Goal: Task Accomplishment & Management: Use online tool/utility

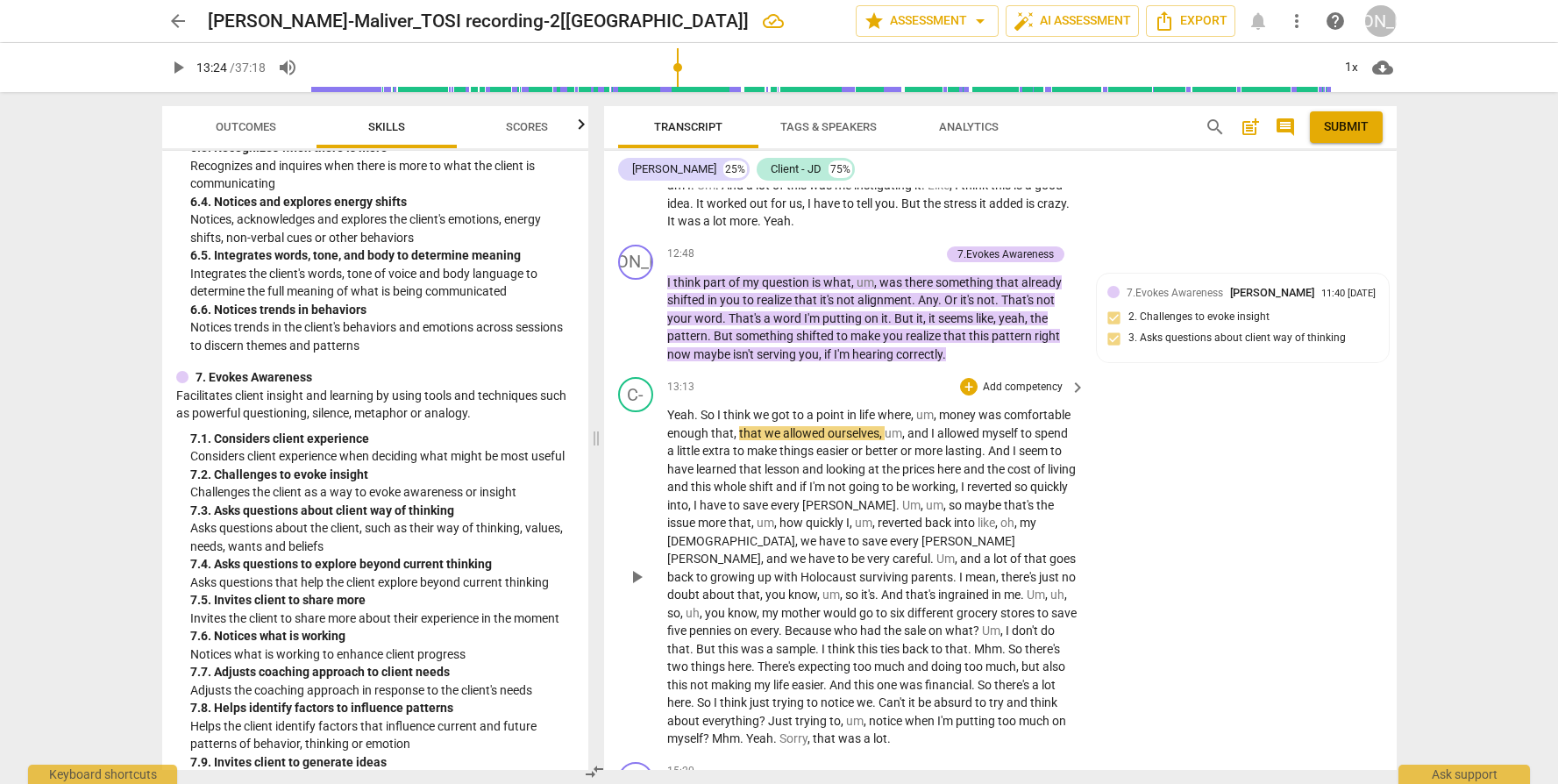
scroll to position [4387, 0]
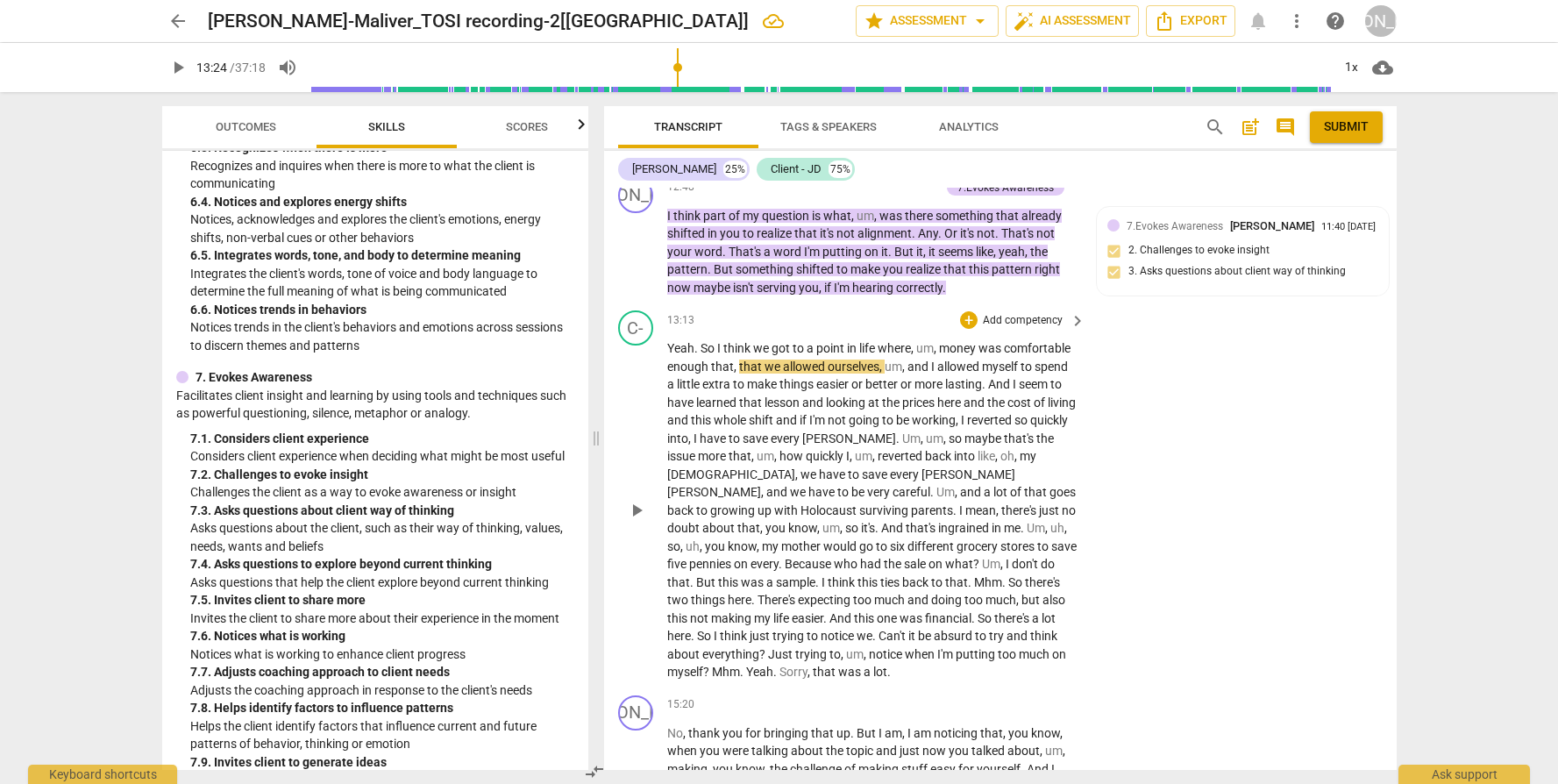
click at [643, 521] on span "play_arrow" at bounding box center [636, 510] width 21 height 21
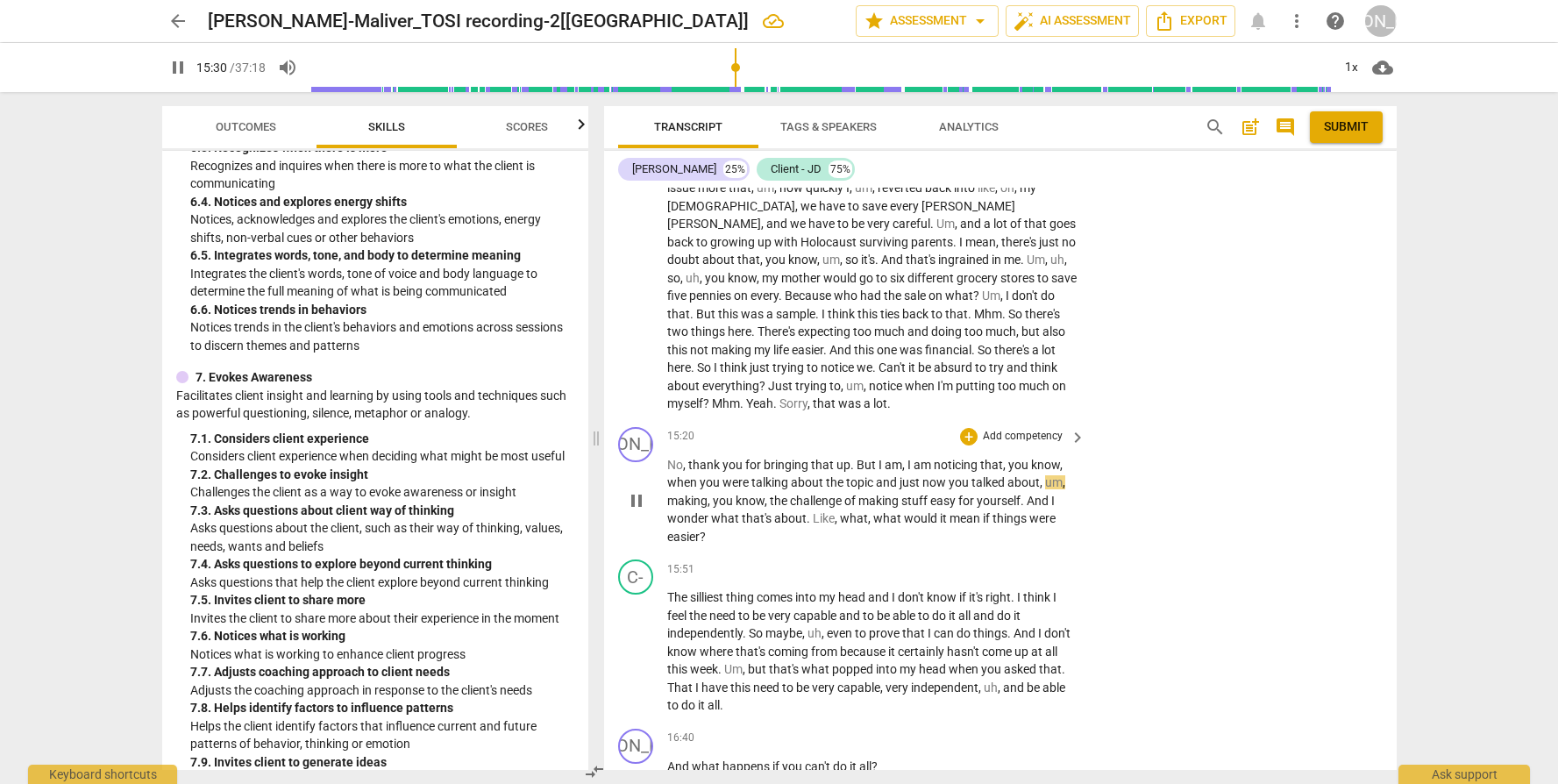
scroll to position [4661, 0]
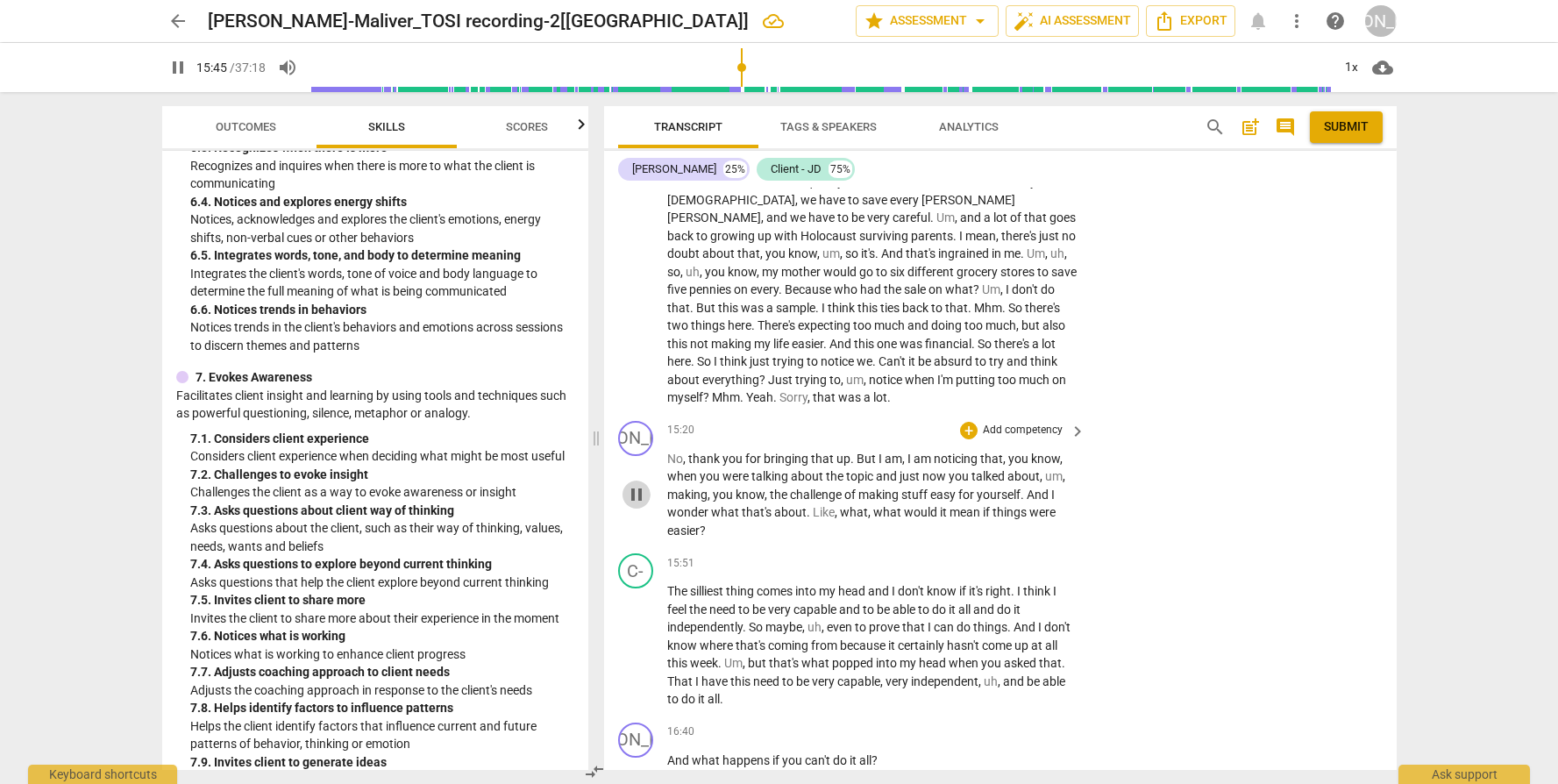
click at [634, 502] on span "pause" at bounding box center [636, 493] width 21 height 21
type input "945"
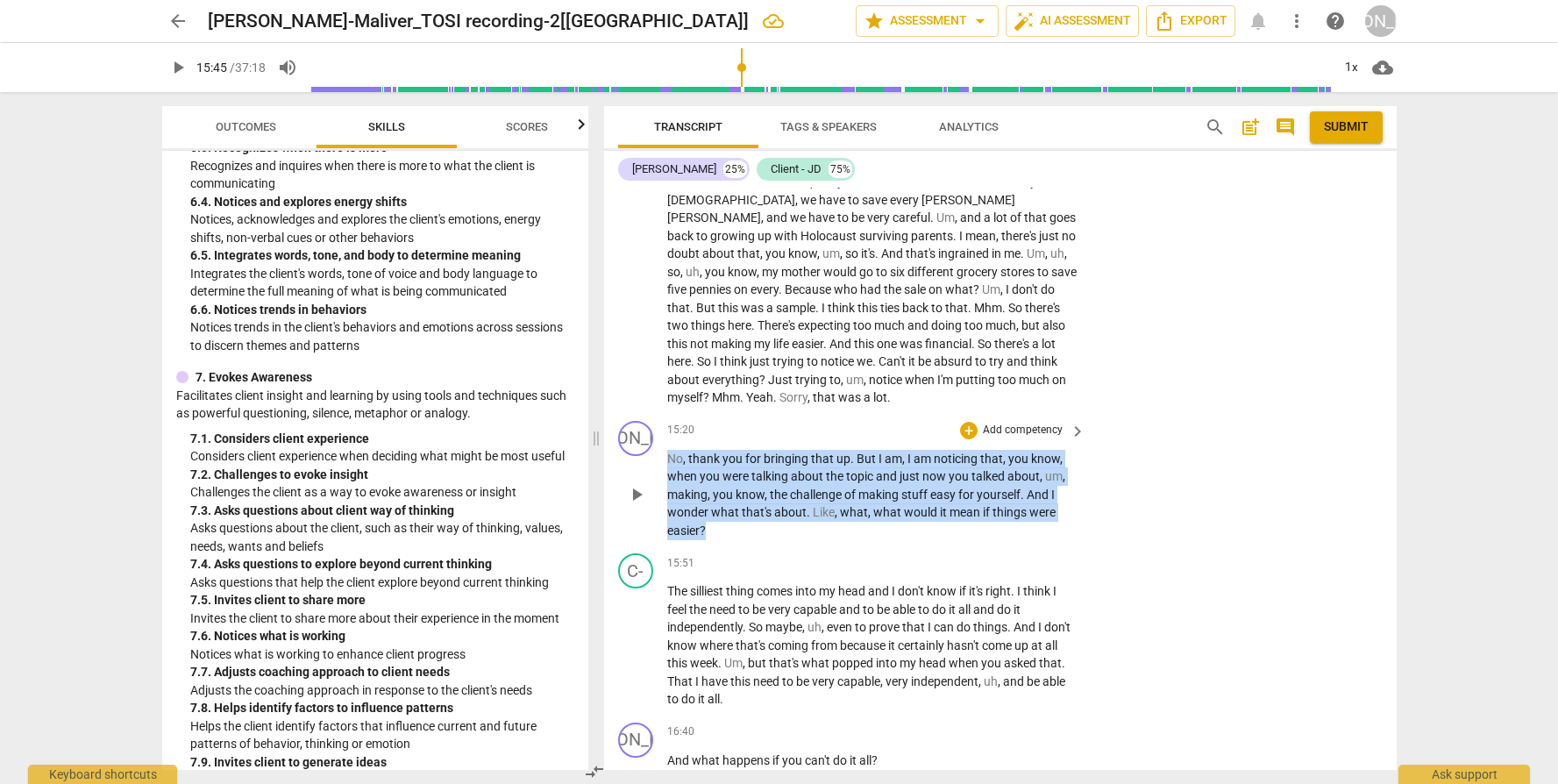
drag, startPoint x: 713, startPoint y: 535, endPoint x: 664, endPoint y: 460, distance: 89.6
click at [664, 460] on div "JO play_arrow pause 15:20 + Add competency keyboard_arrow_right No , thank you …" at bounding box center [1001, 480] width 793 height 134
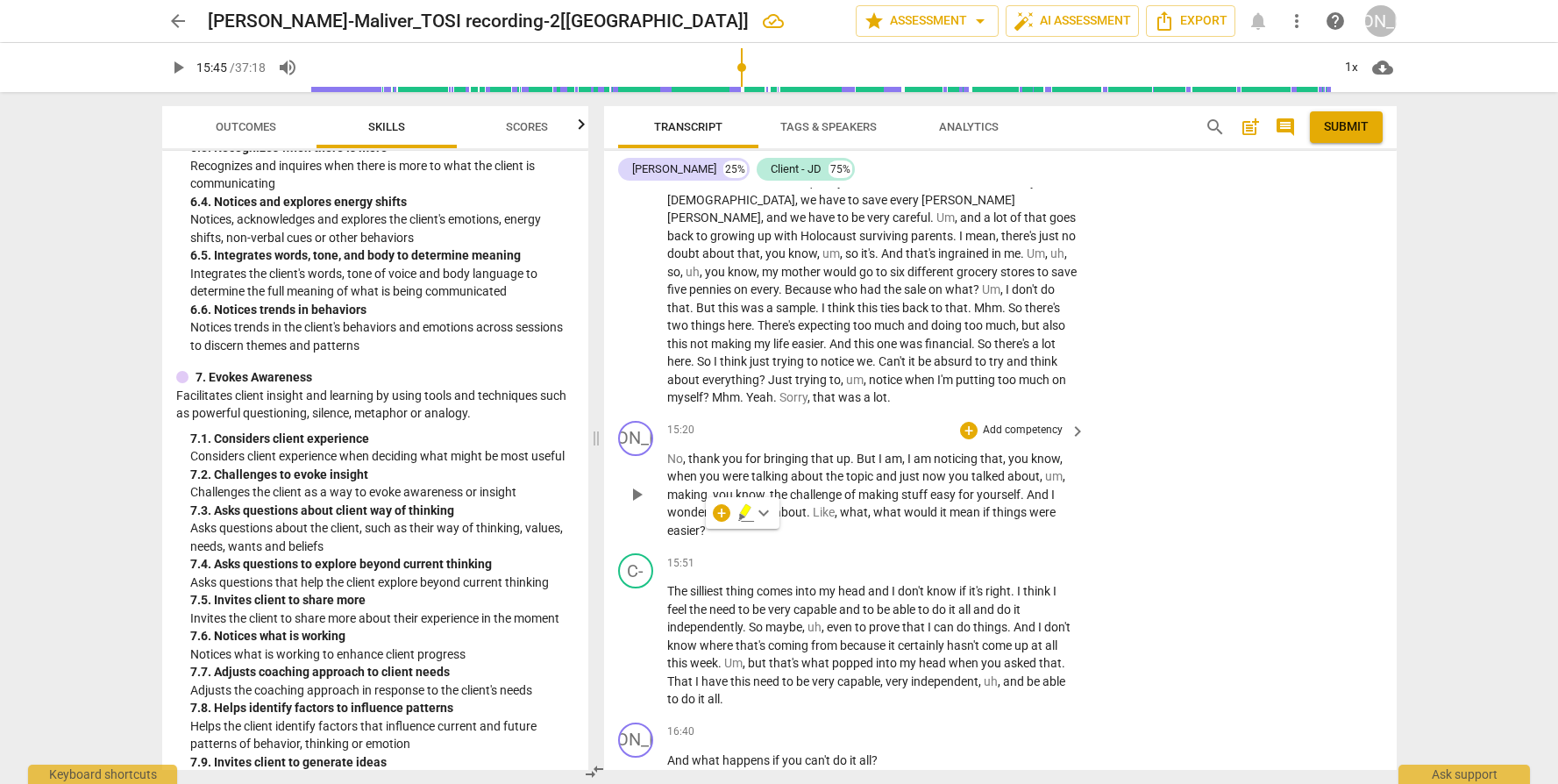
click at [1023, 438] on p "Add competency" at bounding box center [1022, 430] width 84 height 16
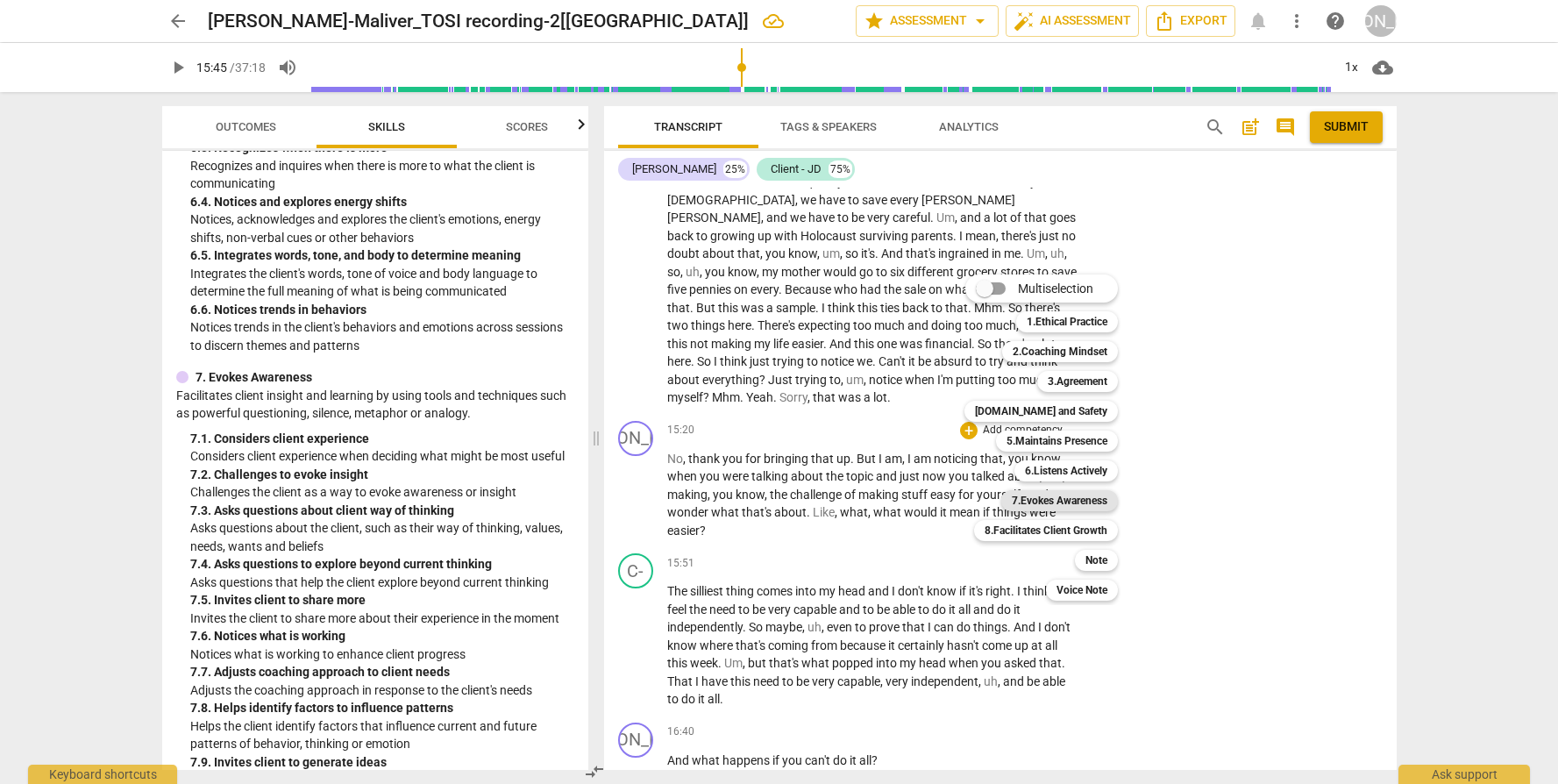
click at [1091, 501] on b "7.Evokes Awareness" at bounding box center [1060, 500] width 95 height 21
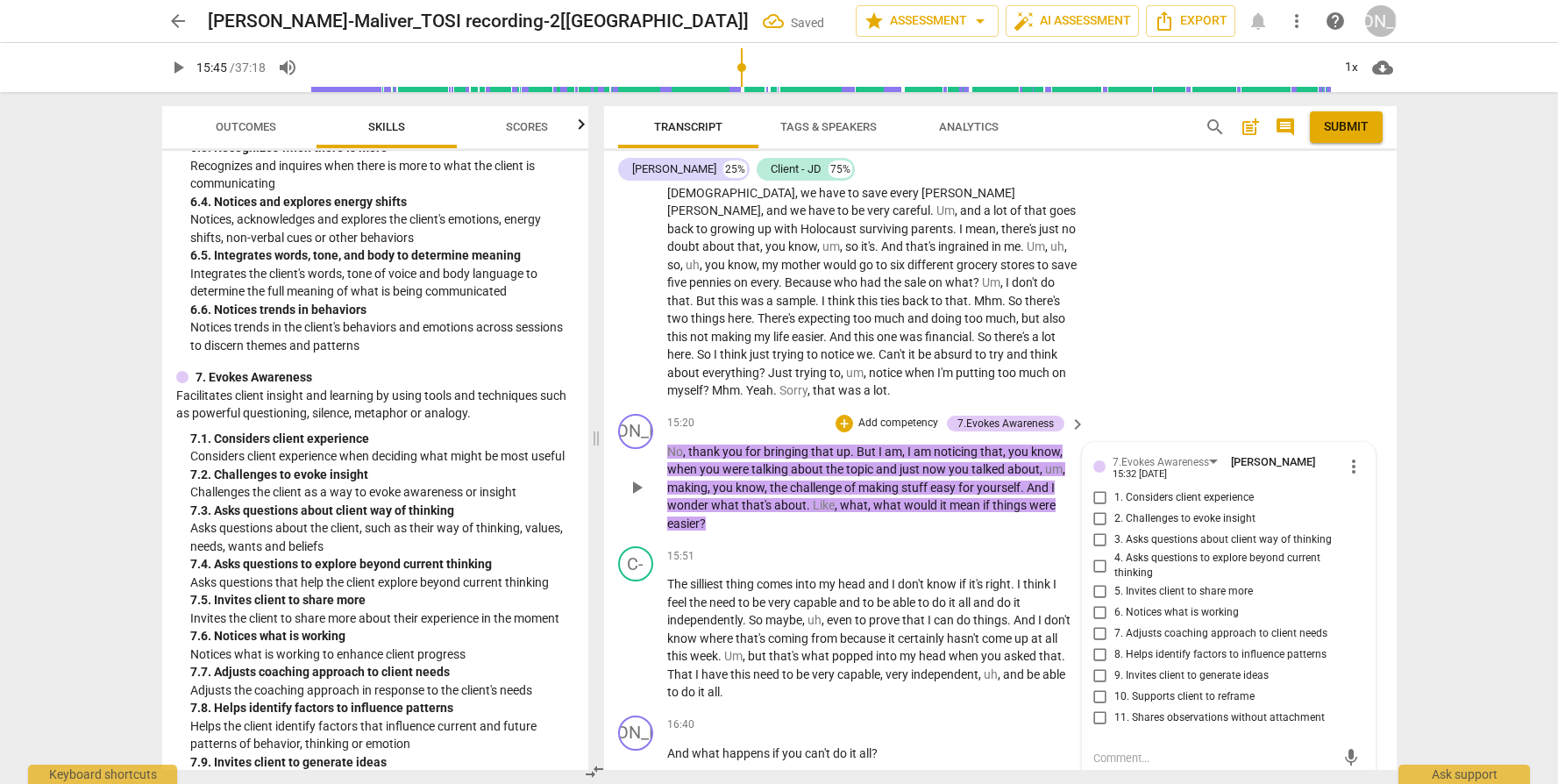
scroll to position [4664, 0]
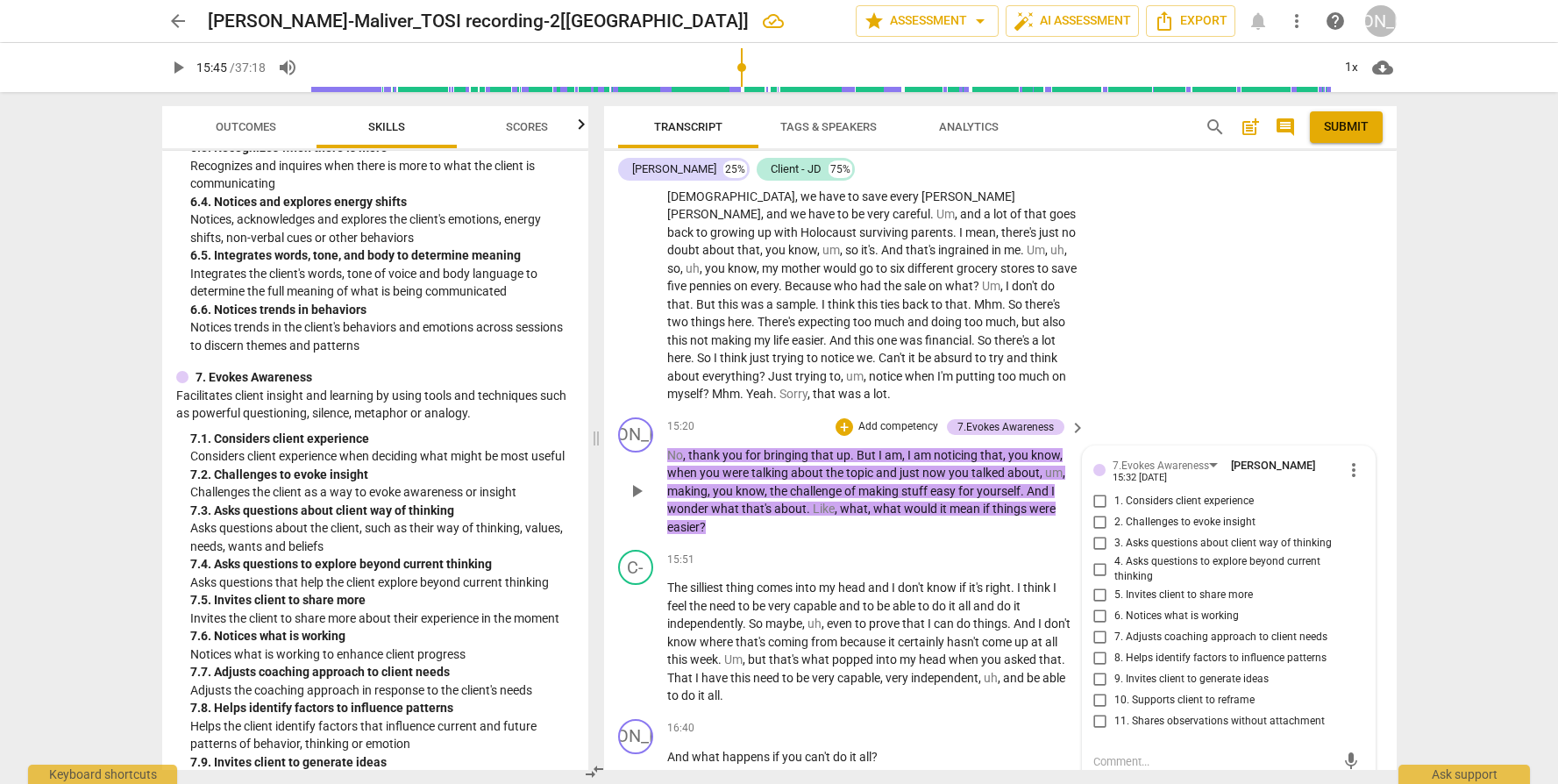
click at [1144, 573] on span "4. Asks questions to explore beyond current thinking" at bounding box center [1236, 569] width 243 height 30
click at [1115, 573] on input "4. Asks questions to explore beyond current thinking" at bounding box center [1100, 568] width 29 height 21
checkbox input "true"
click at [1146, 551] on span "3. Asks questions about client way of thinking" at bounding box center [1223, 543] width 217 height 16
click at [1115, 552] on input "3. Asks questions about client way of thinking" at bounding box center [1100, 542] width 29 height 21
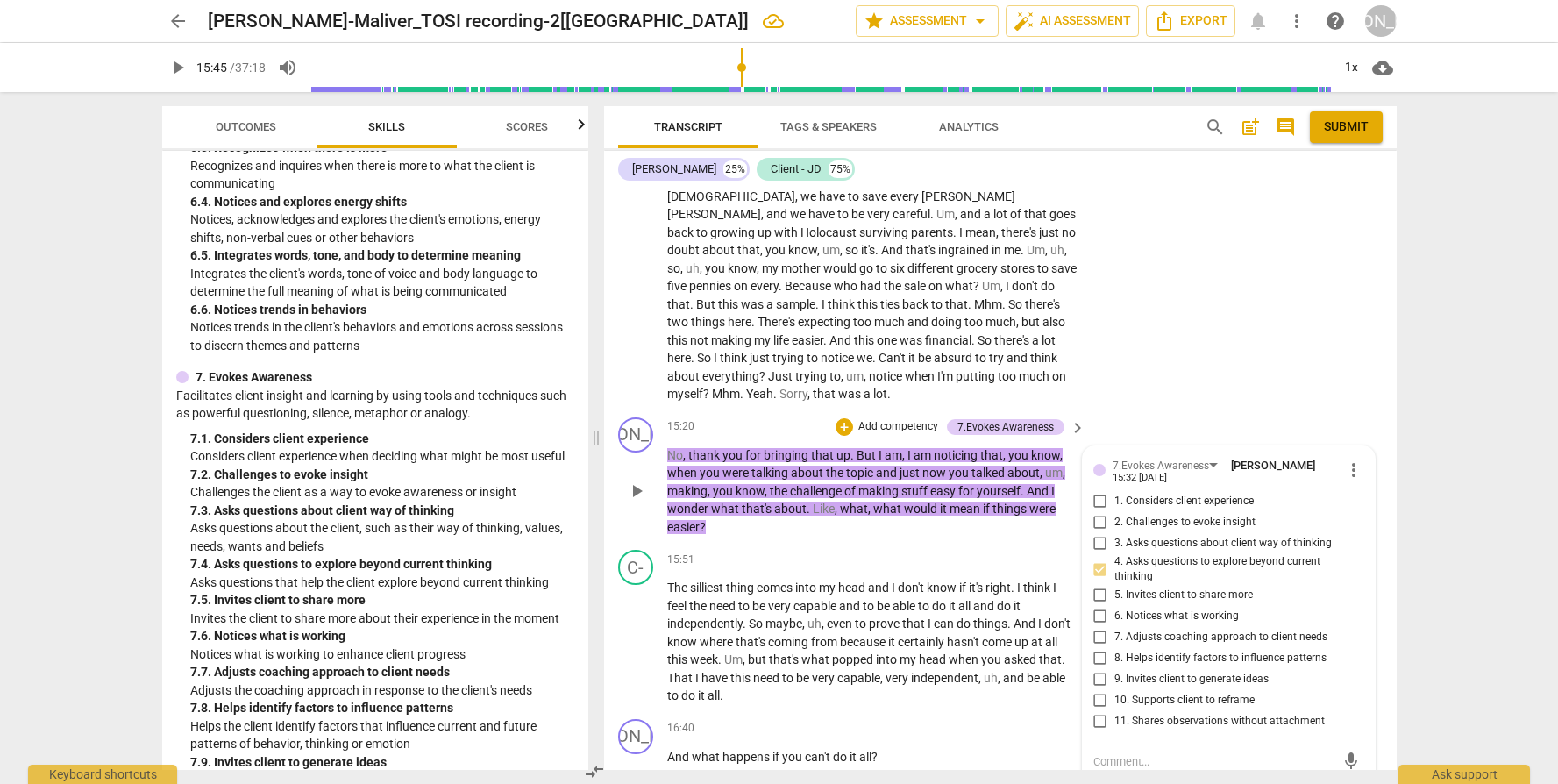
checkbox input "true"
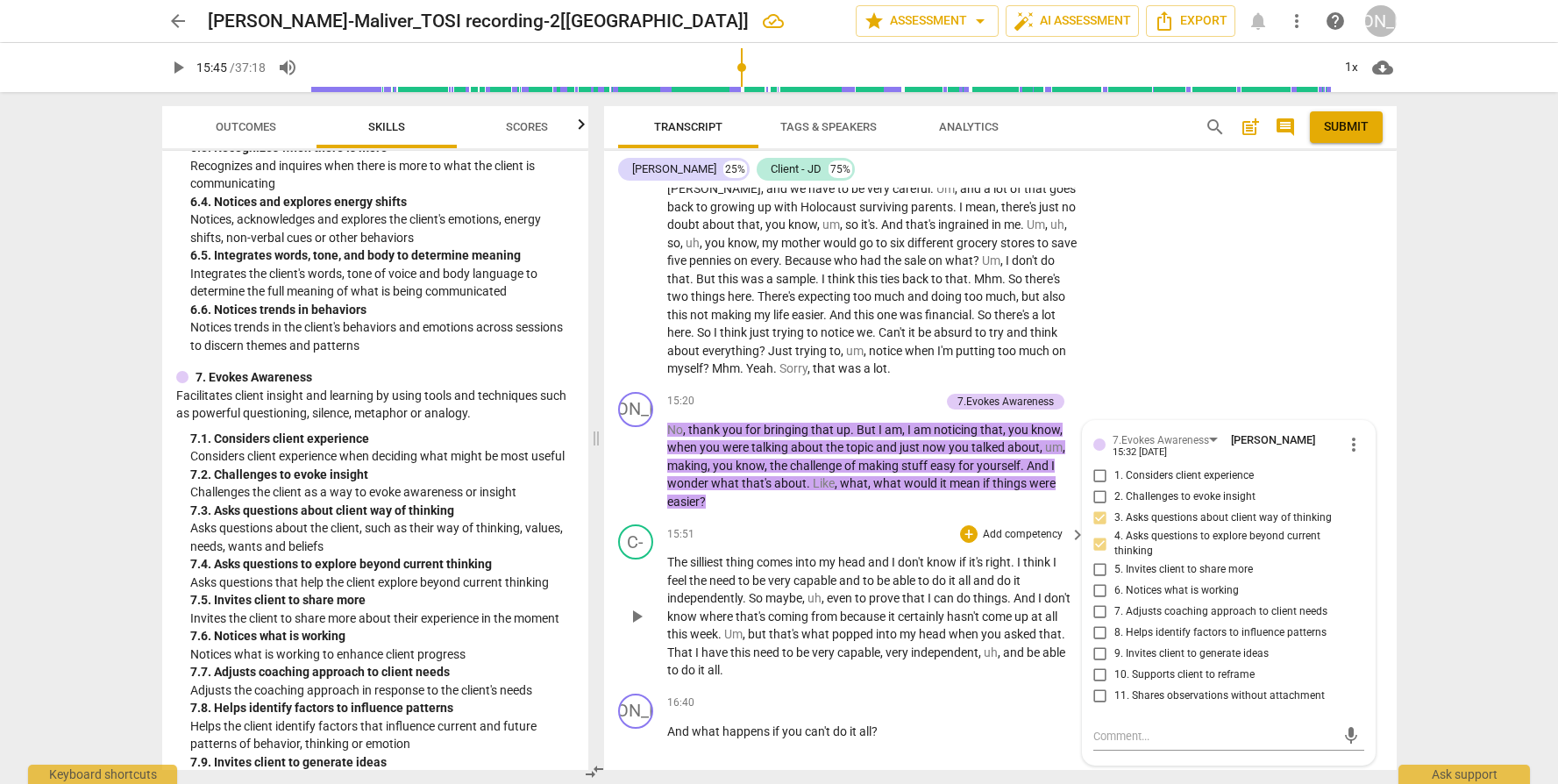
scroll to position [4738, 0]
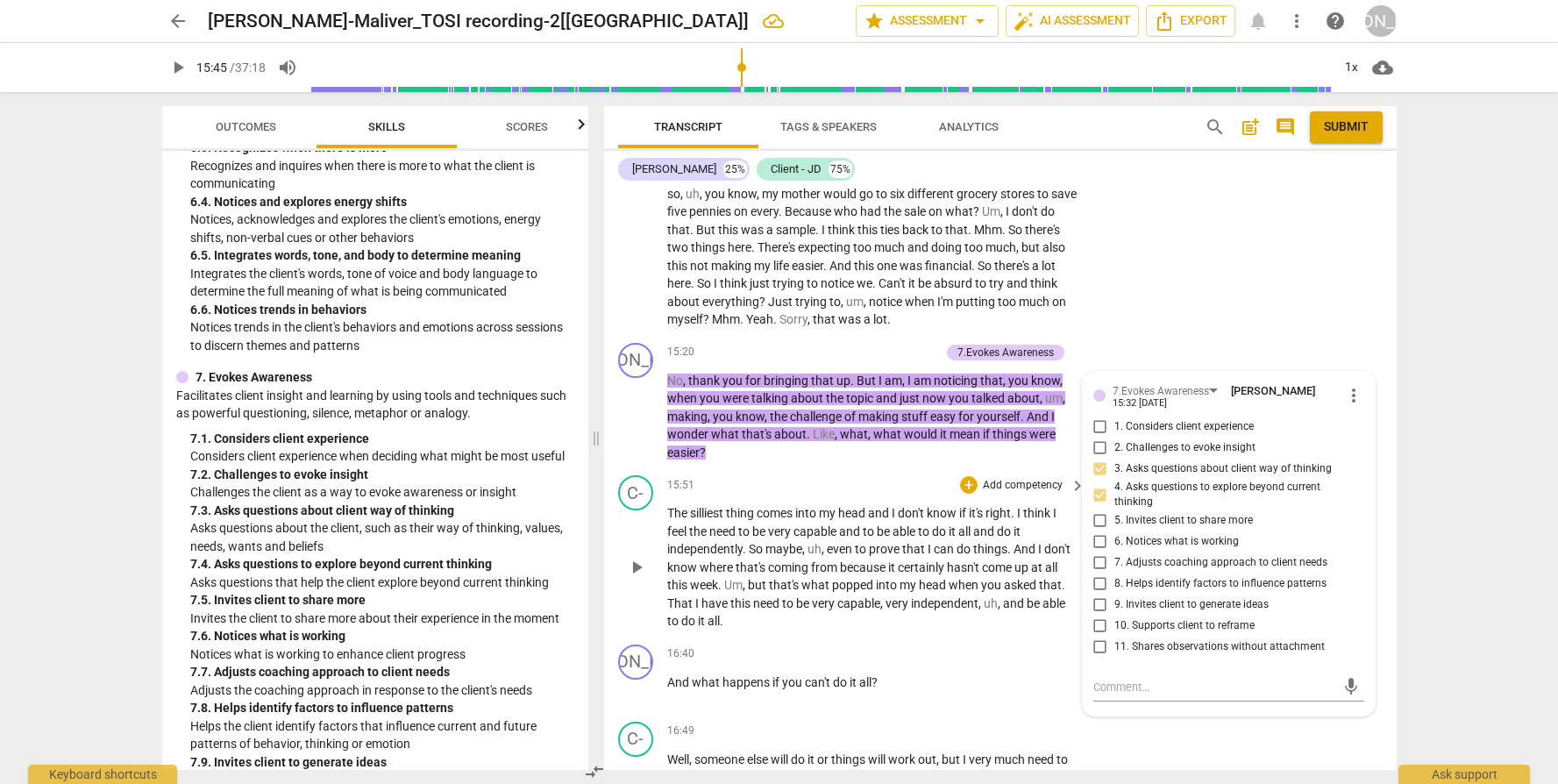
click at [992, 566] on span "come" at bounding box center [998, 567] width 32 height 14
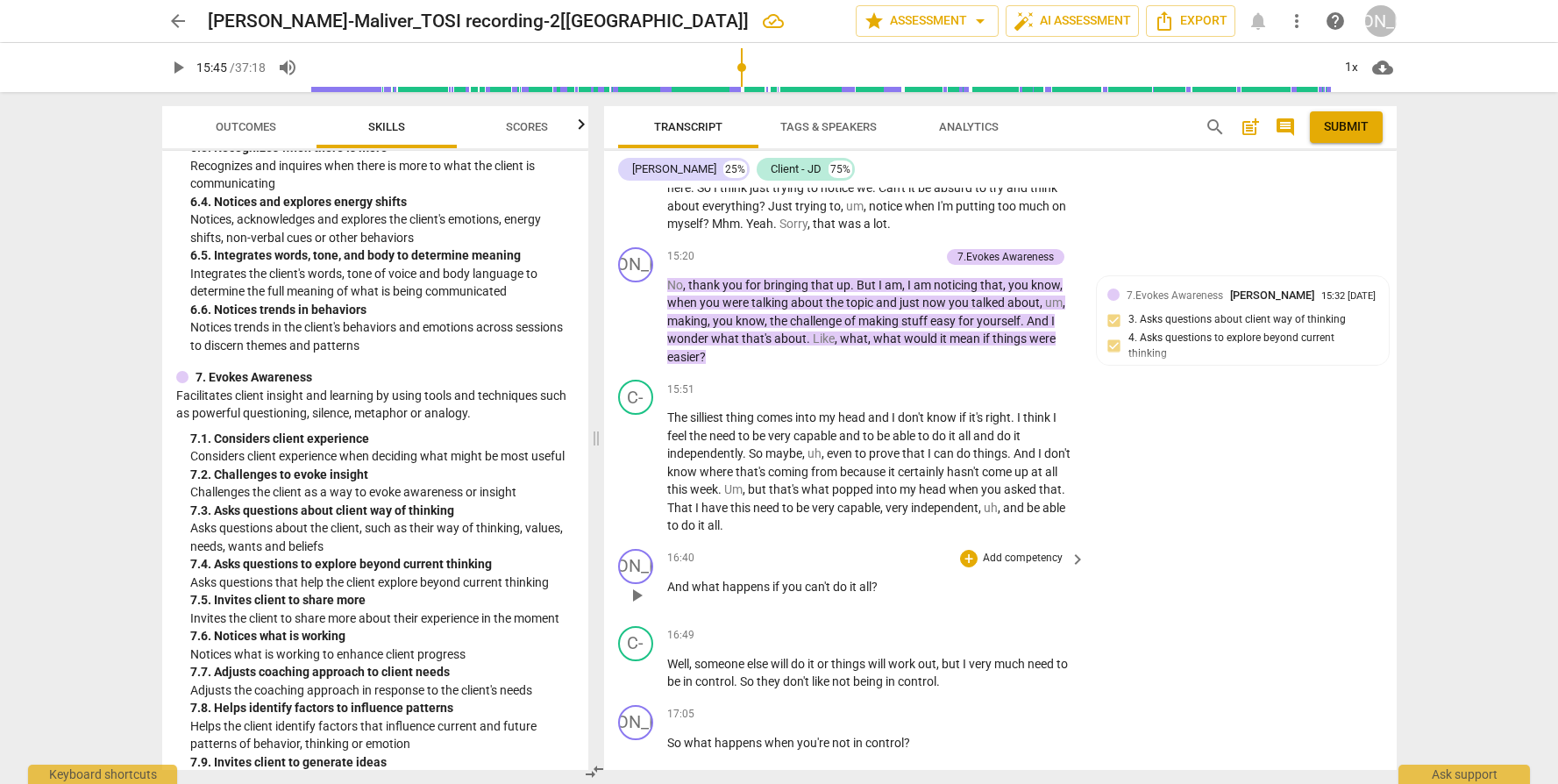
scroll to position [4867, 0]
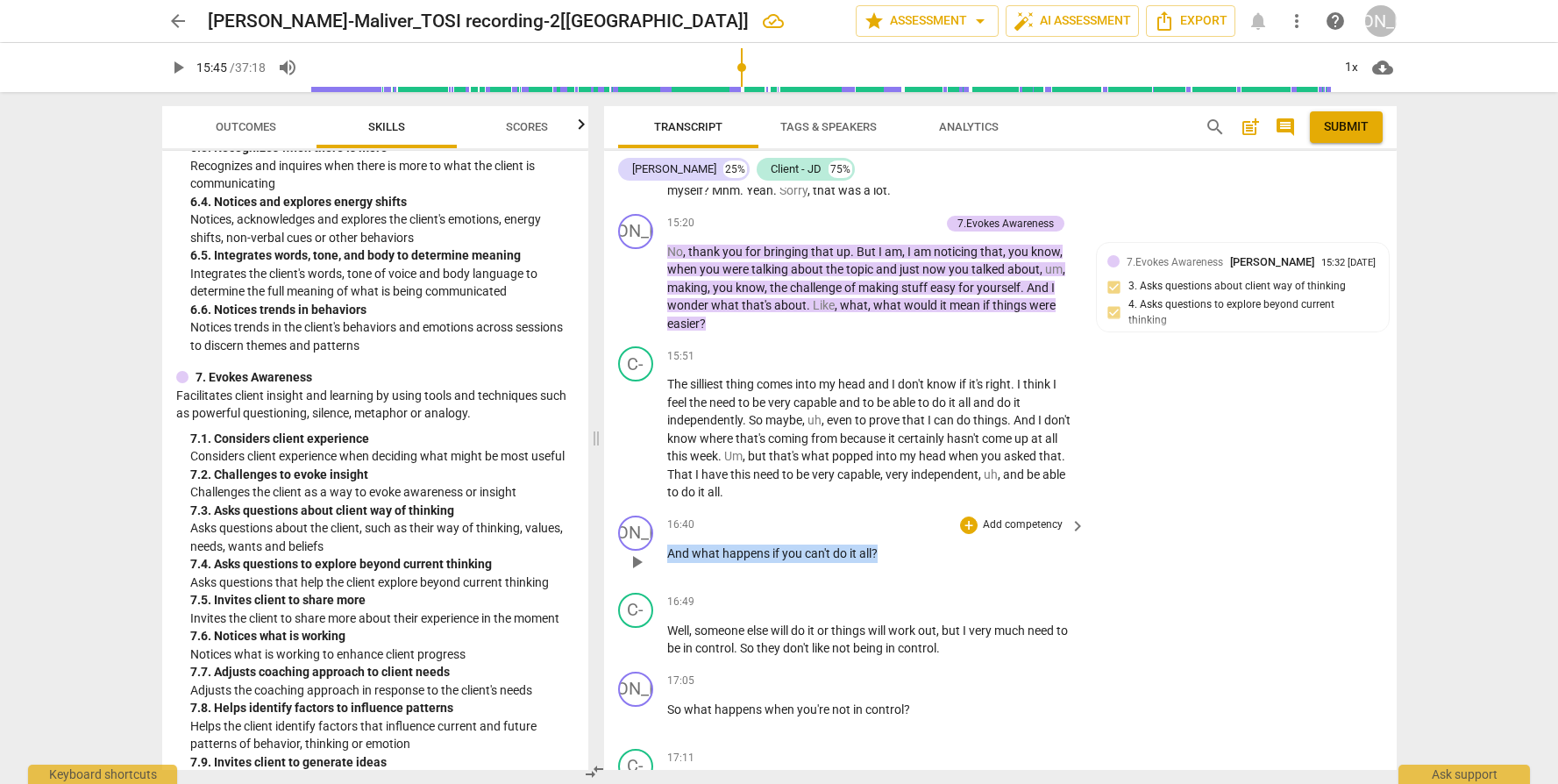
drag, startPoint x: 667, startPoint y: 556, endPoint x: 894, endPoint y: 556, distance: 227.0
click at [894, 556] on p "And what happens if you can't do it all ?" at bounding box center [873, 553] width 411 height 19
click at [1005, 528] on p "Add competency" at bounding box center [1022, 525] width 84 height 16
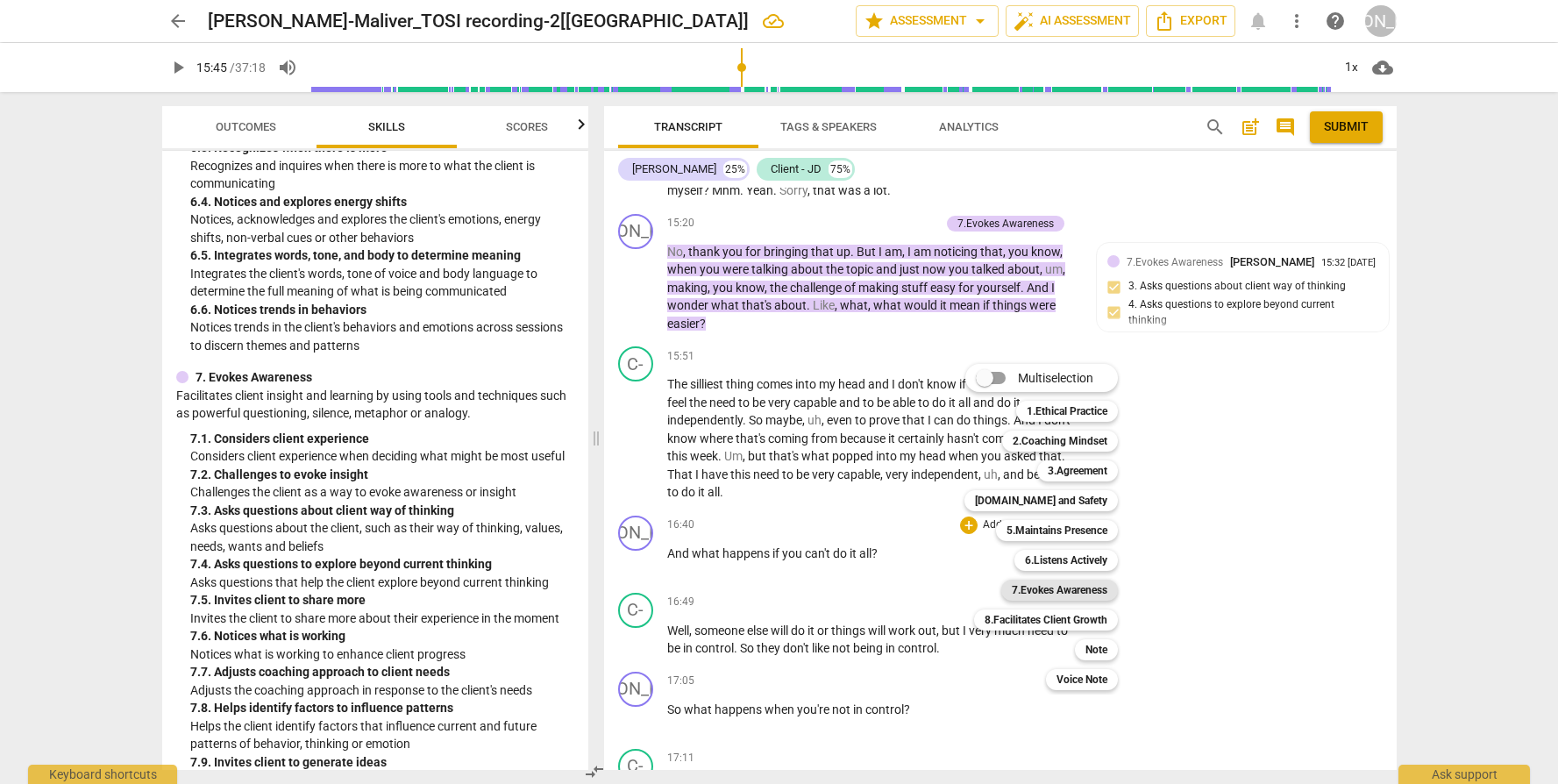
click at [1086, 584] on b "7.Evokes Awareness" at bounding box center [1060, 589] width 95 height 21
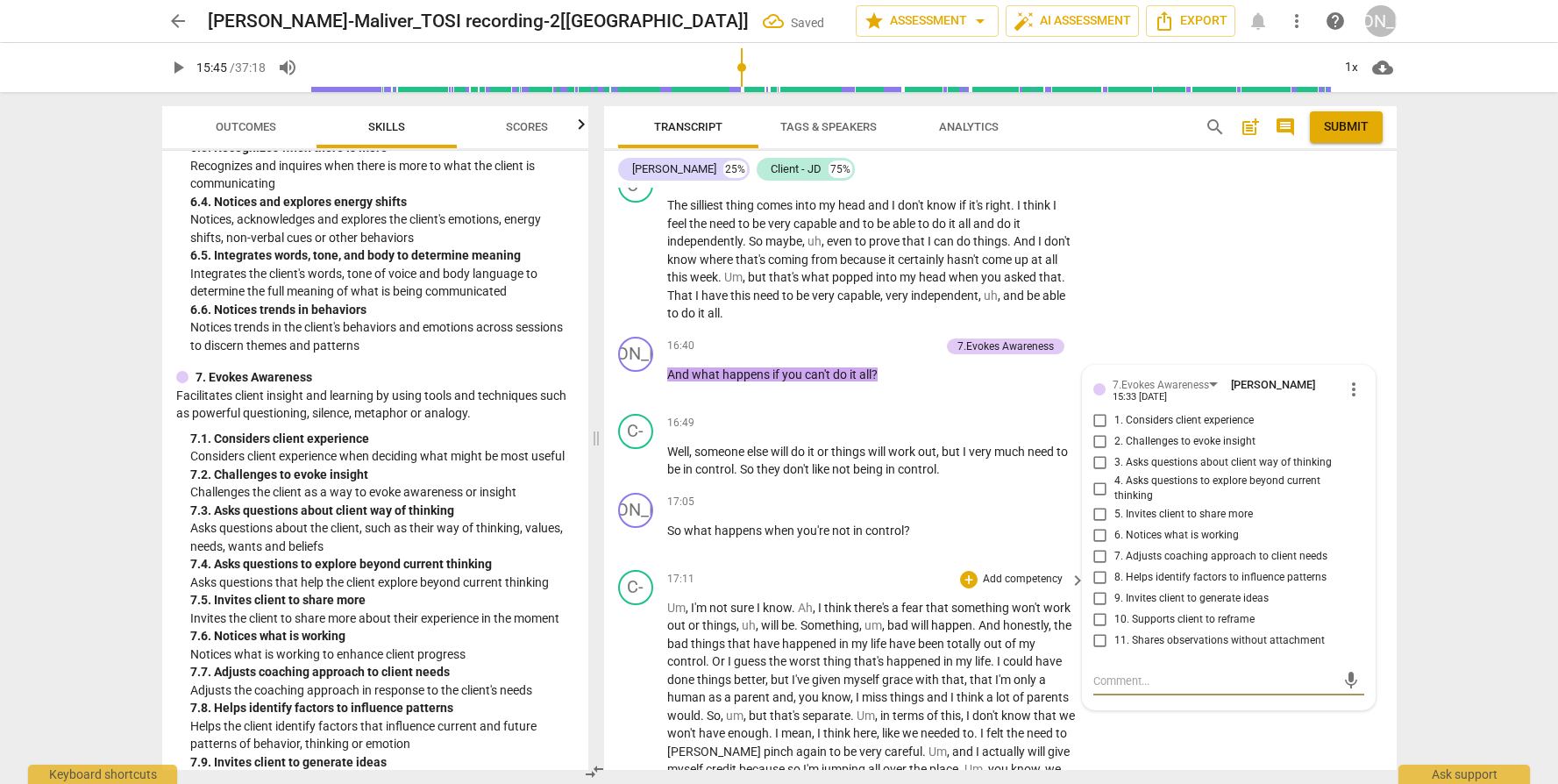
scroll to position [5046, 0]
click at [1186, 468] on span "3. Asks questions about client way of thinking" at bounding box center [1223, 463] width 217 height 16
click at [1115, 468] on input "3. Asks questions about client way of thinking" at bounding box center [1100, 462] width 29 height 21
checkbox input "true"
click at [1188, 482] on span "4. Asks questions to explore beyond current thinking" at bounding box center [1236, 488] width 243 height 30
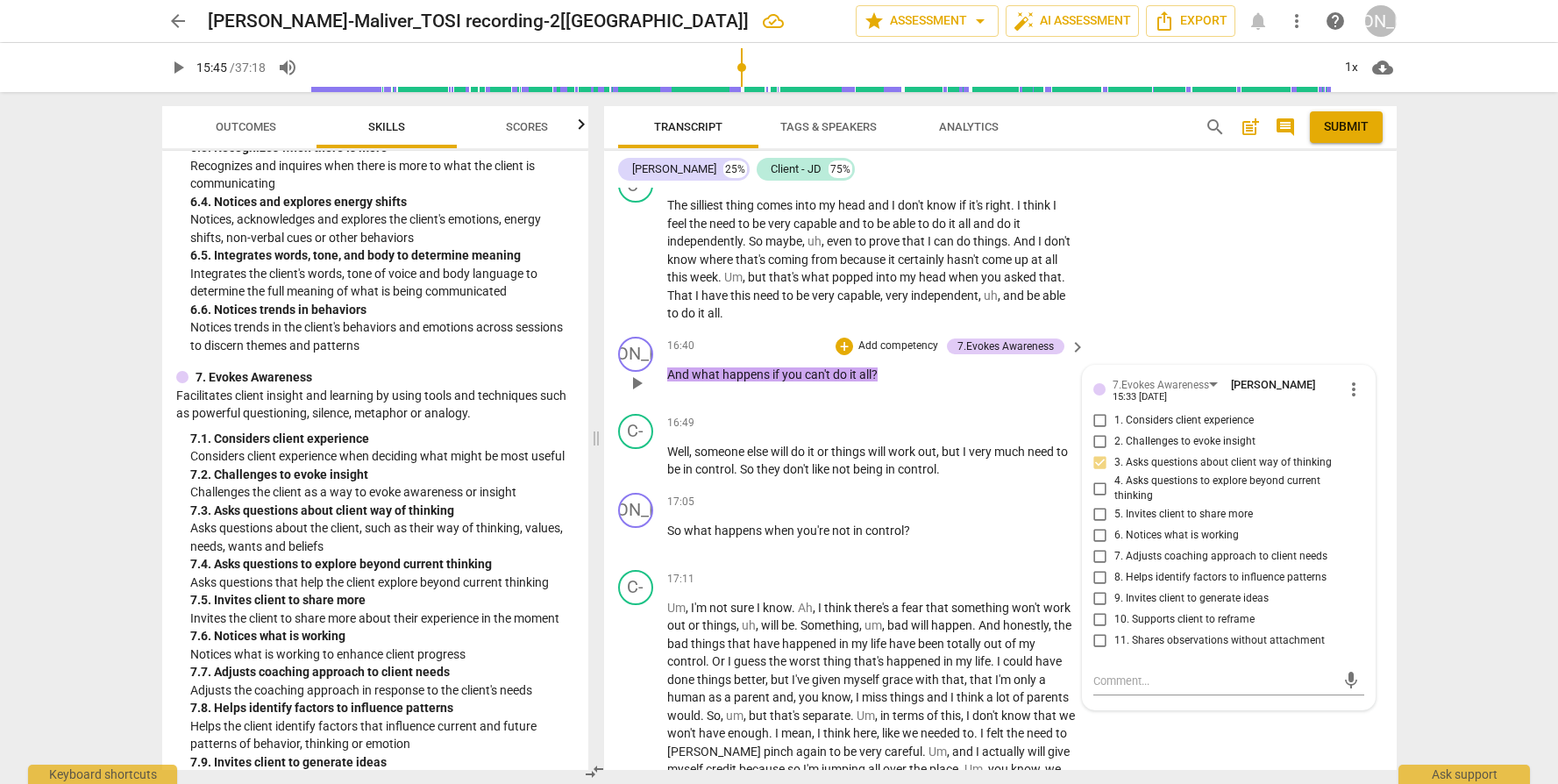
click at [1115, 482] on input "4. Asks questions to explore beyond current thinking" at bounding box center [1100, 487] width 29 height 21
checkbox input "true"
click at [914, 409] on div "C- play_arrow pause 16:49 + Add competency keyboard_arrow_right Well , someone …" at bounding box center [1001, 446] width 793 height 79
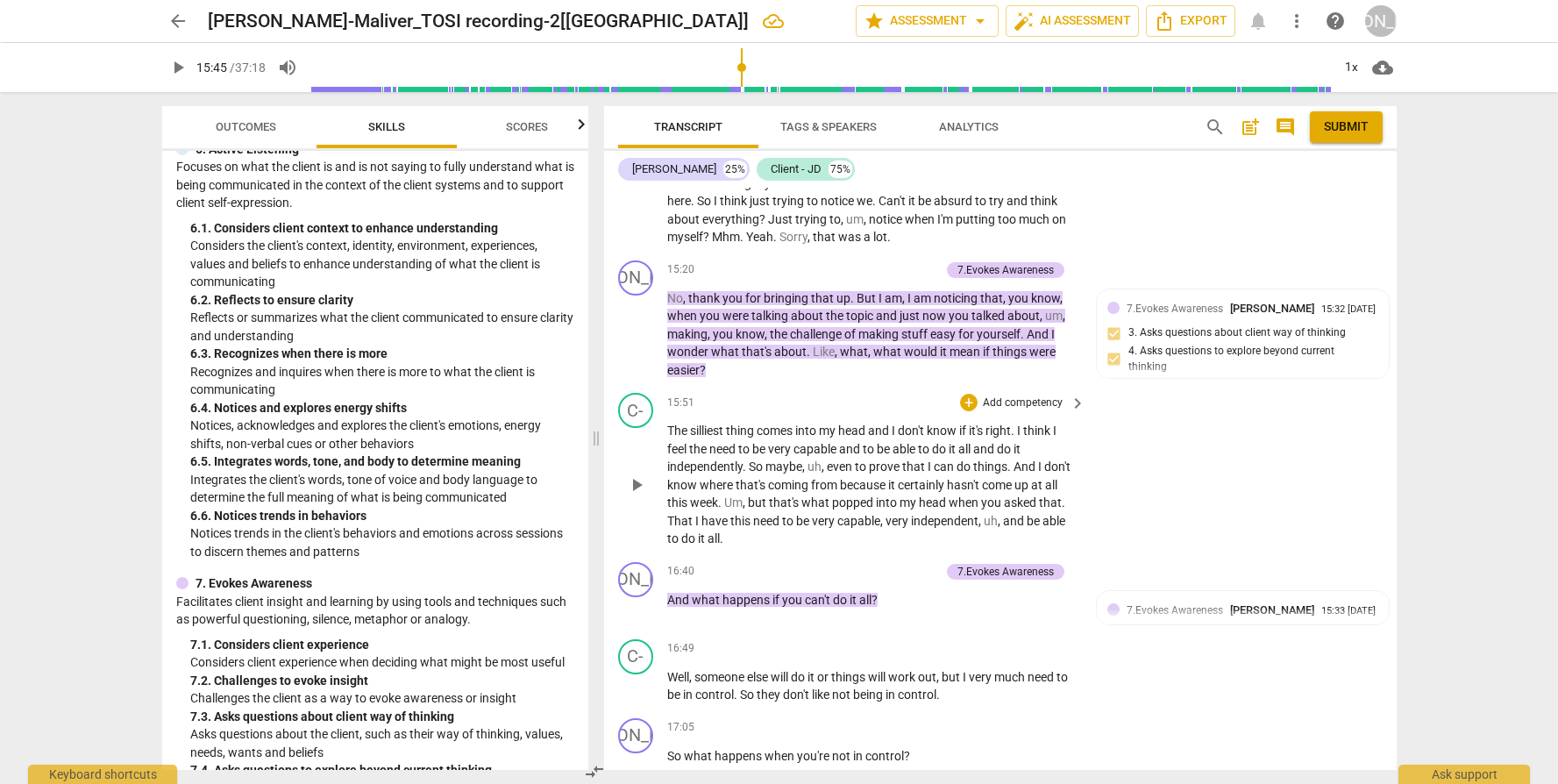
scroll to position [4866, 0]
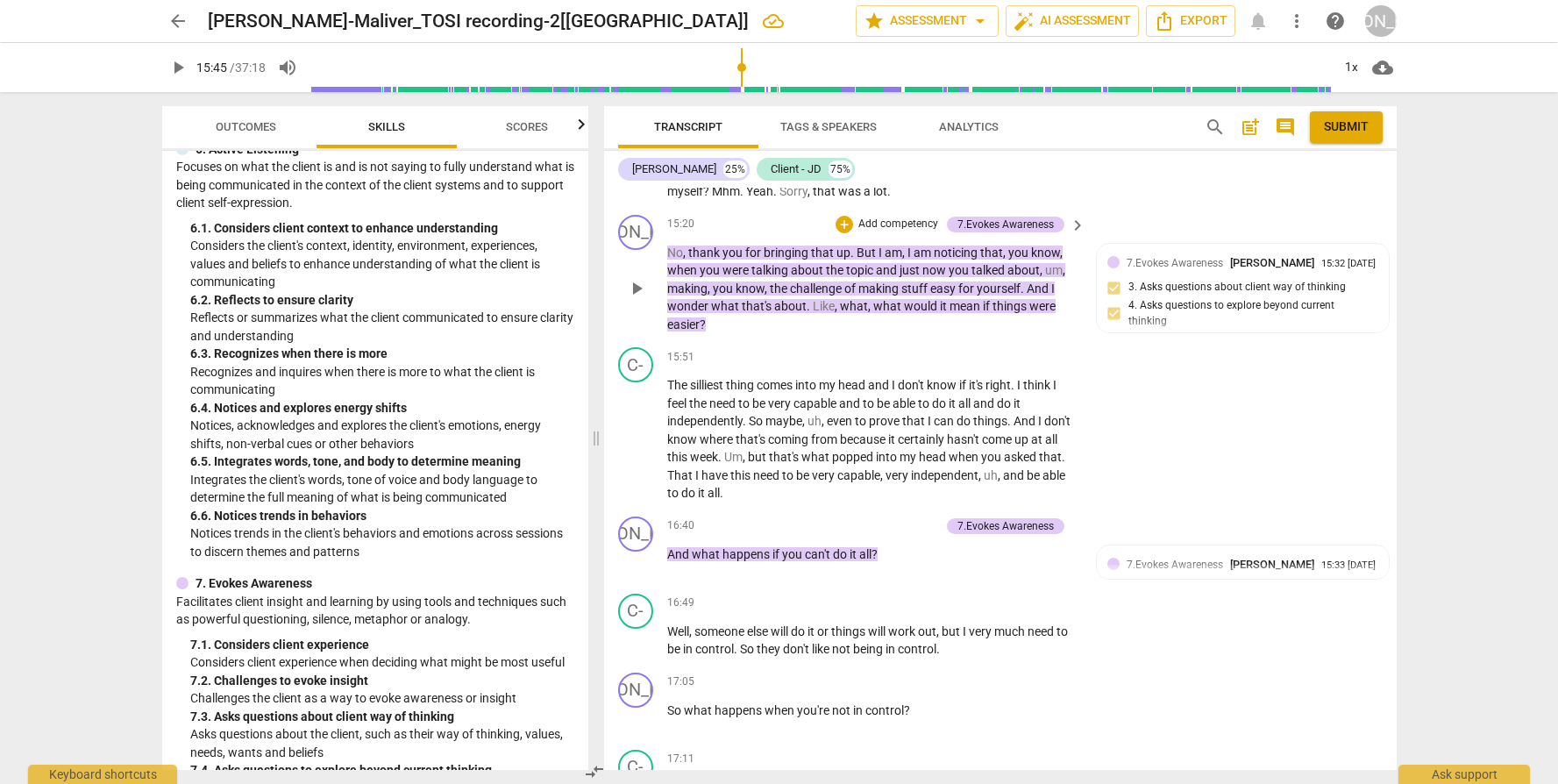
click at [890, 232] on p "Add competency" at bounding box center [898, 224] width 84 height 16
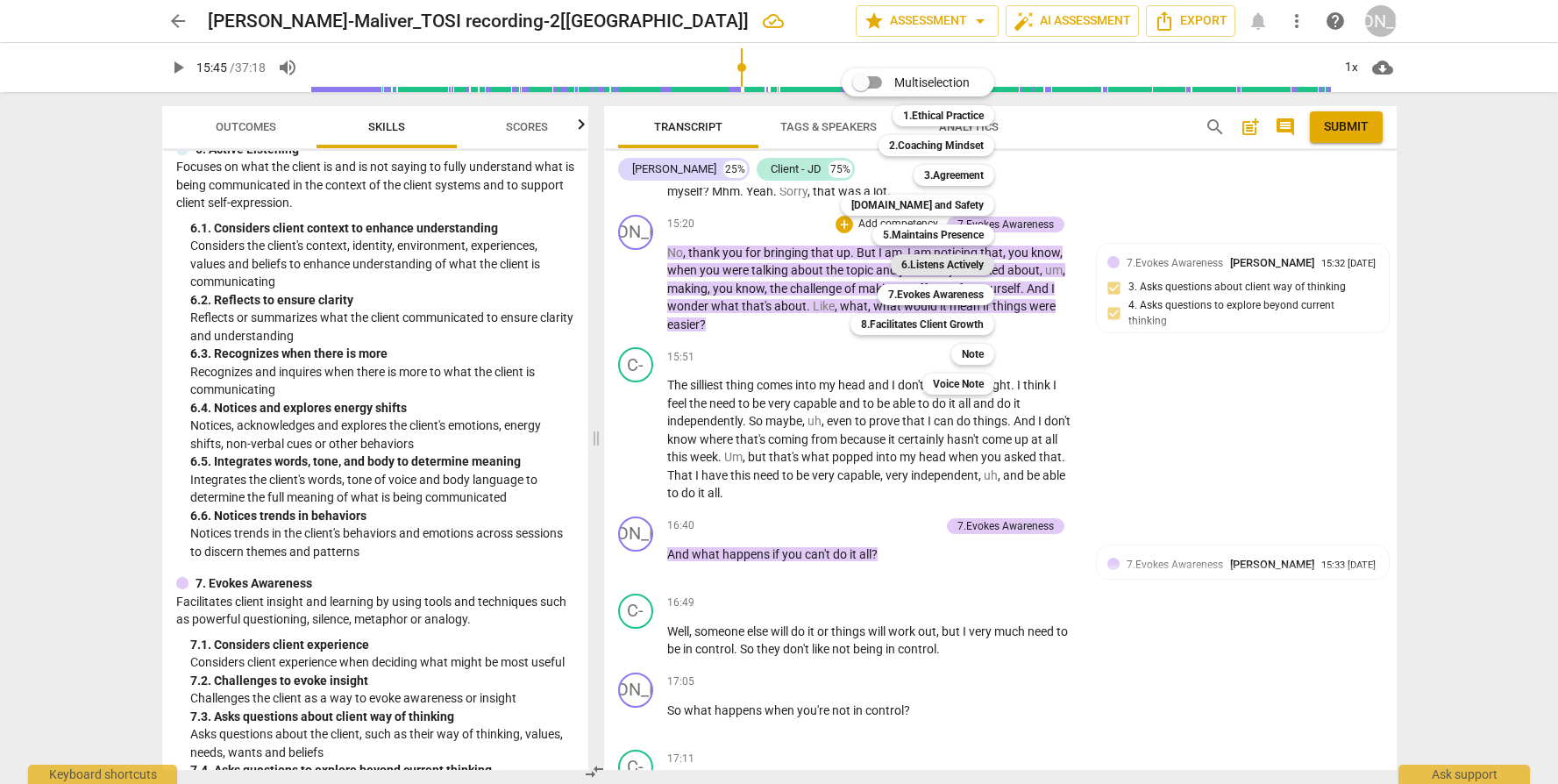
click at [939, 264] on b "6.Listens Actively" at bounding box center [943, 264] width 83 height 21
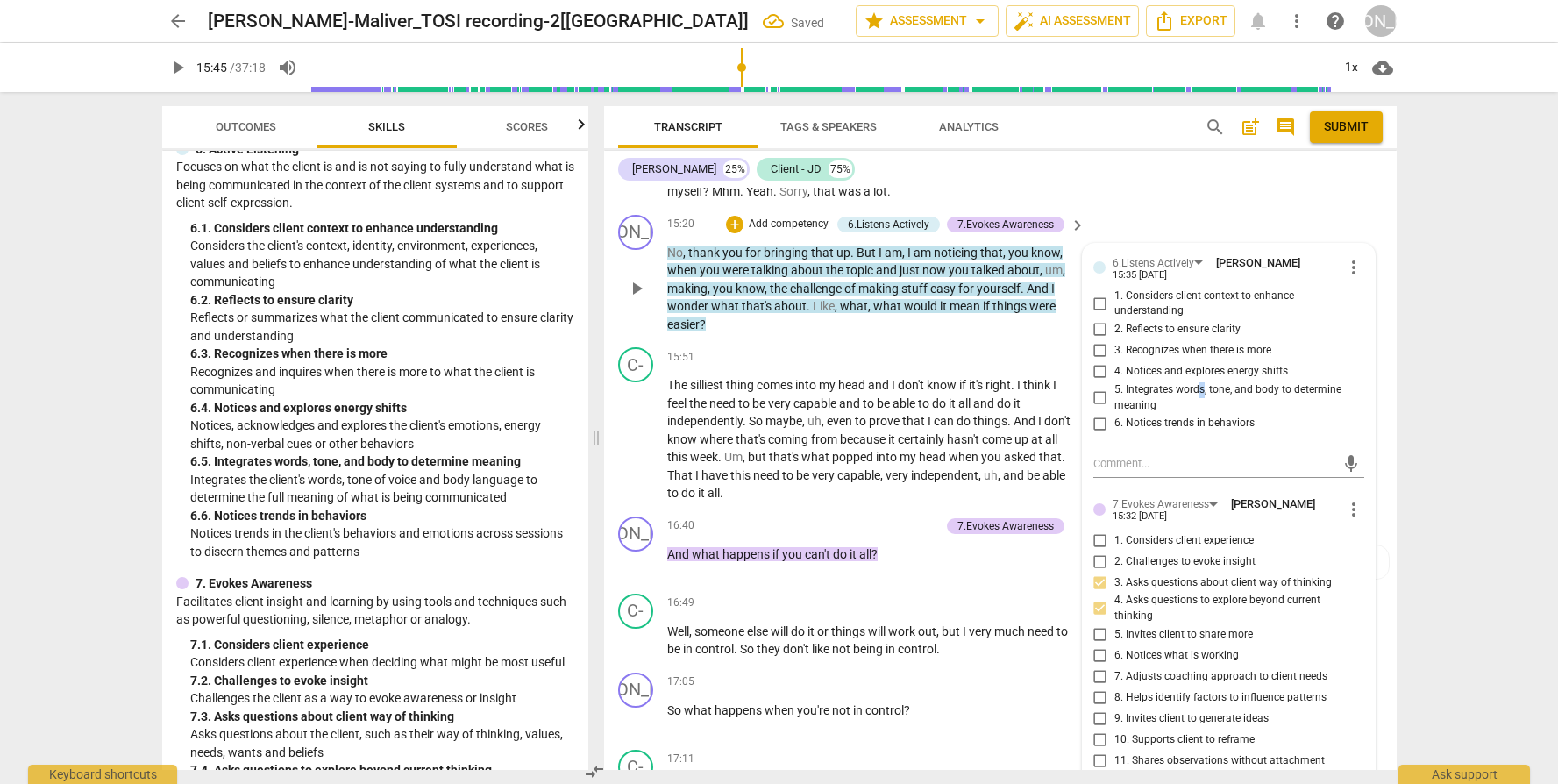
click at [1199, 396] on span "5. Integrates words, tone, and body to determine meaning" at bounding box center [1236, 397] width 243 height 30
click at [1115, 396] on input "5. Integrates words, tone, and body to determine meaning" at bounding box center [1100, 397] width 29 height 21
checkbox input "true"
click at [1152, 359] on span "3. Recognizes when there is more" at bounding box center [1193, 351] width 157 height 16
click at [1115, 361] on input "3. Recognizes when there is more" at bounding box center [1100, 350] width 29 height 21
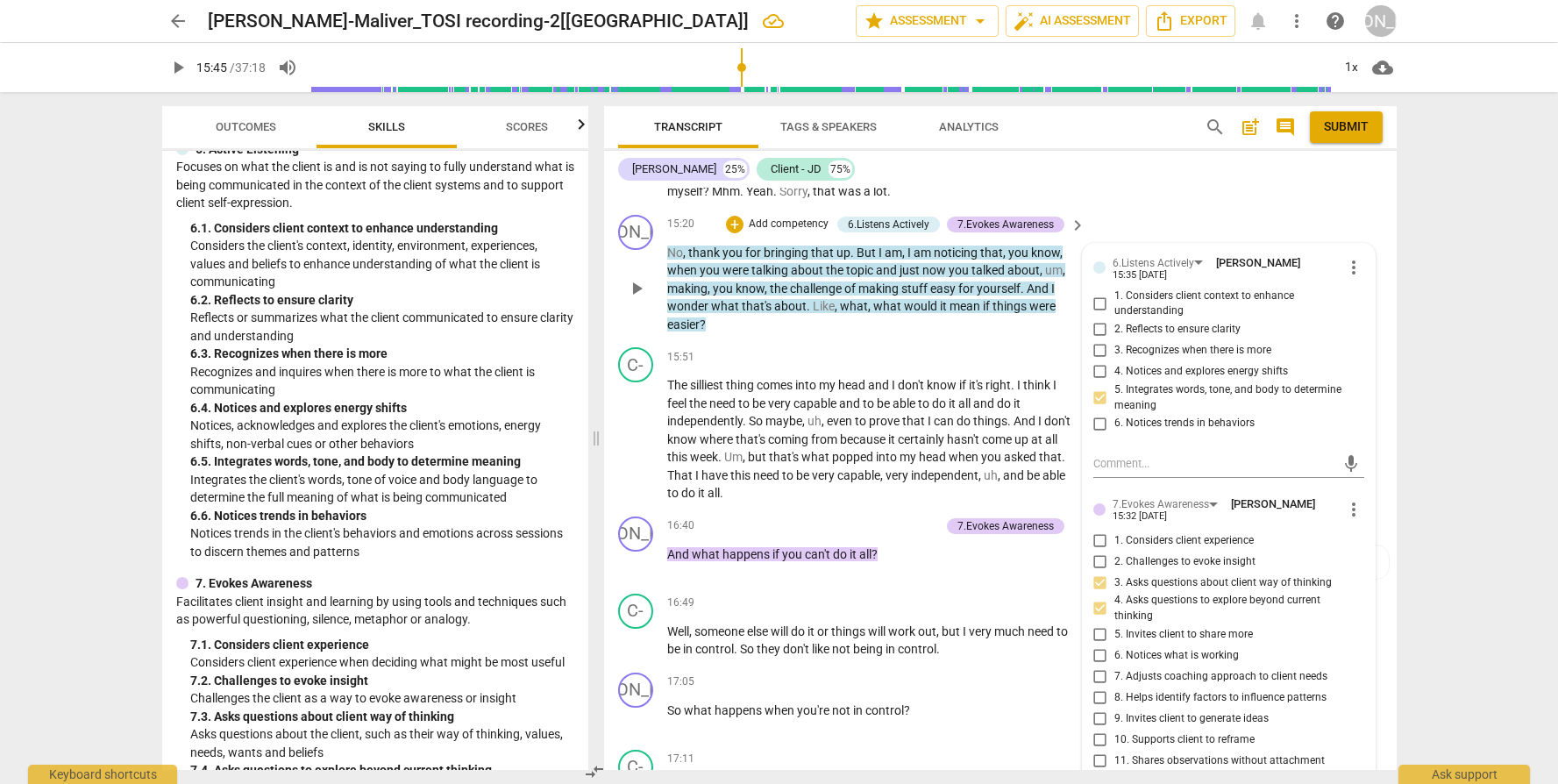
checkbox input "true"
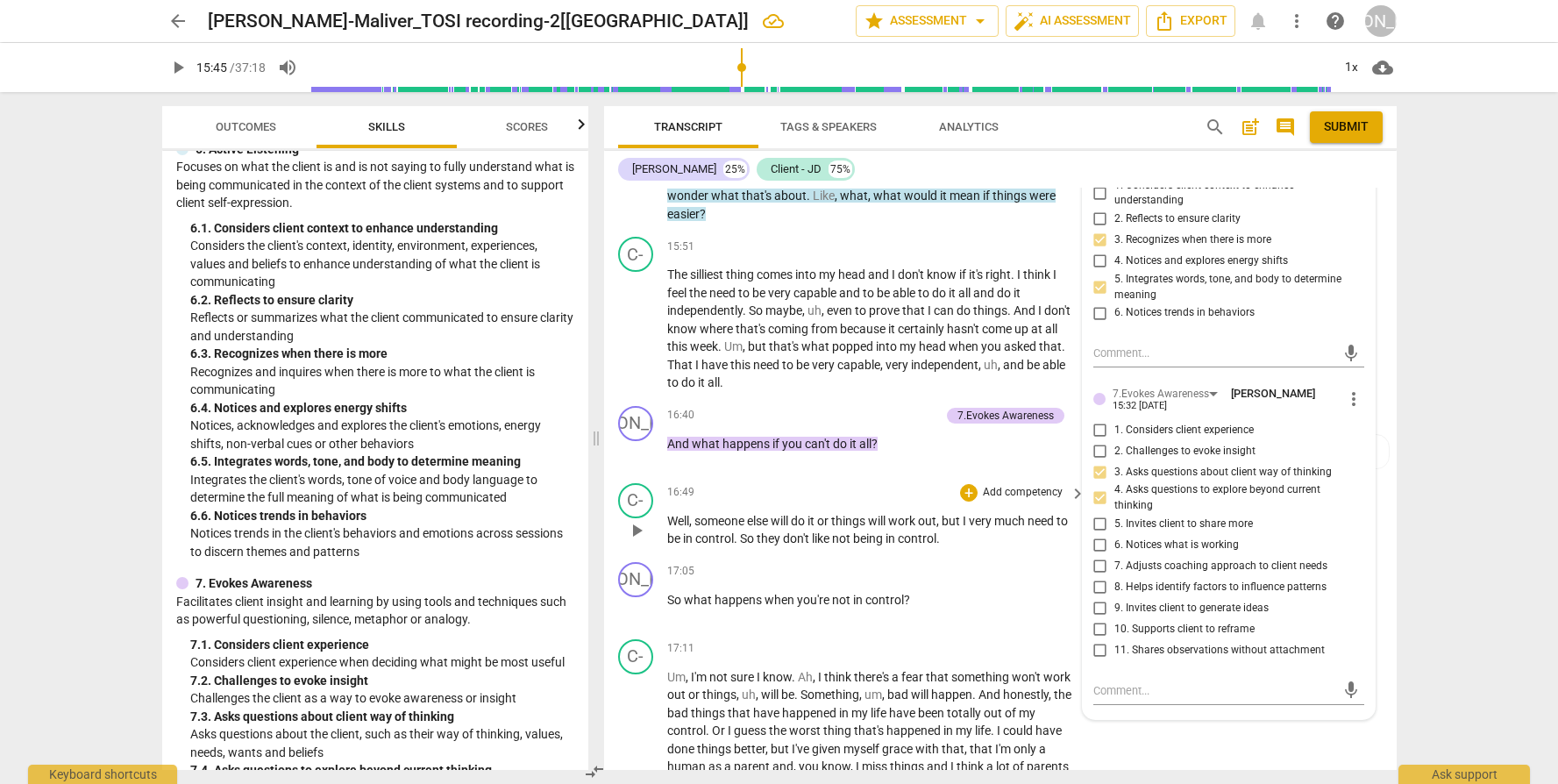
scroll to position [5112, 0]
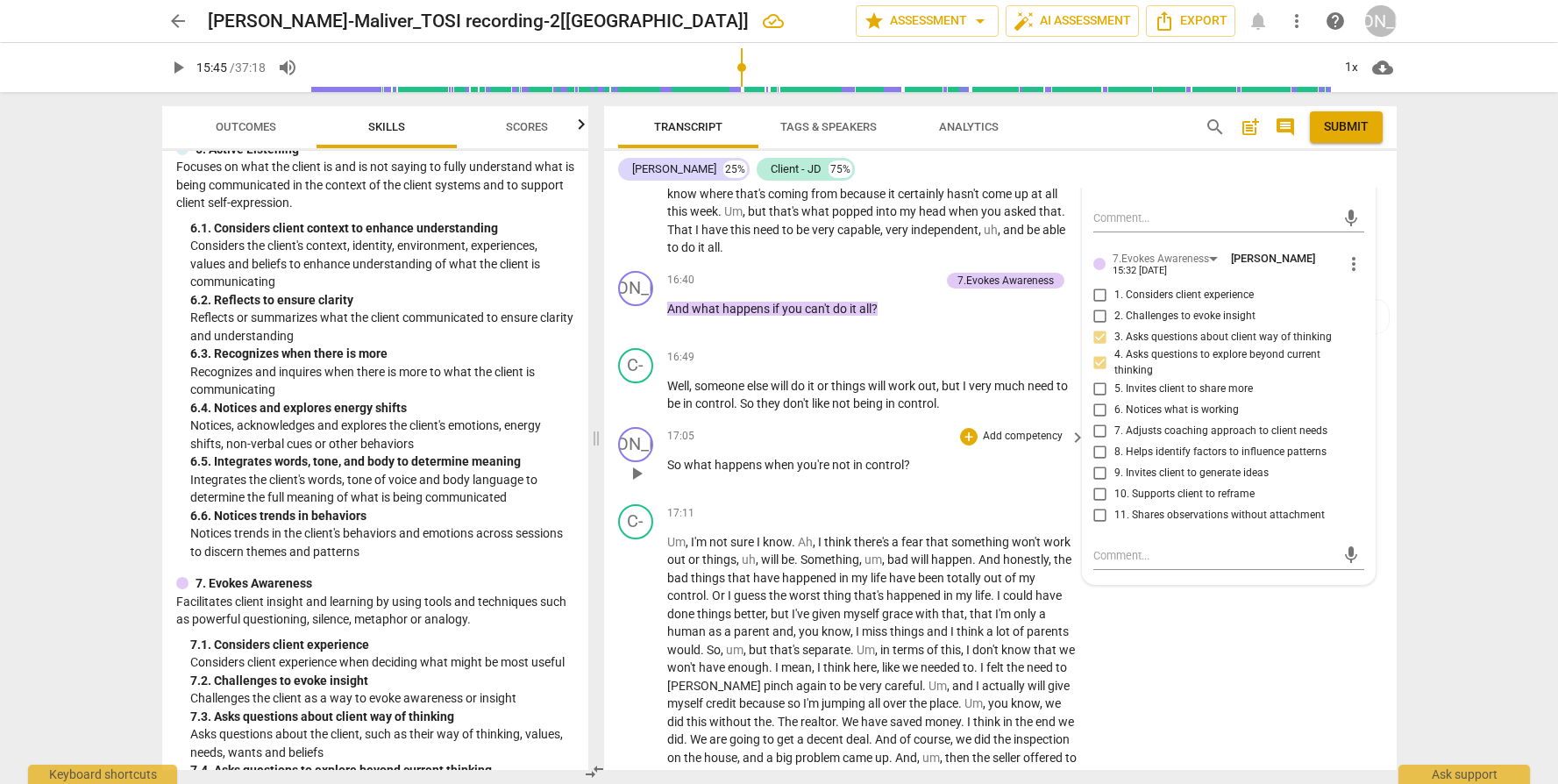
click at [992, 490] on div "17:05 + Add competency keyboard_arrow_right So what happens when you're not in …" at bounding box center [878, 458] width 421 height 63
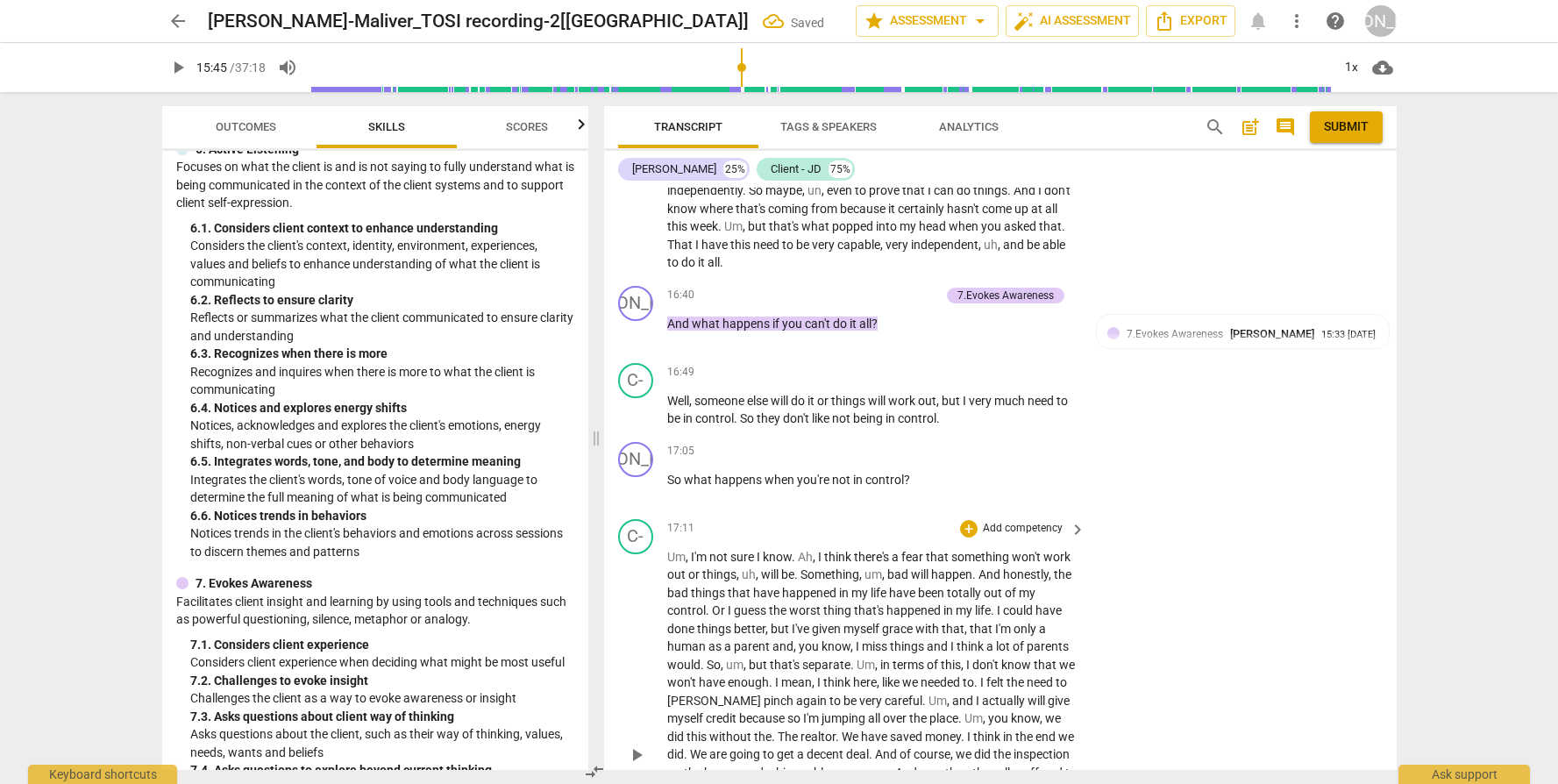
scroll to position [5026, 0]
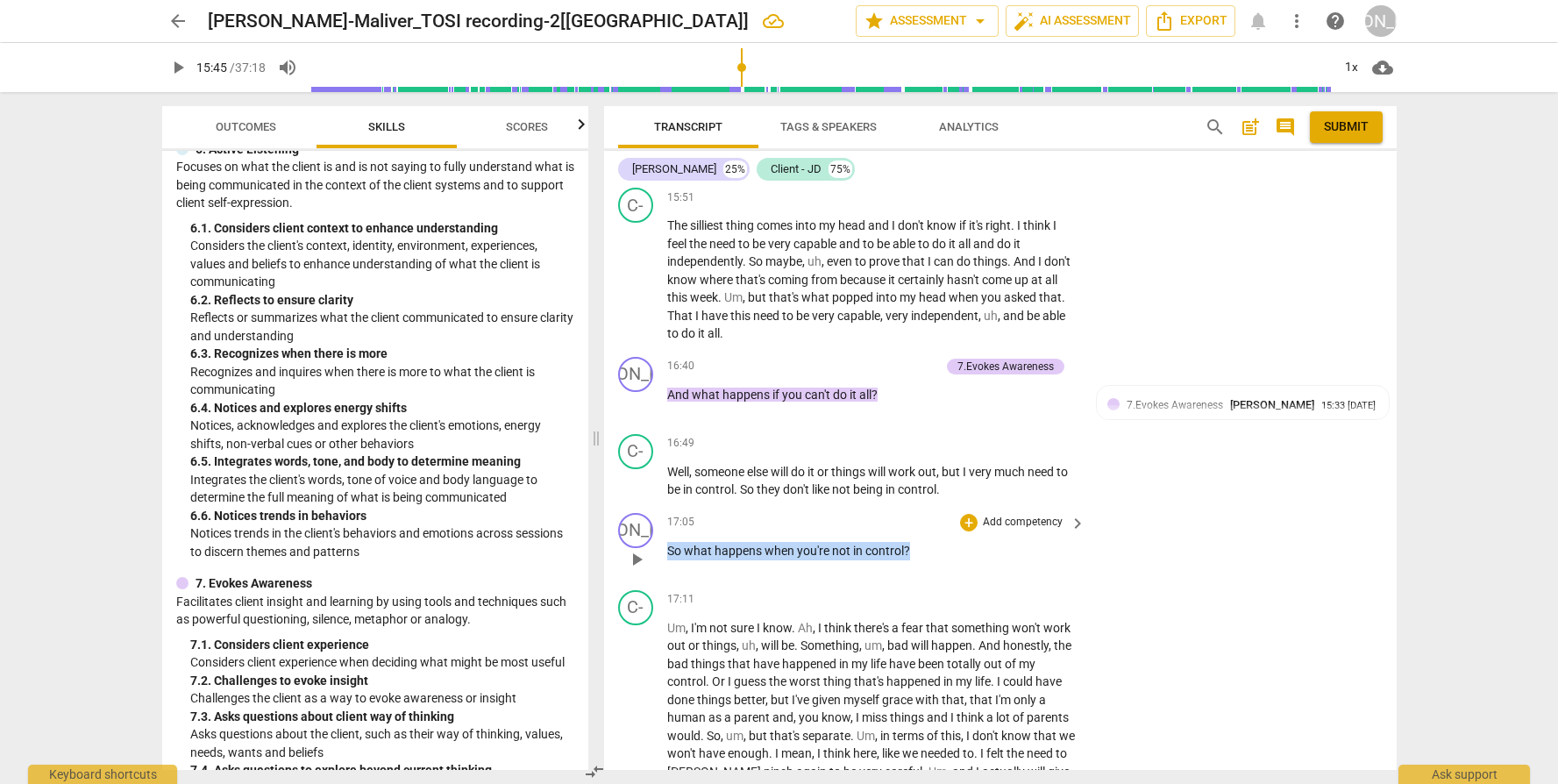
drag, startPoint x: 668, startPoint y: 554, endPoint x: 923, endPoint y: 557, distance: 255.0
click at [923, 557] on p "So what happens when you're not in control ?" at bounding box center [873, 550] width 411 height 19
click at [1029, 525] on p "Add competency" at bounding box center [1022, 523] width 84 height 16
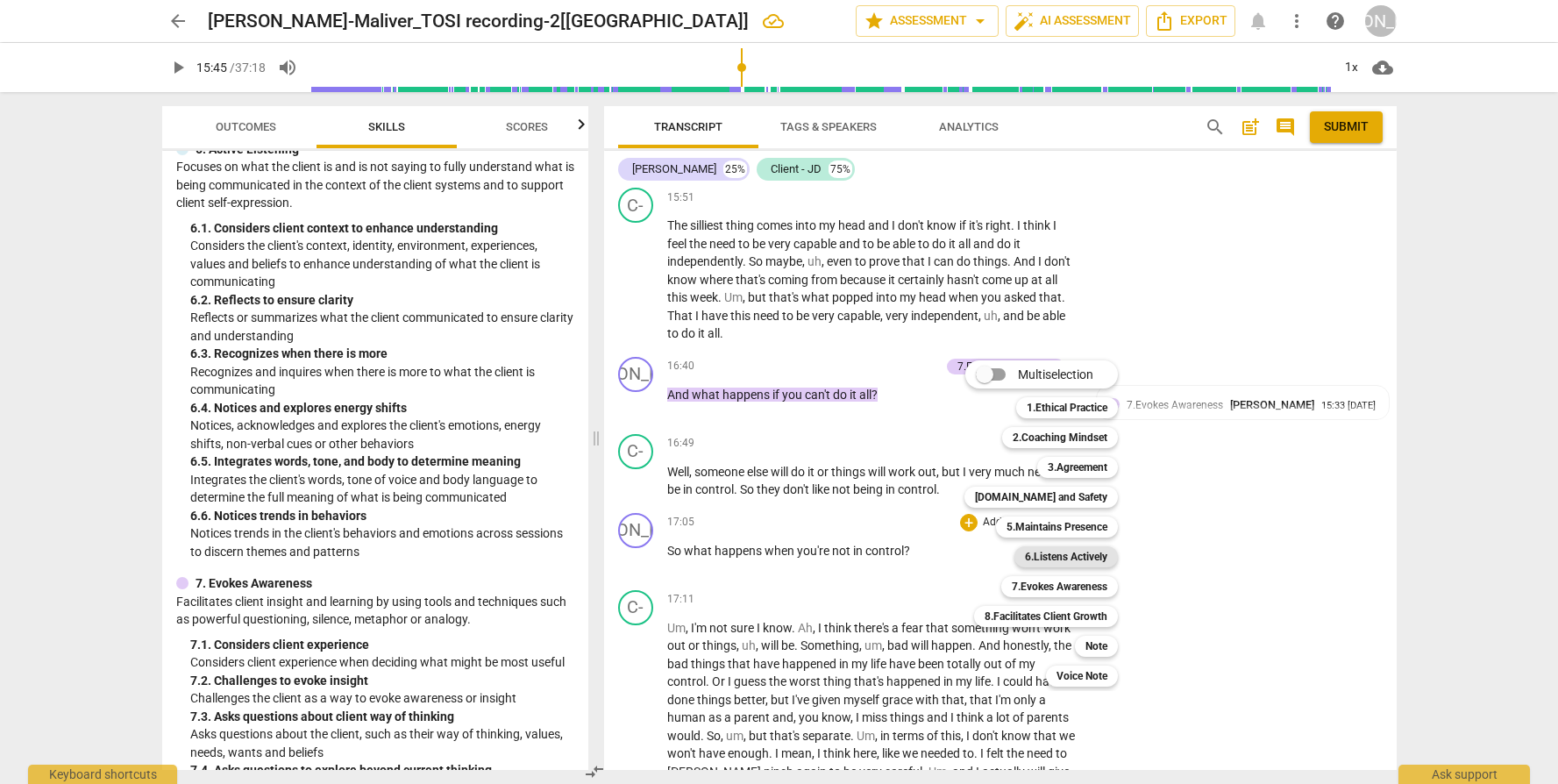
click at [1080, 555] on b "6.Listens Actively" at bounding box center [1067, 556] width 83 height 21
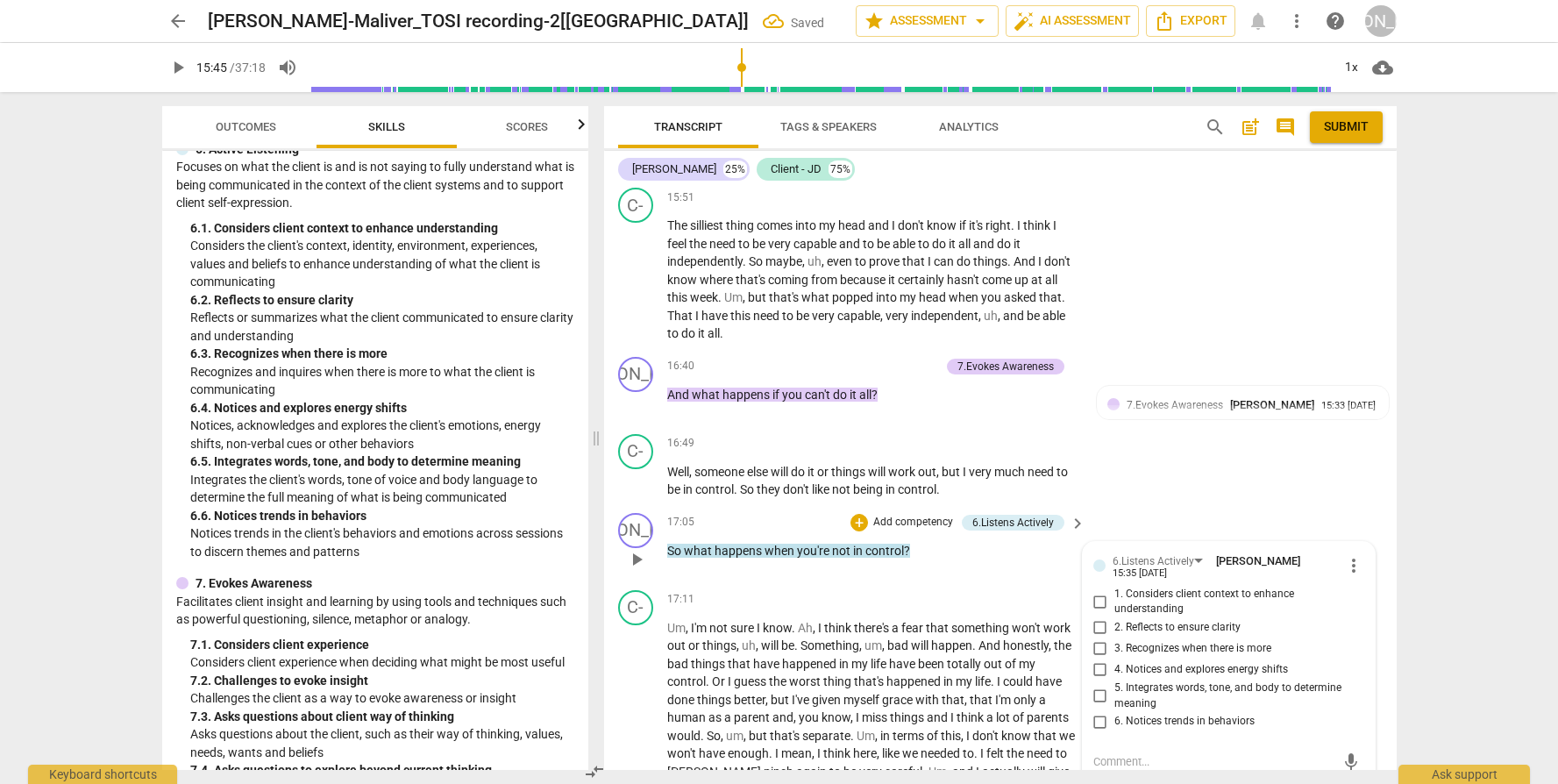
click at [1198, 687] on span "5. Integrates words, tone, and body to determine meaning" at bounding box center [1236, 695] width 243 height 30
click at [1115, 687] on input "5. Integrates words, tone, and body to determine meaning" at bounding box center [1100, 696] width 29 height 21
checkbox input "true"
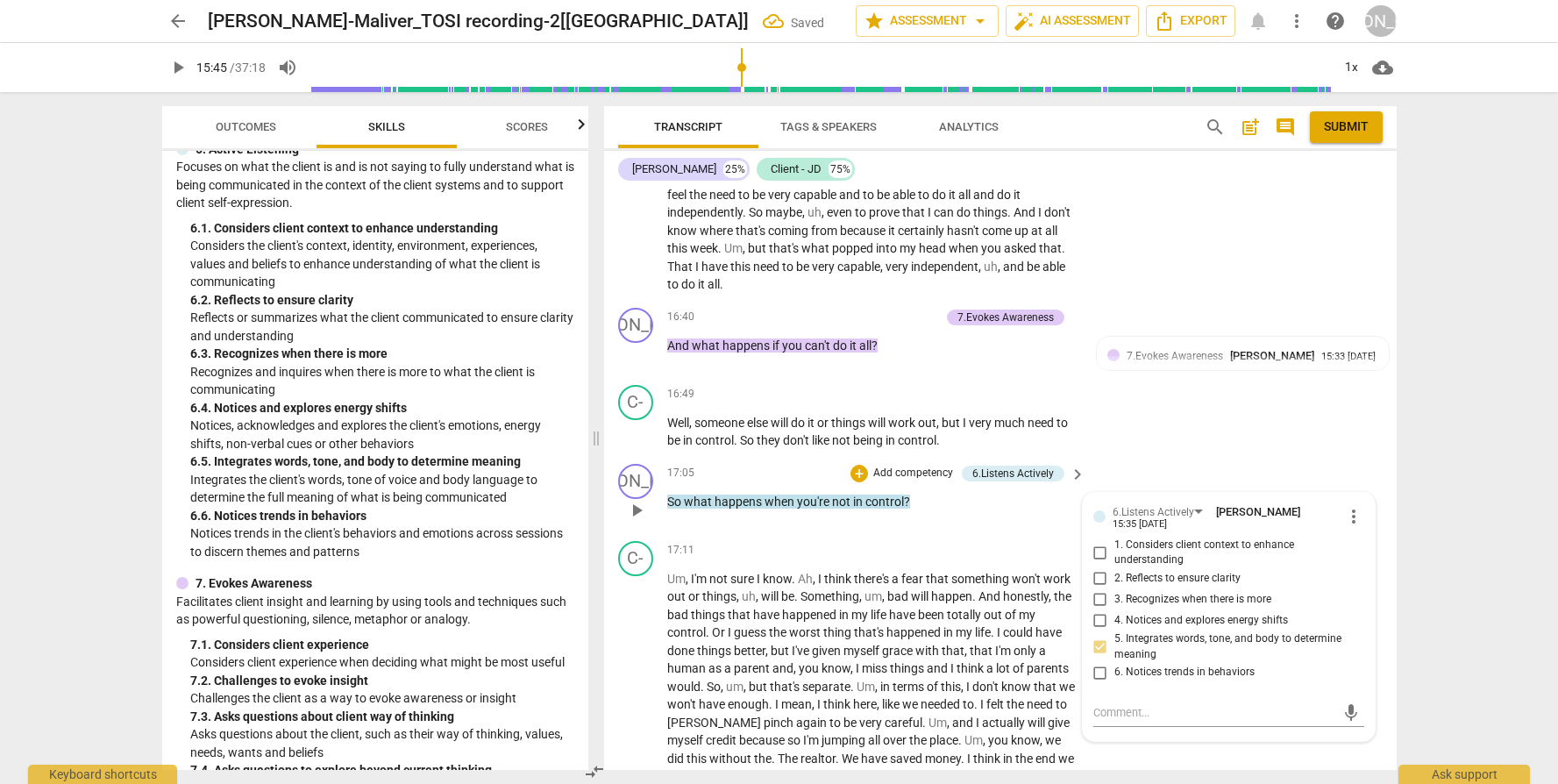
scroll to position [5078, 0]
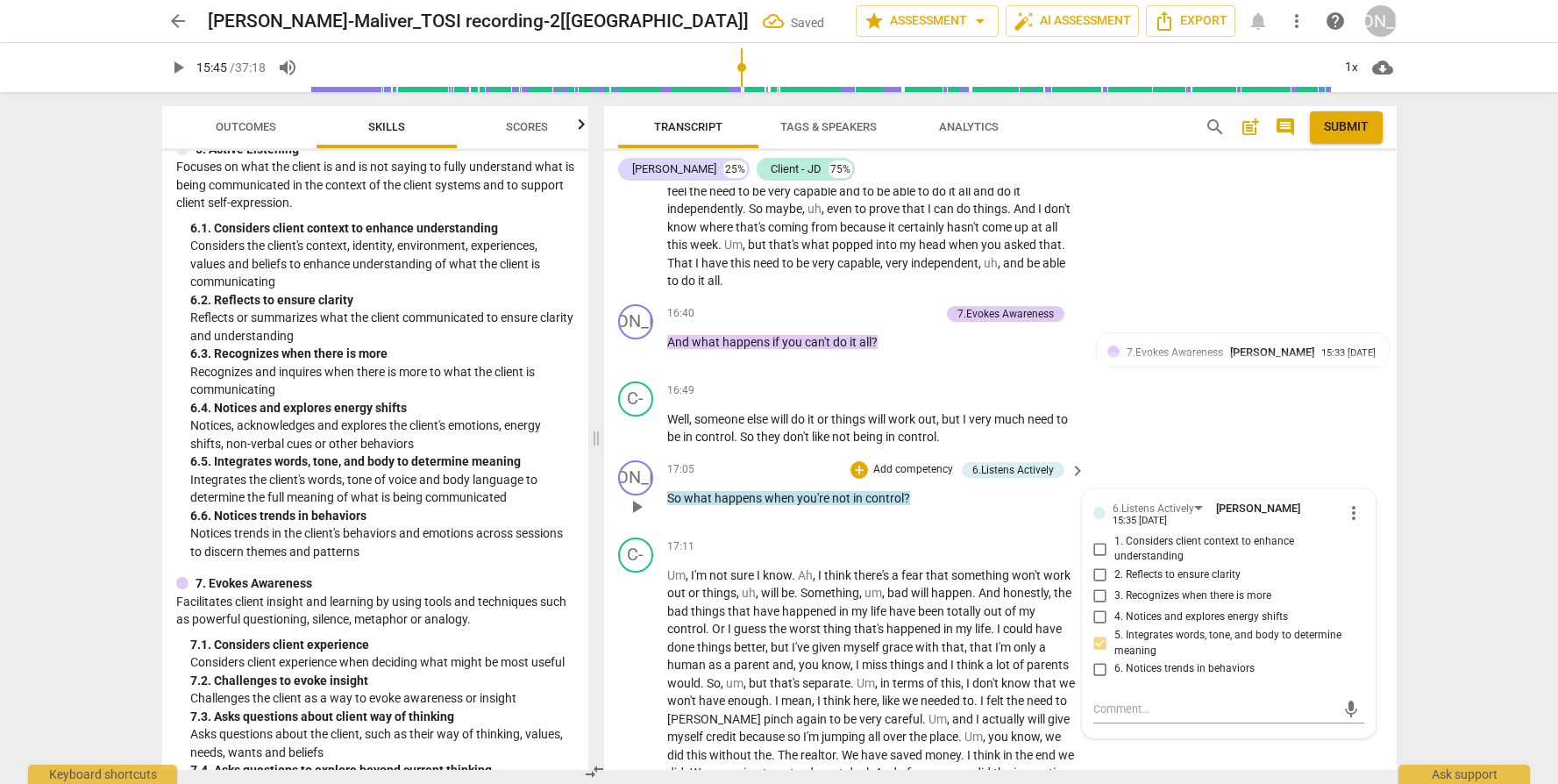
click at [1006, 529] on div "JO play_arrow pause 17:05 + Add competency 6.Listens Actively keyboard_arrow_ri…" at bounding box center [1001, 491] width 793 height 78
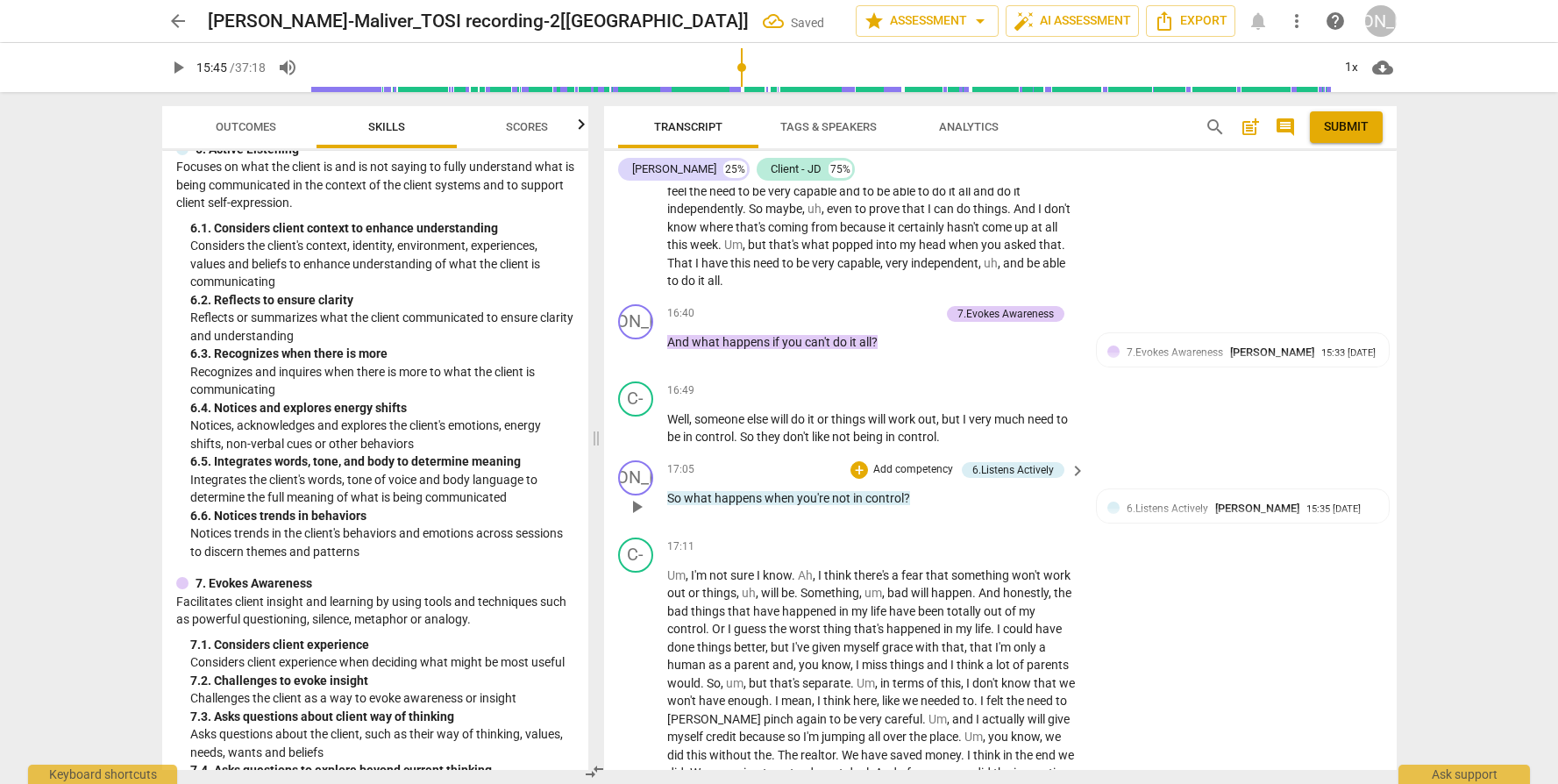
click at [883, 471] on p "Add competency" at bounding box center [913, 470] width 84 height 16
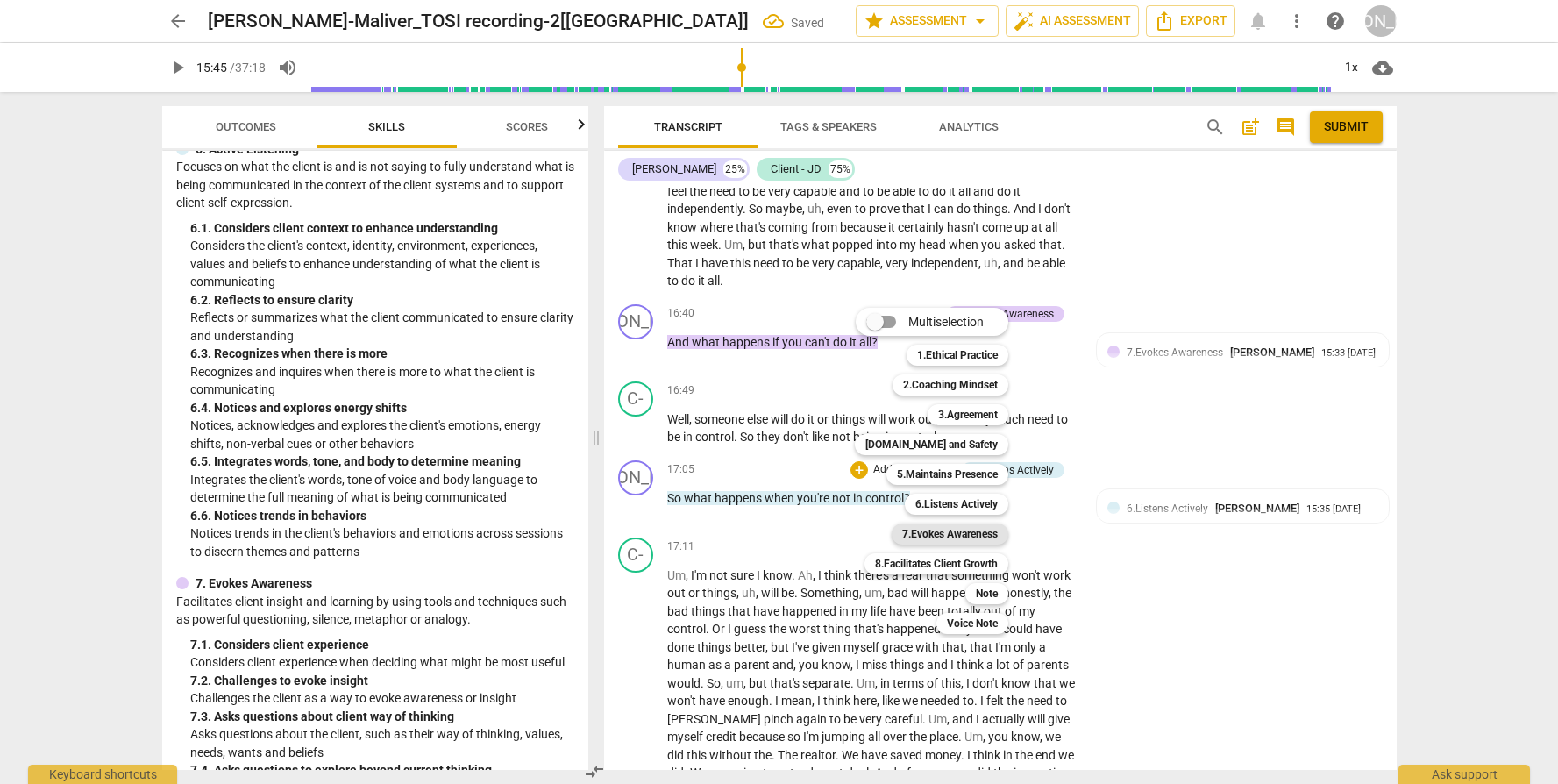
click at [967, 535] on b "7.Evokes Awareness" at bounding box center [950, 533] width 95 height 21
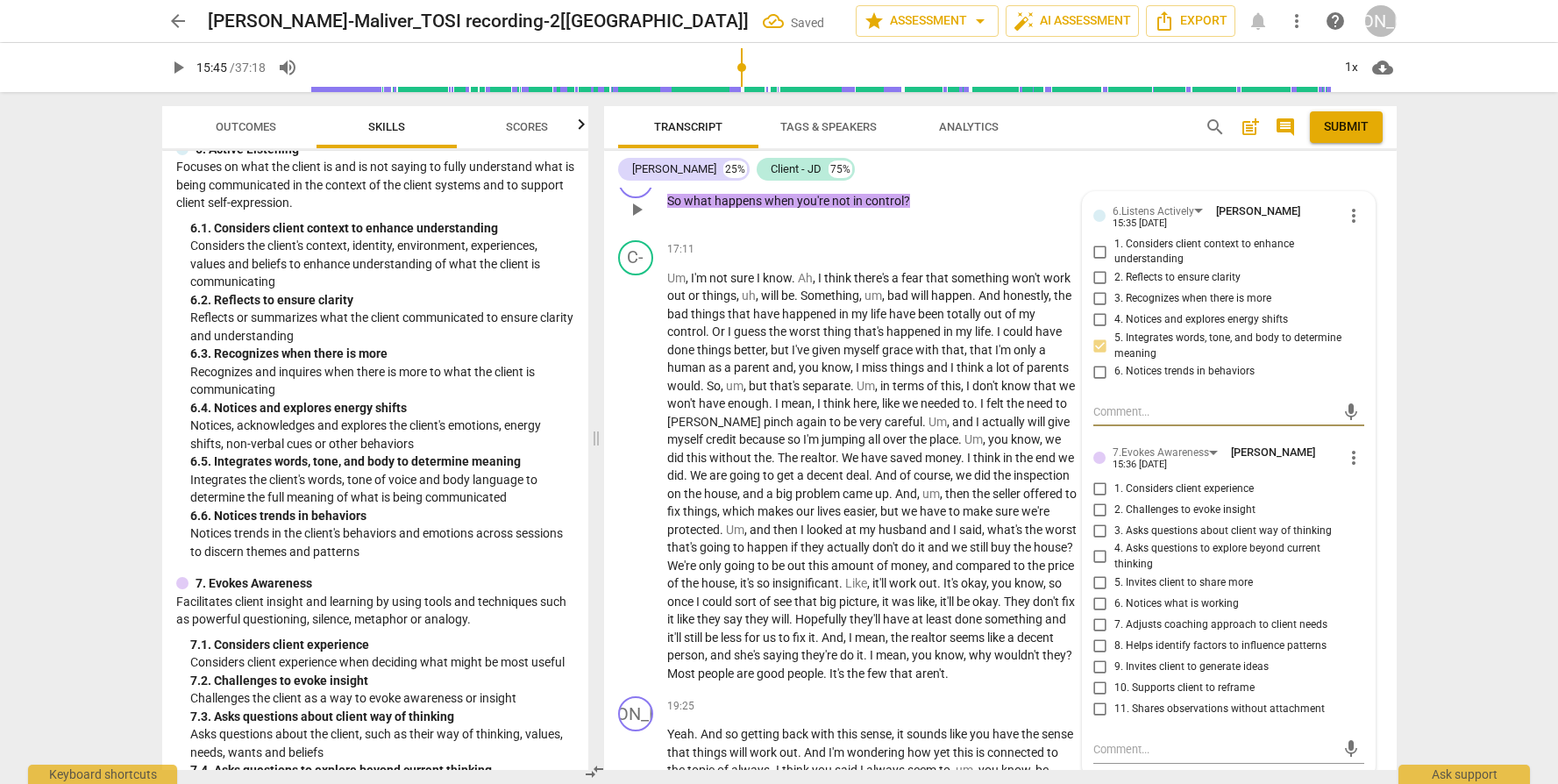
scroll to position [5478, 0]
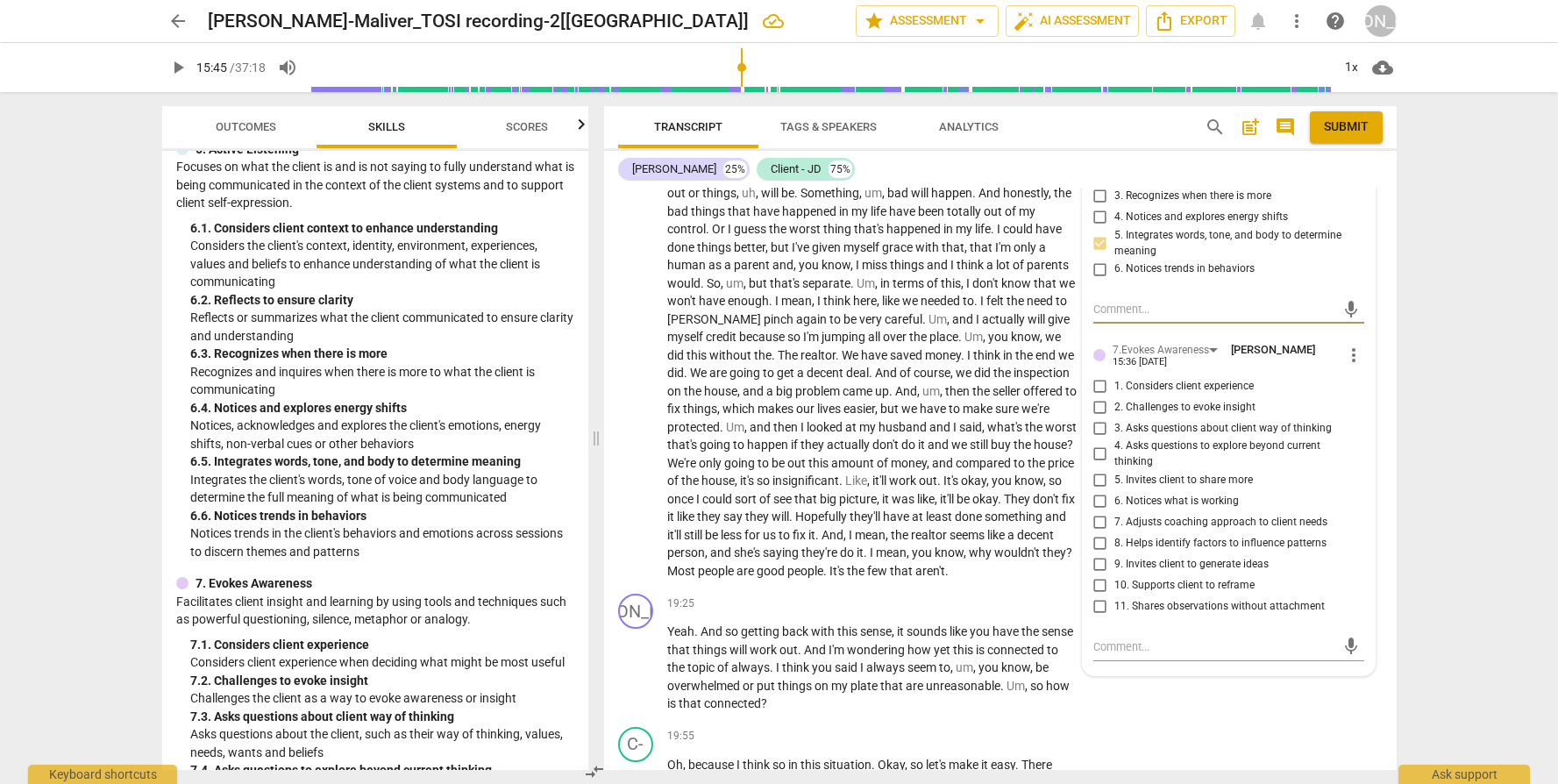
click at [1123, 446] on span "4. Asks questions to explore beyond current thinking" at bounding box center [1236, 453] width 243 height 30
click at [1115, 446] on input "4. Asks questions to explore beyond current thinking" at bounding box center [1100, 453] width 29 height 21
checkbox input "true"
click at [1122, 426] on span "3. Asks questions about client way of thinking" at bounding box center [1223, 428] width 217 height 16
click at [1115, 426] on input "3. Asks questions about client way of thinking" at bounding box center [1100, 427] width 29 height 21
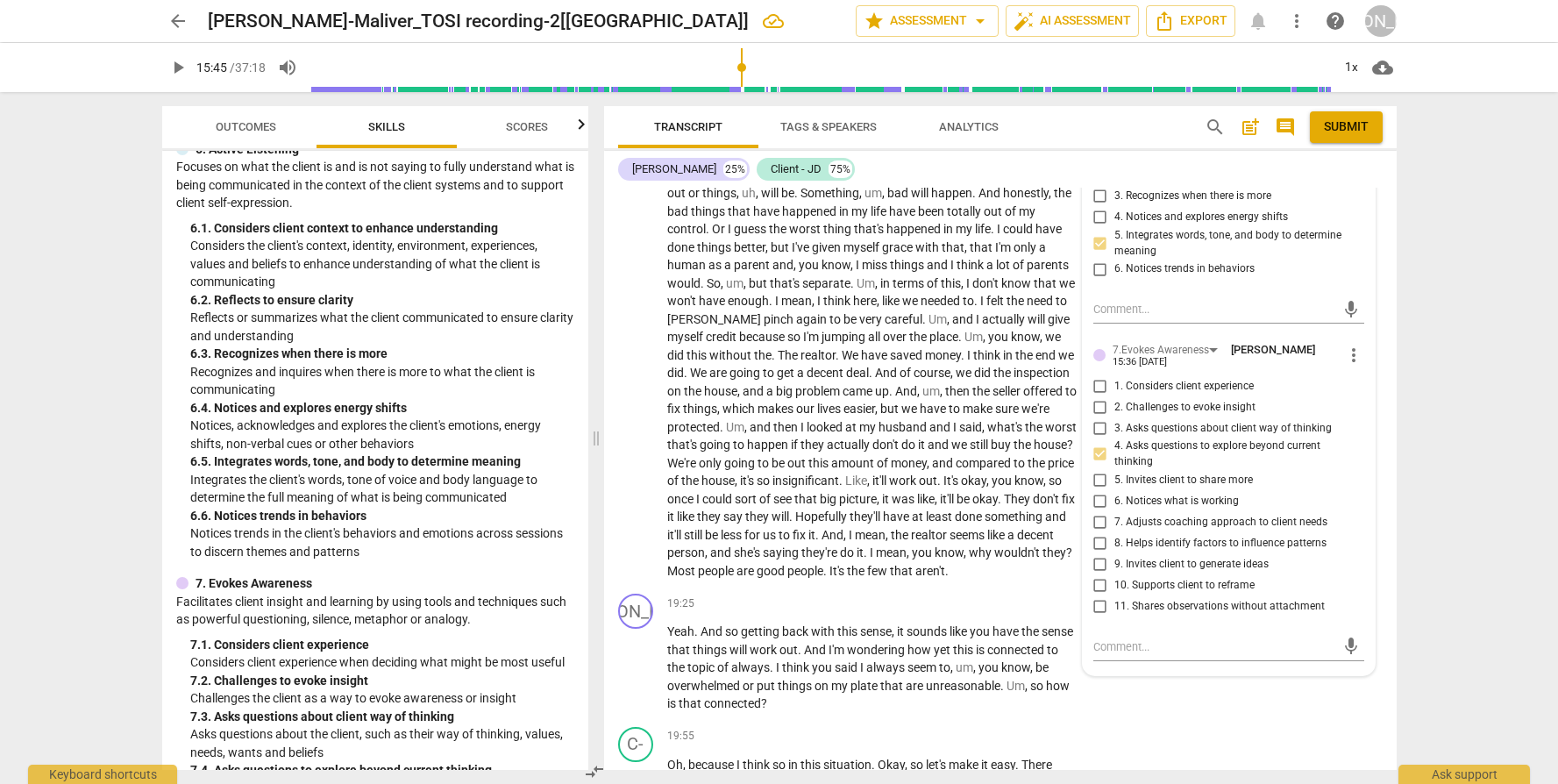
checkbox input "true"
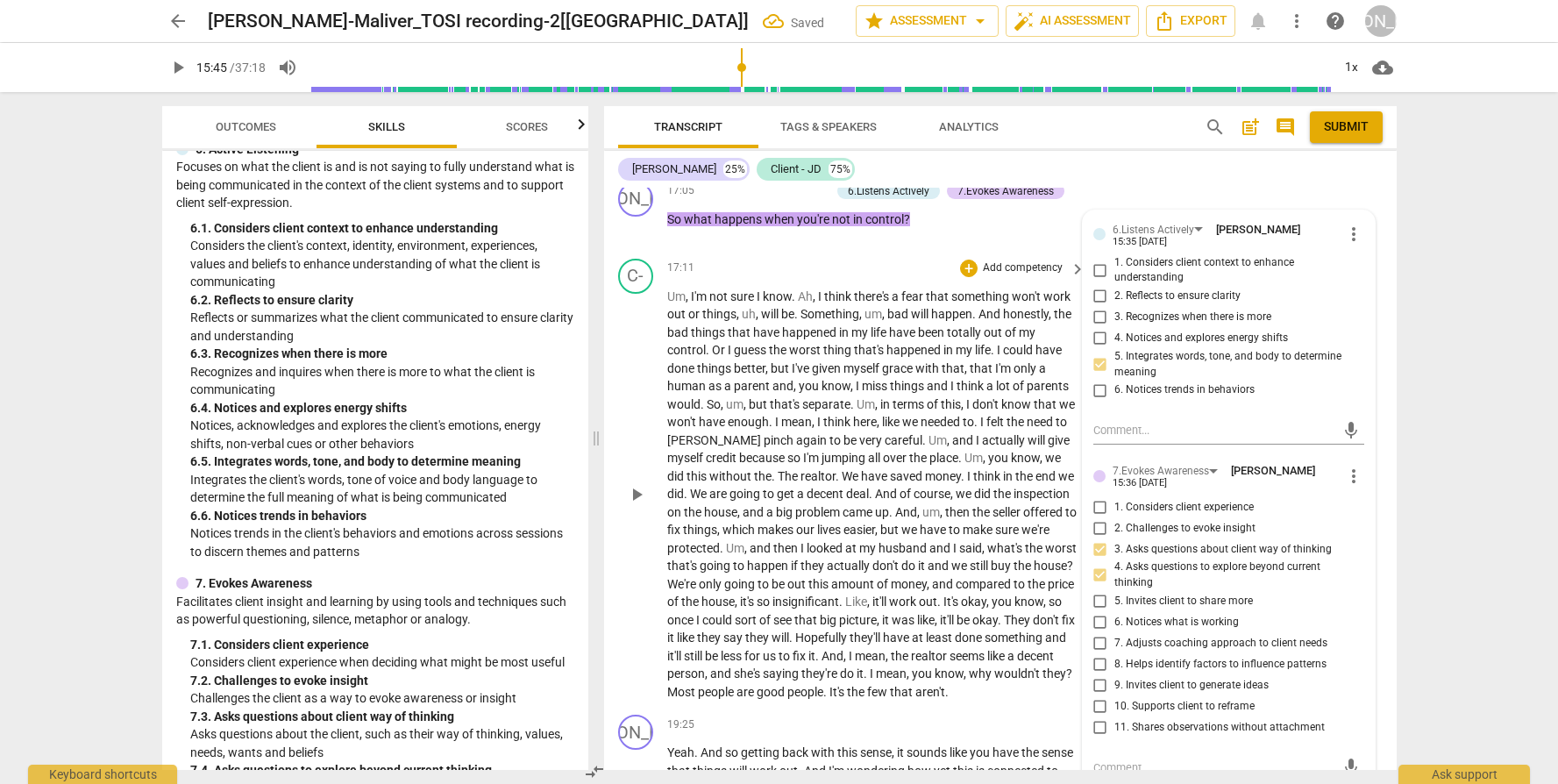
scroll to position [5324, 0]
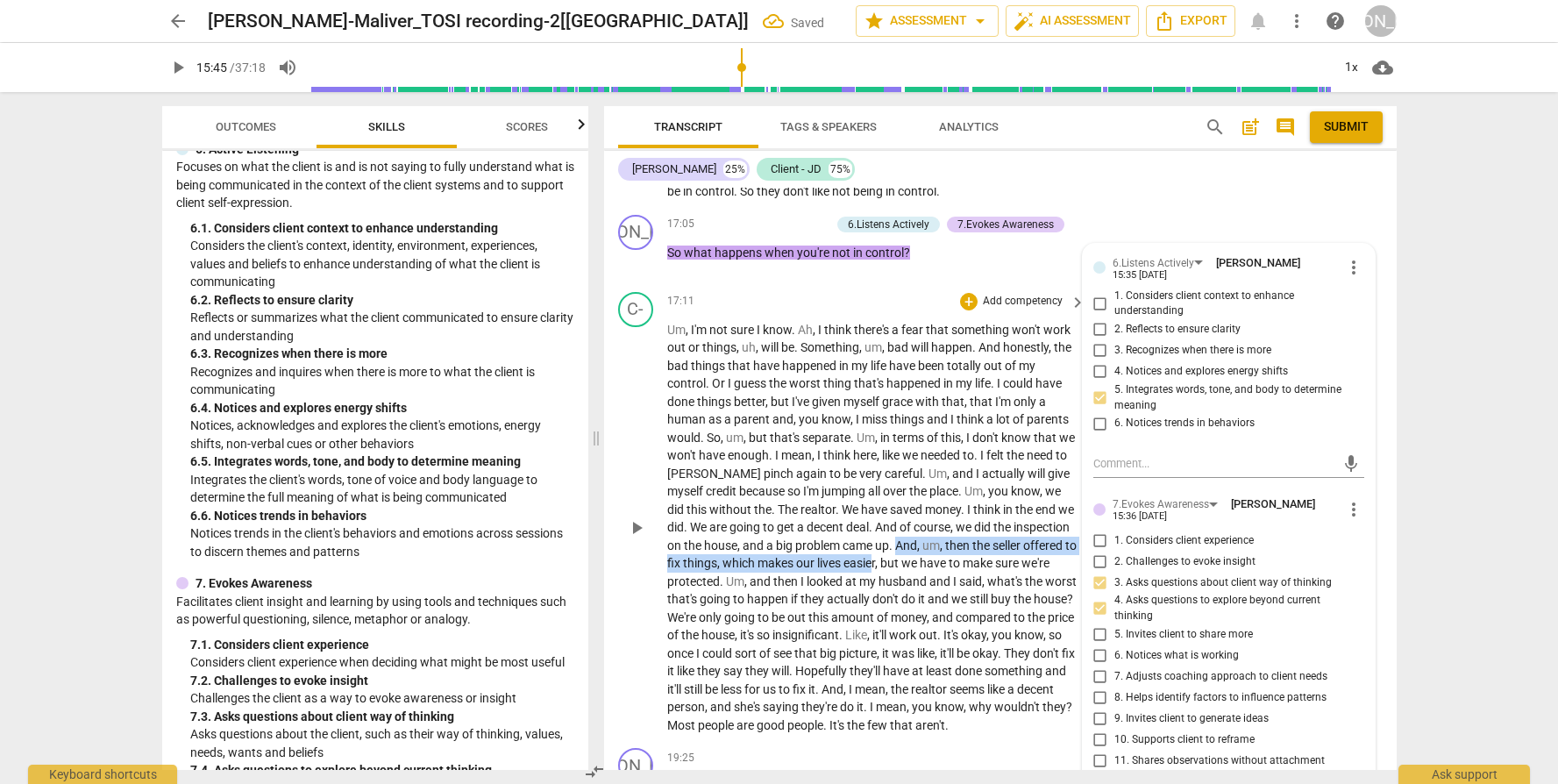
click at [962, 548] on p "Um , I'm not sure I know . Ah , I think there's a fear that something won't wor…" at bounding box center [873, 528] width 411 height 414
click at [908, 426] on p "Um , I'm not sure I know . Ah , I think there's a fear that something won't wor…" at bounding box center [873, 528] width 411 height 414
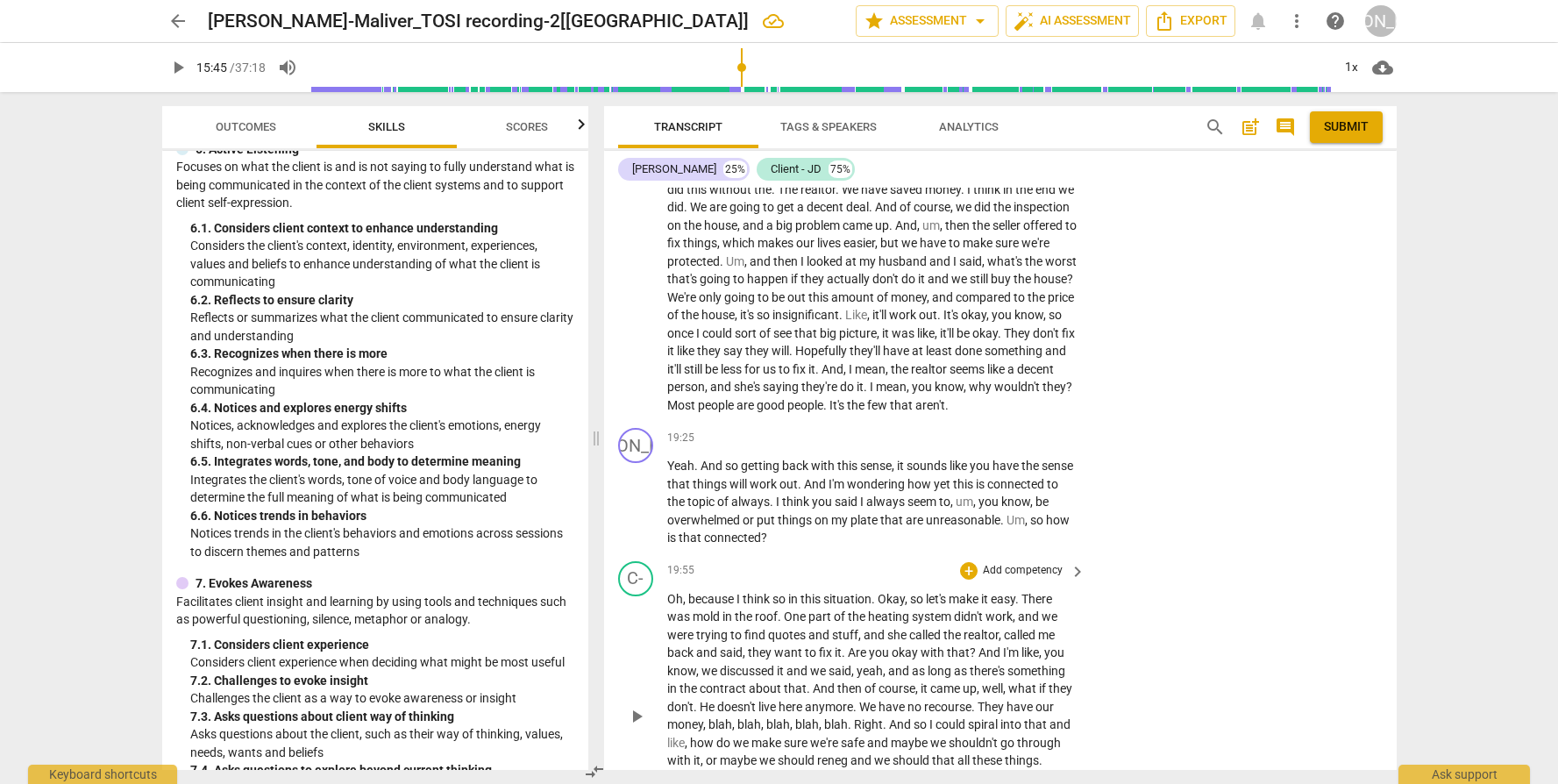
scroll to position [5647, 0]
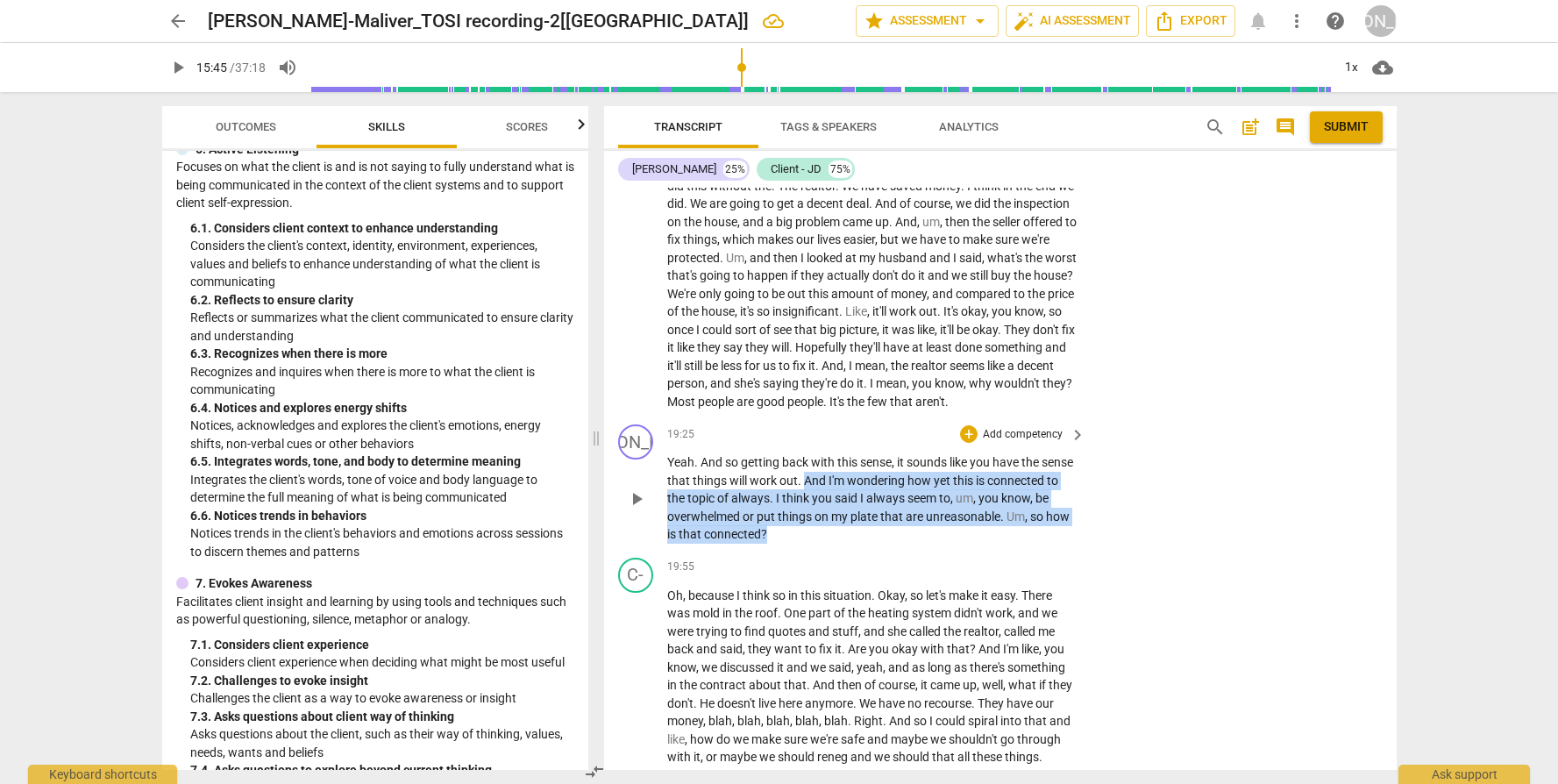
drag, startPoint x: 839, startPoint y: 488, endPoint x: 944, endPoint y: 548, distance: 120.9
click at [944, 543] on p "Yeah . And so getting back with this sense , it sounds like you have the sense …" at bounding box center [873, 498] width 411 height 90
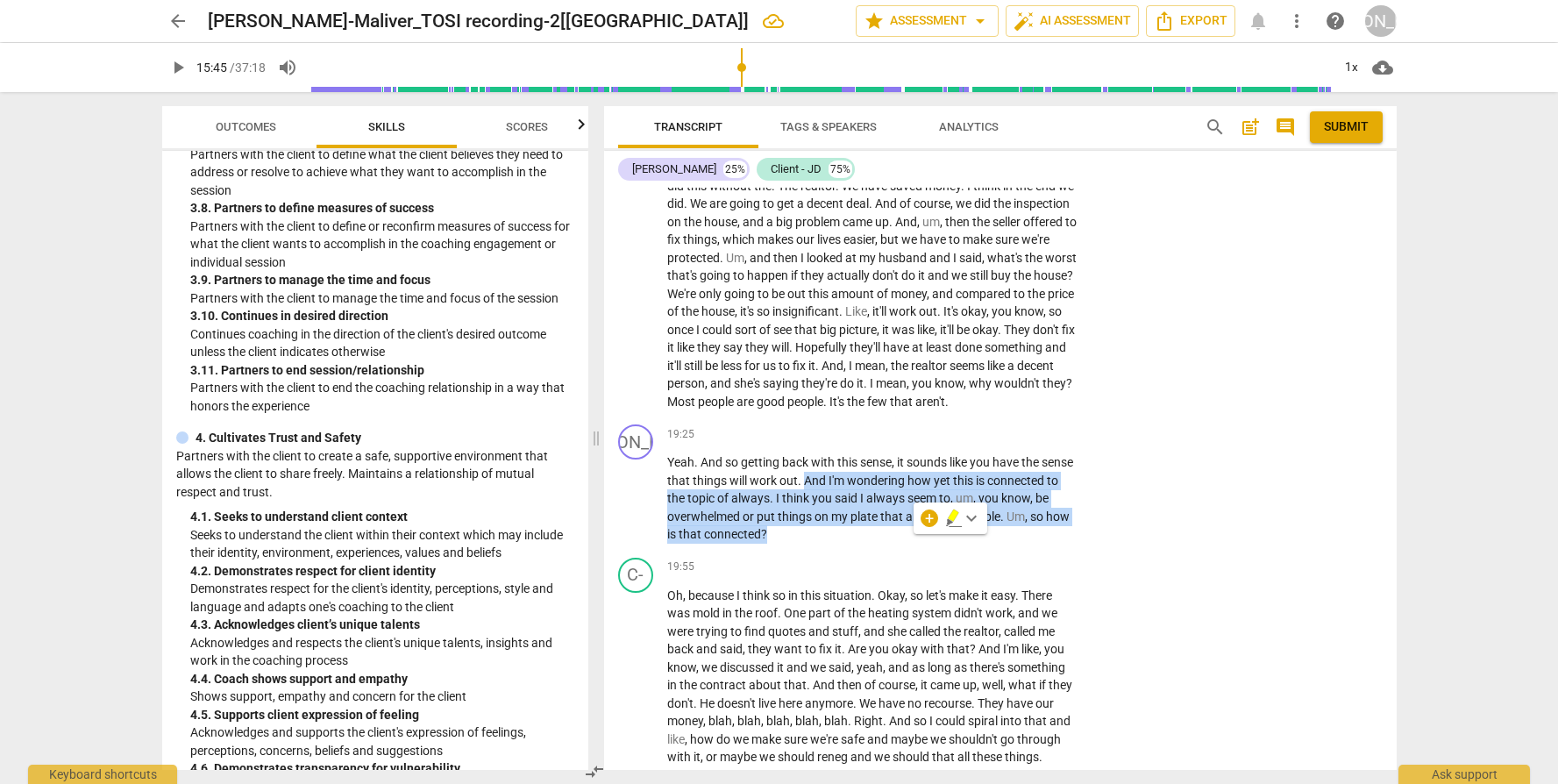
scroll to position [1305, 0]
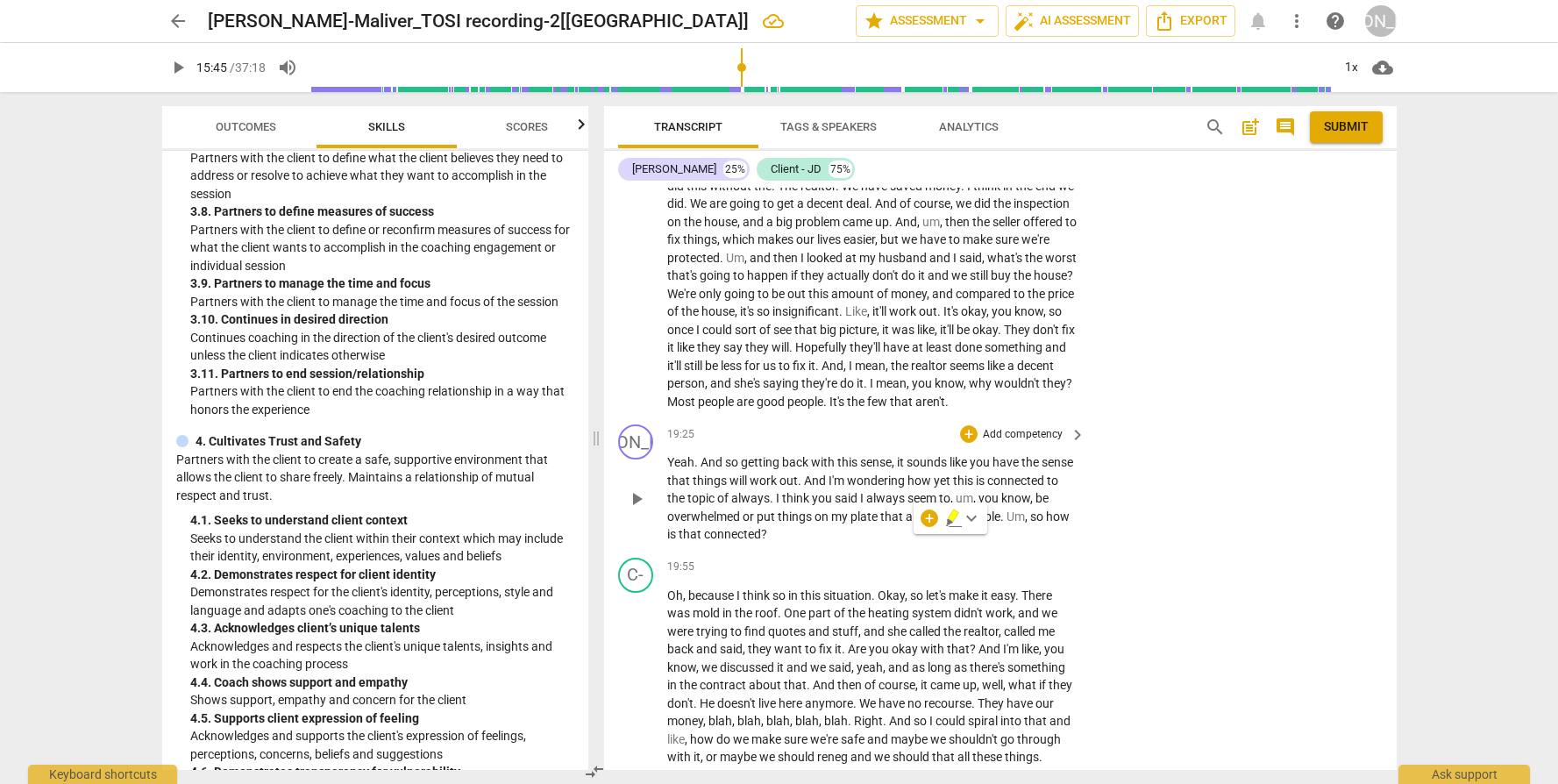
click at [1010, 443] on p "Add competency" at bounding box center [1022, 434] width 84 height 16
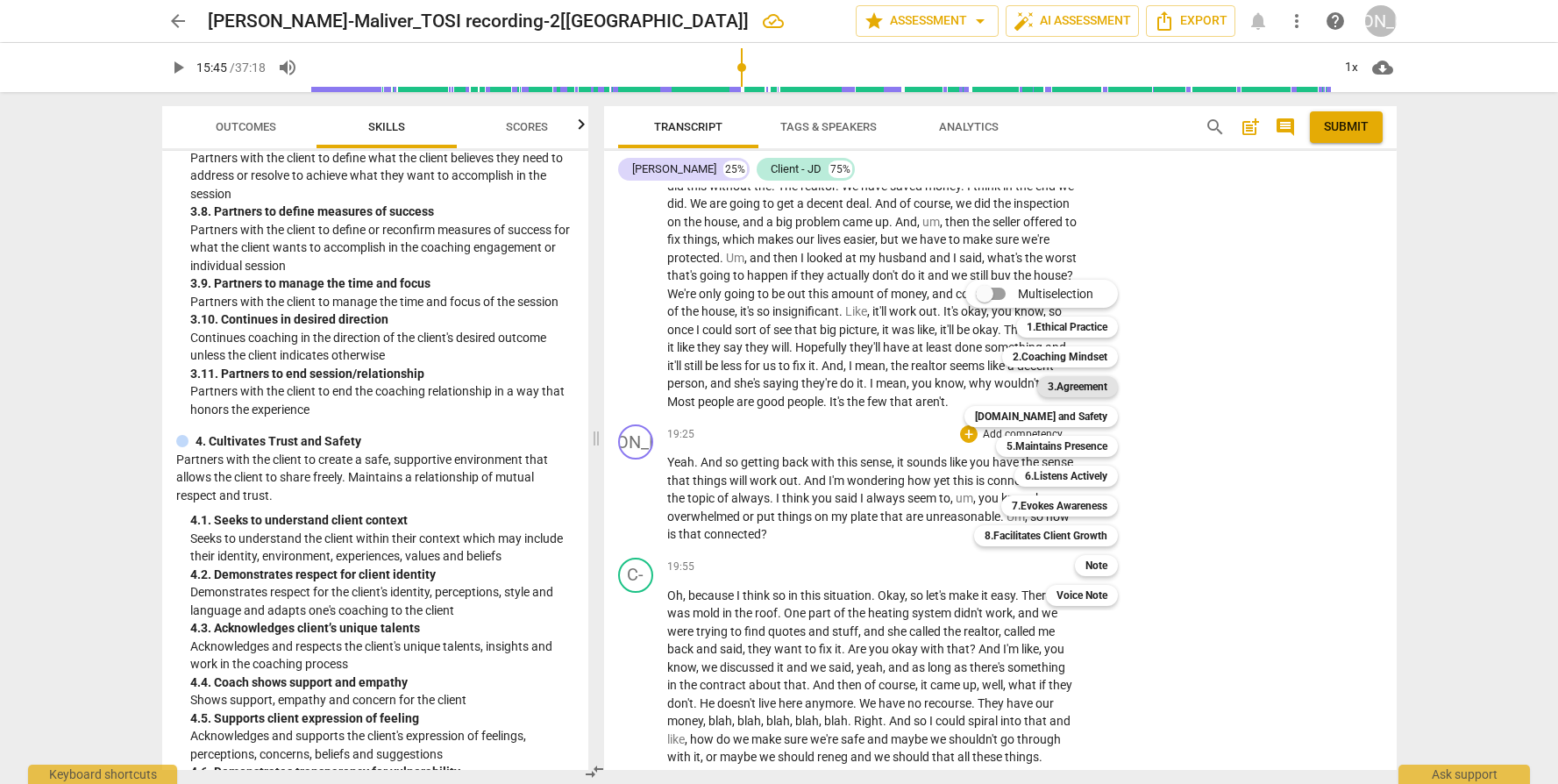
click at [1079, 388] on b "3.Agreement" at bounding box center [1077, 386] width 60 height 21
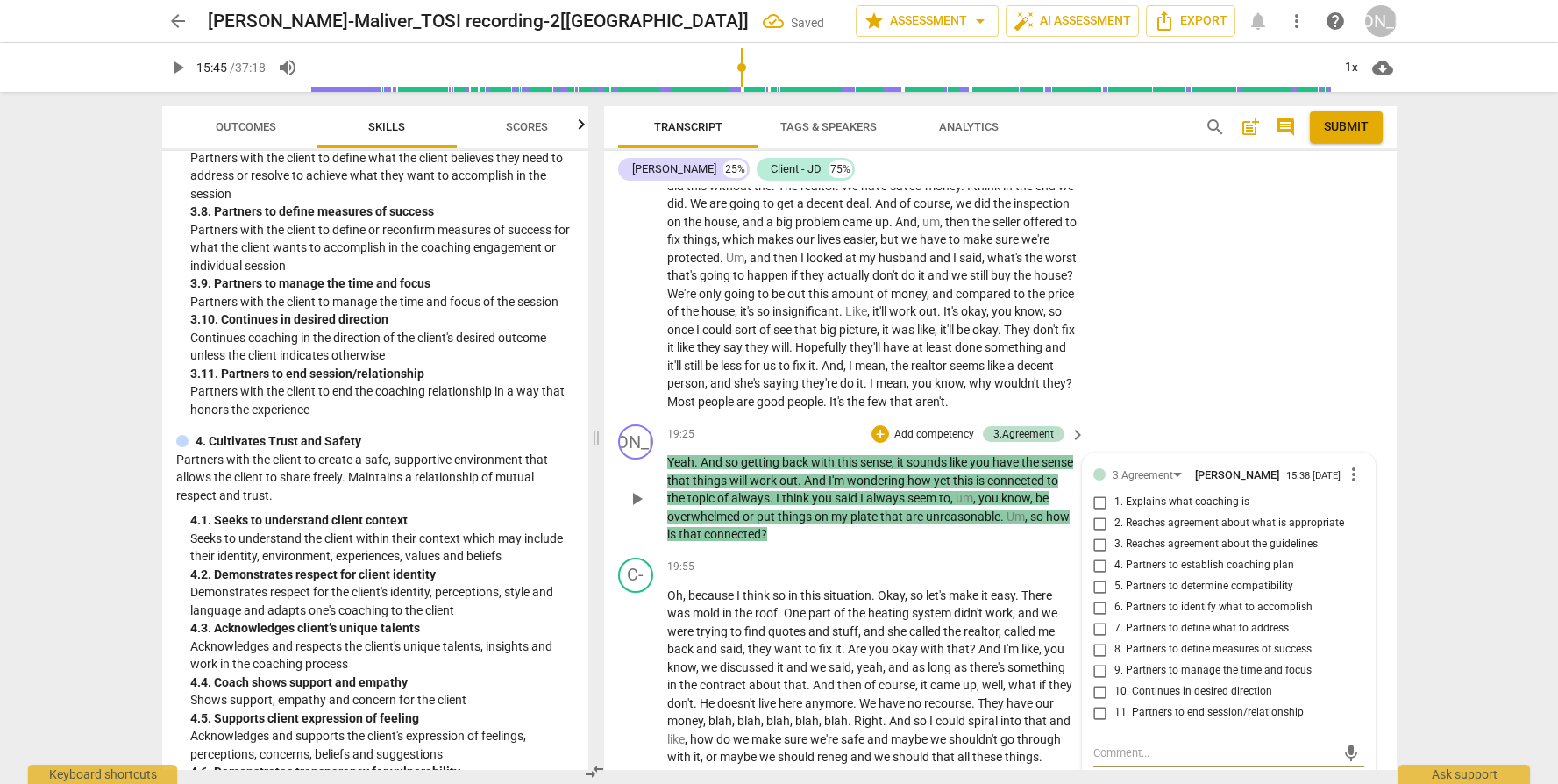
scroll to position [5651, 0]
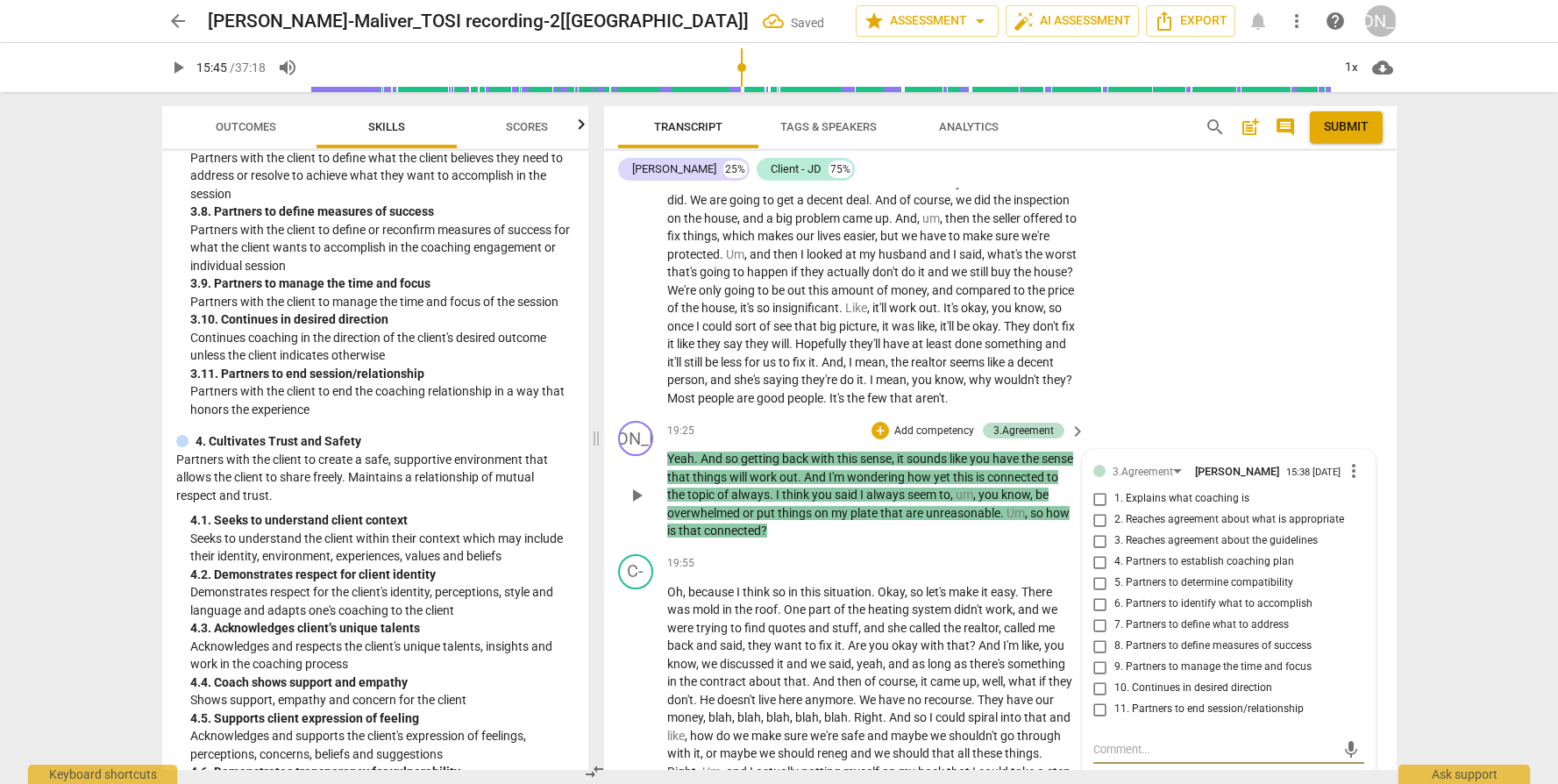
click at [1182, 696] on span "10. Continues in desired direction" at bounding box center [1193, 688] width 158 height 16
click at [1115, 699] on input "10. Continues in desired direction" at bounding box center [1100, 688] width 29 height 21
checkbox input "true"
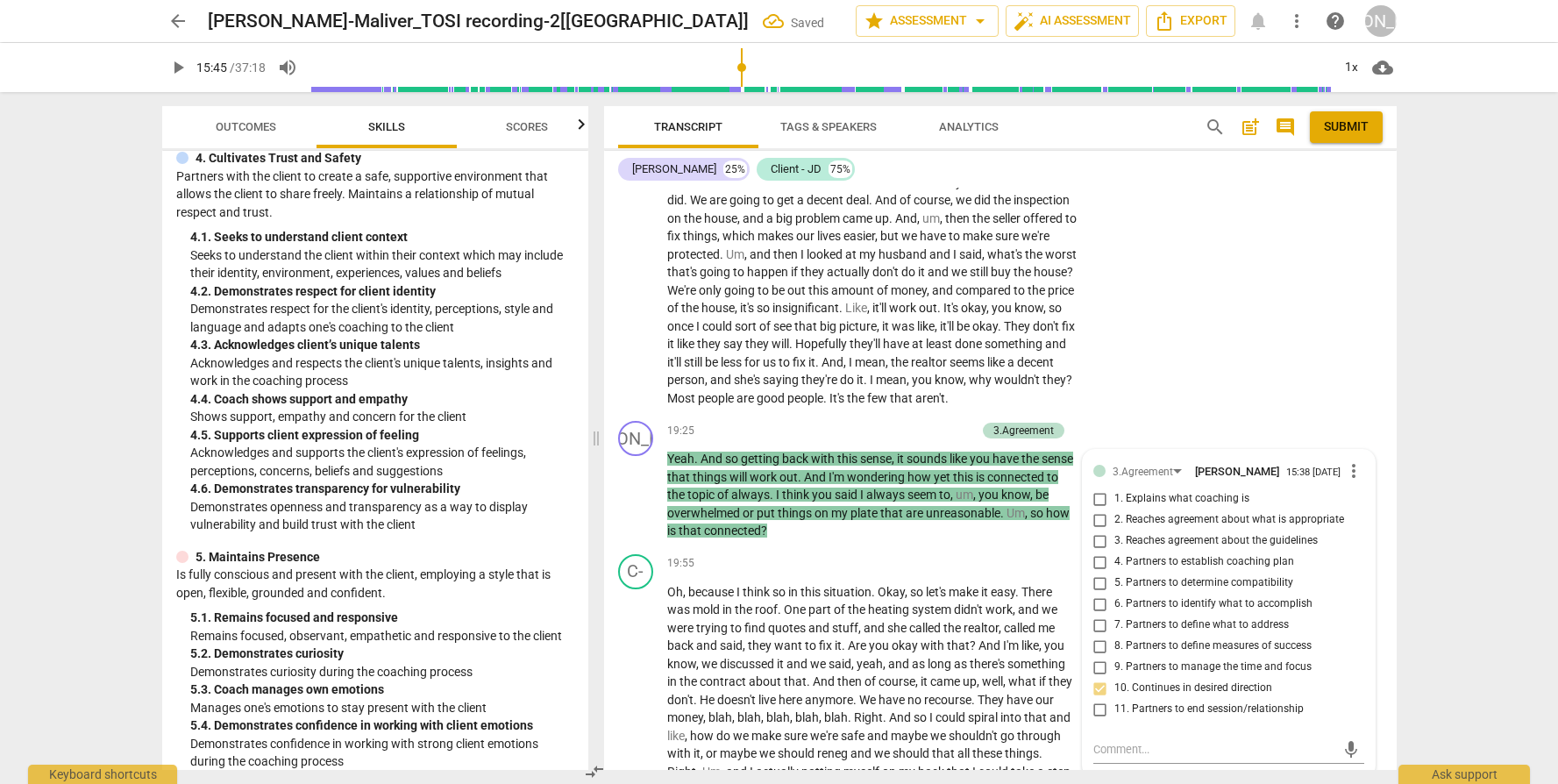
scroll to position [1749, 0]
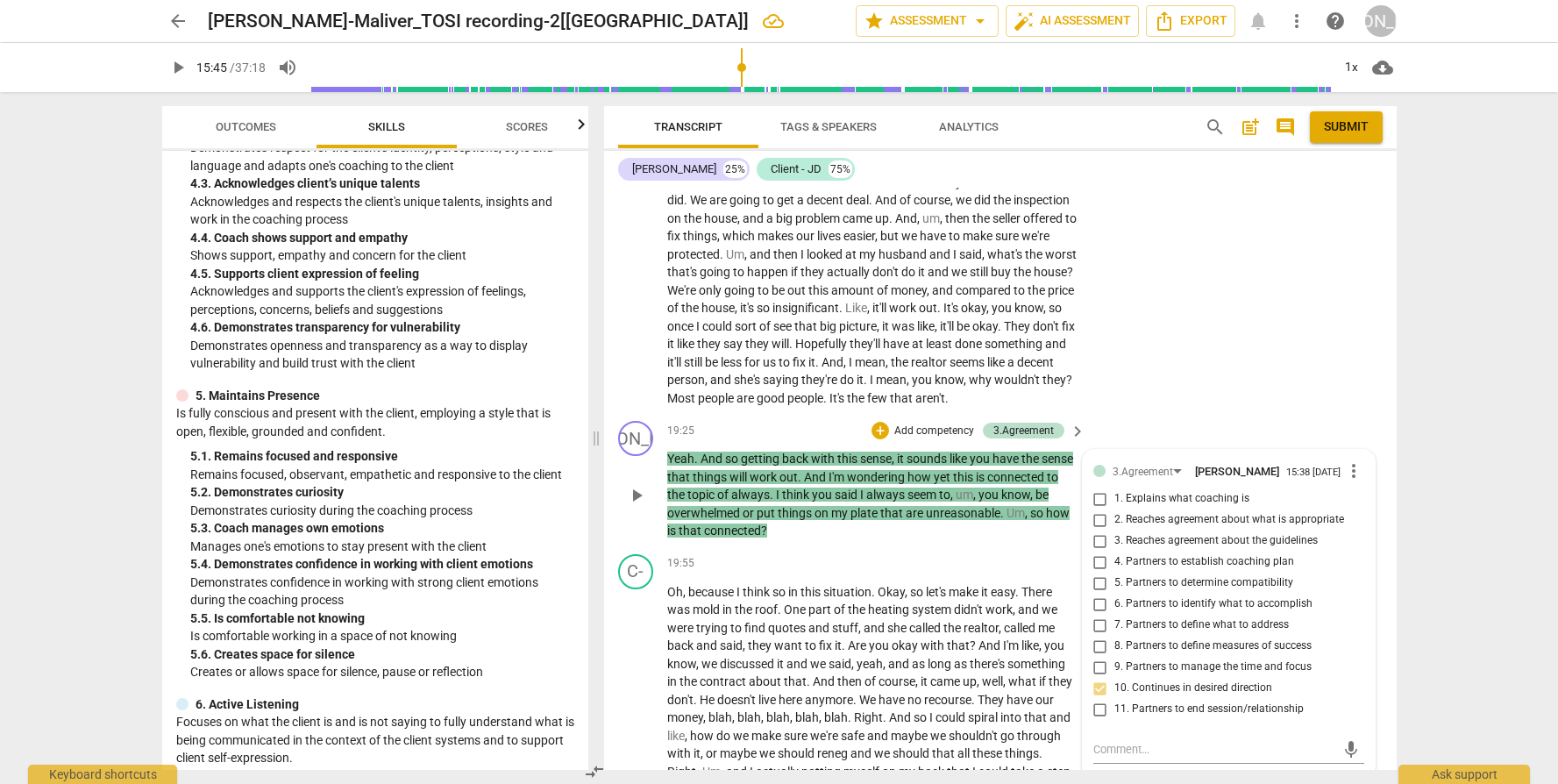
click at [909, 437] on p "Add competency" at bounding box center [934, 431] width 84 height 16
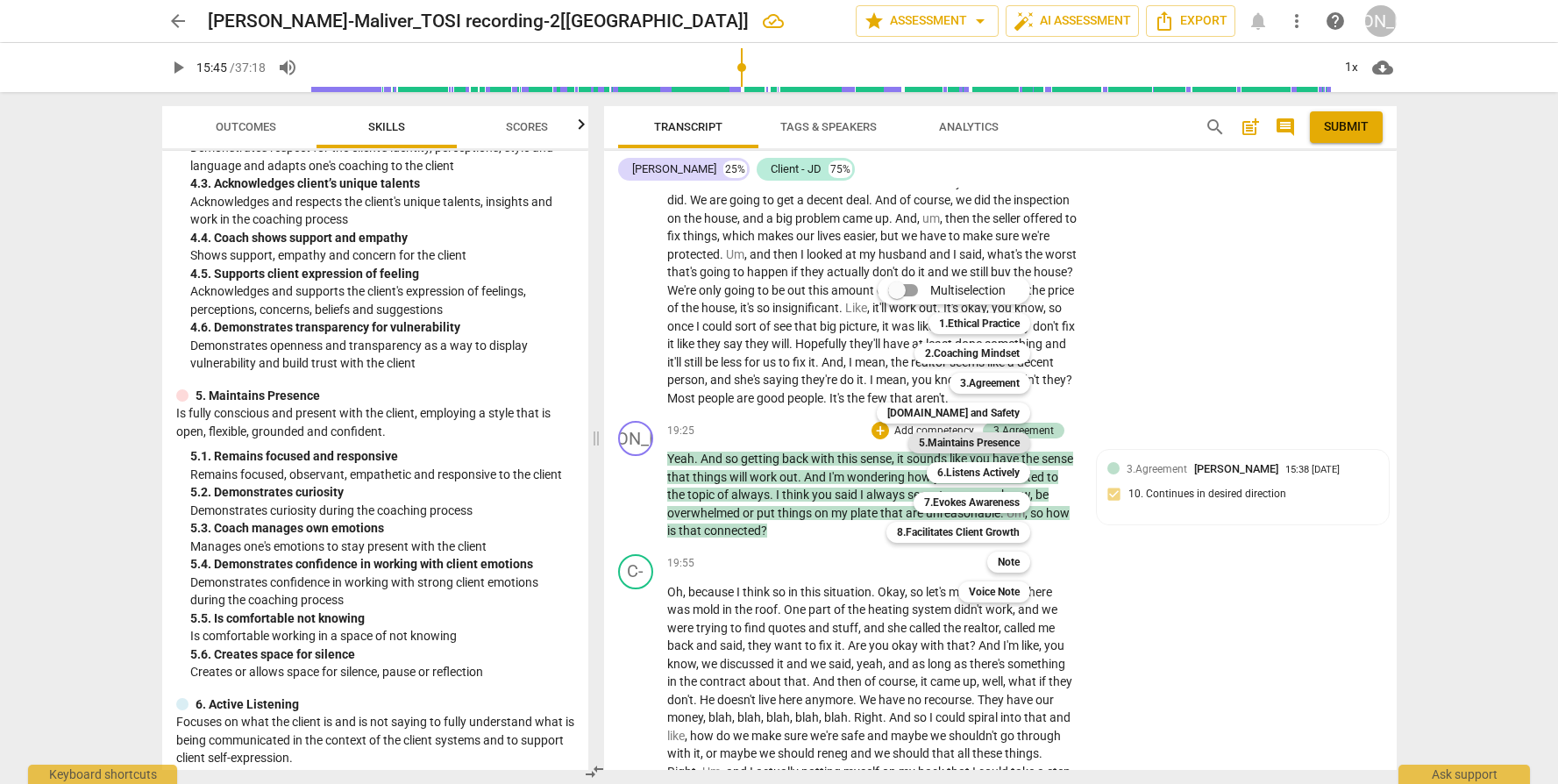
click at [962, 442] on b "5.Maintains Presence" at bounding box center [969, 442] width 101 height 21
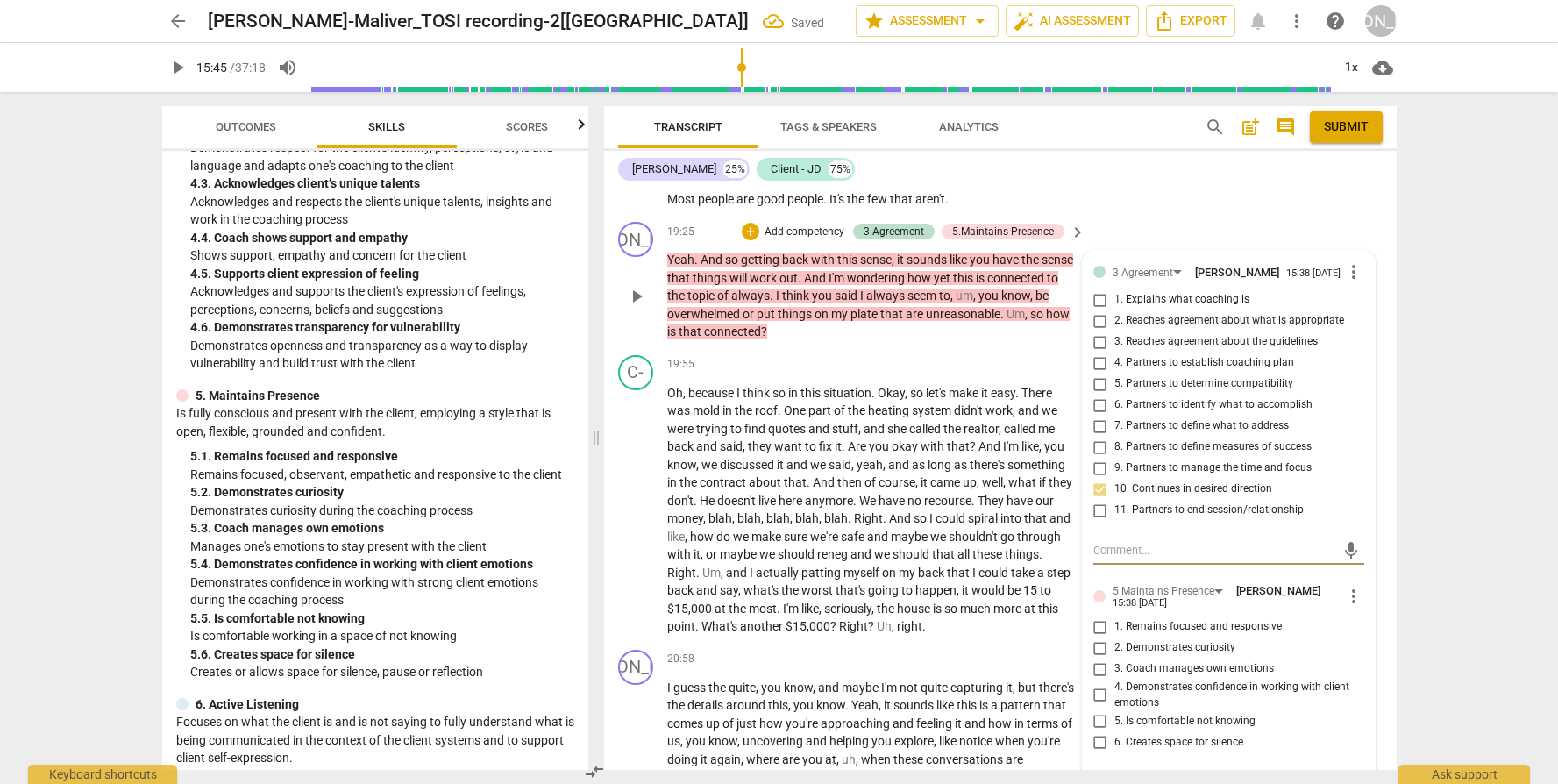
scroll to position [5908, 0]
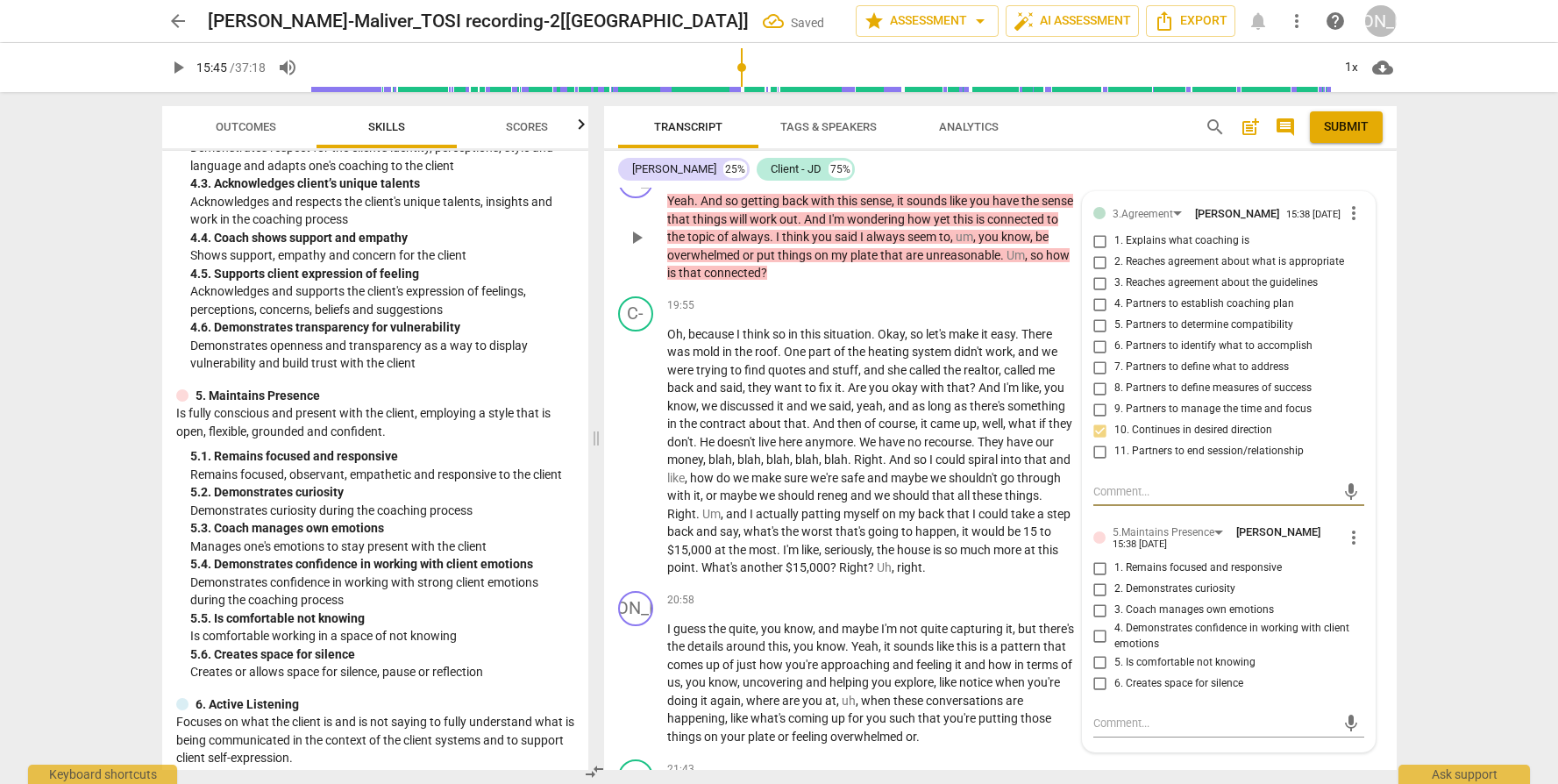
click at [1155, 597] on span "2. Demonstrates curiosity" at bounding box center [1175, 589] width 121 height 16
click at [1115, 599] on input "2. Demonstrates curiosity" at bounding box center [1100, 588] width 29 height 21
checkbox input "true"
click at [1160, 576] on span "1. Remains focused and responsive" at bounding box center [1198, 568] width 167 height 16
click at [1115, 579] on input "1. Remains focused and responsive" at bounding box center [1100, 567] width 29 height 21
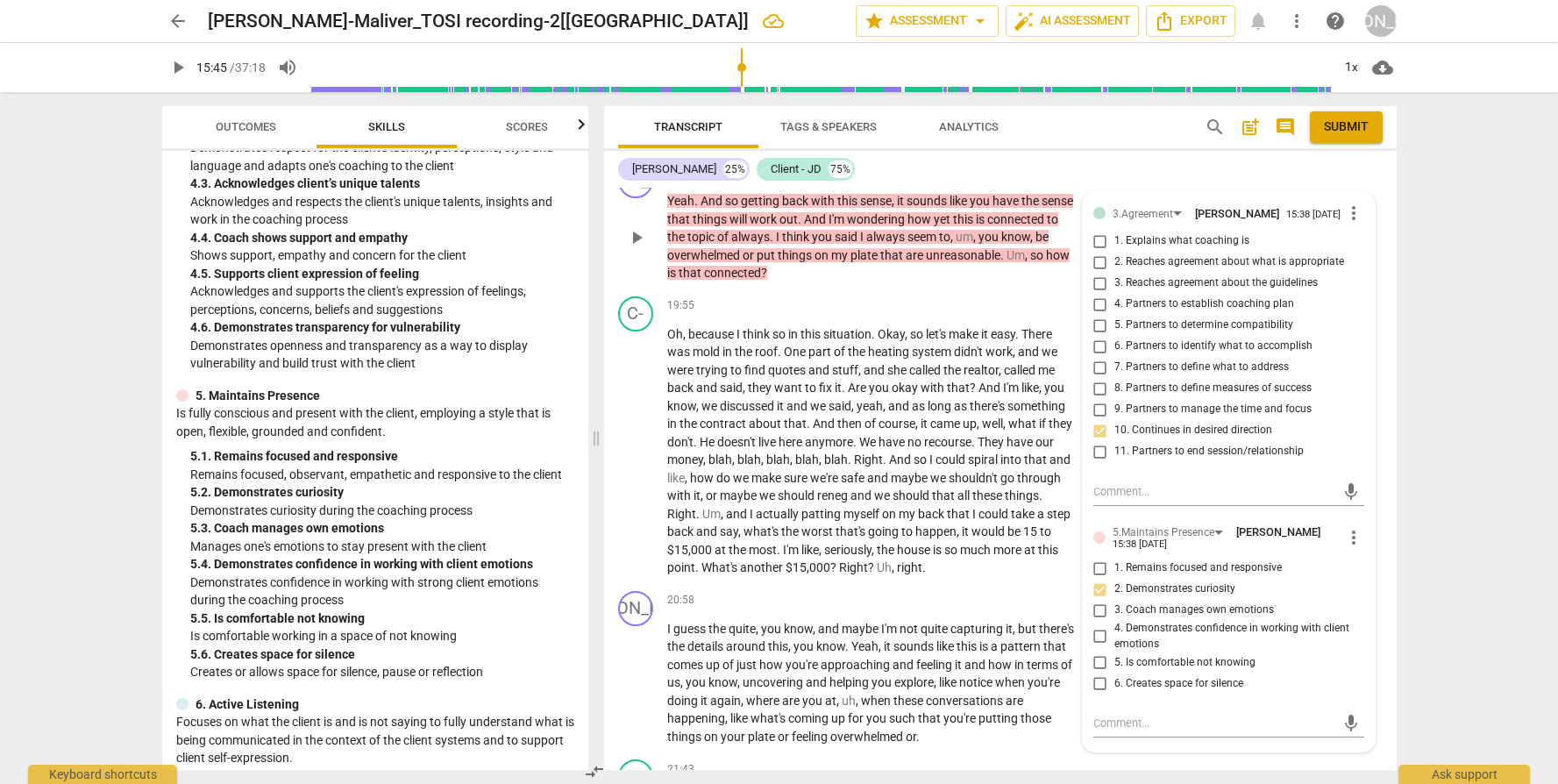
checkbox input "true"
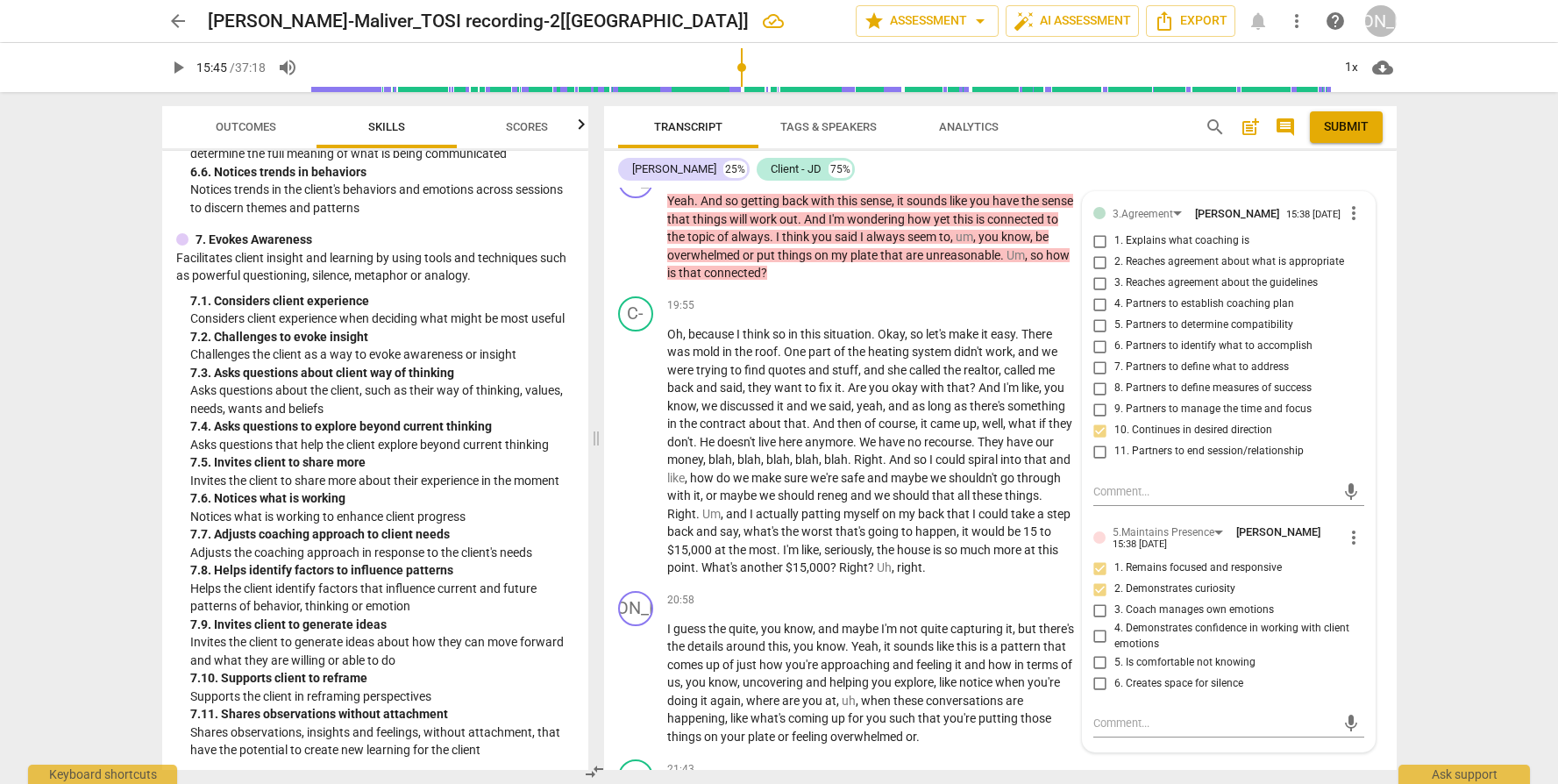
scroll to position [2716, 0]
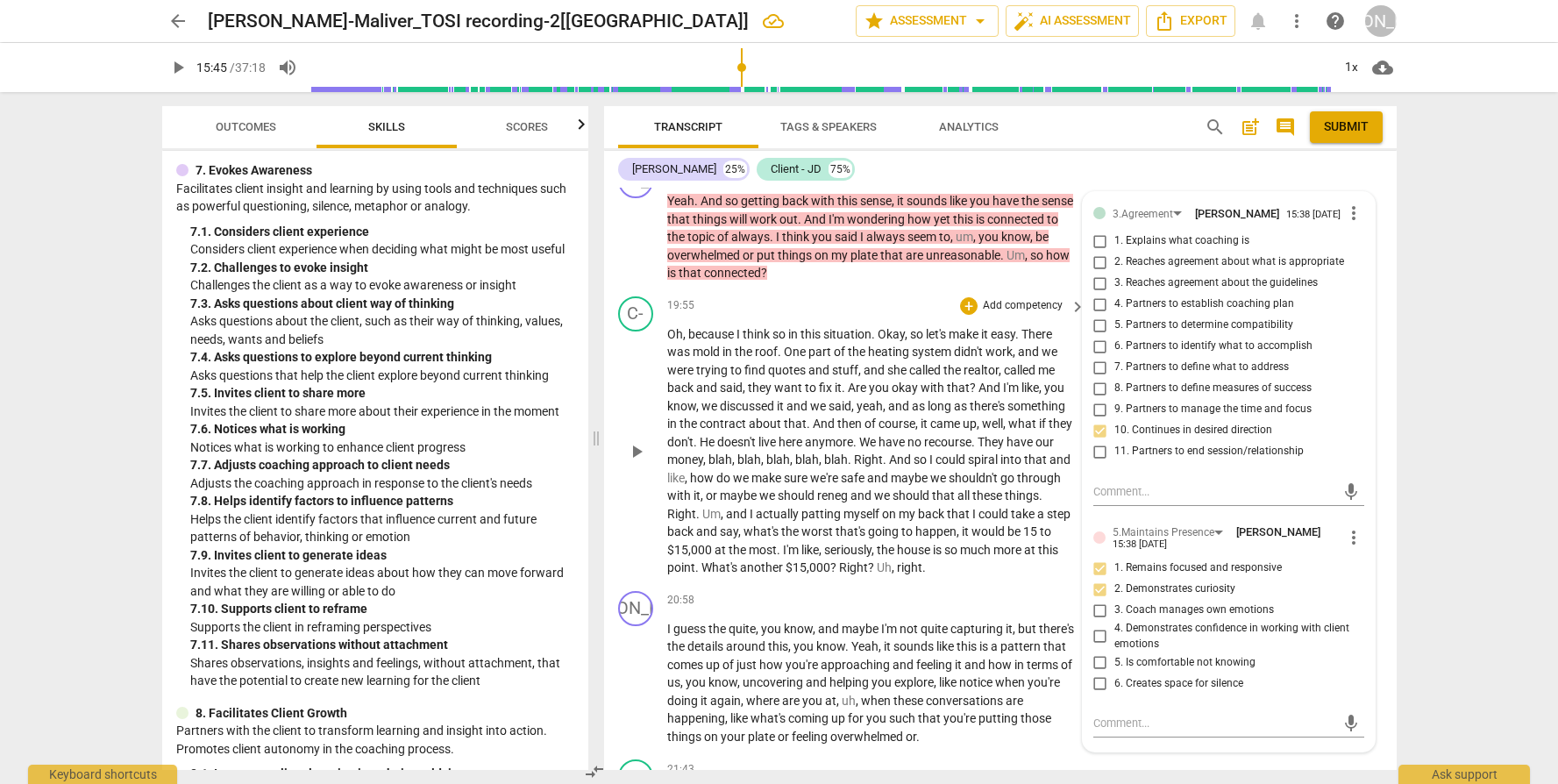
click at [943, 445] on span "recourse" at bounding box center [948, 442] width 47 height 14
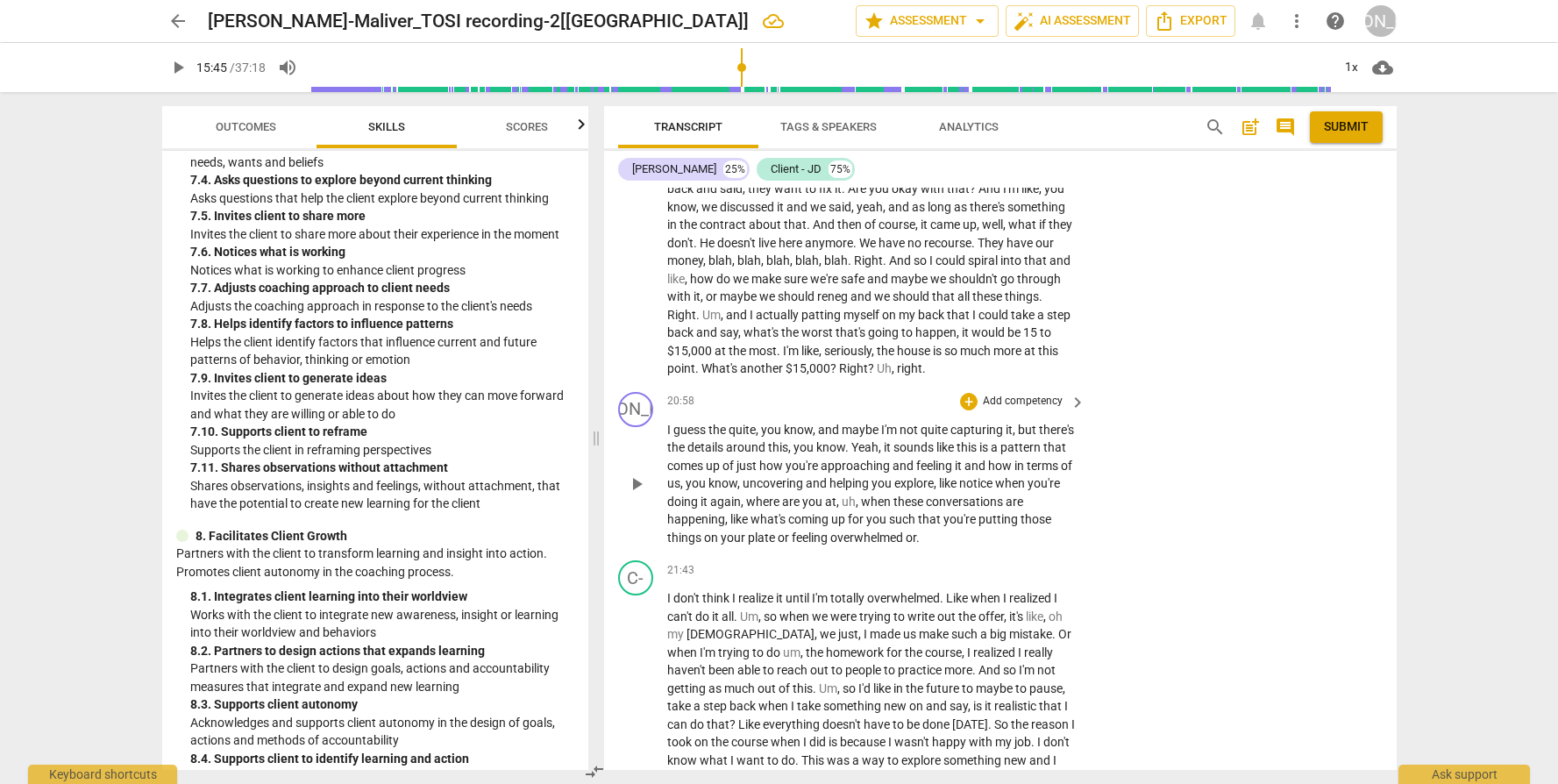
scroll to position [6089, 0]
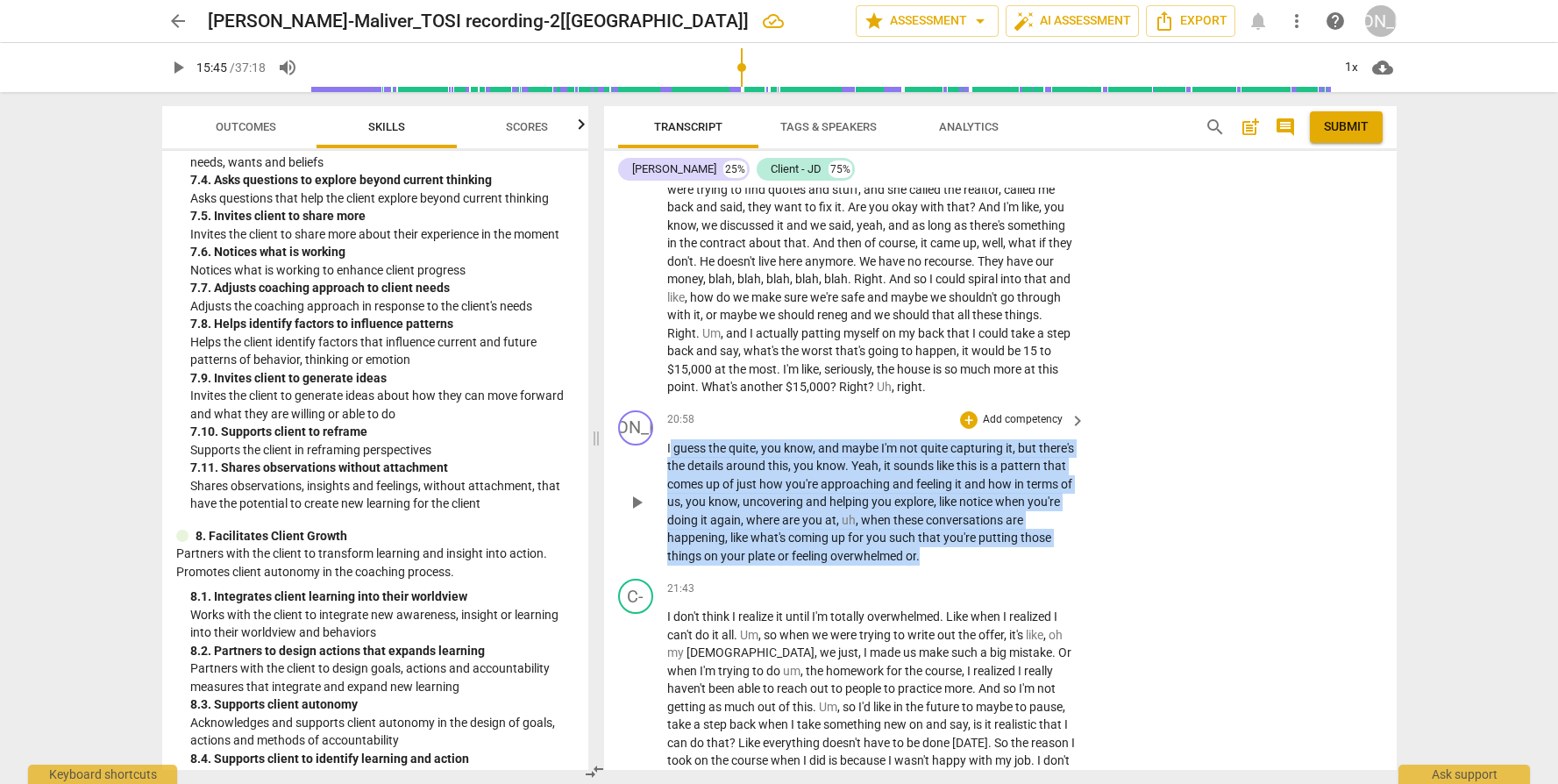
drag, startPoint x: 666, startPoint y: 445, endPoint x: 1057, endPoint y: 549, distance: 404.6
click at [1057, 549] on div "JO play_arrow pause 20:58 + Add competency keyboard_arrow_right I guess the qui…" at bounding box center [1001, 487] width 793 height 169
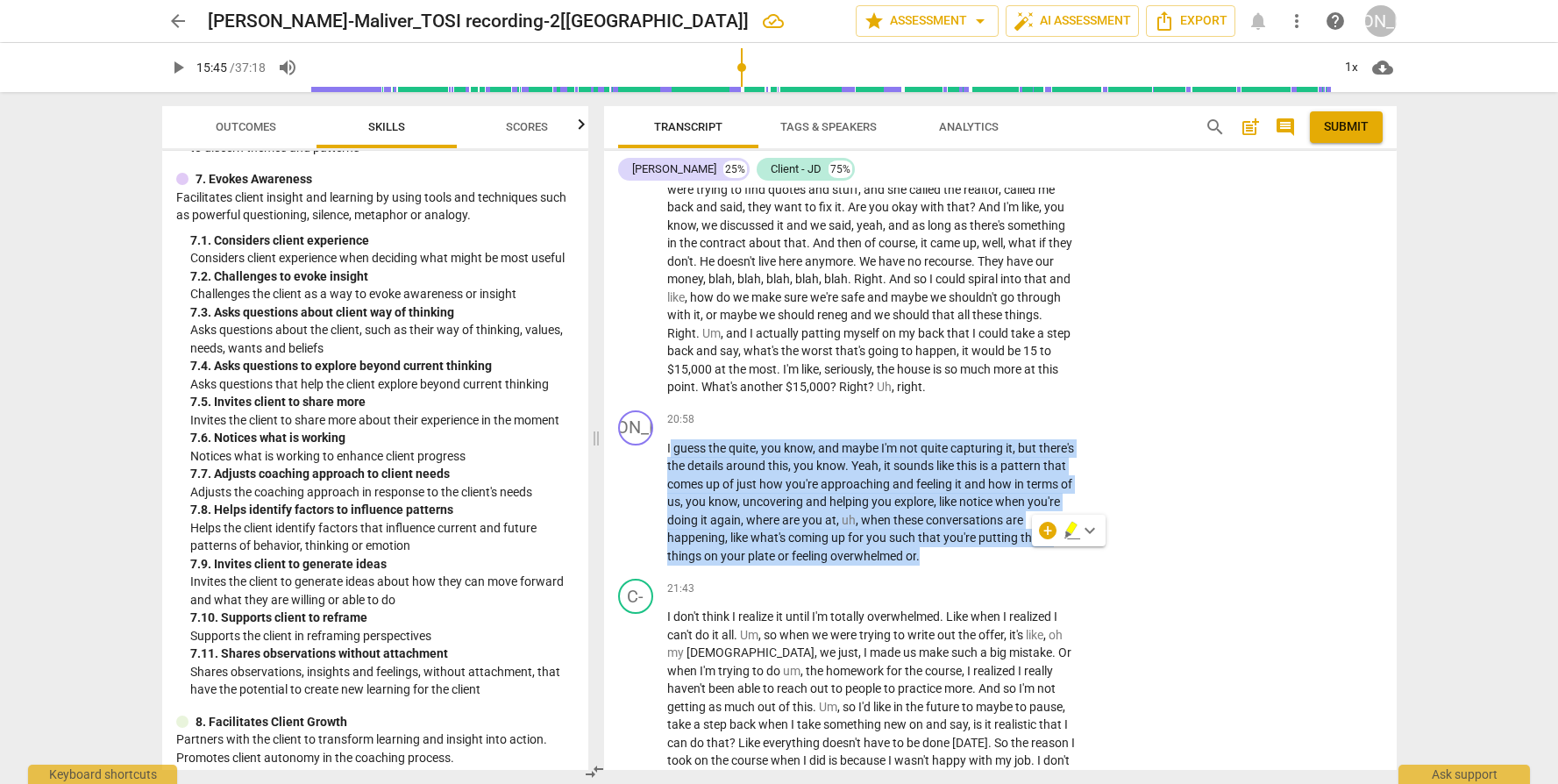
scroll to position [2691, 0]
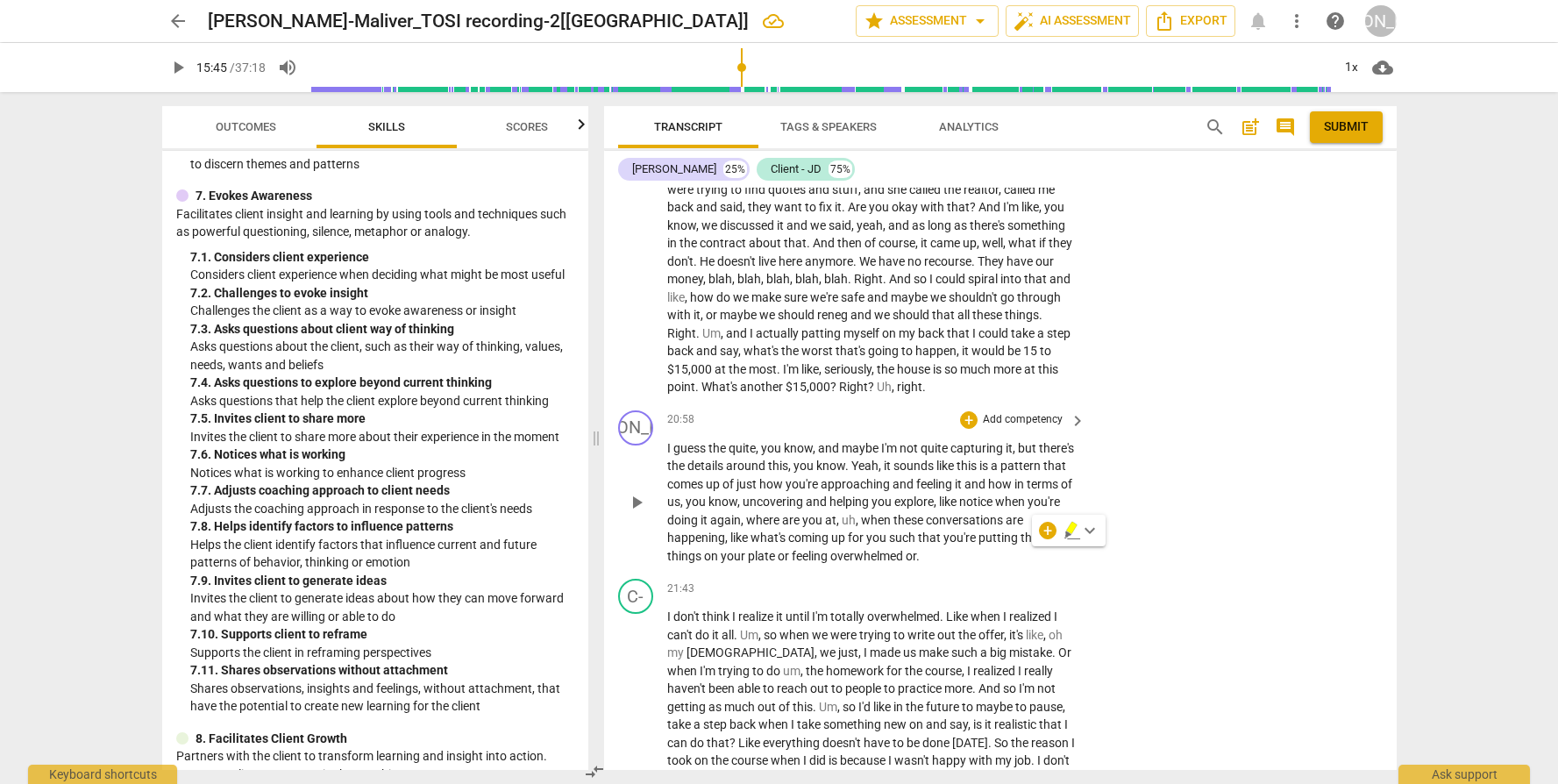
click at [1026, 420] on p "Add competency" at bounding box center [1022, 420] width 84 height 16
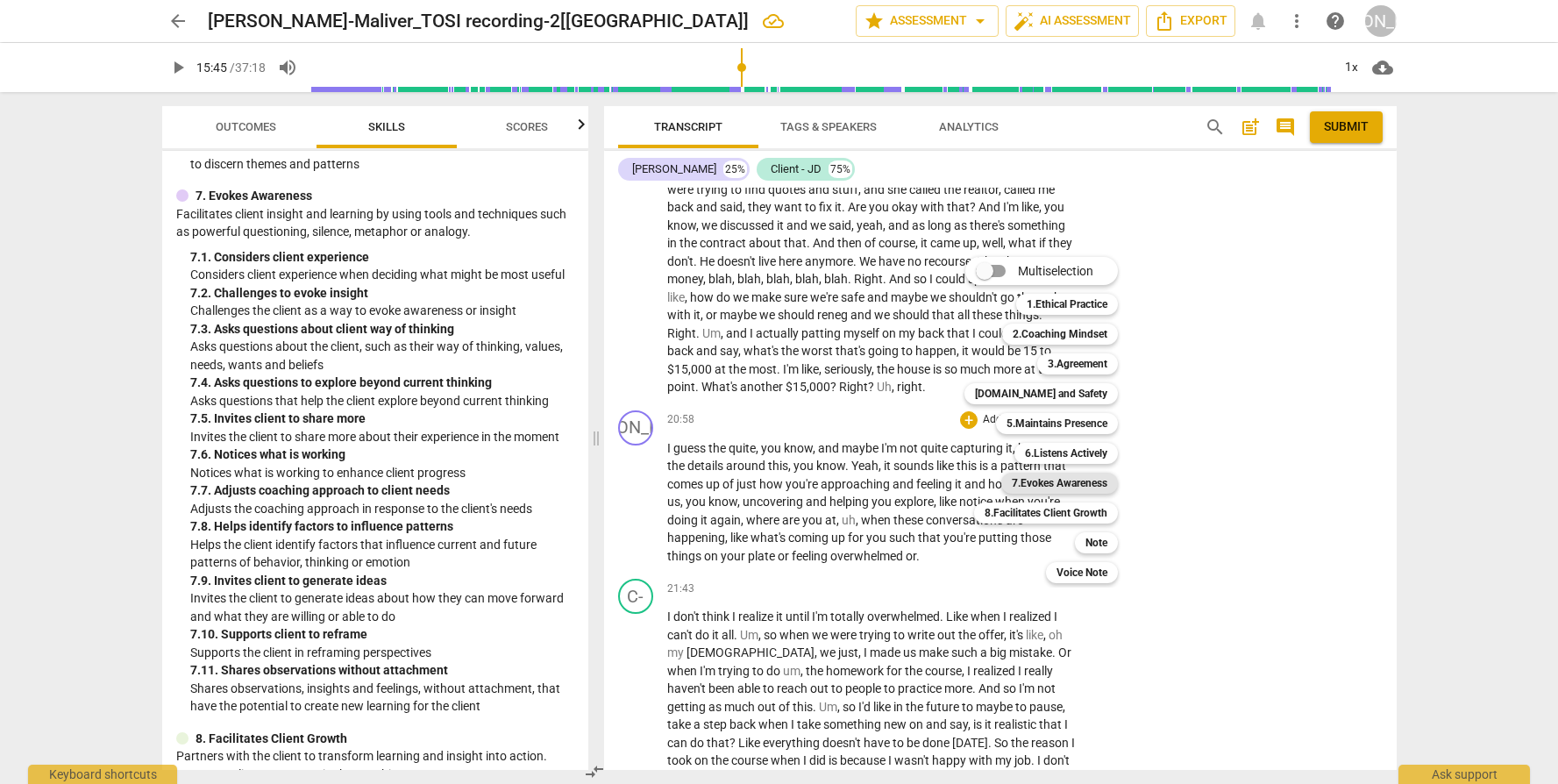
click at [1076, 488] on b "7.Evokes Awareness" at bounding box center [1060, 482] width 95 height 21
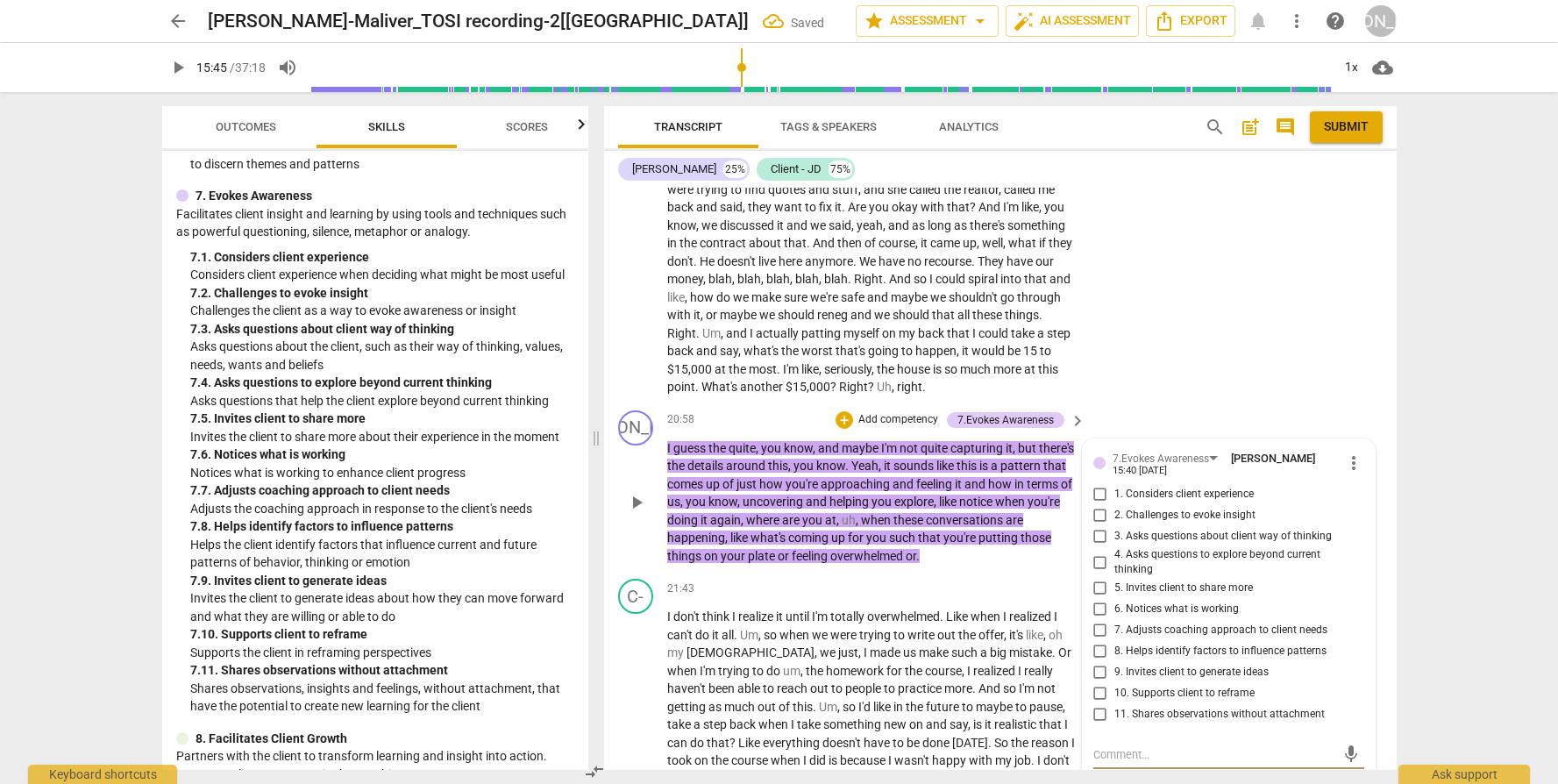
click at [1161, 535] on span "3. Asks questions about client way of thinking" at bounding box center [1223, 536] width 217 height 16
click at [1115, 535] on input "3. Asks questions about client way of thinking" at bounding box center [1100, 535] width 29 height 21
checkbox input "true"
click at [1150, 558] on span "4. Asks questions to explore beyond current thinking" at bounding box center [1236, 562] width 243 height 30
click at [1115, 558] on input "4. Asks questions to explore beyond current thinking" at bounding box center [1100, 561] width 29 height 21
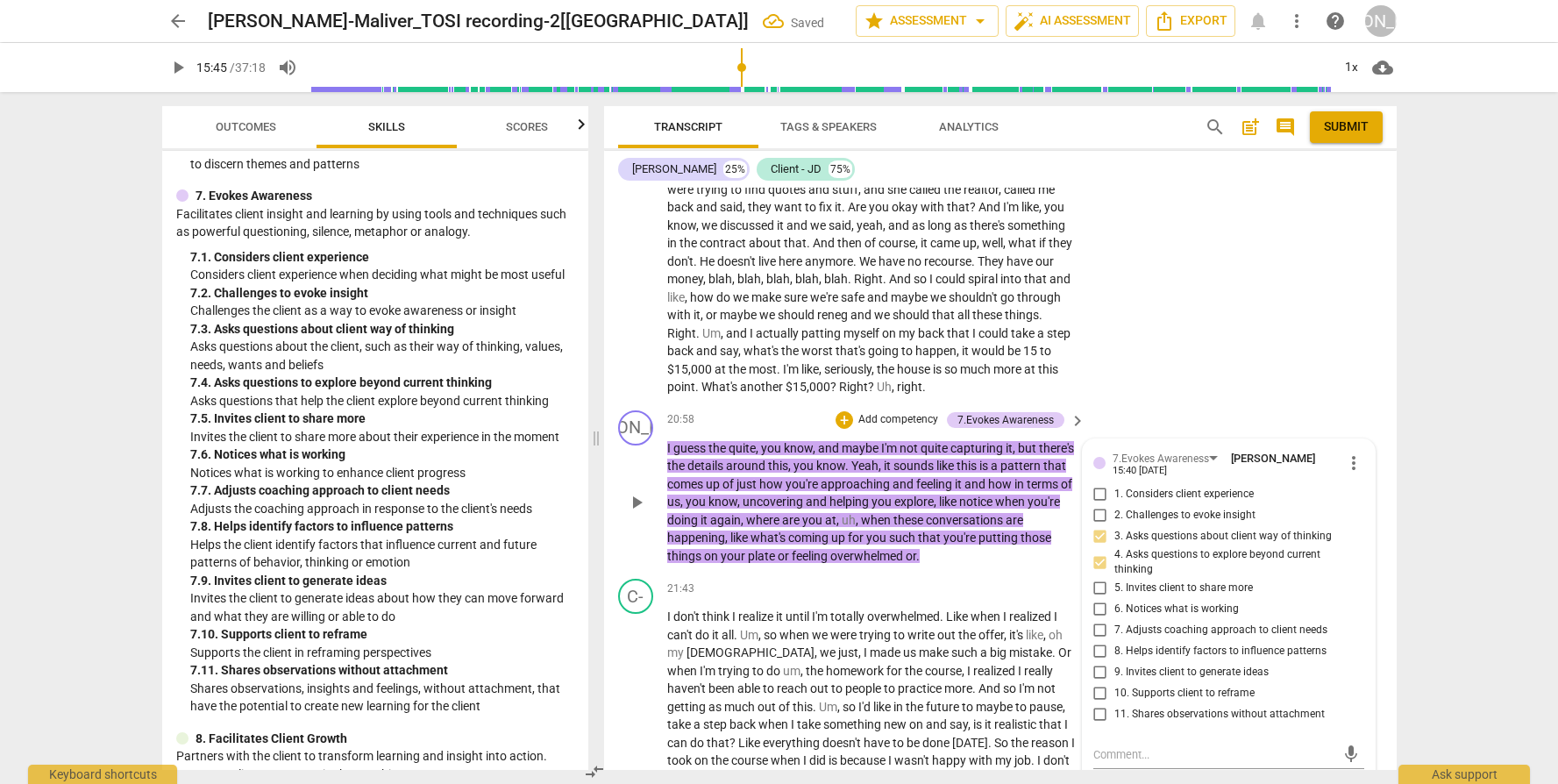
click at [1150, 558] on span "4. Asks questions to explore beyond current thinking" at bounding box center [1236, 562] width 243 height 30
click at [1115, 558] on input "4. Asks questions to explore beyond current thinking" at bounding box center [1100, 561] width 29 height 21
click at [1124, 573] on span "4. Asks questions to explore beyond current thinking" at bounding box center [1236, 562] width 243 height 30
click at [1115, 573] on input "4. Asks questions to explore beyond current thinking" at bounding box center [1100, 561] width 29 height 21
checkbox input "false"
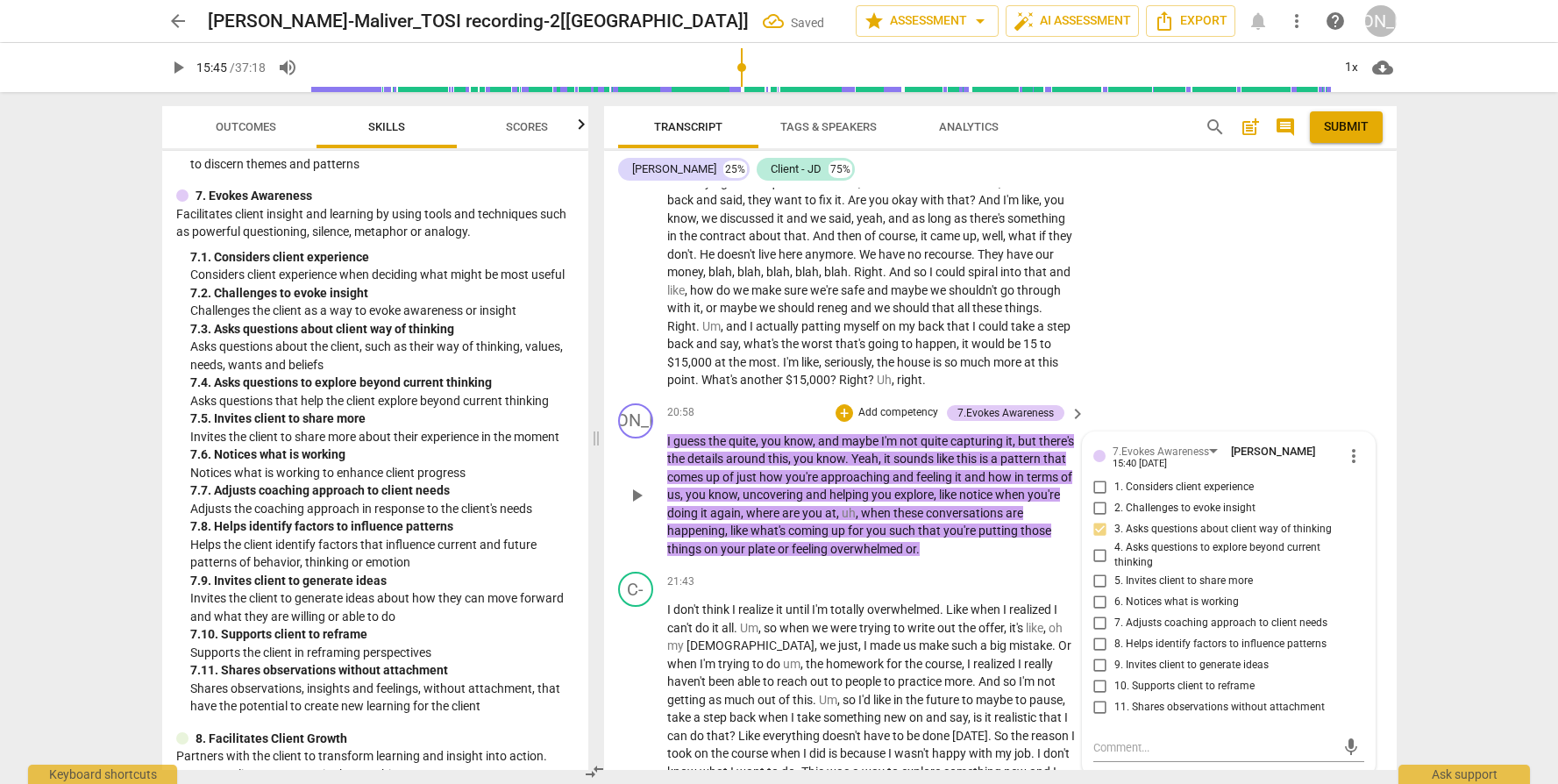
scroll to position [6093, 0]
click at [901, 416] on p "Add competency" at bounding box center [898, 417] width 84 height 16
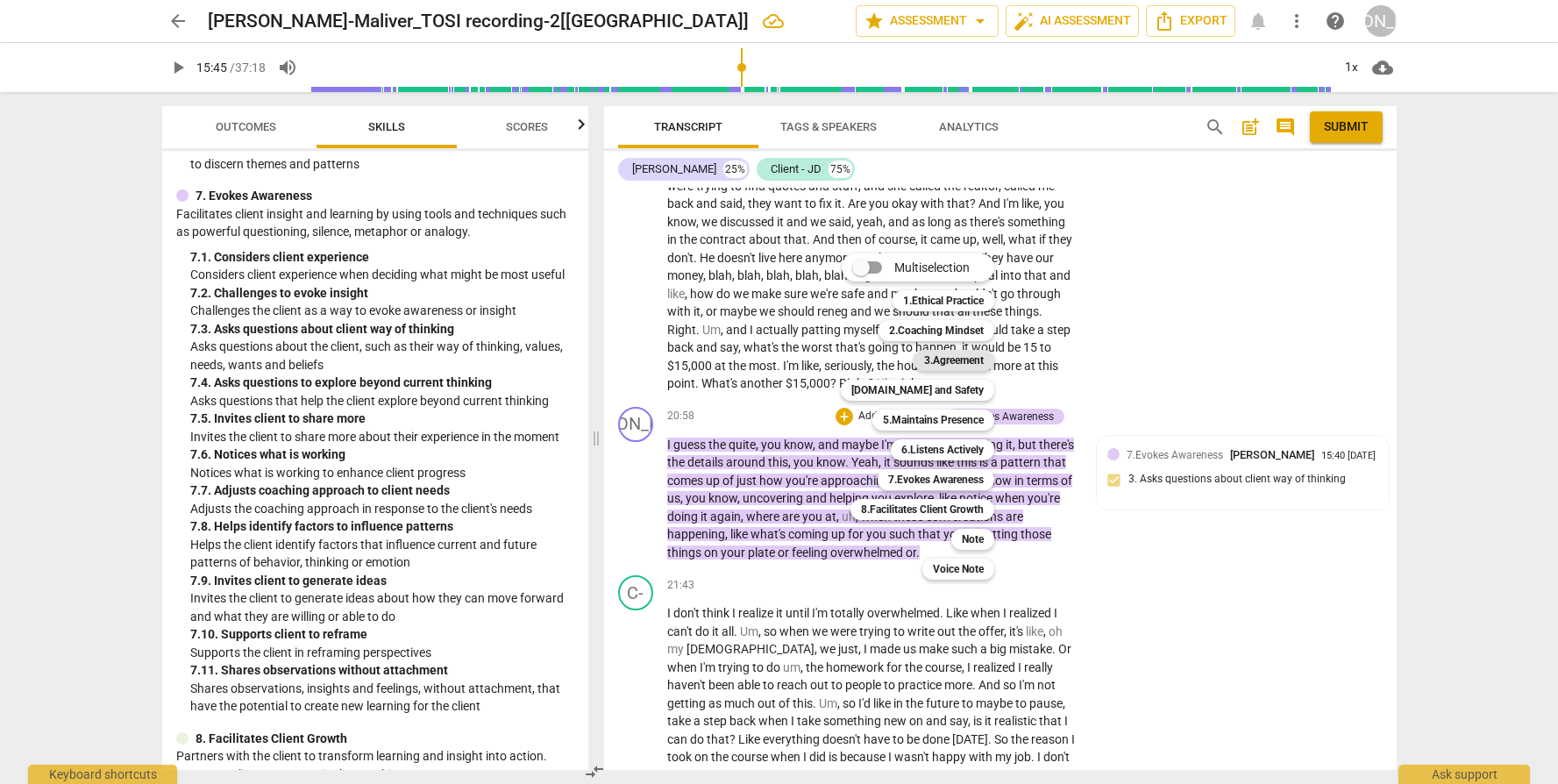
click at [957, 364] on b "3.Agreement" at bounding box center [953, 360] width 60 height 21
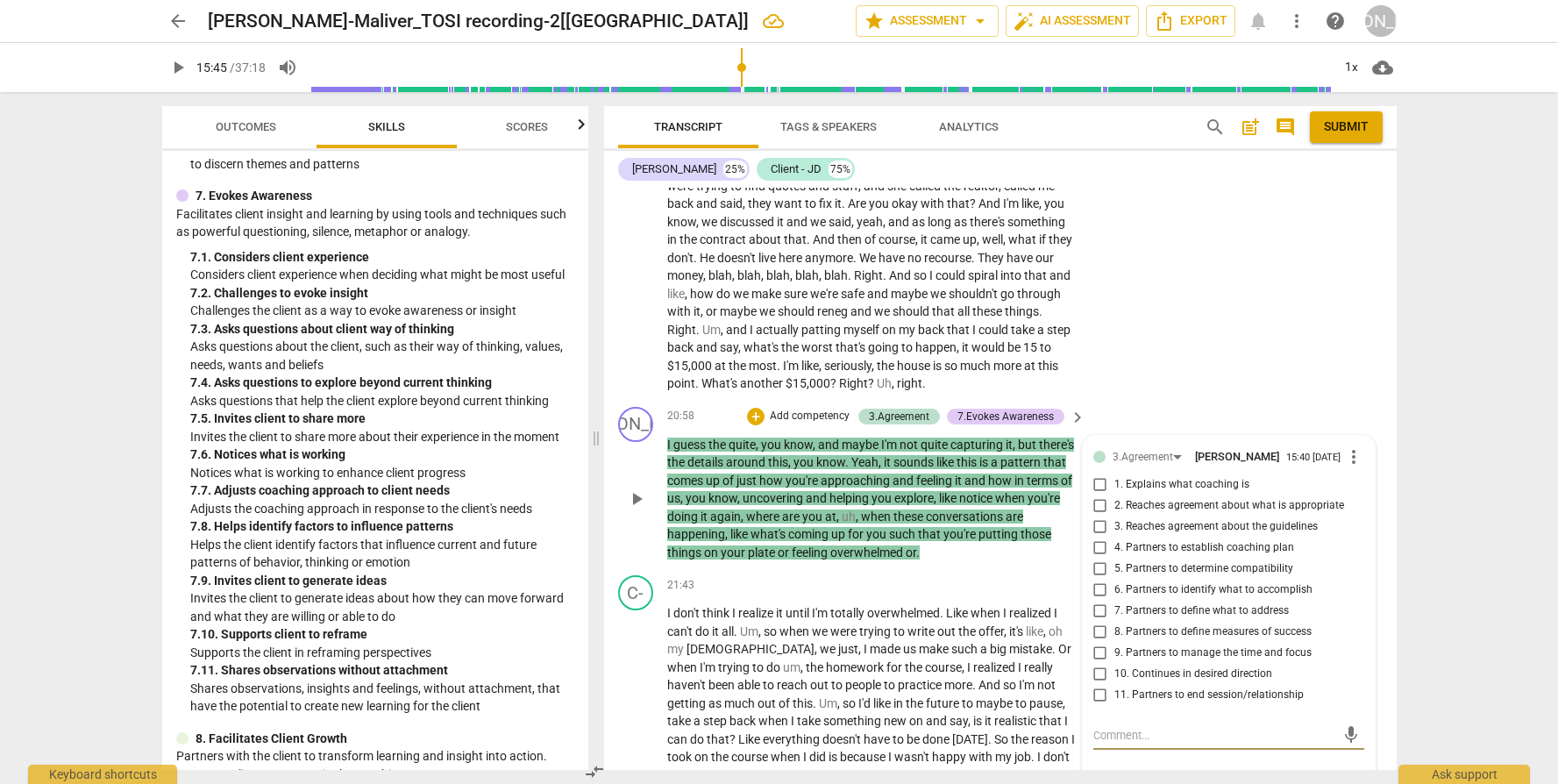
click at [1197, 674] on span "10. Continues in desired direction" at bounding box center [1193, 674] width 158 height 16
click at [1115, 674] on input "10. Continues in desired direction" at bounding box center [1100, 673] width 29 height 21
checkbox input "true"
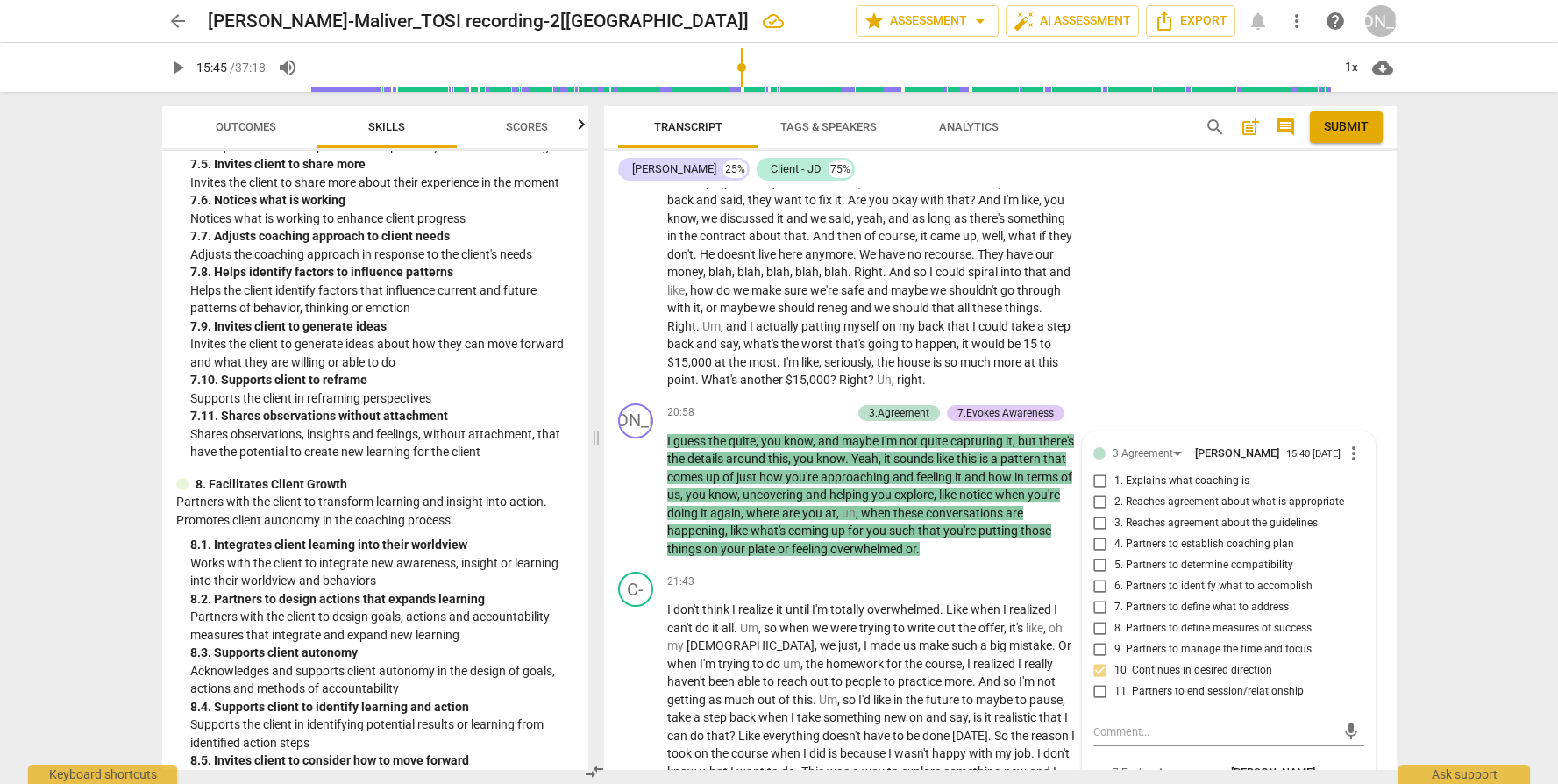
scroll to position [3046, 0]
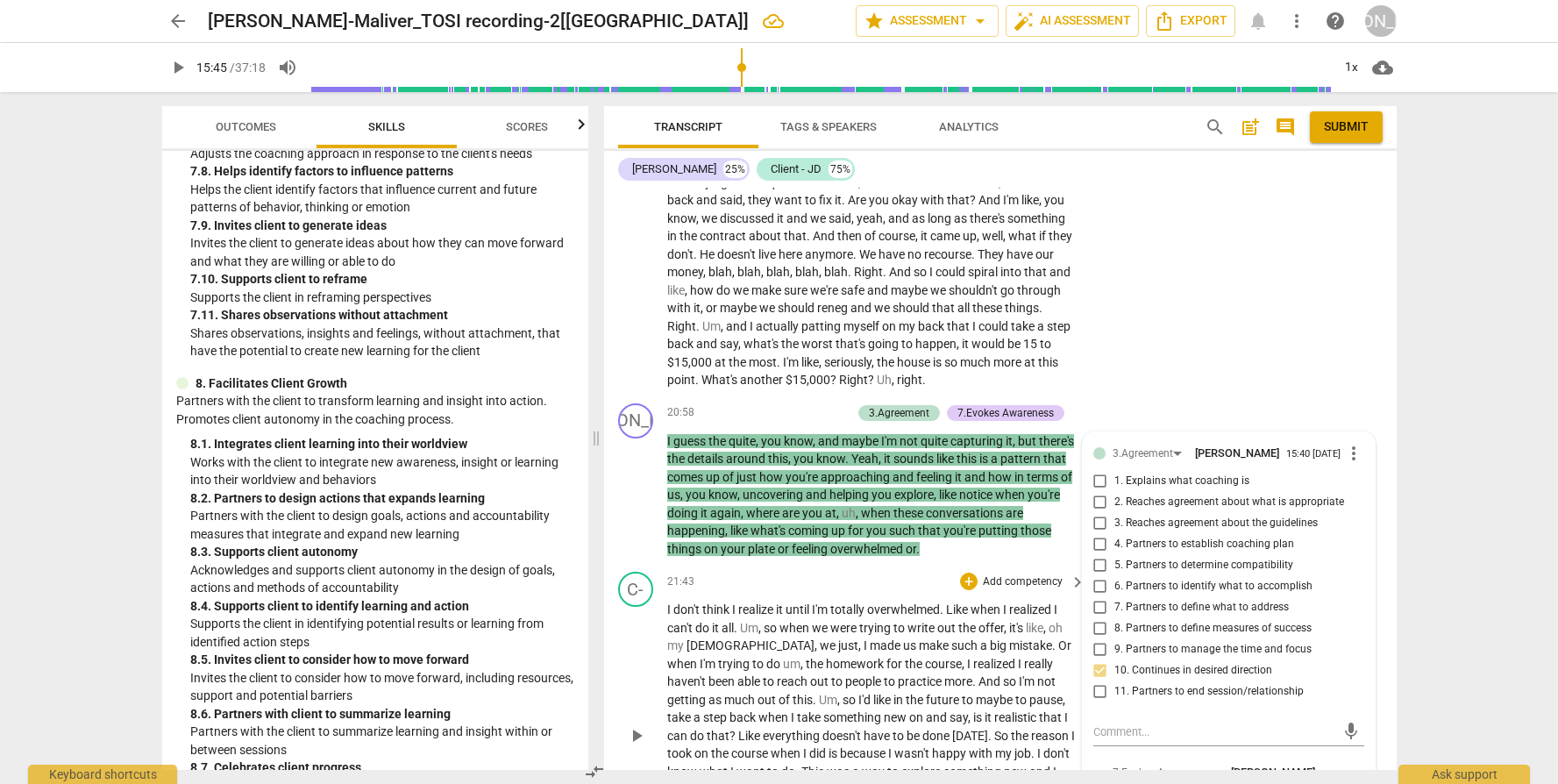
click at [925, 656] on span "course" at bounding box center [943, 663] width 36 height 14
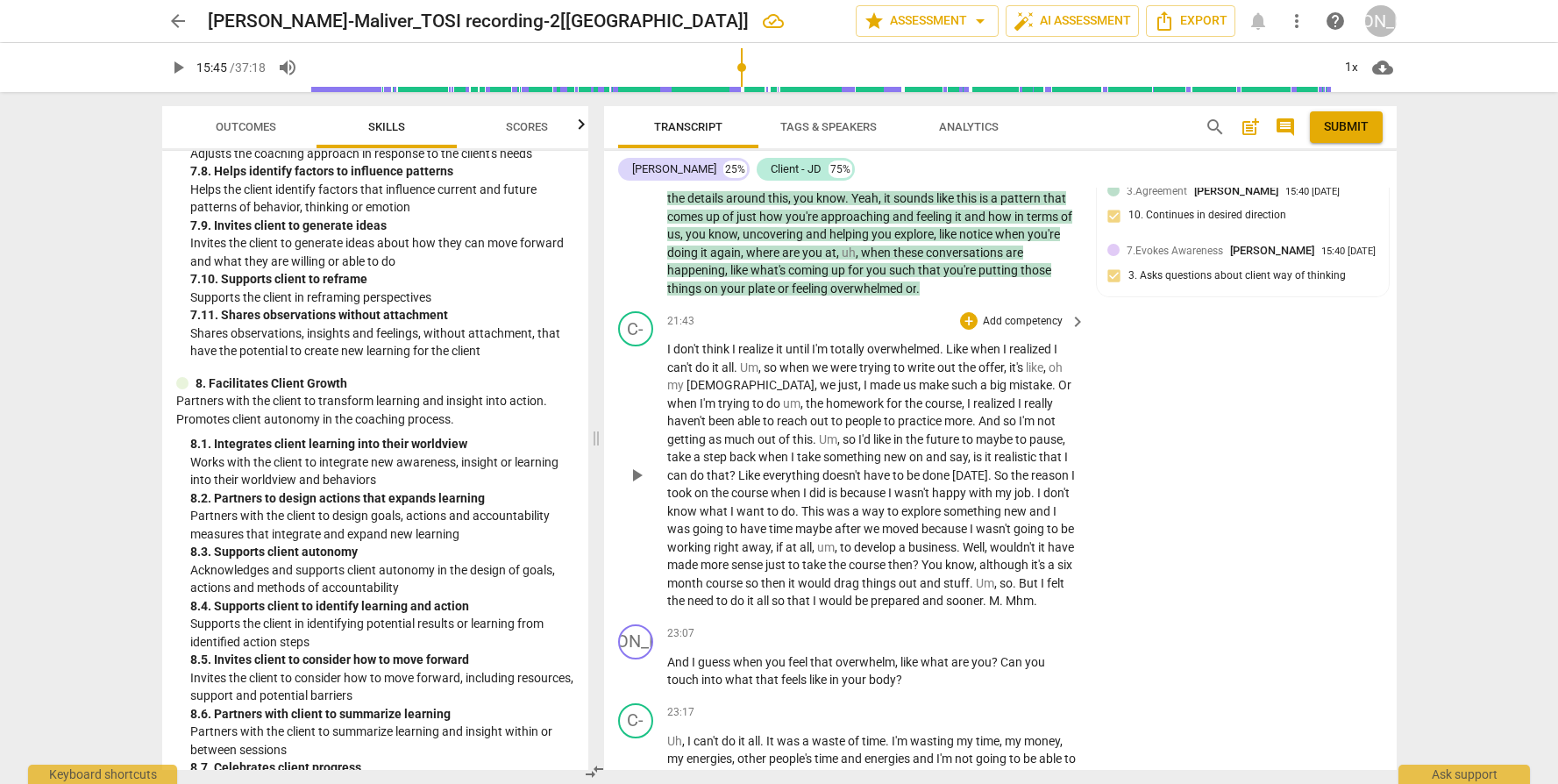
scroll to position [6360, 0]
click at [640, 475] on span "play_arrow" at bounding box center [636, 471] width 21 height 21
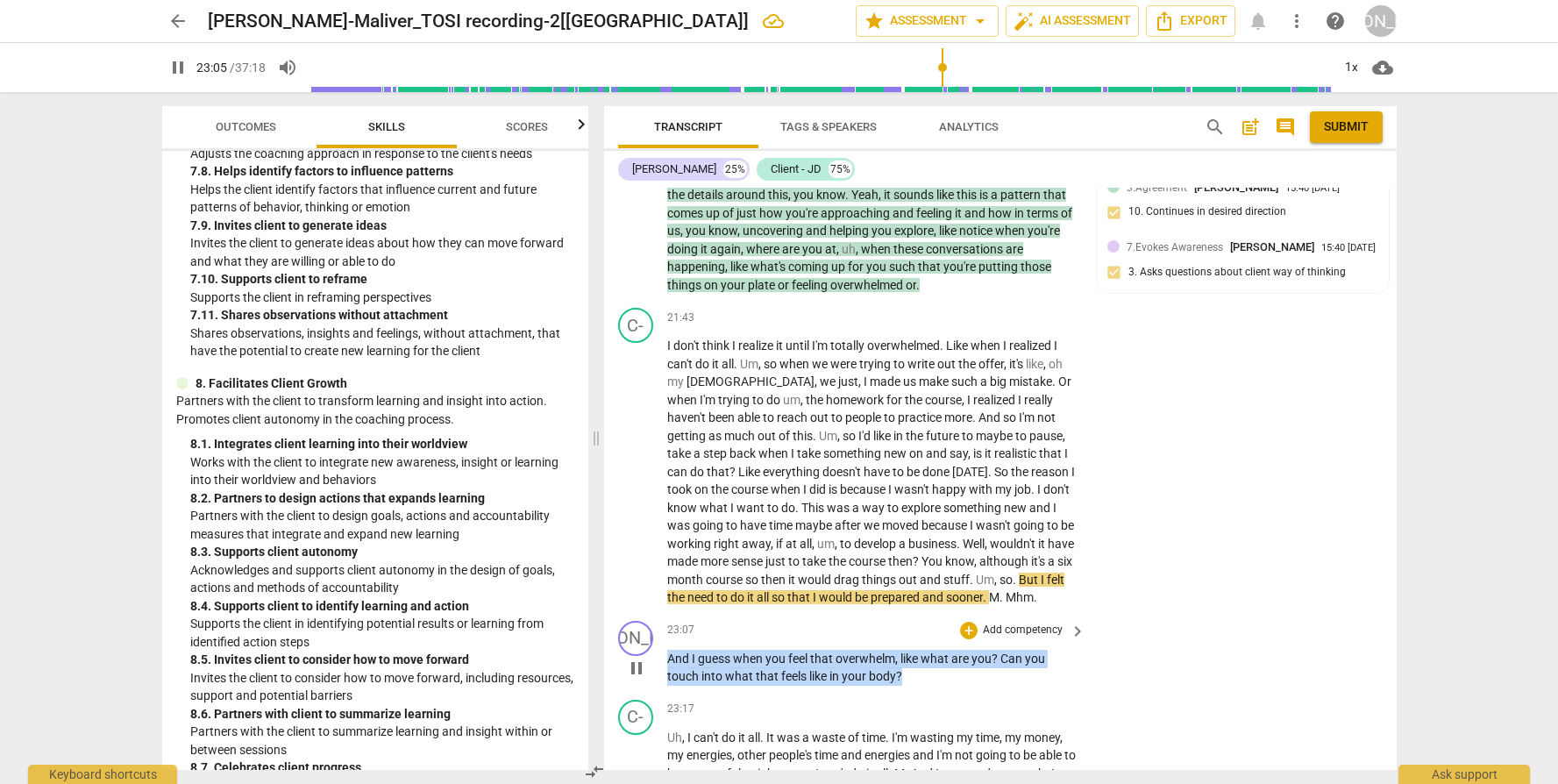
drag, startPoint x: 903, startPoint y: 683, endPoint x: 668, endPoint y: 663, distance: 235.8
click at [668, 663] on p "And I guess when you feel that overwhelm , like what are you ? Can you touch in…" at bounding box center [873, 667] width 411 height 36
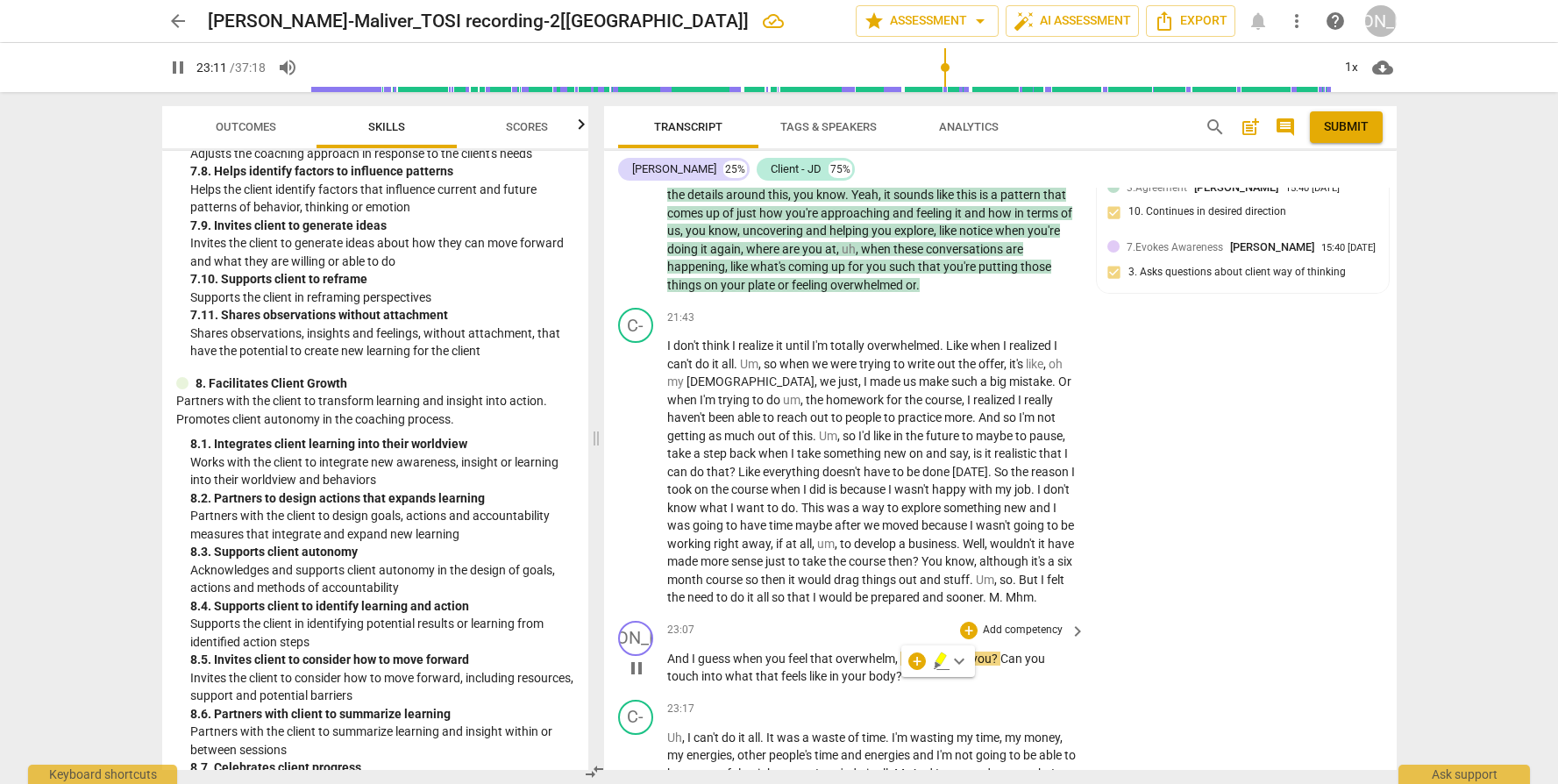
click at [1043, 636] on p "Add competency" at bounding box center [1022, 630] width 84 height 16
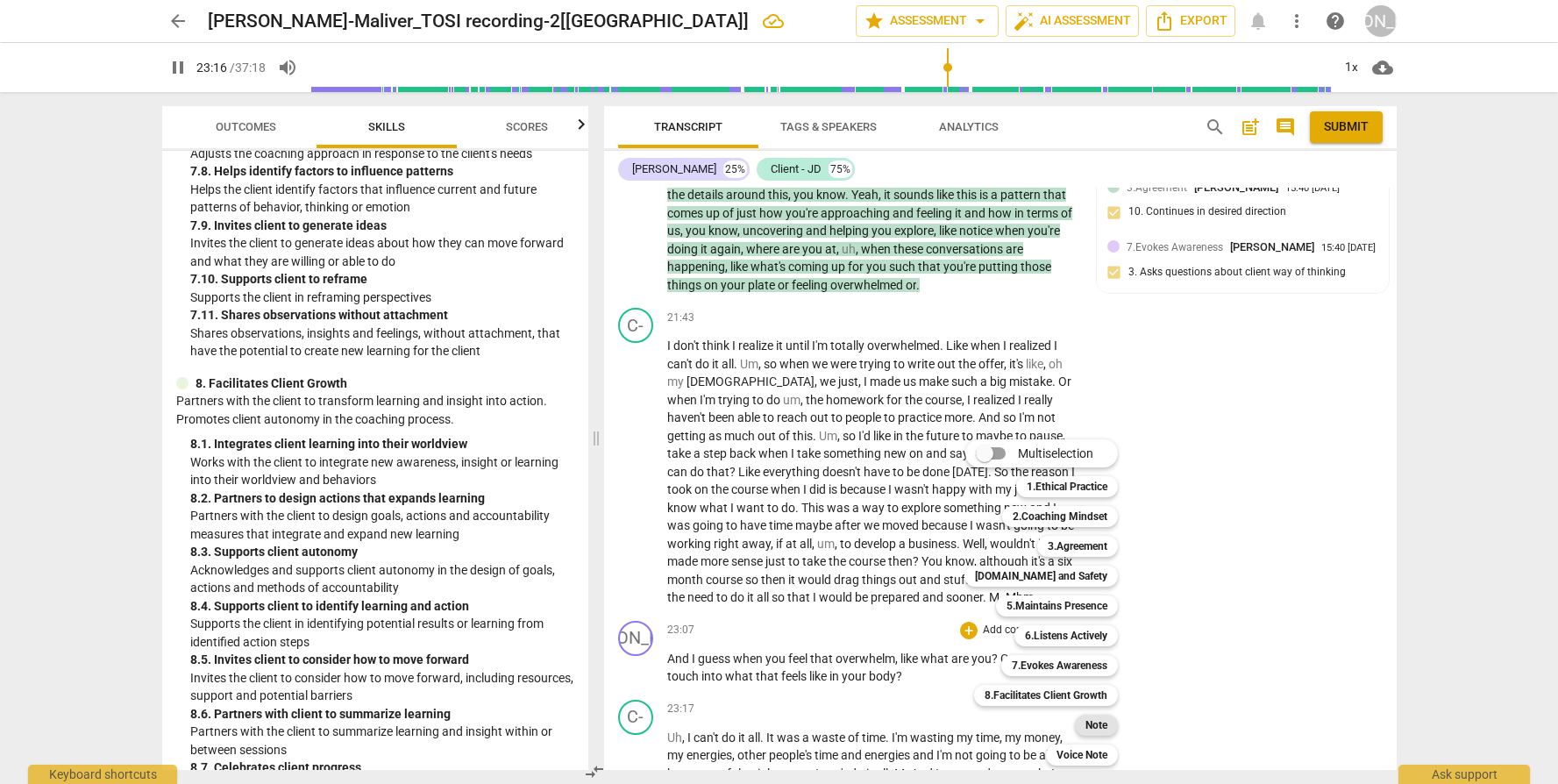
click at [1102, 722] on b "Note" at bounding box center [1097, 724] width 22 height 21
type input "1397"
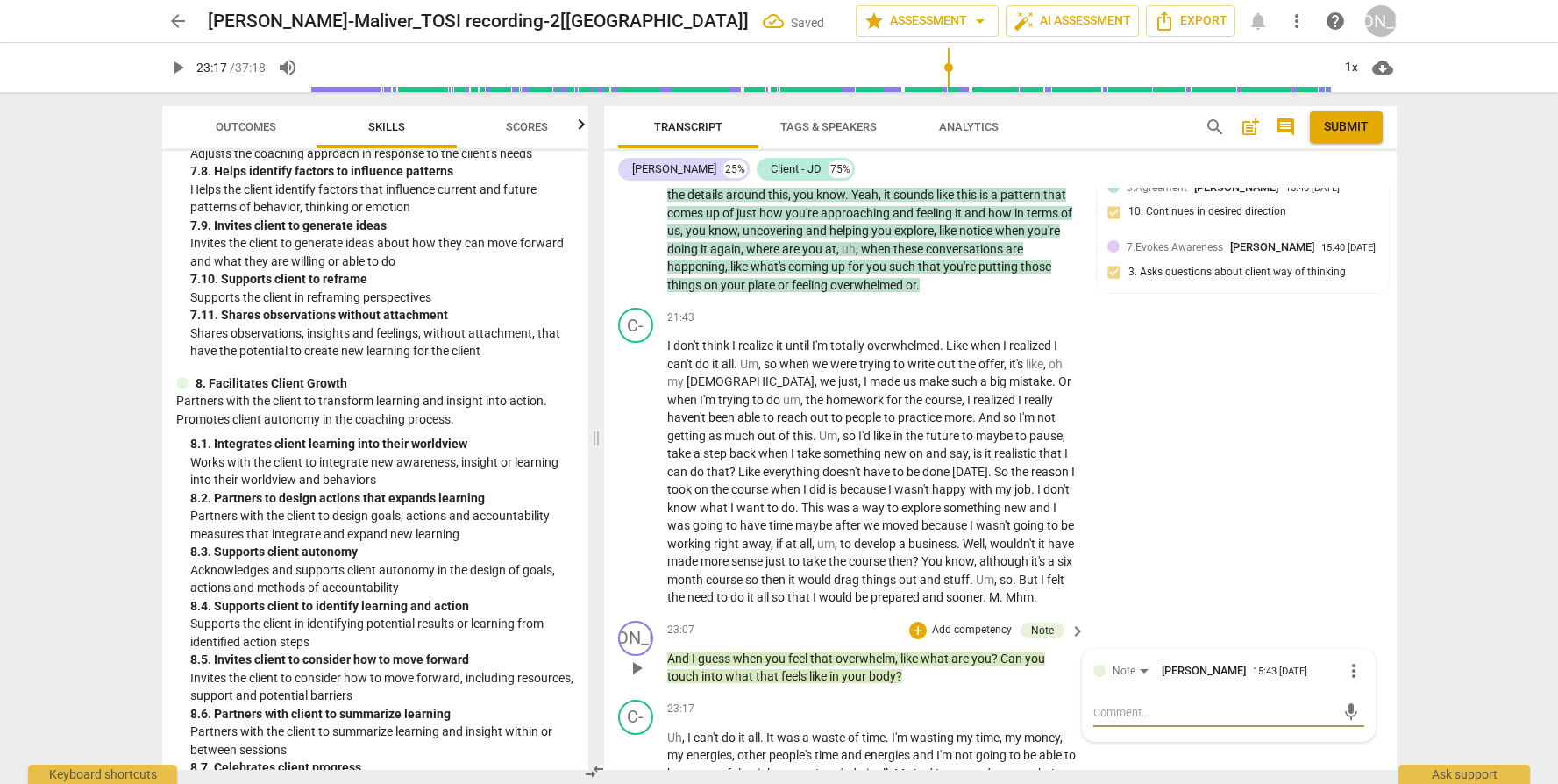
type textarea "W"
type textarea "Wo"
type textarea "Wou"
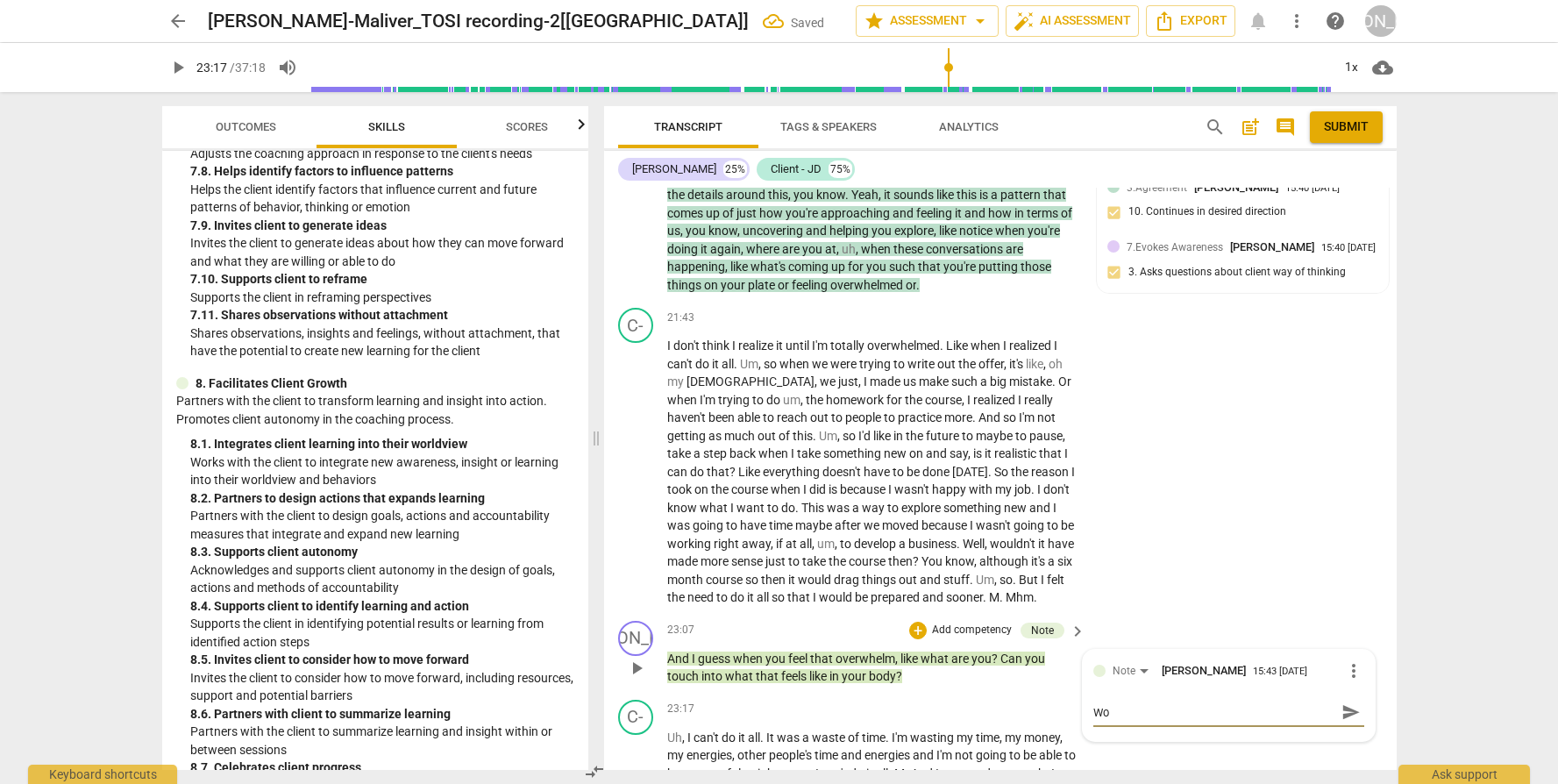
type textarea "Wou"
type textarea "Woul"
type textarea "Would"
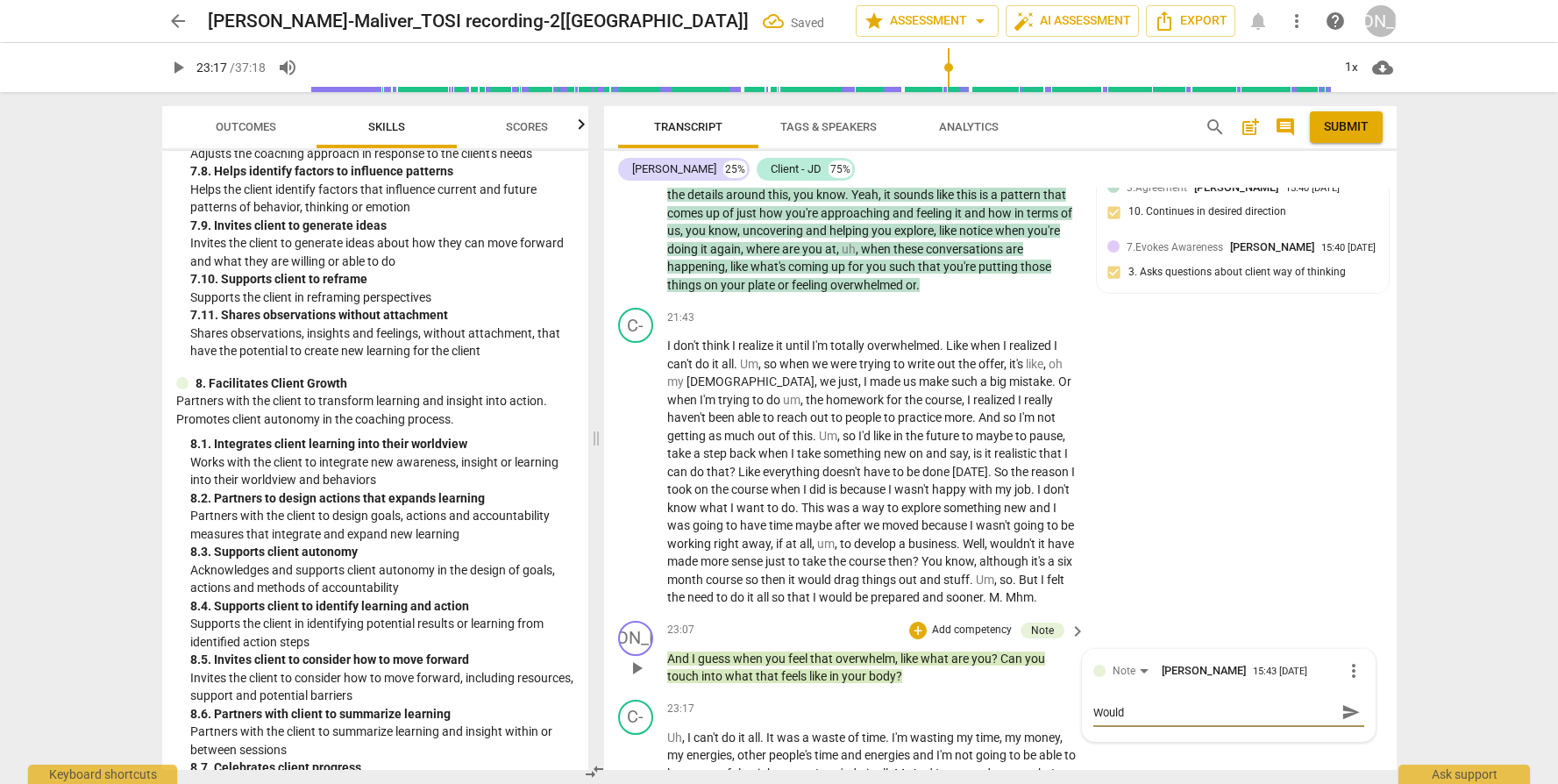
type textarea "Would"
type textarea "Would h"
type textarea "Would ha"
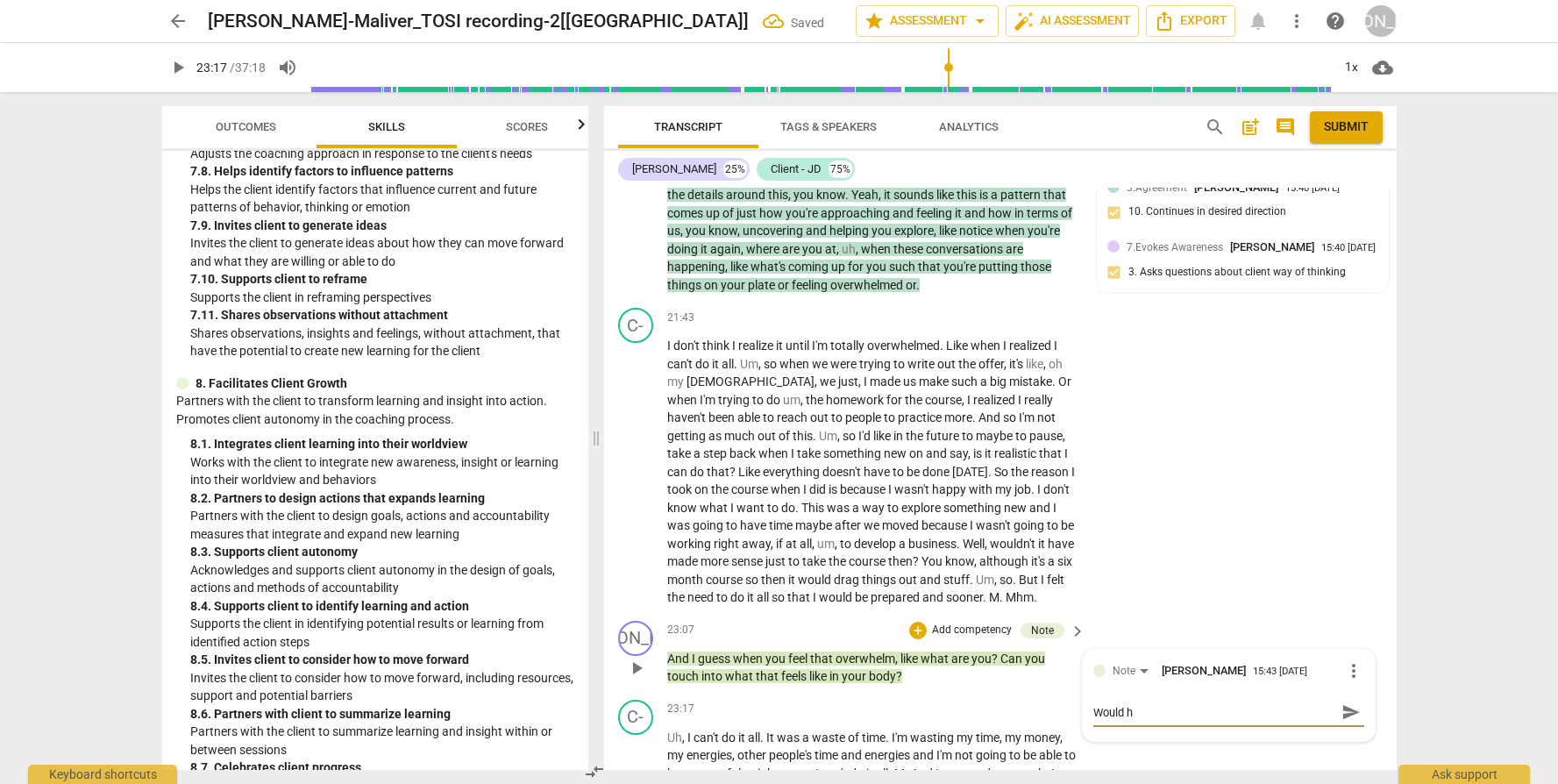
type textarea "Would ha"
type textarea "Would hav"
type textarea "Would have"
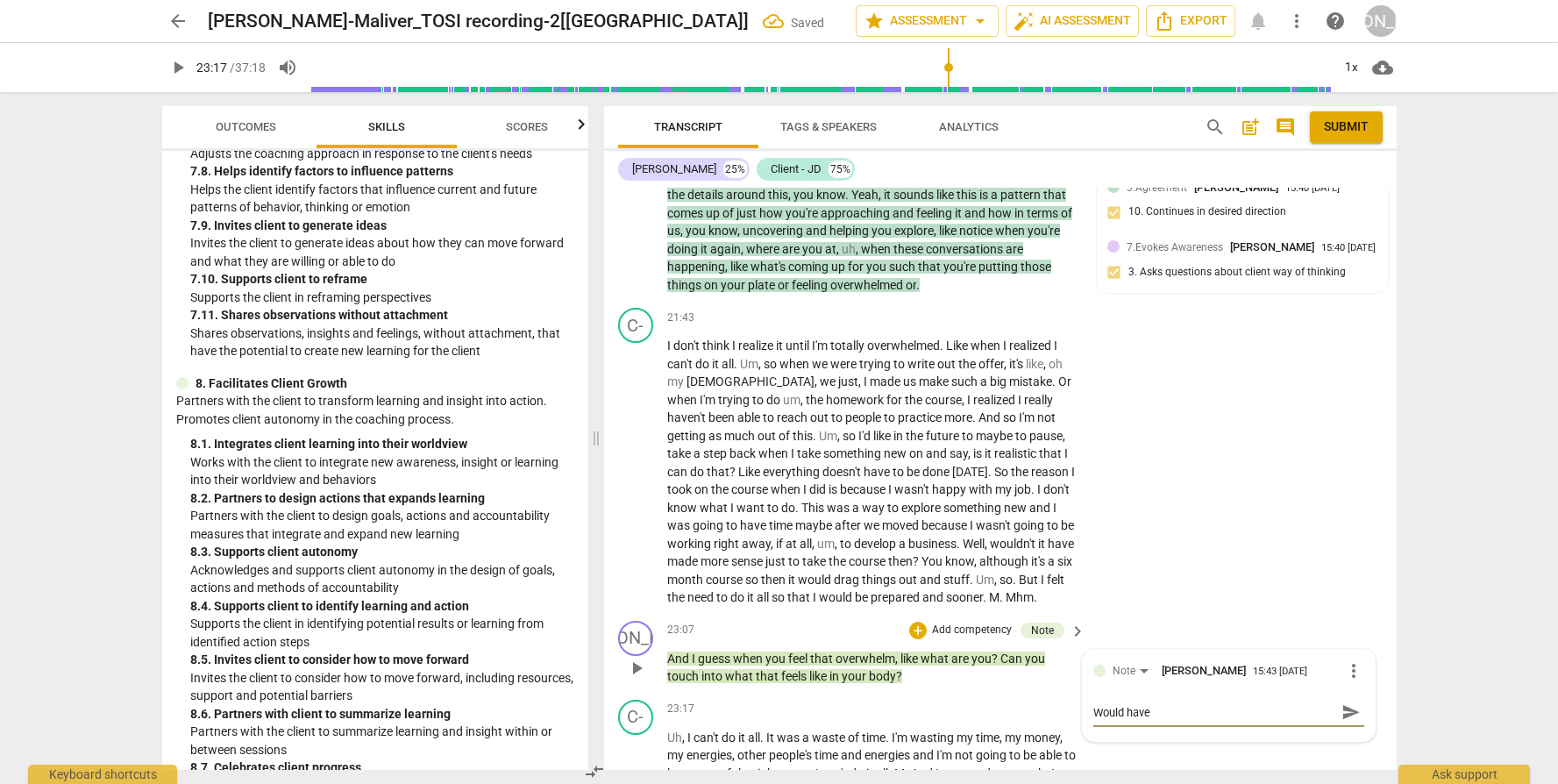
type textarea "Would have"
type textarea "Would have l"
type textarea "Would have lo"
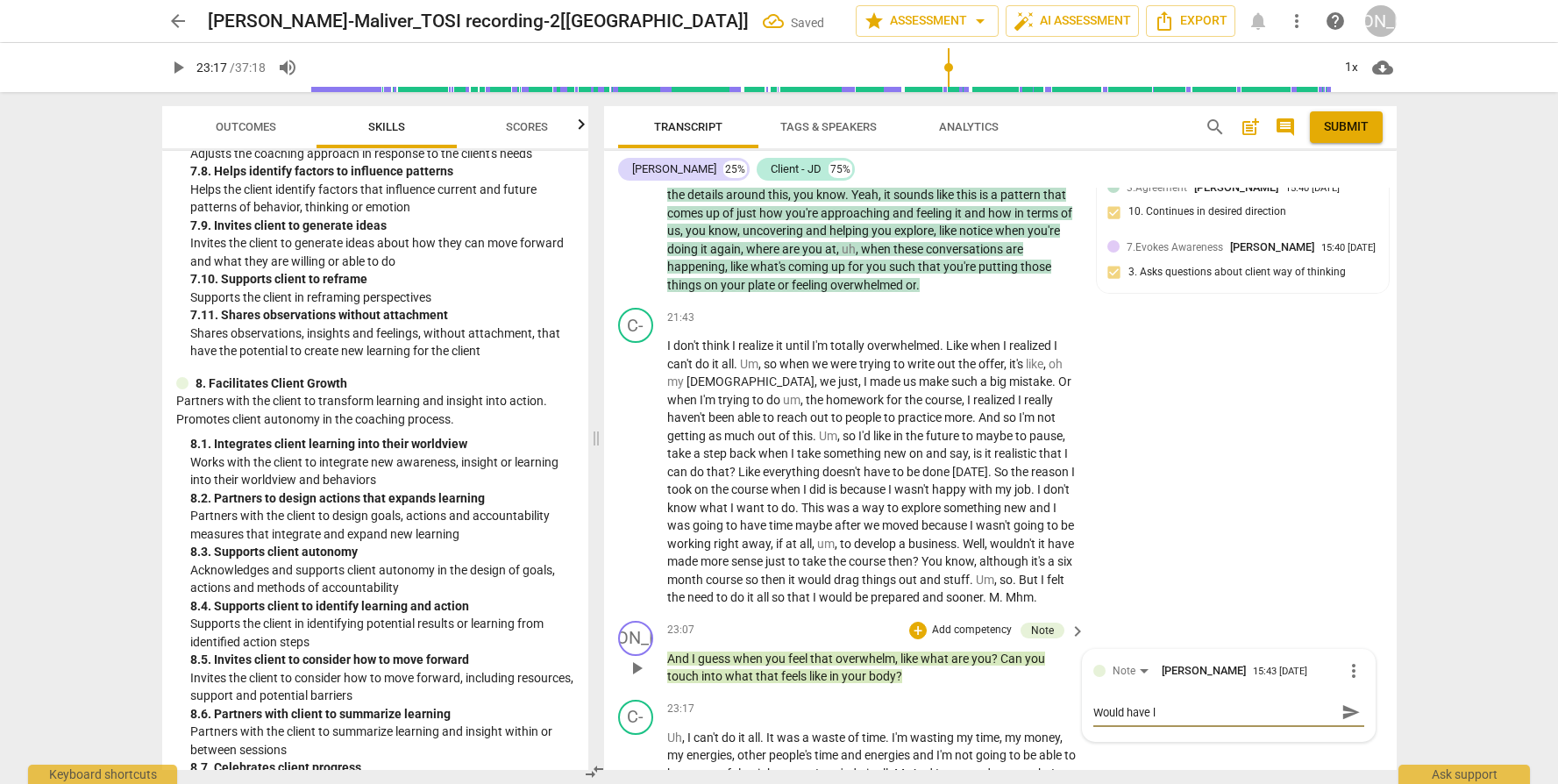
type textarea "Would have lo"
type textarea "Would have lov"
type textarea "Would have love"
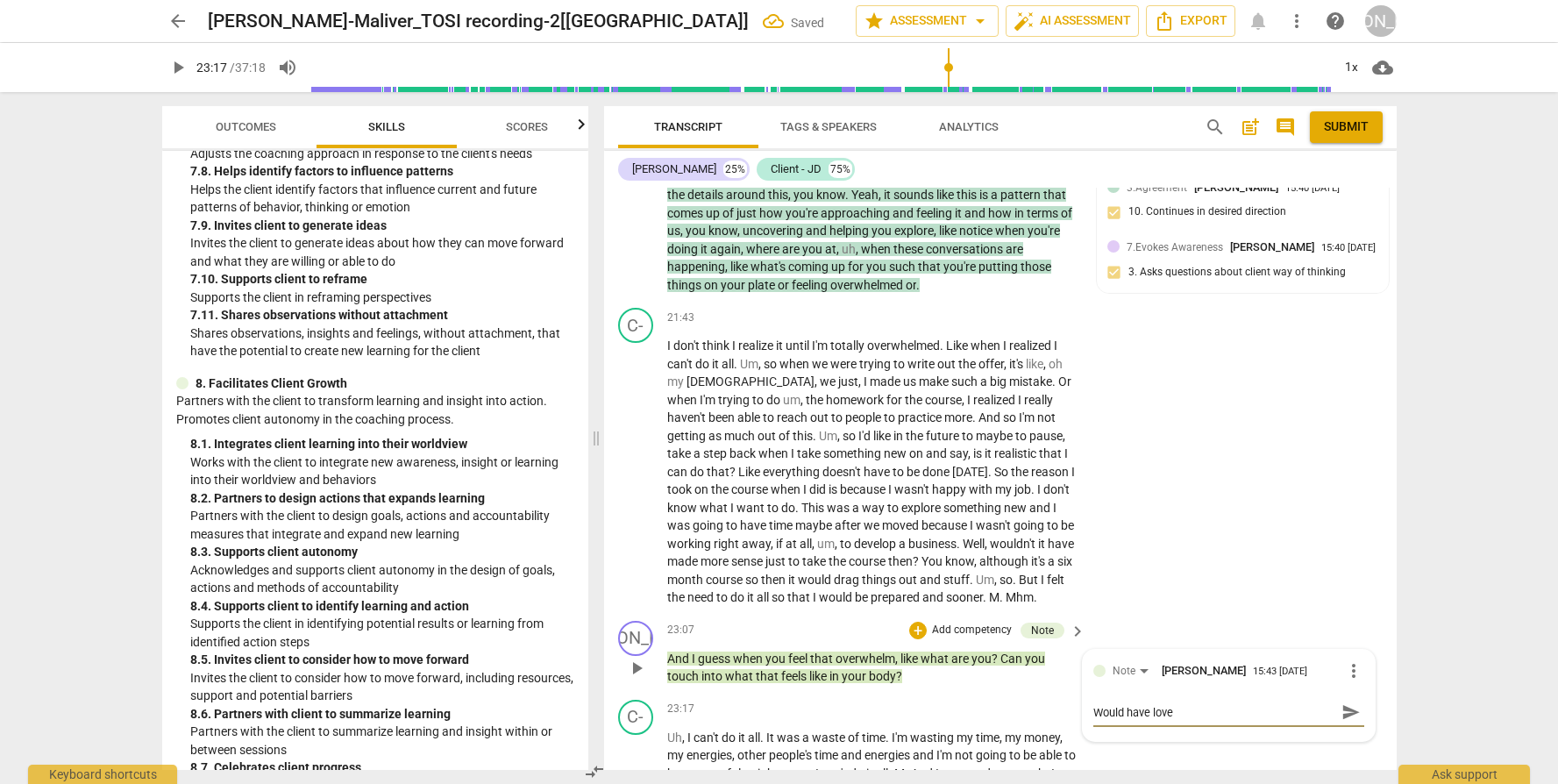
type textarea "Would have loved"
type textarea "Would have loved t"
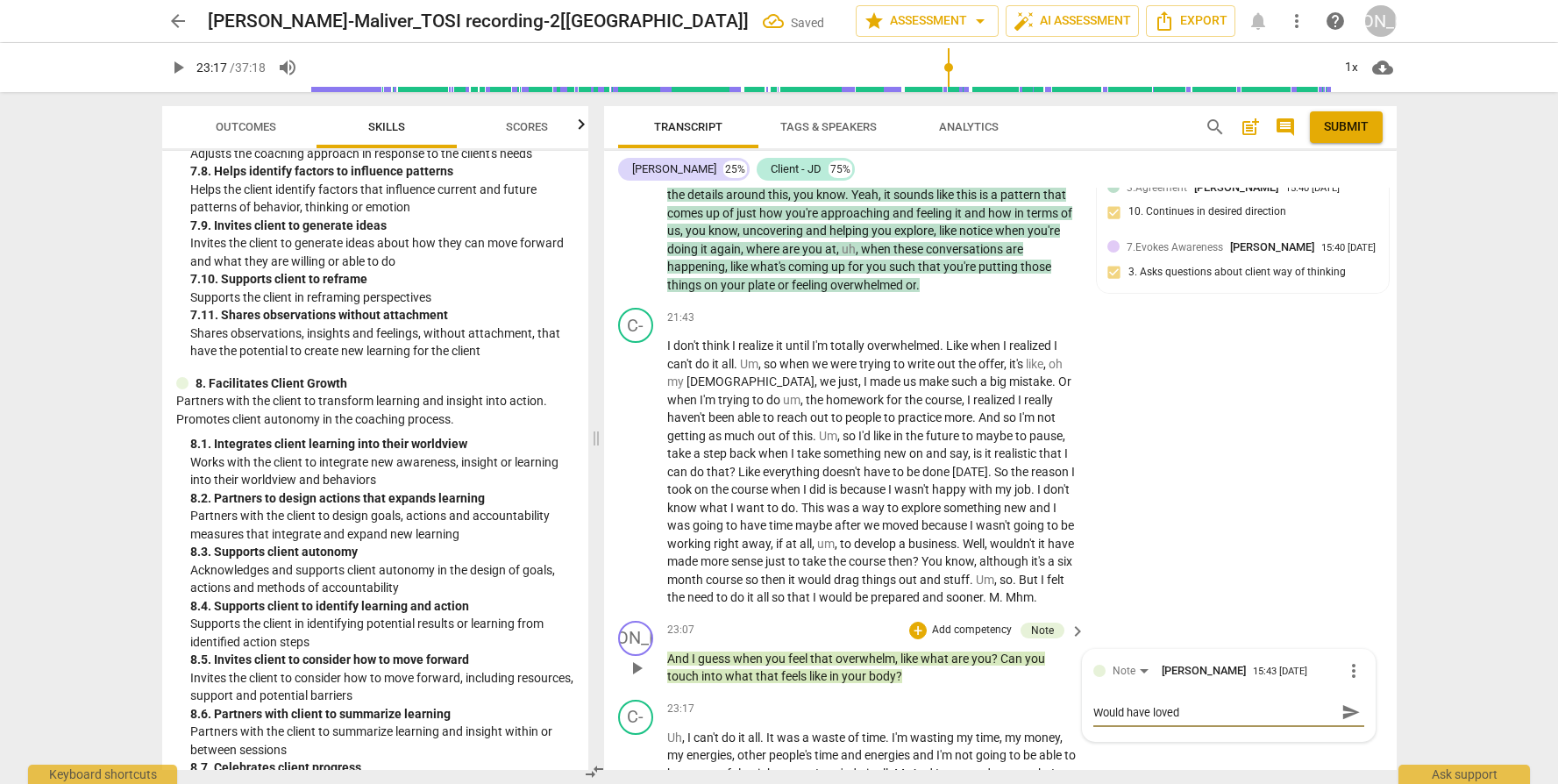
type textarea "Would have loved t"
type textarea "Would have loved to"
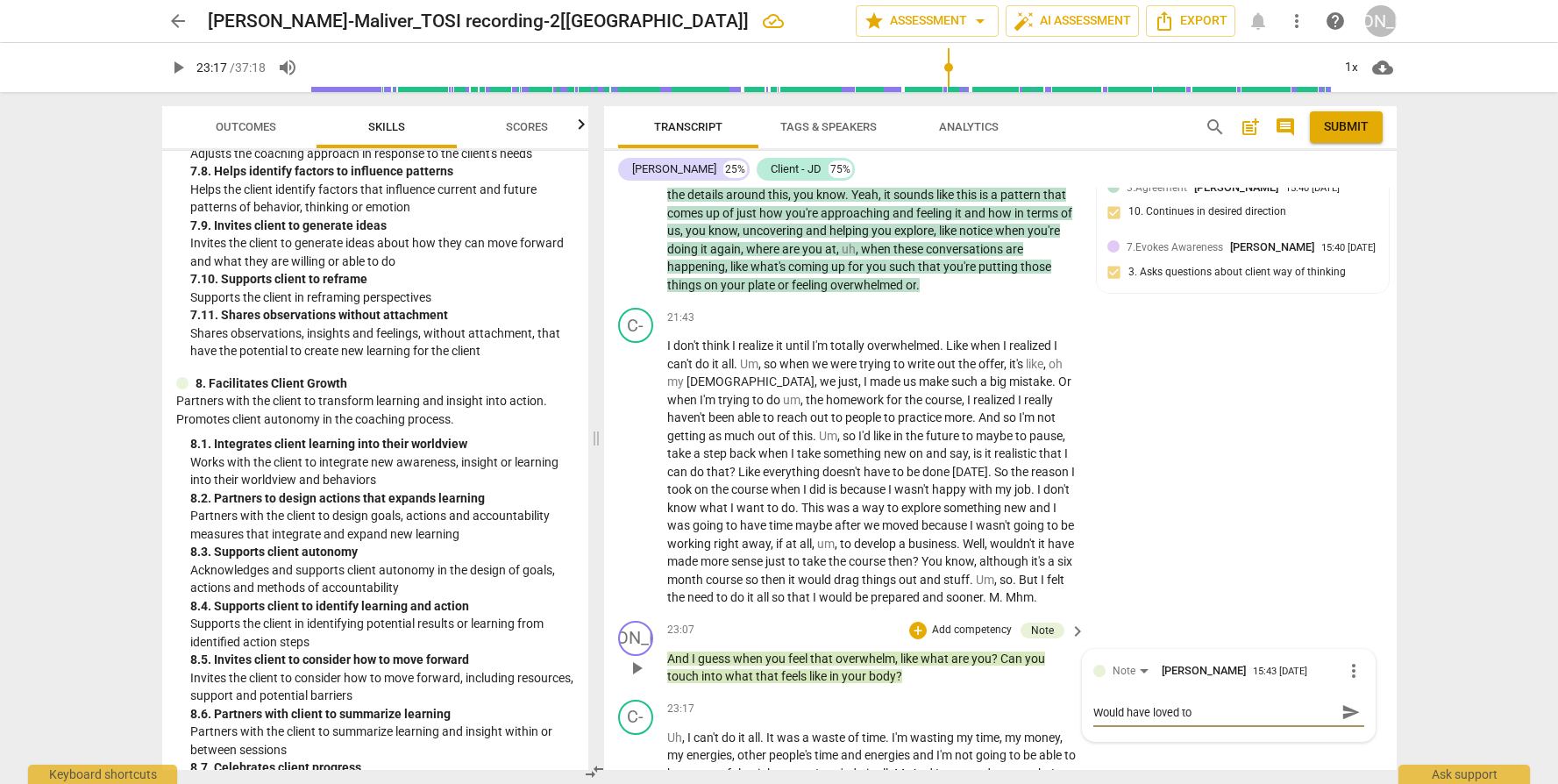
type textarea "Would have loved to h"
type textarea "Would have loved to ha"
type textarea "Would have loved to hav"
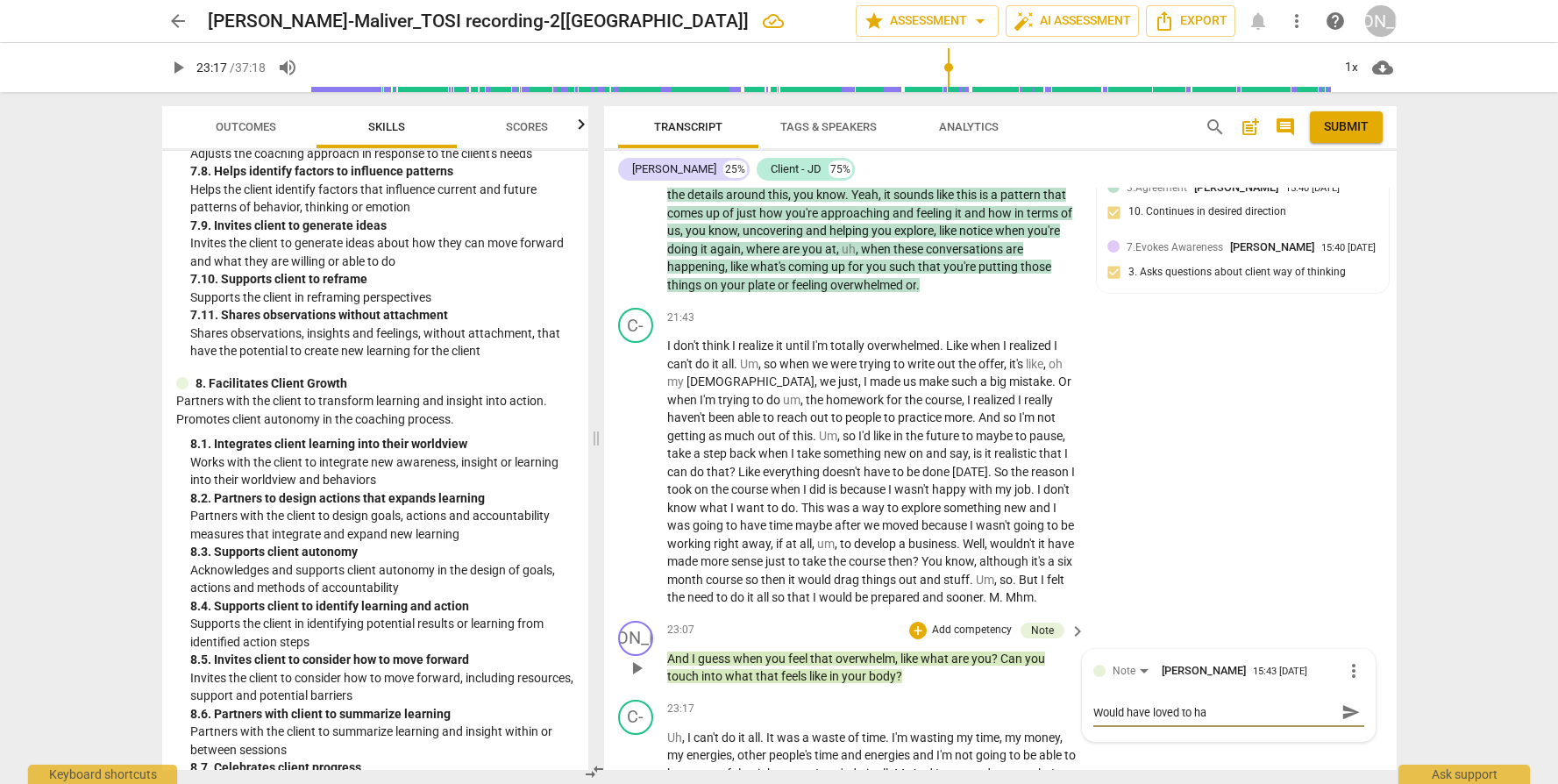
type textarea "Would have loved to hav"
type textarea "Would have loved to have"
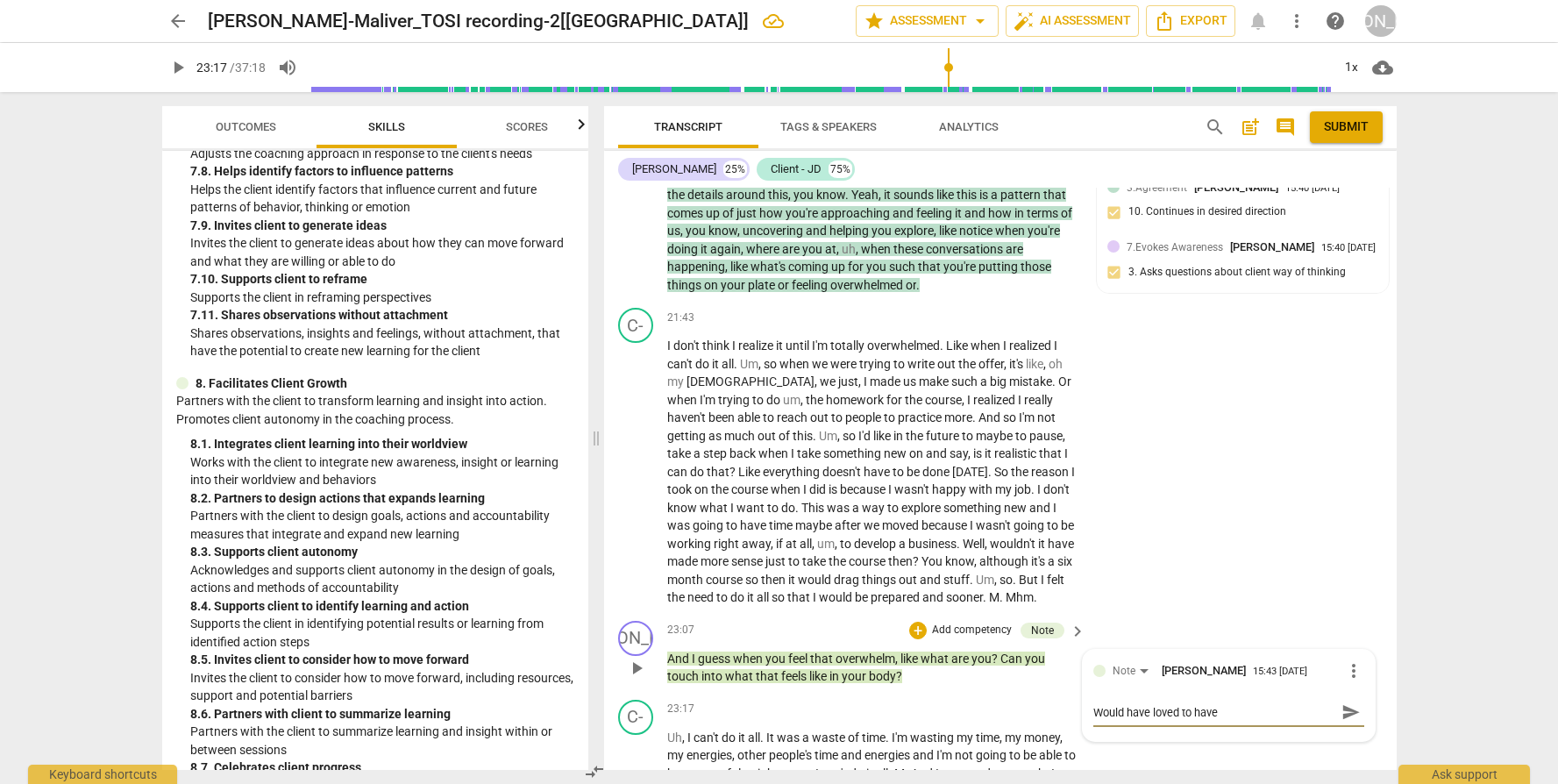
type textarea "Would have loved to have f"
type textarea "Would have loved to have fo"
type textarea "Would have loved to have fol"
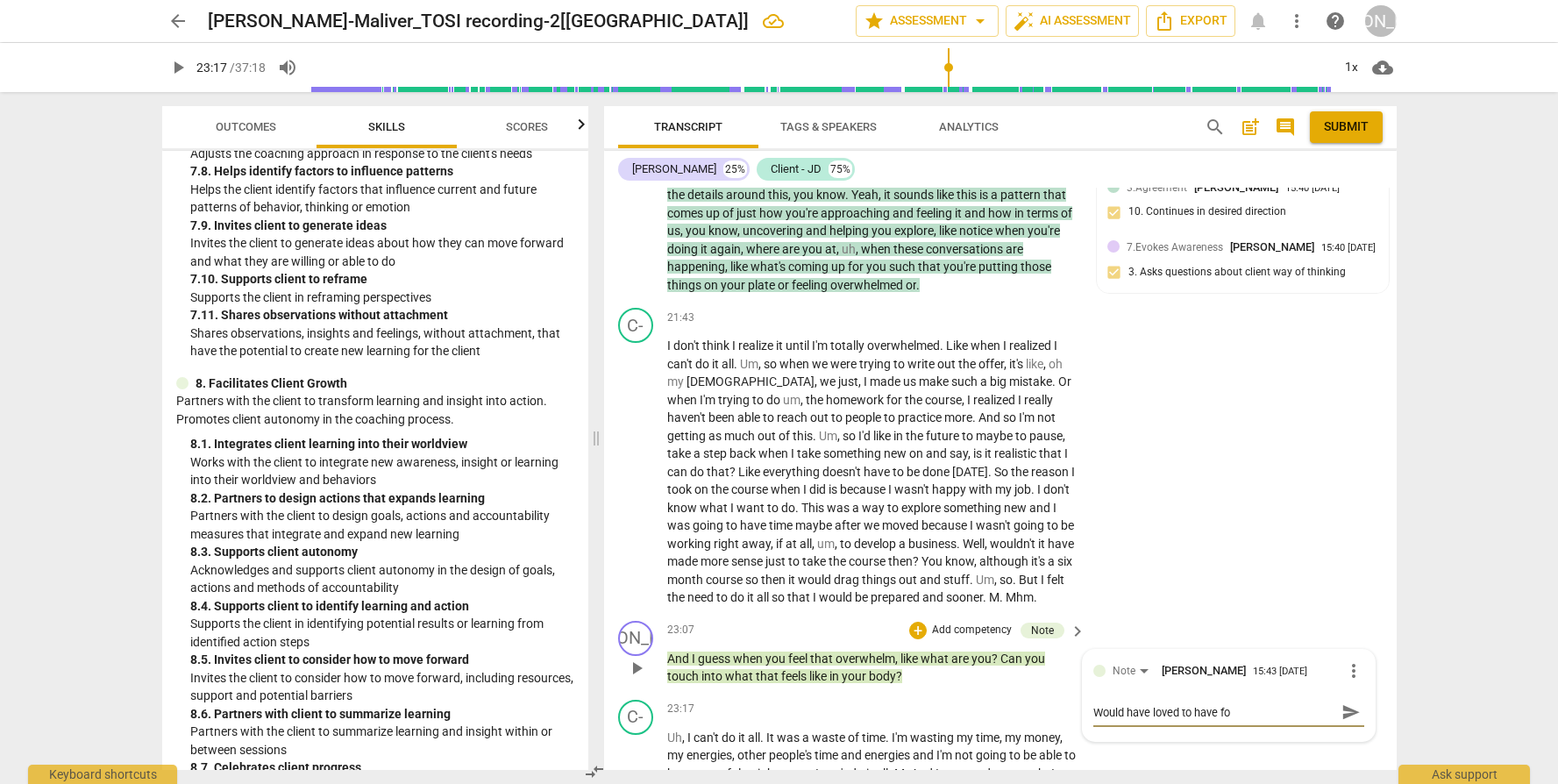
type textarea "Would have loved to have fol"
type textarea "Would have loved to have foll"
type textarea "Would have loved to have follo"
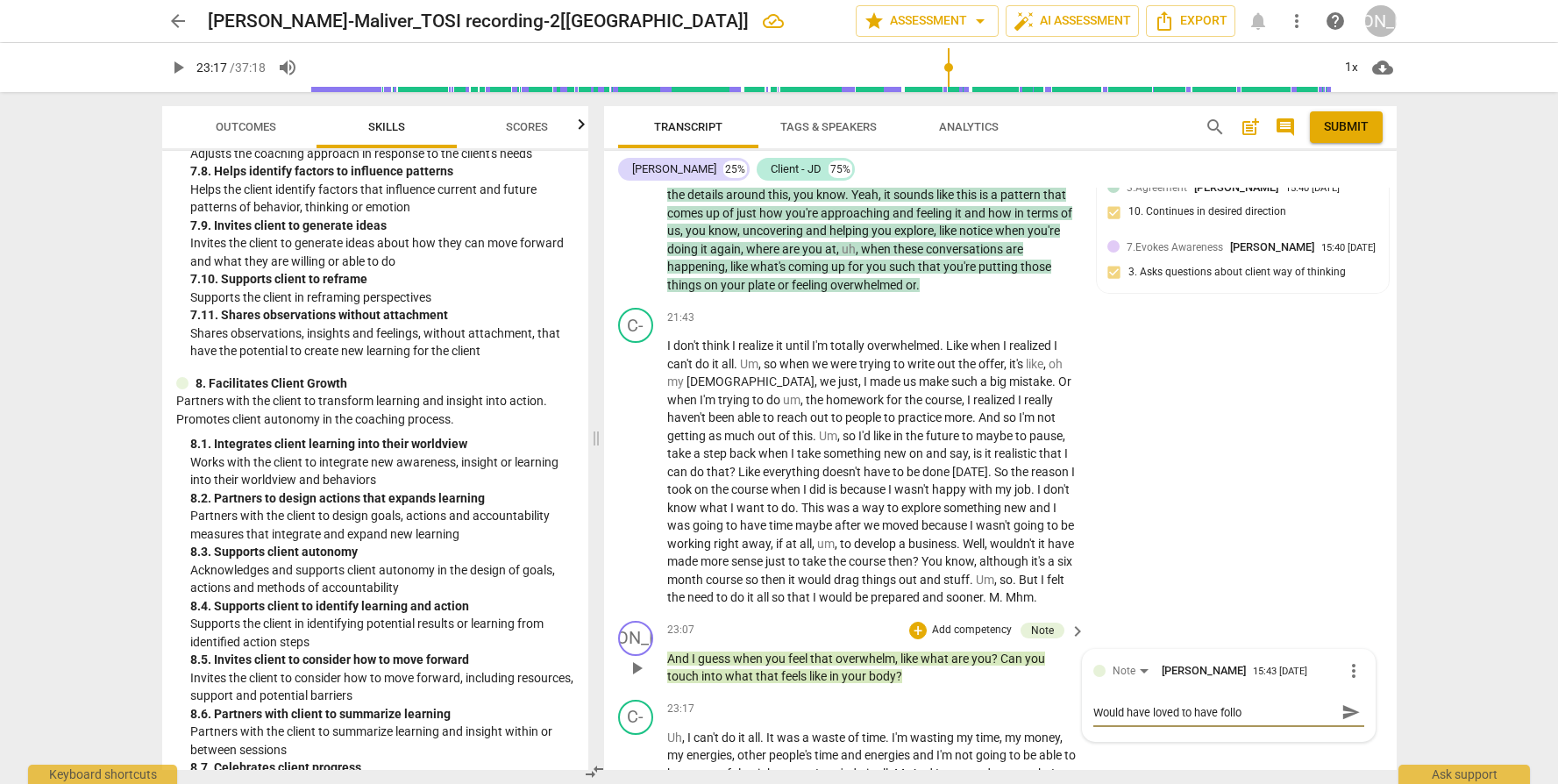
type textarea "Would have loved to have follow"
type textarea "Would have loved to have followe"
type textarea "Would have loved to have followed"
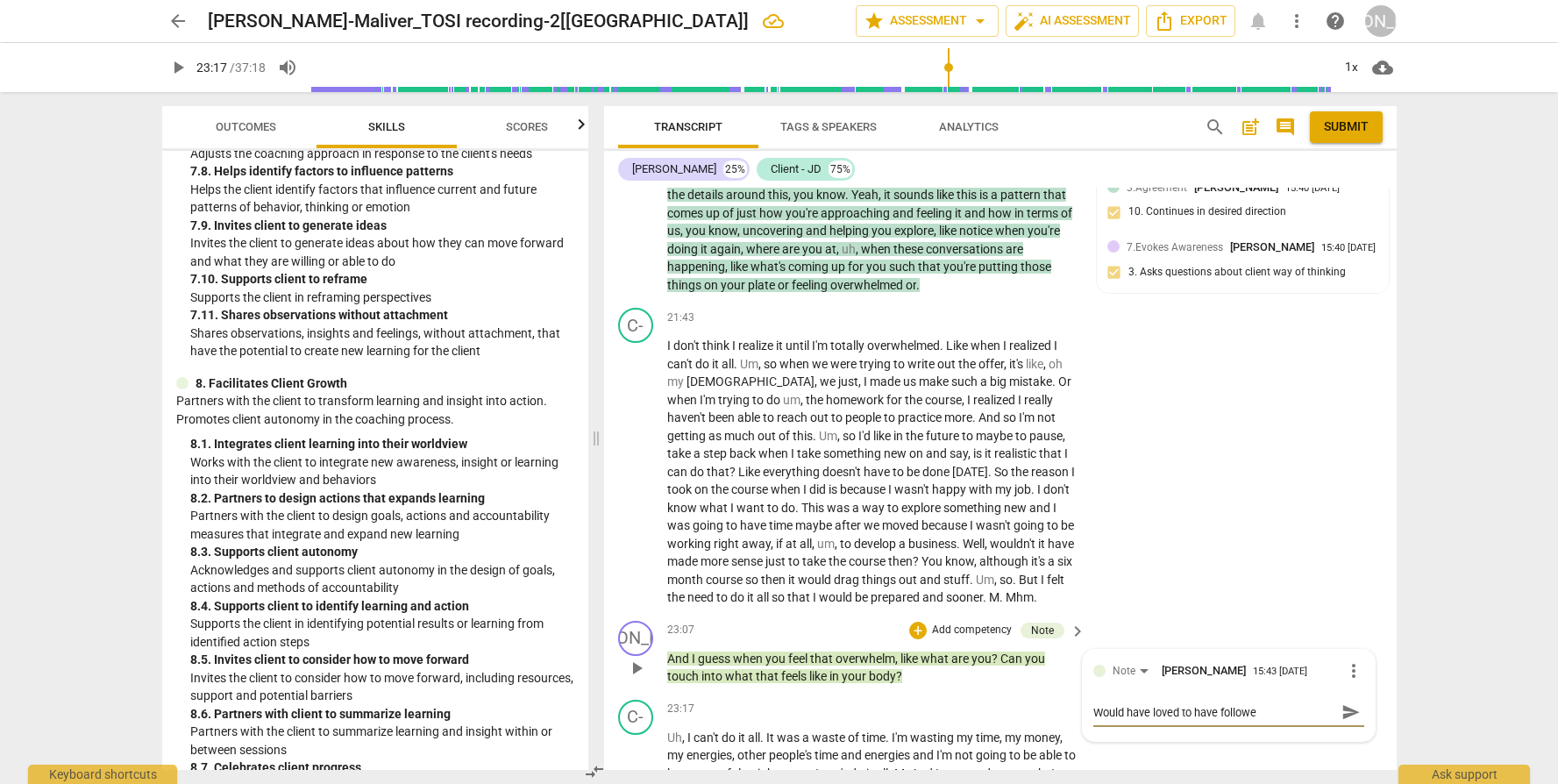
type textarea "Would have loved to have followed"
type textarea "Would have loved to have followed u"
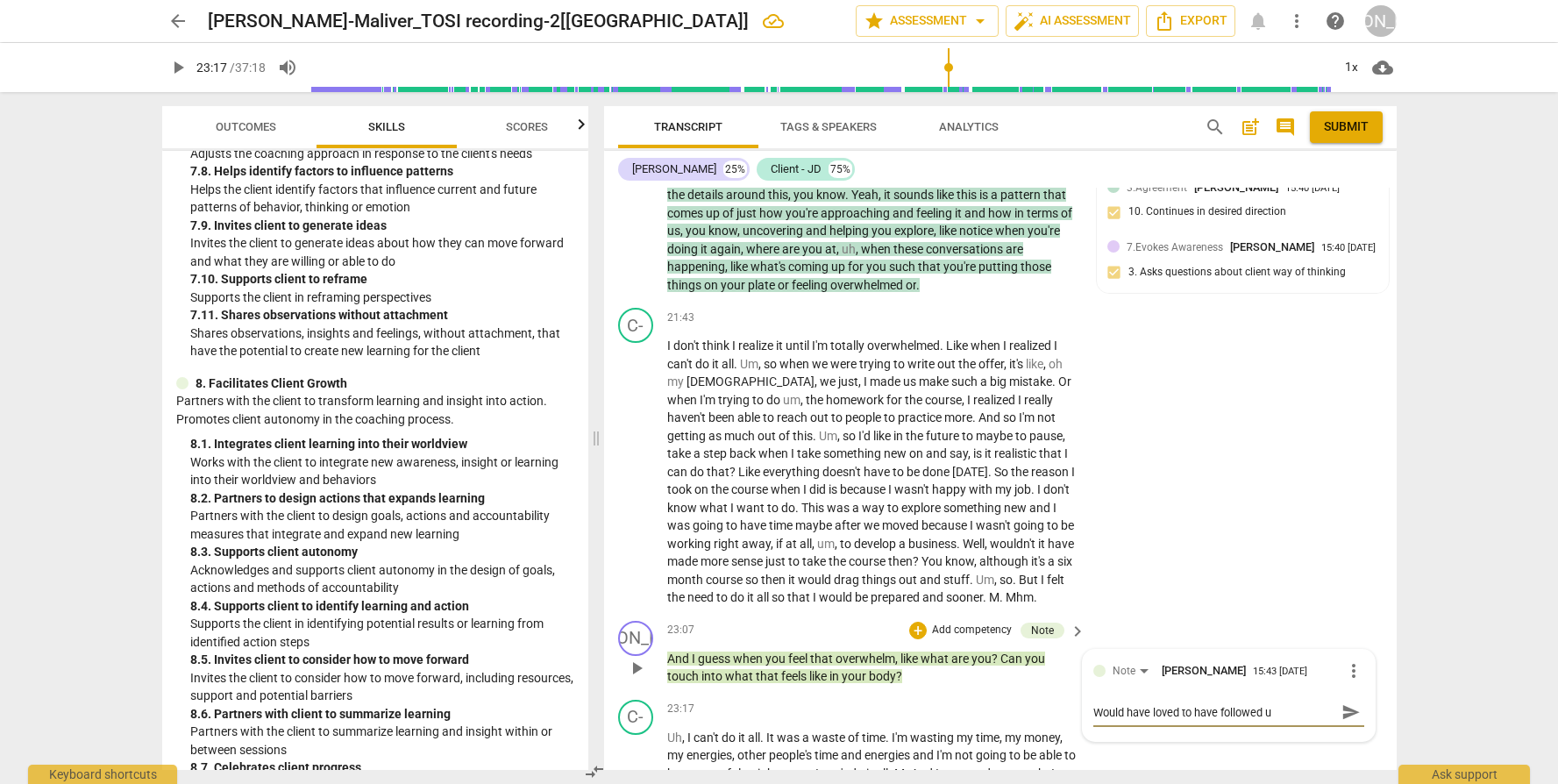
type textarea "Would have loved to have followed up"
type textarea "Would have loved to have followed up o"
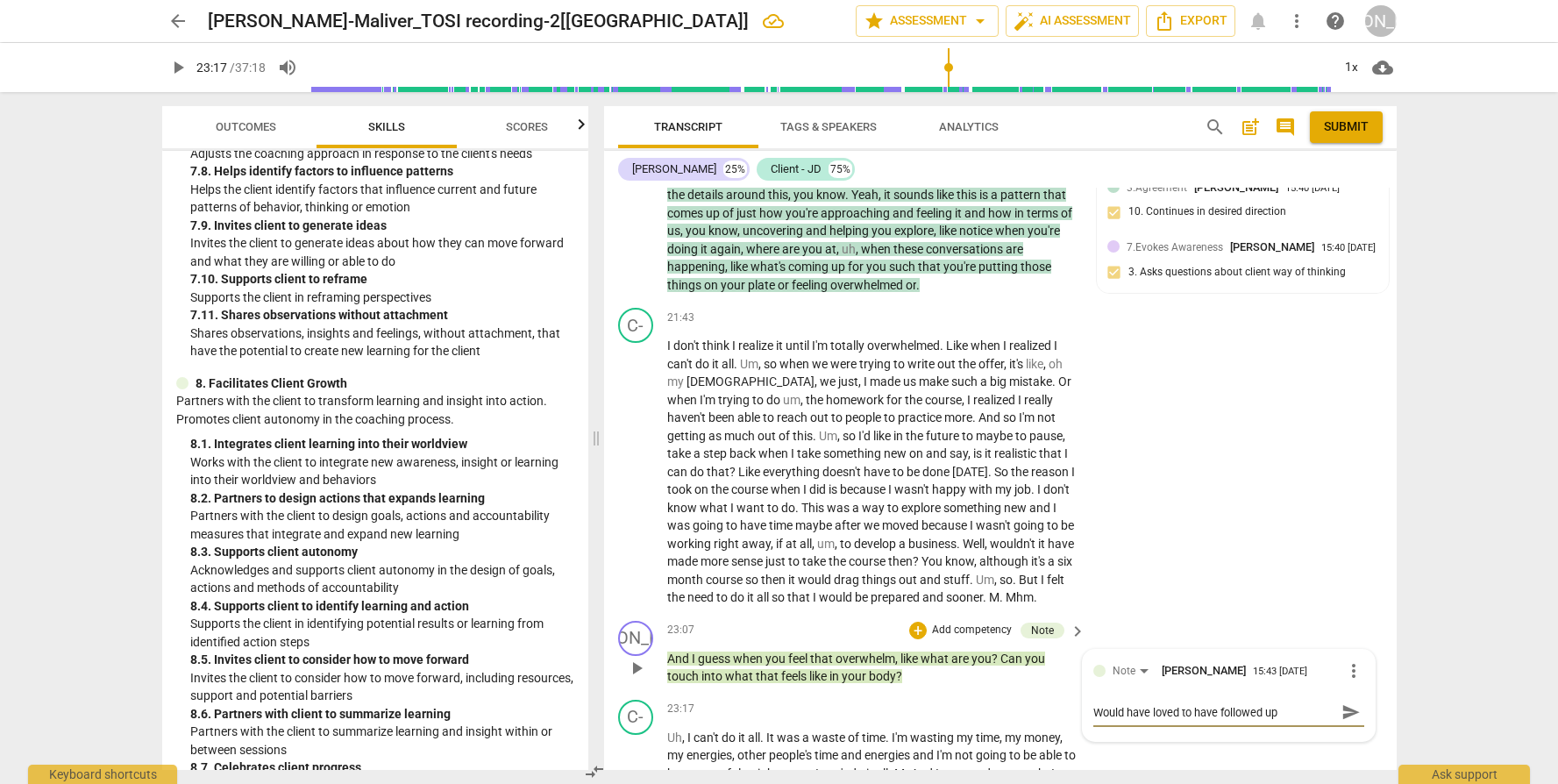
type textarea "Would have loved to have followed up o"
type textarea "Would have loved to have followed up on"
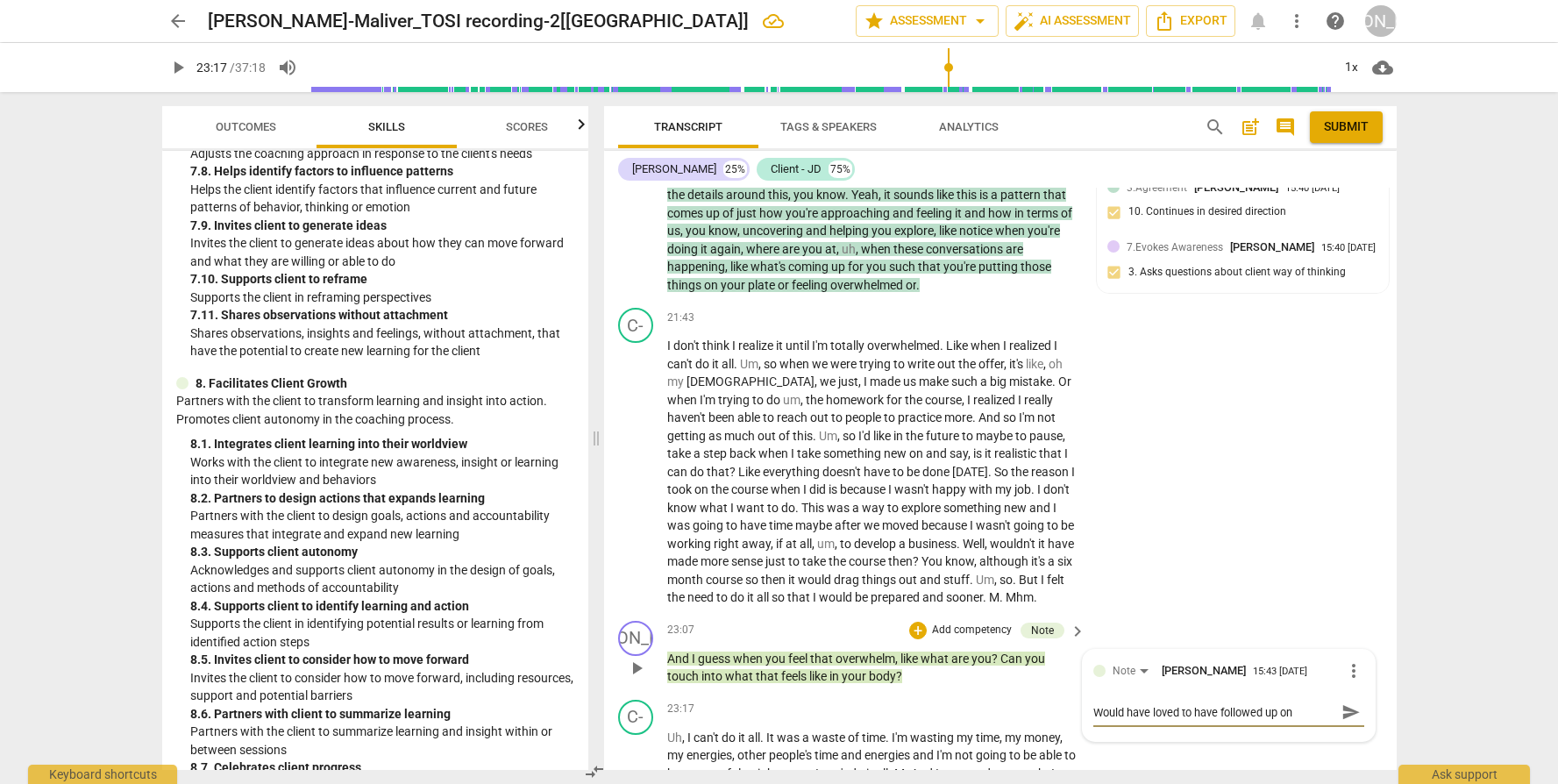
type textarea "Would have loved to have followed up on i"
type textarea "Would have loved to have followed up on in"
type textarea "Would have loved to have followed up on ins"
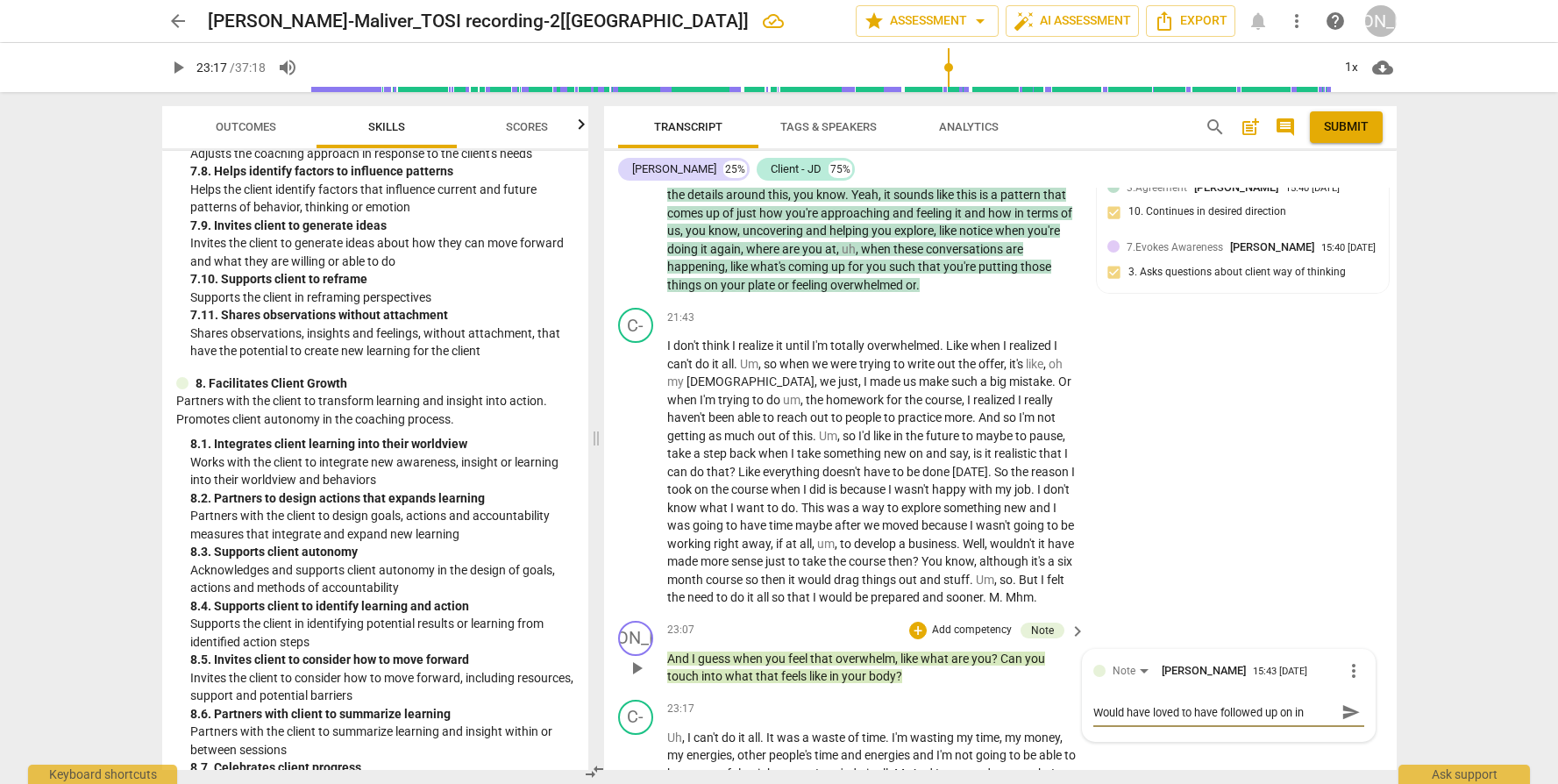
type textarea "Would have loved to have followed up on ins"
type textarea "Would have loved to have followed up on inst"
type textarea "Would have loved to have followed up on inste"
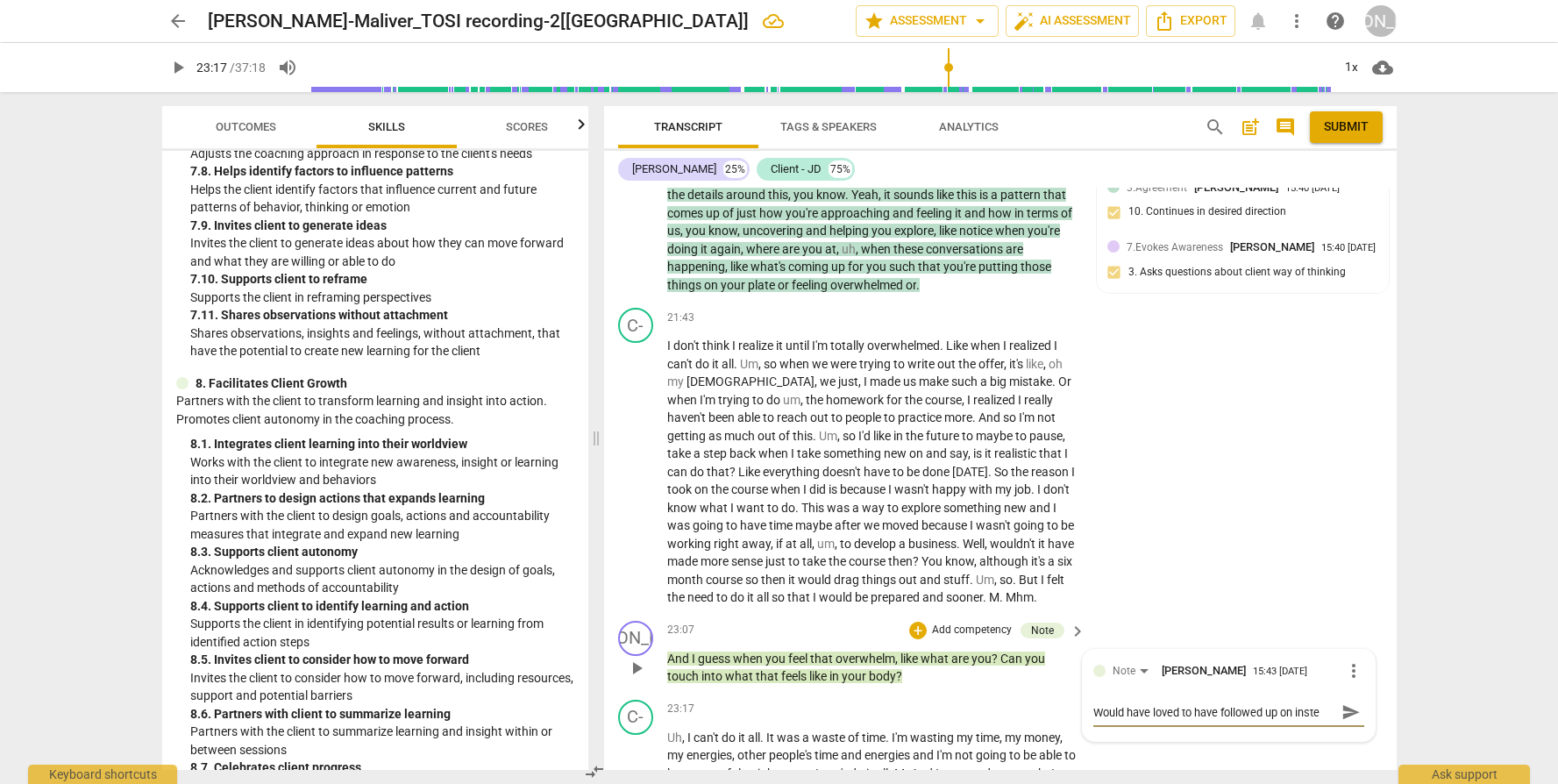
type textarea "Would have loved to have followed up on instea"
type textarea "Would have loved to have followed up on instead"
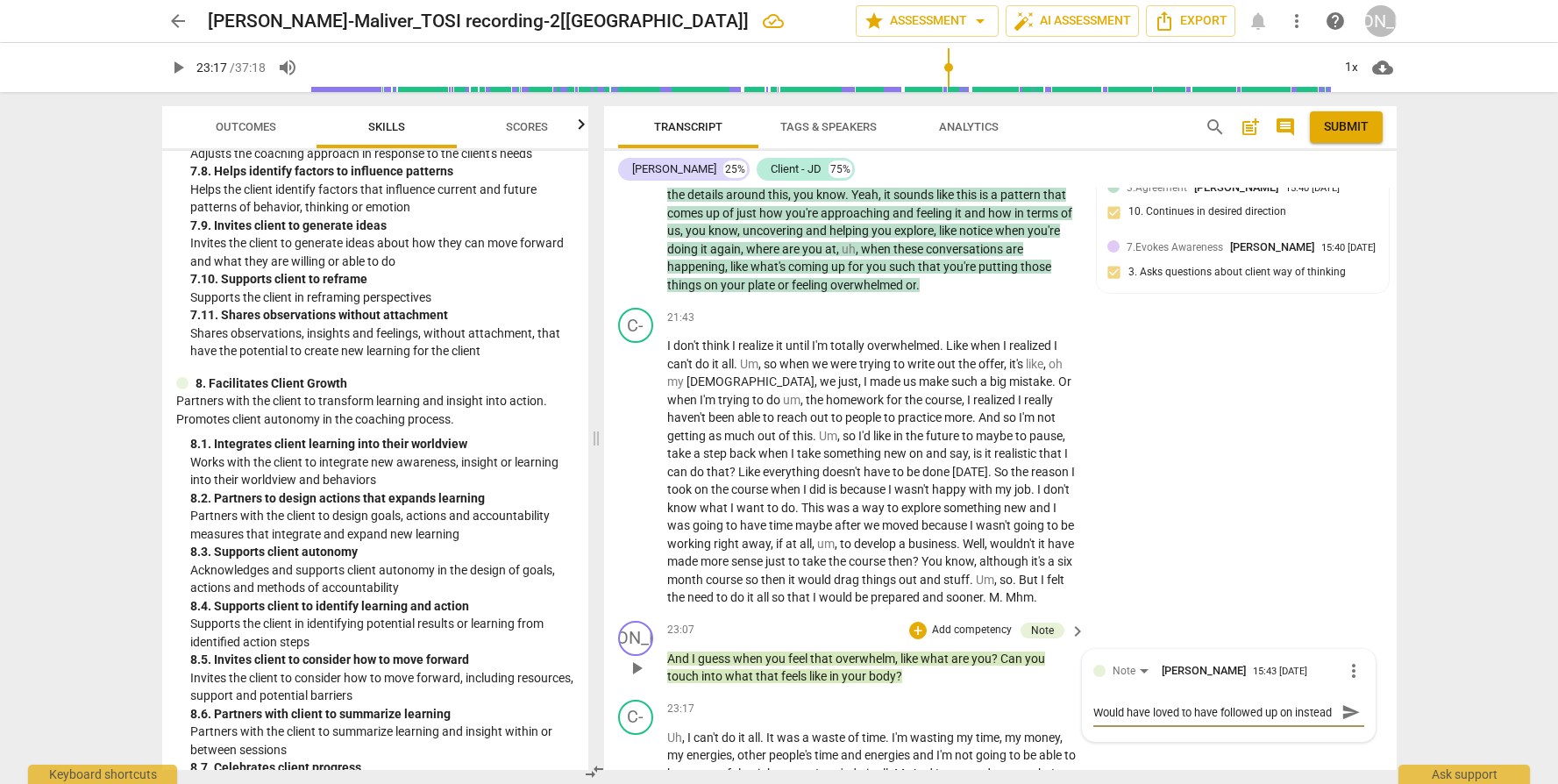
type textarea "Would have loved to have followed up on instead"
type textarea "Would have loved to have followed up on instead o"
type textarea "Would have loved to have followed up on instead on"
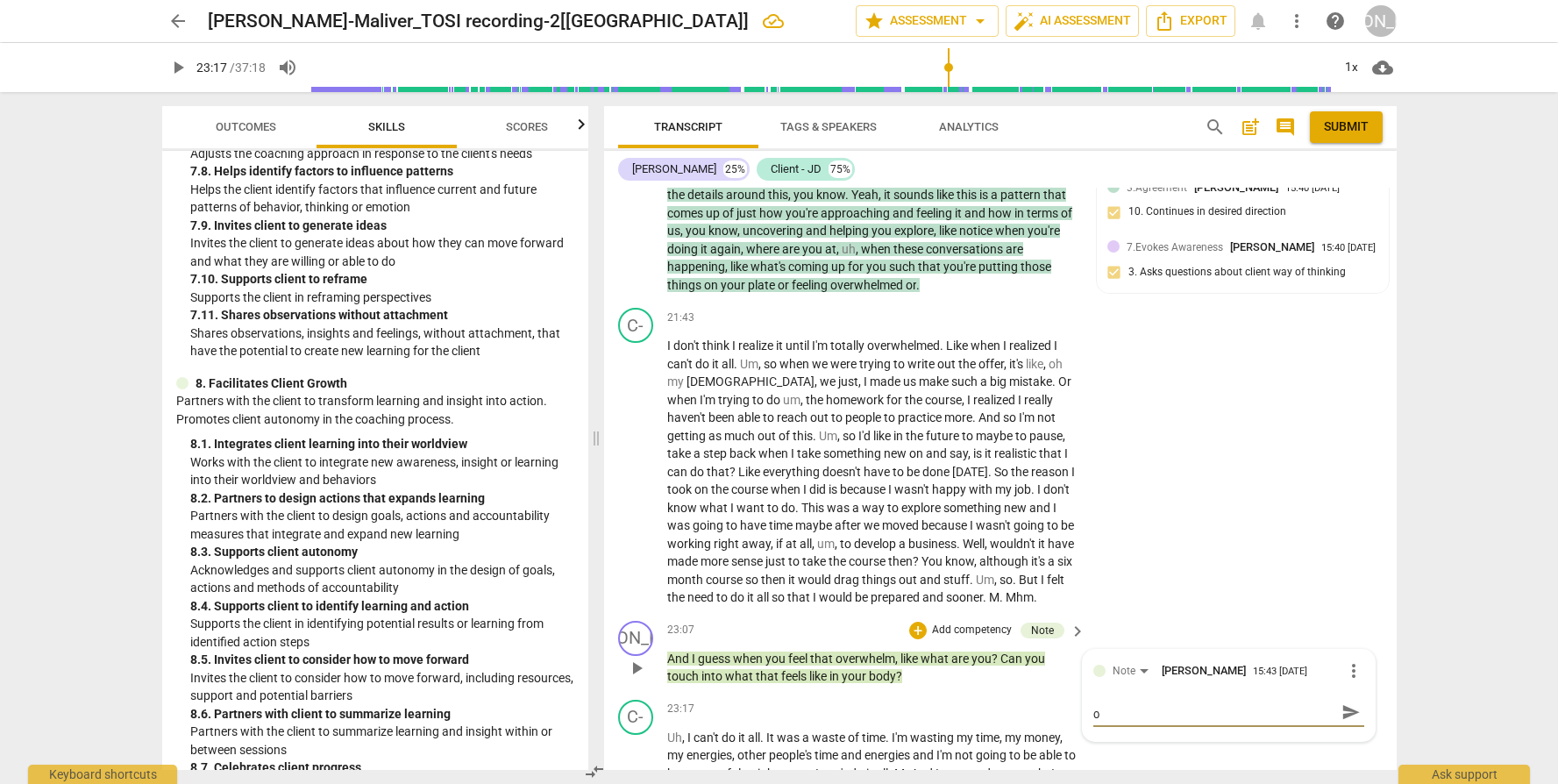
type textarea "Would have loved to have followed up on instead on"
type textarea "Would have loved to have followed up on instead on w"
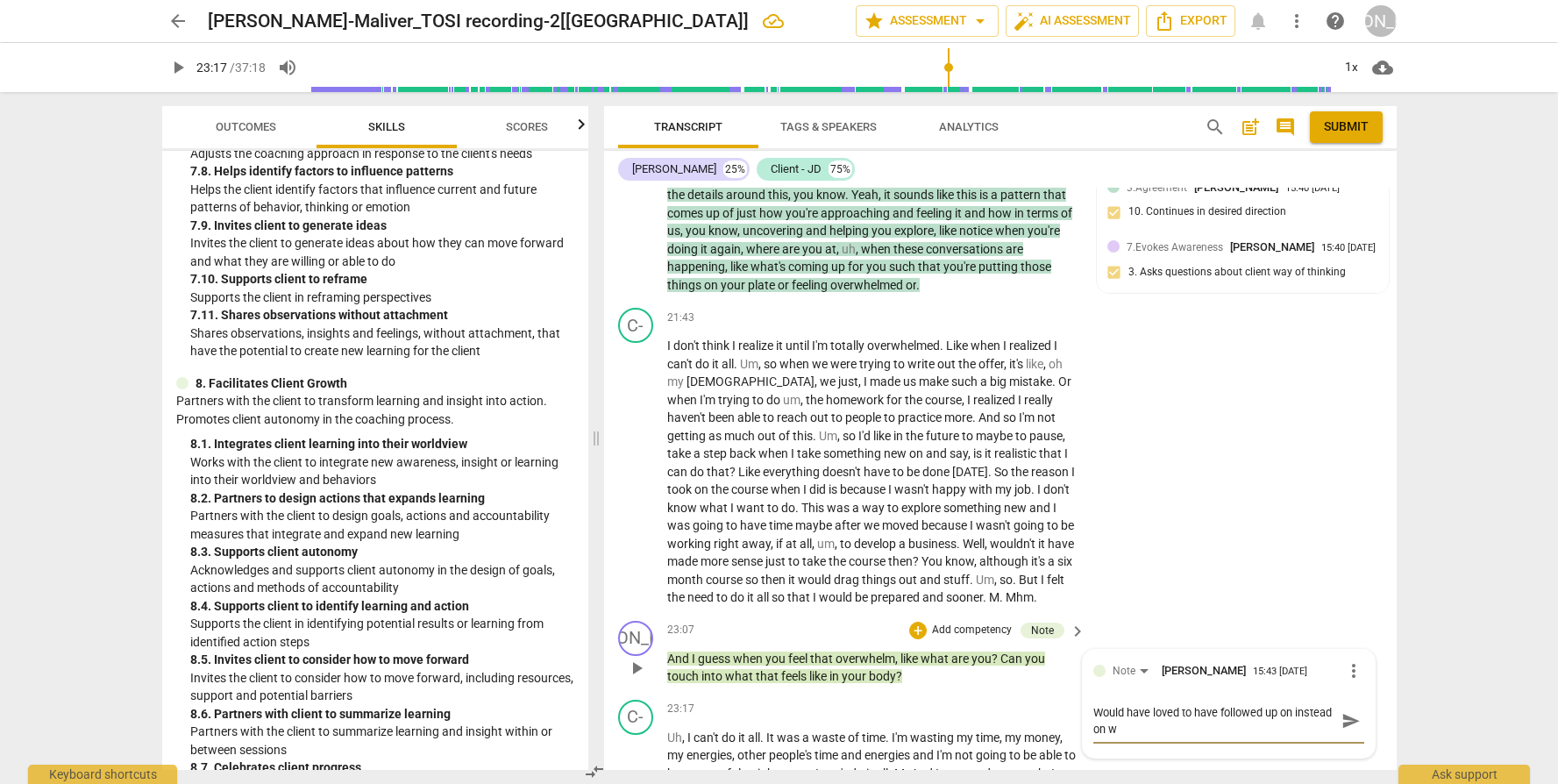
scroll to position [0, 0]
type textarea "Would have loved to have followed up on instead on wh"
type textarea "Would have loved to have followed up on instead on wha"
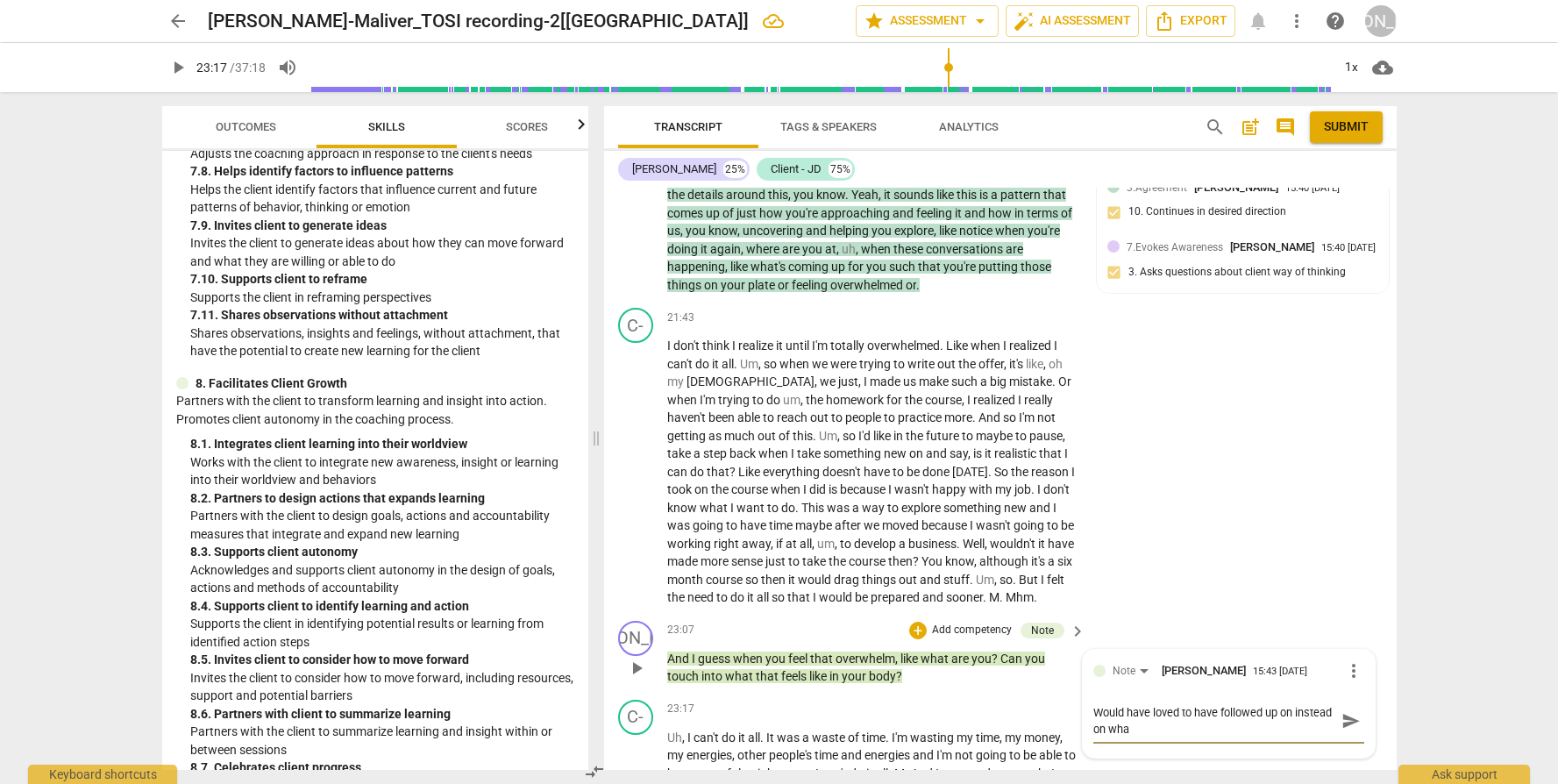
type textarea "Would have loved to have followed up on instead on what"
type textarea "Would have loved to have followed up on instead on what m"
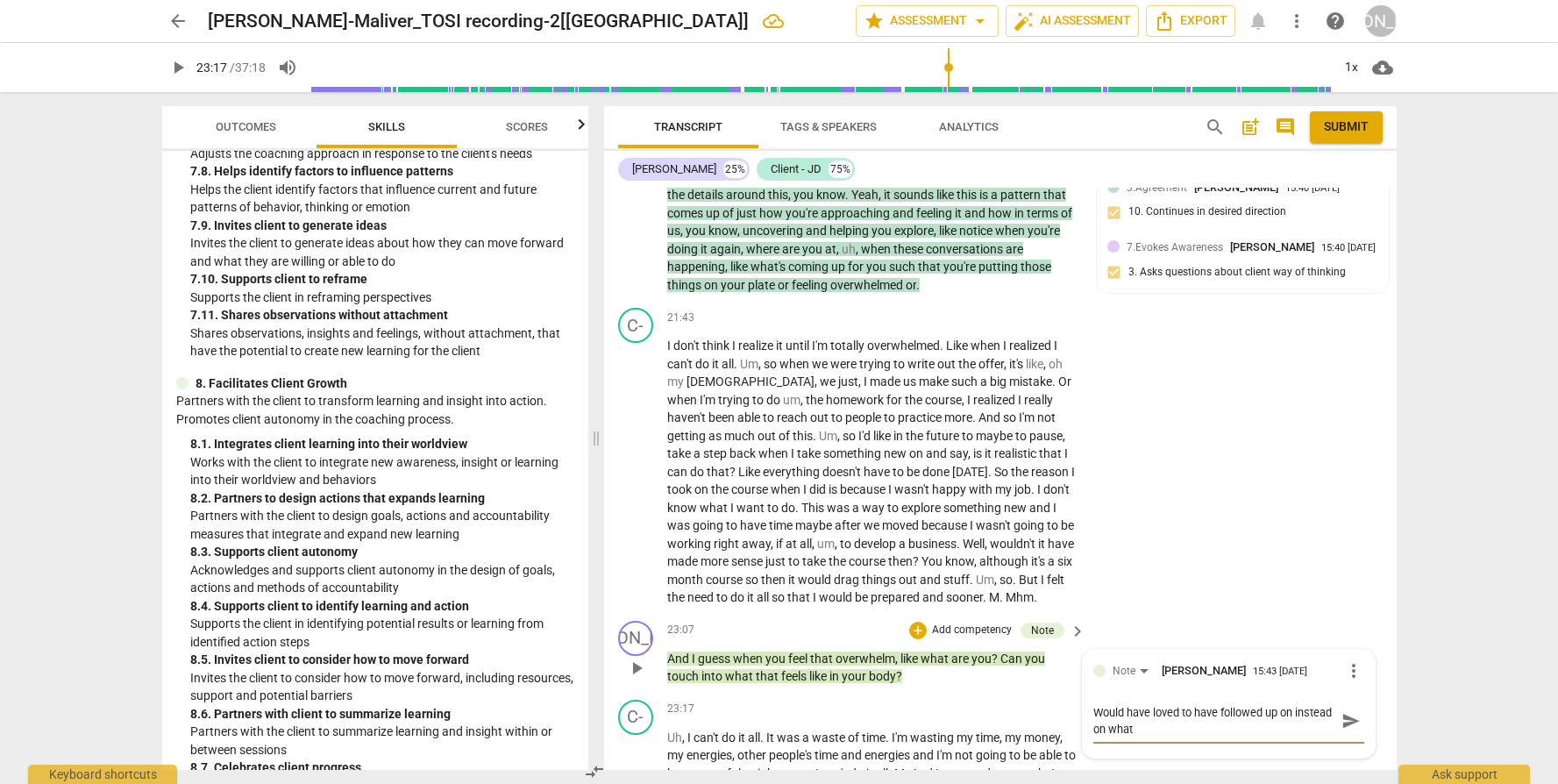
type textarea "Would have loved to have followed up on instead on what m"
type textarea "Would have loved to have followed up on instead on what ma"
type textarea "Would have loved to have followed up on instead on what mak"
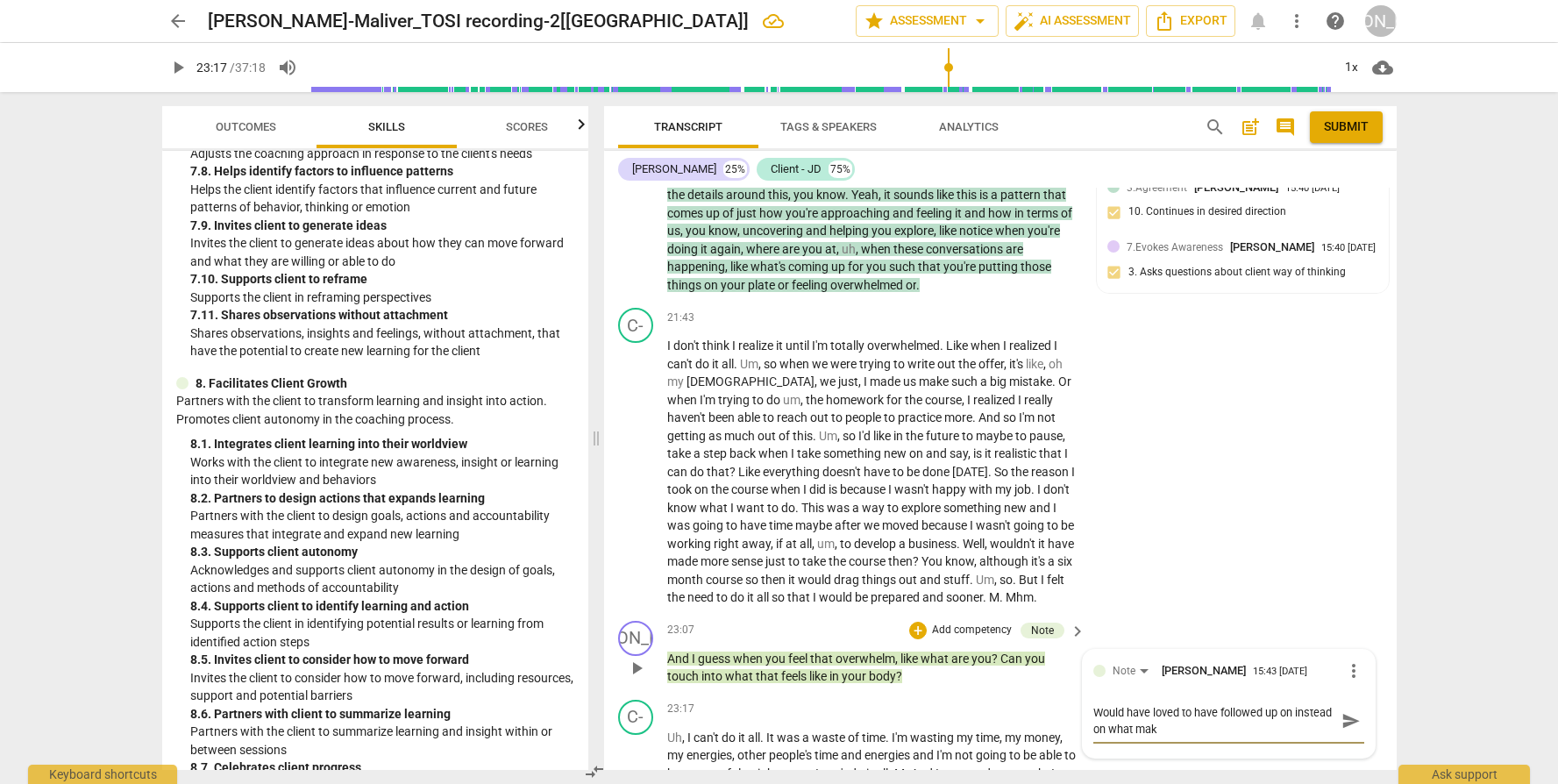
type textarea "Would have loved to have followed up on instead on what make"
type textarea "Would have loved to have followed up on instead on what makes"
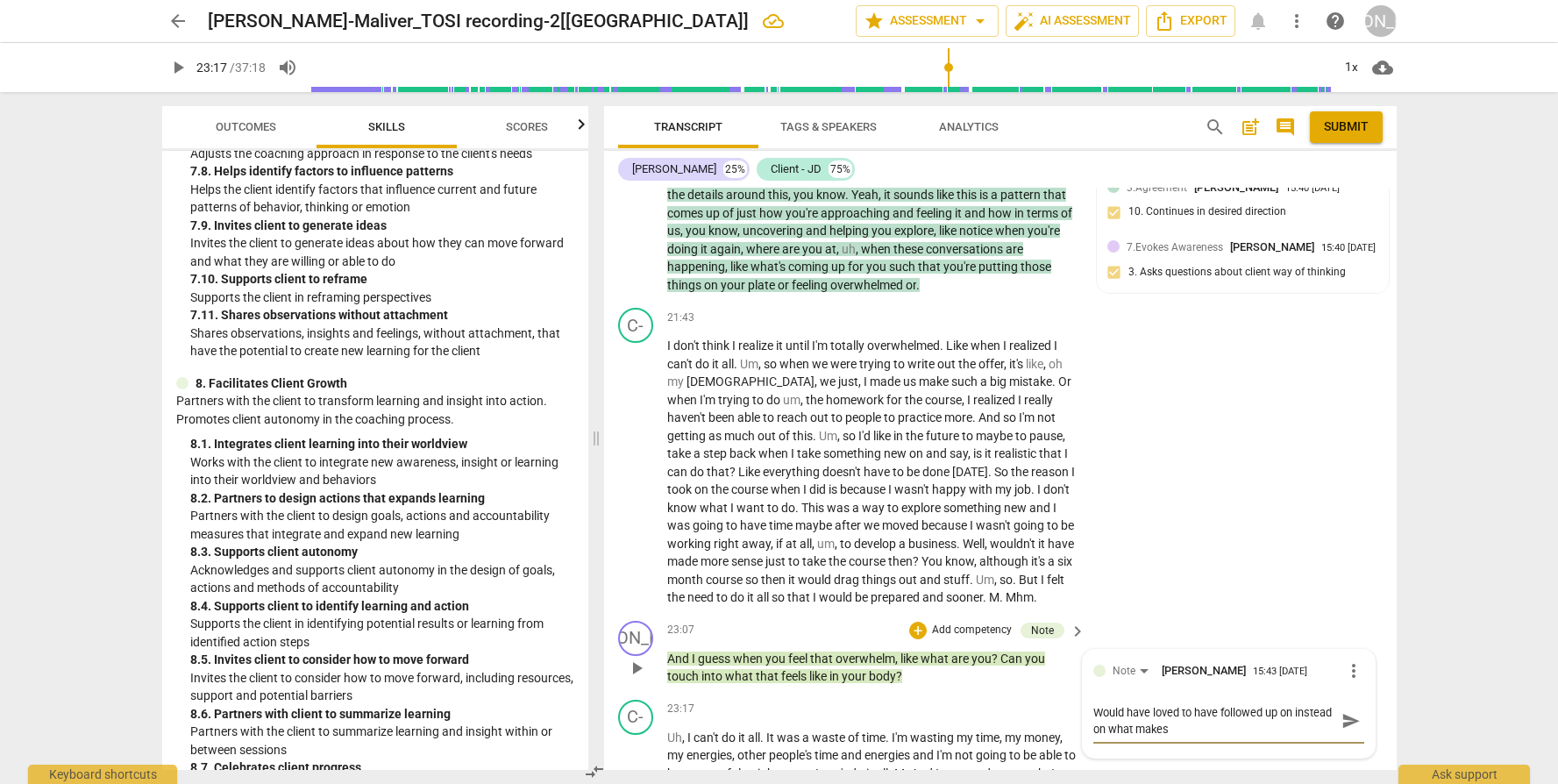
type textarea "Would have loved to have followed up on instead on what makes"
type textarea "Would have loved to have followed up on instead on what makes s"
type textarea "Would have loved to have followed up on instead on what makes so"
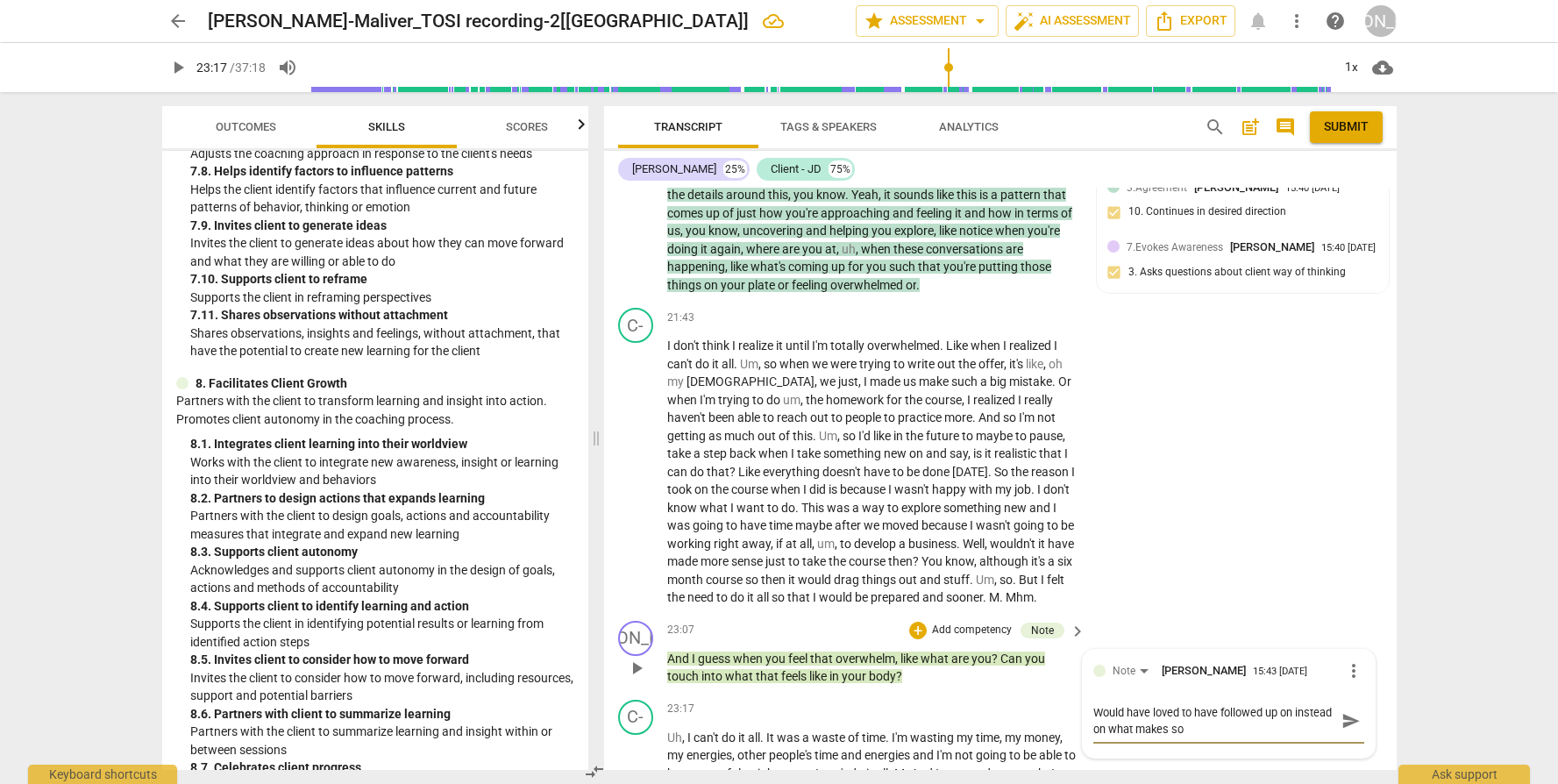
type textarea "Would have loved to have followed up on instead on what makes som"
type textarea "Would have loved to have followed up on instead on what makes some"
type textarea "Would have loved to have followed up on instead on what makes somet"
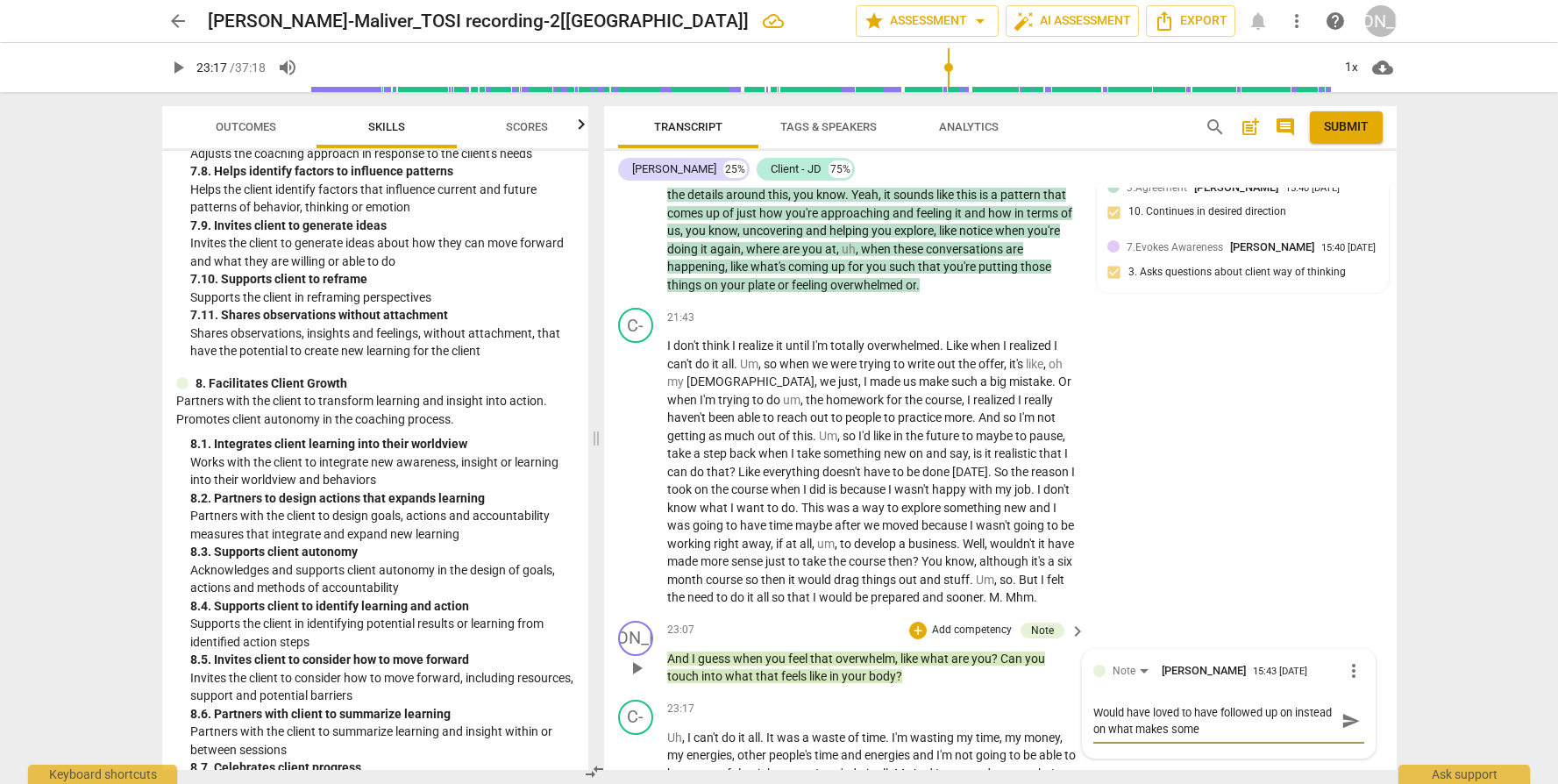
type textarea "Would have loved to have followed up on instead on what makes somet"
type textarea "Would have loved to have followed up on instead on what makes someth"
type textarea "Would have loved to have followed up on instead on what makes somethi"
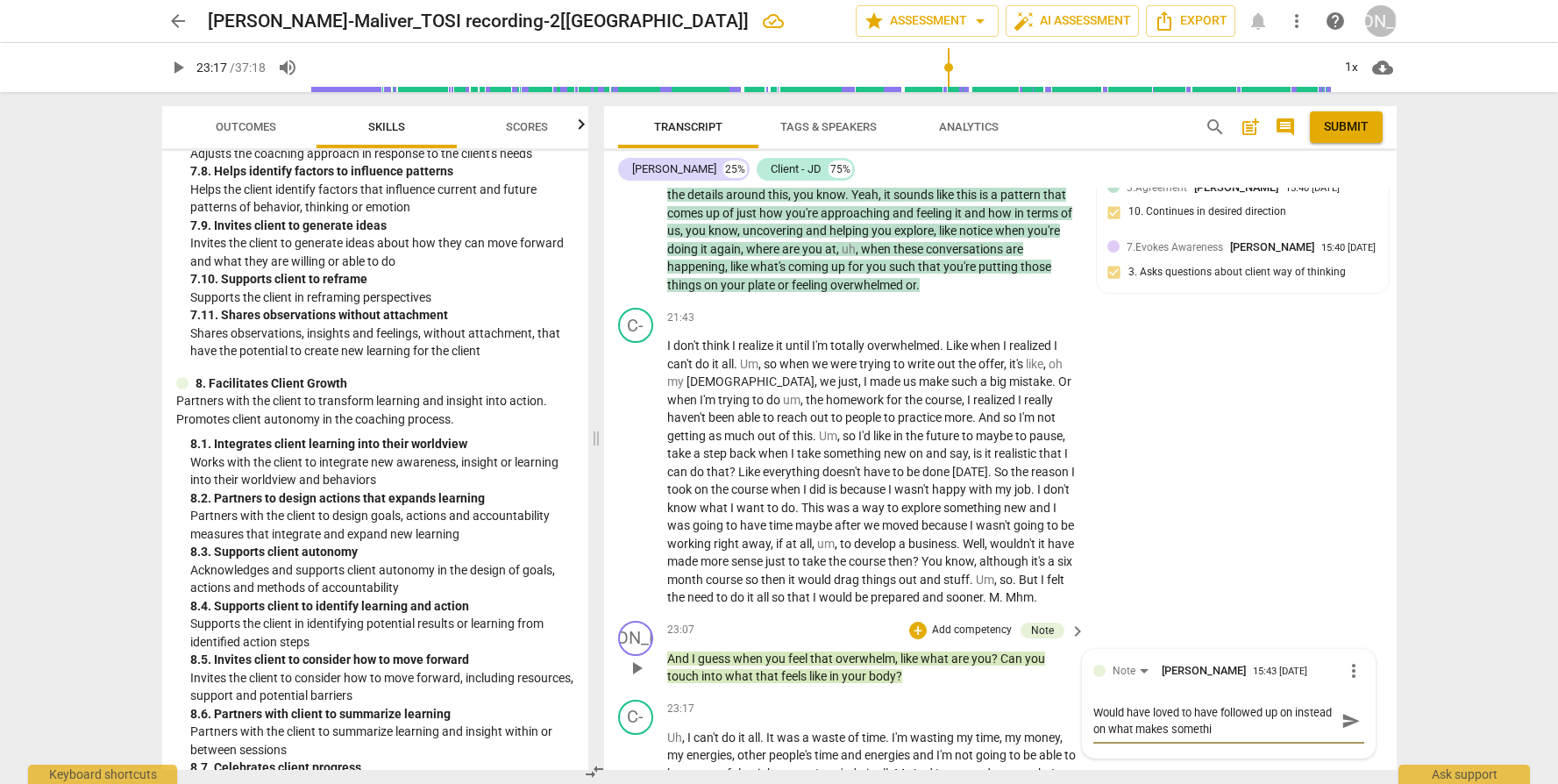
type textarea "Would have loved to have followed up on instead on what makes somethin"
type textarea "Would have loved to have followed up on instead on what makes something"
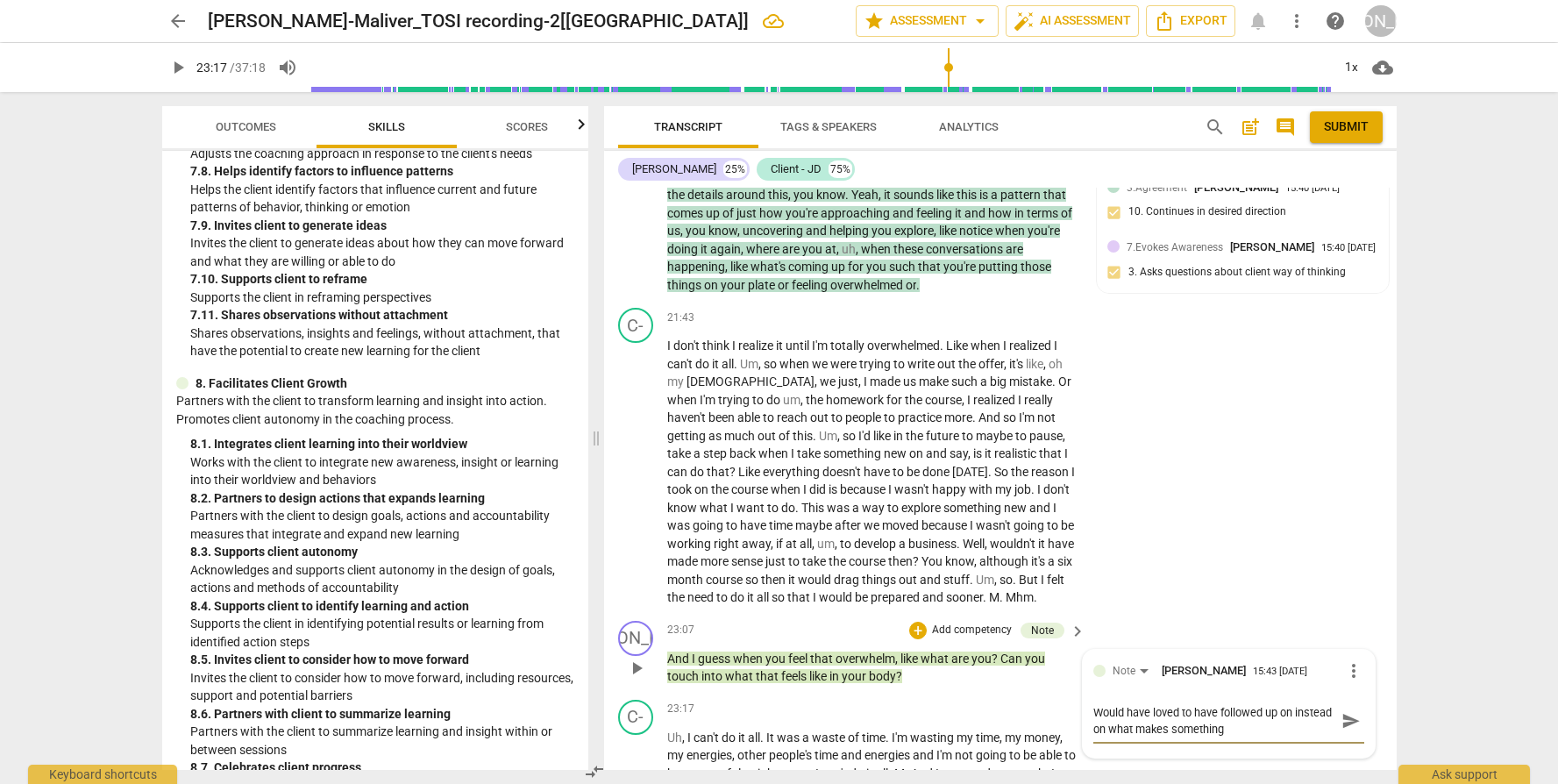
type textarea "Would have loved to have followed up on instead on what makes something"
type textarea "Would have loved to have followed up on instead on what makes something r"
type textarea "Would have loved to have followed up on instead on what makes something re"
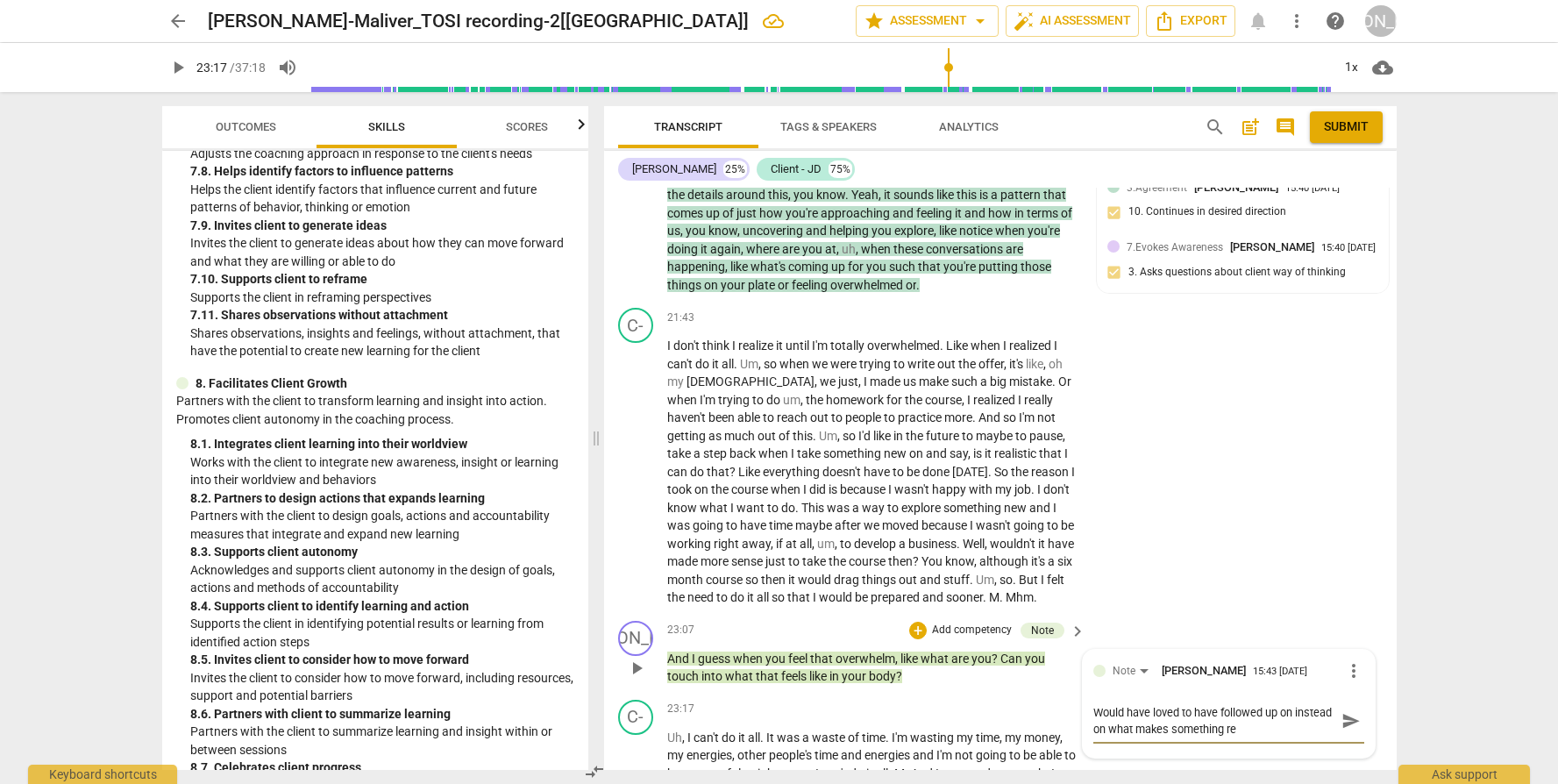
type textarea "Would have loved to have followed up on instead on what makes something rea"
type textarea "Would have loved to have followed up on instead on what makes something reas"
type textarea "Would have loved to have followed up on instead on what makes something reasl"
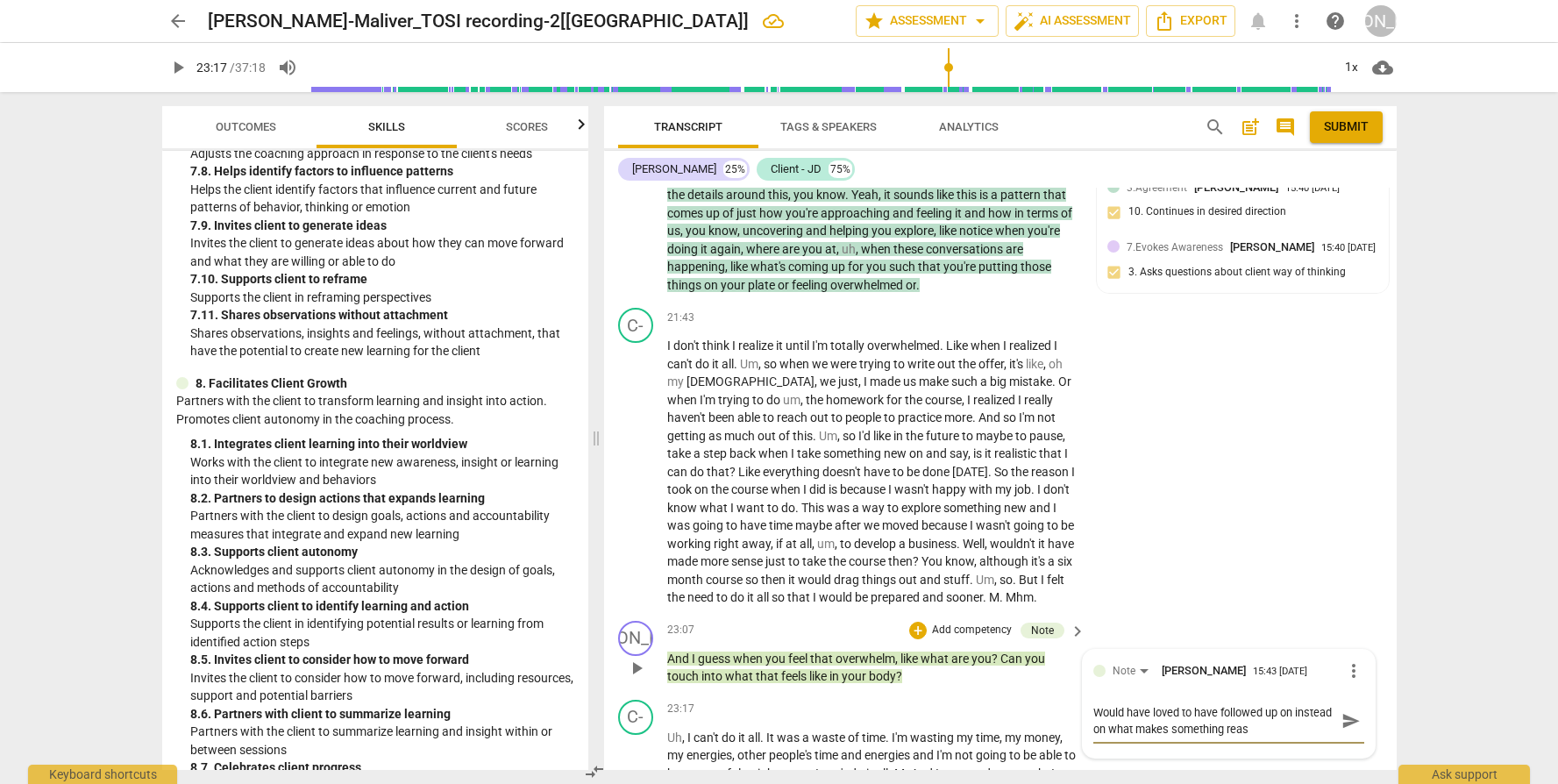
type textarea "Would have loved to have followed up on instead on what makes something reasl"
type textarea "Would have loved to have followed up on instead on what makes something reasli"
type textarea "Would have loved to have followed up on instead on what makes something reaslis"
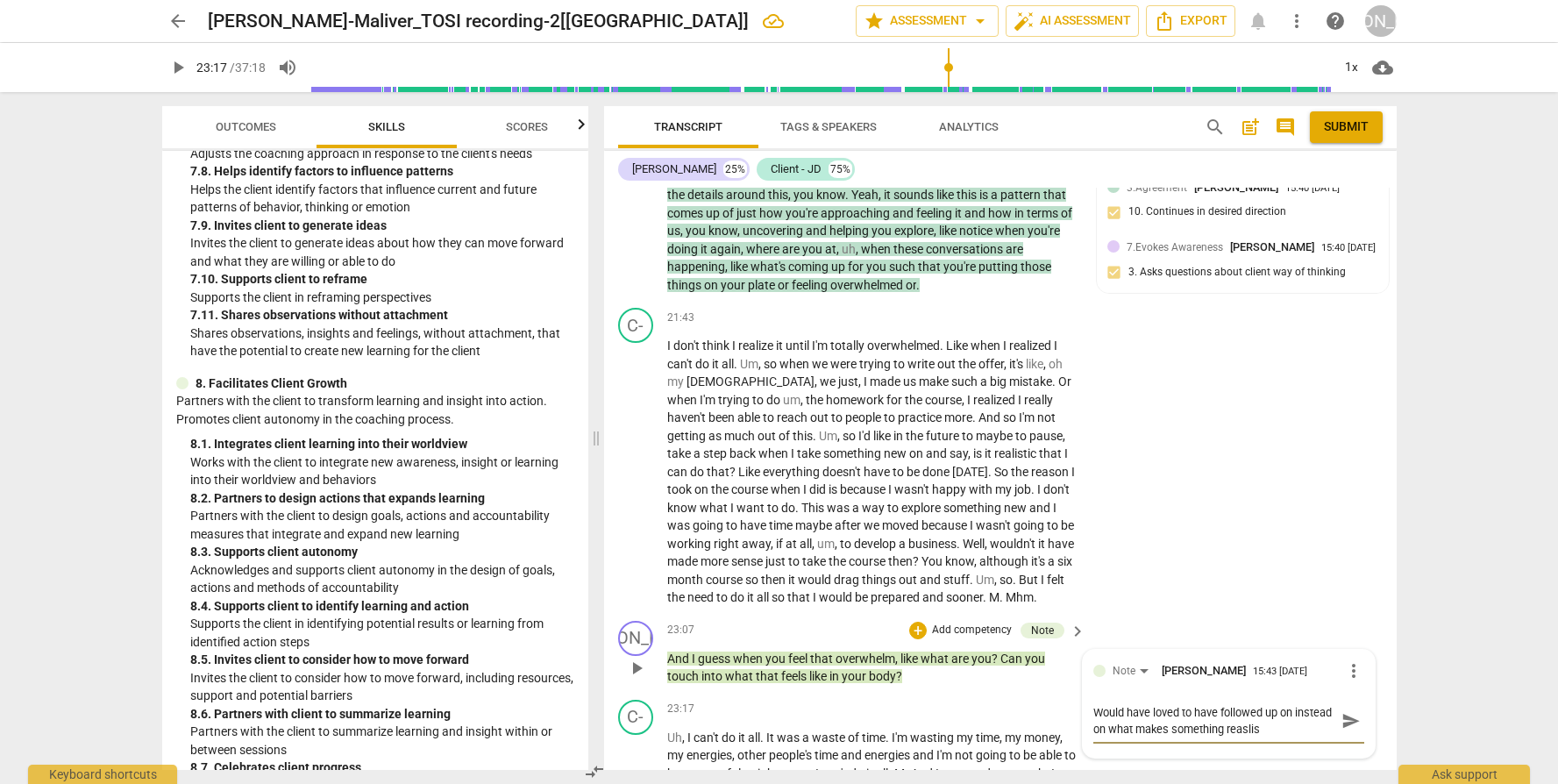
type textarea "Would have loved to have followed up on instead on what makes something reaslist"
type textarea "Would have loved to have followed up on instead on what makes something reaslis…"
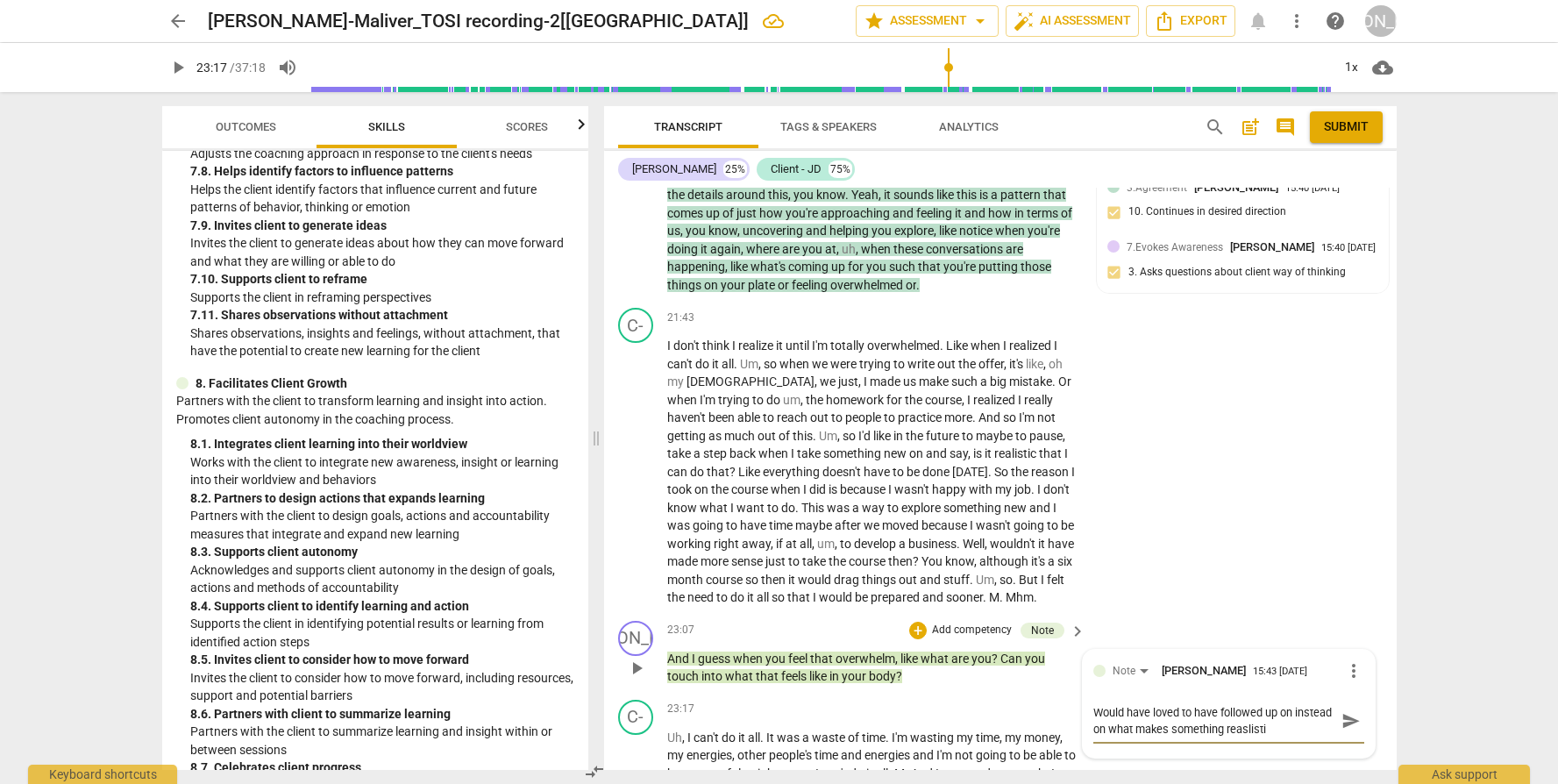
type textarea "Would have loved to have followed up on instead on what makes something reaslis…"
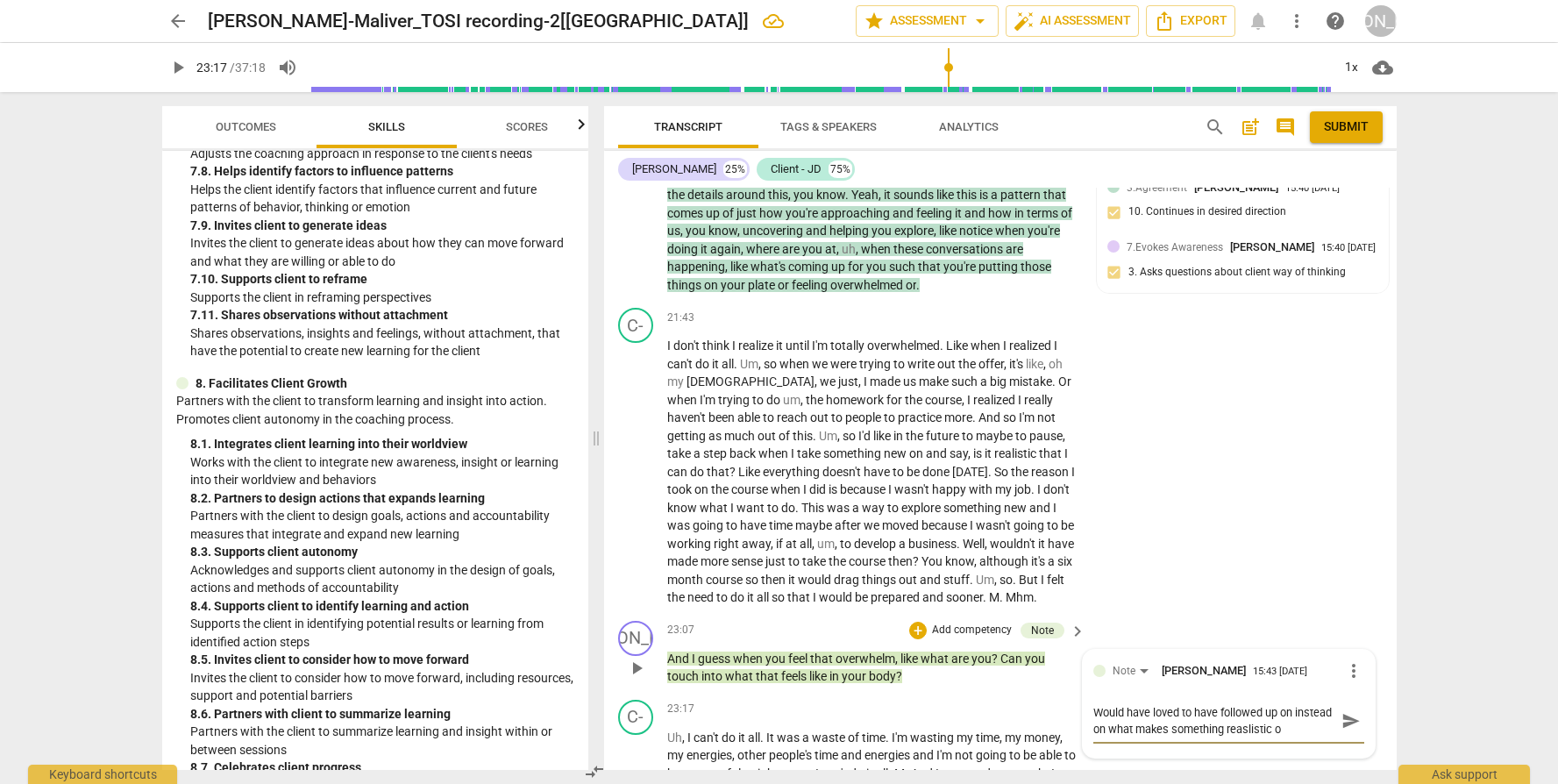
type textarea "Would have loved to have followed up on instead on what makes something reaslis…"
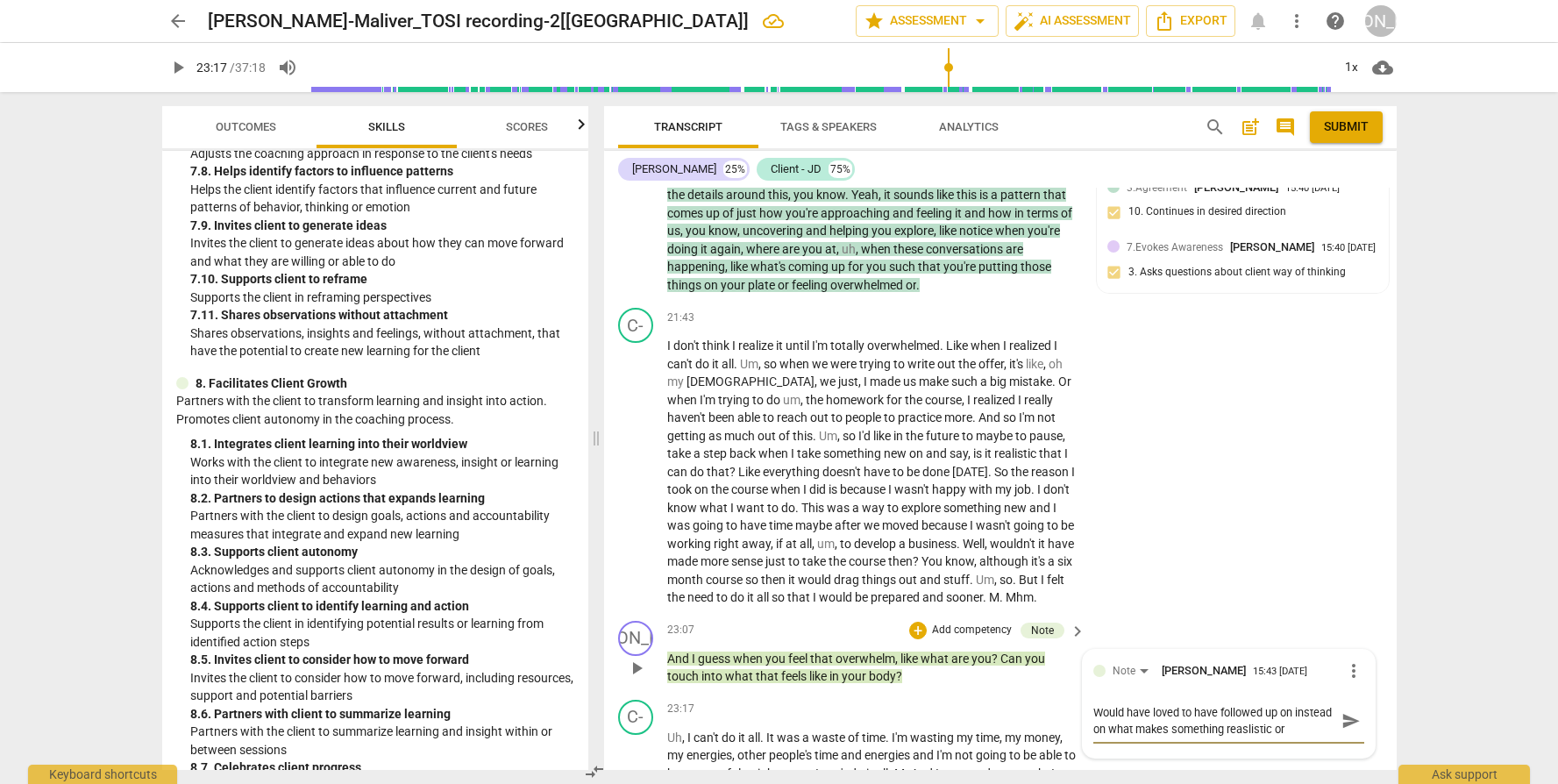
type textarea "Would have loved to have followed up on instead on what makes something reaslis…"
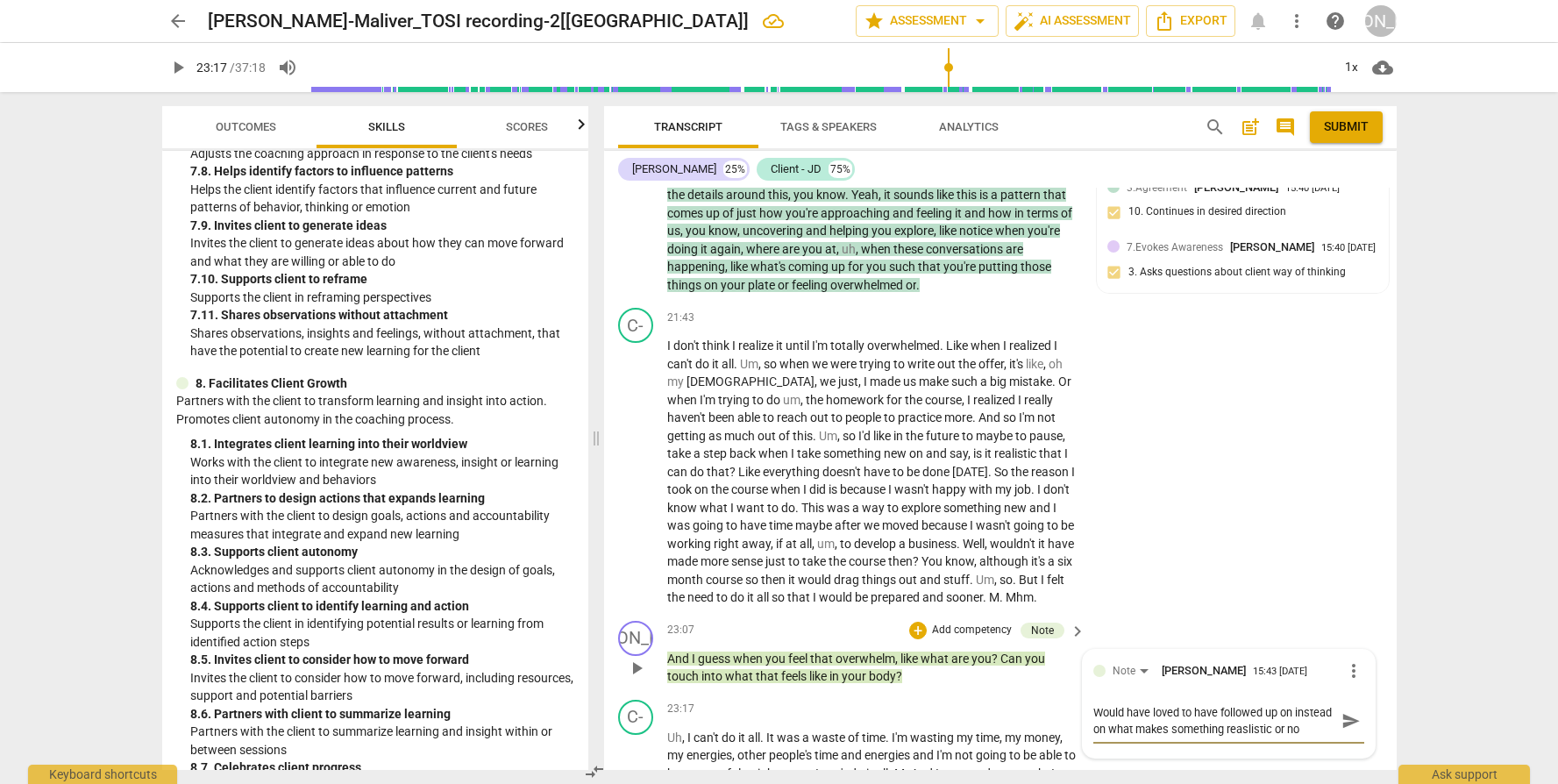
type textarea "Would have loved to have followed up on instead on what makes something reaslis…"
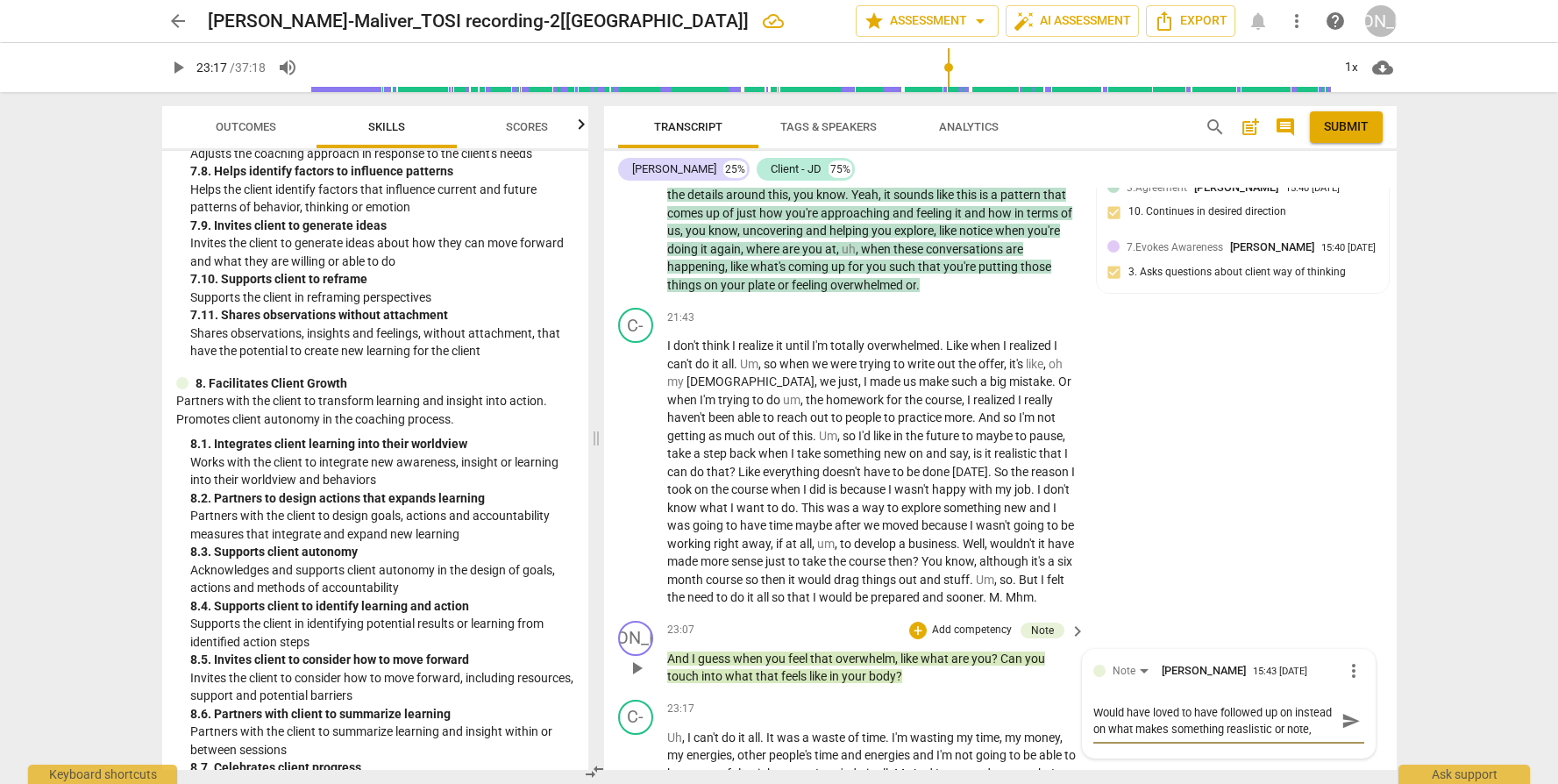
type textarea "Would have loved to have followed up on instead on what makes something reaslis…"
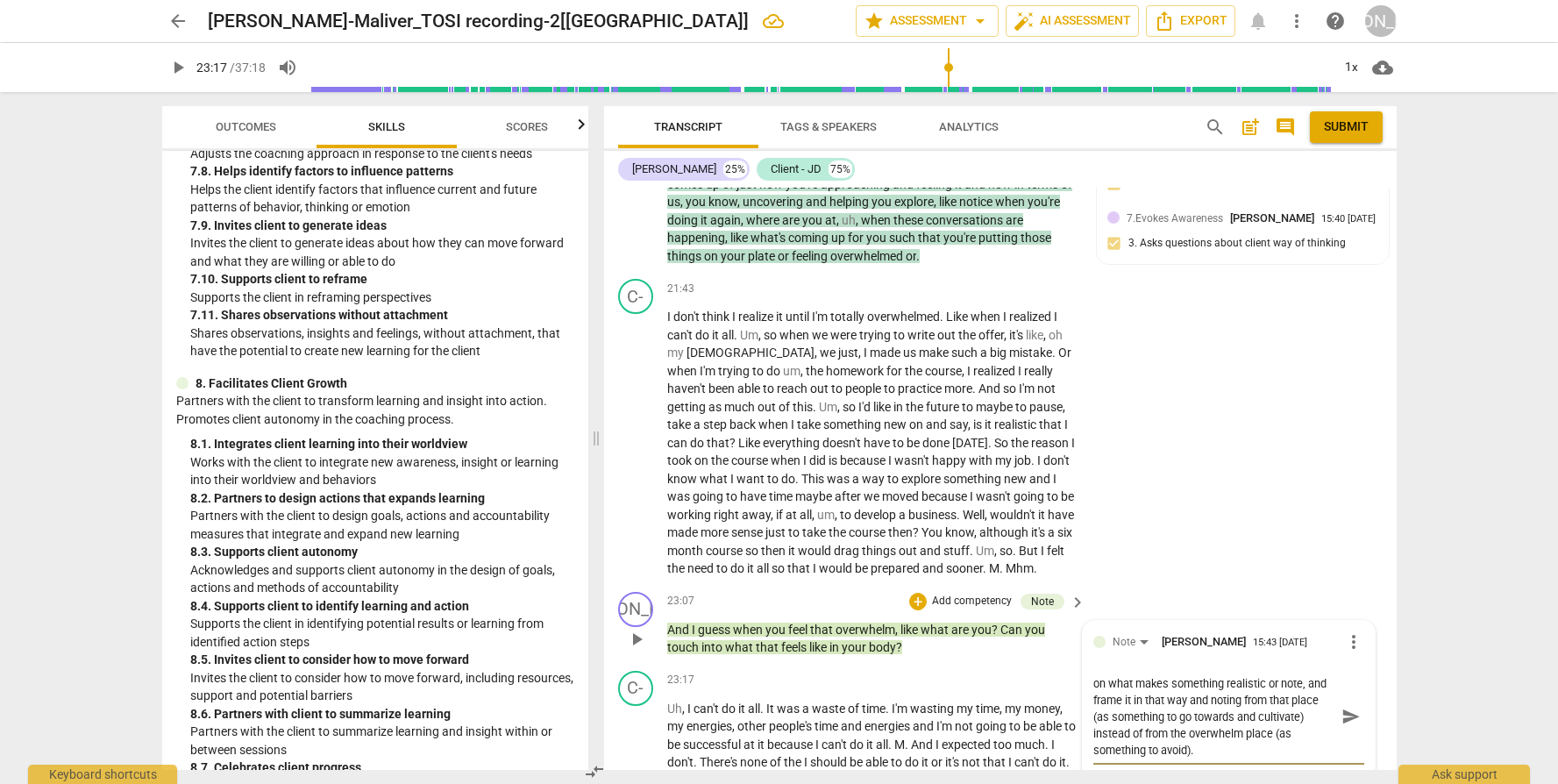
scroll to position [6448, 0]
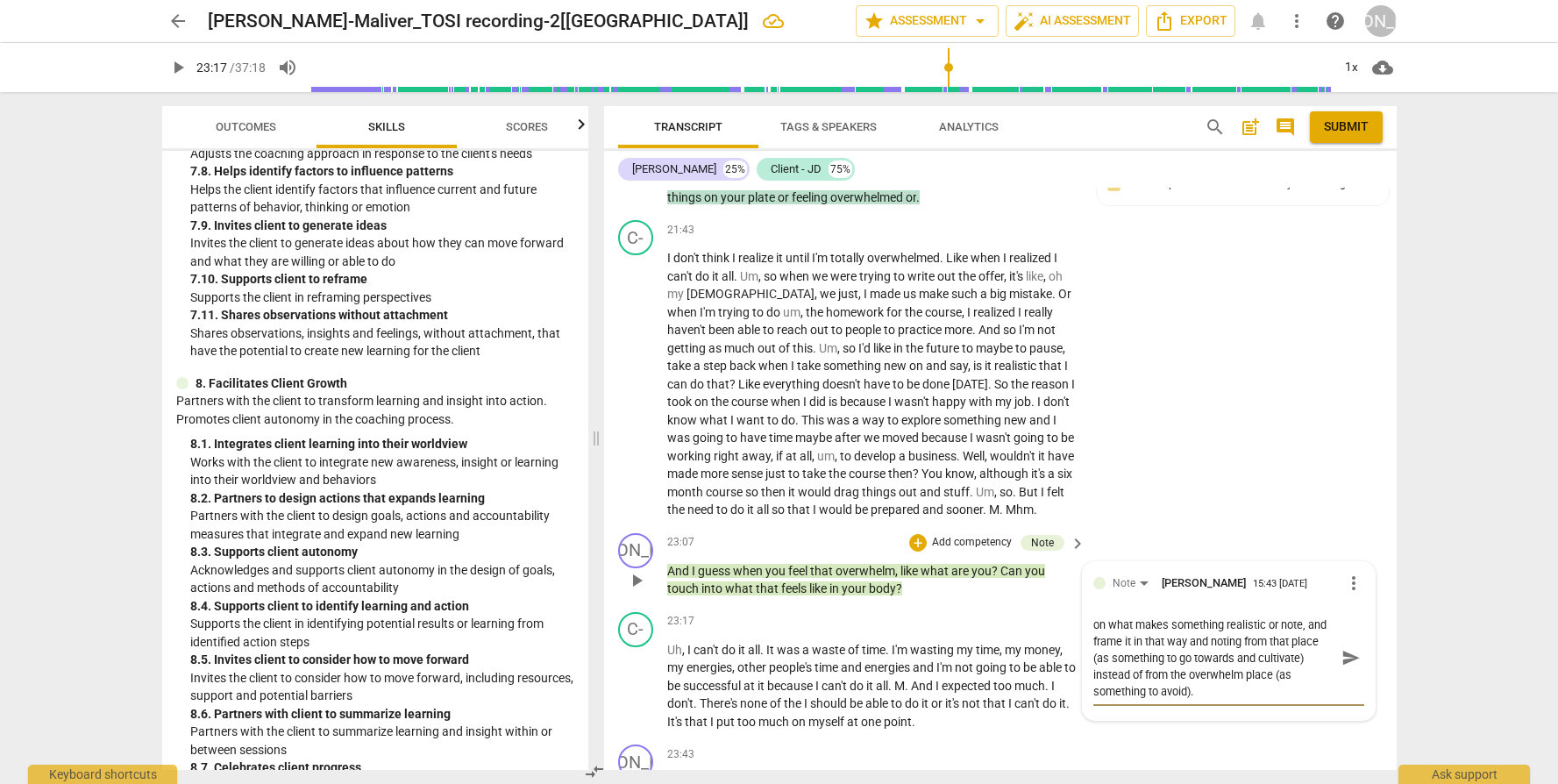
click at [1347, 665] on span "send" at bounding box center [1352, 657] width 20 height 20
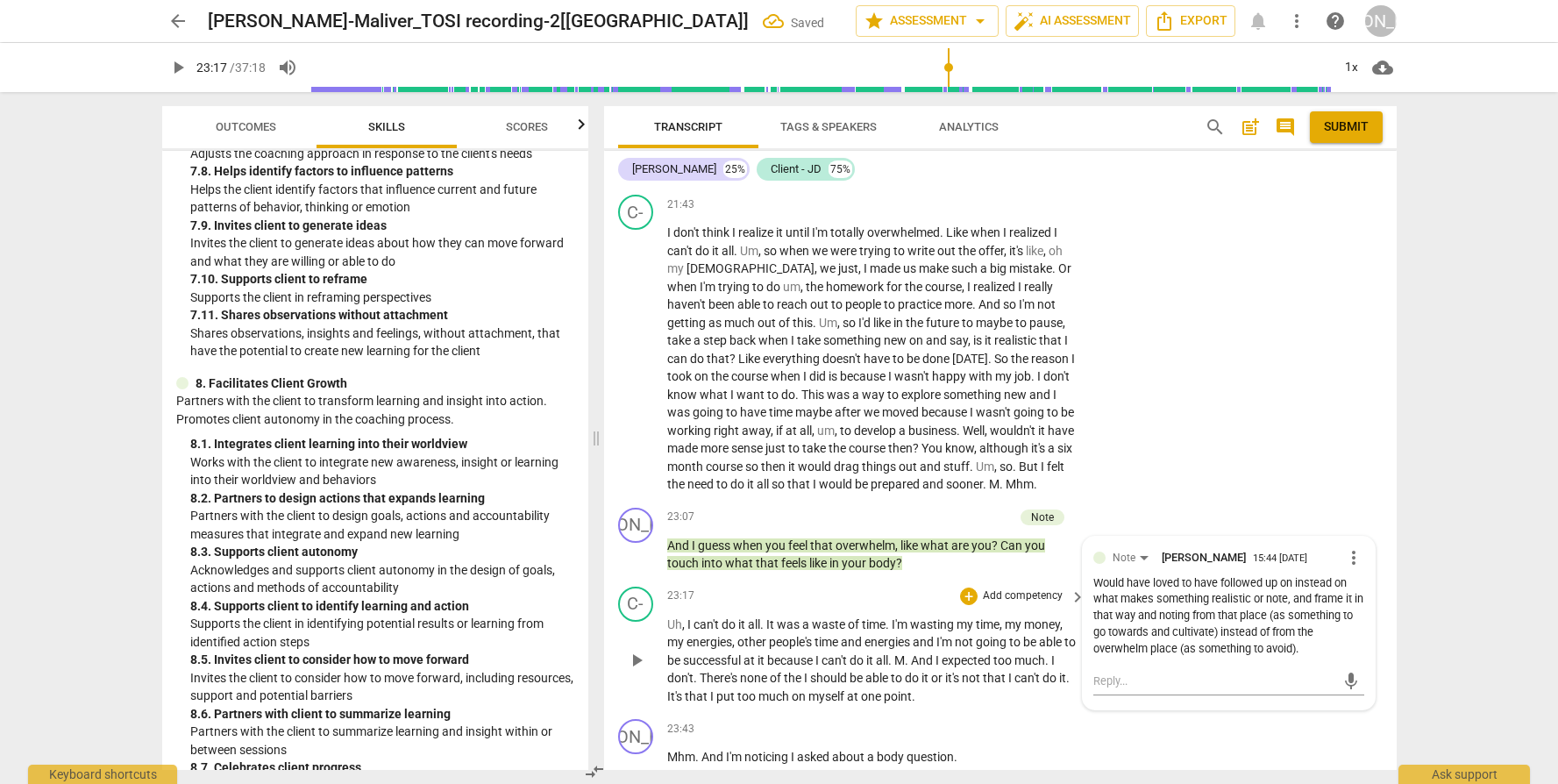
scroll to position [6498, 0]
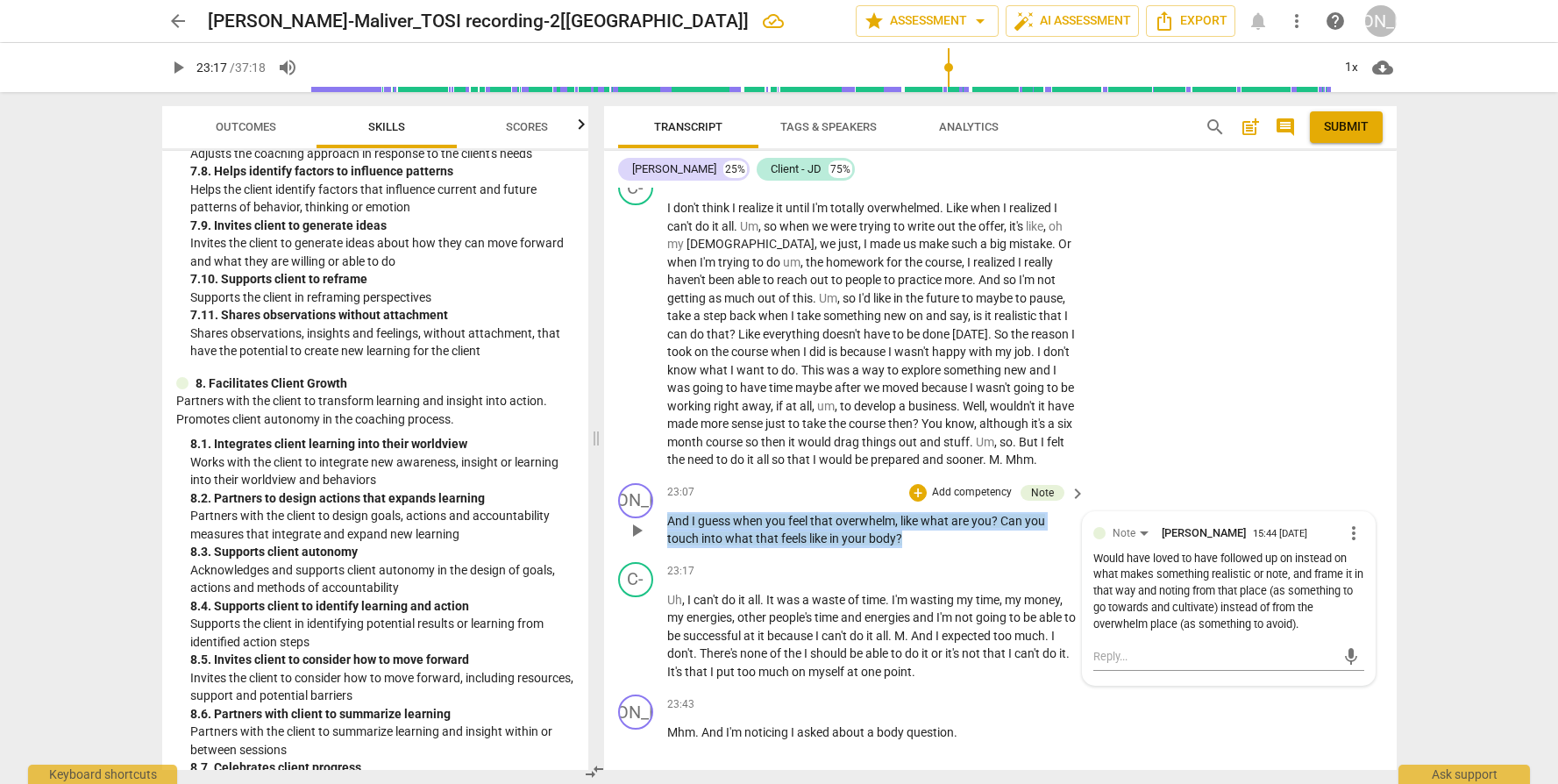
drag, startPoint x: 908, startPoint y: 548, endPoint x: 664, endPoint y: 532, distance: 244.5
click at [664, 532] on div "JO play_arrow pause 23:07 + Add competency Note keyboard_arrow_right And I gues…" at bounding box center [1001, 515] width 793 height 79
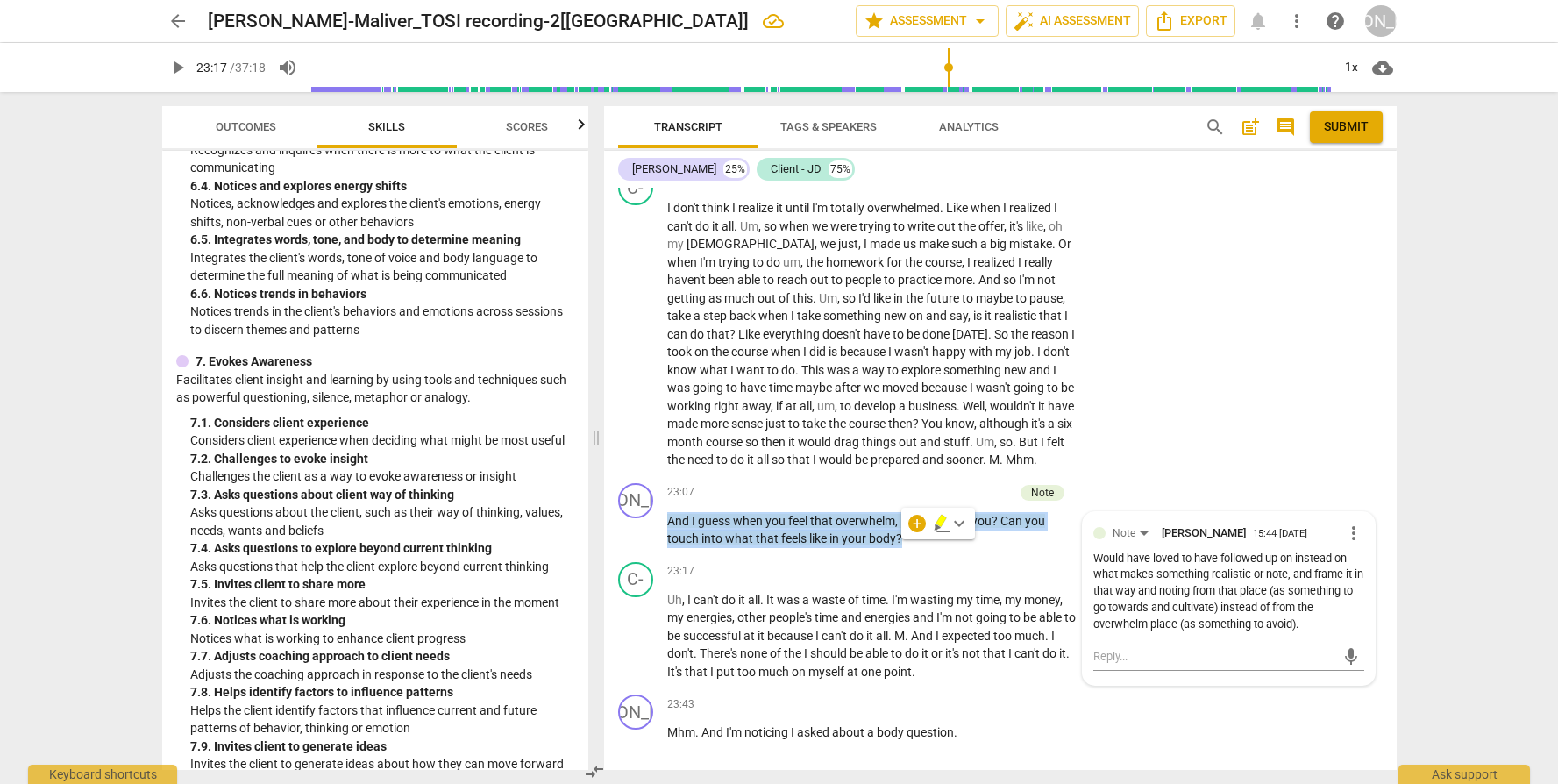
scroll to position [2529, 0]
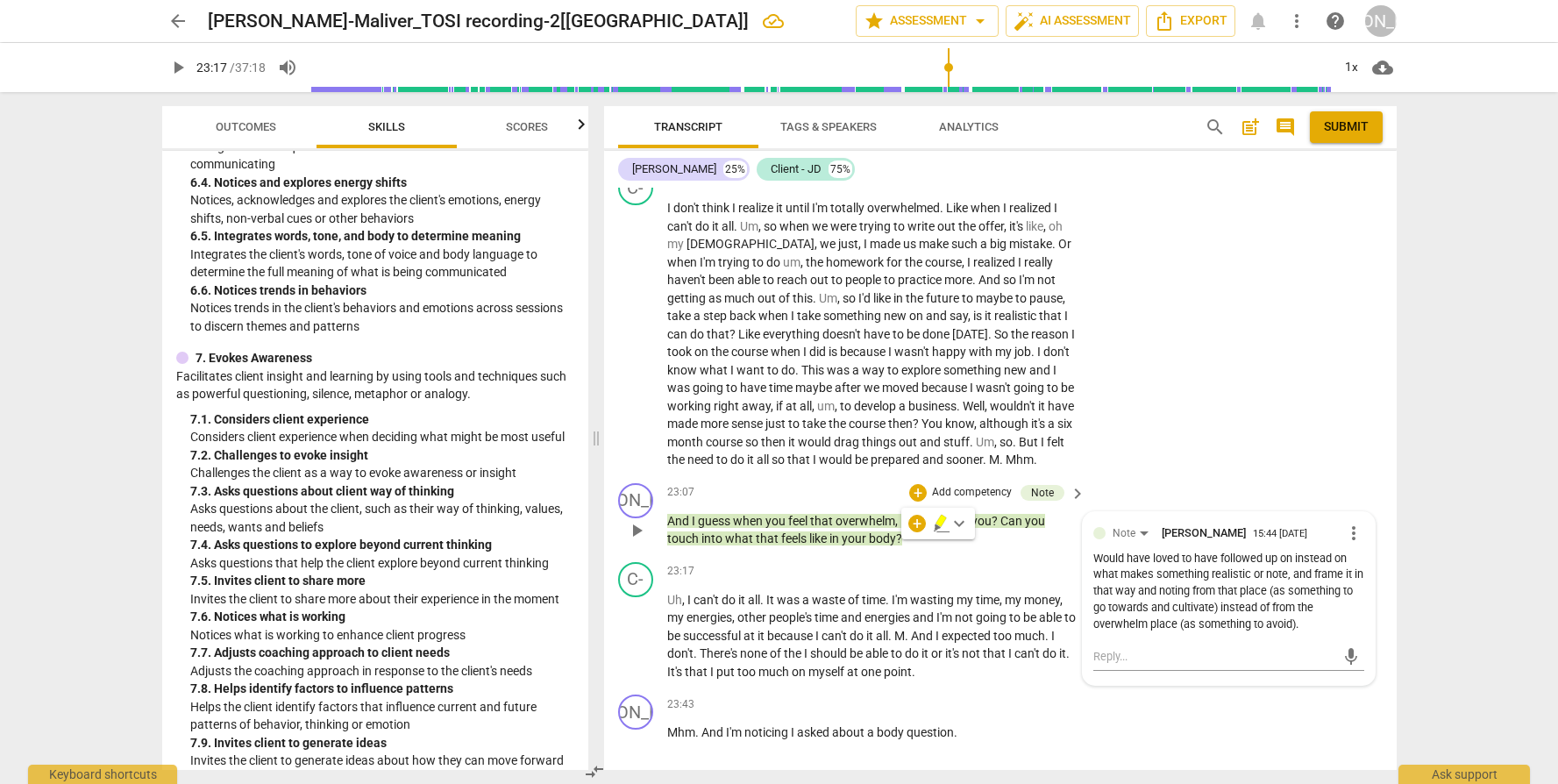
click at [996, 497] on p "Add competency" at bounding box center [972, 492] width 84 height 16
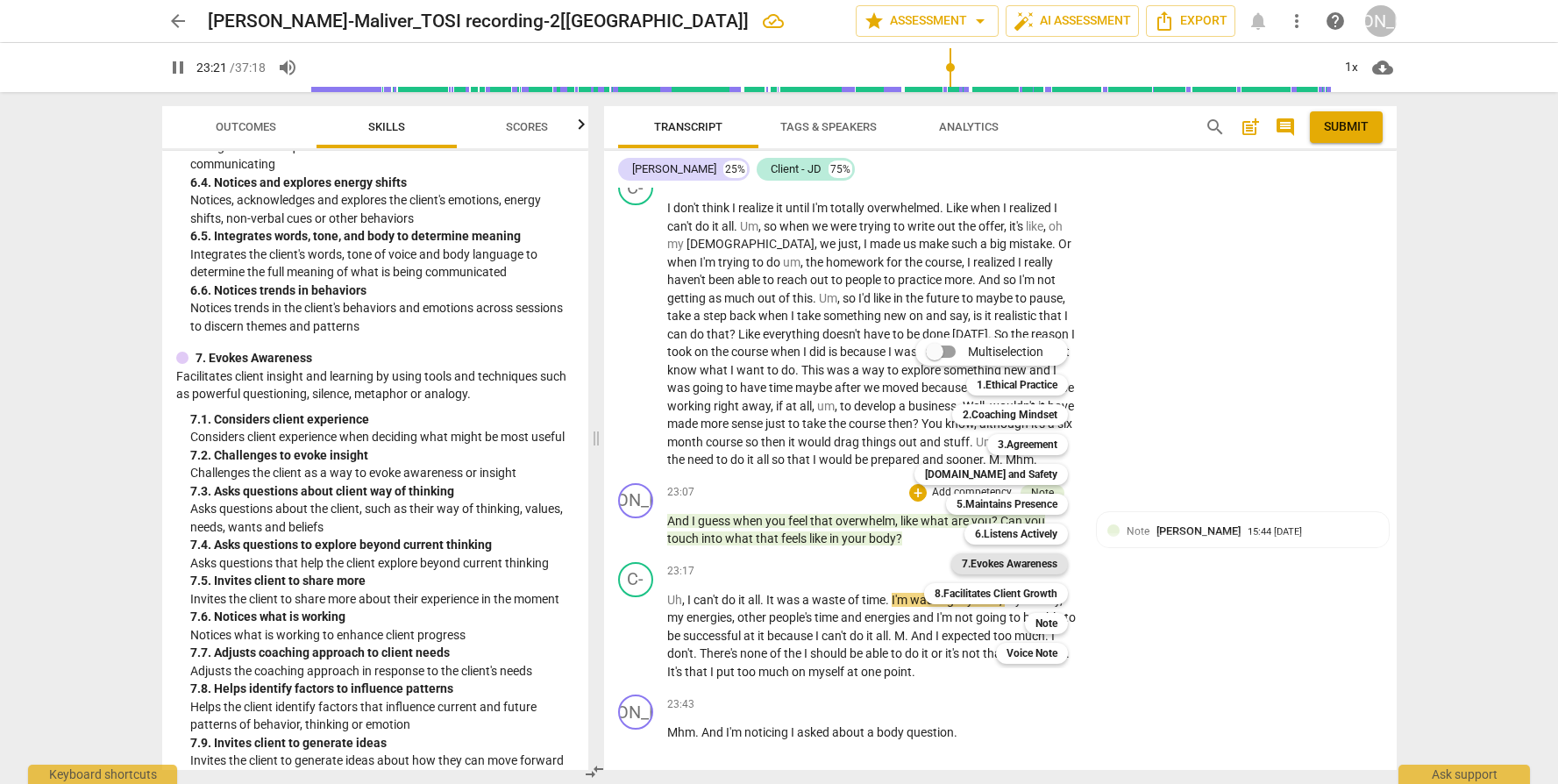
click at [1003, 566] on b "7.Evokes Awareness" at bounding box center [1010, 563] width 95 height 21
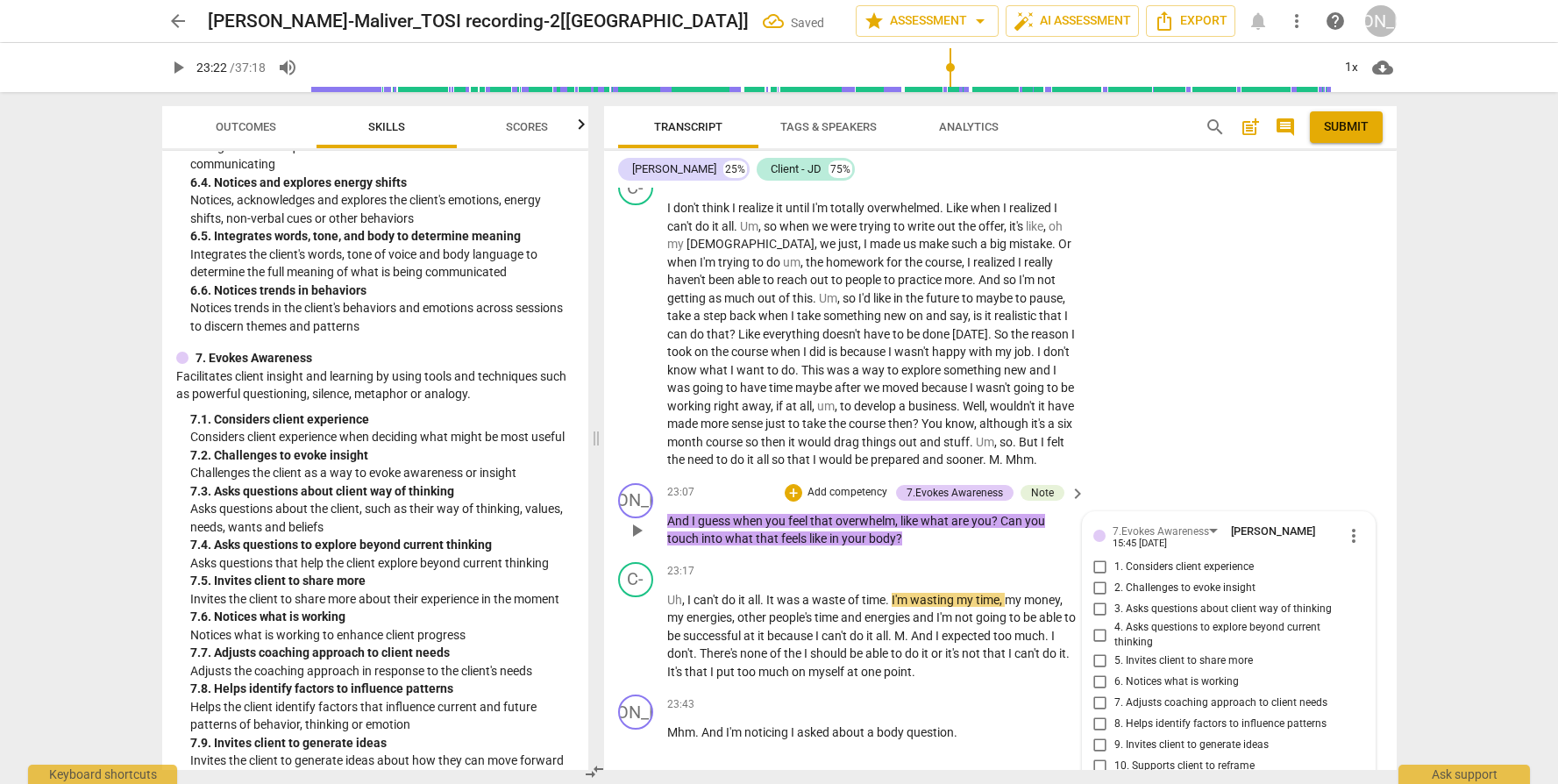
scroll to position [6853, 0]
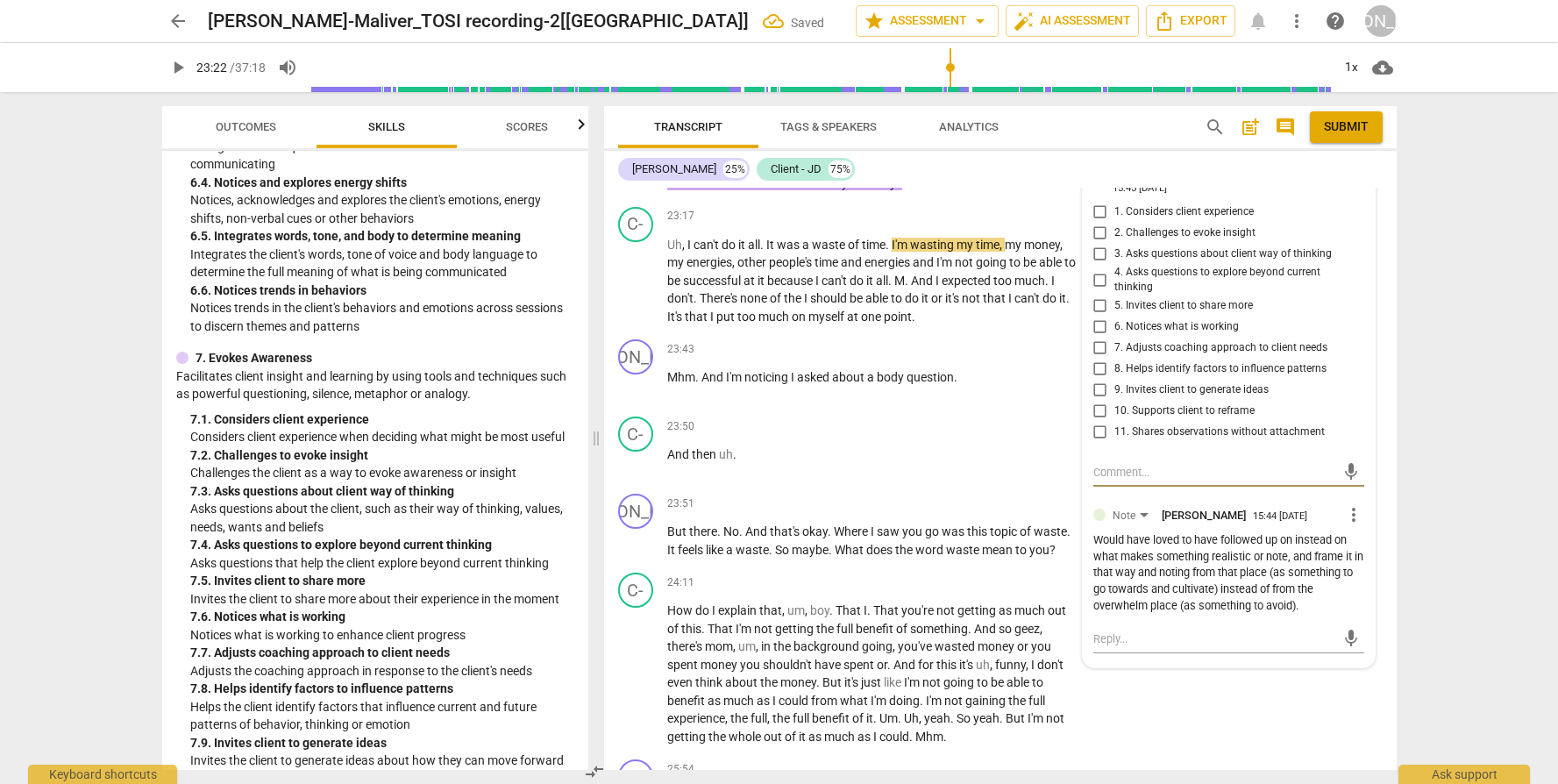
click at [1120, 280] on span "4. Asks questions to explore beyond current thinking" at bounding box center [1236, 279] width 243 height 30
click at [1115, 280] on input "4. Asks questions to explore beyond current thinking" at bounding box center [1100, 279] width 29 height 21
click at [1038, 479] on div "23:50 + Add competency keyboard_arrow_right And then uh ." at bounding box center [878, 448] width 421 height 63
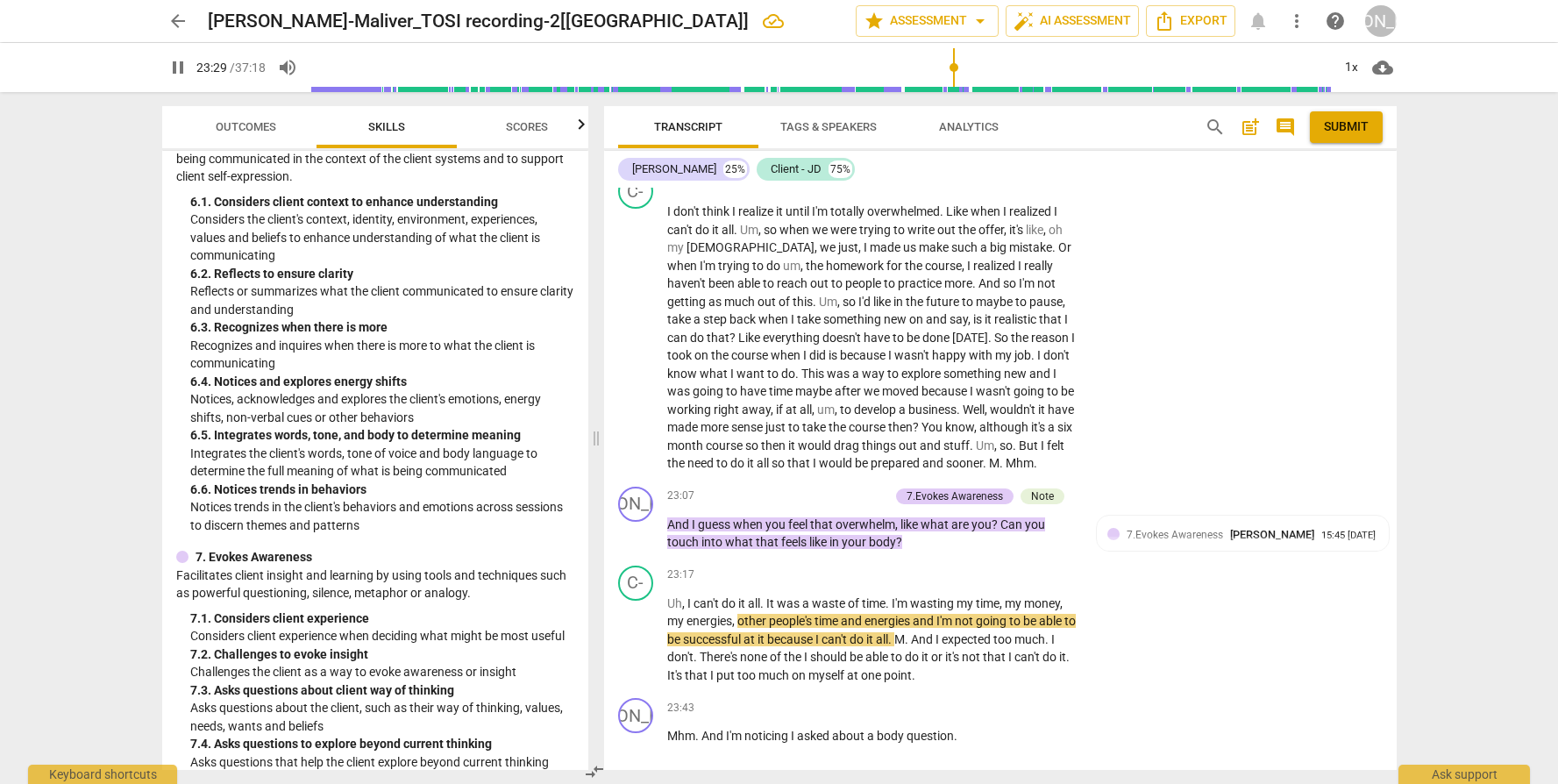
scroll to position [2234, 0]
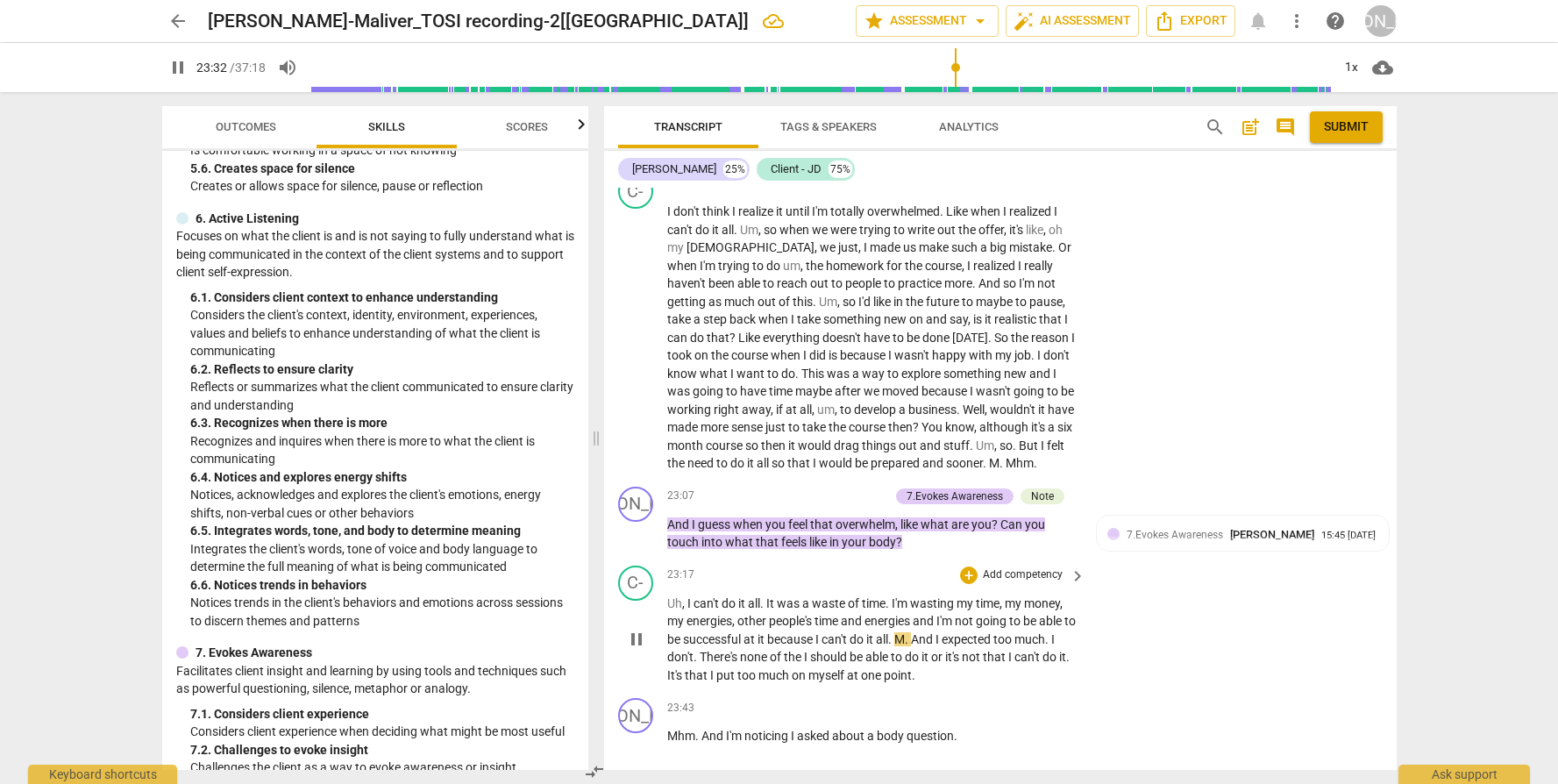
click at [636, 649] on span "pause" at bounding box center [636, 639] width 21 height 21
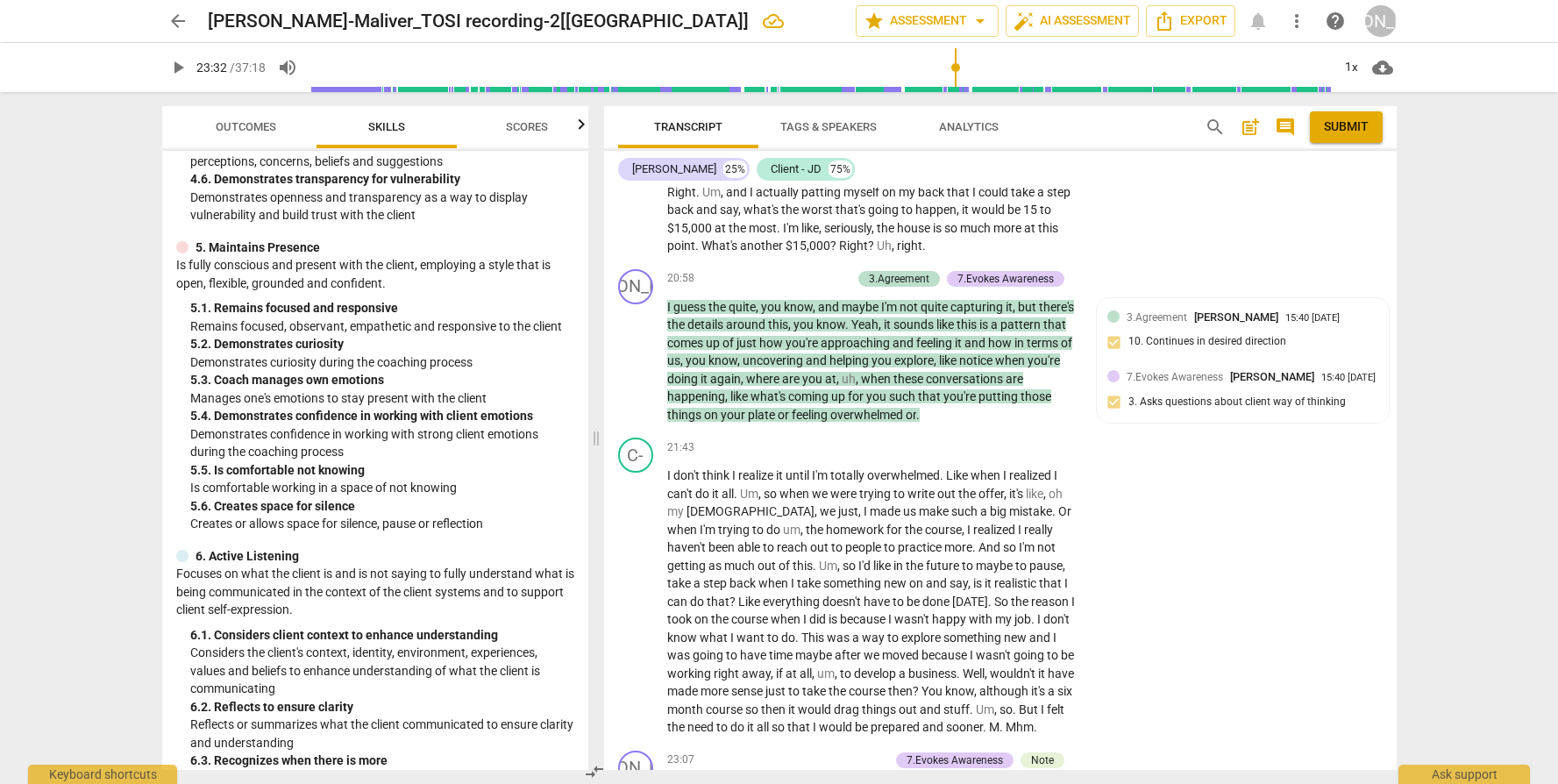
scroll to position [2317, 0]
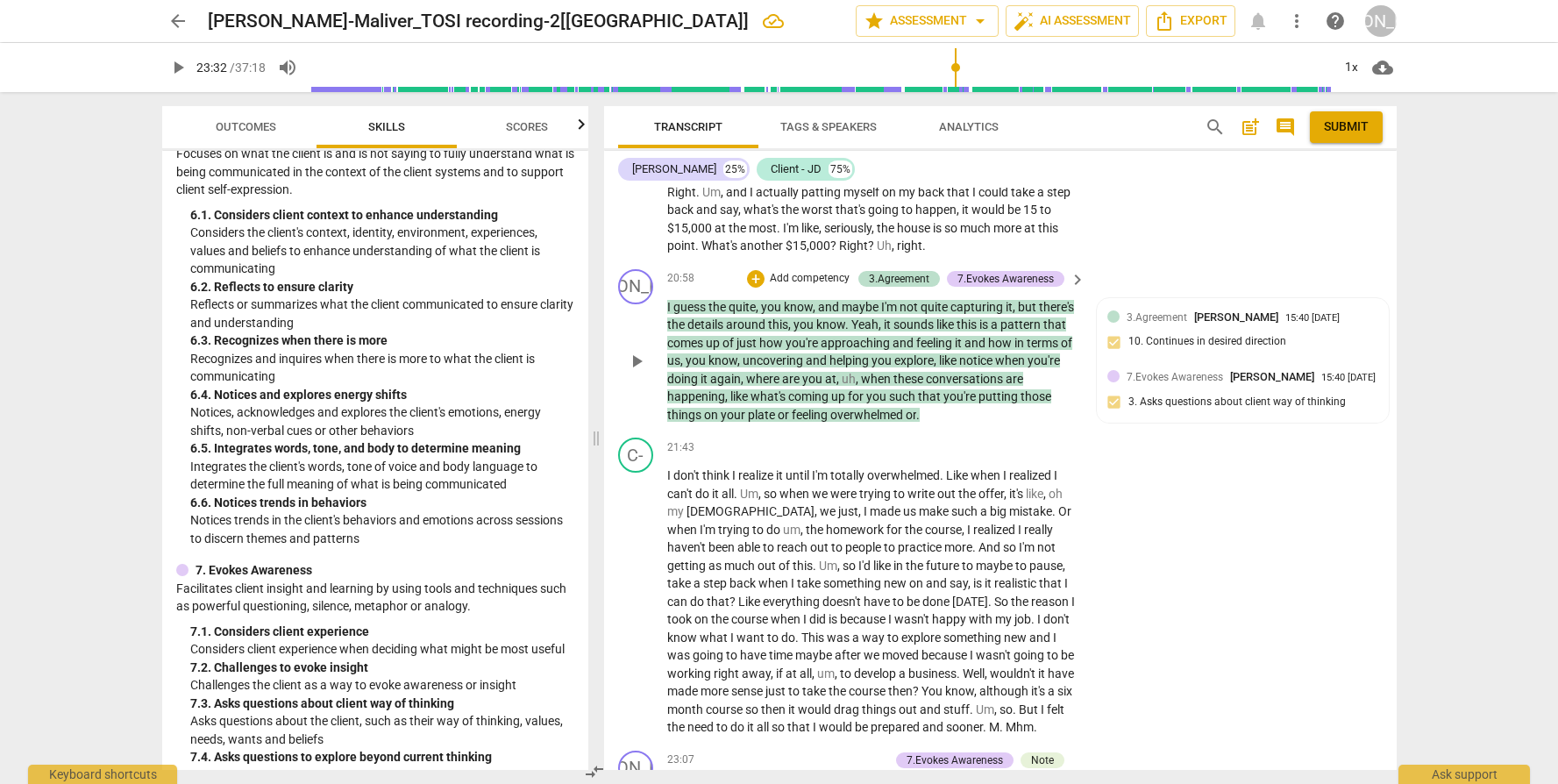
click at [789, 277] on p "Add competency" at bounding box center [810, 279] width 84 height 16
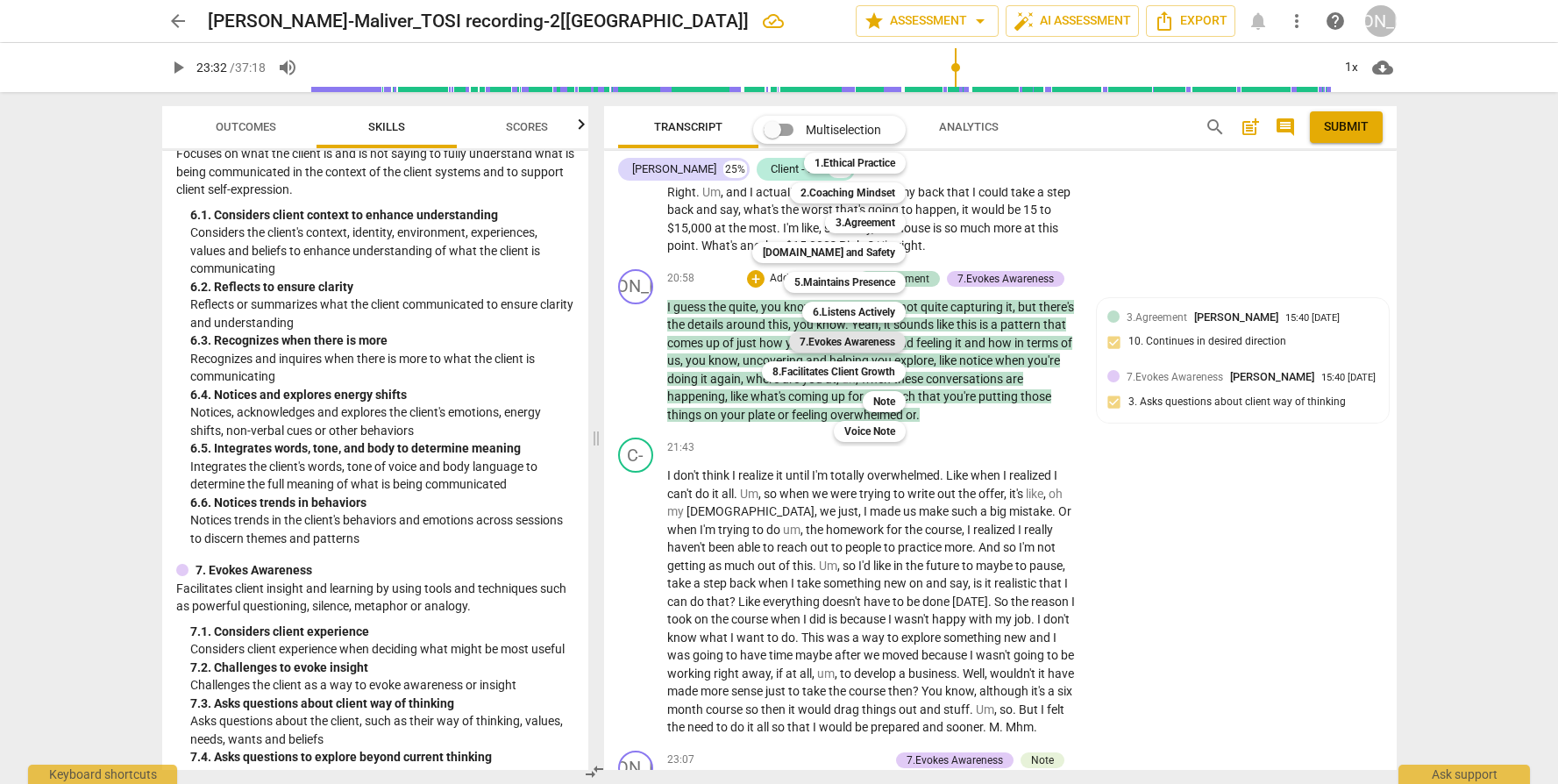
click at [826, 342] on b "7.Evokes Awareness" at bounding box center [847, 341] width 95 height 21
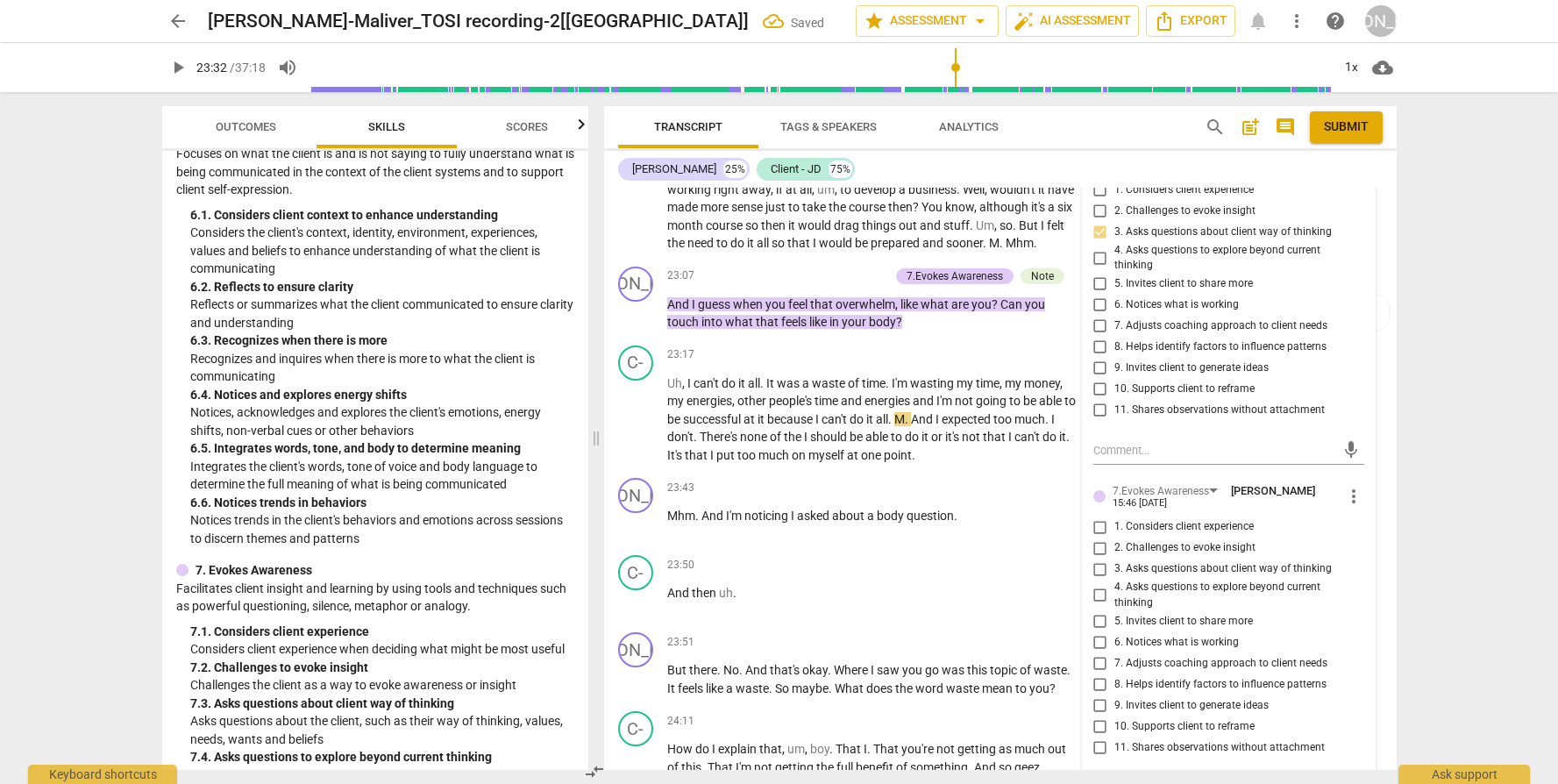
scroll to position [6944, 0]
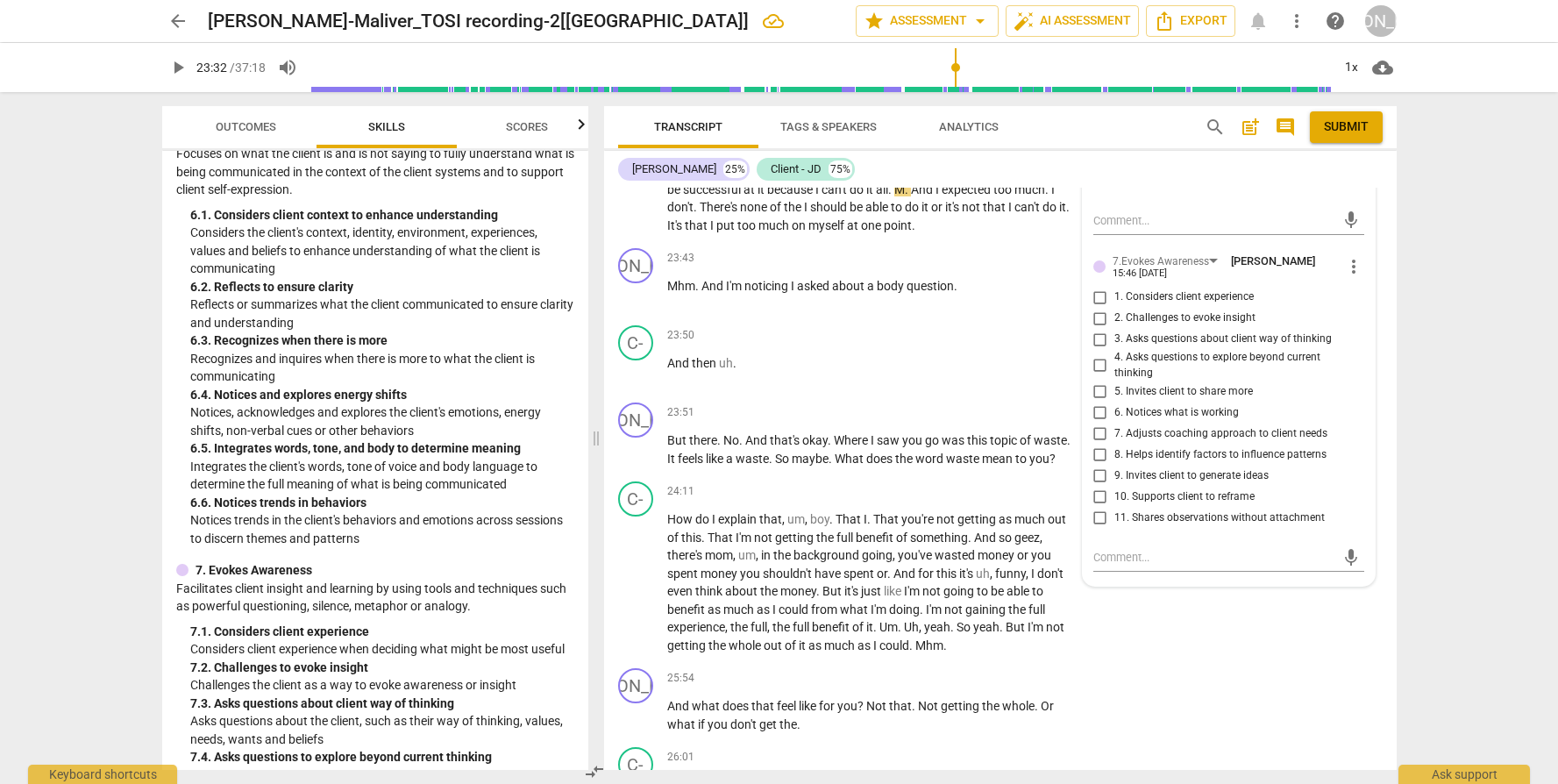
click at [1115, 457] on span "8. Helps identify factors to influence patterns" at bounding box center [1221, 455] width 212 height 16
click at [1112, 457] on input "8. Helps identify factors to influence patterns" at bounding box center [1100, 453] width 29 height 21
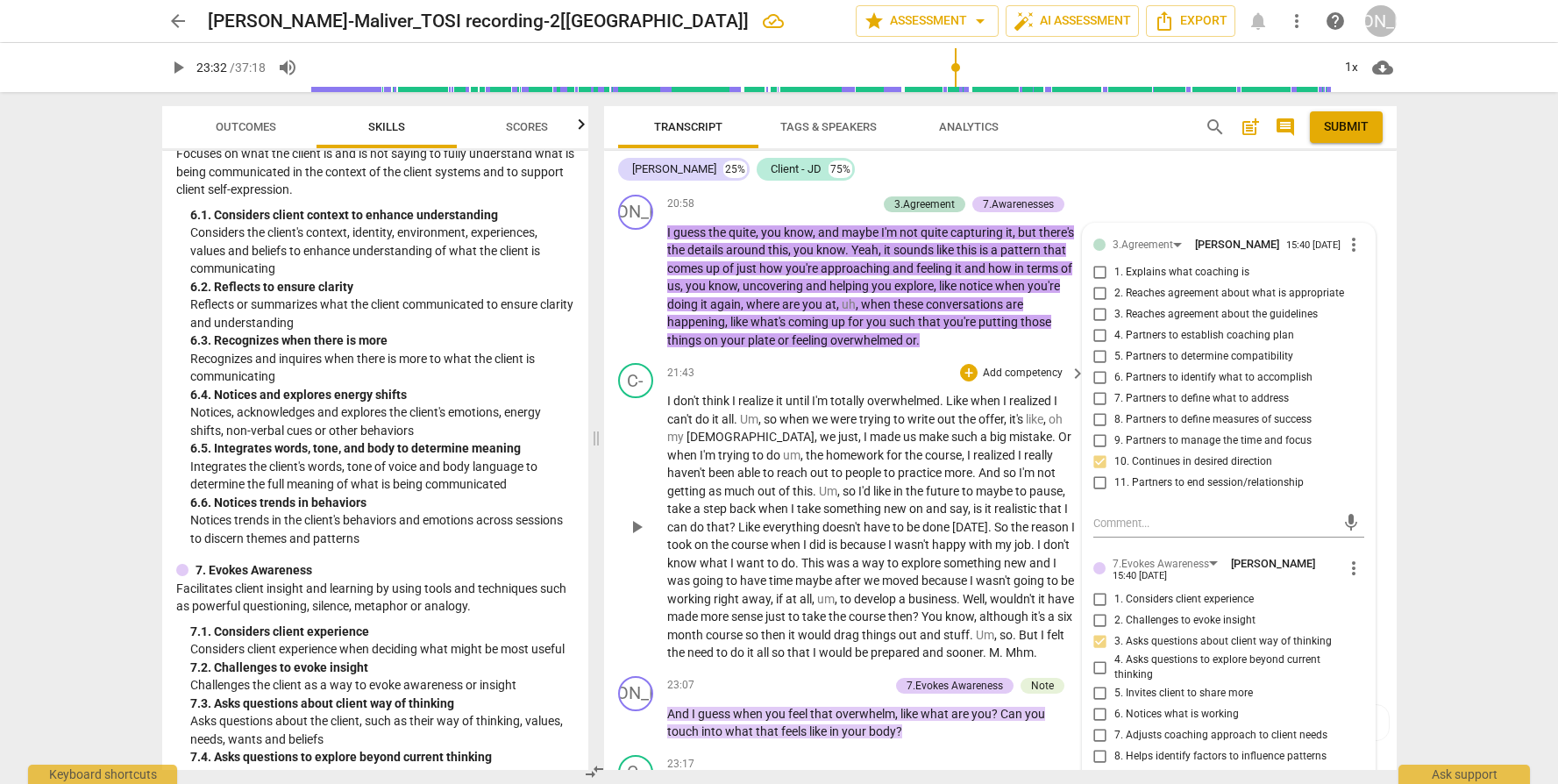
scroll to position [6112, 0]
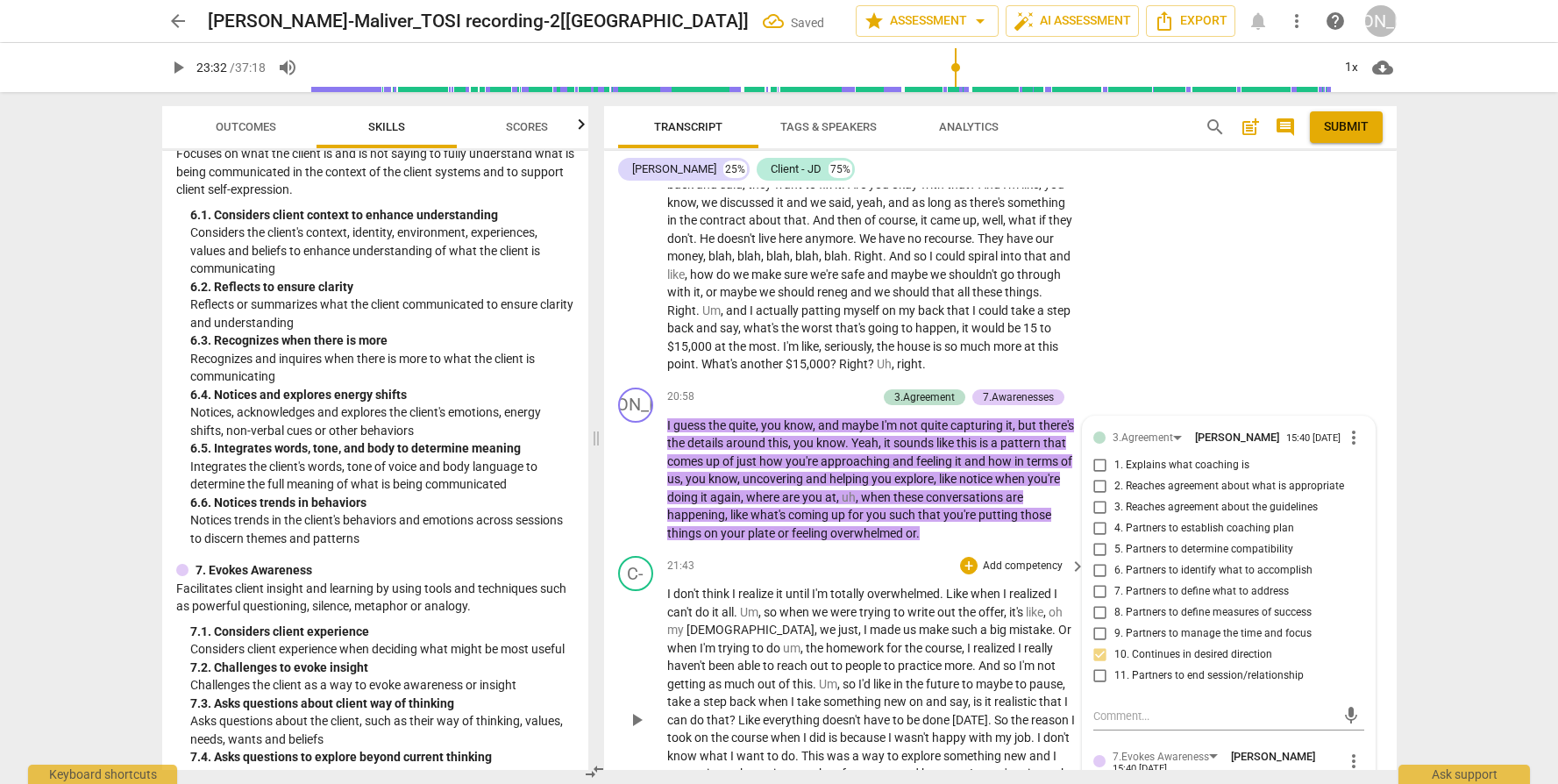
click at [907, 552] on div "C- play_arrow pause 21:43 + Add competency keyboard_arrow_right I don't think I…" at bounding box center [1001, 705] width 793 height 313
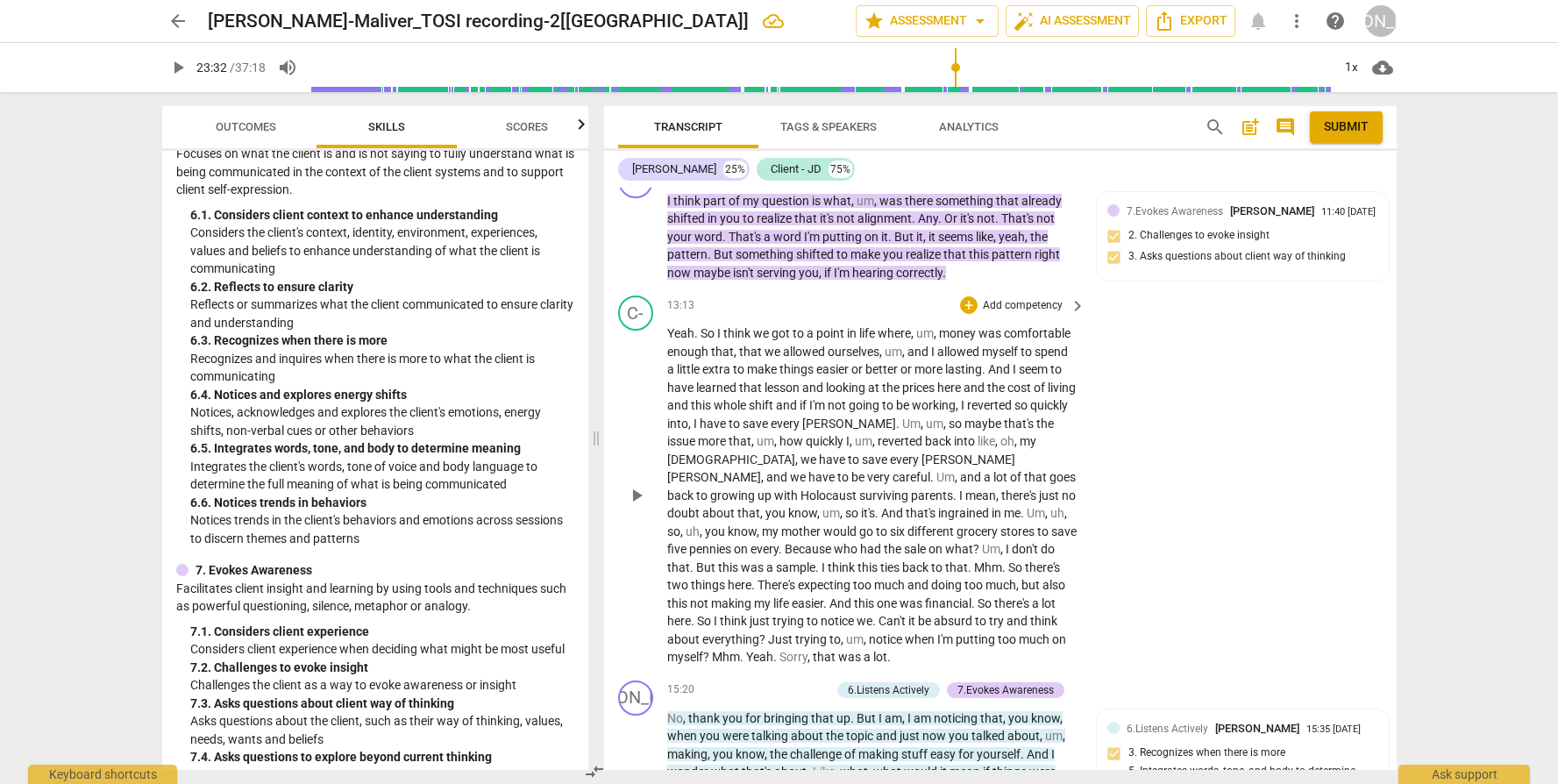
scroll to position [4288, 0]
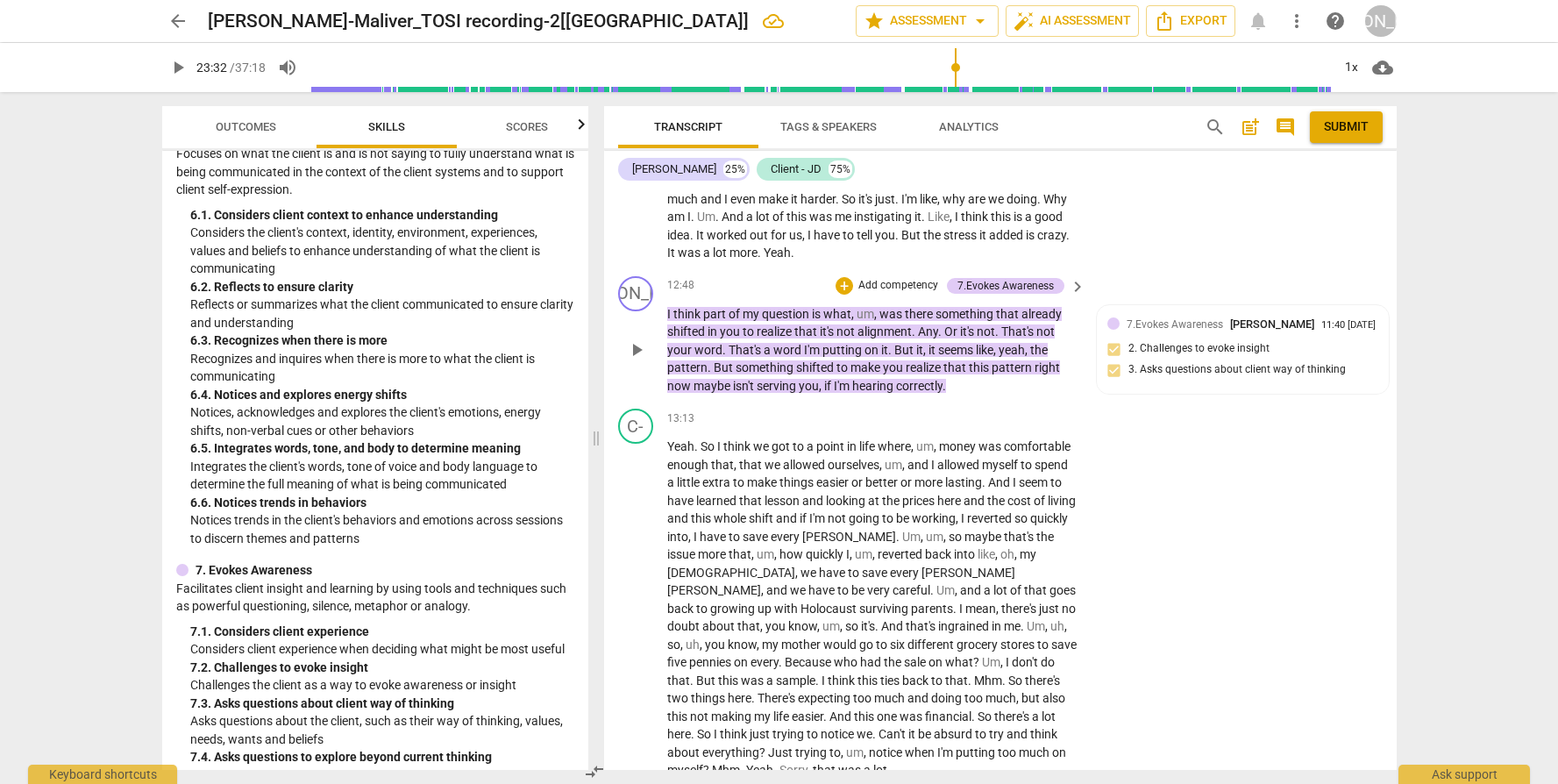
click at [875, 294] on p "Add competency" at bounding box center [898, 286] width 84 height 16
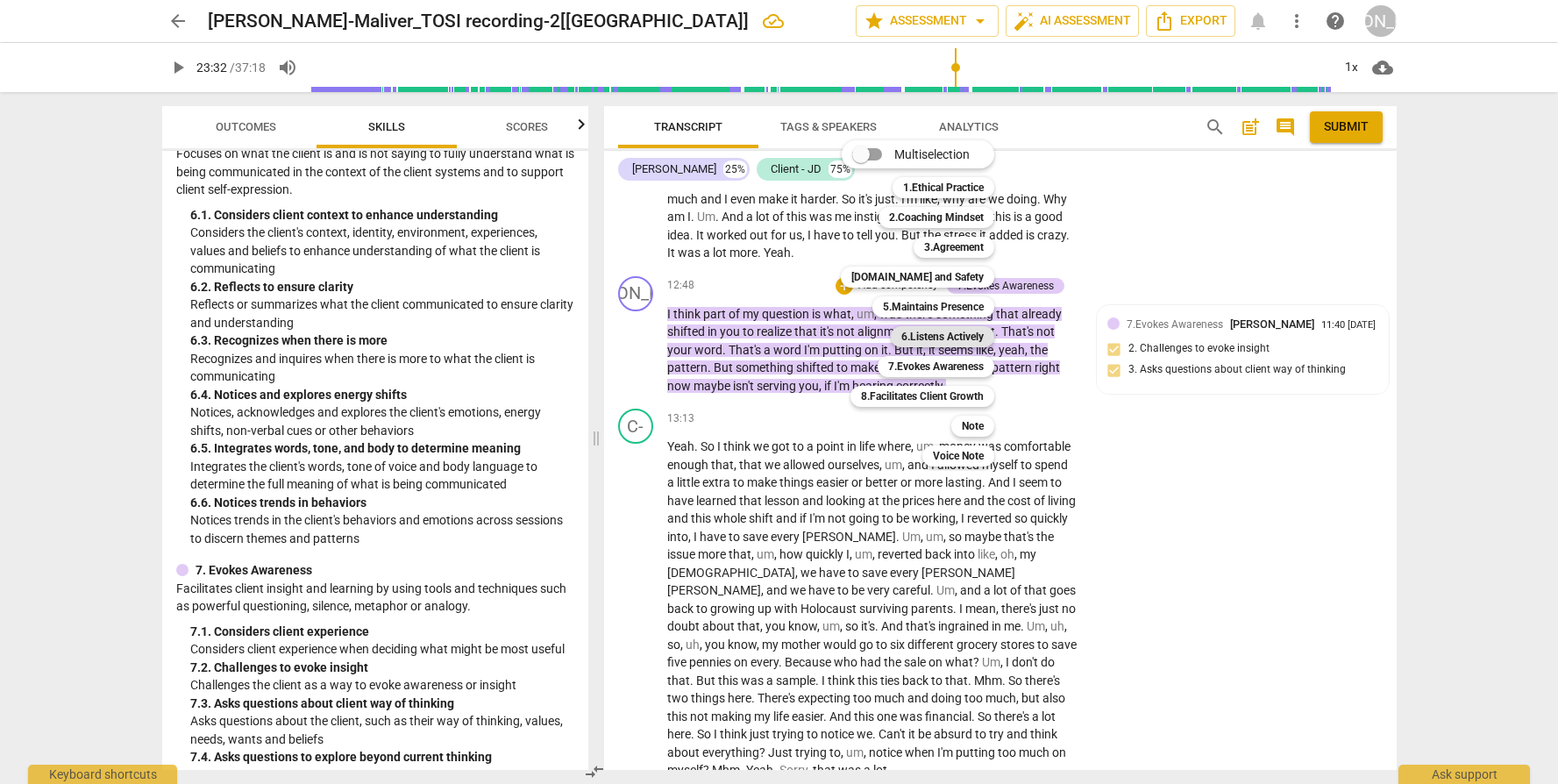
click at [926, 333] on b "6.Listens Actively" at bounding box center [943, 336] width 83 height 21
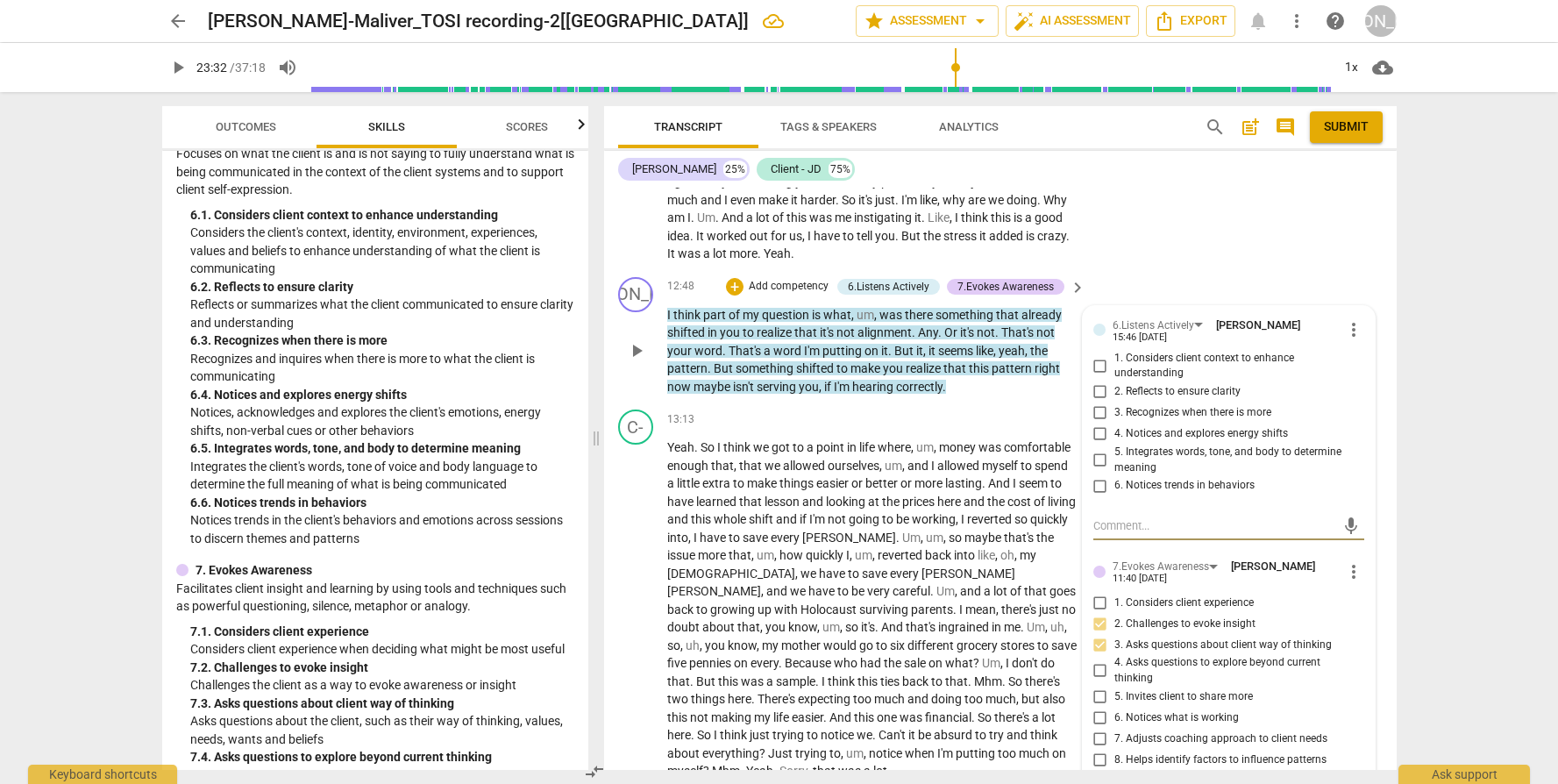
scroll to position [4290, 0]
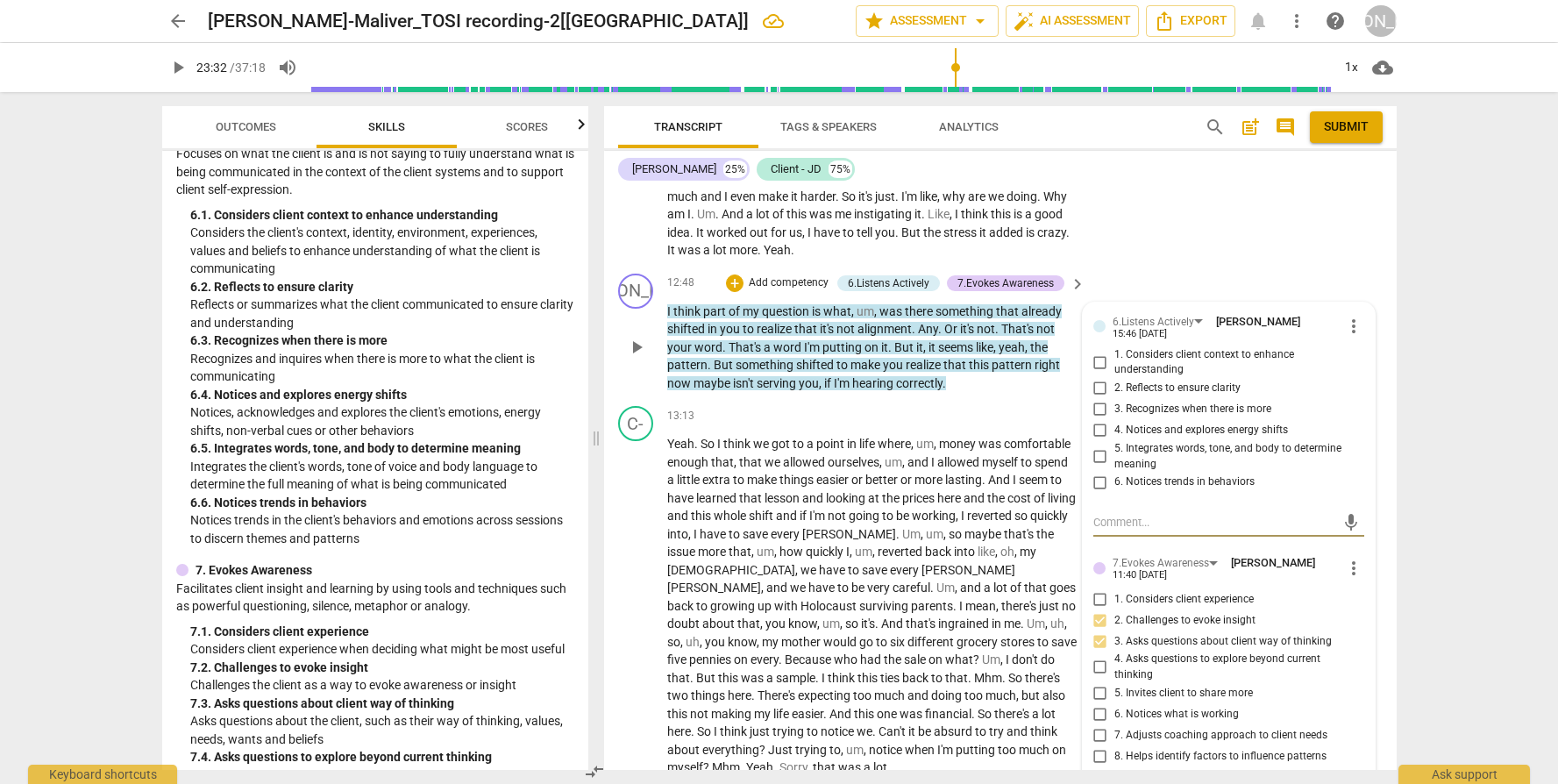
click at [1120, 490] on span "6. Notices trends in behaviors" at bounding box center [1184, 482] width 141 height 16
click at [1115, 492] on input "6. Notices trends in behaviors" at bounding box center [1100, 481] width 29 height 21
click at [982, 424] on p "Add competency" at bounding box center [1022, 417] width 84 height 16
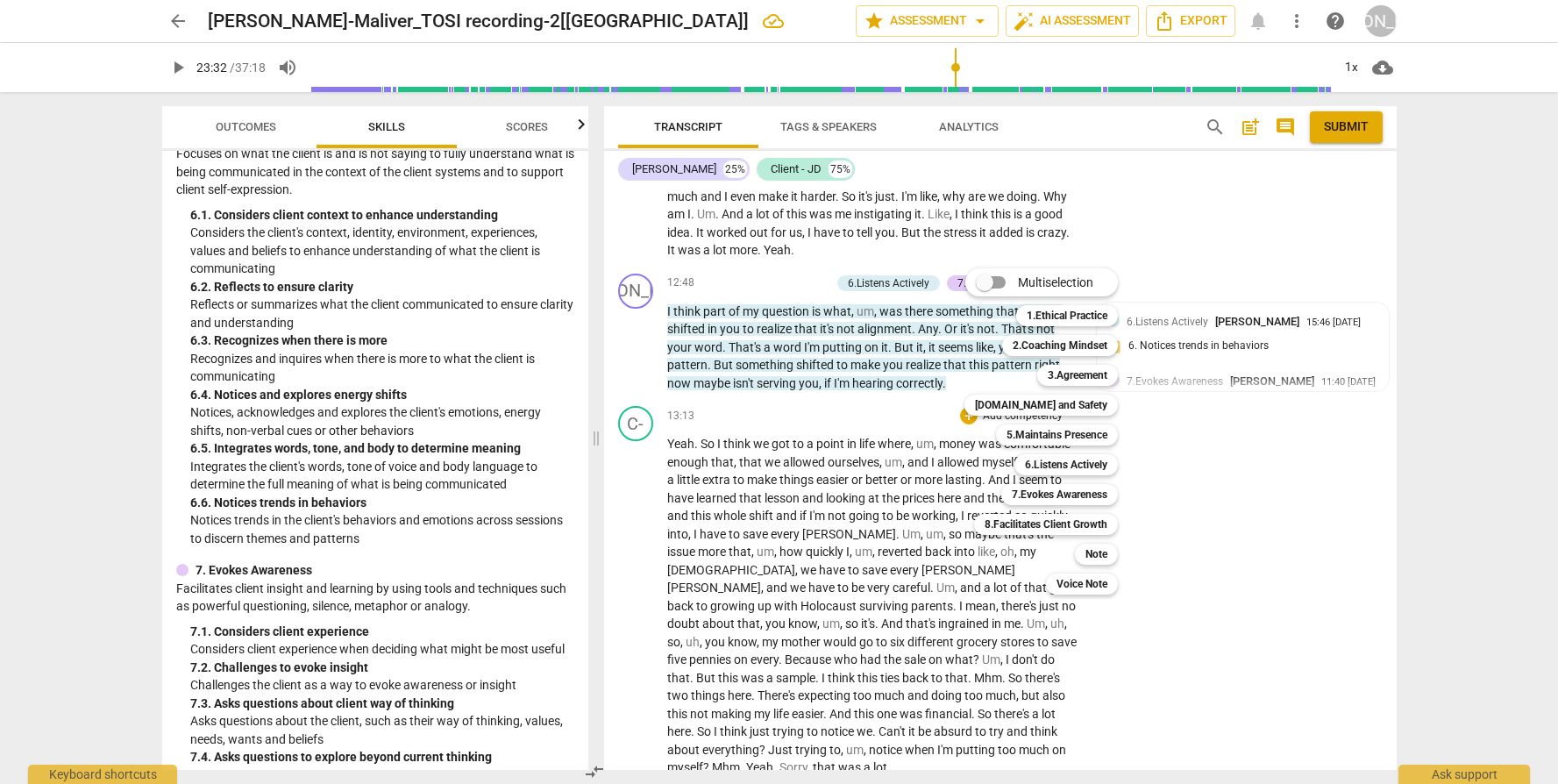
click at [962, 391] on div "Multiselection m 1.Ethical Practice 1 2.Coaching Mindset 2 3.Agreement 3 [DOMAI…" at bounding box center [1054, 431] width 194 height 335
click at [862, 449] on div at bounding box center [779, 392] width 1558 height 784
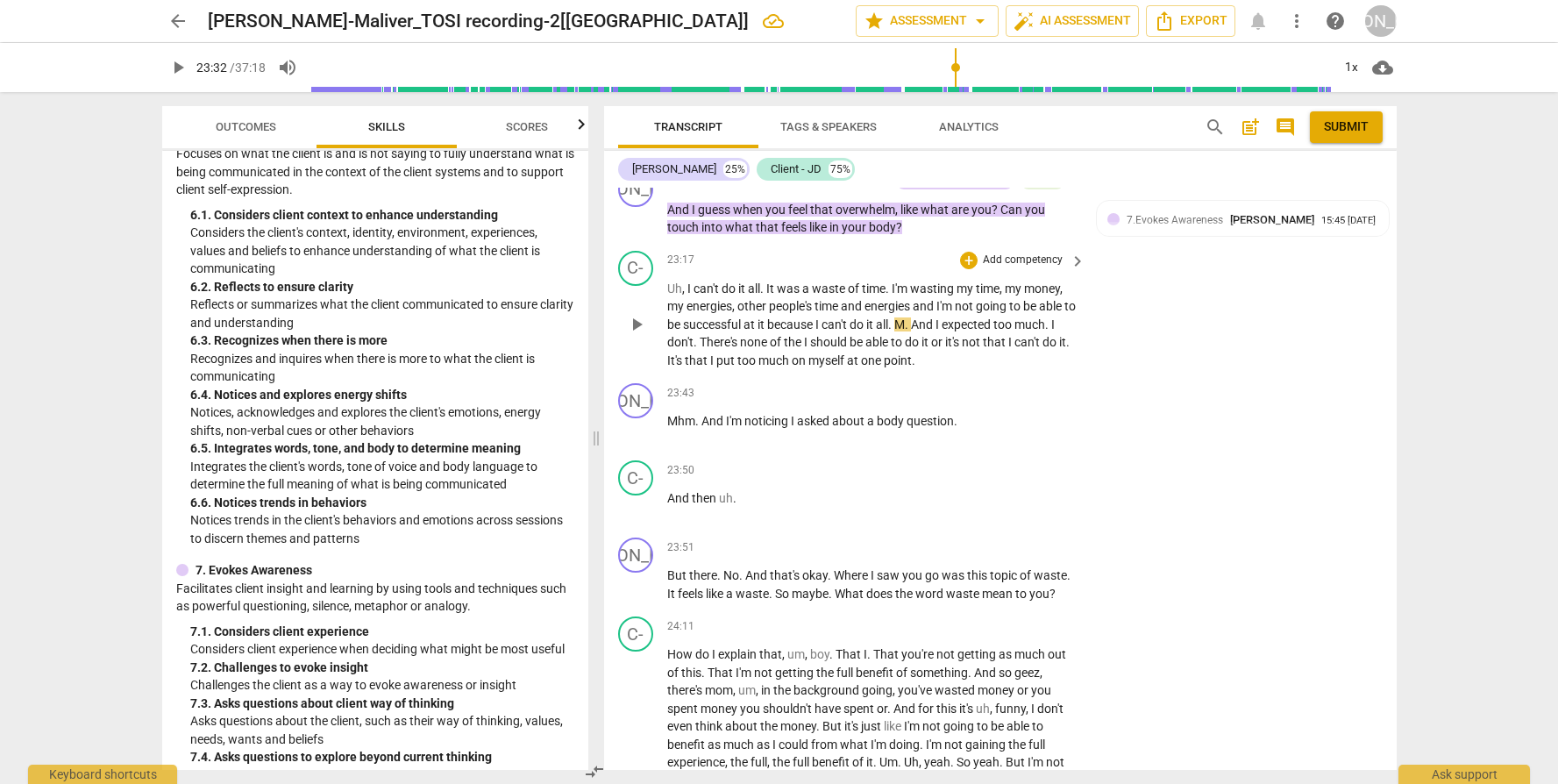
scroll to position [6663, 0]
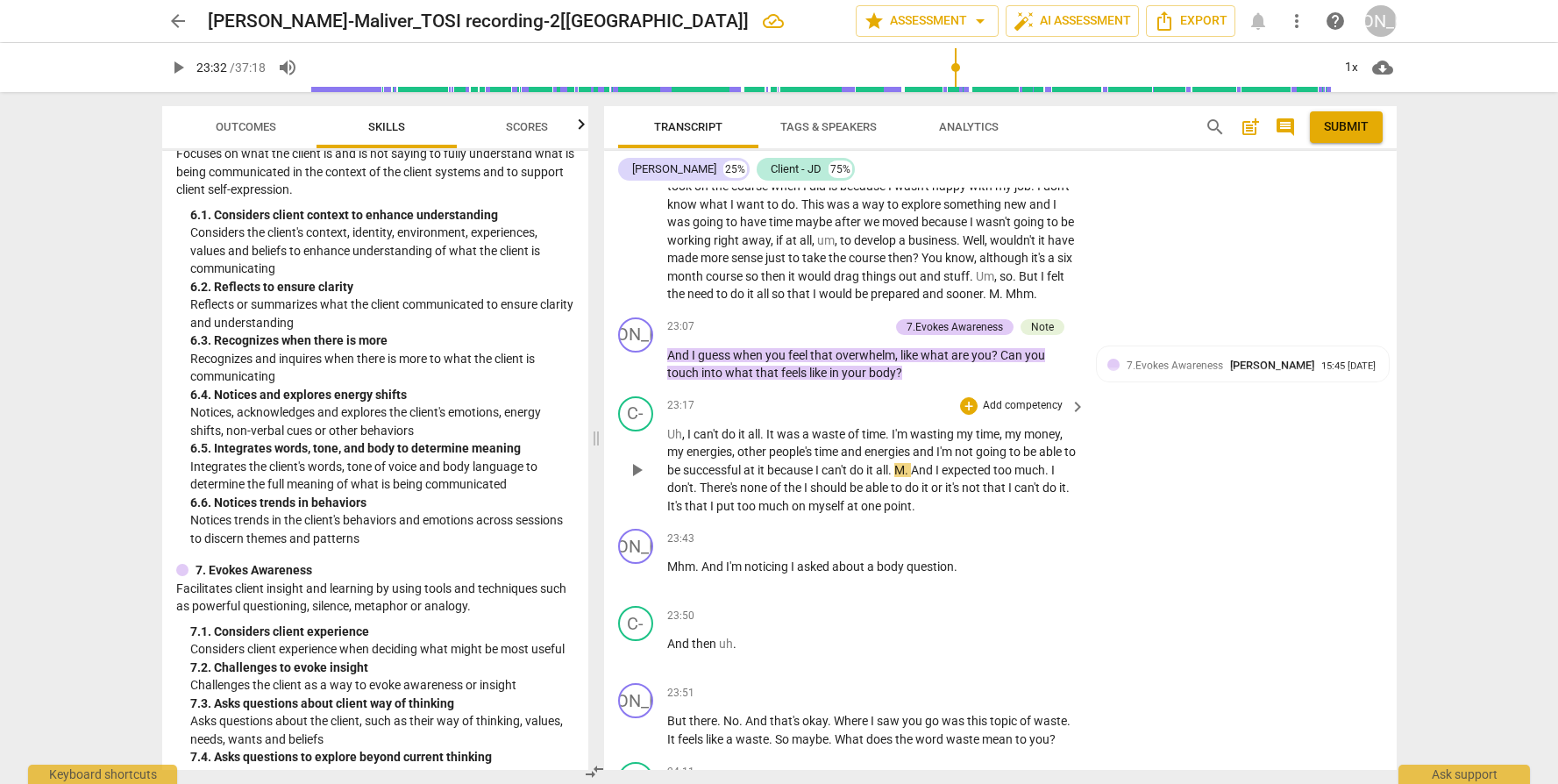
click at [639, 477] on span "play_arrow" at bounding box center [636, 470] width 21 height 21
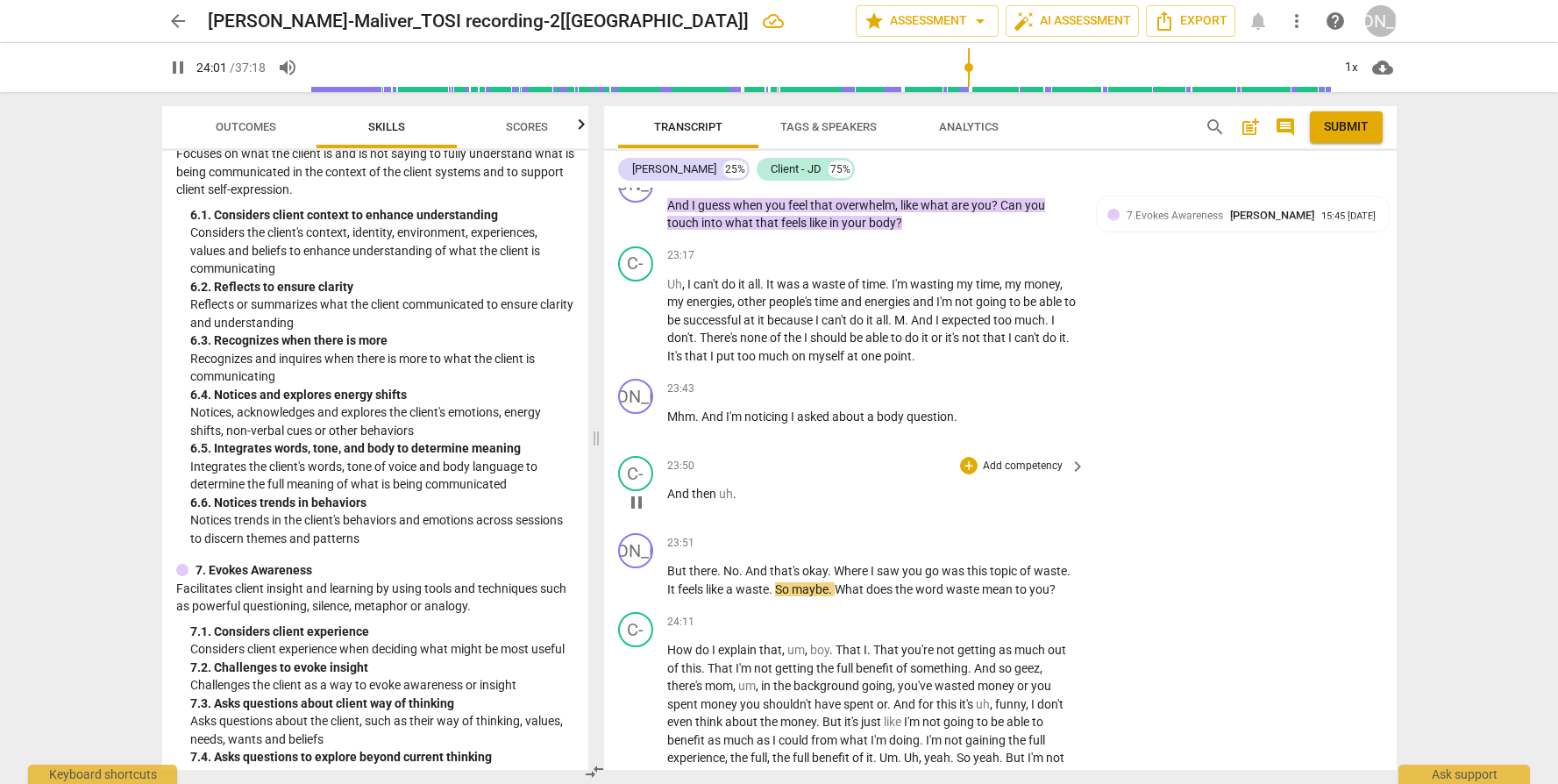
scroll to position [6887, 0]
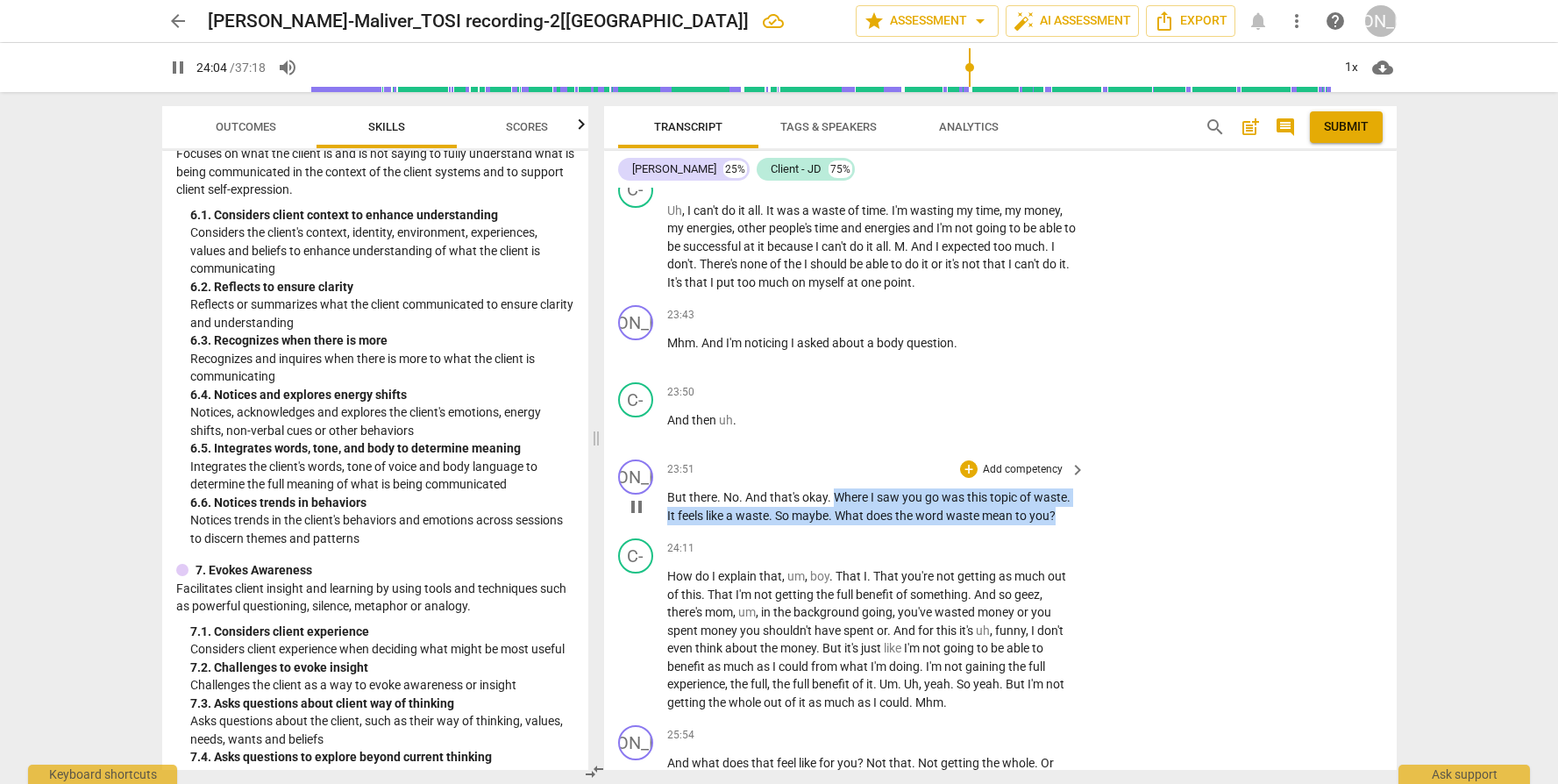
drag, startPoint x: 836, startPoint y: 500, endPoint x: 1088, endPoint y: 517, distance: 252.6
click at [1088, 517] on div "JO play_arrow pause 23:51 + Add competency keyboard_arrow_right But there . No …" at bounding box center [1001, 491] width 793 height 79
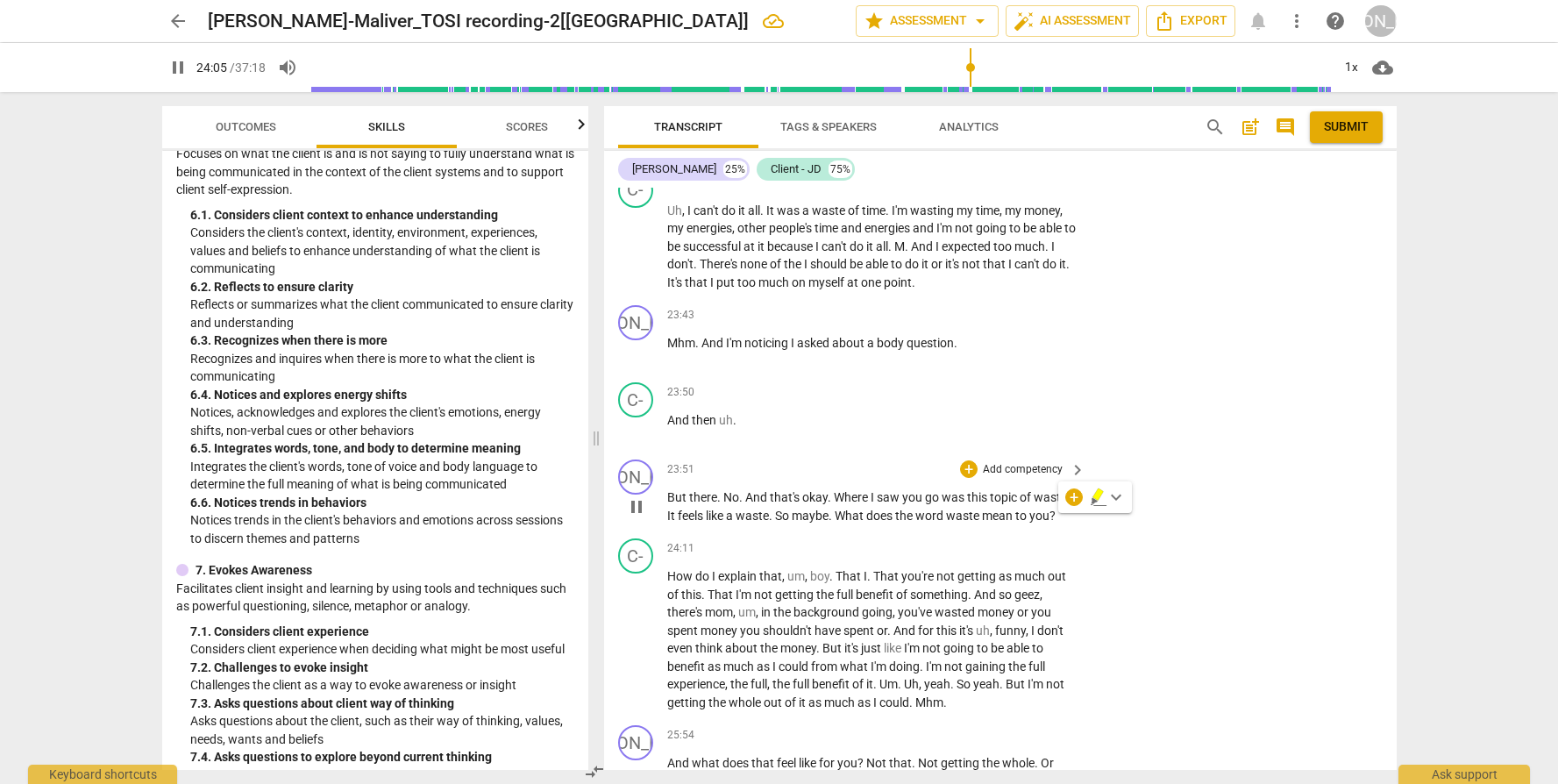
click at [1029, 473] on p "Add competency" at bounding box center [1022, 470] width 84 height 16
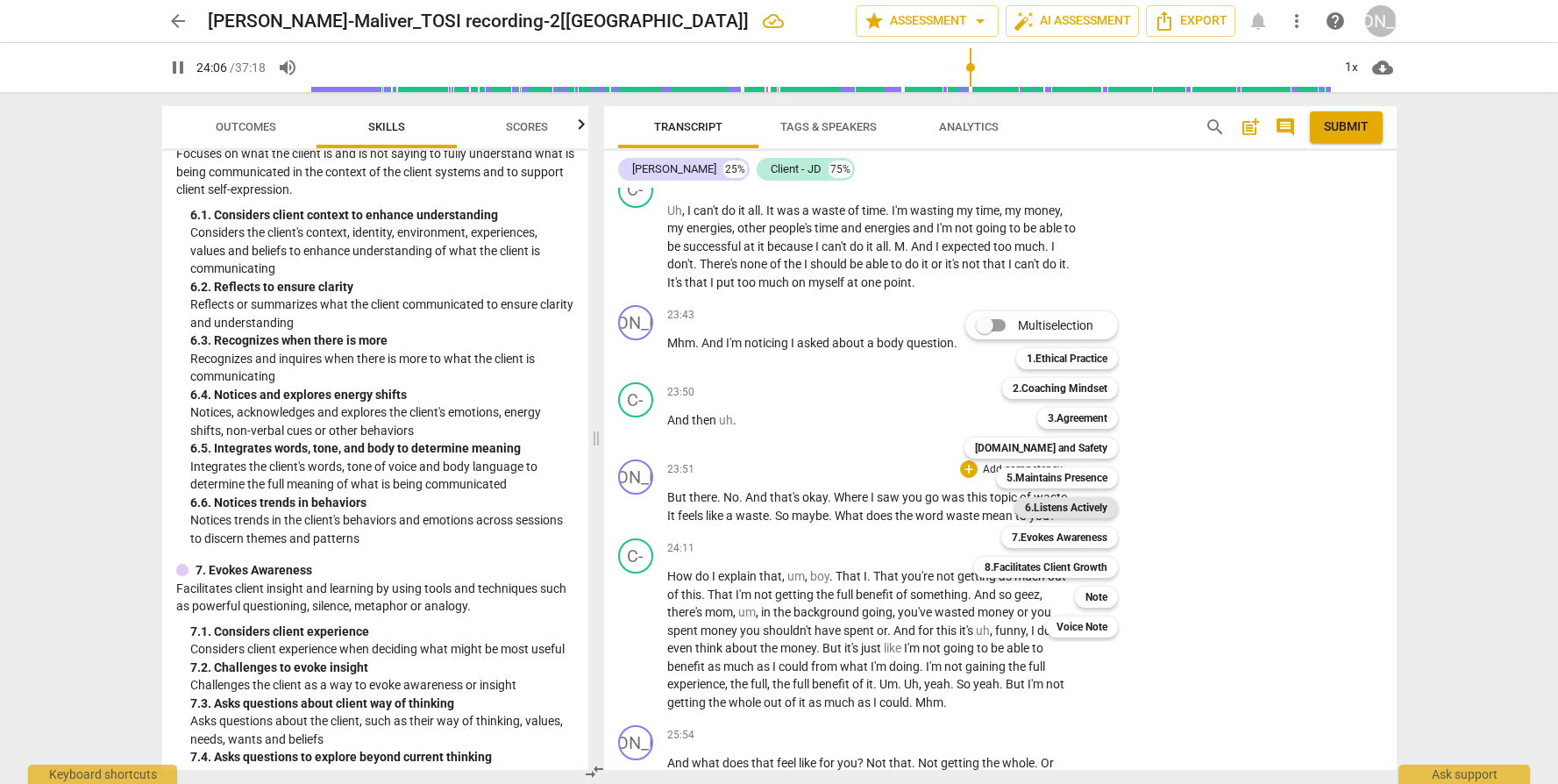
click at [1052, 509] on b "6.Listens Actively" at bounding box center [1067, 507] width 83 height 21
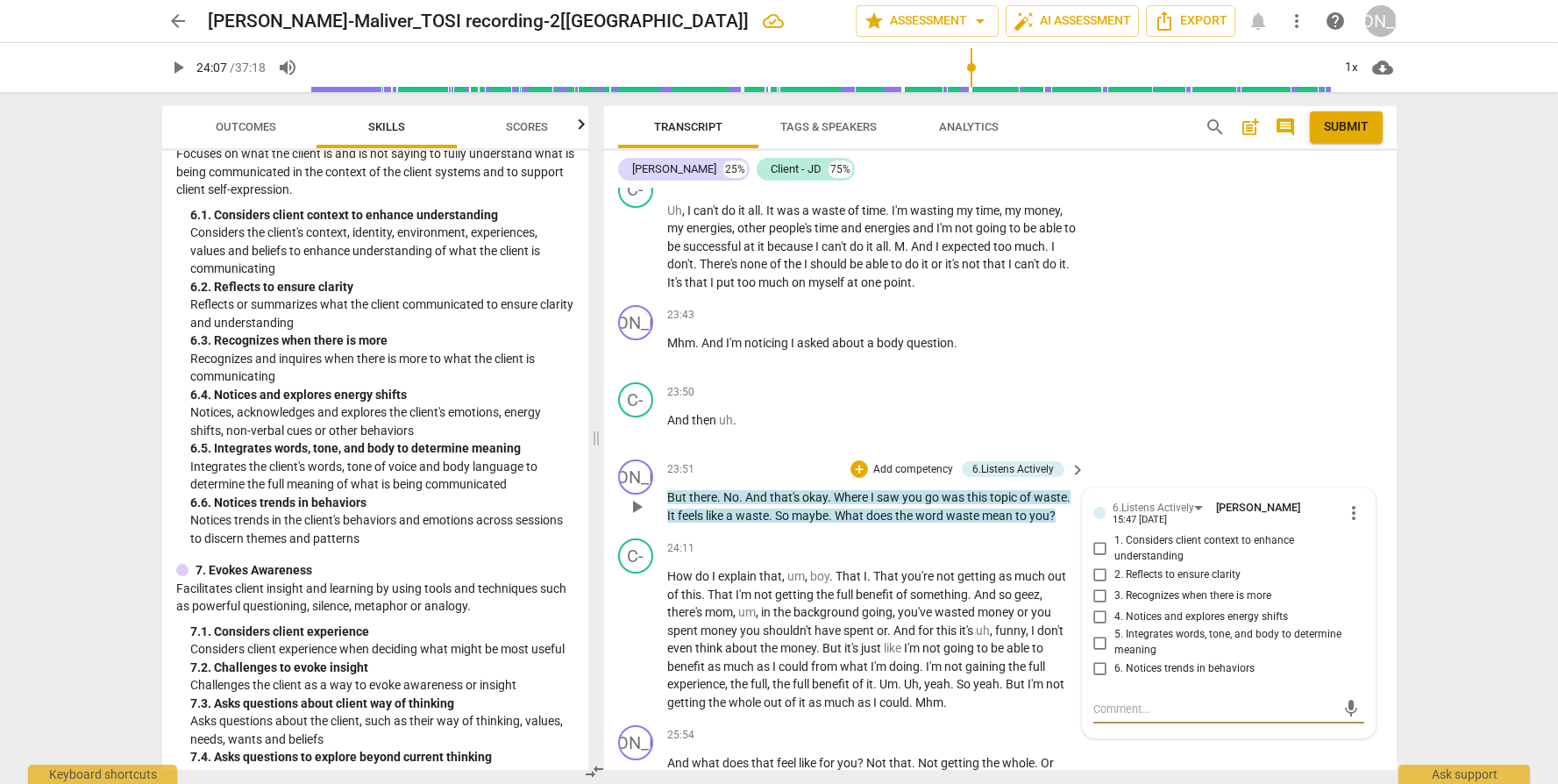
click at [1161, 595] on span "3. Recognizes when there is more" at bounding box center [1193, 596] width 157 height 16
click at [1115, 595] on input "3. Recognizes when there is more" at bounding box center [1100, 594] width 29 height 21
click at [1149, 638] on span "5. Integrates words, tone, and body to determine meaning" at bounding box center [1236, 642] width 243 height 30
click at [1115, 638] on input "5. Integrates words, tone, and body to determine meaning" at bounding box center [1100, 642] width 29 height 21
click at [884, 575] on span "That" at bounding box center [888, 576] width 29 height 14
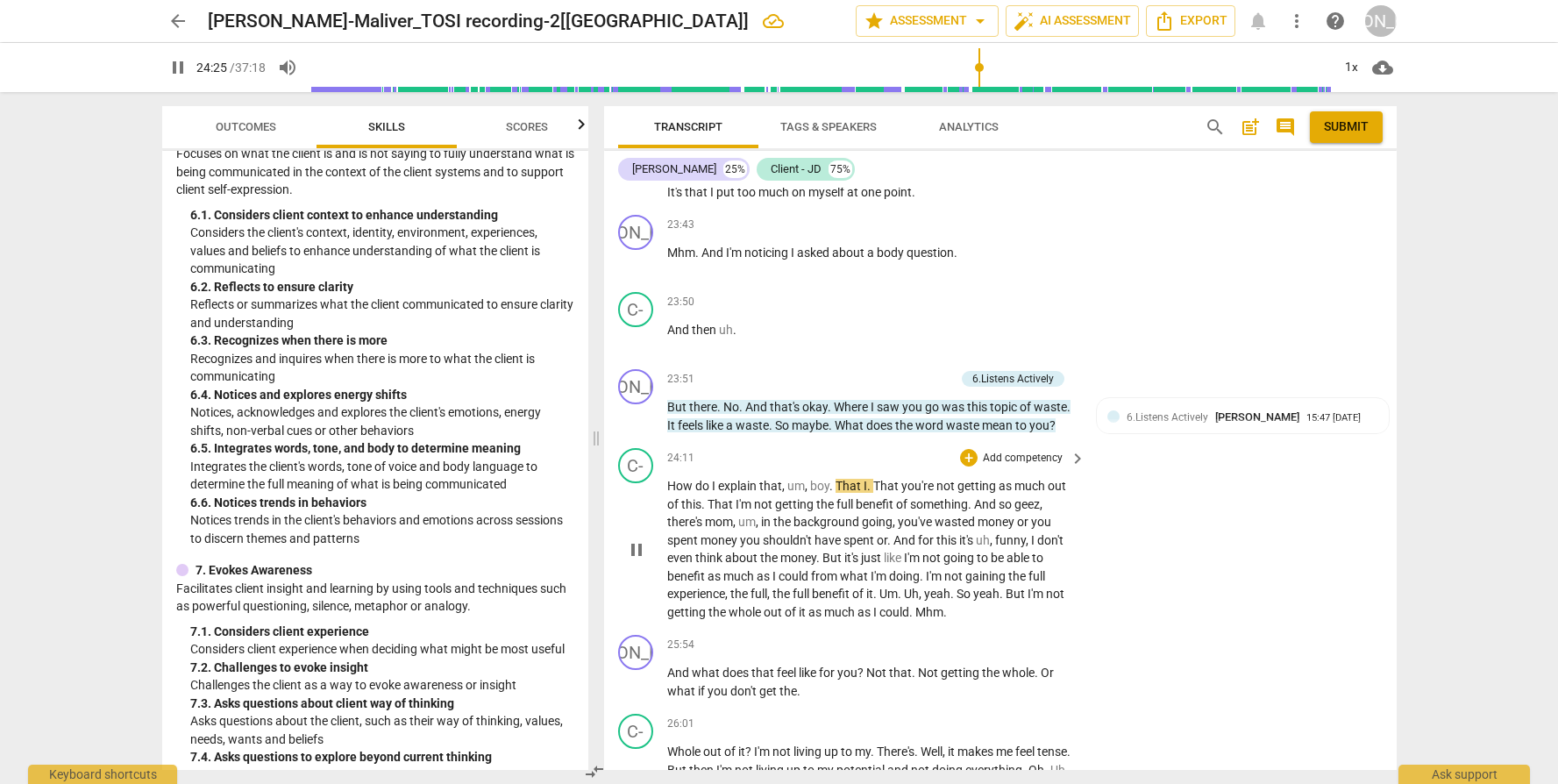
scroll to position [7076, 0]
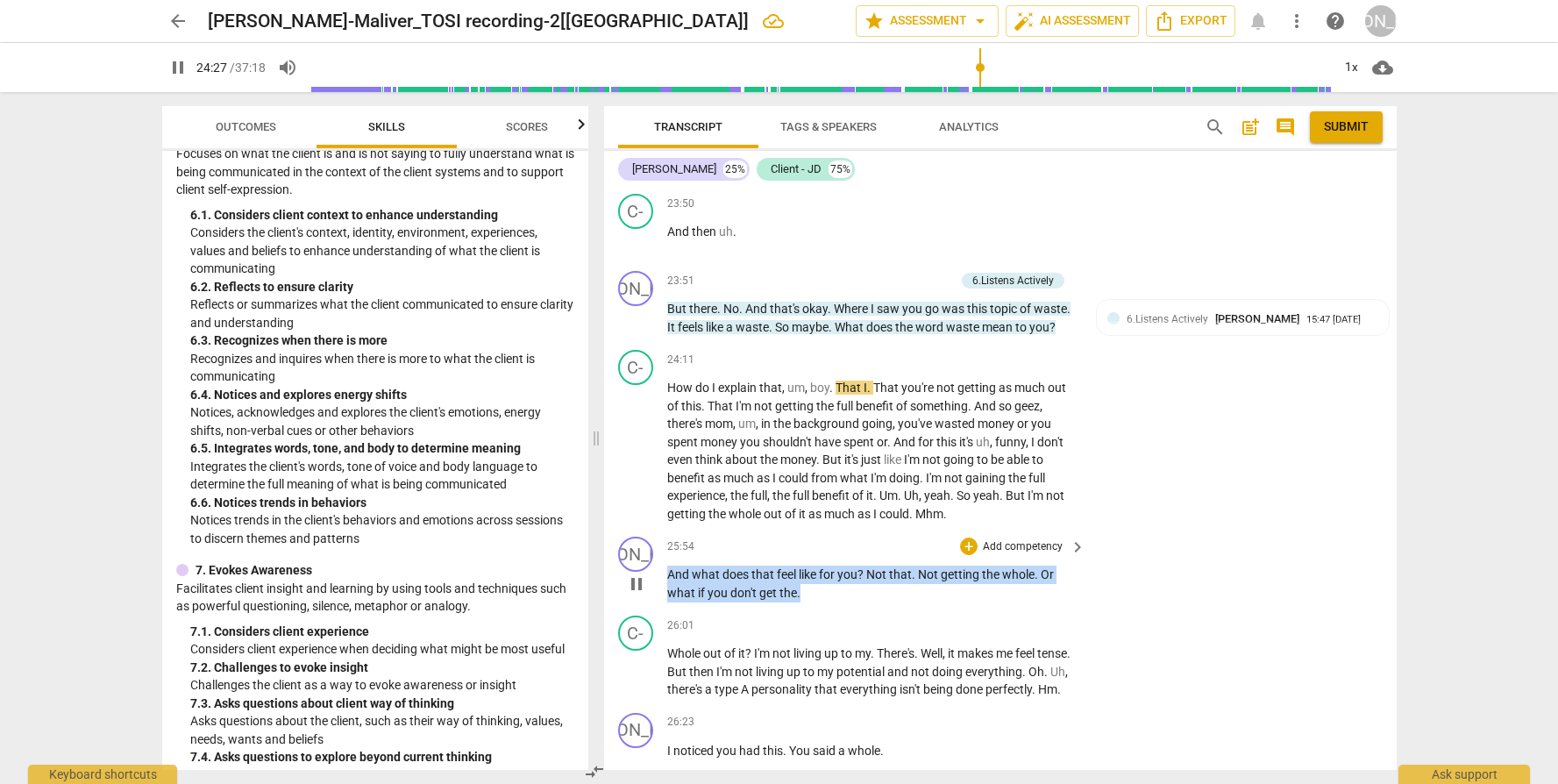
drag, startPoint x: 810, startPoint y: 596, endPoint x: 665, endPoint y: 576, distance: 146.4
click at [665, 576] on div "JO play_arrow pause 25:54 + Add competency keyboard_arrow_right And what does t…" at bounding box center [1001, 569] width 793 height 79
click at [1032, 549] on p "Add competency" at bounding box center [1022, 547] width 84 height 16
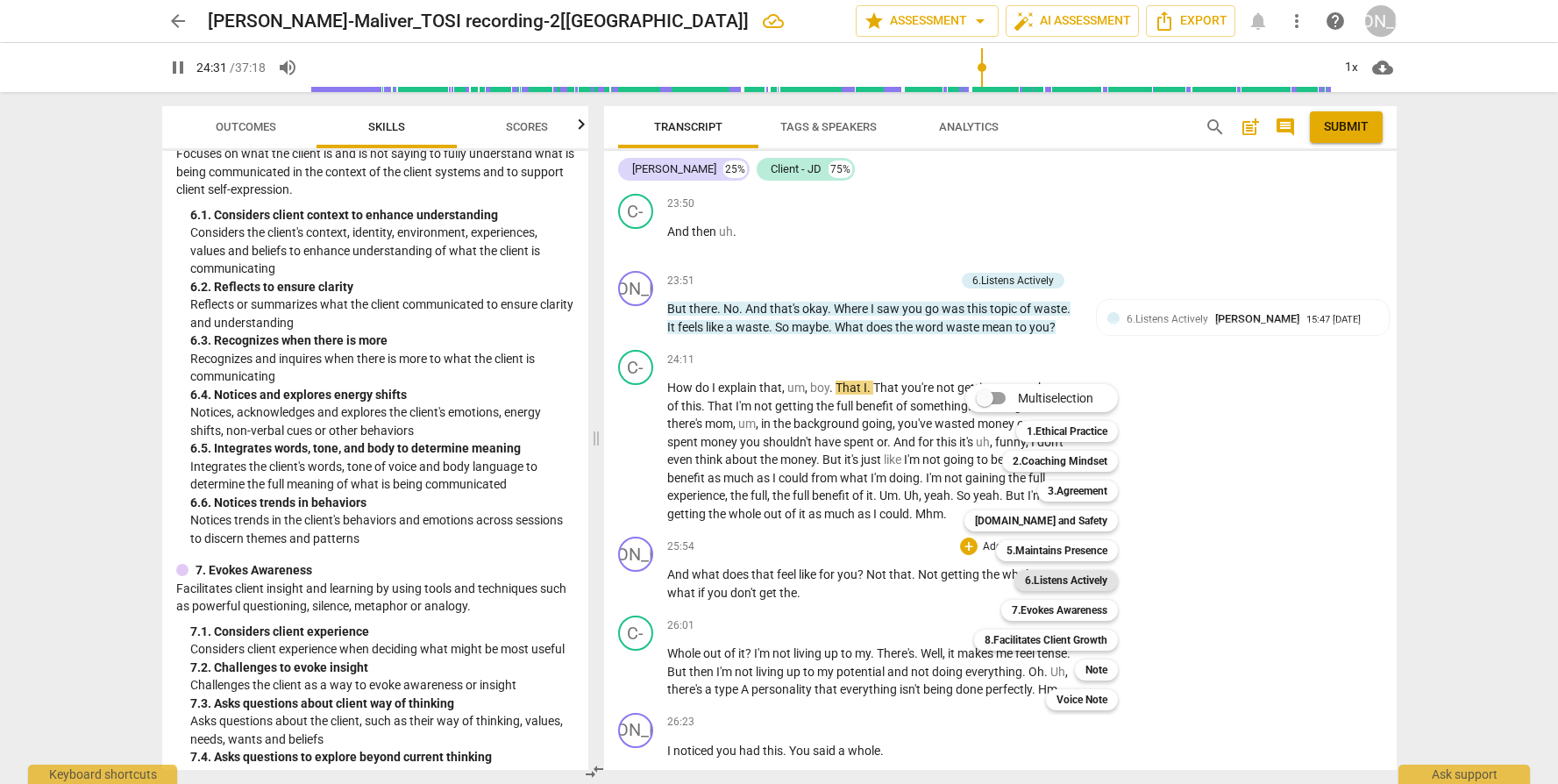
click at [1058, 585] on b "6.Listens Actively" at bounding box center [1067, 580] width 83 height 21
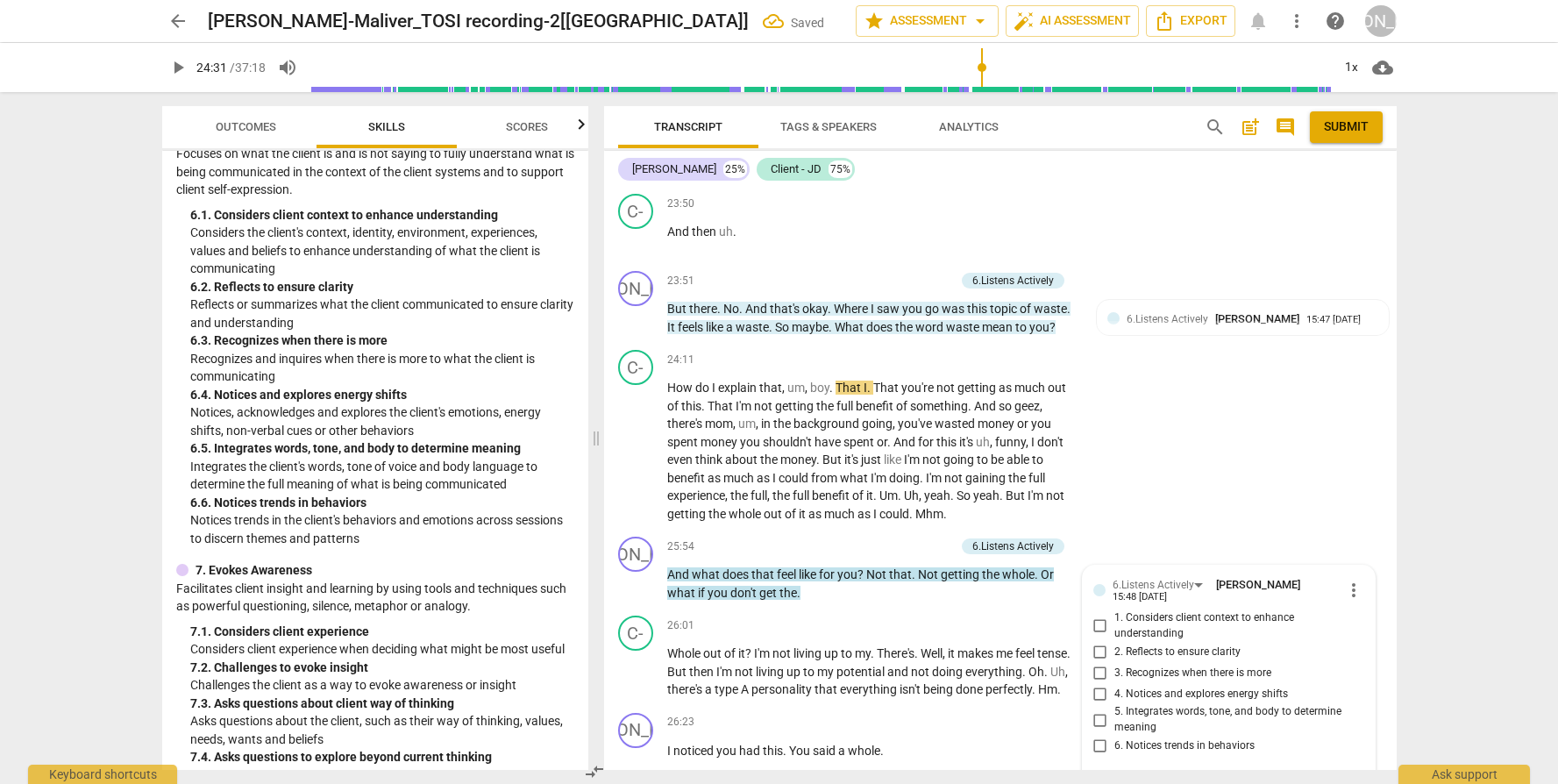
scroll to position [7380, 0]
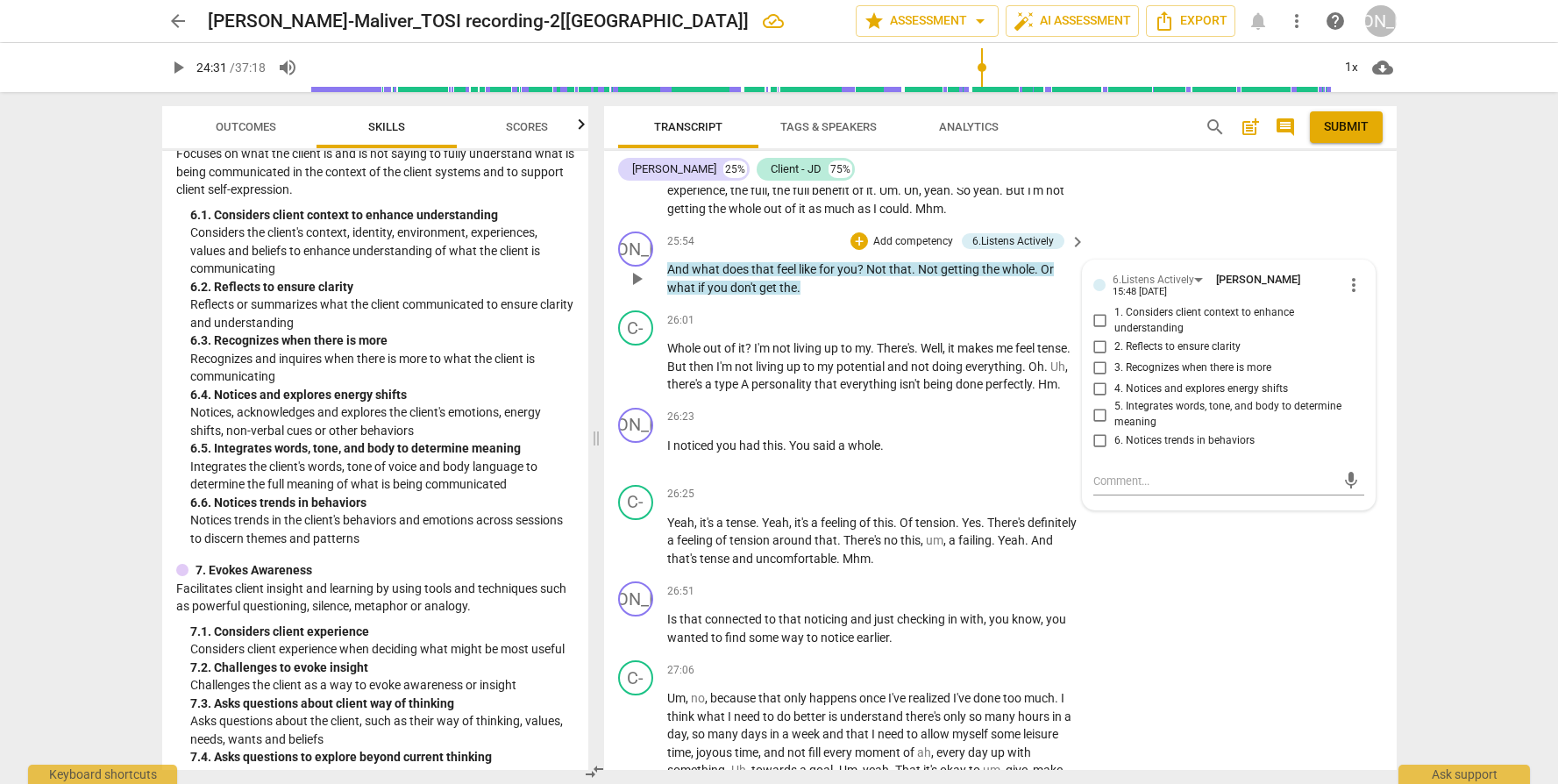
click at [1223, 363] on span "3. Recognizes when there is more" at bounding box center [1193, 368] width 157 height 16
click at [1115, 363] on input "3. Recognizes when there is more" at bounding box center [1100, 366] width 29 height 21
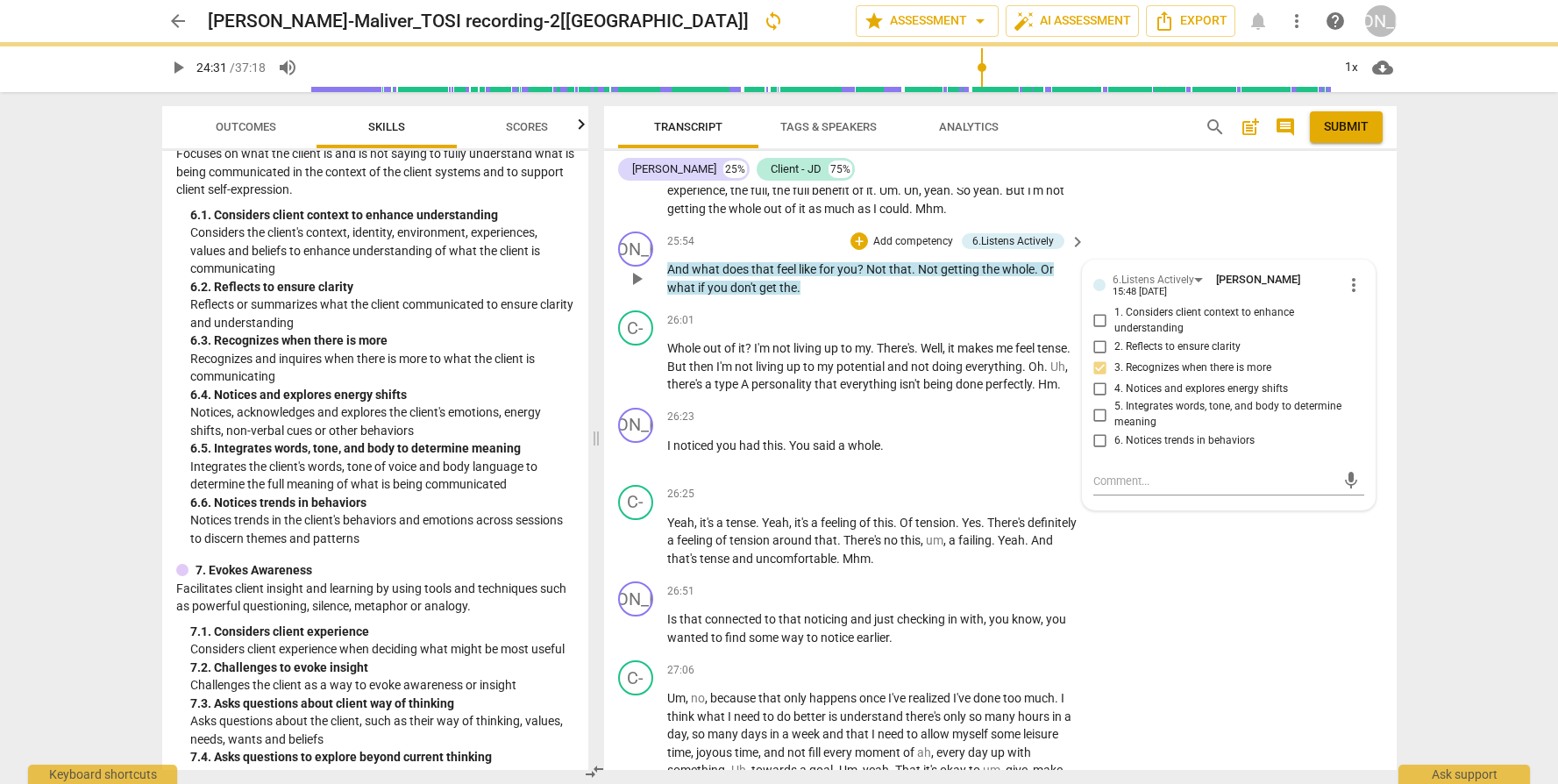
click at [1226, 408] on span "5. Integrates words, tone, and body to determine meaning" at bounding box center [1236, 414] width 243 height 30
click at [1115, 408] on input "5. Integrates words, tone, and body to determine meaning" at bounding box center [1100, 414] width 29 height 21
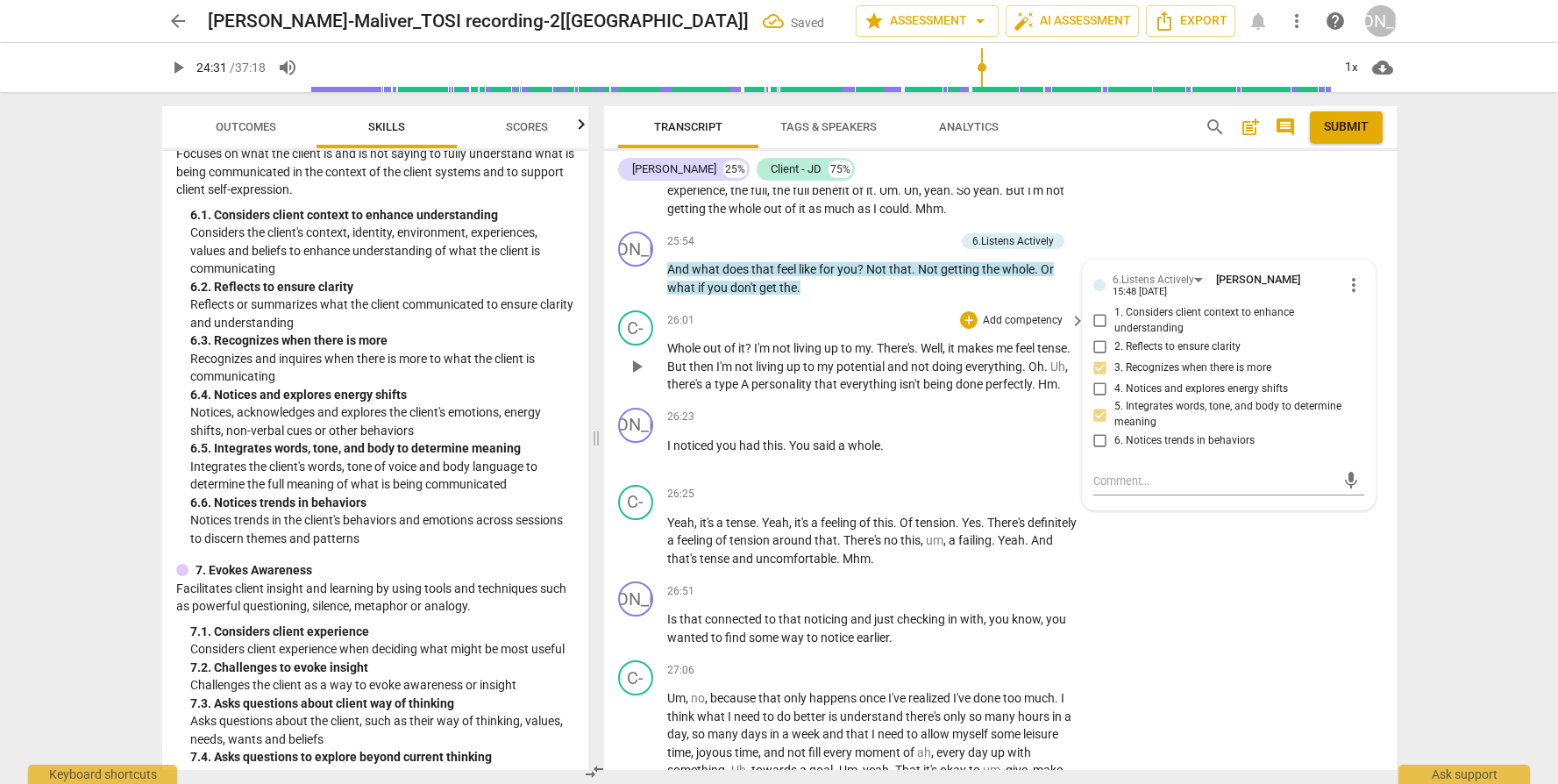
click at [893, 305] on div "C- play_arrow pause 26:01 + Add competency keyboard_arrow_right Whole out of it…" at bounding box center [1001, 352] width 793 height 97
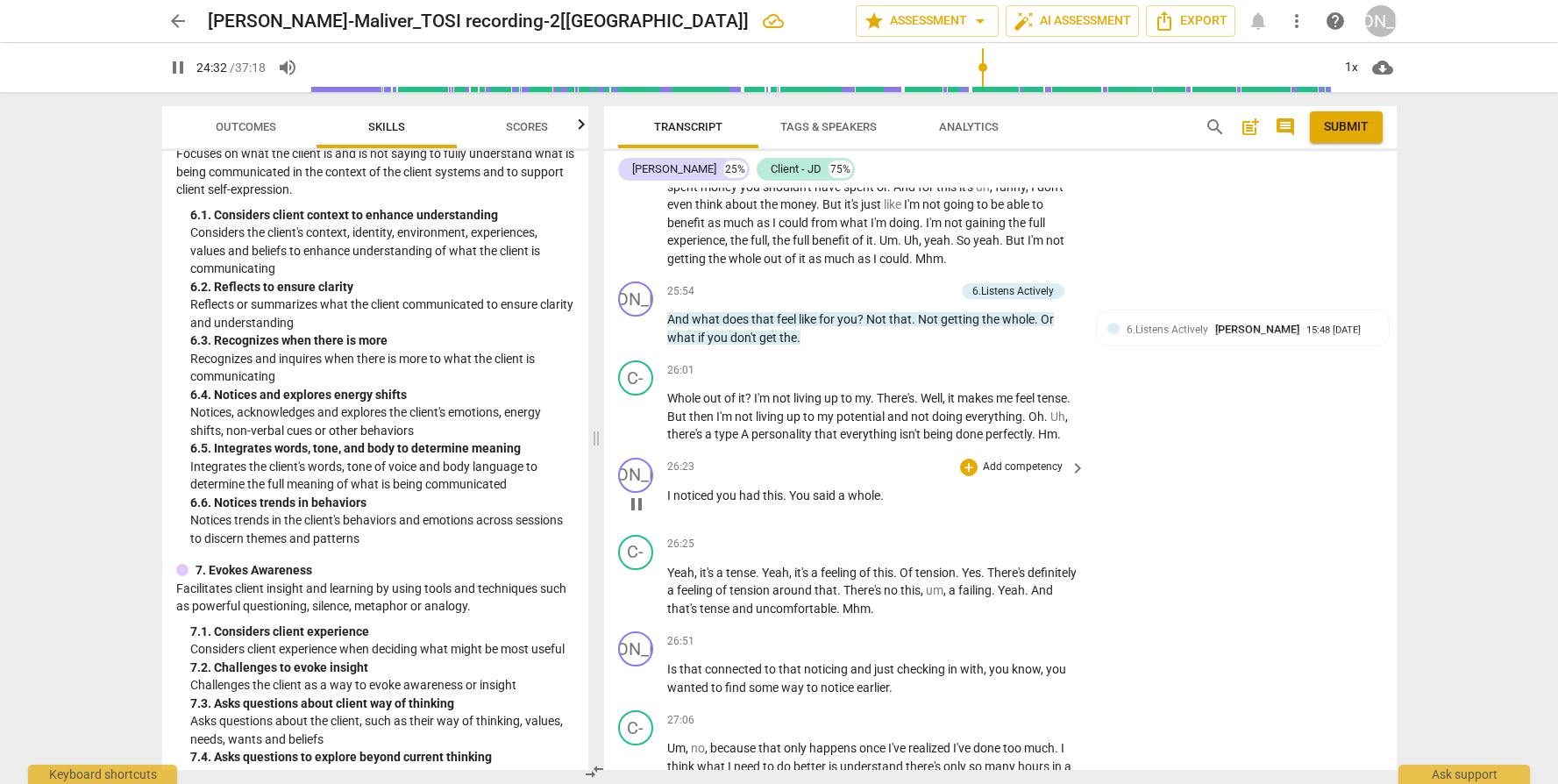
scroll to position [7301, 0]
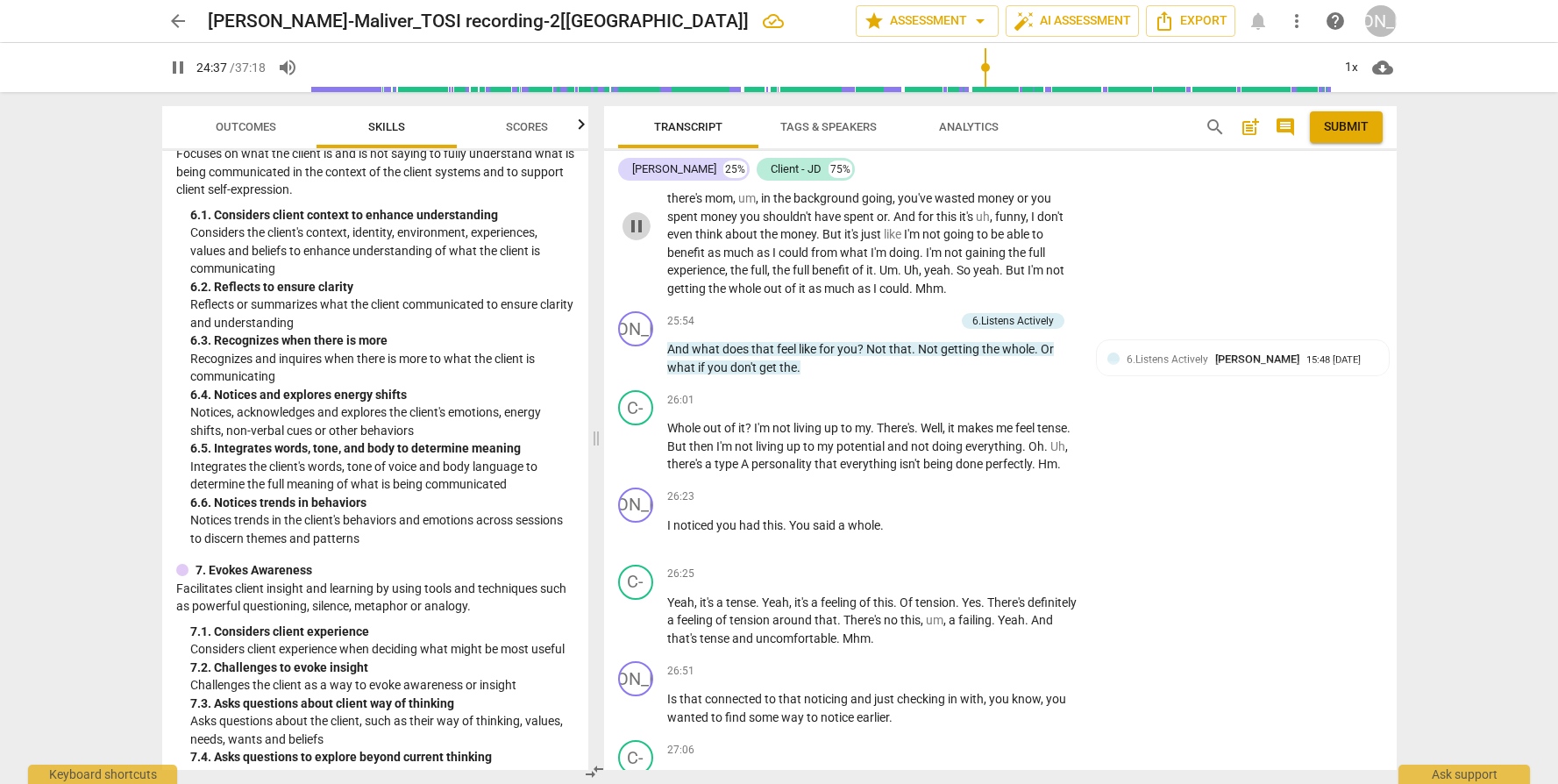
click at [643, 236] on span "pause" at bounding box center [636, 225] width 21 height 21
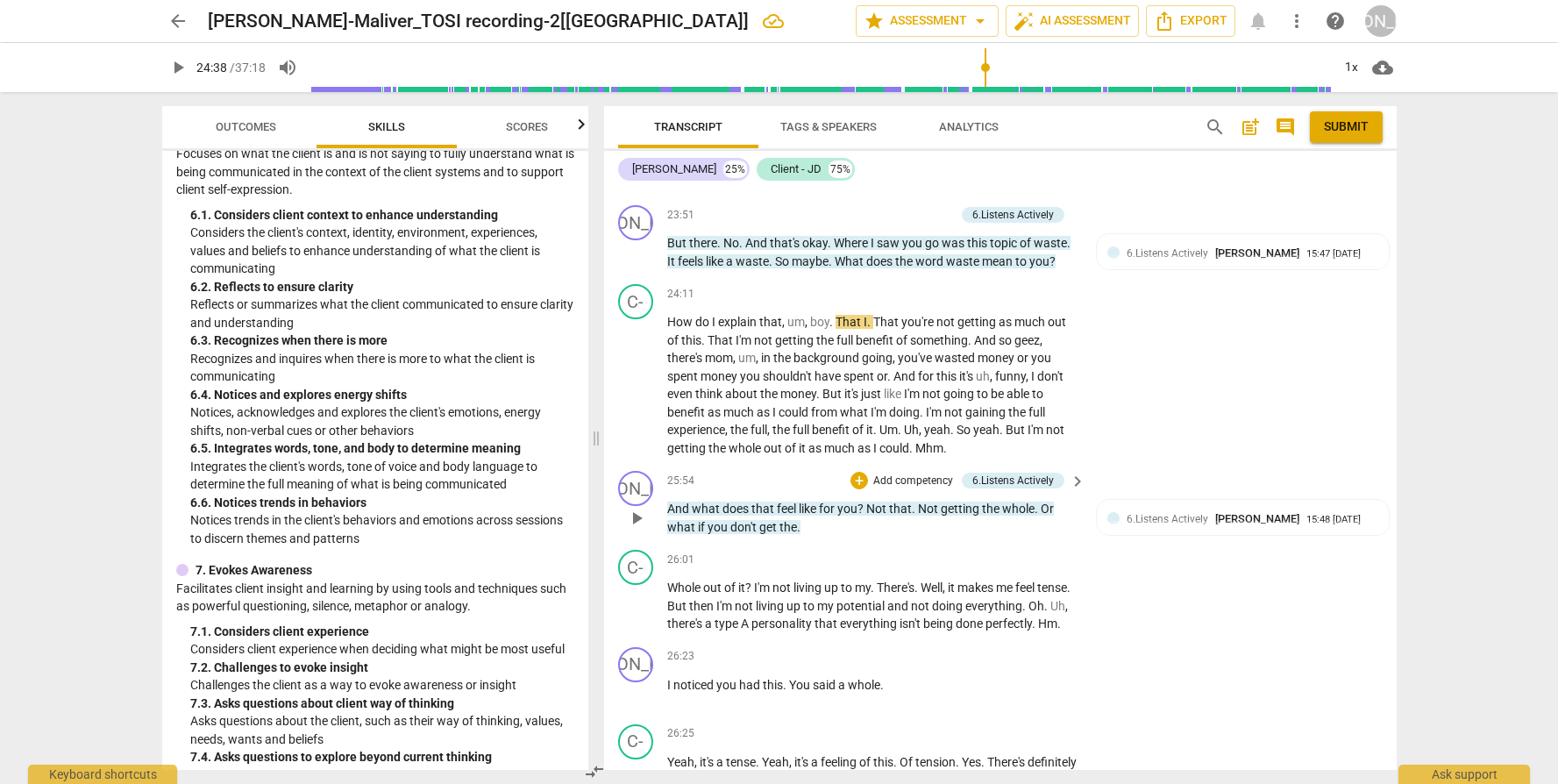
scroll to position [7191, 0]
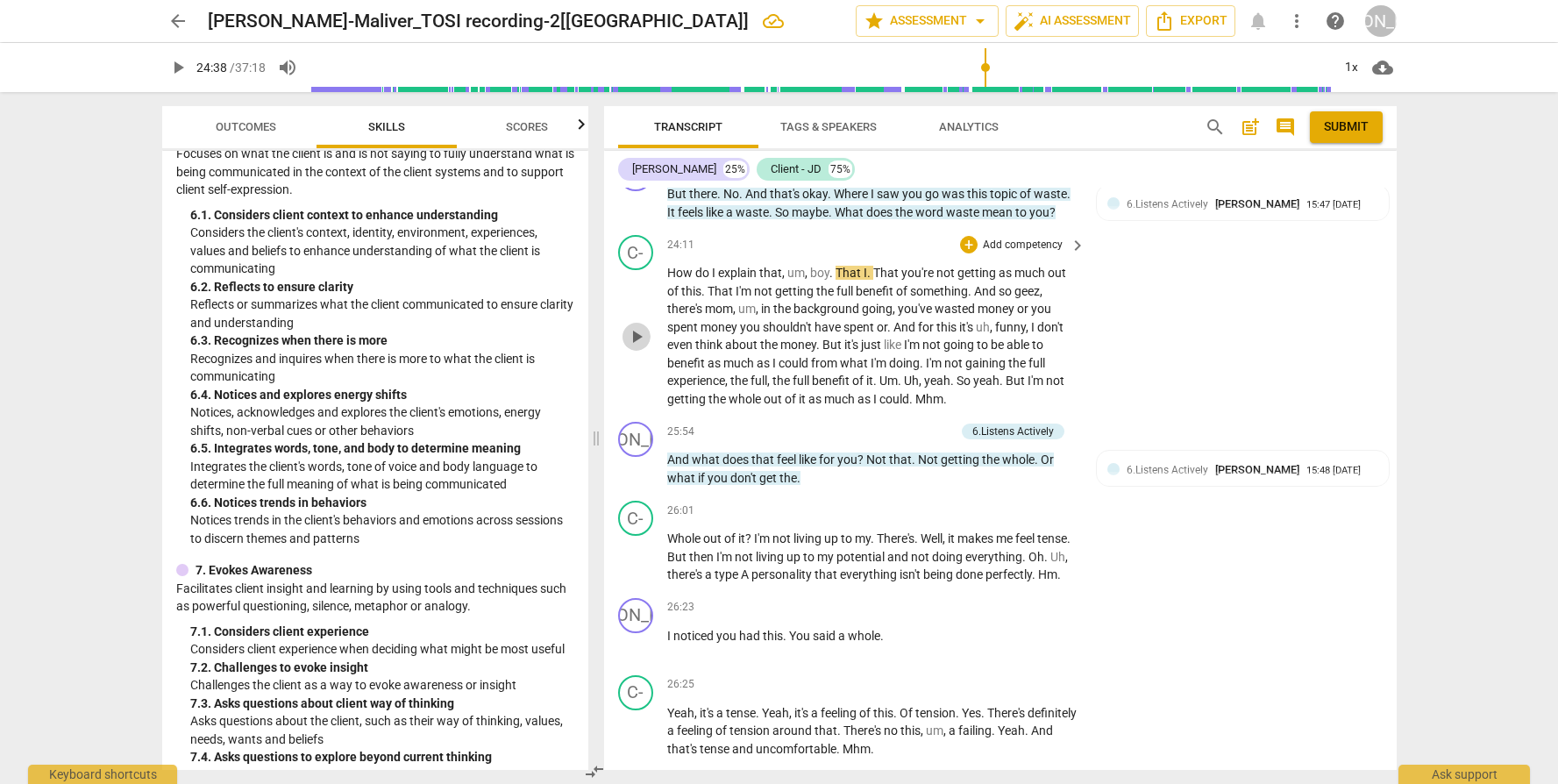
click at [641, 332] on span "play_arrow" at bounding box center [636, 336] width 21 height 21
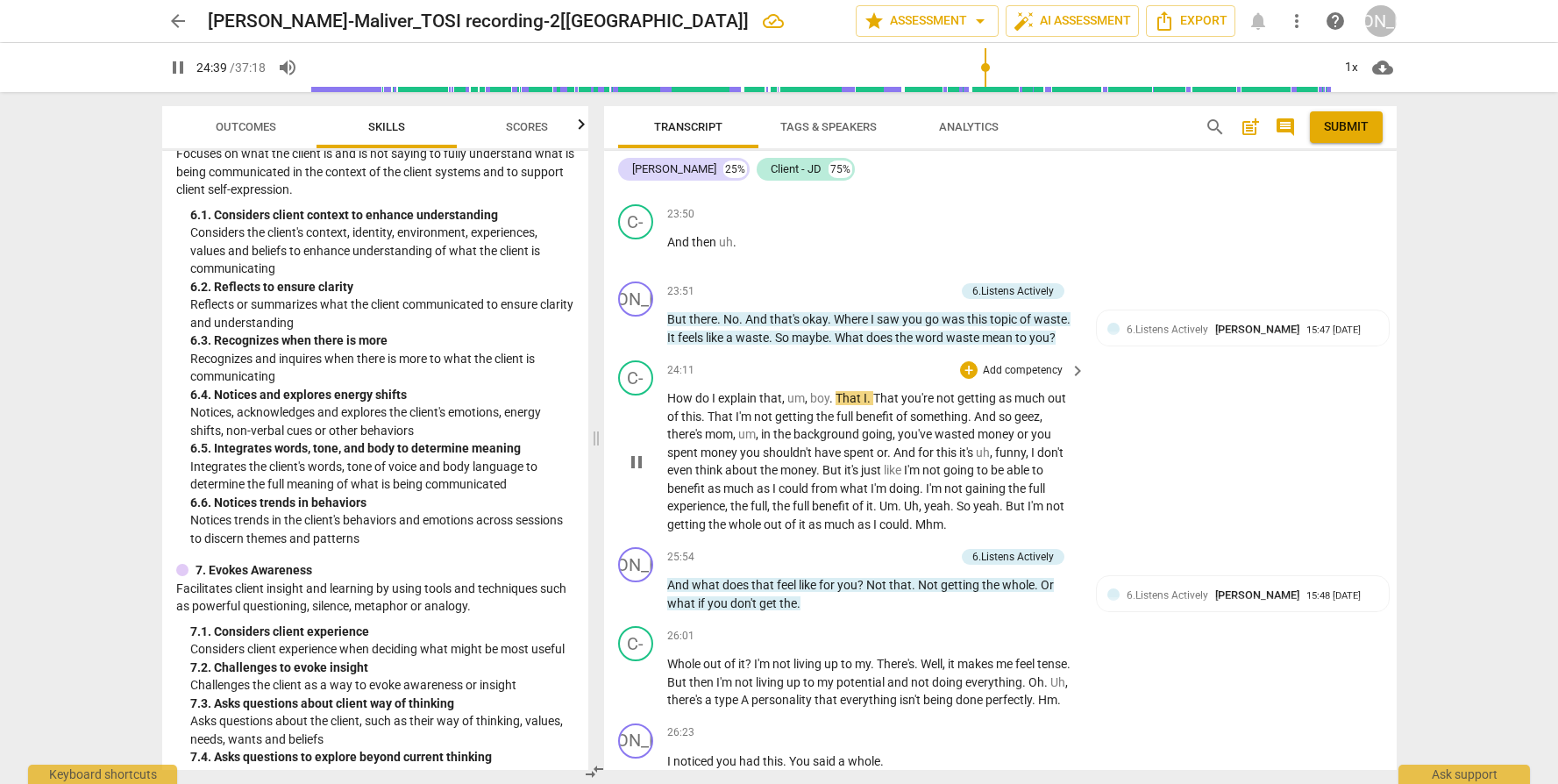
scroll to position [6948, 0]
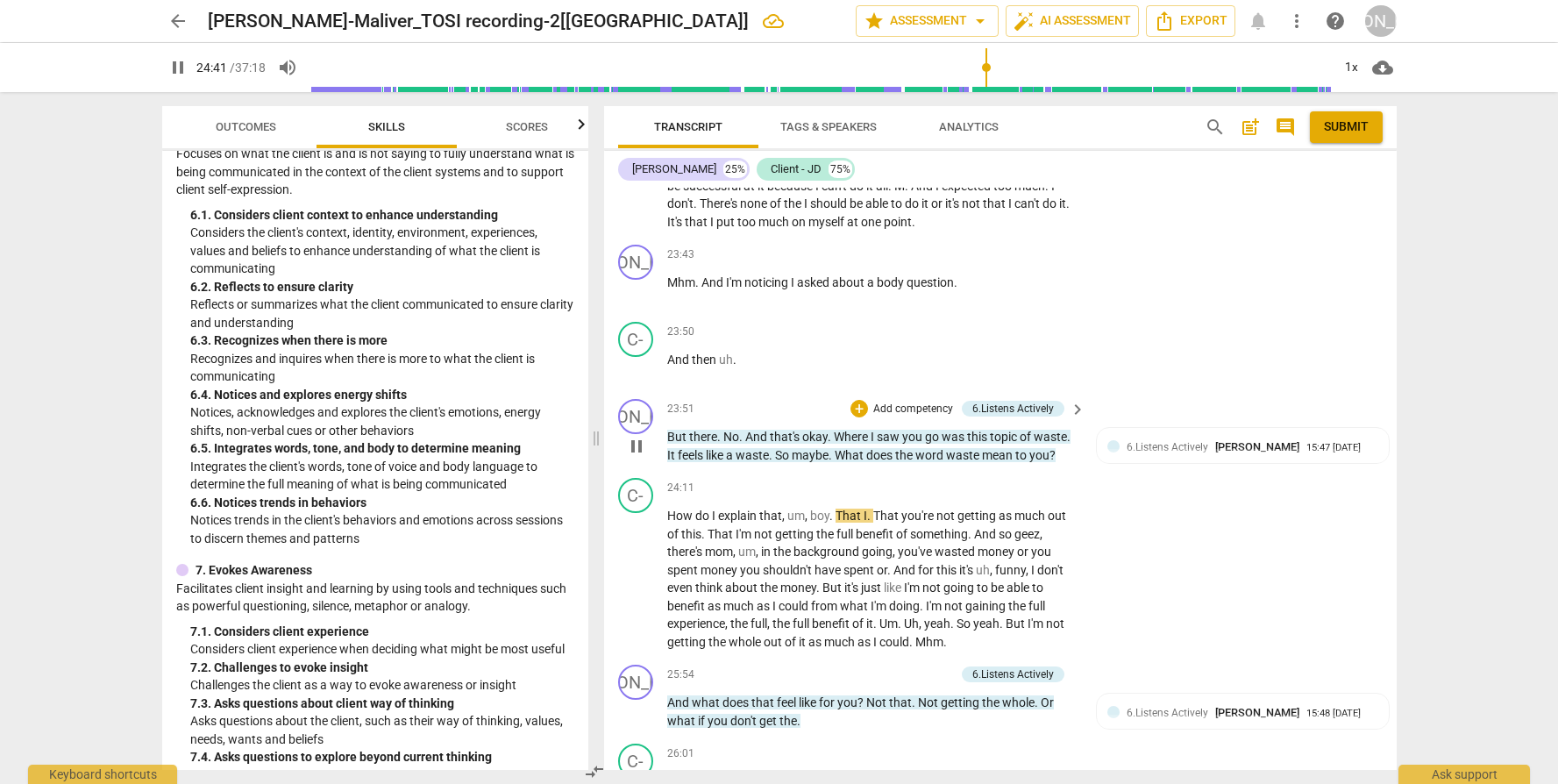
click at [631, 454] on span "pause" at bounding box center [636, 445] width 21 height 21
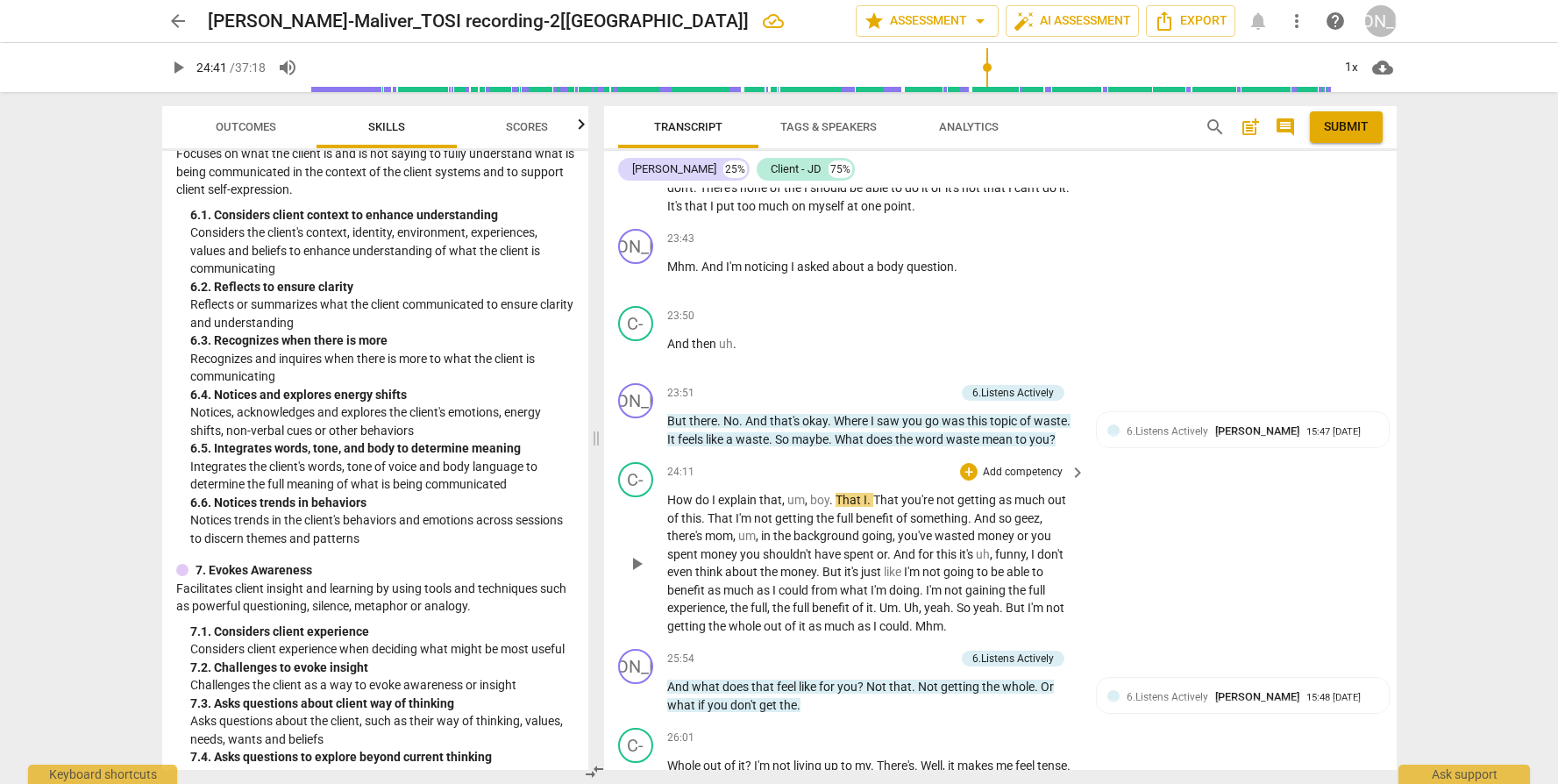
scroll to position [6981, 0]
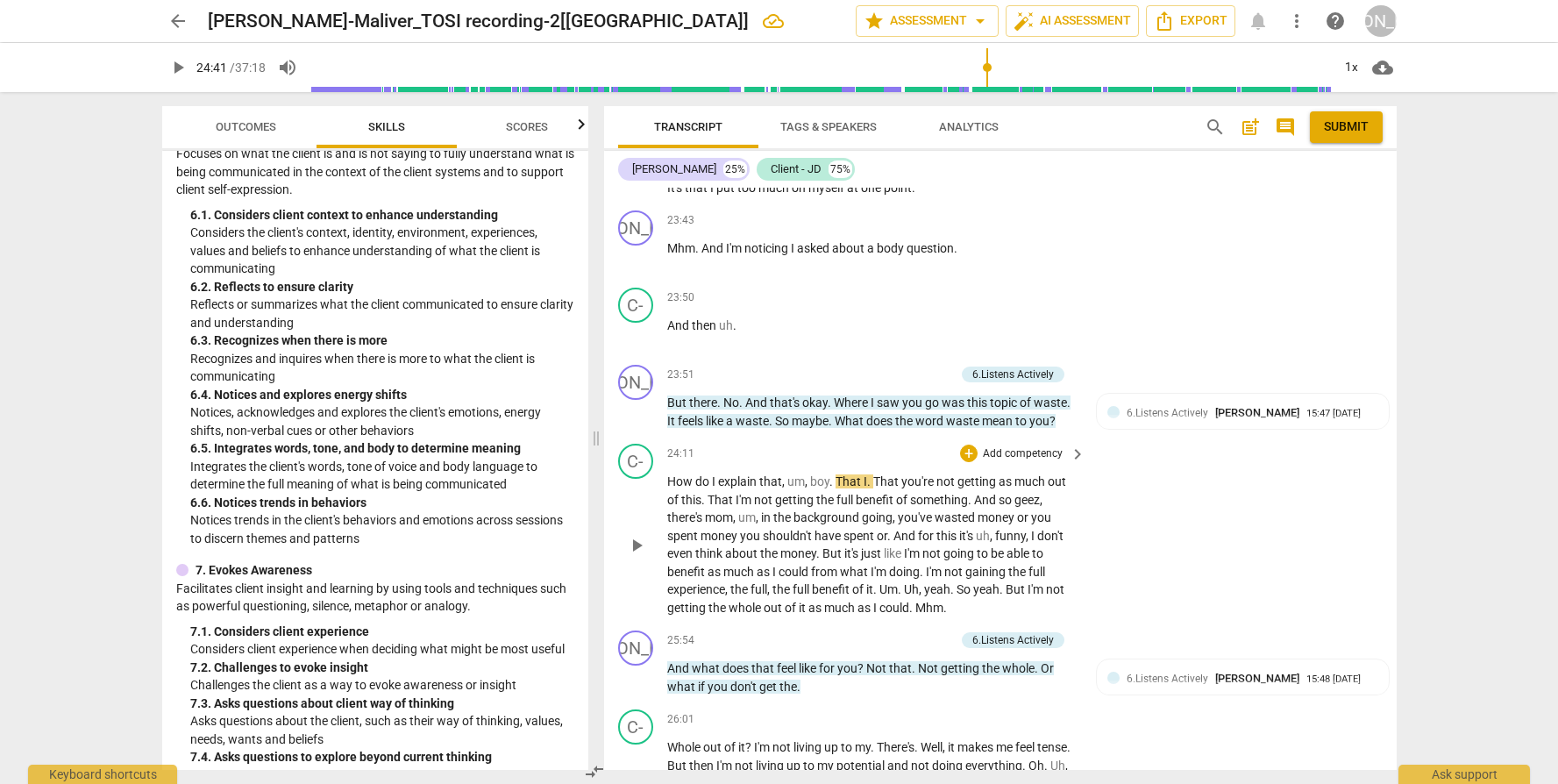
click at [885, 540] on span "or" at bounding box center [882, 535] width 11 height 14
click at [848, 486] on span "That" at bounding box center [849, 481] width 29 height 14
click at [632, 543] on span "play_arrow" at bounding box center [636, 544] width 21 height 21
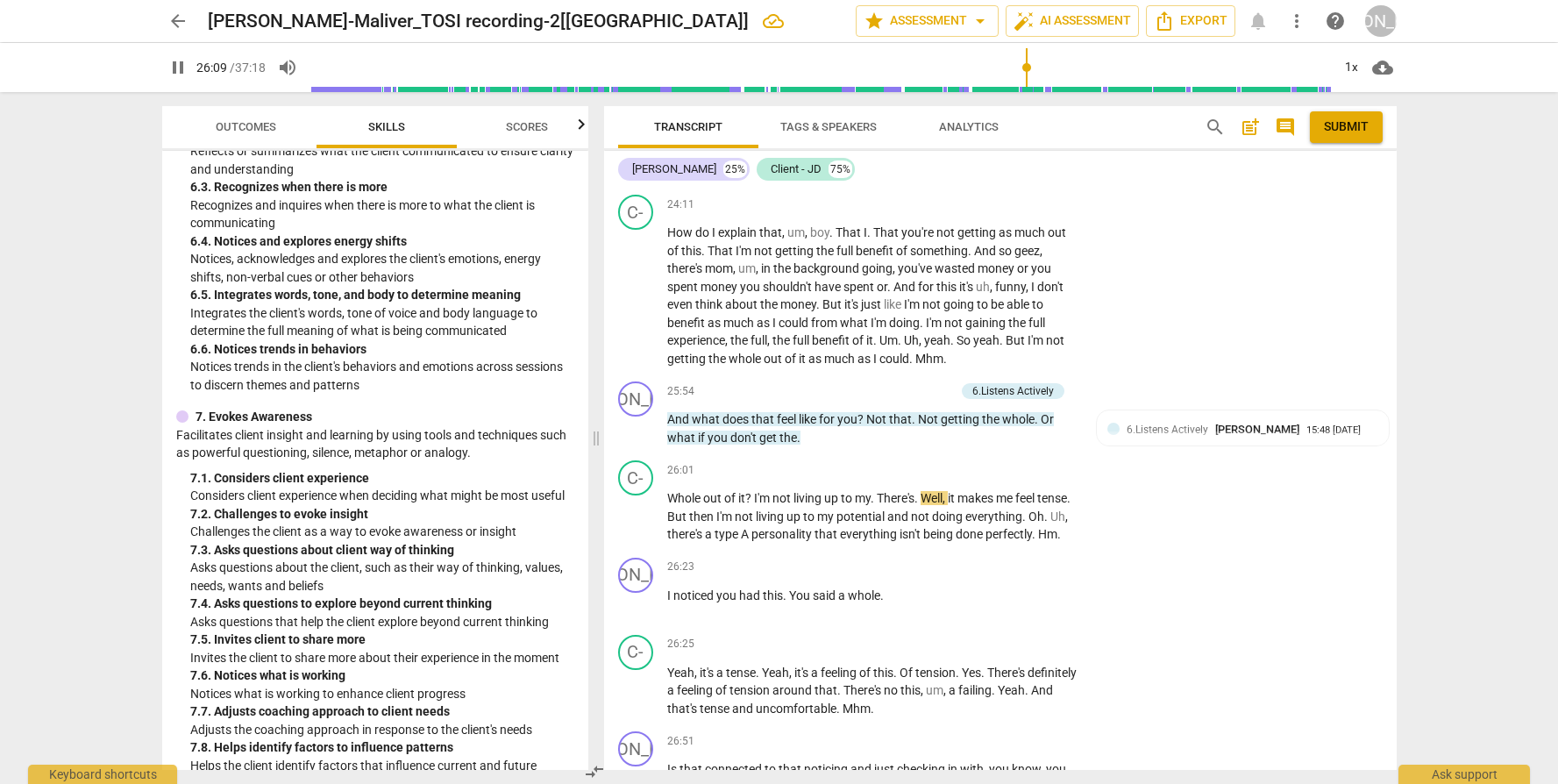
scroll to position [2474, 0]
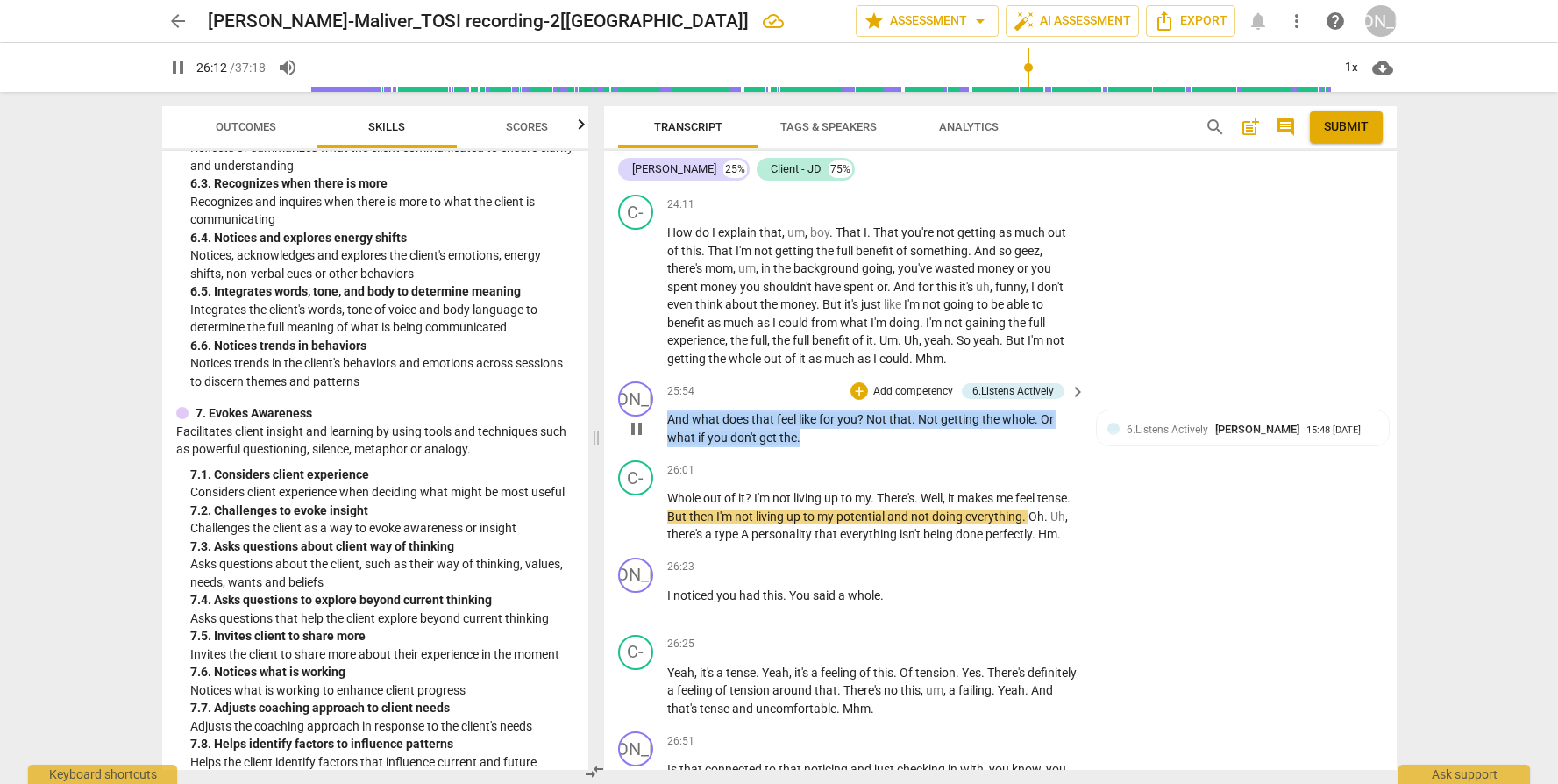
drag, startPoint x: 736, startPoint y: 426, endPoint x: 664, endPoint y: 416, distance: 72.7
click at [664, 416] on div "JO play_arrow pause 25:54 + Add competency 6.Listens Actively keyboard_arrow_ri…" at bounding box center [1001, 414] width 793 height 79
click at [926, 388] on p "Add competency" at bounding box center [913, 392] width 84 height 16
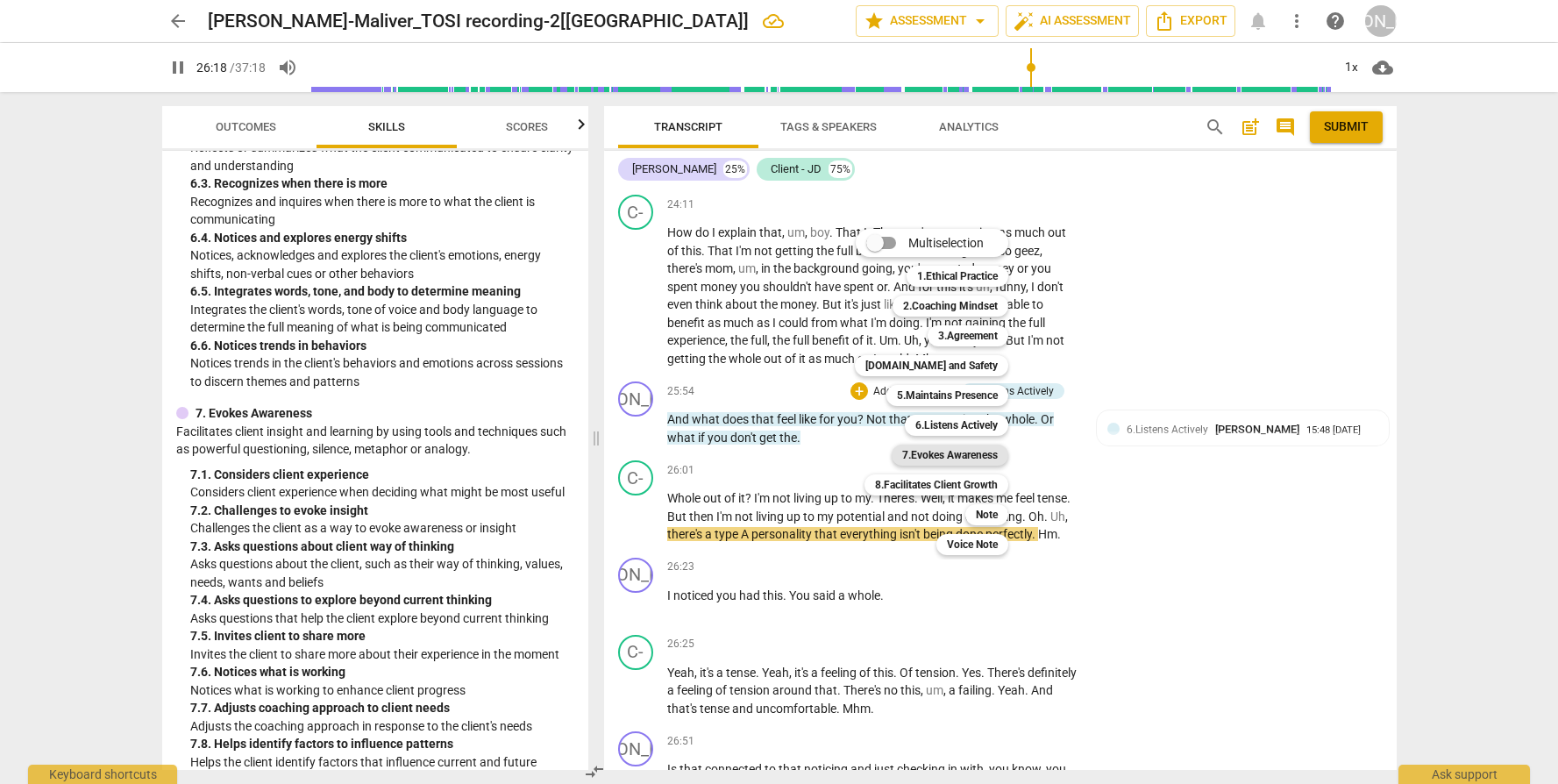
click at [954, 458] on b "7.Evokes Awareness" at bounding box center [950, 454] width 95 height 21
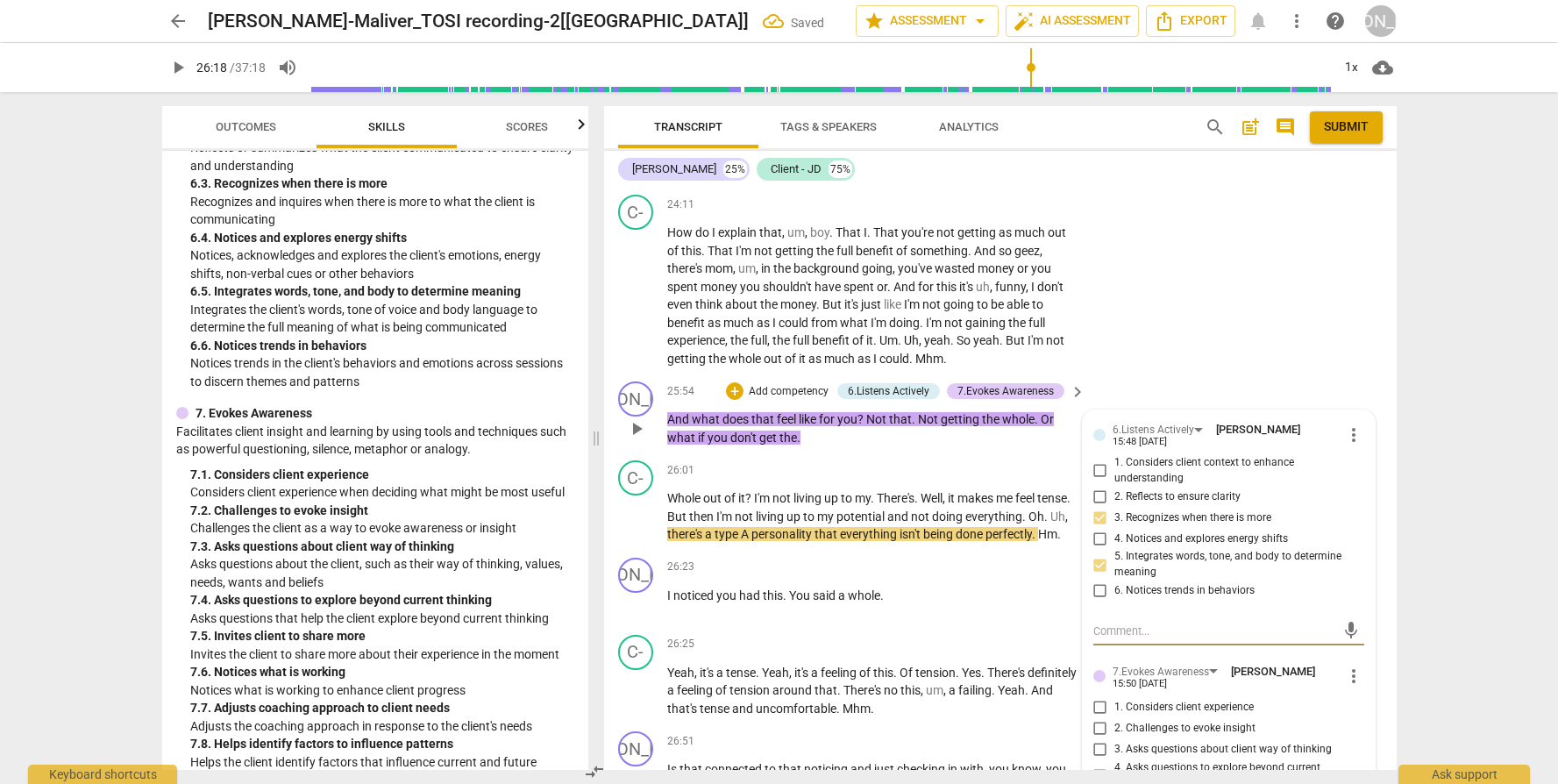
scroll to position [7306, 0]
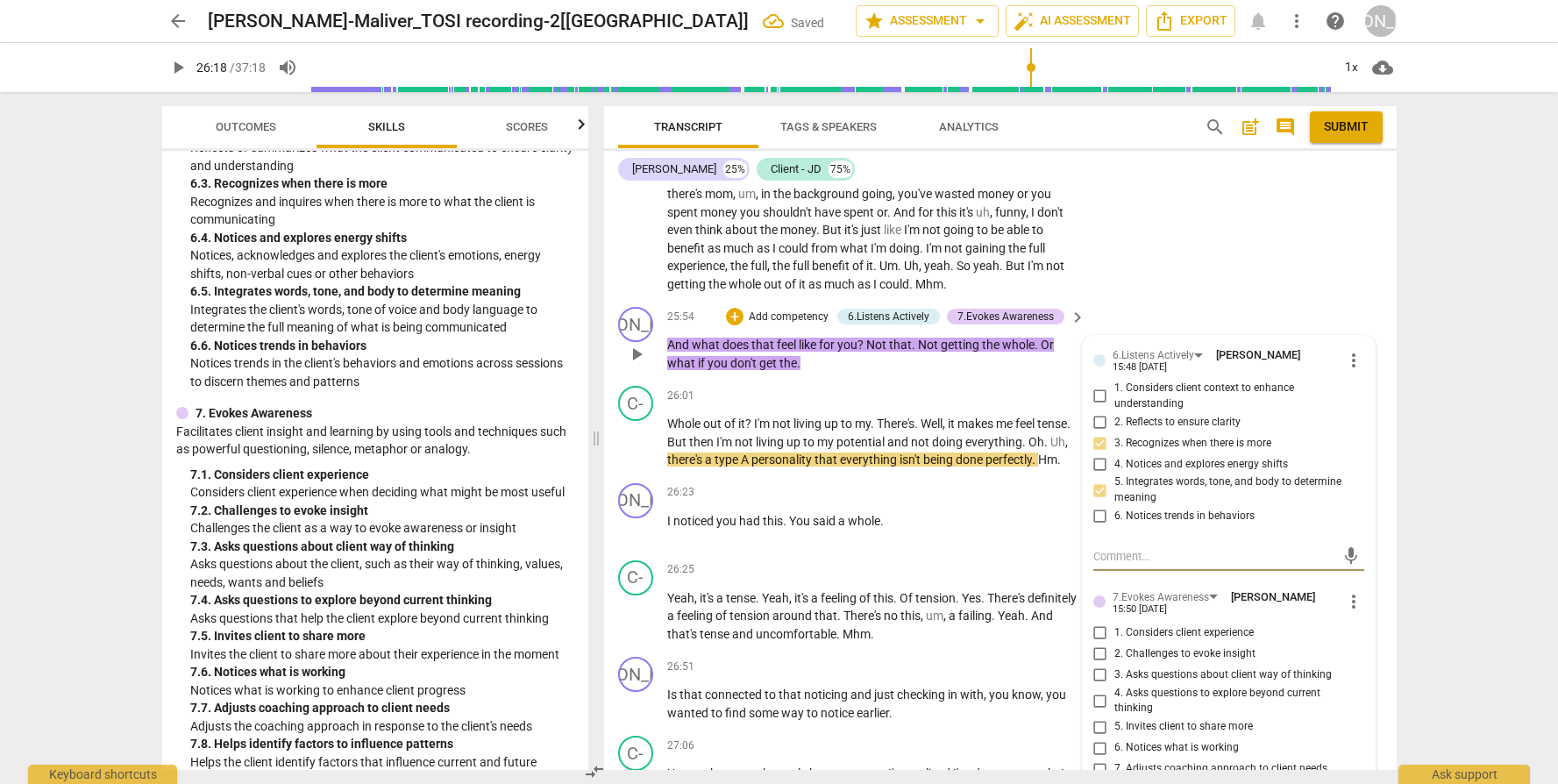
click at [1159, 668] on span "3. Asks questions about client way of thinking" at bounding box center [1223, 675] width 217 height 16
click at [1115, 668] on input "3. Asks questions about client way of thinking" at bounding box center [1100, 674] width 29 height 21
click at [1154, 693] on span "4. Asks questions to explore beyond current thinking" at bounding box center [1236, 700] width 243 height 30
click at [1115, 693] on input "4. Asks questions to explore beyond current thinking" at bounding box center [1100, 700] width 29 height 21
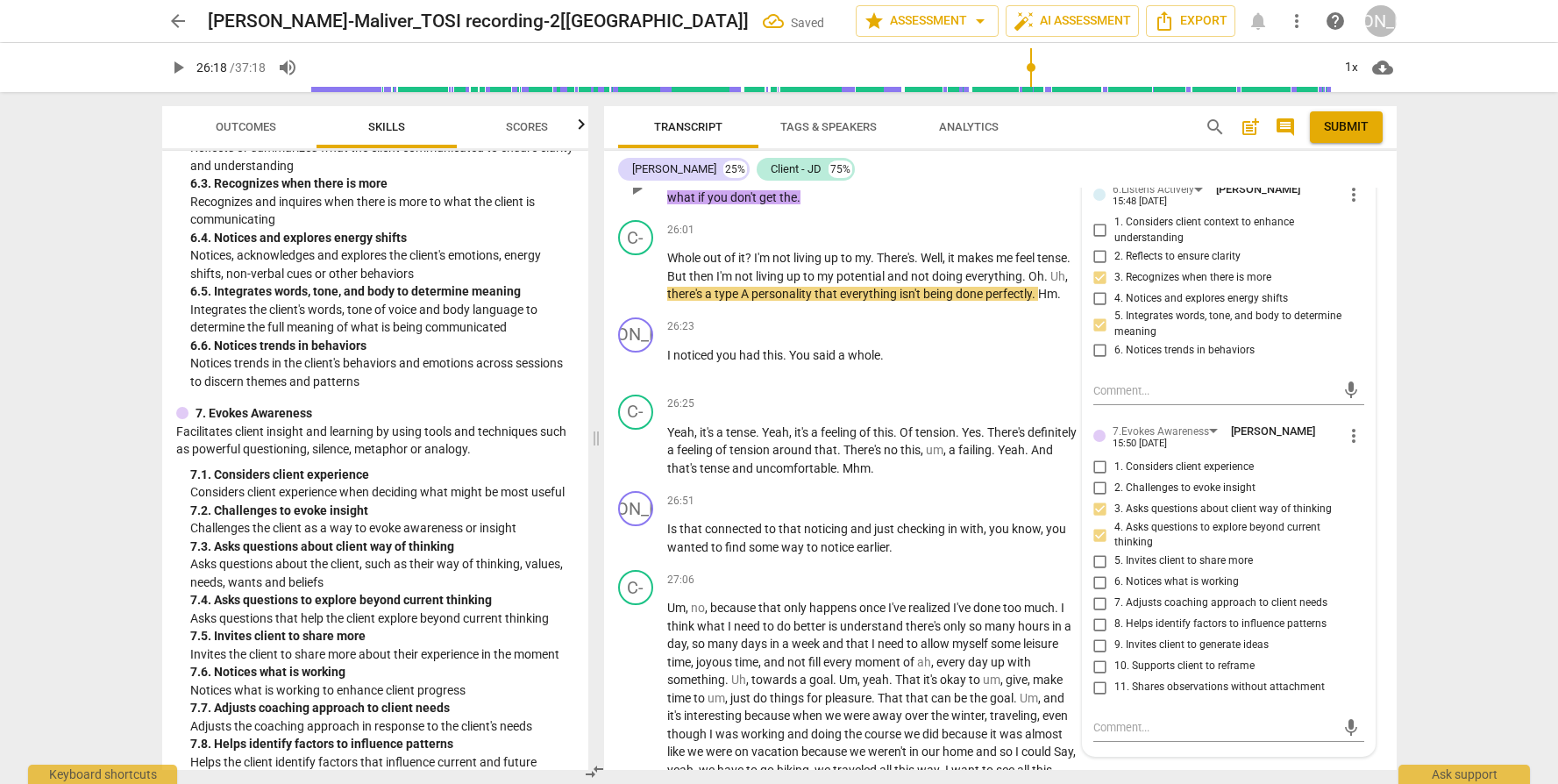
scroll to position [7576, 0]
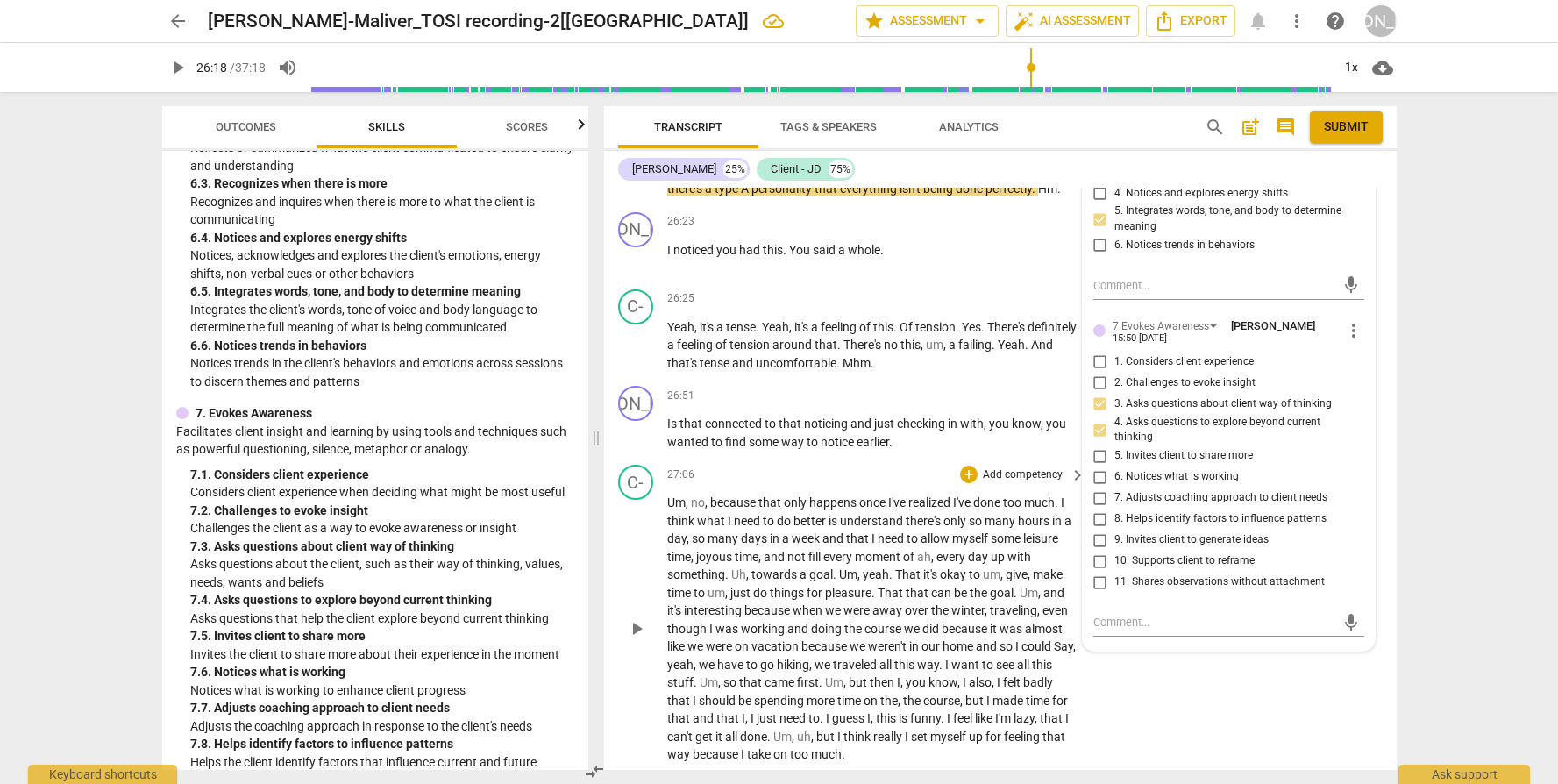
click at [1281, 698] on div "C- play_arrow pause 27:06 + Add competency keyboard_arrow_right Um , no , becau…" at bounding box center [1001, 614] width 793 height 313
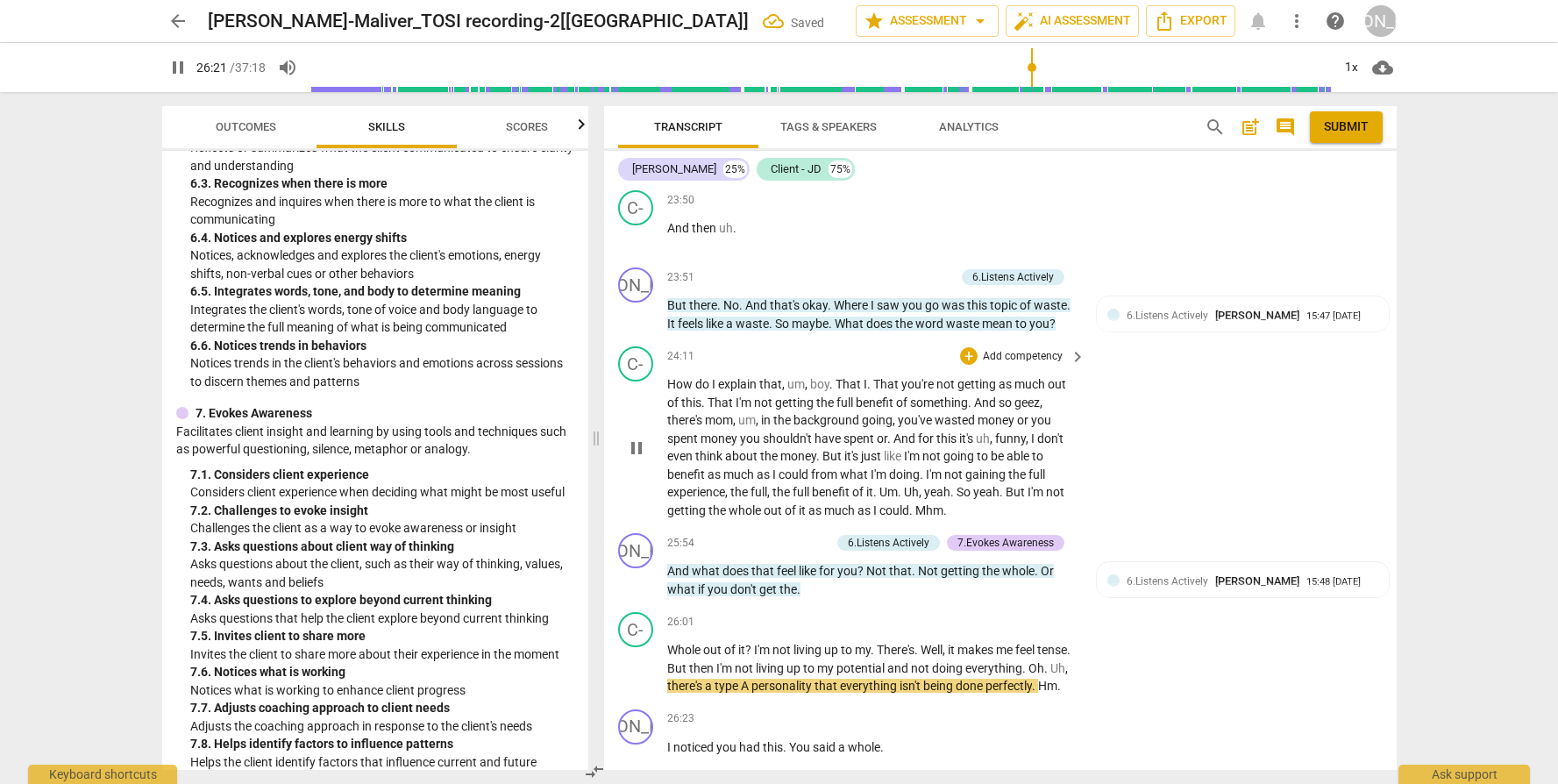
scroll to position [7076, 0]
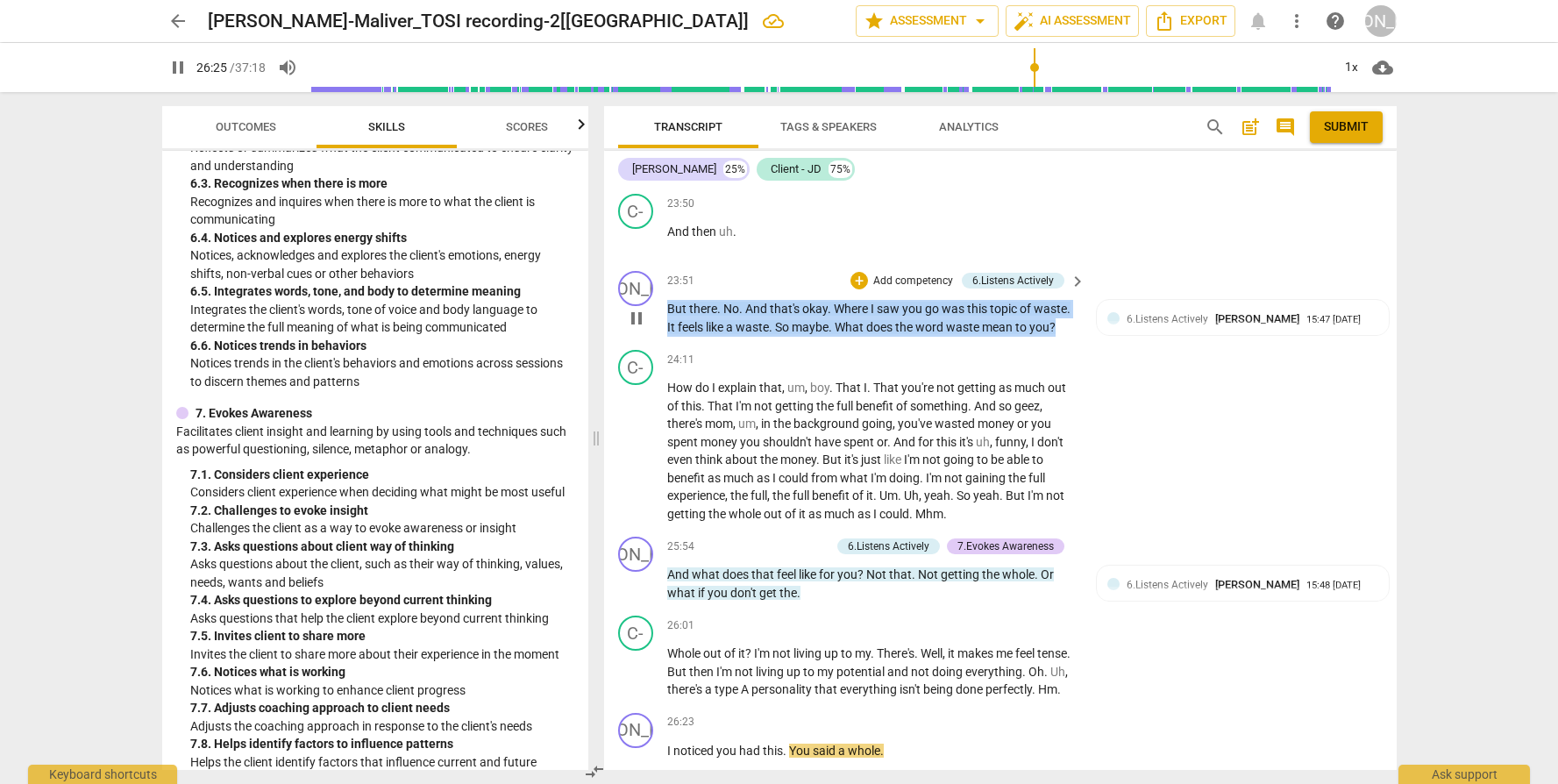
drag, startPoint x: 1070, startPoint y: 331, endPoint x: 656, endPoint y: 313, distance: 414.4
click at [656, 313] on div "JO play_arrow pause 23:51 + Add competency 6.Listens Actively keyboard_arrow_ri…" at bounding box center [1001, 304] width 793 height 79
click at [903, 283] on p "Add competency" at bounding box center [913, 281] width 84 height 16
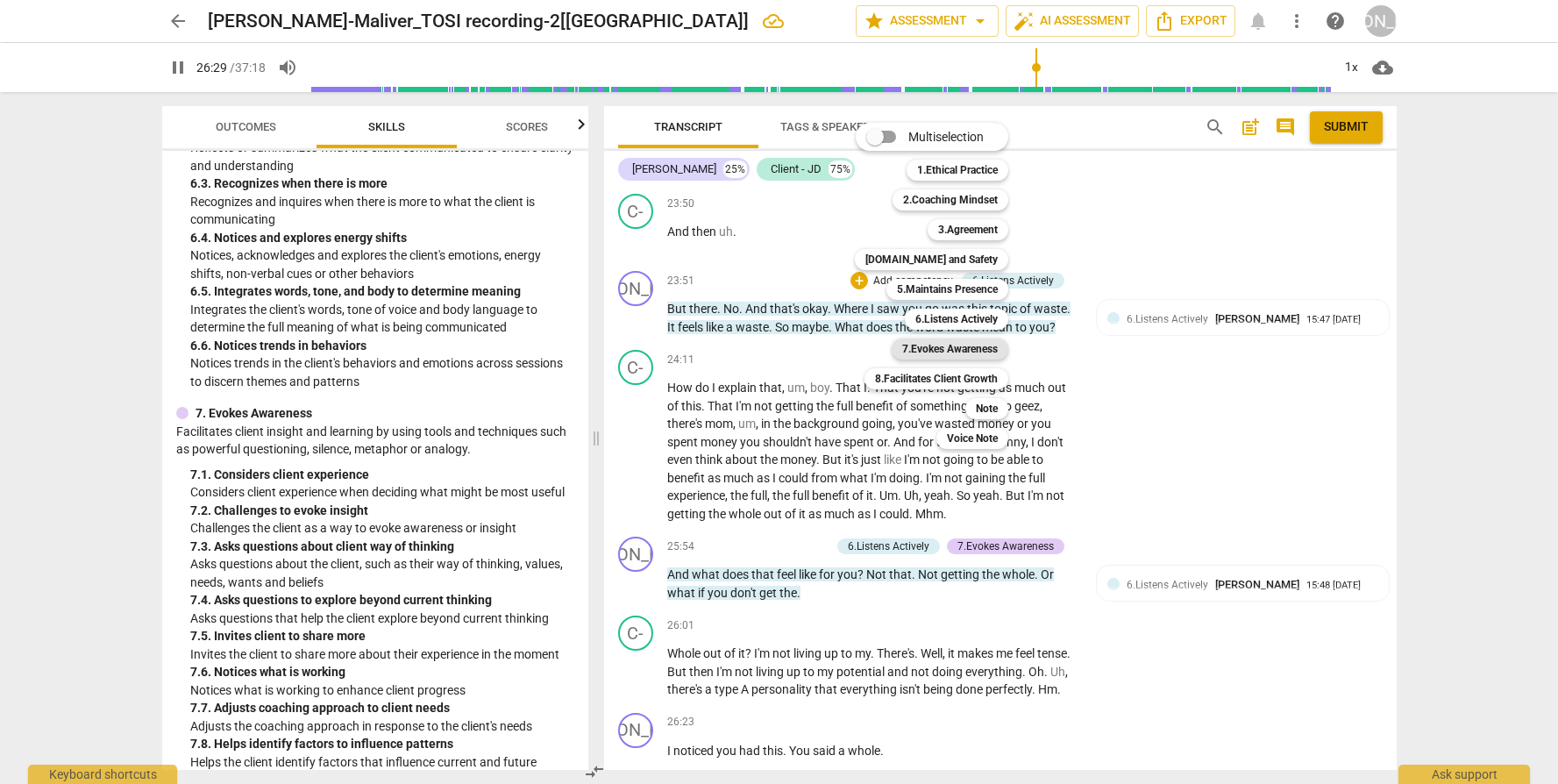
click at [933, 350] on b "7.Evokes Awareness" at bounding box center [950, 348] width 95 height 21
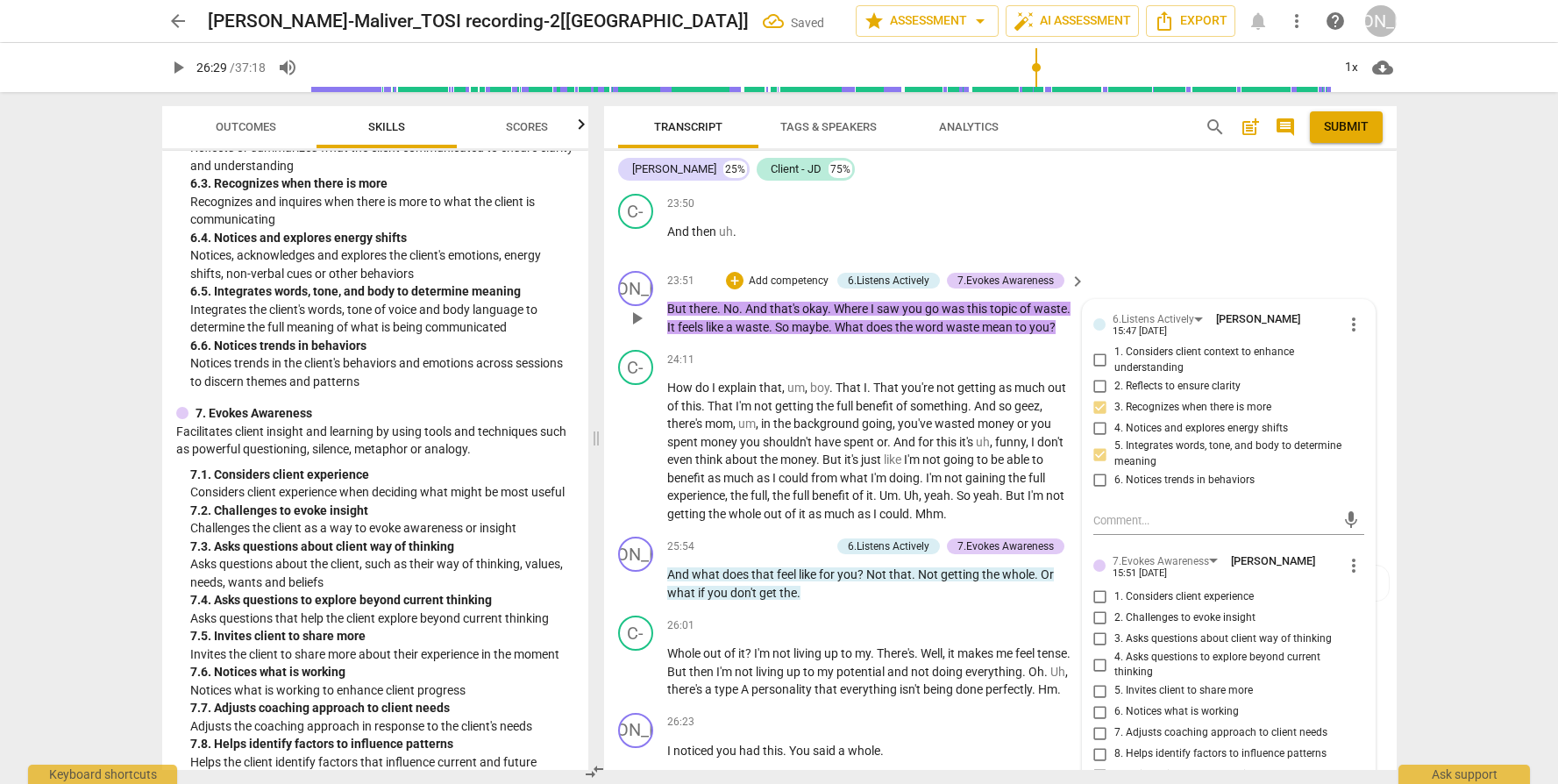
drag, startPoint x: 1164, startPoint y: 637, endPoint x: 1171, endPoint y: 655, distance: 19.3
click at [1164, 639] on span "3. Asks questions about client way of thinking" at bounding box center [1223, 639] width 217 height 16
click at [1115, 639] on input "3. Asks questions about client way of thinking" at bounding box center [1100, 639] width 29 height 21
click at [1172, 654] on span "4. Asks questions to explore beyond current thinking" at bounding box center [1236, 664] width 243 height 30
click at [1115, 654] on input "4. Asks questions to explore beyond current thinking" at bounding box center [1100, 664] width 29 height 21
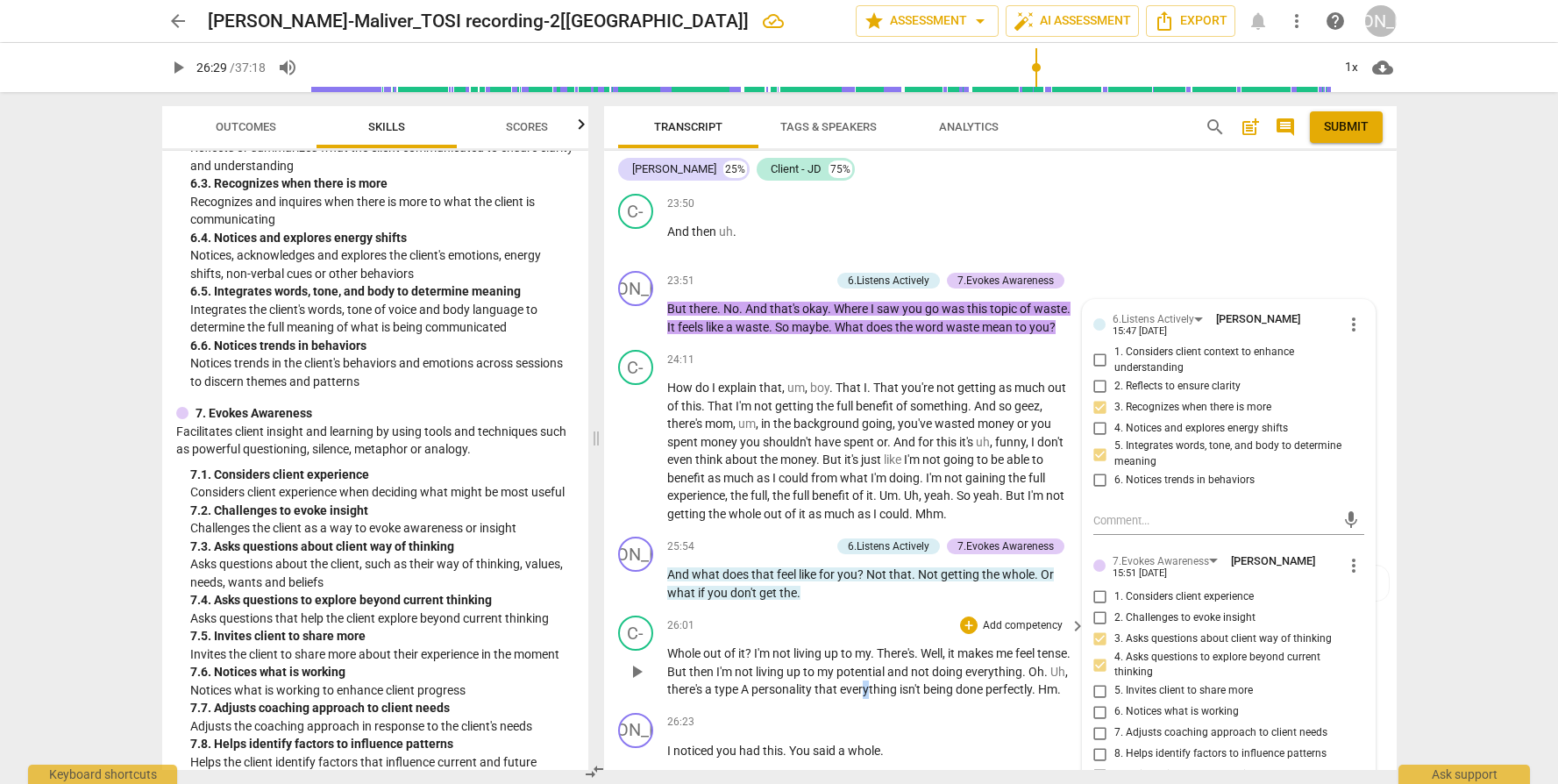
click at [899, 691] on span "everything" at bounding box center [870, 689] width 60 height 14
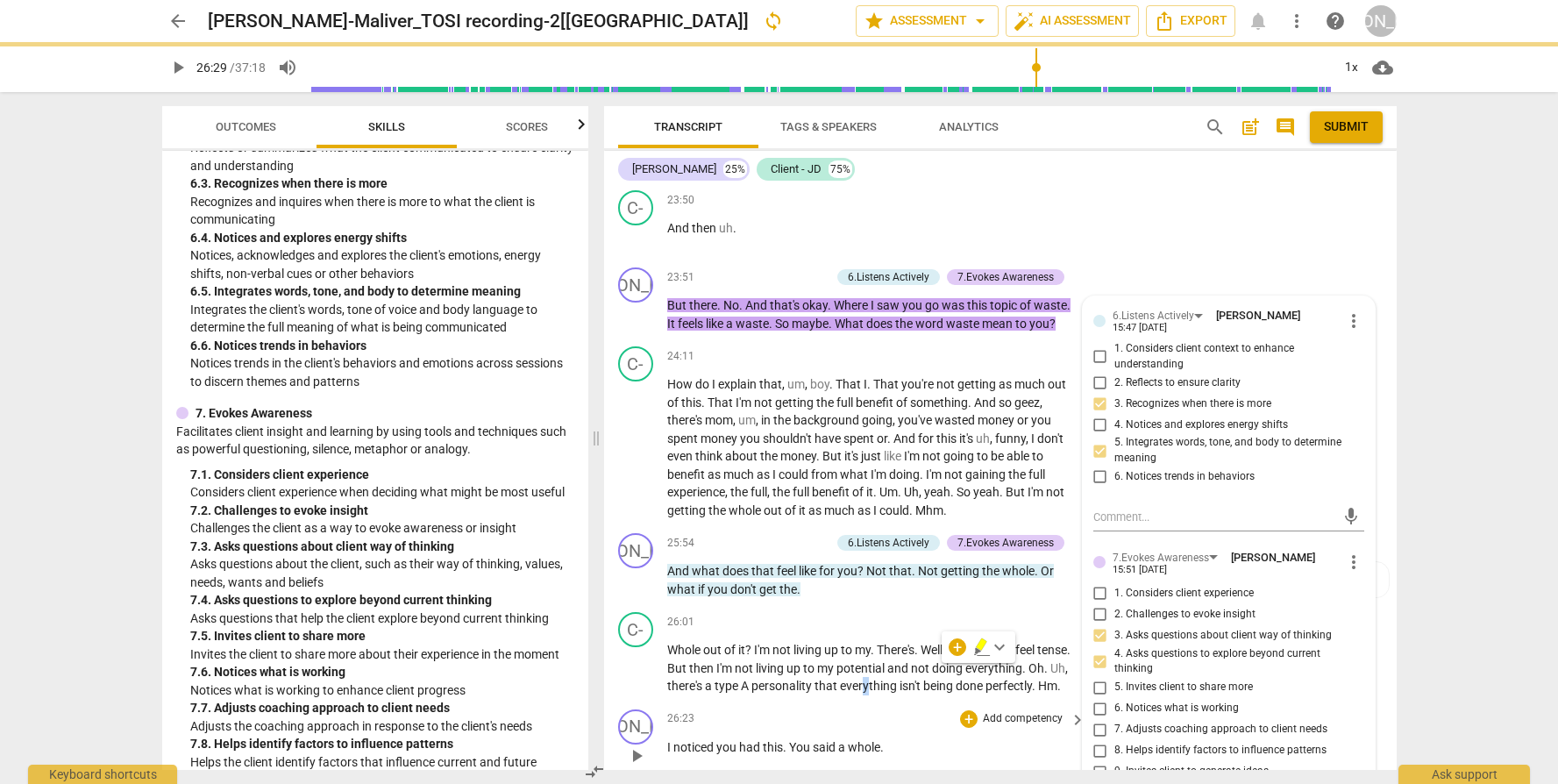
scroll to position [7154, 0]
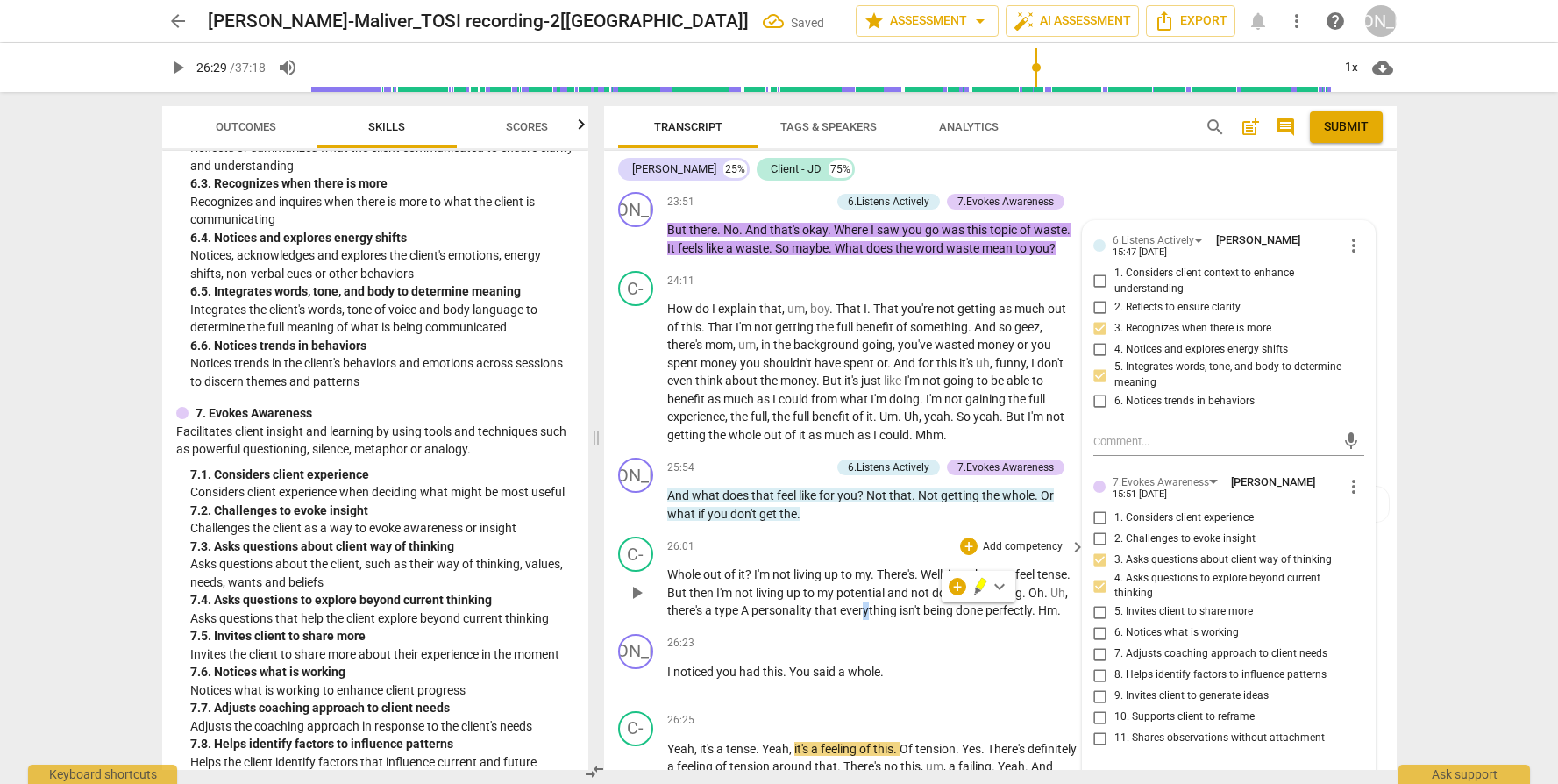
click at [641, 598] on span "play_arrow" at bounding box center [636, 591] width 21 height 21
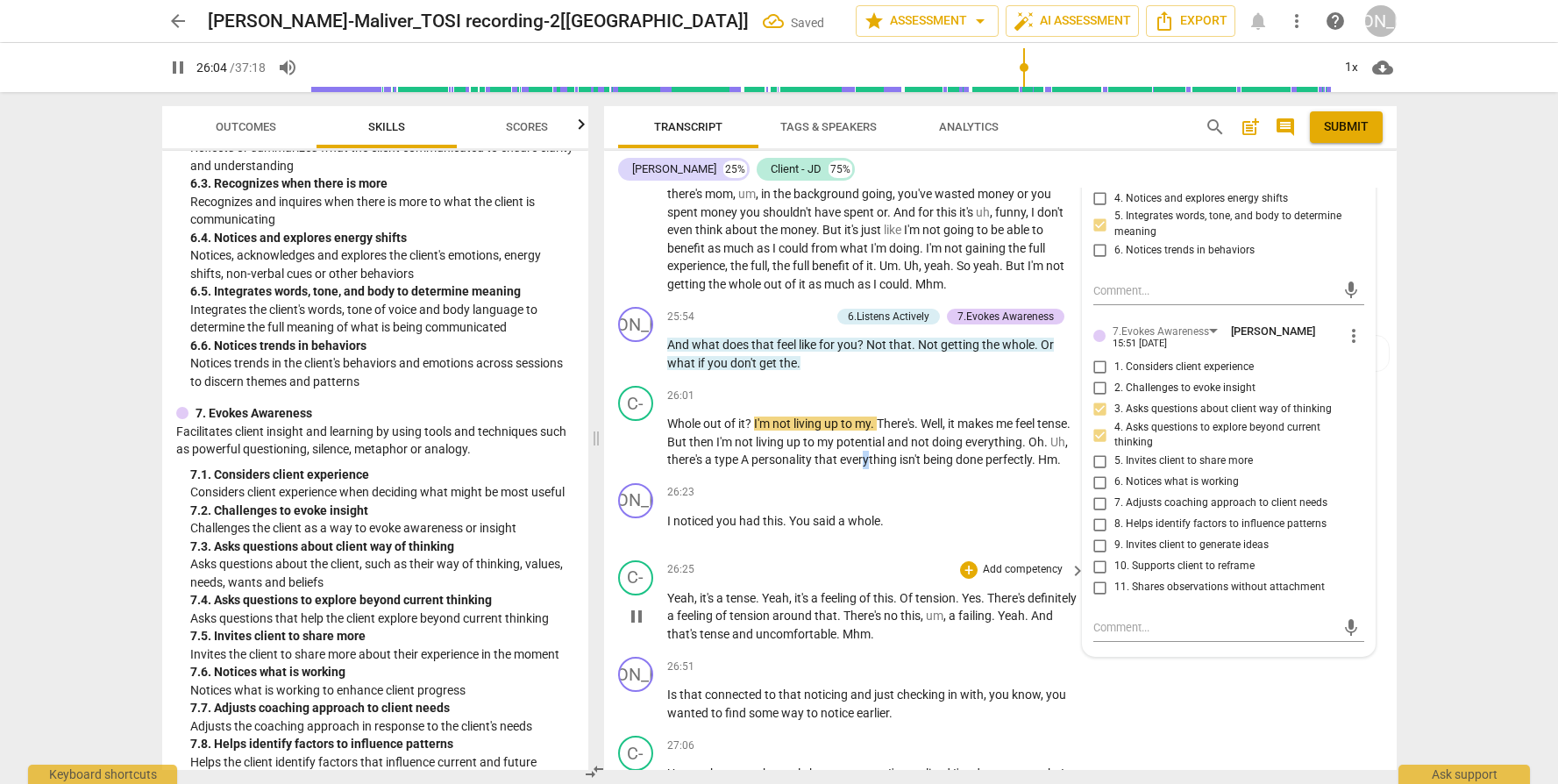
scroll to position [7322, 0]
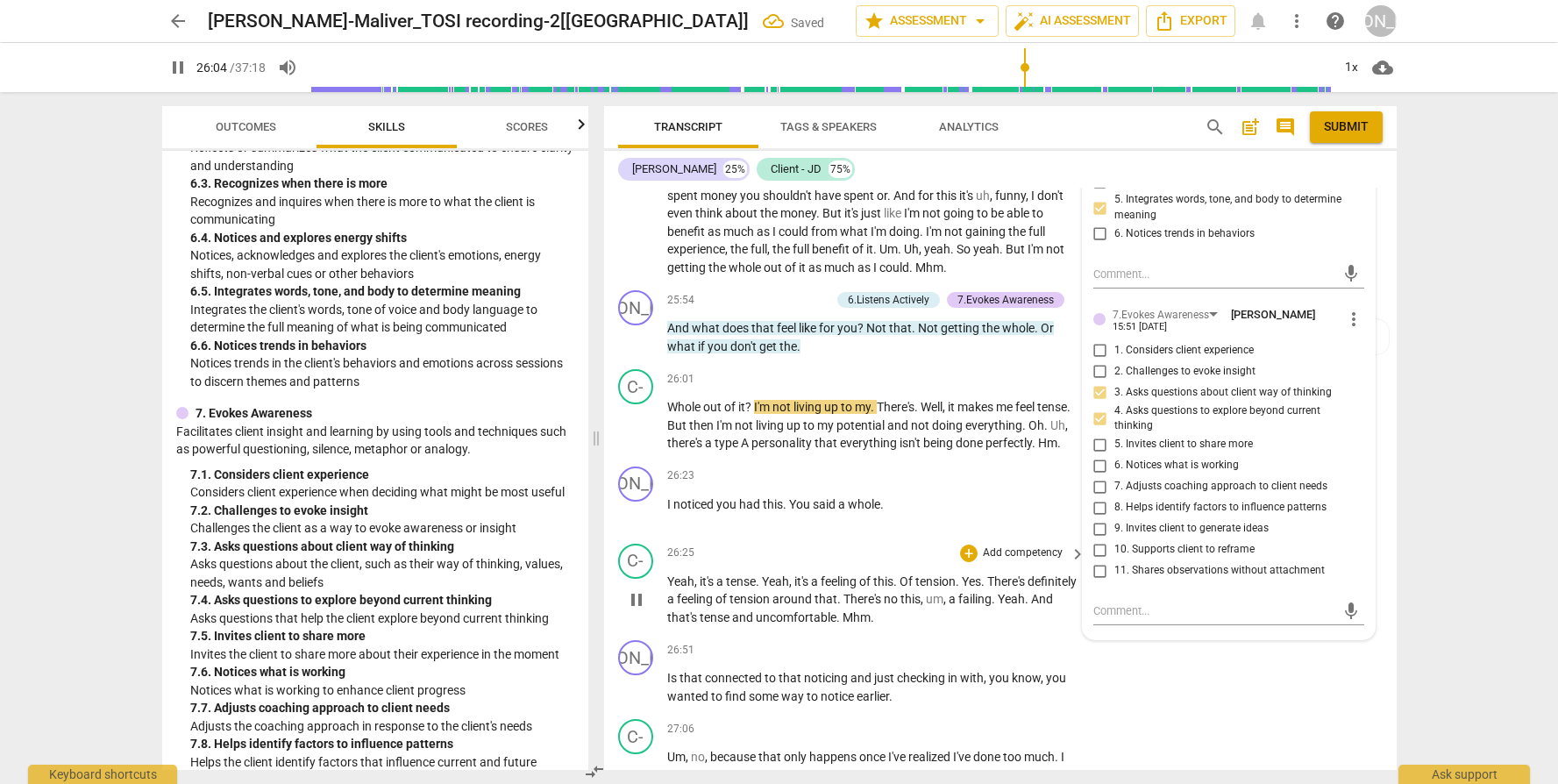
click at [884, 606] on span "There's" at bounding box center [863, 598] width 40 height 14
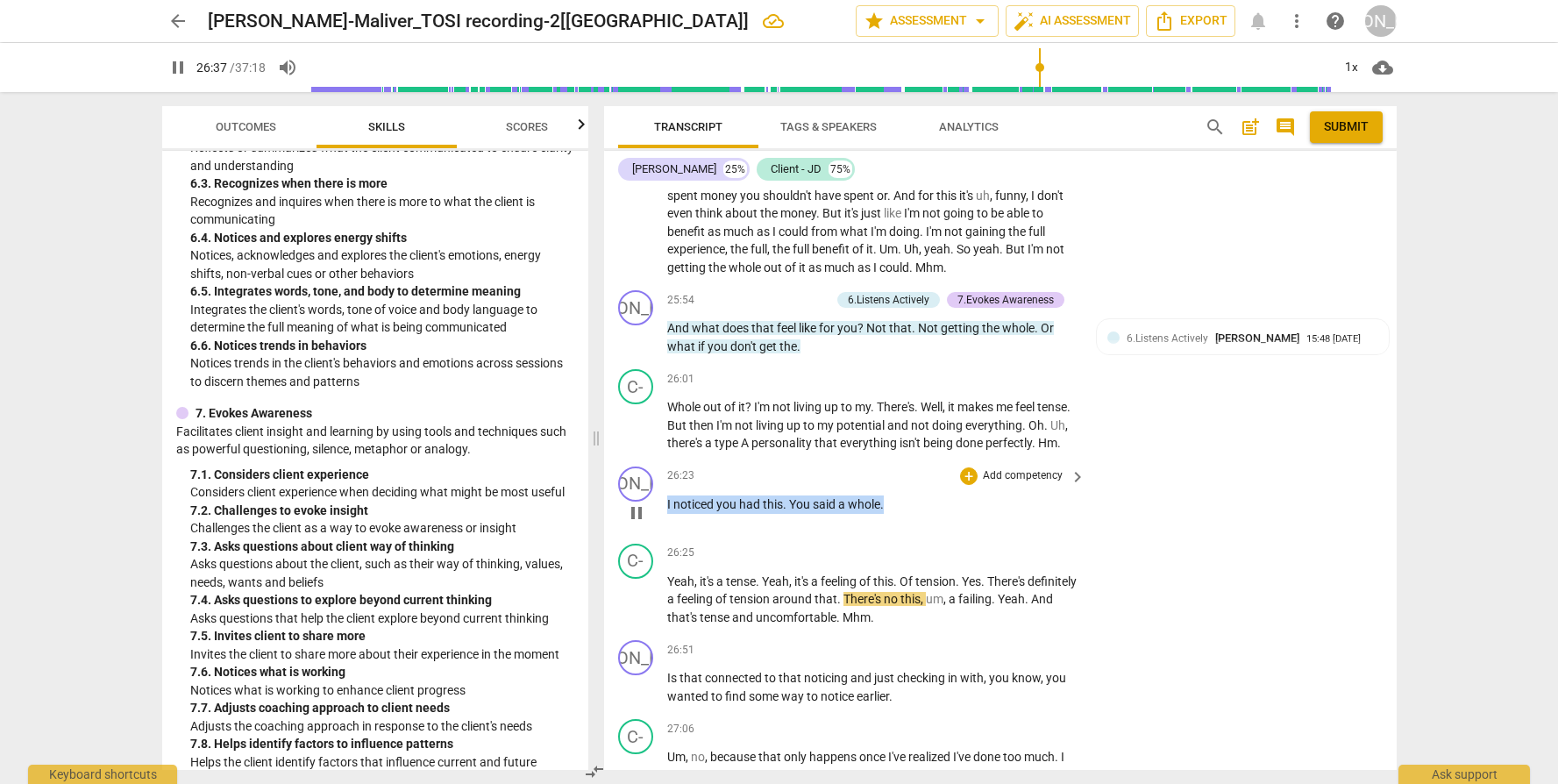
drag, startPoint x: 890, startPoint y: 522, endPoint x: 780, endPoint y: 510, distance: 110.7
click at [661, 521] on div "JO play_arrow pause 26:23 + Add competency keyboard_arrow_right I noticed you h…" at bounding box center [1001, 498] width 793 height 78
click at [1010, 483] on p "Add competency" at bounding box center [1022, 476] width 84 height 16
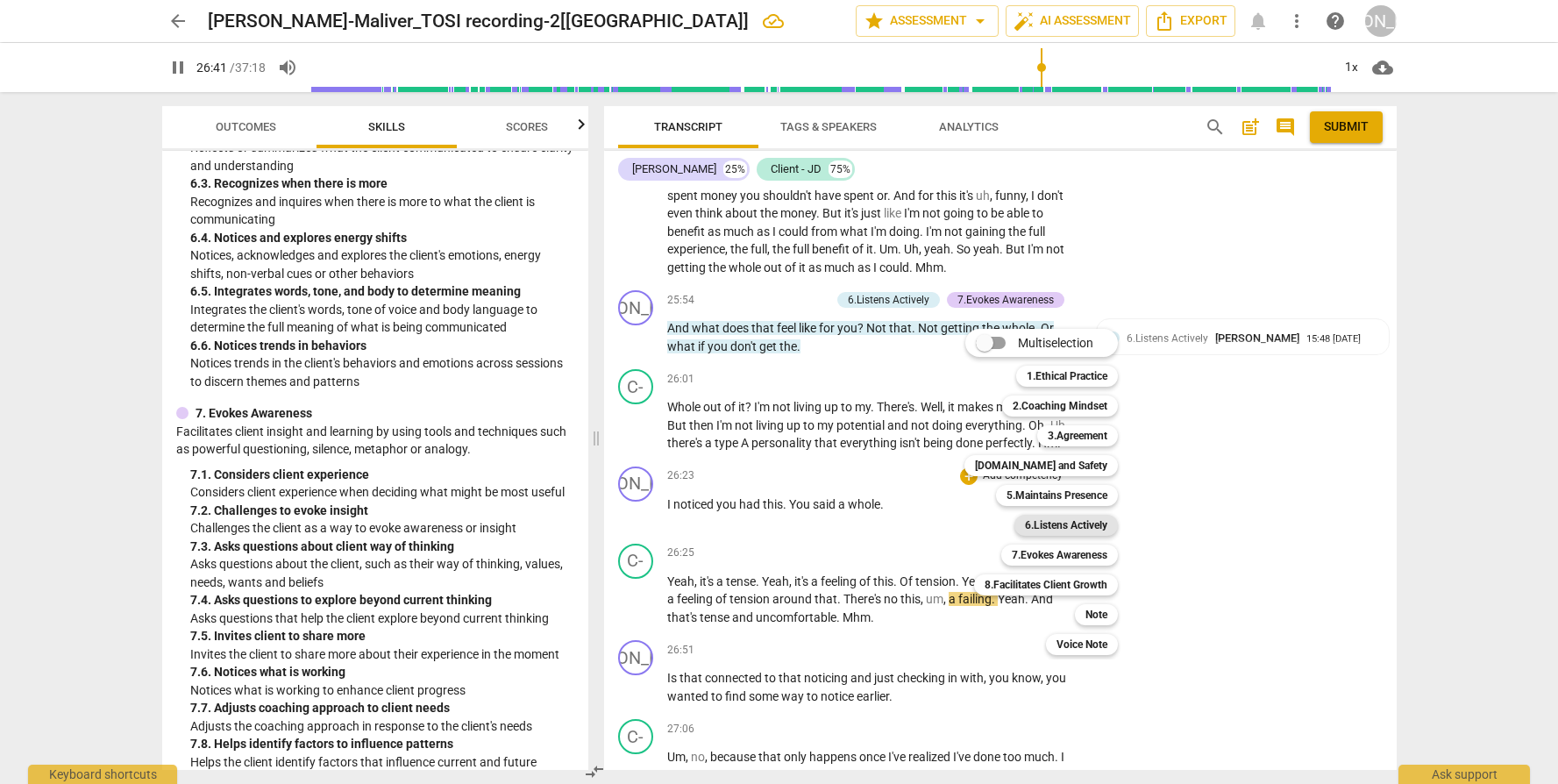
click at [1057, 528] on b "6.Listens Actively" at bounding box center [1067, 525] width 83 height 21
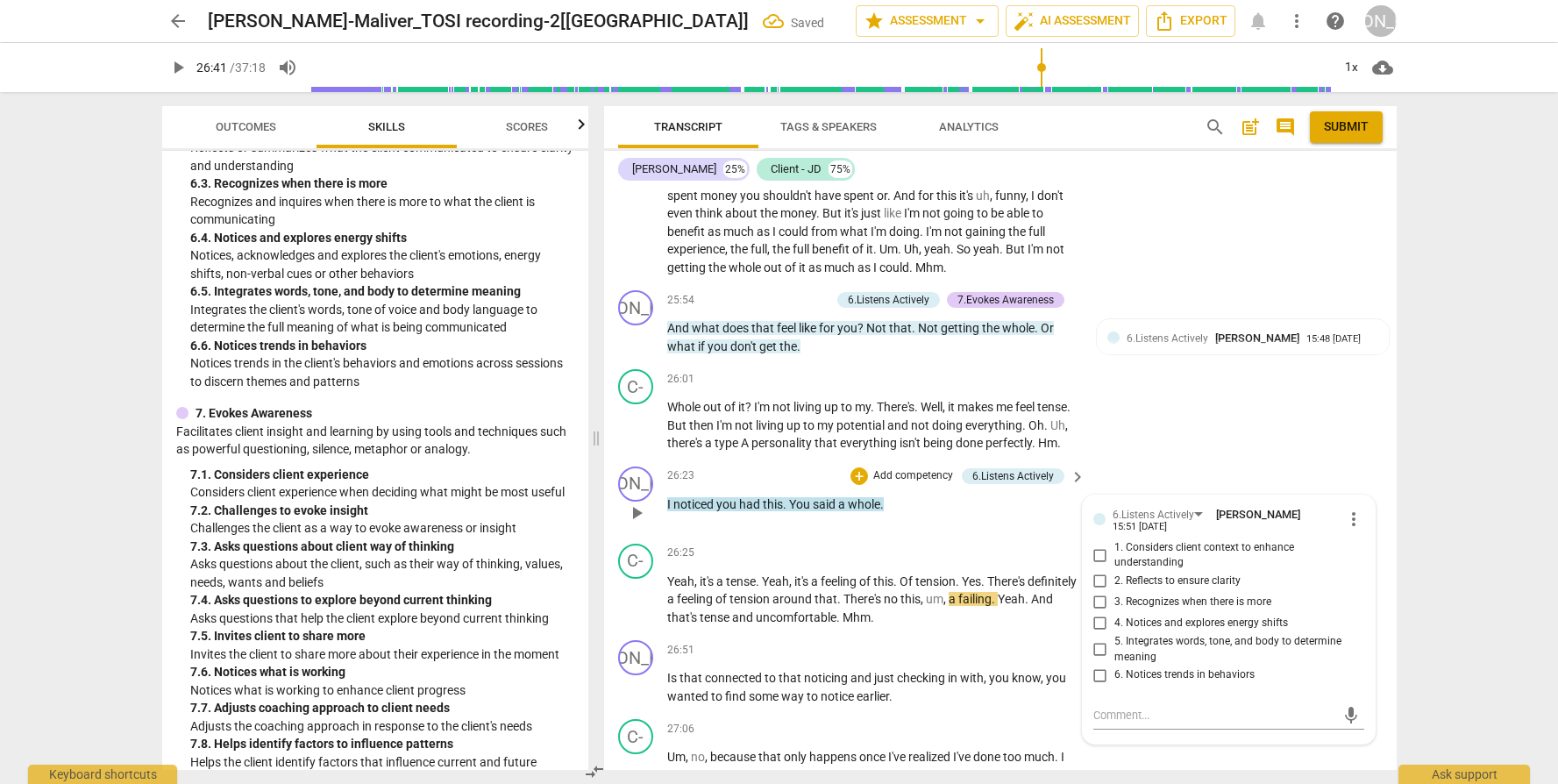
click at [1133, 663] on span "5. Integrates words, tone, and body to determine meaning" at bounding box center [1236, 648] width 243 height 30
click at [1115, 660] on input "5. Integrates words, tone, and body to determine meaning" at bounding box center [1100, 648] width 29 height 21
click at [1149, 631] on span "4. Notices and explores energy shifts" at bounding box center [1201, 623] width 174 height 16
click at [1115, 634] on input "4. Notices and explores energy shifts" at bounding box center [1100, 623] width 29 height 21
drag, startPoint x: 866, startPoint y: 549, endPoint x: 884, endPoint y: 573, distance: 30.0
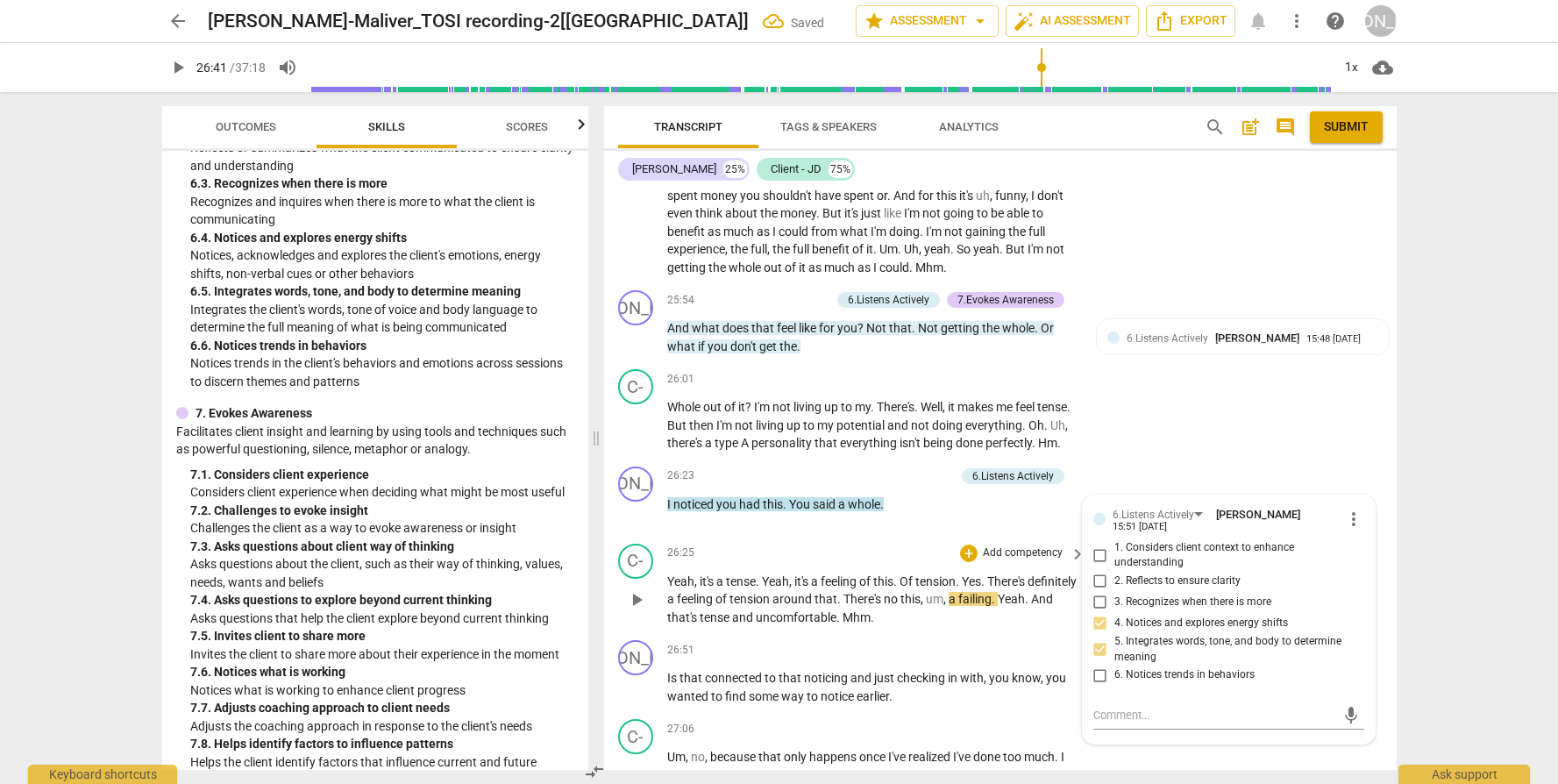
click at [866, 536] on div "JO play_arrow pause 26:23 + Add competency 6.Listens Actively keyboard_arrow_ri…" at bounding box center [1001, 498] width 793 height 78
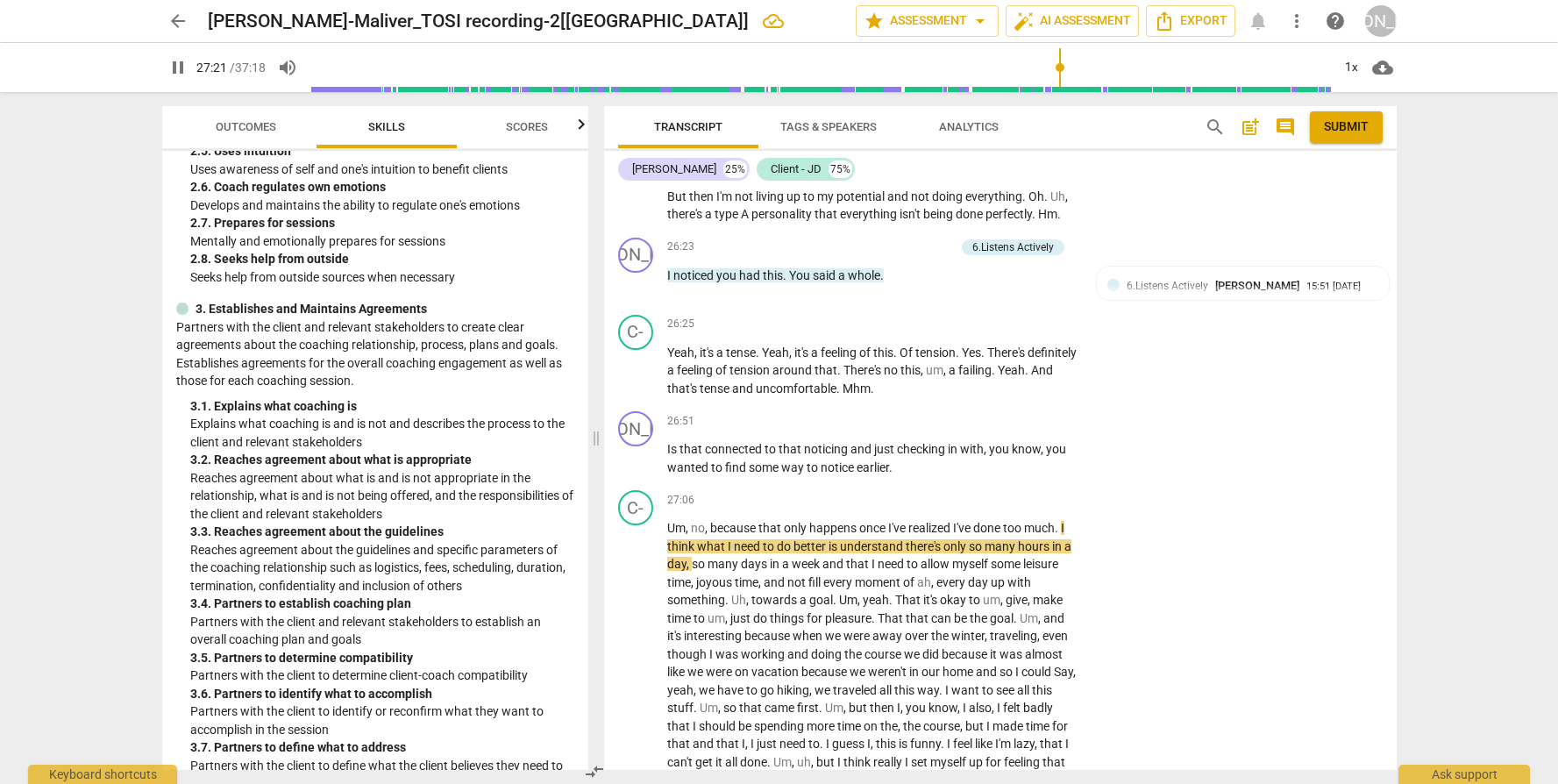
scroll to position [772, 0]
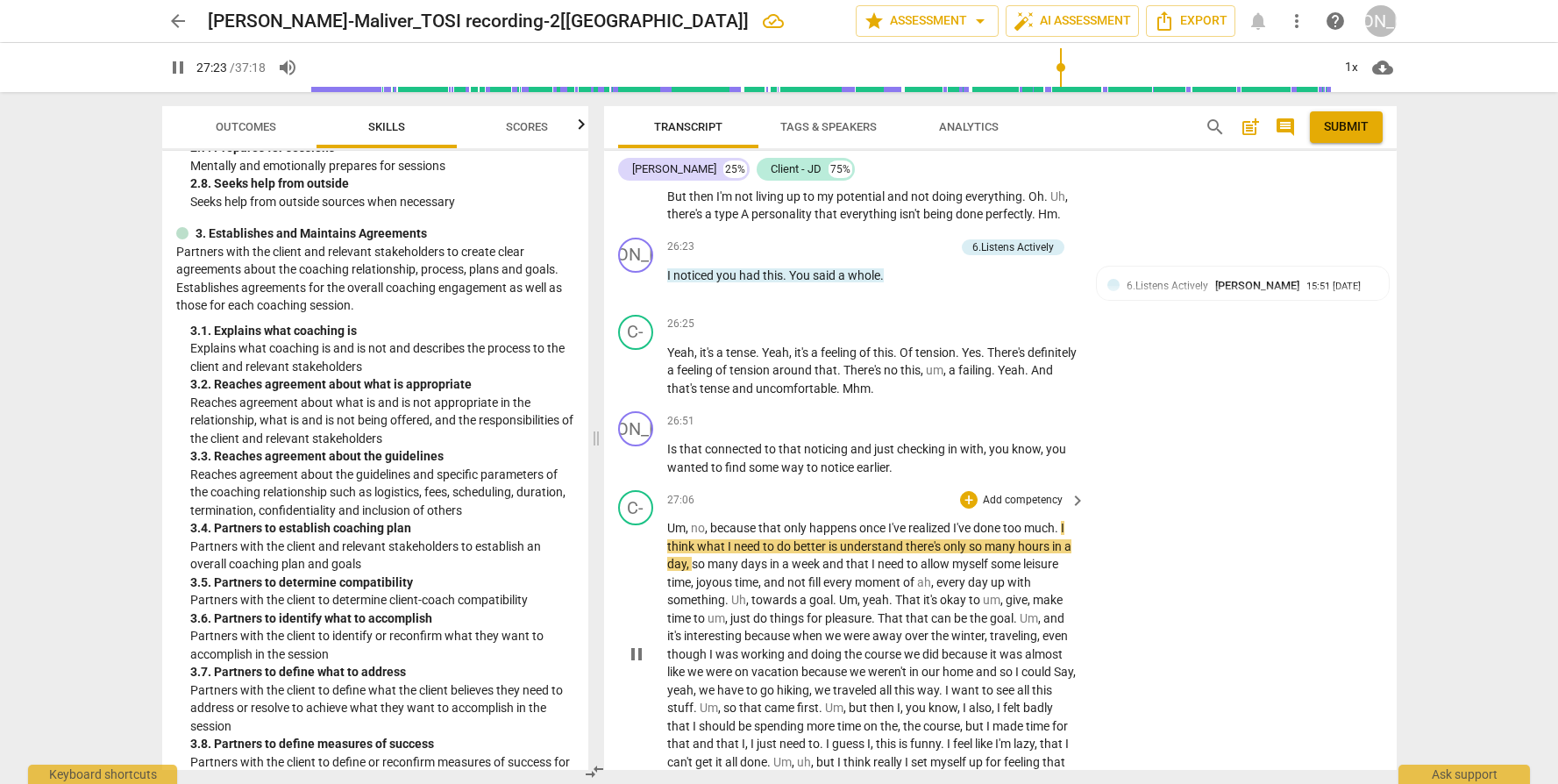
click at [638, 664] on span "pause" at bounding box center [636, 653] width 21 height 21
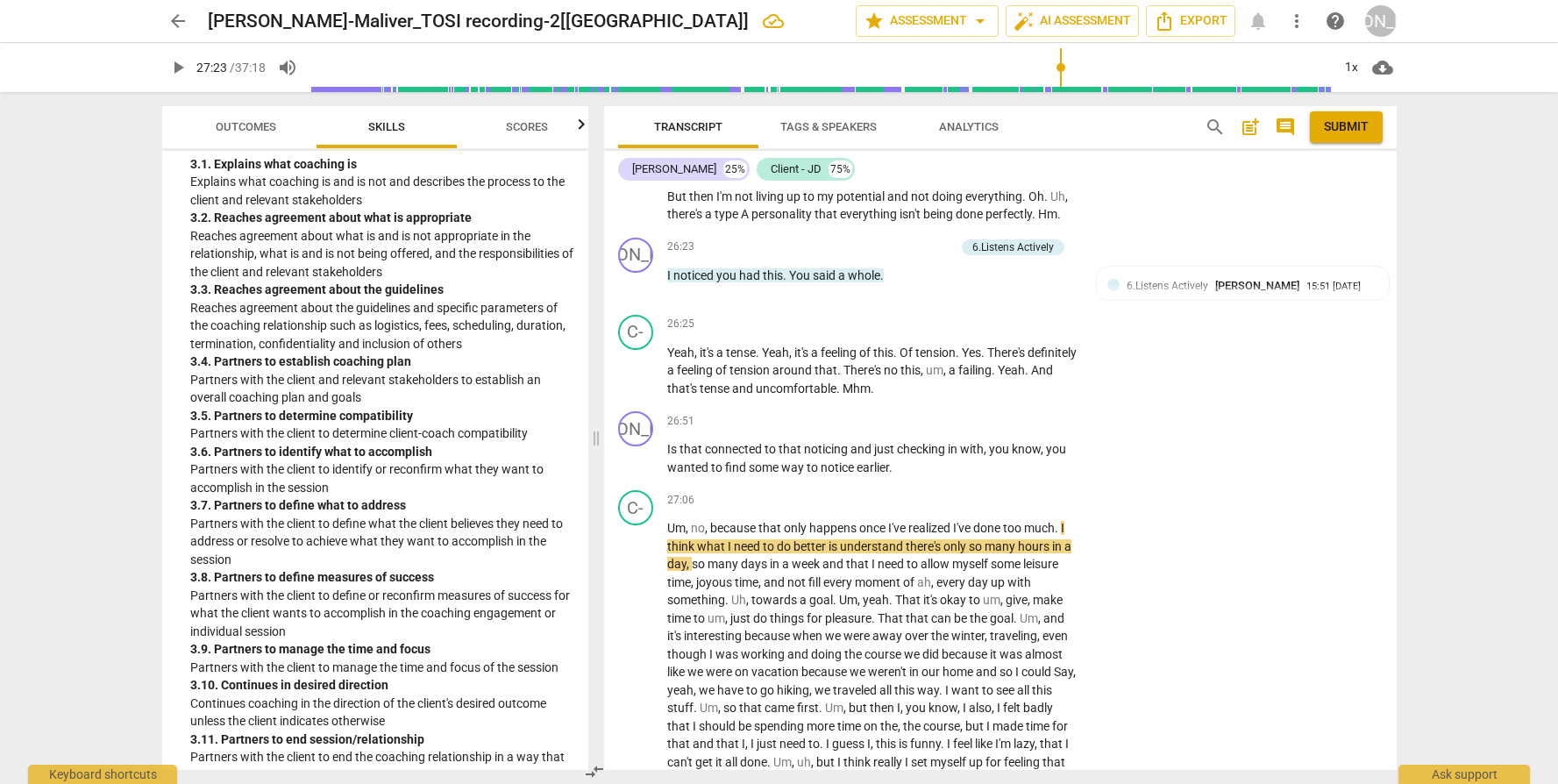
scroll to position [993, 0]
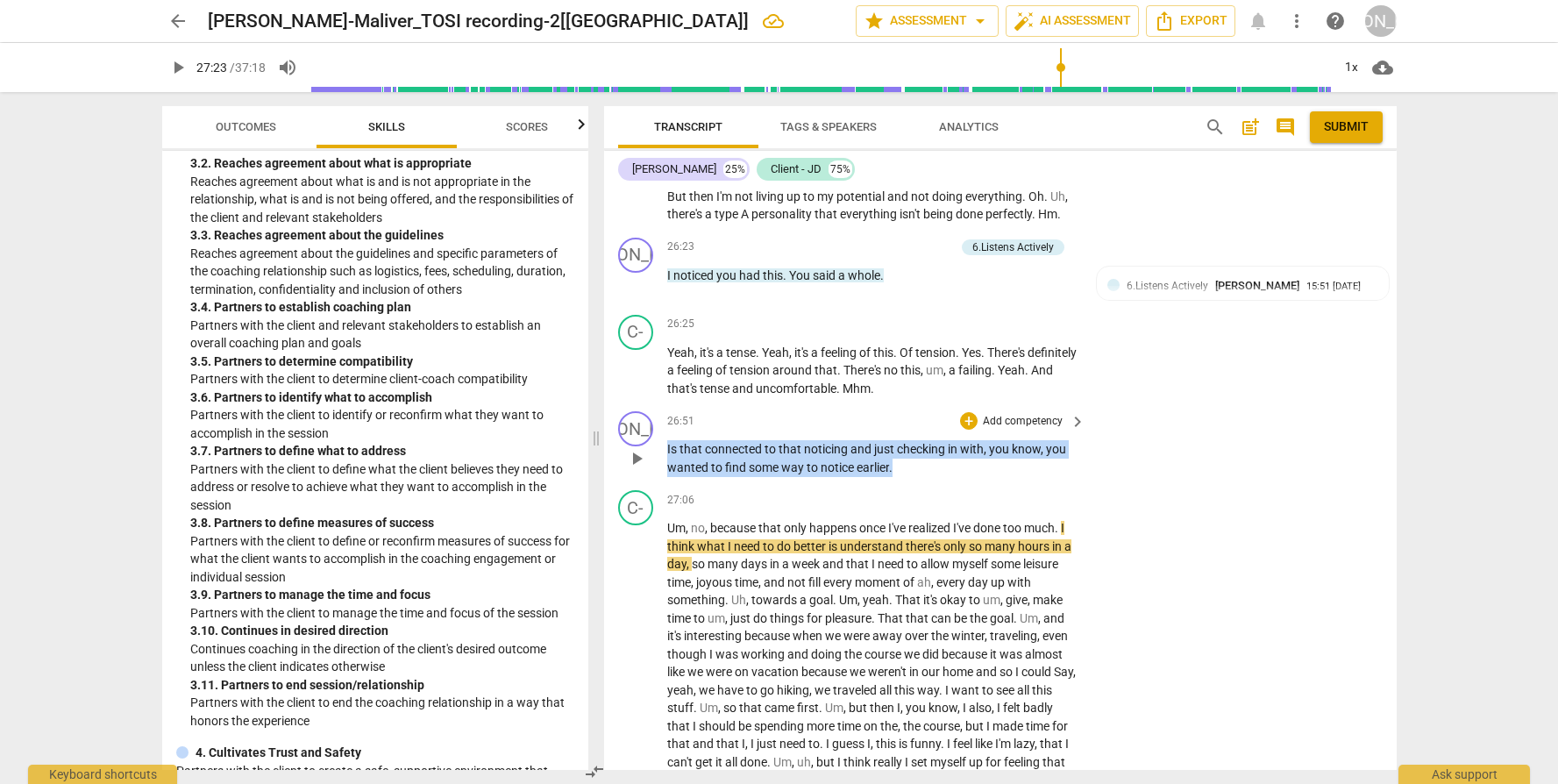
drag, startPoint x: 915, startPoint y: 484, endPoint x: 649, endPoint y: 470, distance: 266.4
click at [649, 470] on div "JO play_arrow pause 26:51 + Add competency keyboard_arrow_right Is that connect…" at bounding box center [1001, 443] width 793 height 79
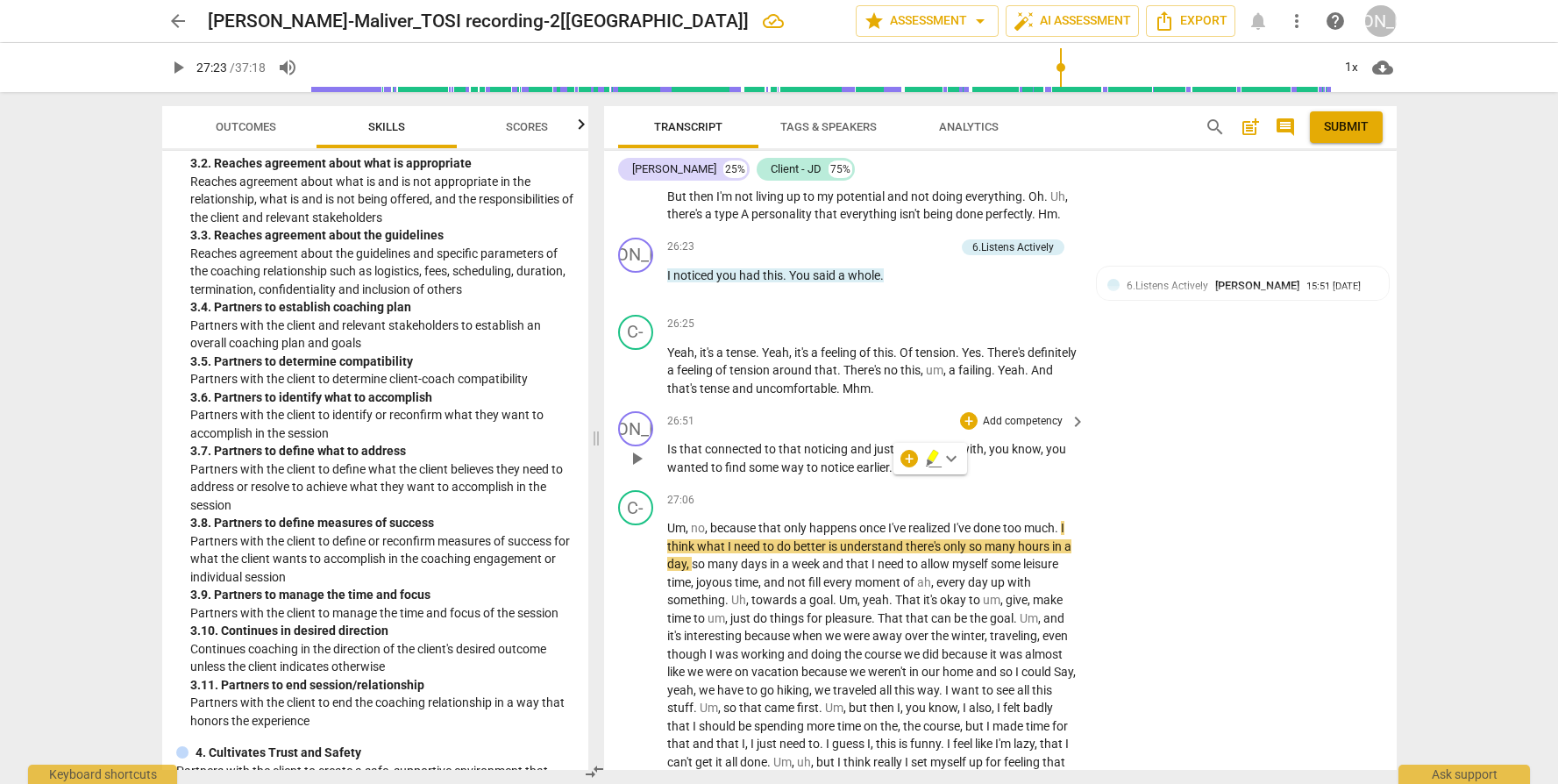
click at [1029, 429] on p "Add competency" at bounding box center [1022, 421] width 84 height 16
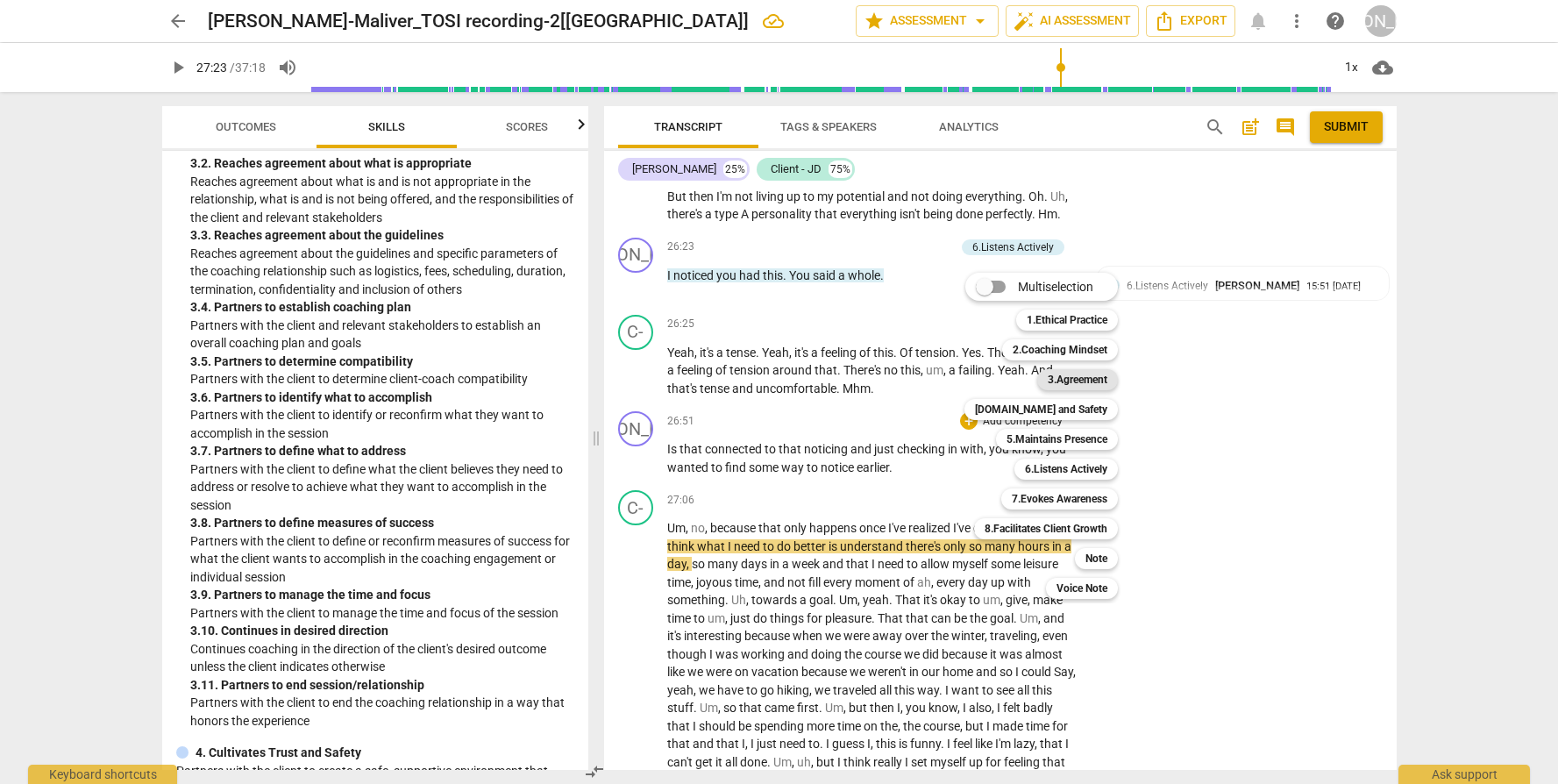
click at [1069, 382] on b "3.Agreement" at bounding box center [1077, 379] width 60 height 21
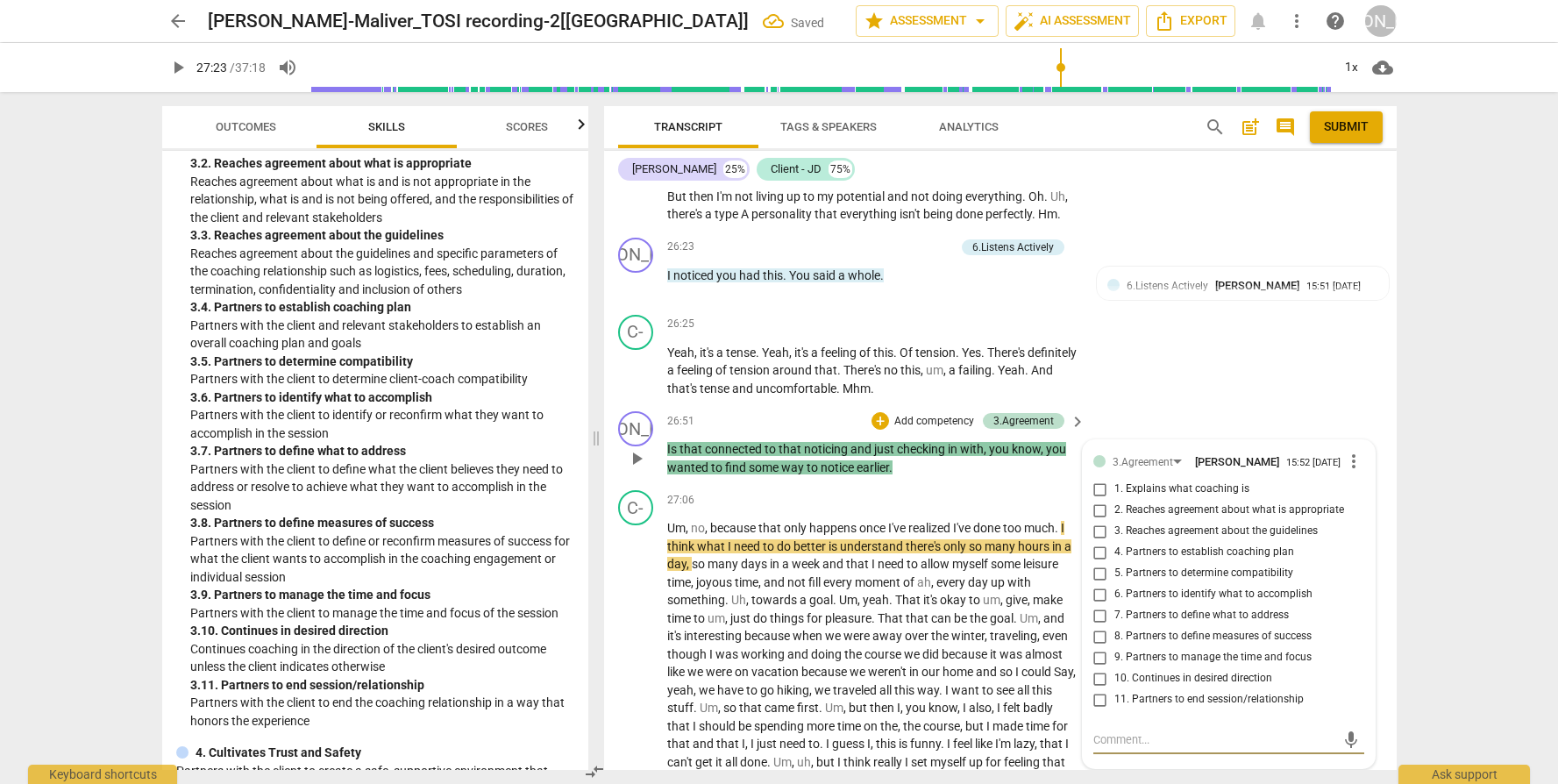
click at [1216, 687] on span "10. Continues in desired direction" at bounding box center [1193, 679] width 158 height 16
click at [1115, 689] on input "10. Continues in desired direction" at bounding box center [1100, 678] width 29 height 21
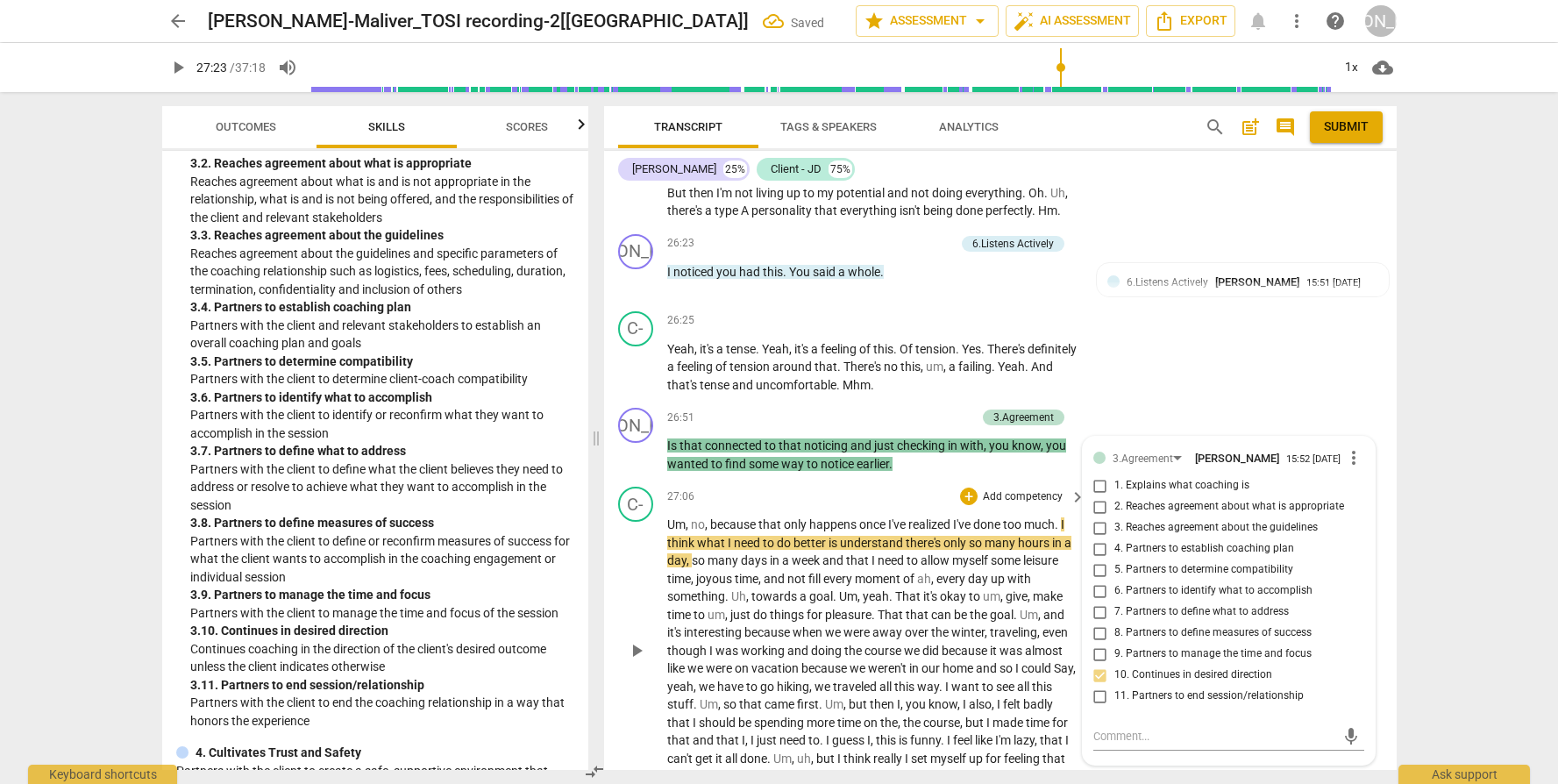
click at [940, 671] on span "our" at bounding box center [932, 668] width 21 height 14
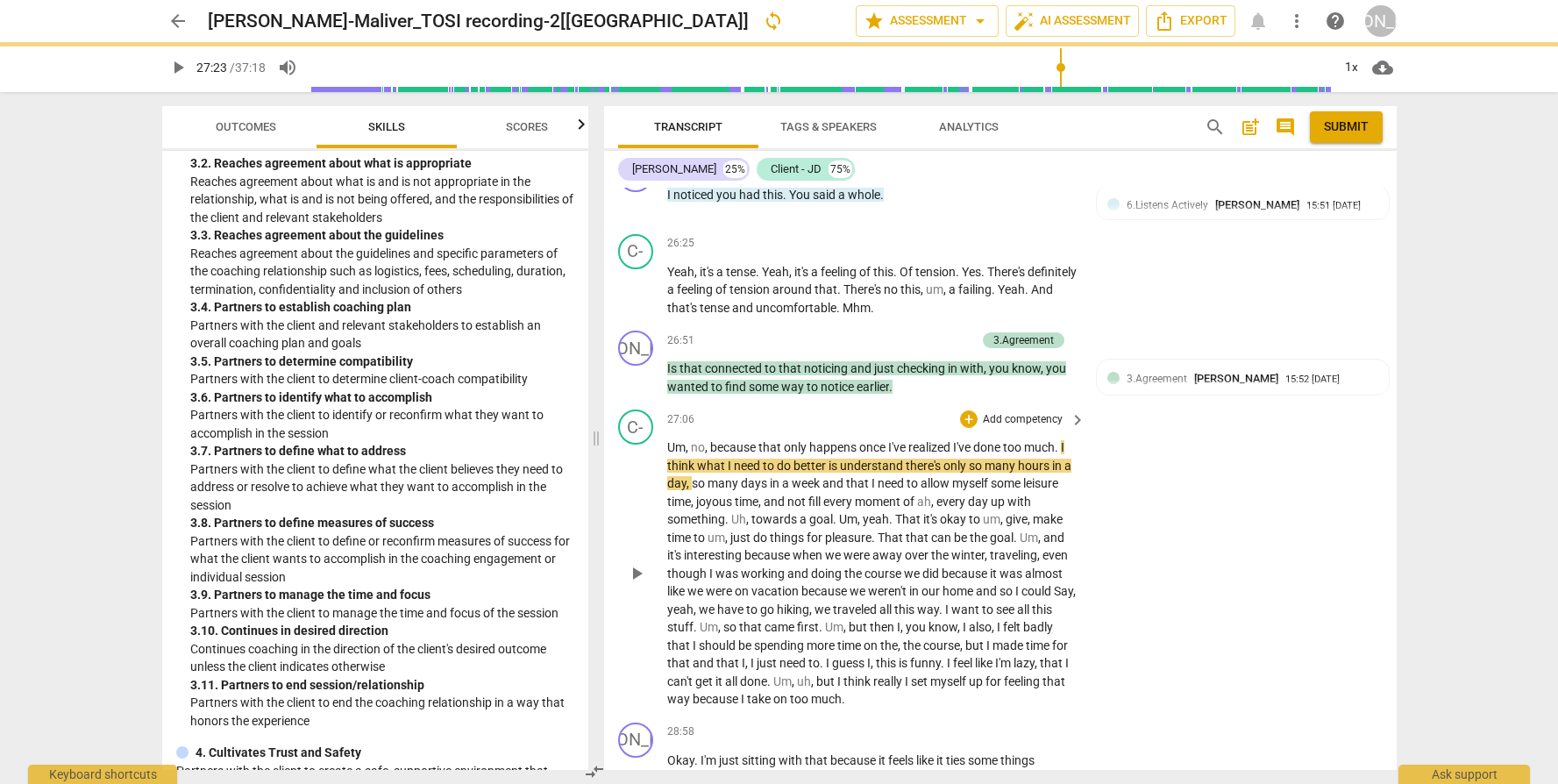
scroll to position [7635, 0]
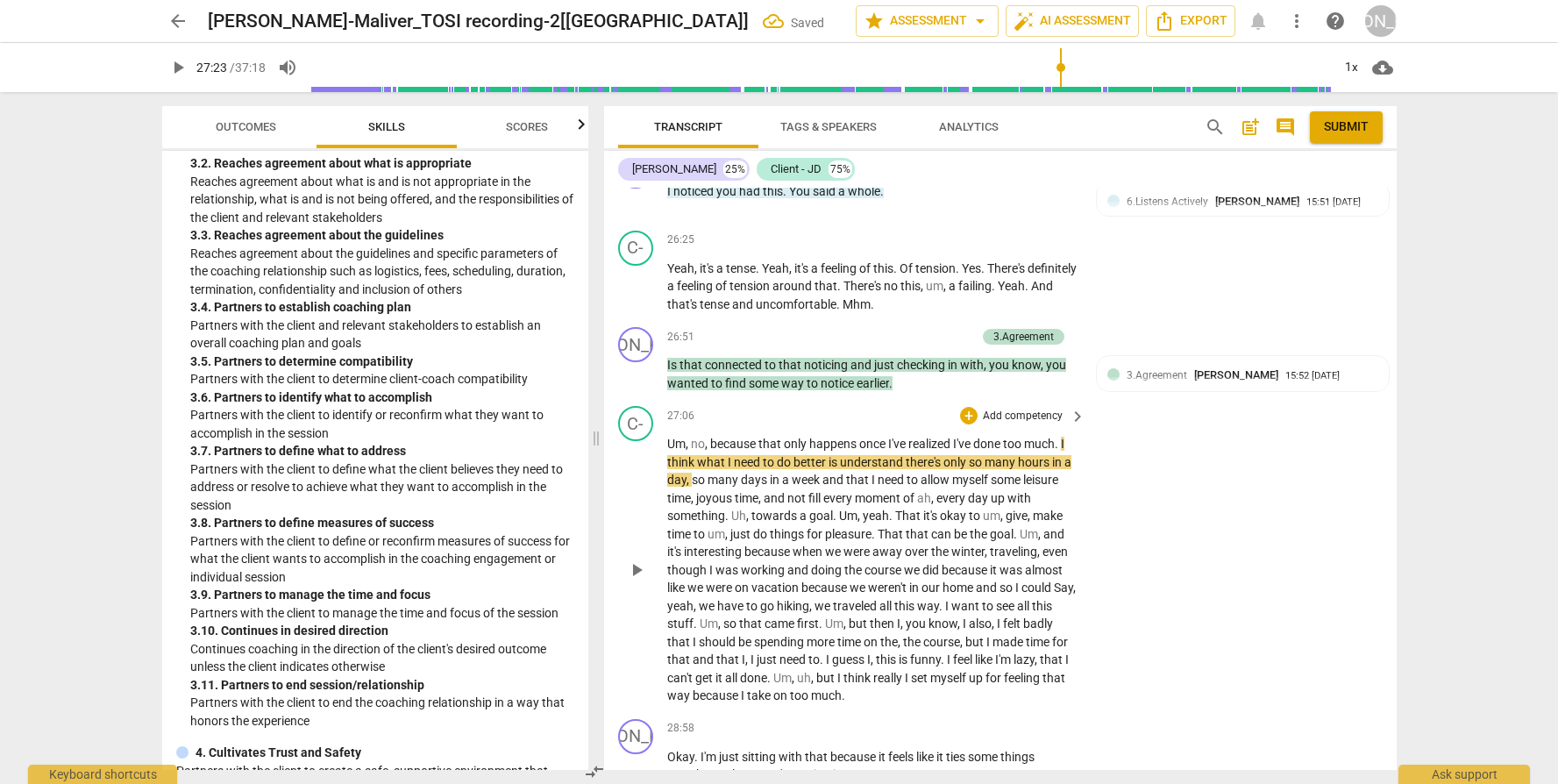
click at [637, 581] on span "play_arrow" at bounding box center [636, 569] width 21 height 21
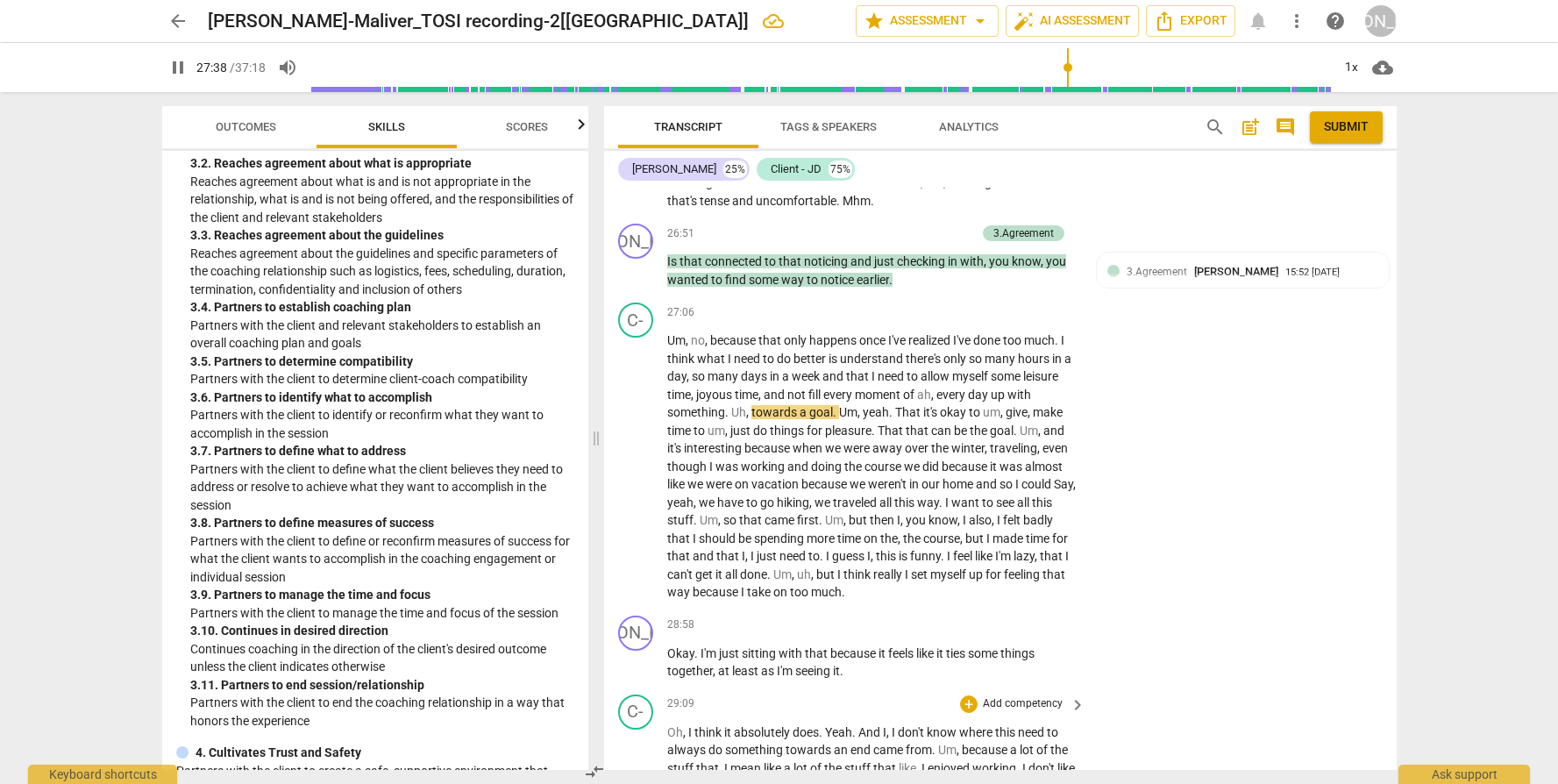
scroll to position [7728, 0]
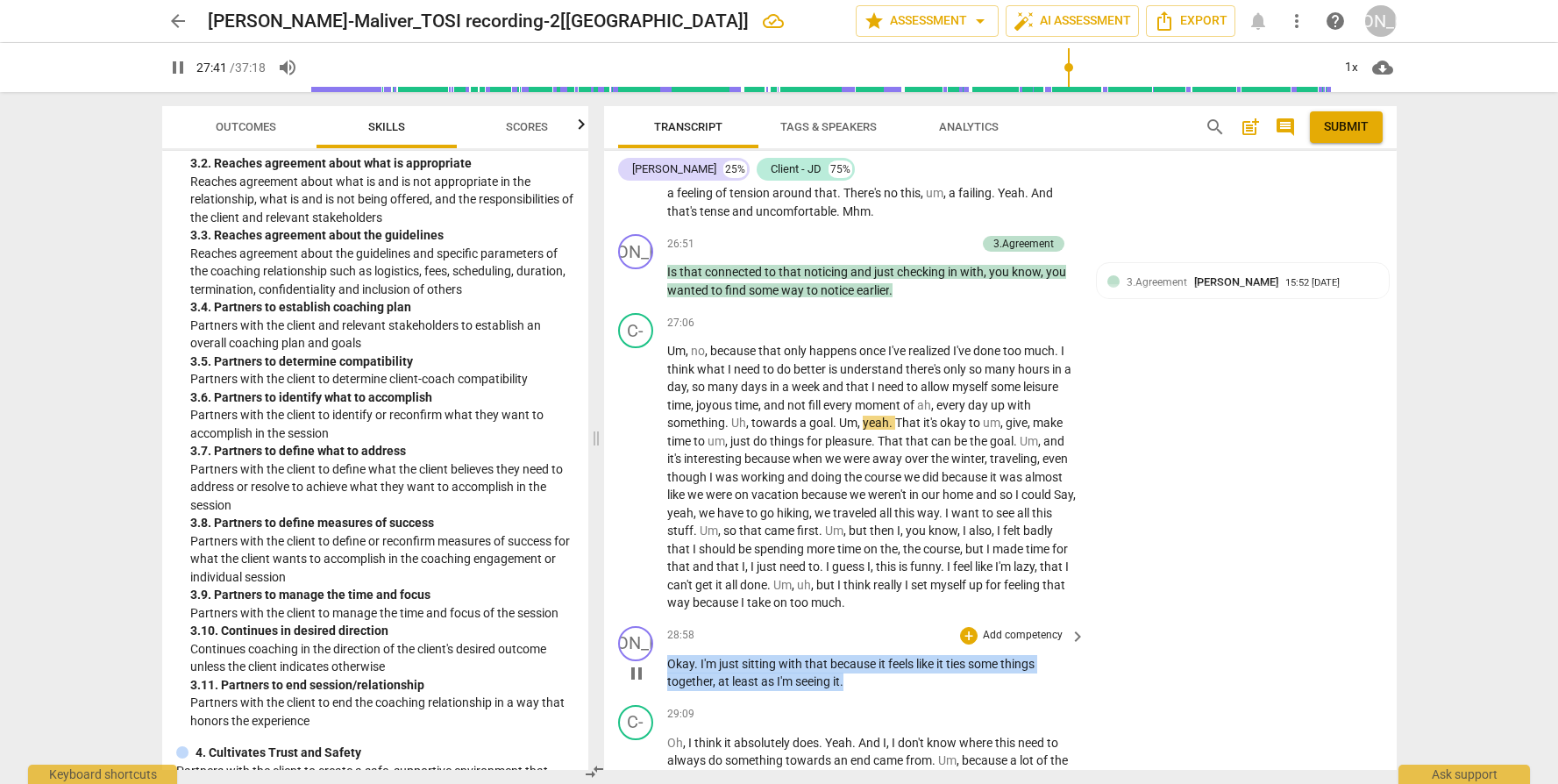
drag, startPoint x: 854, startPoint y: 690, endPoint x: 656, endPoint y: 670, distance: 199.0
click at [656, 670] on div "JO play_arrow pause 28:58 + Add competency keyboard_arrow_right Okay . I'm just…" at bounding box center [1001, 658] width 793 height 79
click at [1011, 642] on p "Add competency" at bounding box center [1022, 636] width 84 height 16
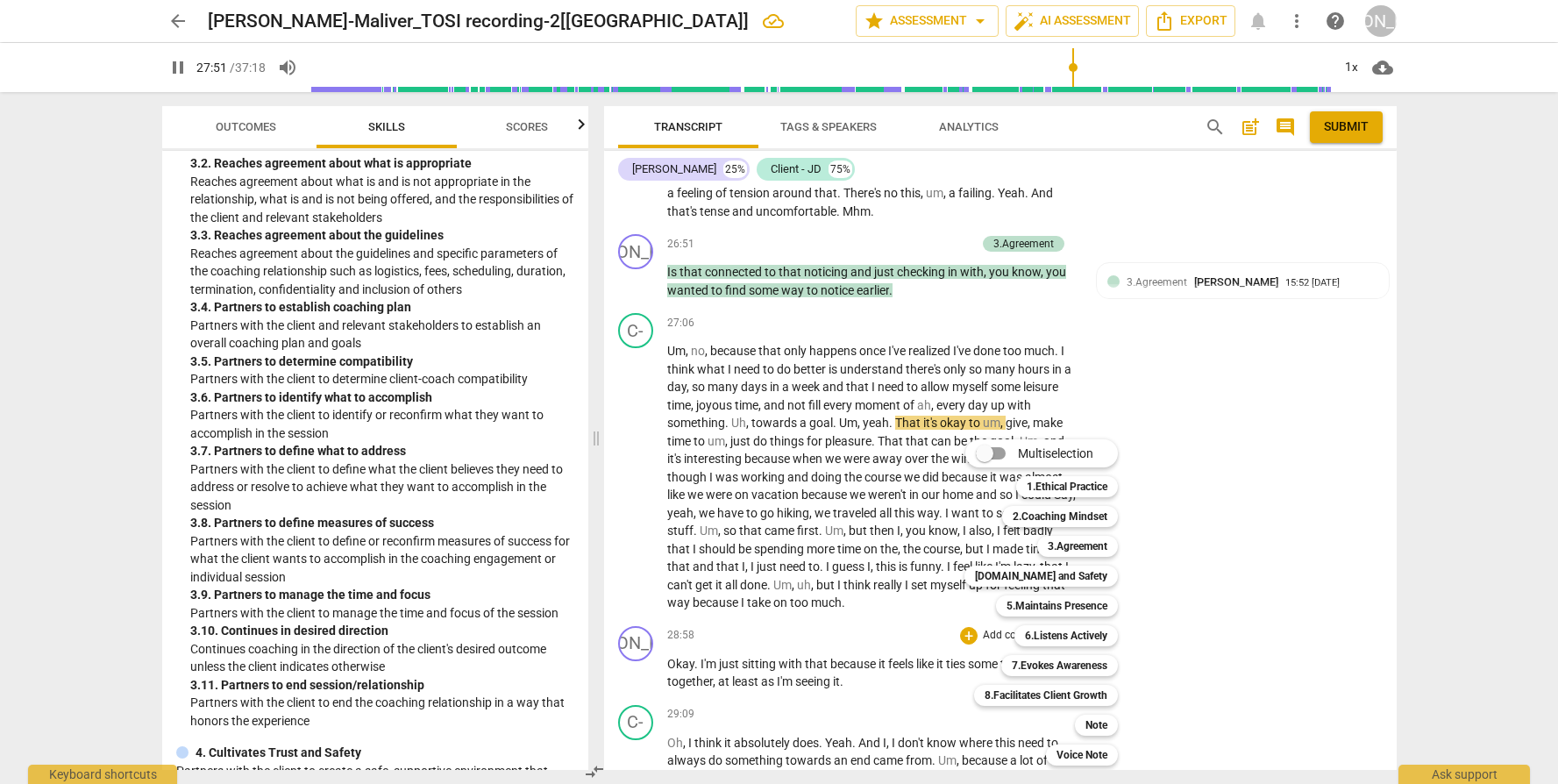
click at [416, 610] on div at bounding box center [779, 392] width 1558 height 784
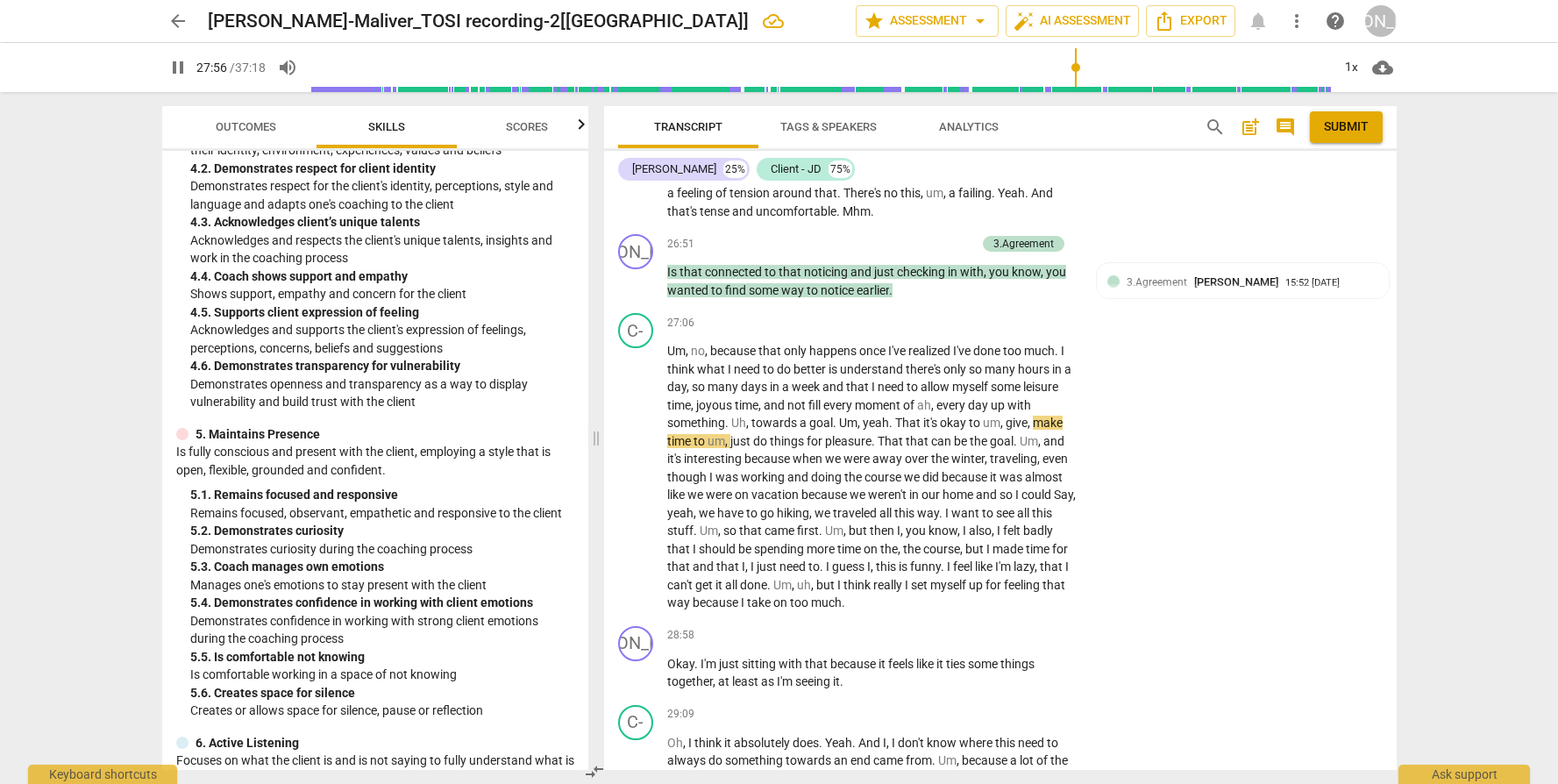
scroll to position [1785, 0]
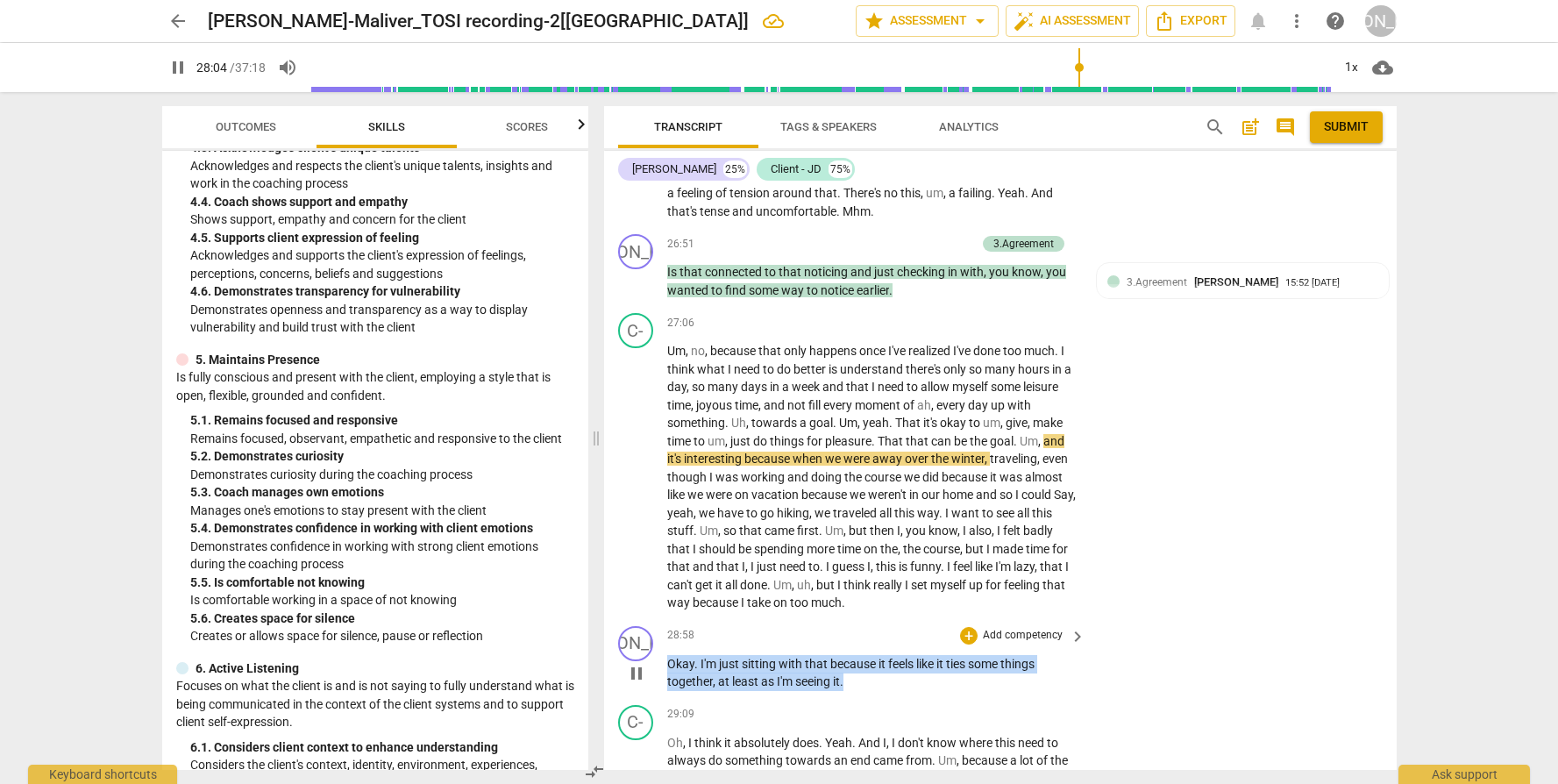
drag, startPoint x: 809, startPoint y: 679, endPoint x: 631, endPoint y: 666, distance: 178.5
click at [631, 666] on div "JO play_arrow pause 28:58 + Add competency keyboard_arrow_right Okay . I'm just…" at bounding box center [1001, 658] width 793 height 79
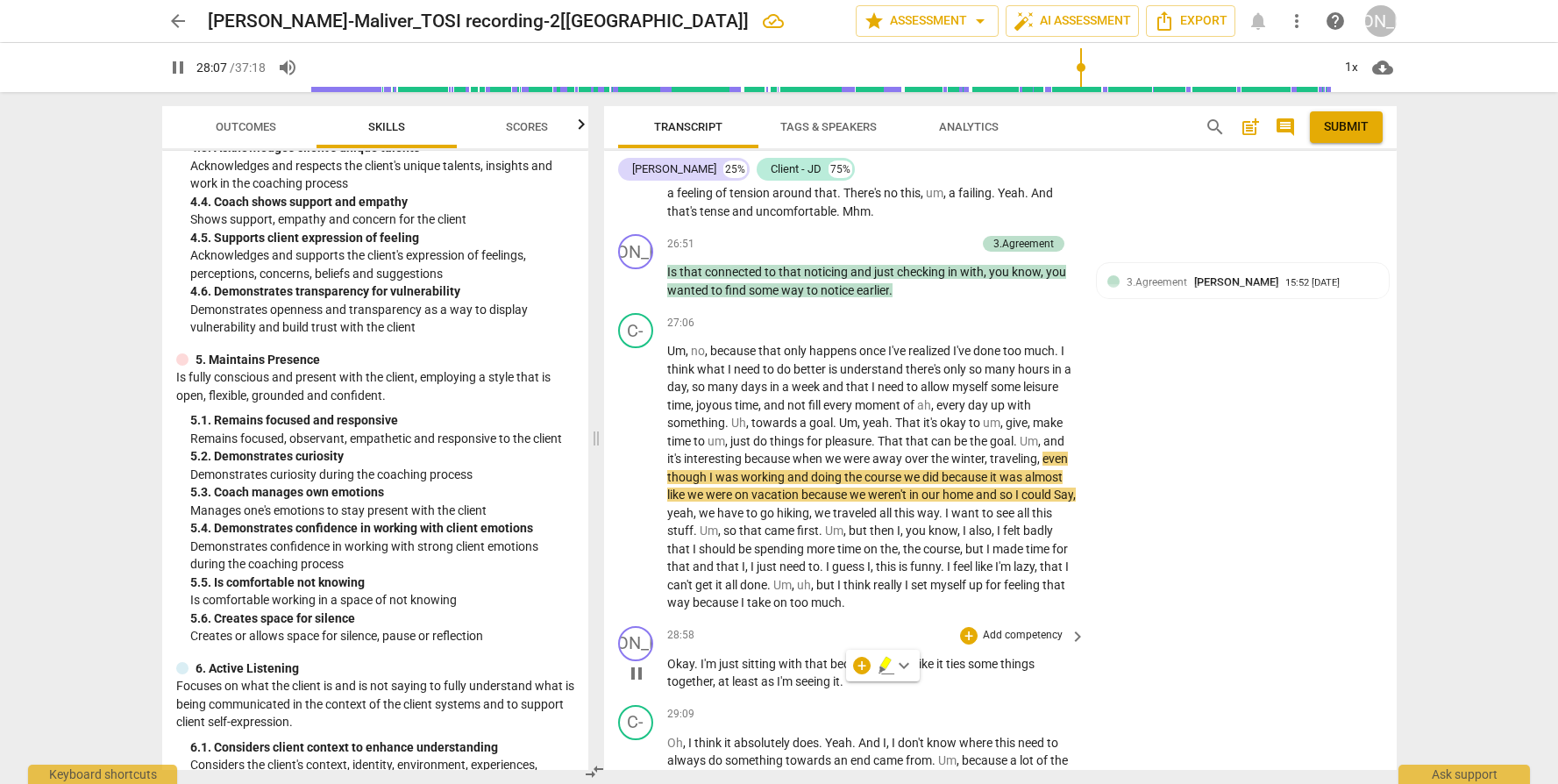
click at [1007, 641] on p "Add competency" at bounding box center [1022, 636] width 84 height 16
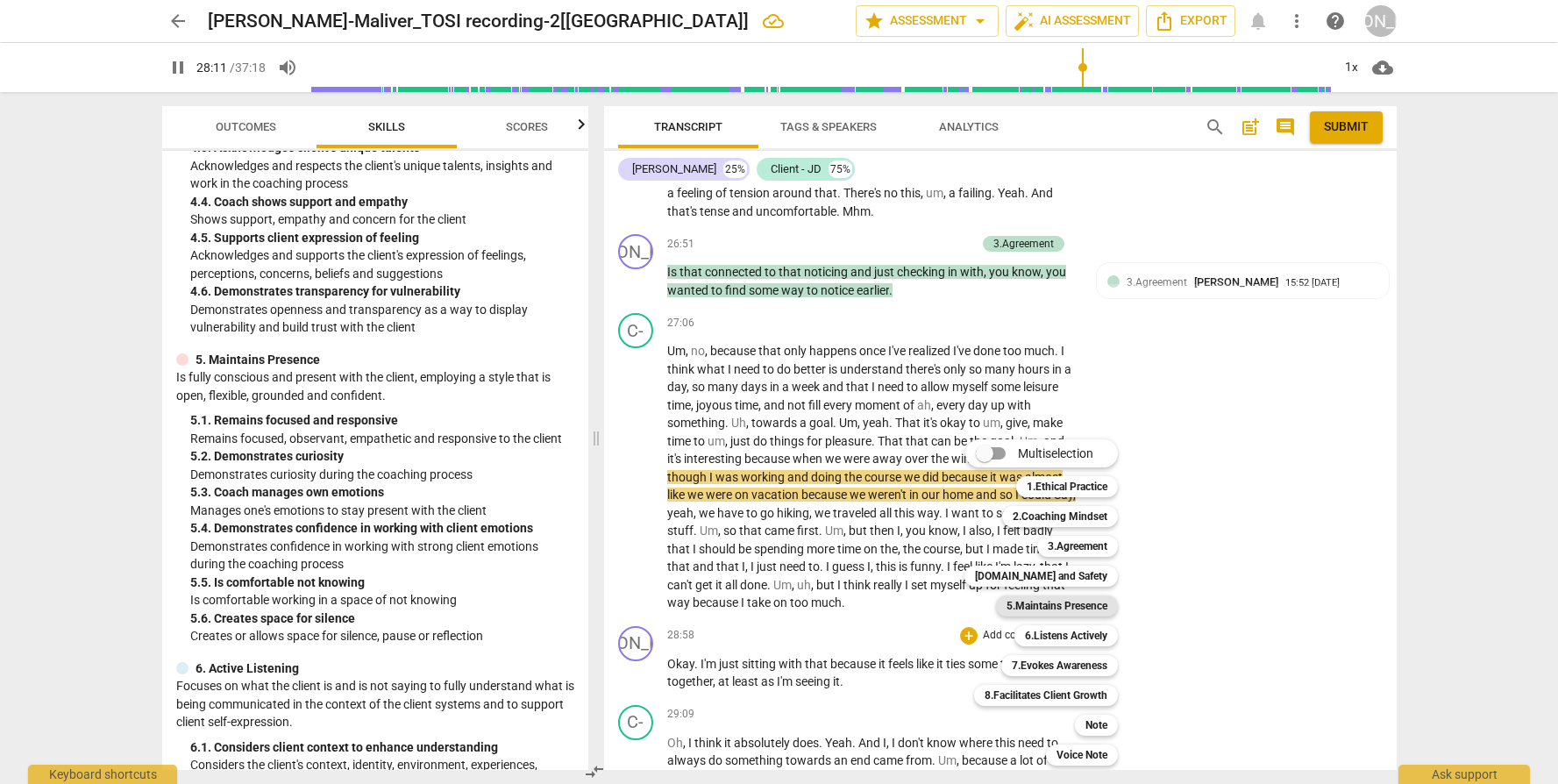
click at [1044, 606] on b "5.Maintains Presence" at bounding box center [1057, 605] width 101 height 21
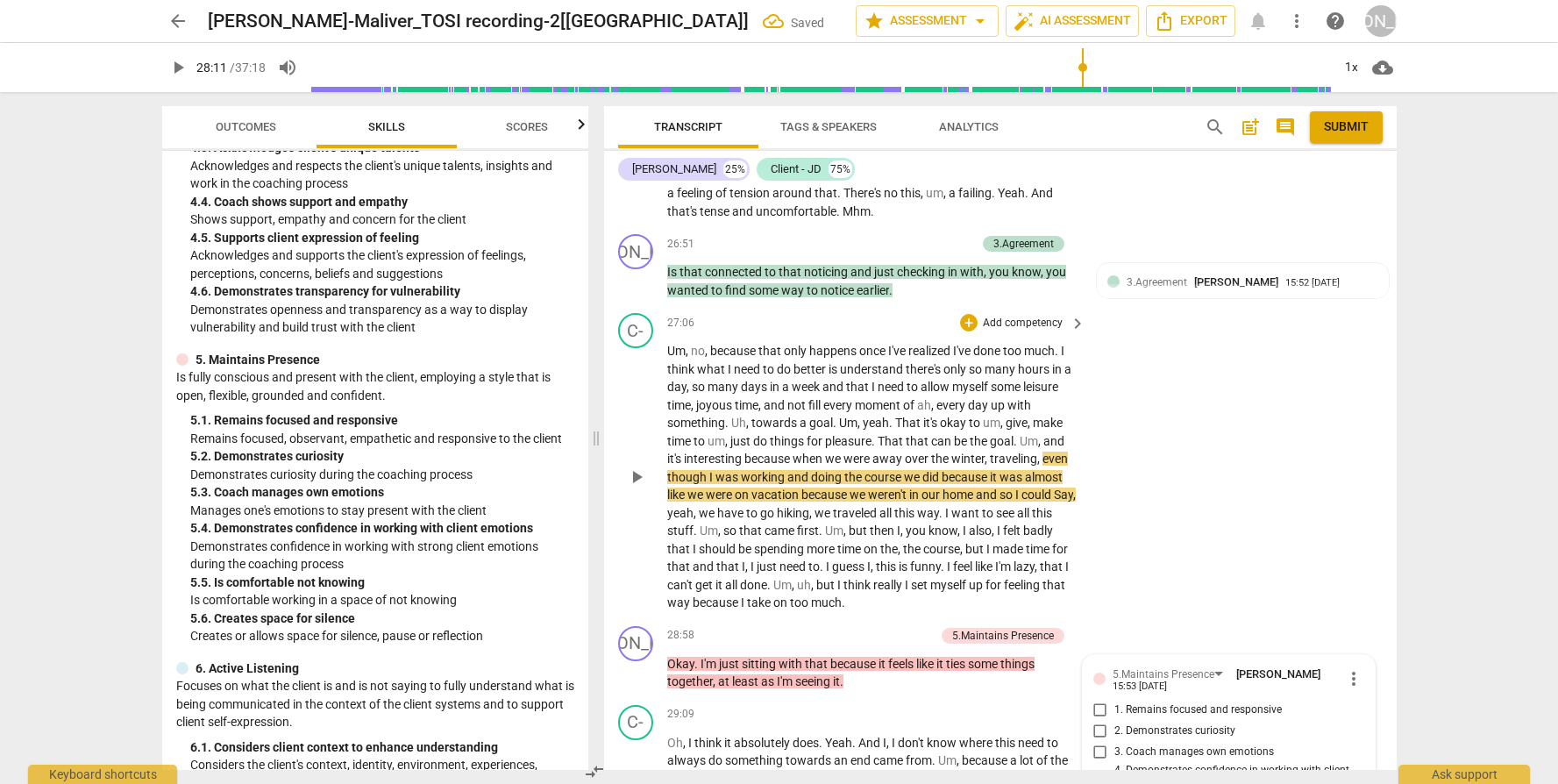
scroll to position [8119, 0]
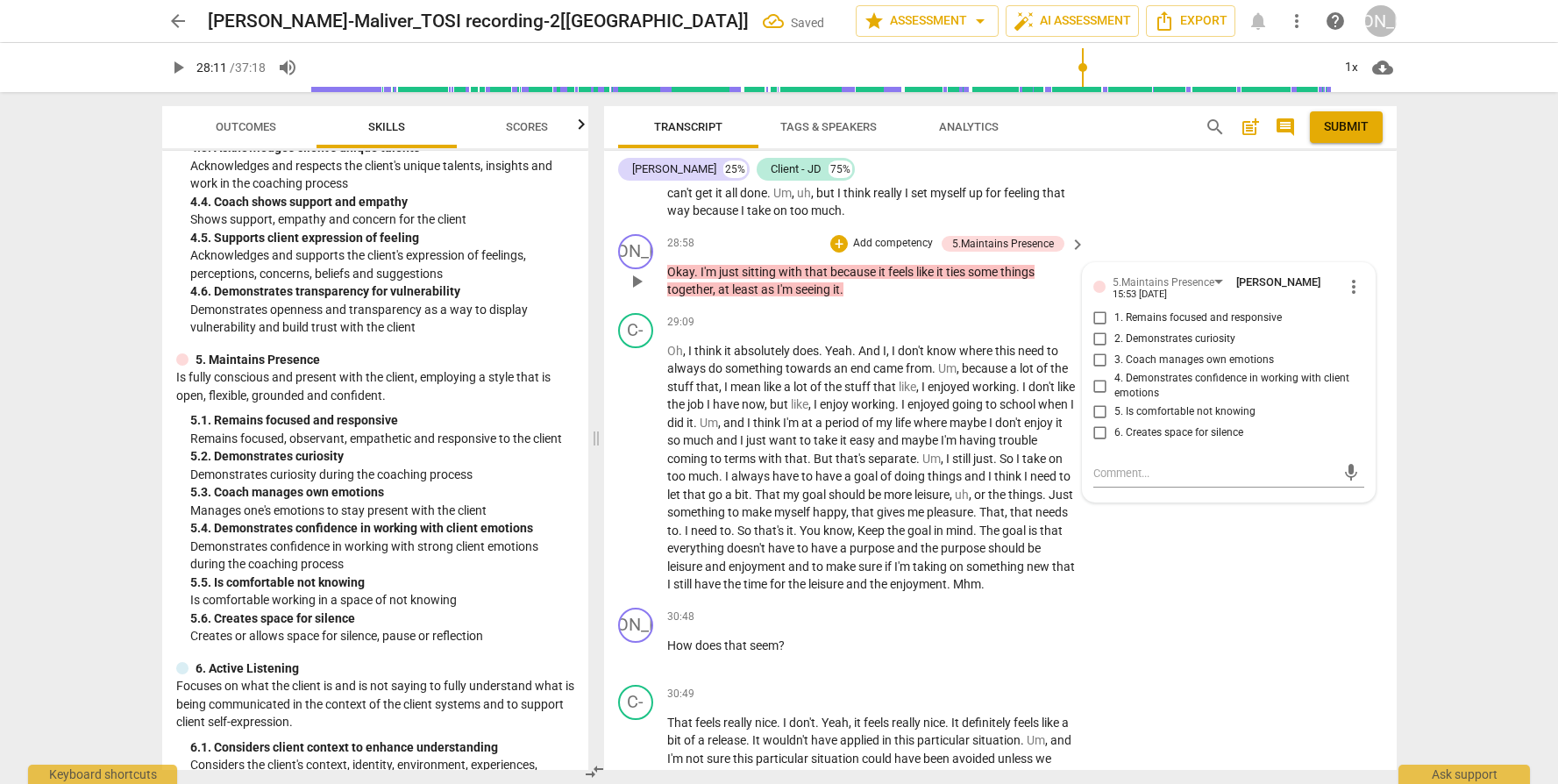
click at [1175, 410] on label "5. Is comfortable not knowing" at bounding box center [1222, 412] width 271 height 21
click at [1115, 410] on input "5. Is comfortable not knowing" at bounding box center [1100, 412] width 29 height 21
click at [1179, 441] on span "6. Creates space for silence" at bounding box center [1179, 433] width 129 height 16
click at [1115, 443] on input "6. Creates space for silence" at bounding box center [1100, 432] width 29 height 21
click at [1208, 626] on div "JO play_arrow pause 30:48 + Add competency keyboard_arrow_right How does that s…" at bounding box center [1001, 639] width 793 height 78
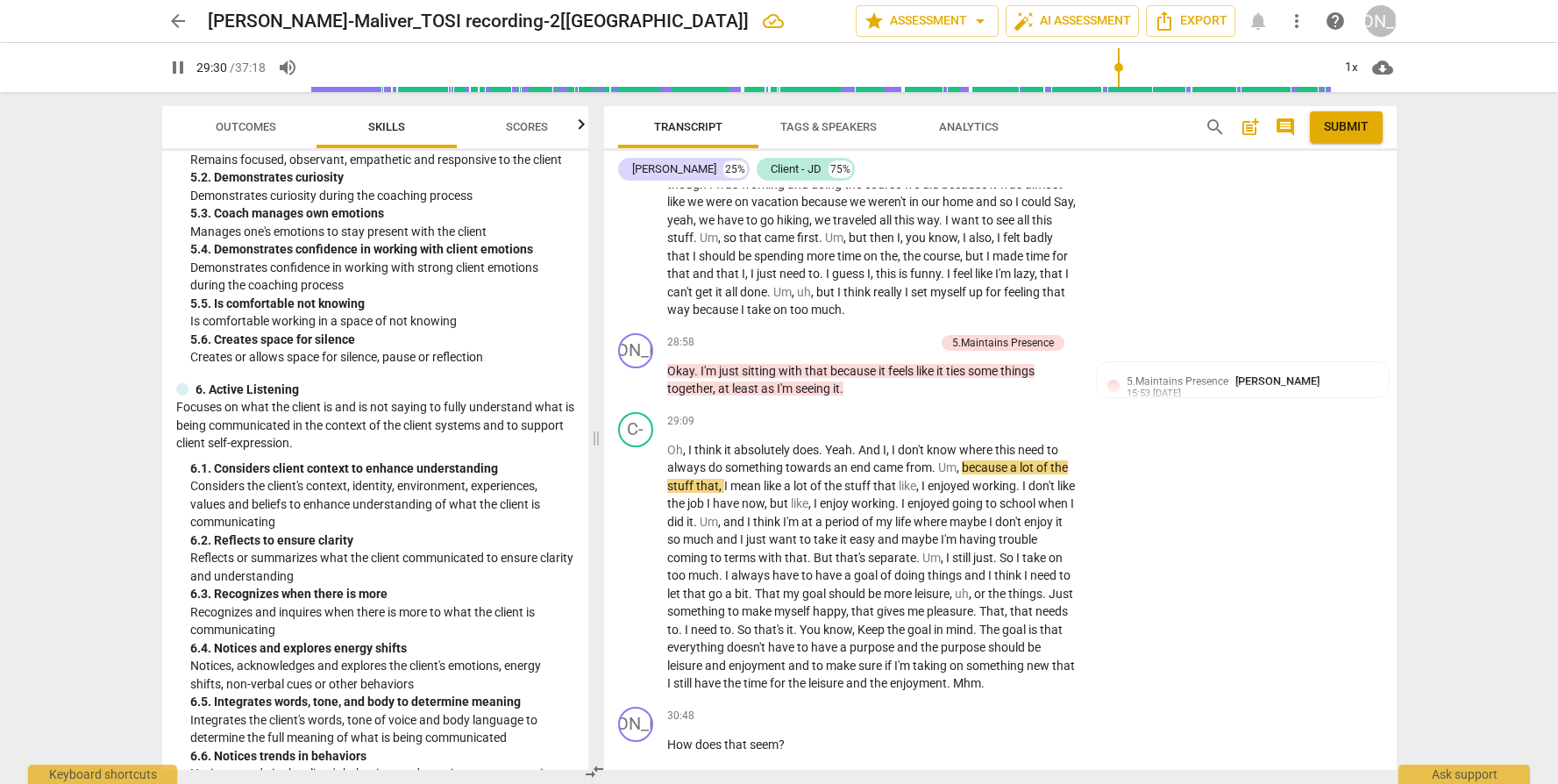
scroll to position [2160, 0]
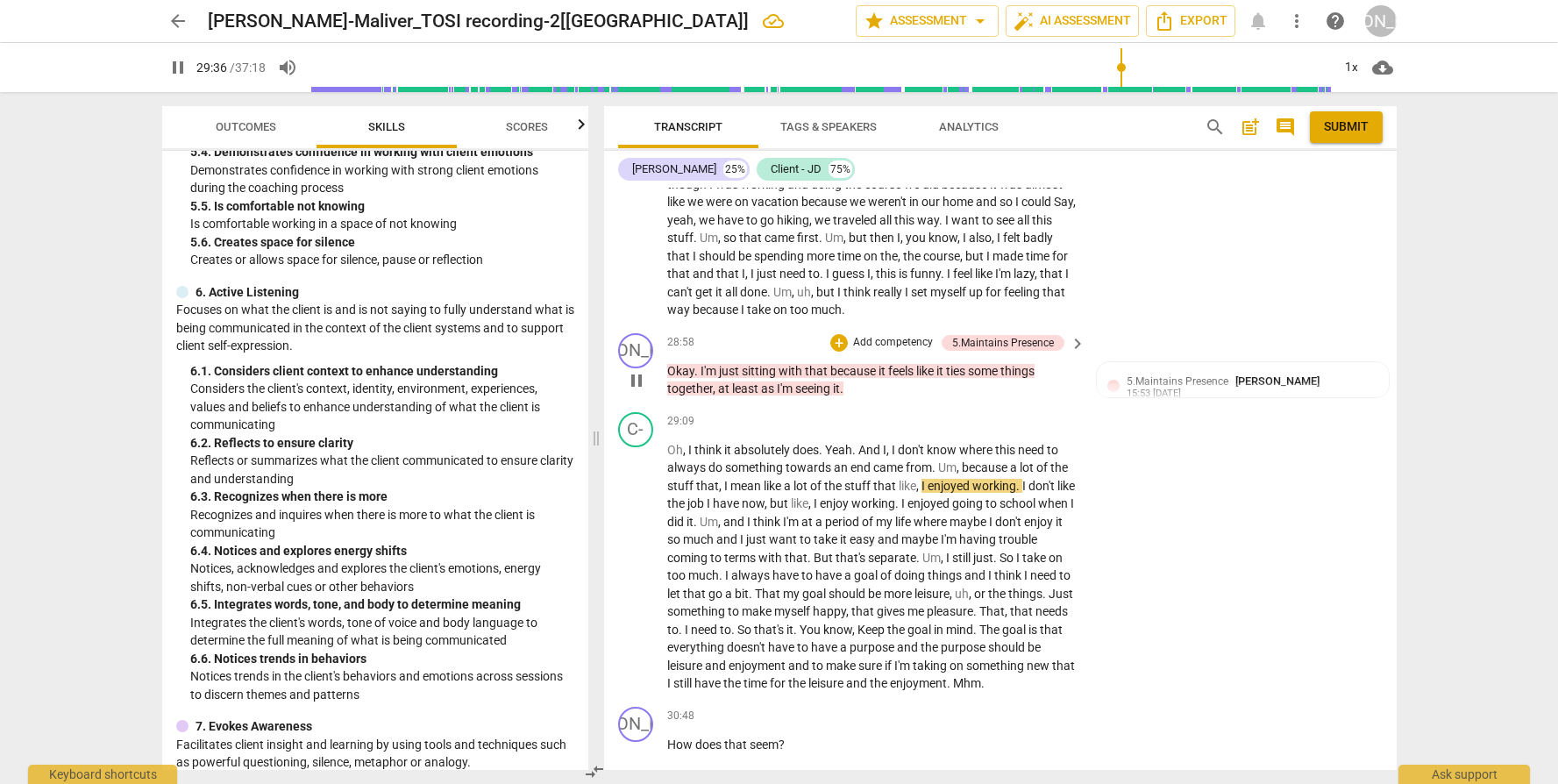
click at [862, 347] on p "Add competency" at bounding box center [893, 343] width 84 height 16
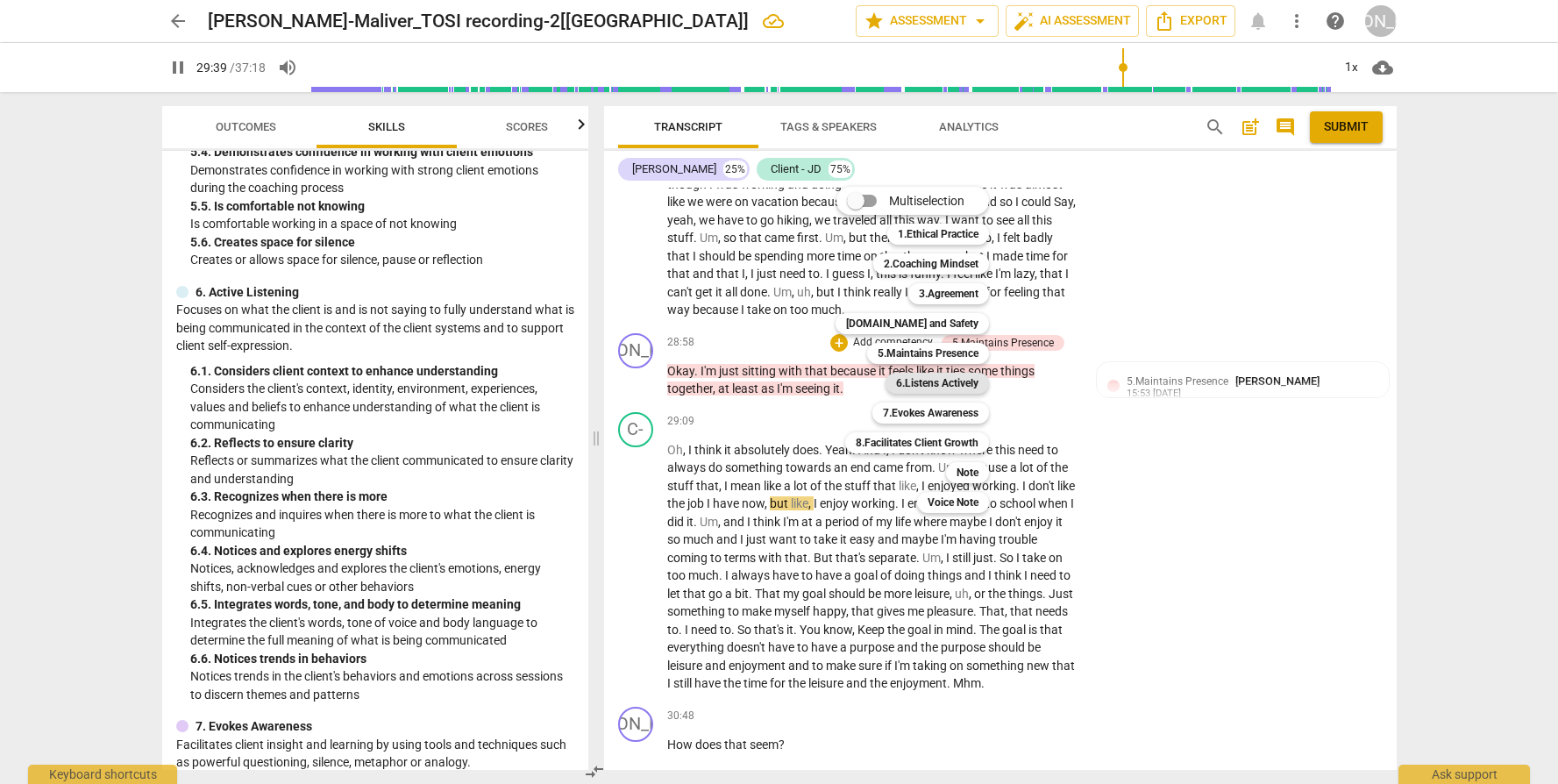
click at [932, 383] on b "6.Listens Actively" at bounding box center [938, 382] width 83 height 21
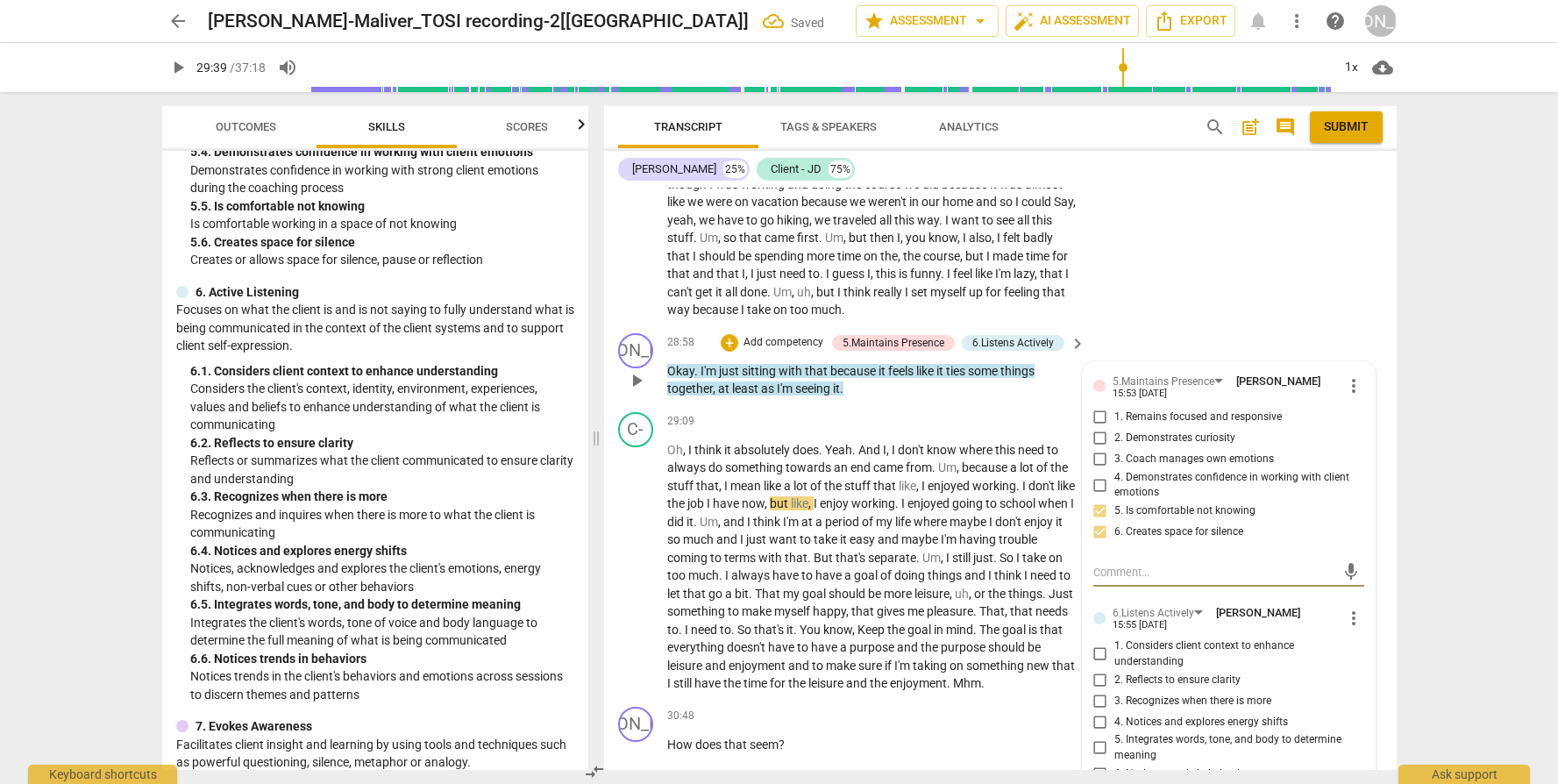
scroll to position [8208, 0]
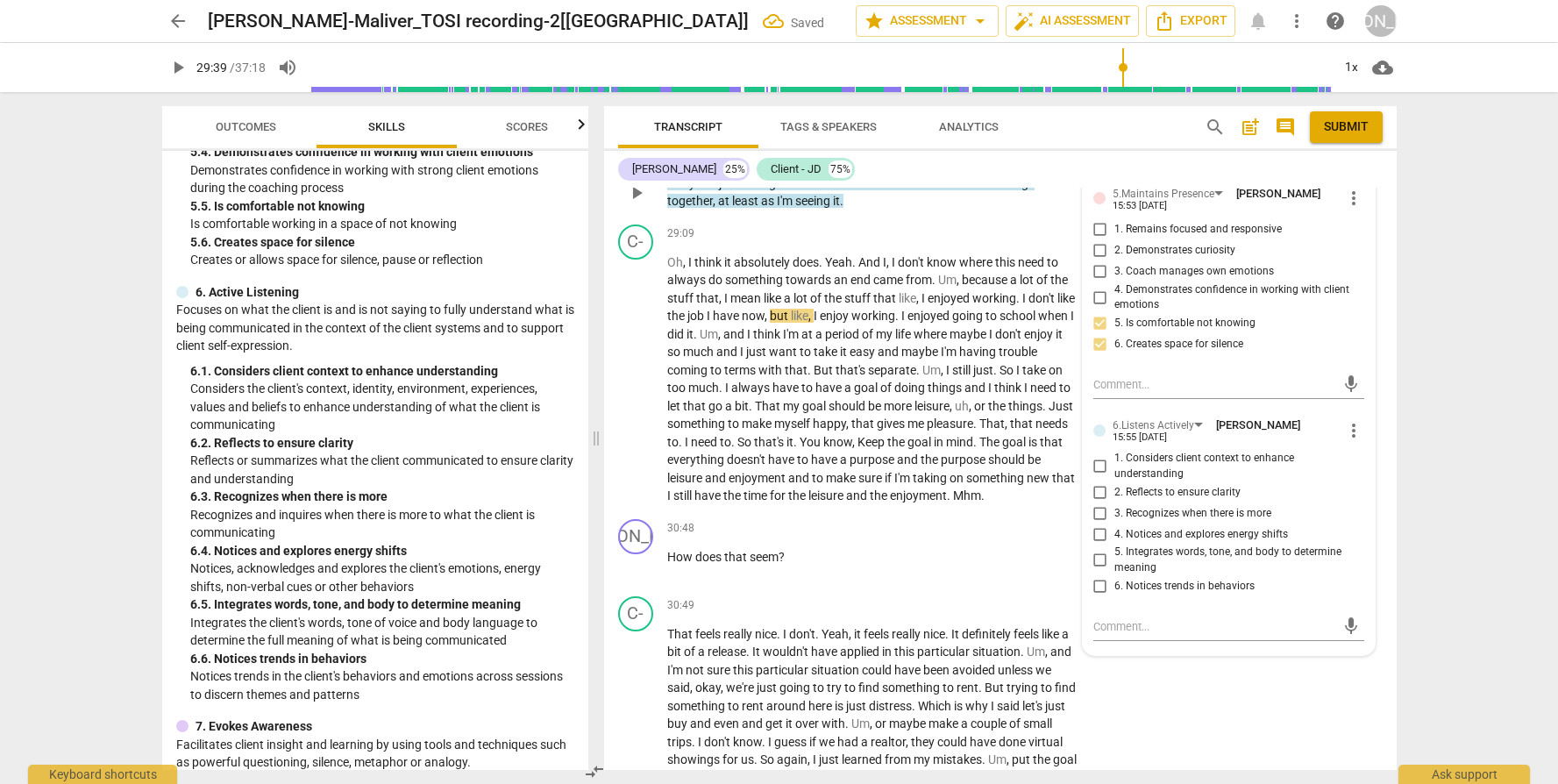
drag, startPoint x: 1133, startPoint y: 495, endPoint x: 1114, endPoint y: 496, distance: 19.0
click at [1132, 496] on span "2. Reflects to ensure clarity" at bounding box center [1178, 492] width 126 height 16
click at [1115, 496] on input "2. Reflects to ensure clarity" at bounding box center [1100, 491] width 29 height 21
click at [948, 505] on p "Oh , I think it absolutely does . Yeah . And I , I don't know where this need t…" at bounding box center [873, 379] width 411 height 252
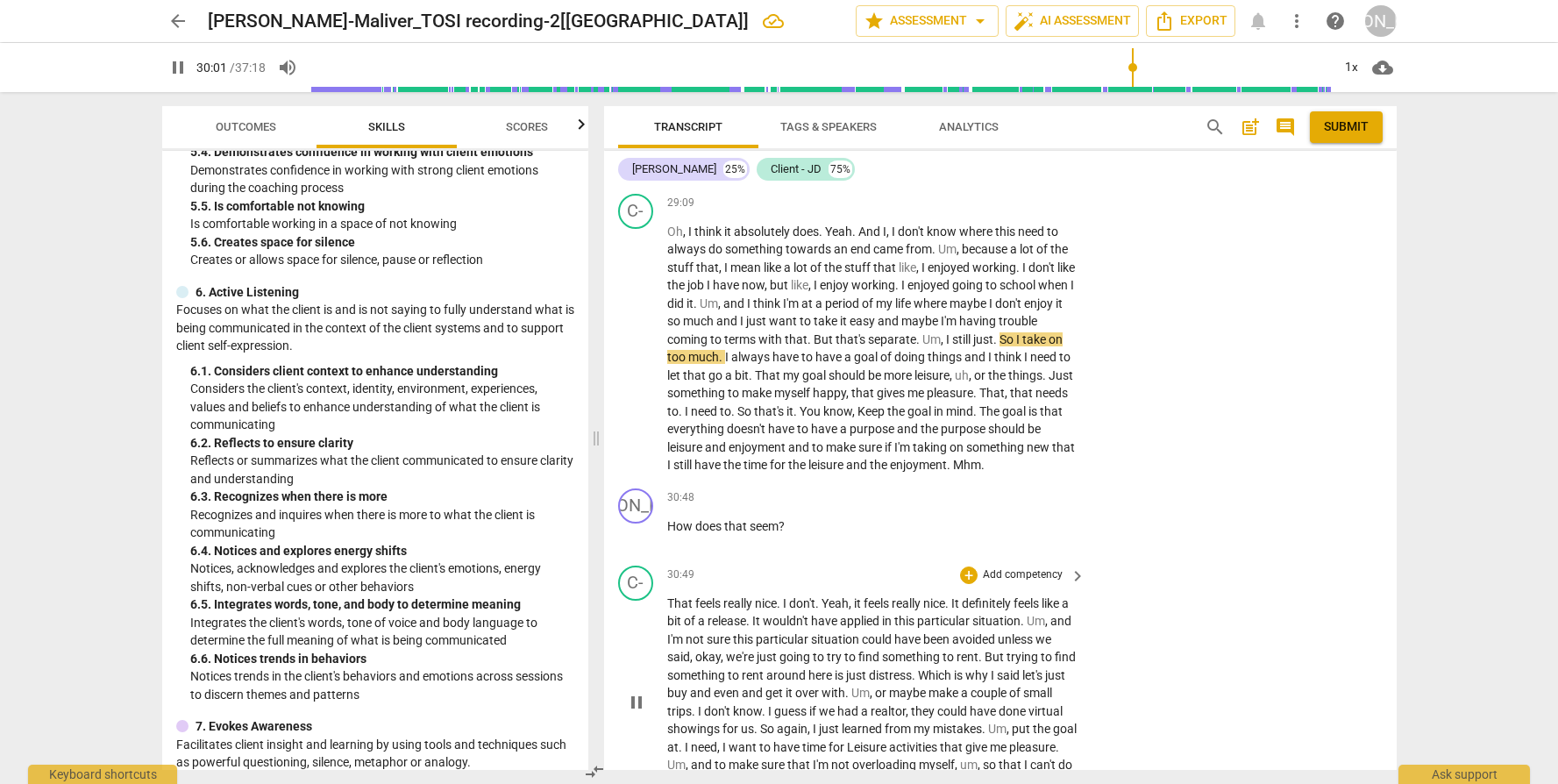
scroll to position [8213, 0]
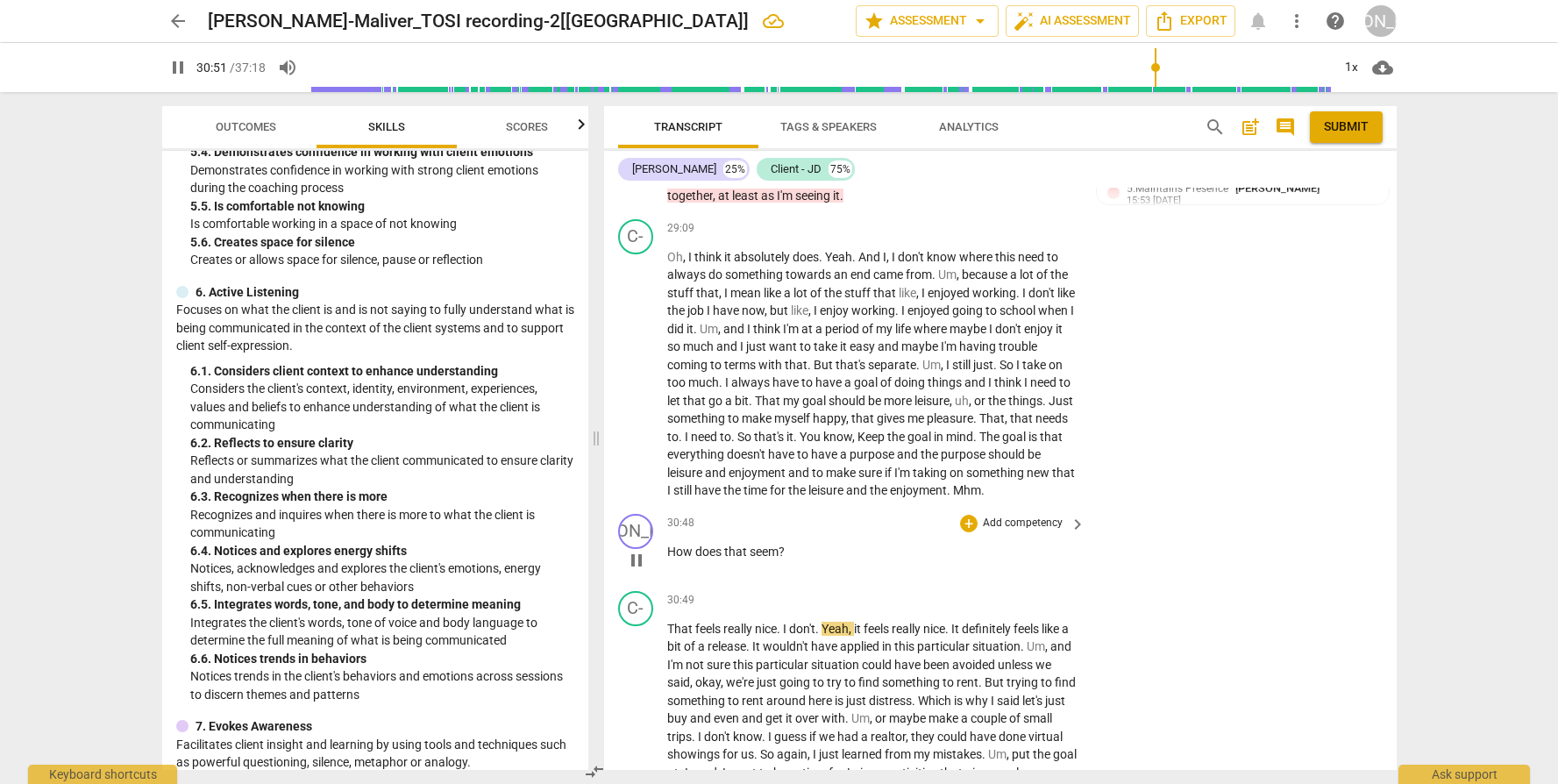
click at [637, 571] on span "pause" at bounding box center [636, 559] width 21 height 21
drag, startPoint x: 804, startPoint y: 573, endPoint x: 663, endPoint y: 564, distance: 141.3
click at [663, 564] on div "JO play_arrow pause 30:48 + Add competency keyboard_arrow_right How does that s…" at bounding box center [1001, 545] width 793 height 78
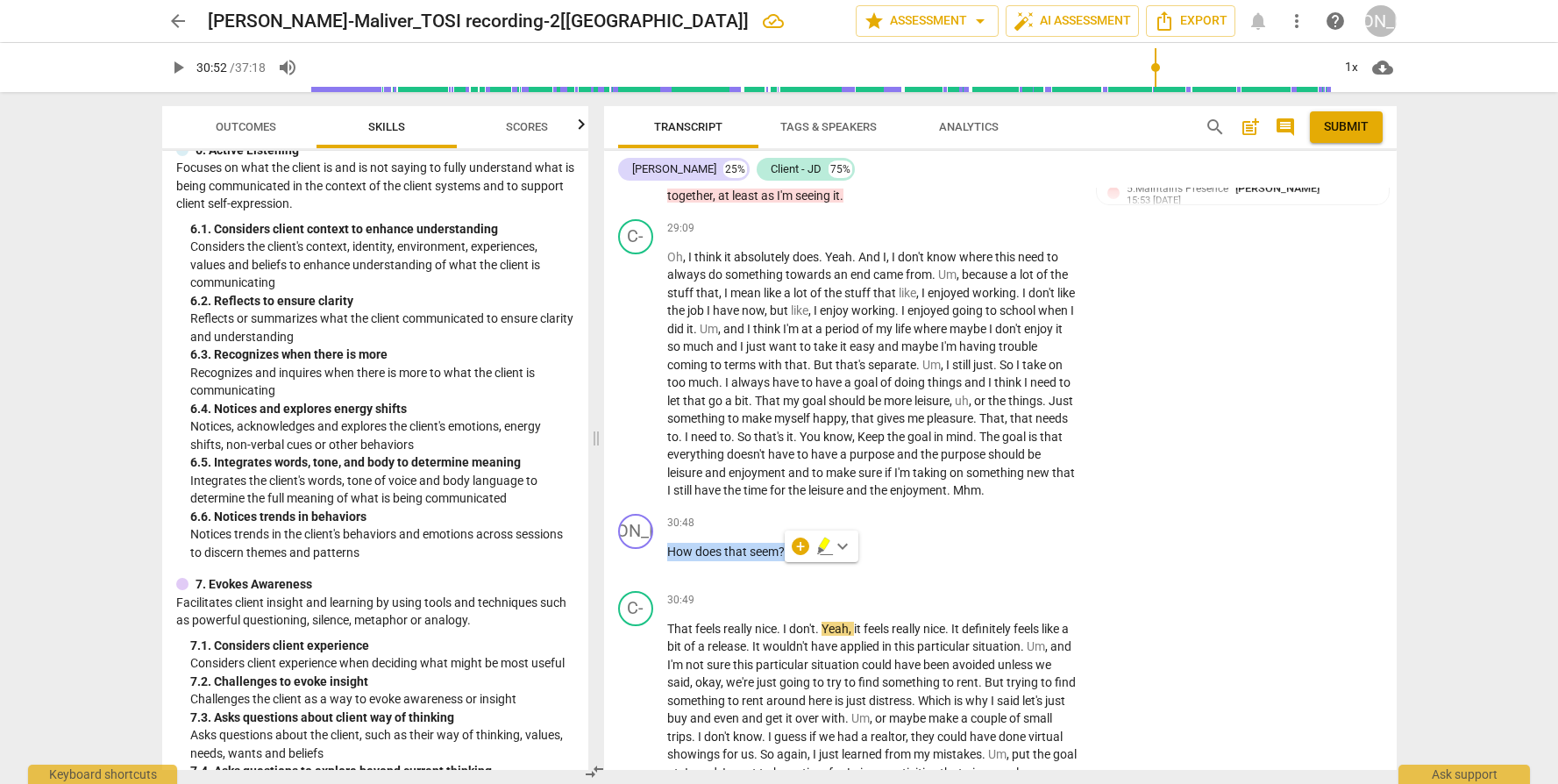
scroll to position [2071, 0]
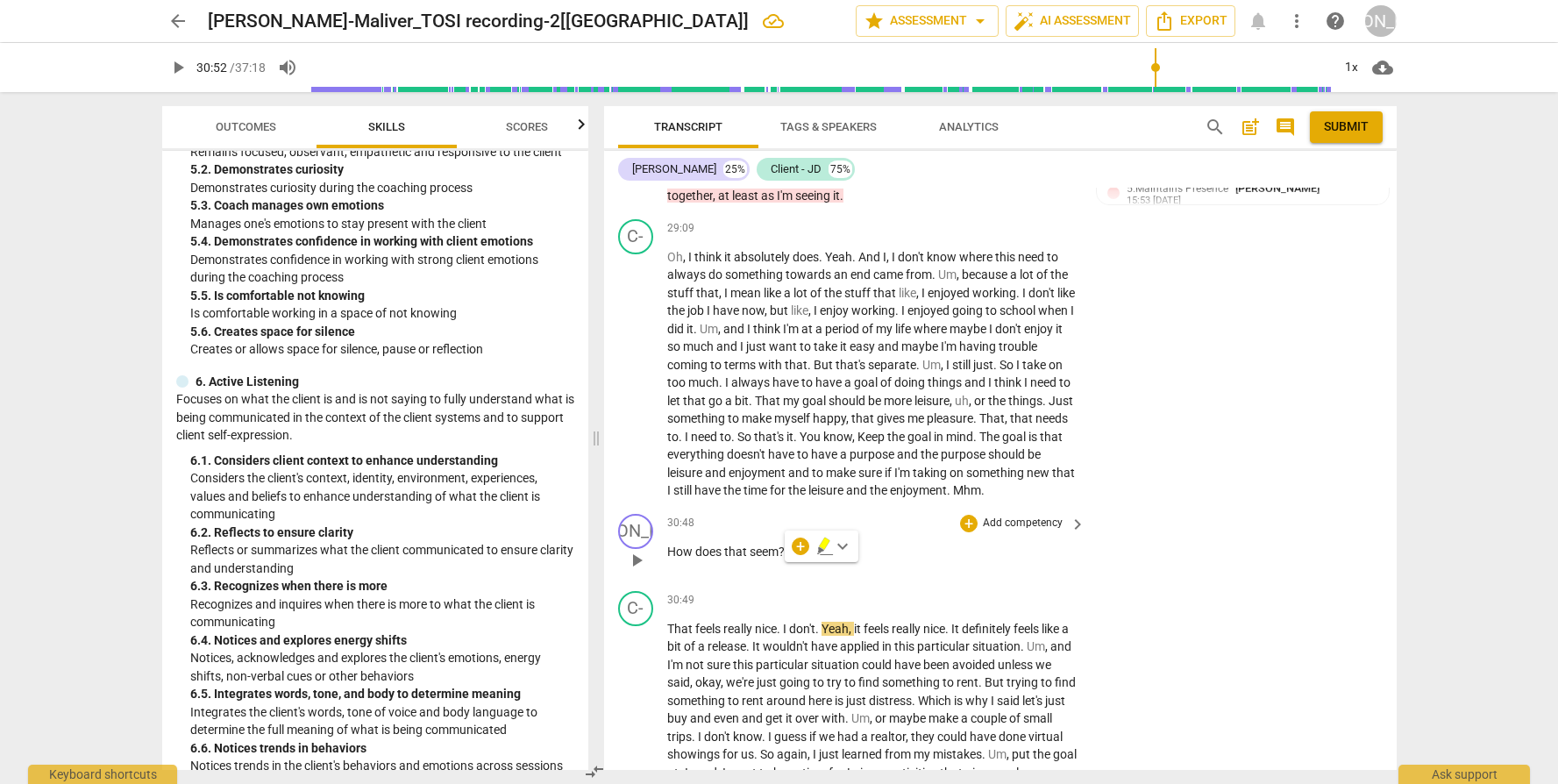
click at [999, 532] on p "Add competency" at bounding box center [1022, 524] width 84 height 16
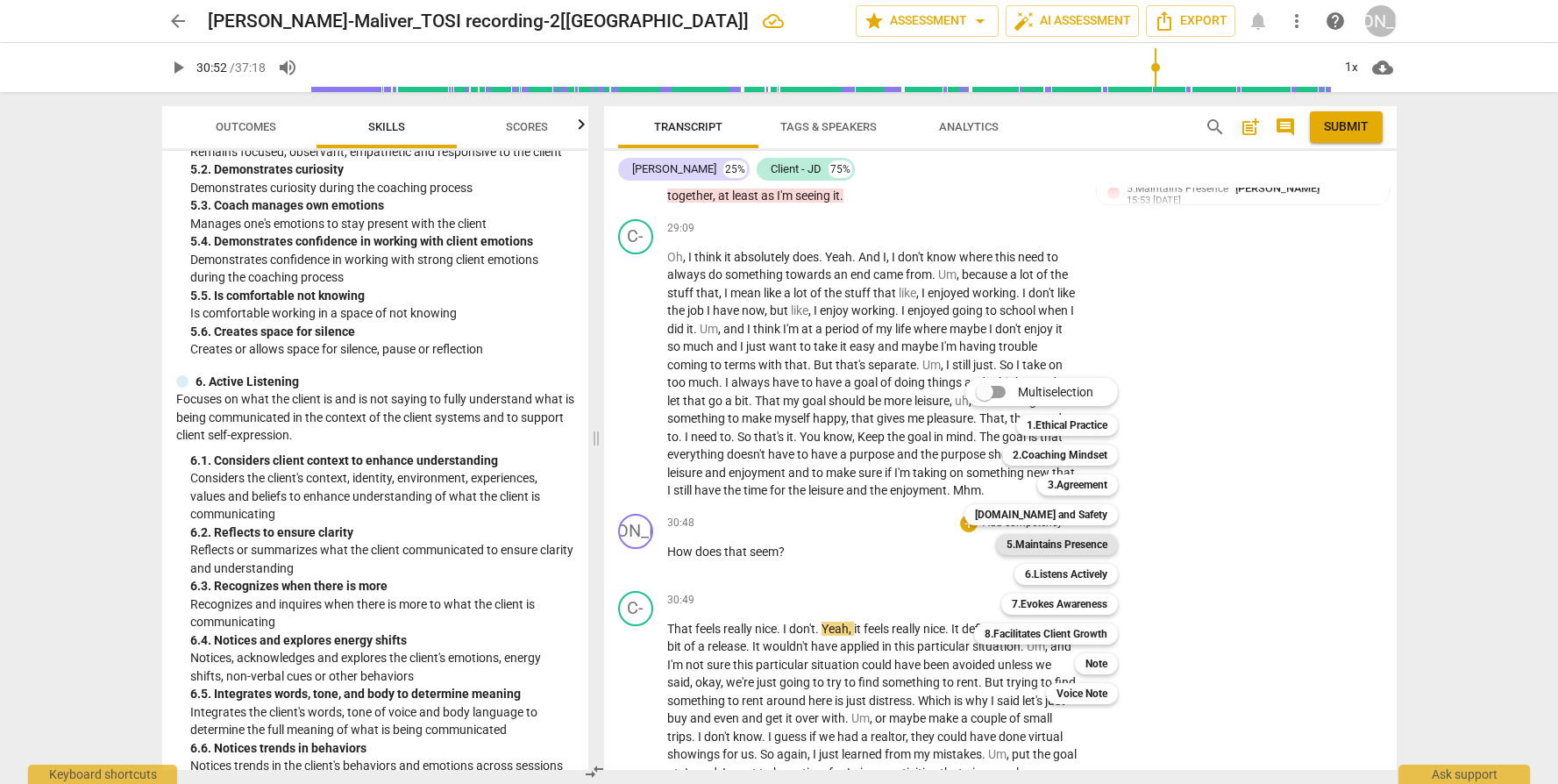
click at [1054, 543] on b "5.Maintains Presence" at bounding box center [1057, 543] width 101 height 21
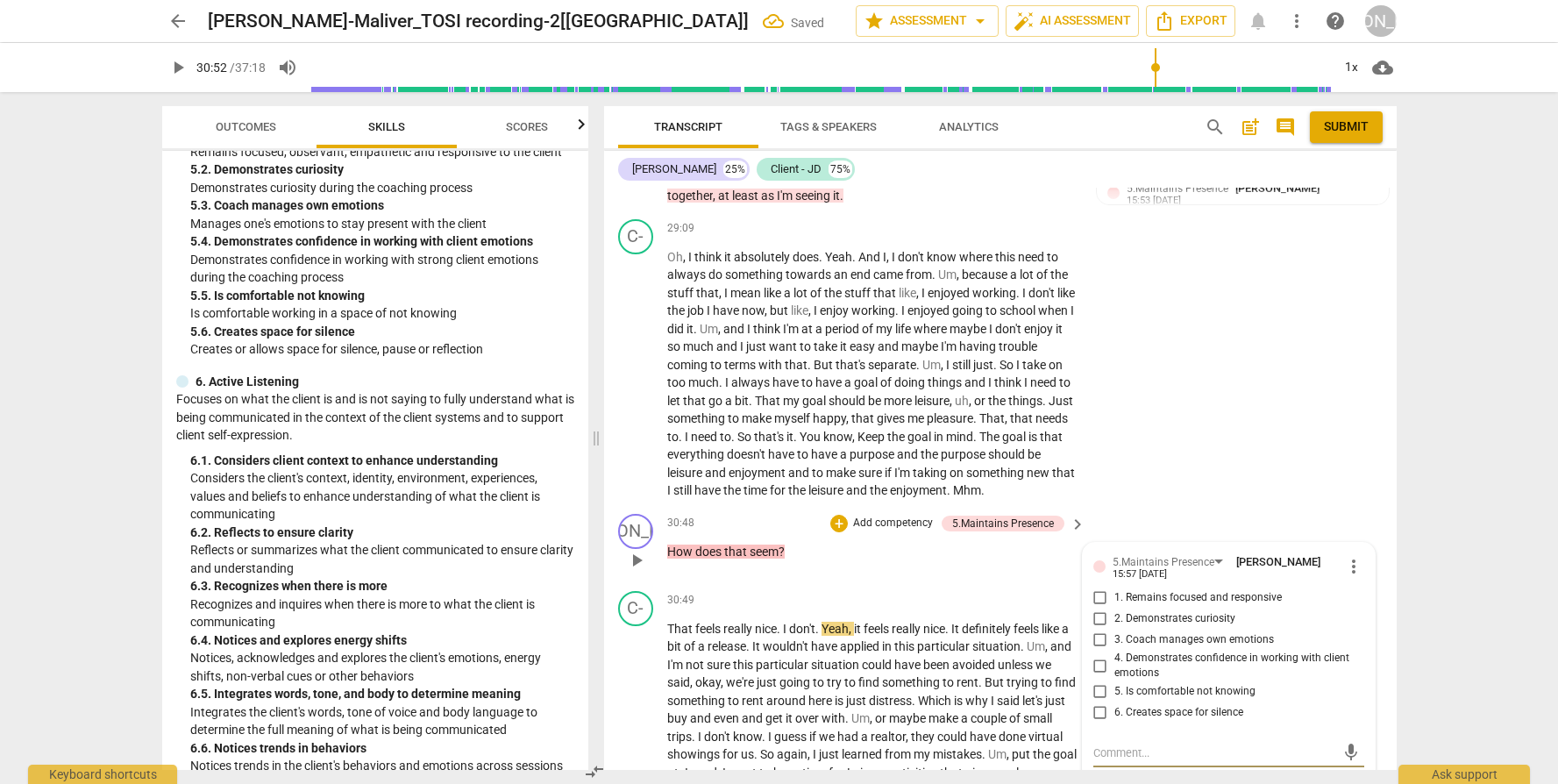
scroll to position [8218, 0]
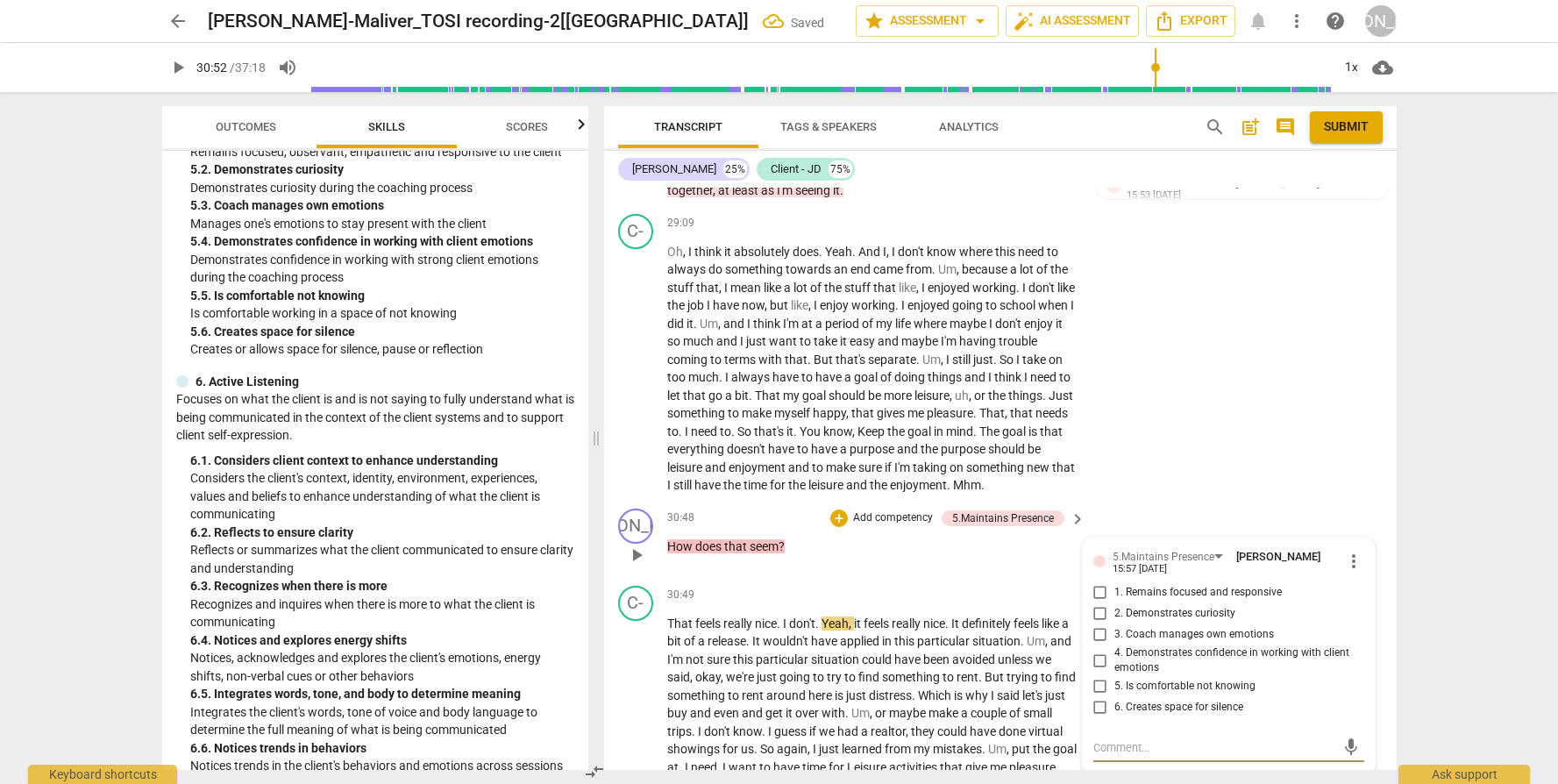
click at [1161, 715] on span "6. Creates space for silence" at bounding box center [1179, 707] width 129 height 16
click at [1115, 718] on input "6. Creates space for silence" at bounding box center [1100, 706] width 29 height 21
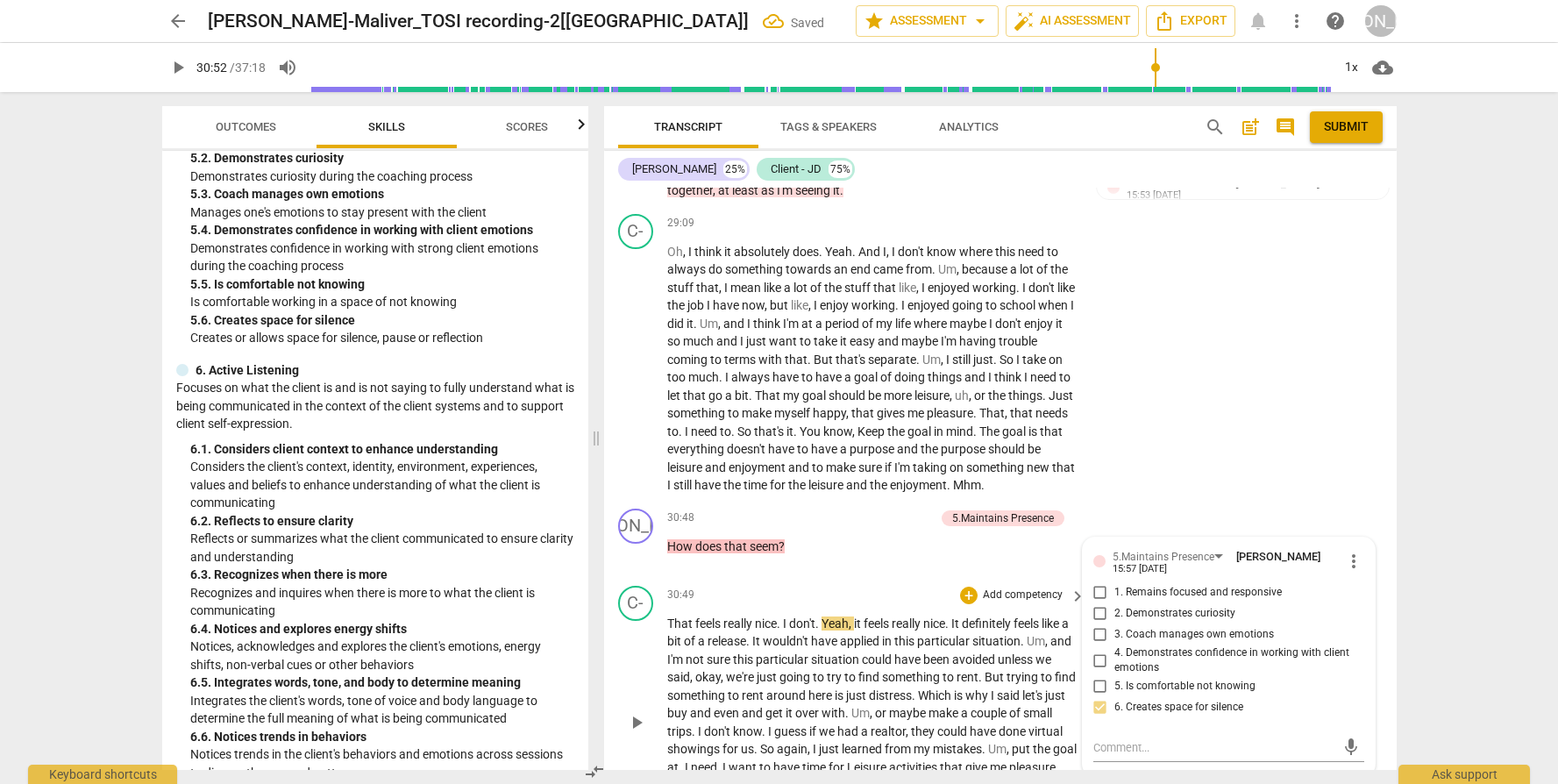
scroll to position [8222, 0]
click at [851, 523] on p "Add competency" at bounding box center [893, 515] width 84 height 16
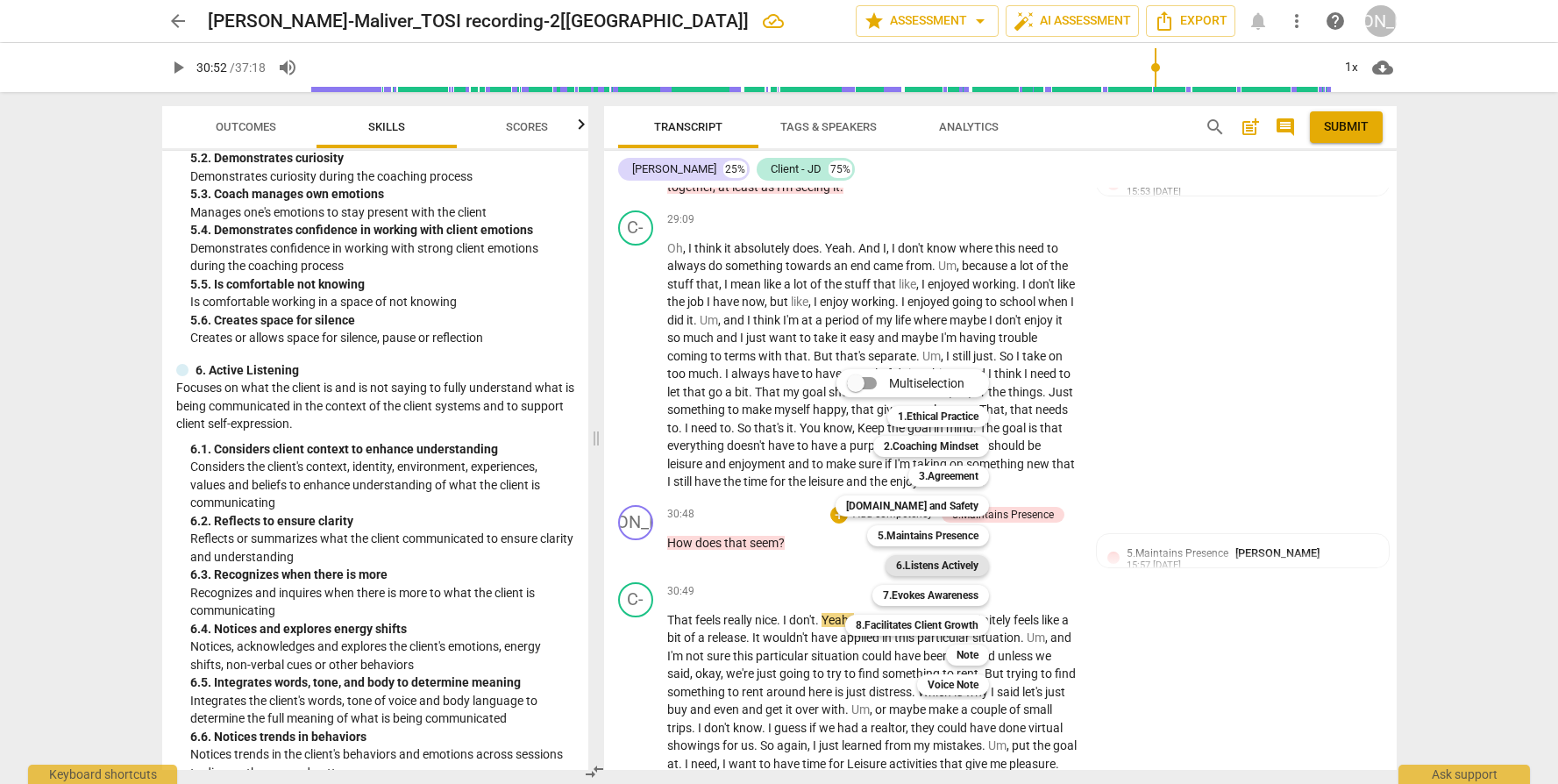
click at [952, 565] on b "6.Listens Actively" at bounding box center [938, 565] width 83 height 21
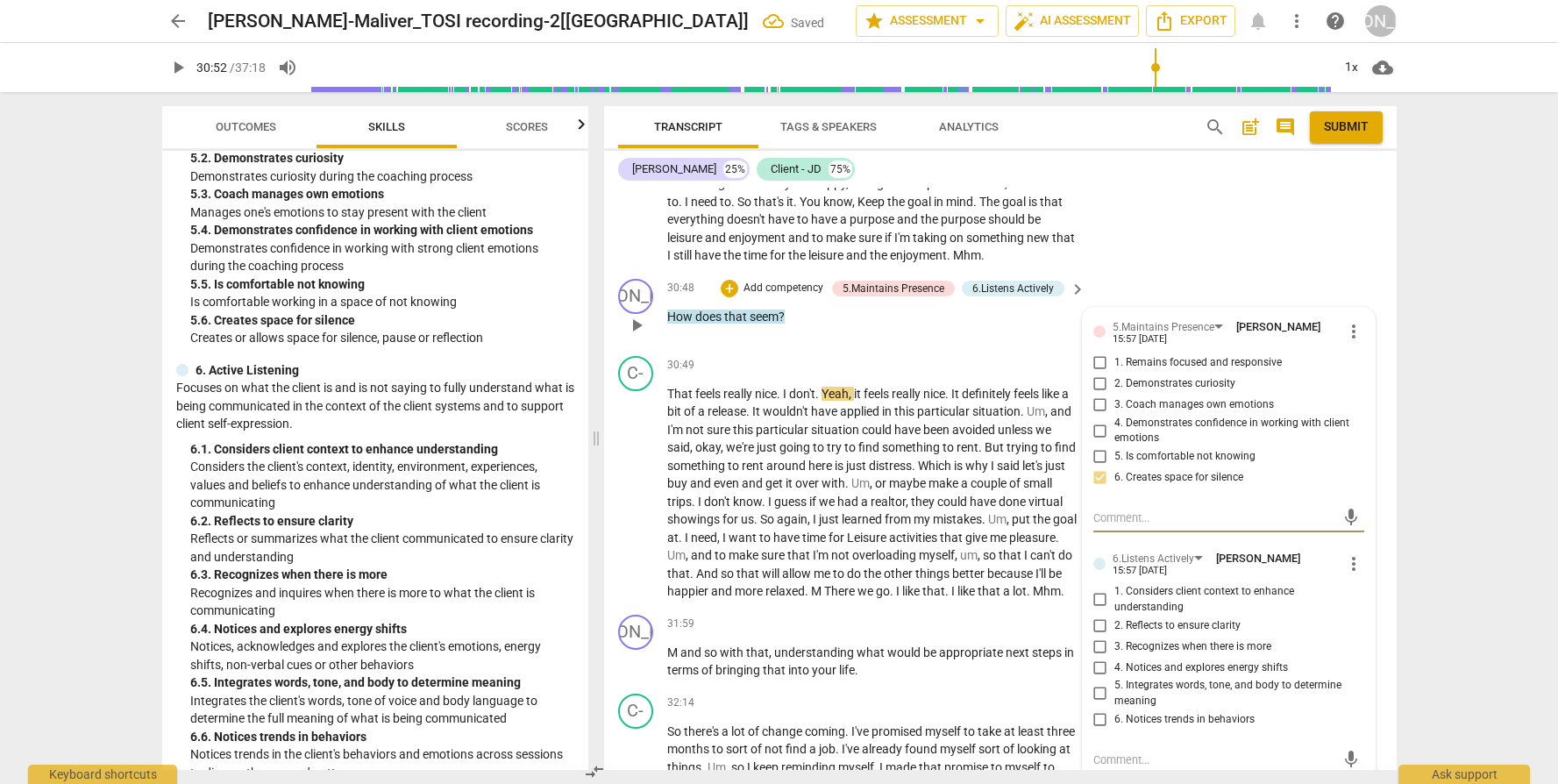
scroll to position [8601, 0]
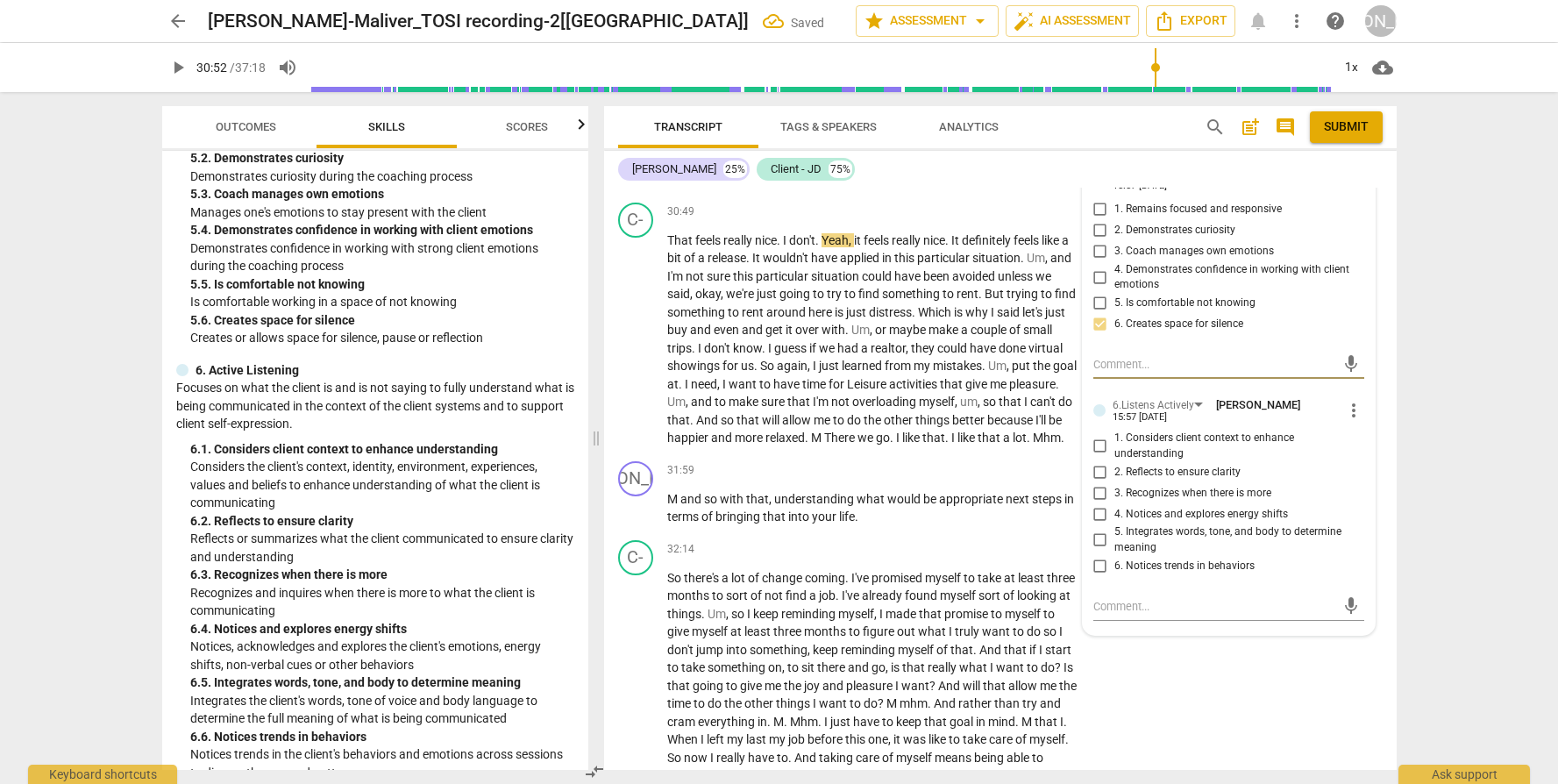
click at [1134, 523] on span "4. Notices and explores energy shifts" at bounding box center [1201, 515] width 174 height 16
click at [1115, 525] on input "4. Notices and explores energy shifts" at bounding box center [1100, 513] width 29 height 21
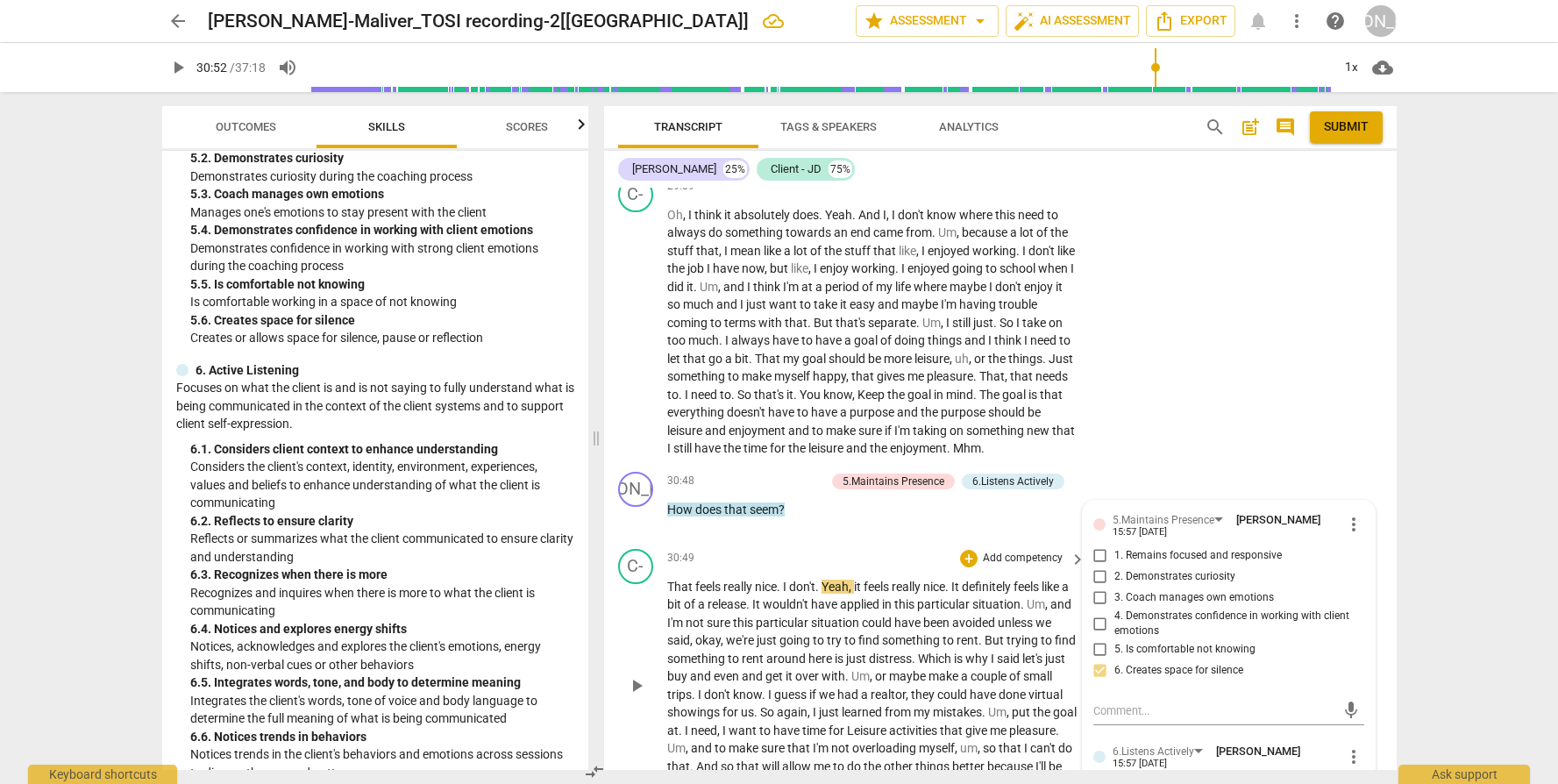
click at [875, 683] on span "," at bounding box center [872, 676] width 5 height 14
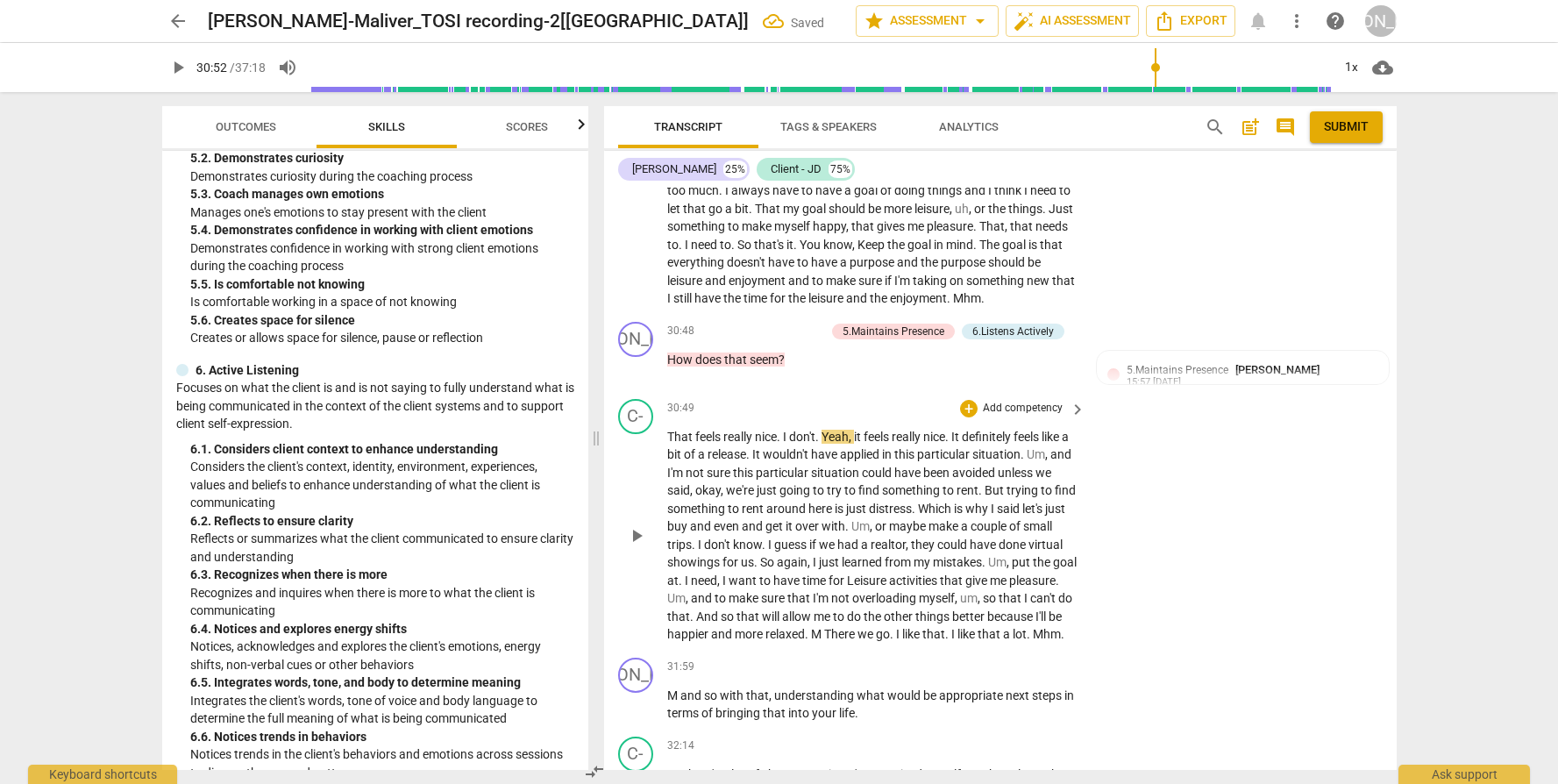
scroll to position [8409, 0]
click at [635, 542] on span "play_arrow" at bounding box center [636, 532] width 21 height 21
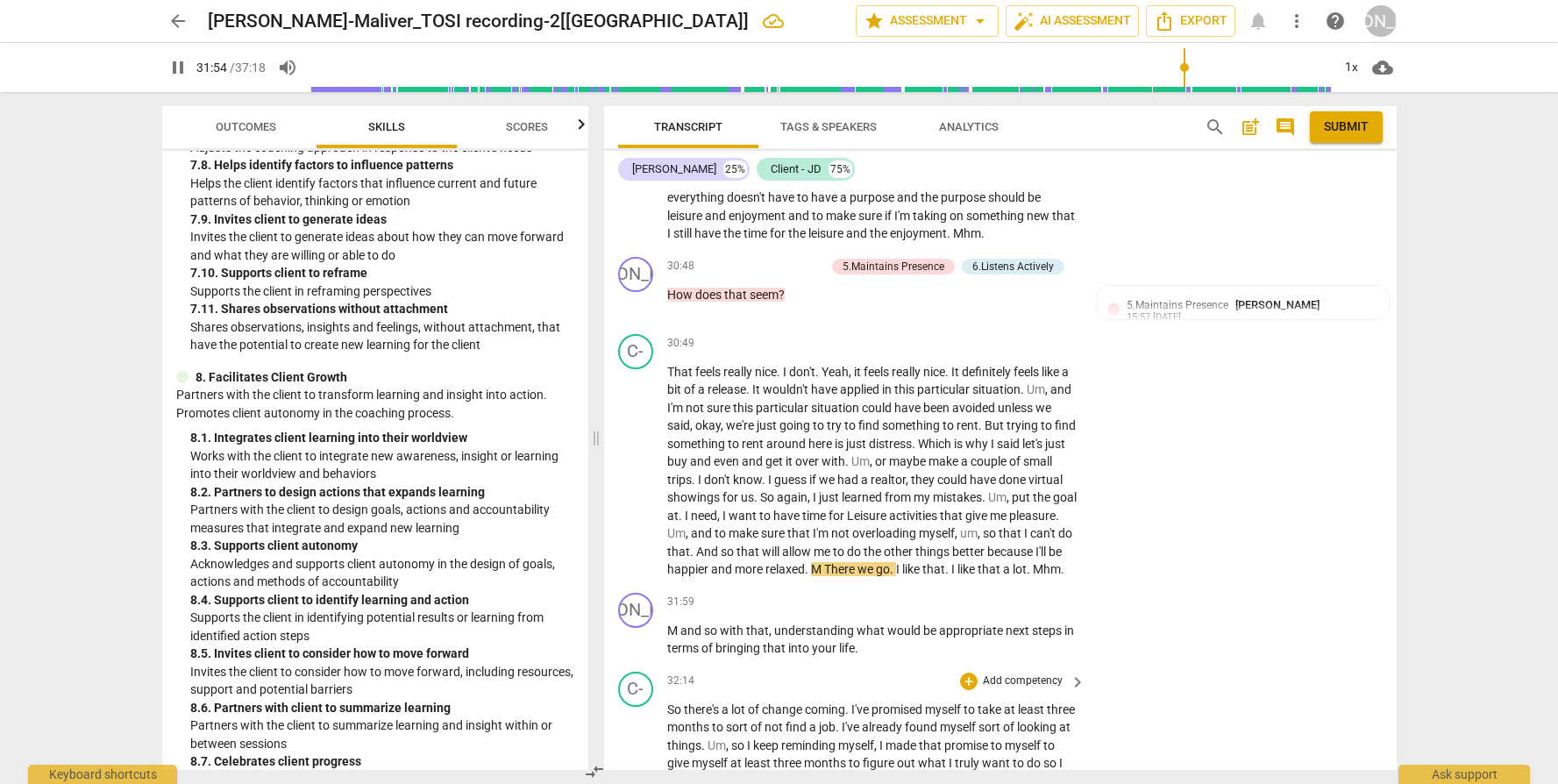
scroll to position [8520, 0]
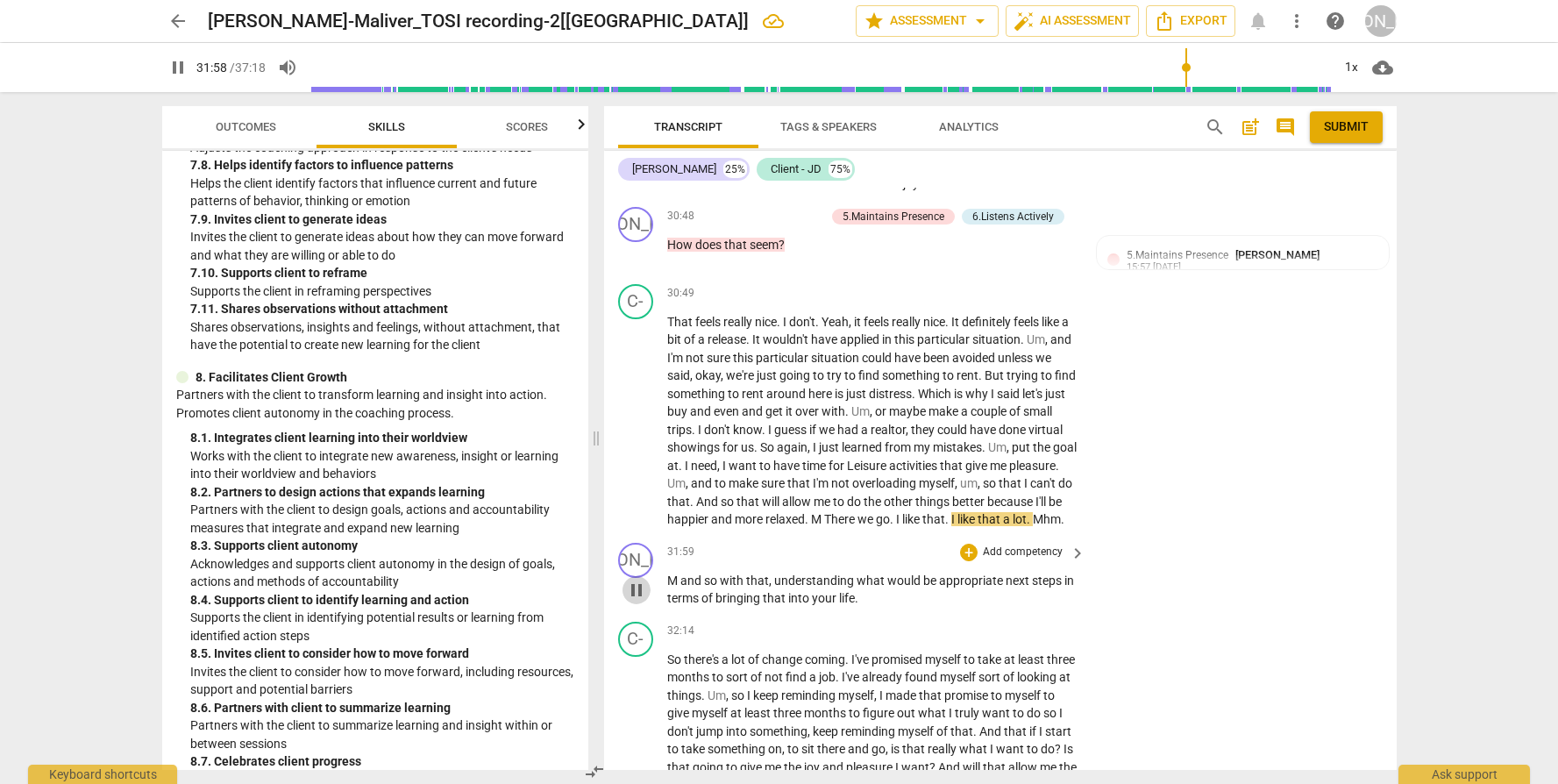
click at [636, 600] on span "pause" at bounding box center [636, 589] width 21 height 21
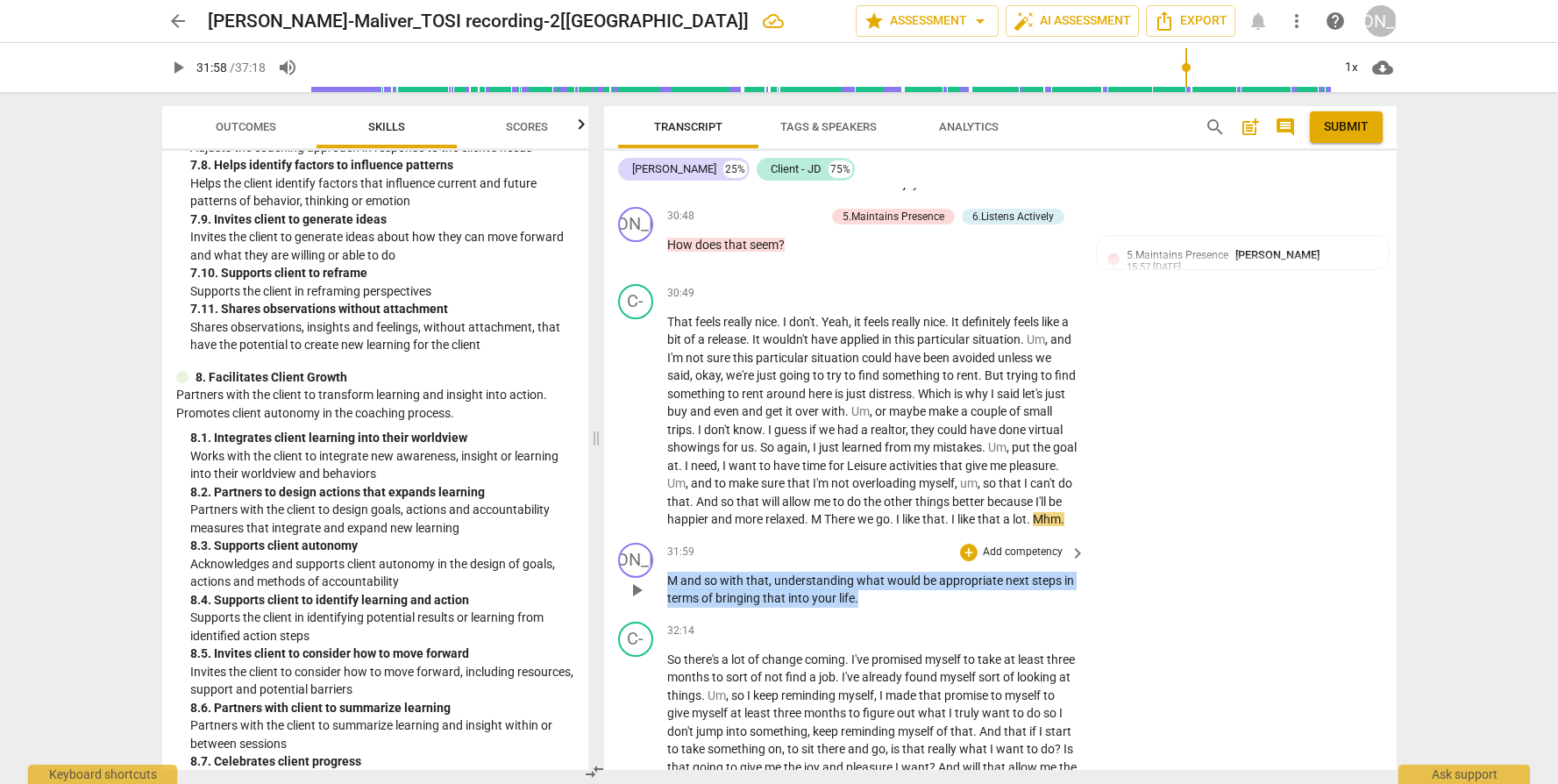
drag, startPoint x: 866, startPoint y: 633, endPoint x: 662, endPoint y: 604, distance: 206.1
click at [662, 604] on div "JO play_arrow pause 31:59 + Add competency keyboard_arrow_right M and so with t…" at bounding box center [1001, 575] width 793 height 79
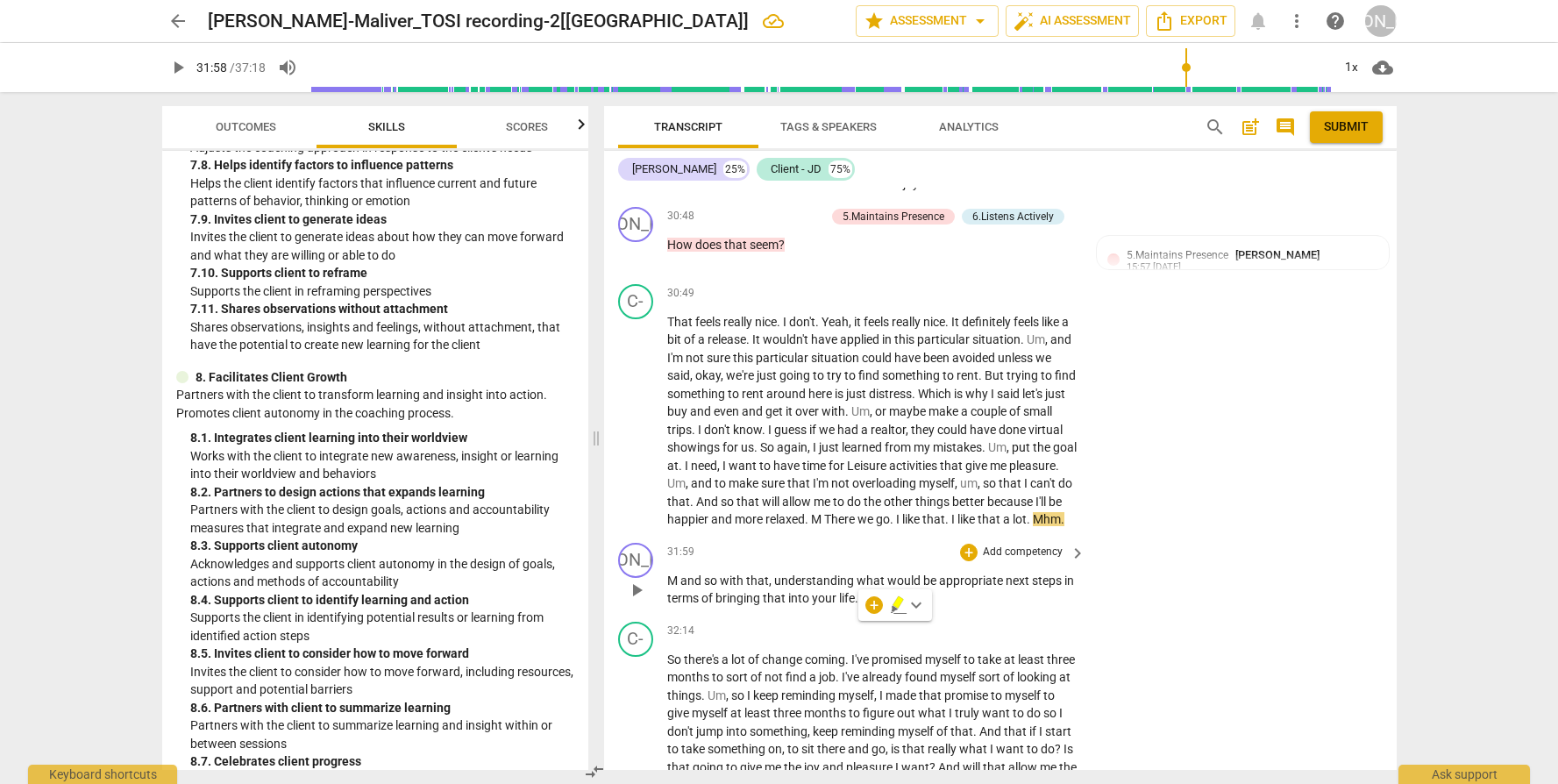
click at [997, 560] on p "Add competency" at bounding box center [1022, 552] width 84 height 16
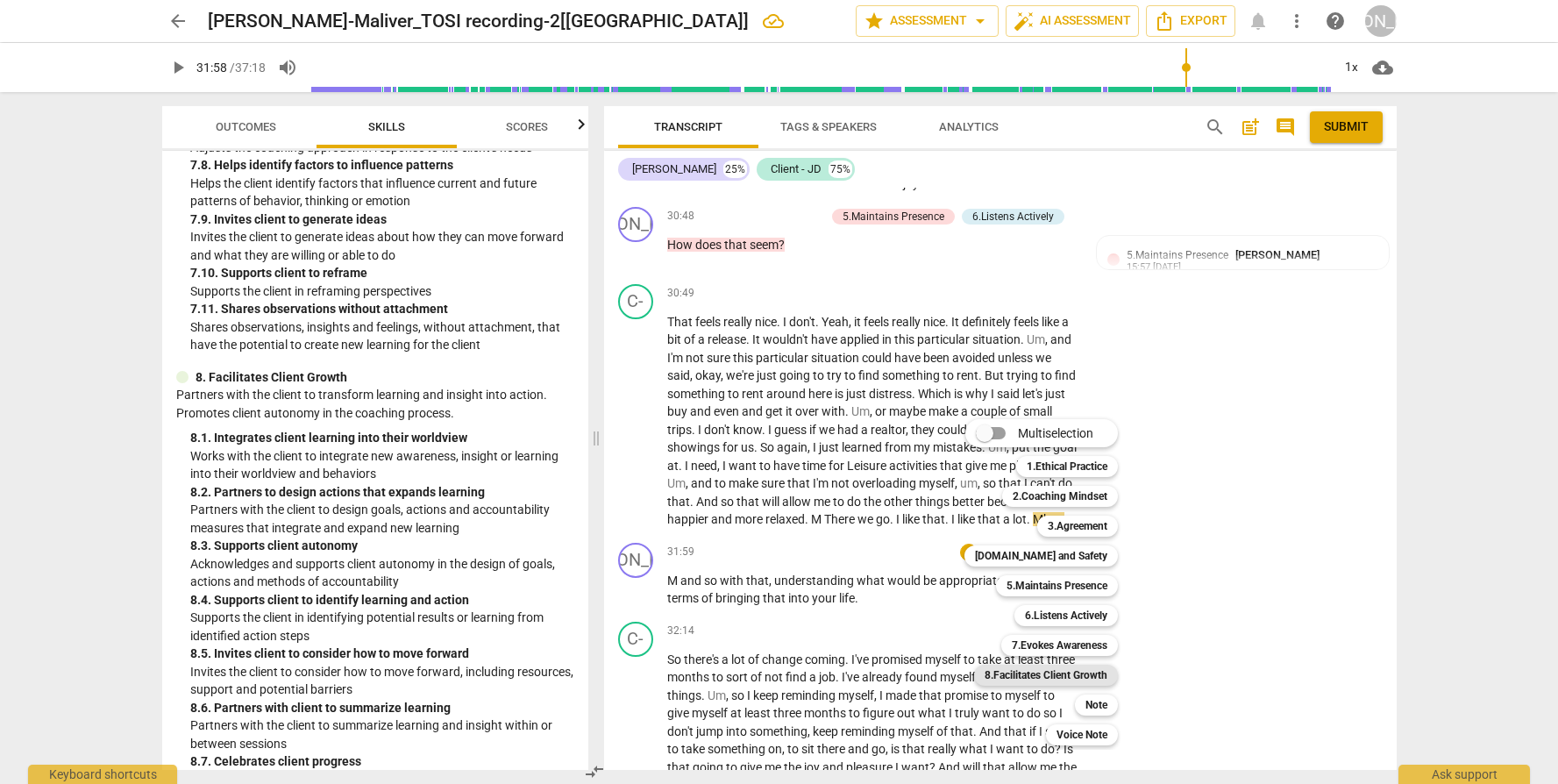
click at [1079, 671] on b "8.Facilitates Client Growth" at bounding box center [1046, 674] width 123 height 21
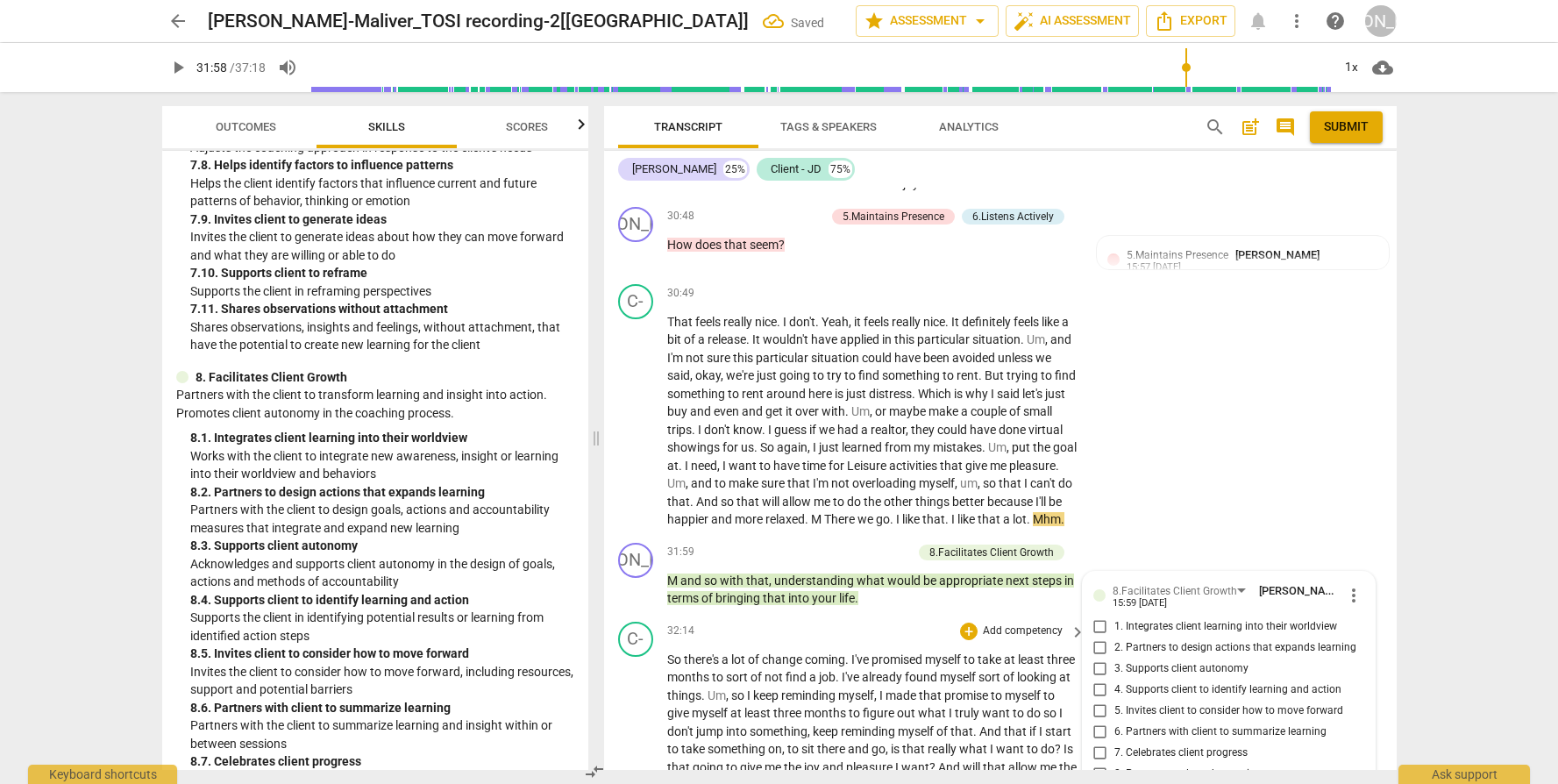
scroll to position [8884, 0]
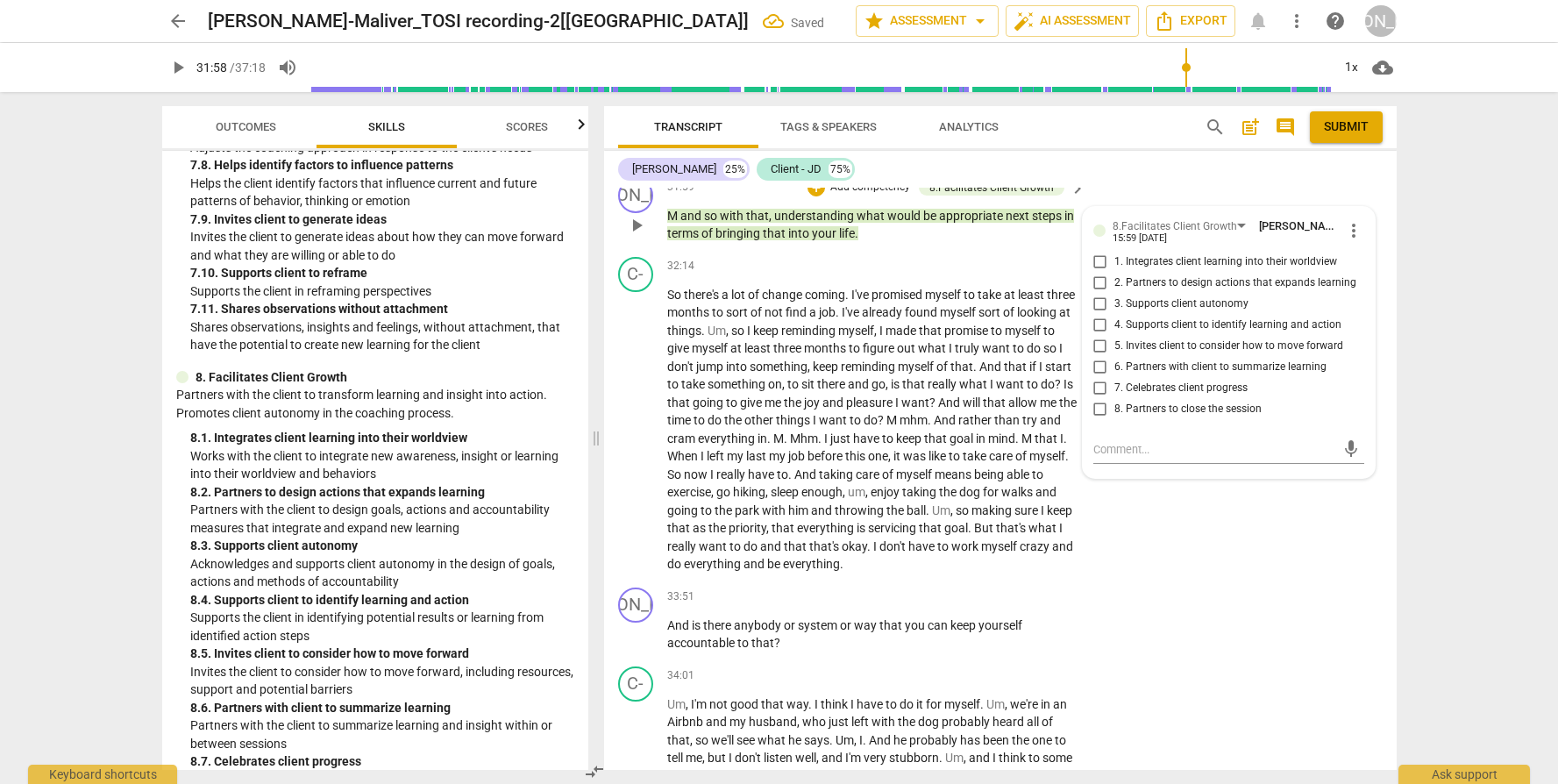
drag, startPoint x: 1153, startPoint y: 354, endPoint x: 1154, endPoint y: 362, distance: 8.1
click at [1153, 333] on span "4. Supports client to identify learning and action" at bounding box center [1228, 325] width 227 height 16
click at [1115, 336] on input "4. Supports client to identify learning and action" at bounding box center [1100, 324] width 29 height 21
click at [1151, 354] on span "5. Invites client to consider how to move forward" at bounding box center [1229, 346] width 229 height 16
click at [1115, 357] on input "5. Invites client to consider how to move forward" at bounding box center [1100, 346] width 29 height 21
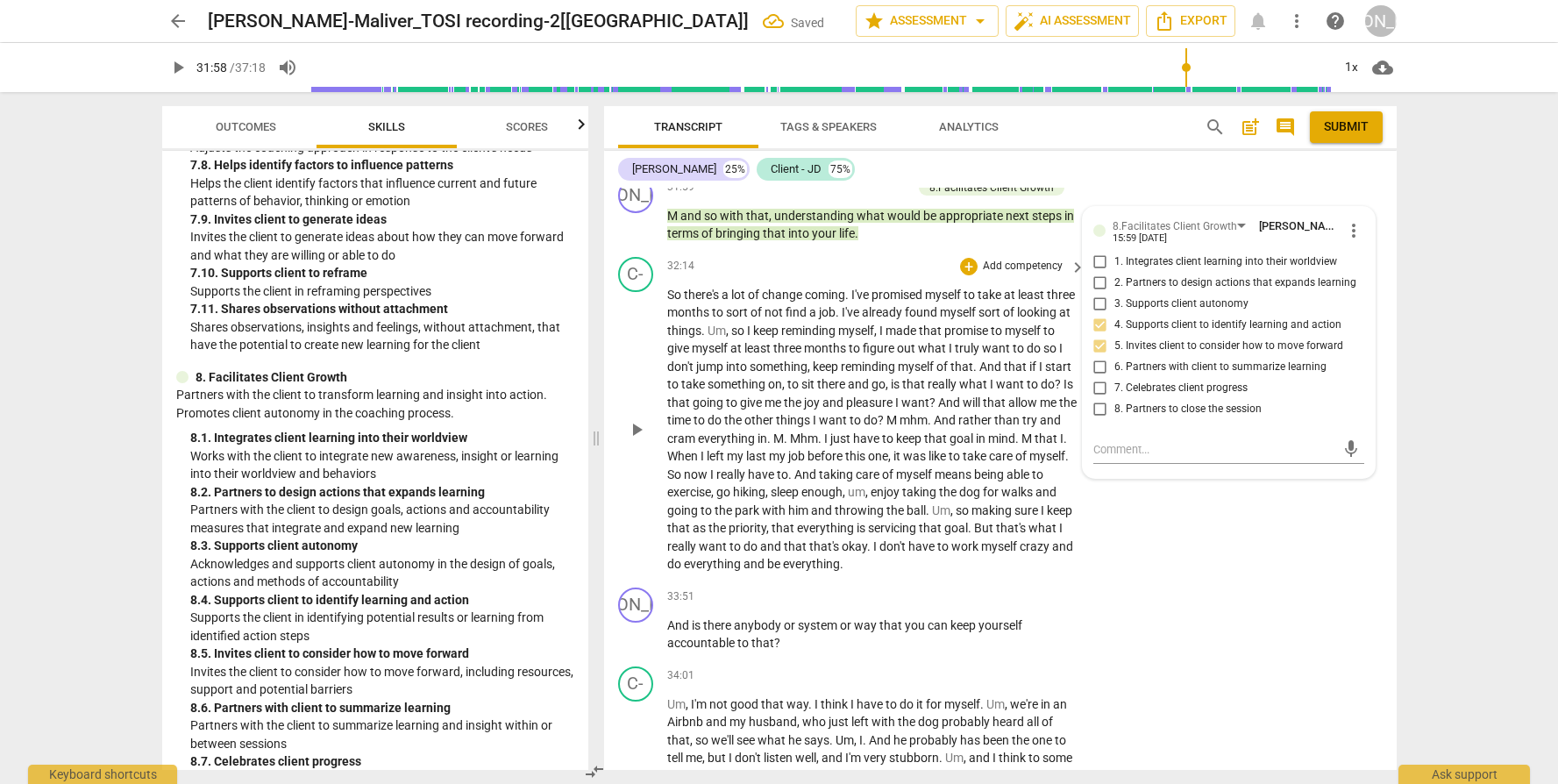
click at [819, 481] on span "And" at bounding box center [806, 475] width 25 height 14
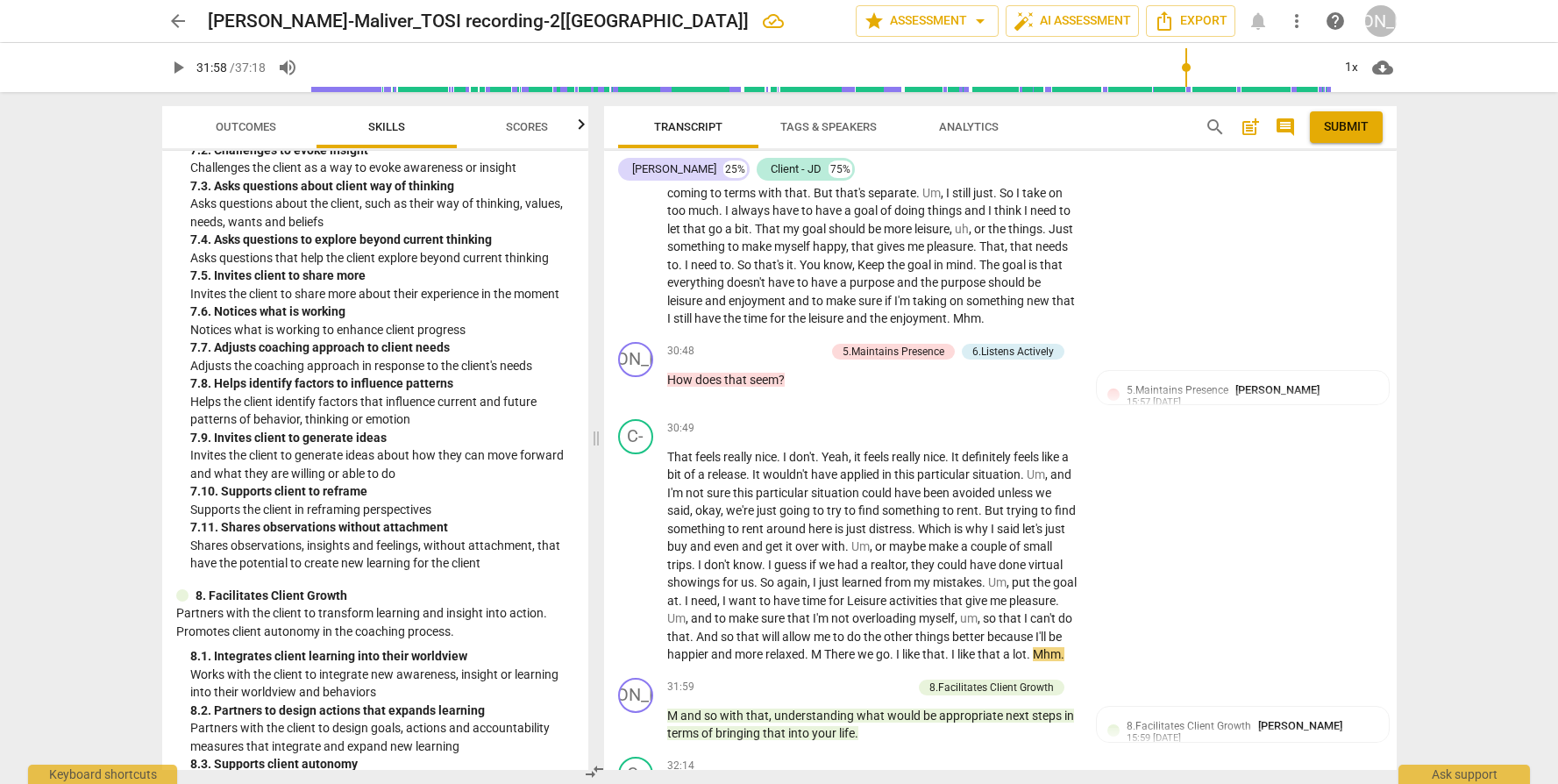
scroll to position [2800, 0]
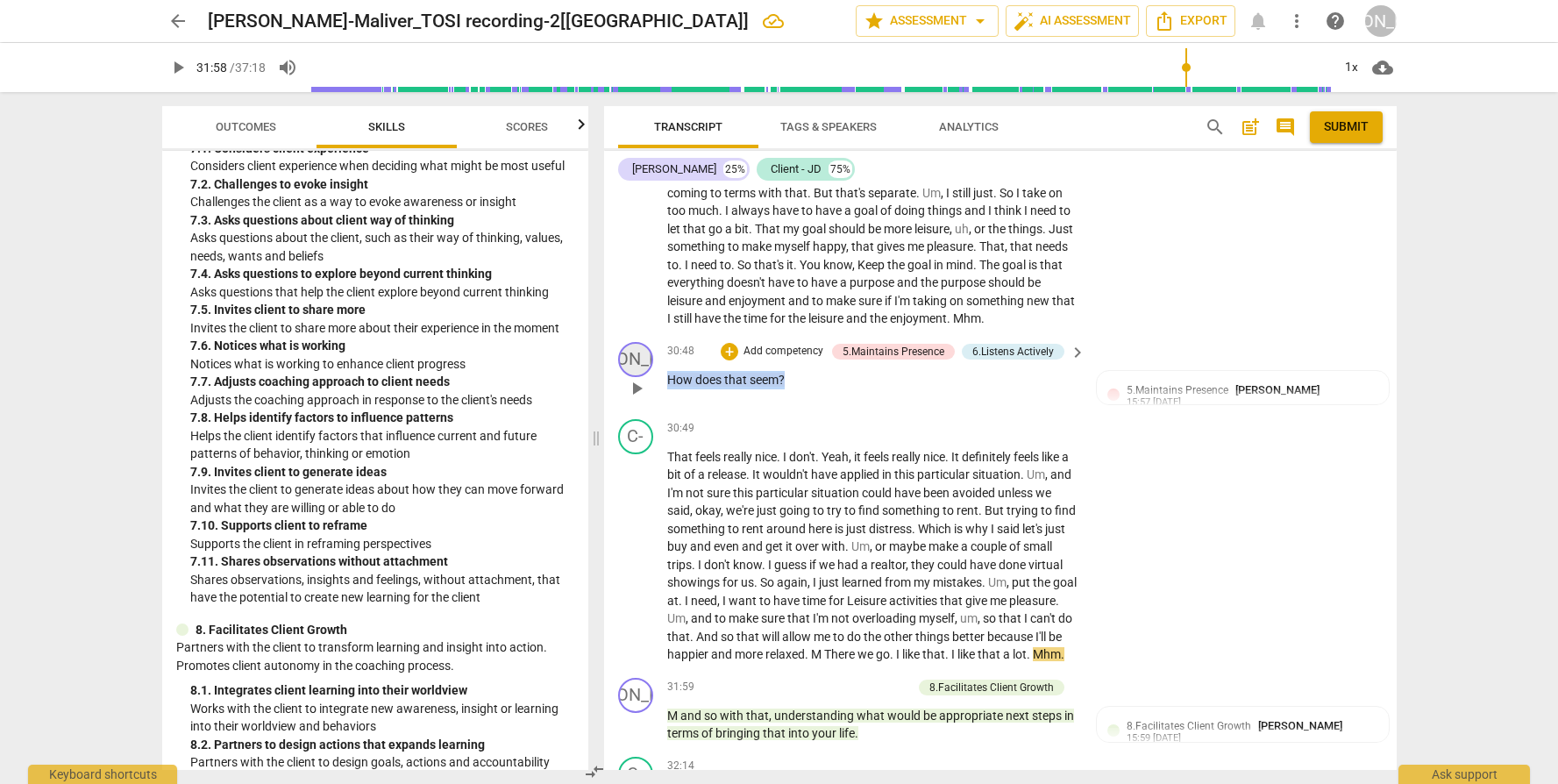
drag, startPoint x: 820, startPoint y: 398, endPoint x: 620, endPoint y: 386, distance: 200.4
click at [620, 386] on div "JO play_arrow pause 30:48 + Add competency 5.Maintains Presence 6.Listens Activ…" at bounding box center [1001, 373] width 793 height 78
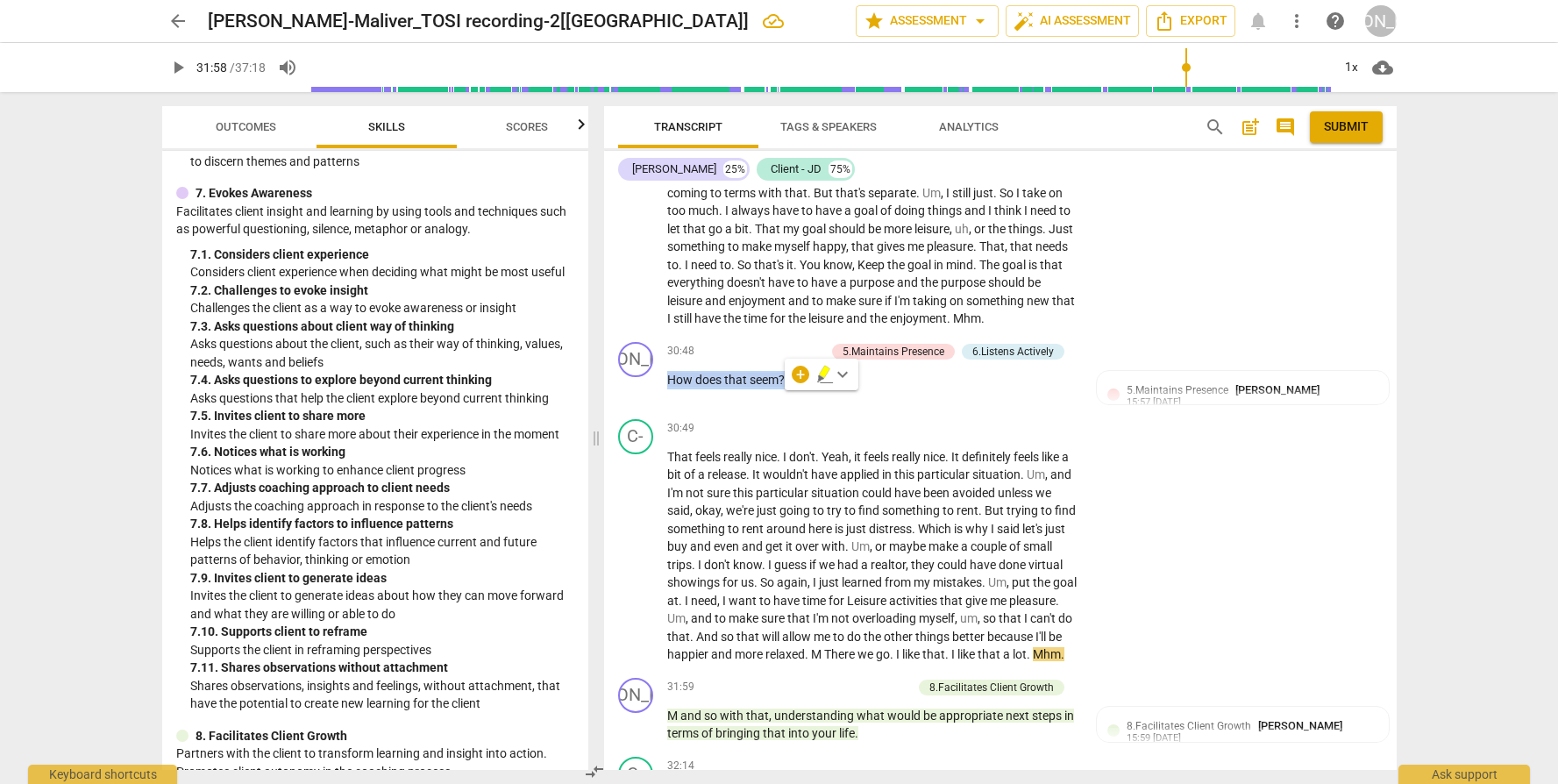
scroll to position [2785, 0]
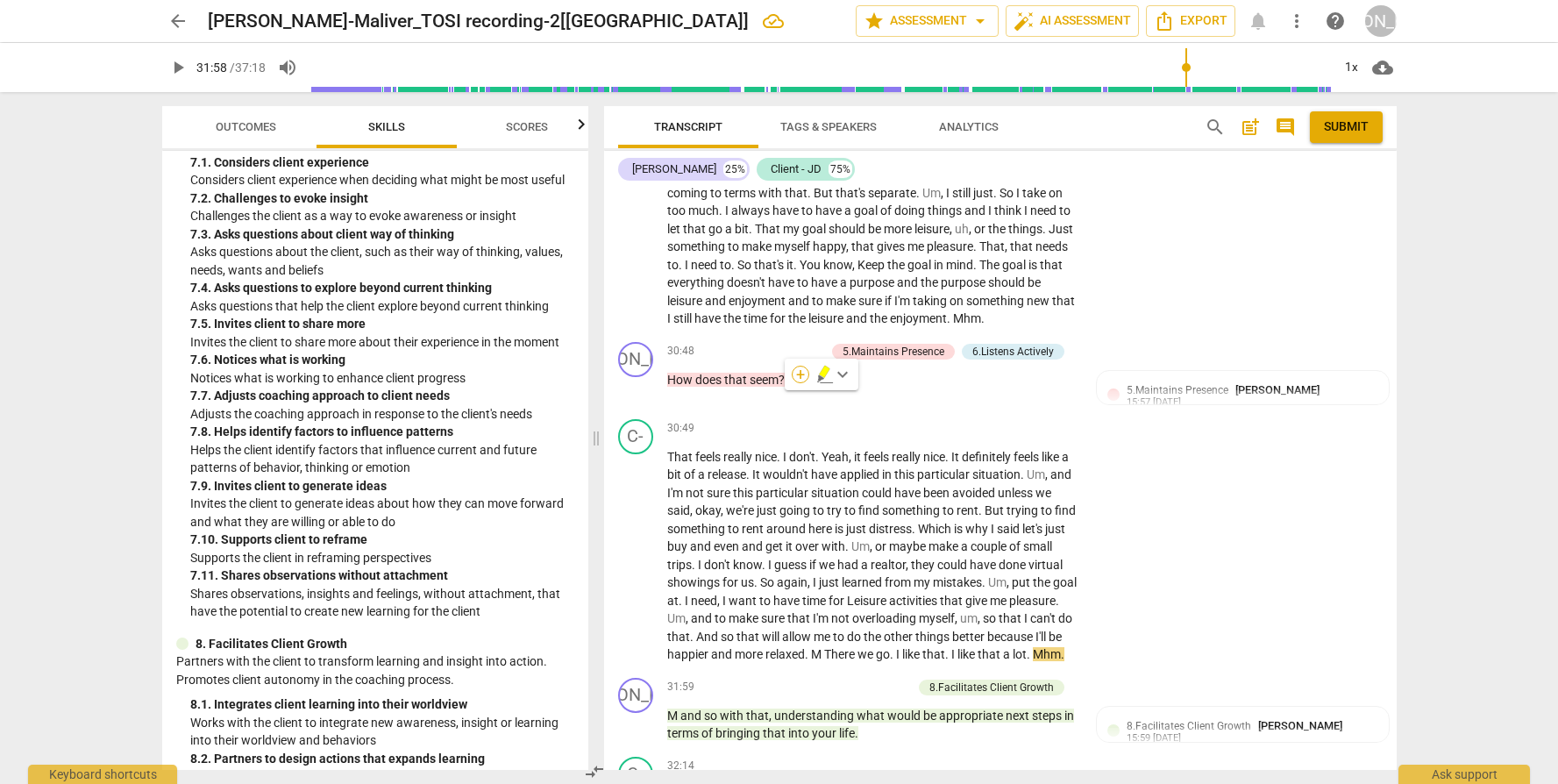
click at [801, 374] on div "+" at bounding box center [801, 374] width 18 height 18
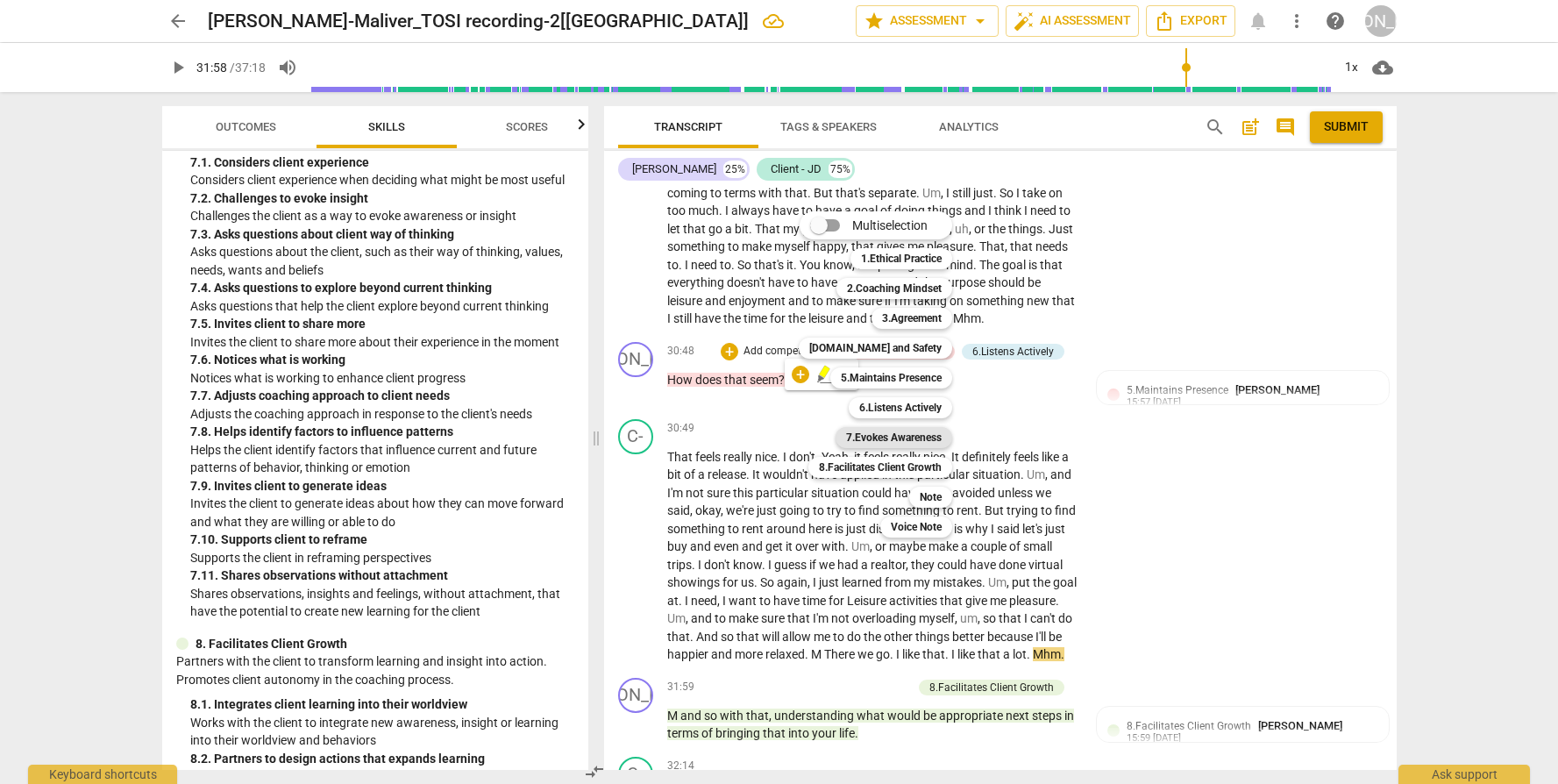
click at [899, 436] on b "7.Evokes Awareness" at bounding box center [894, 436] width 95 height 21
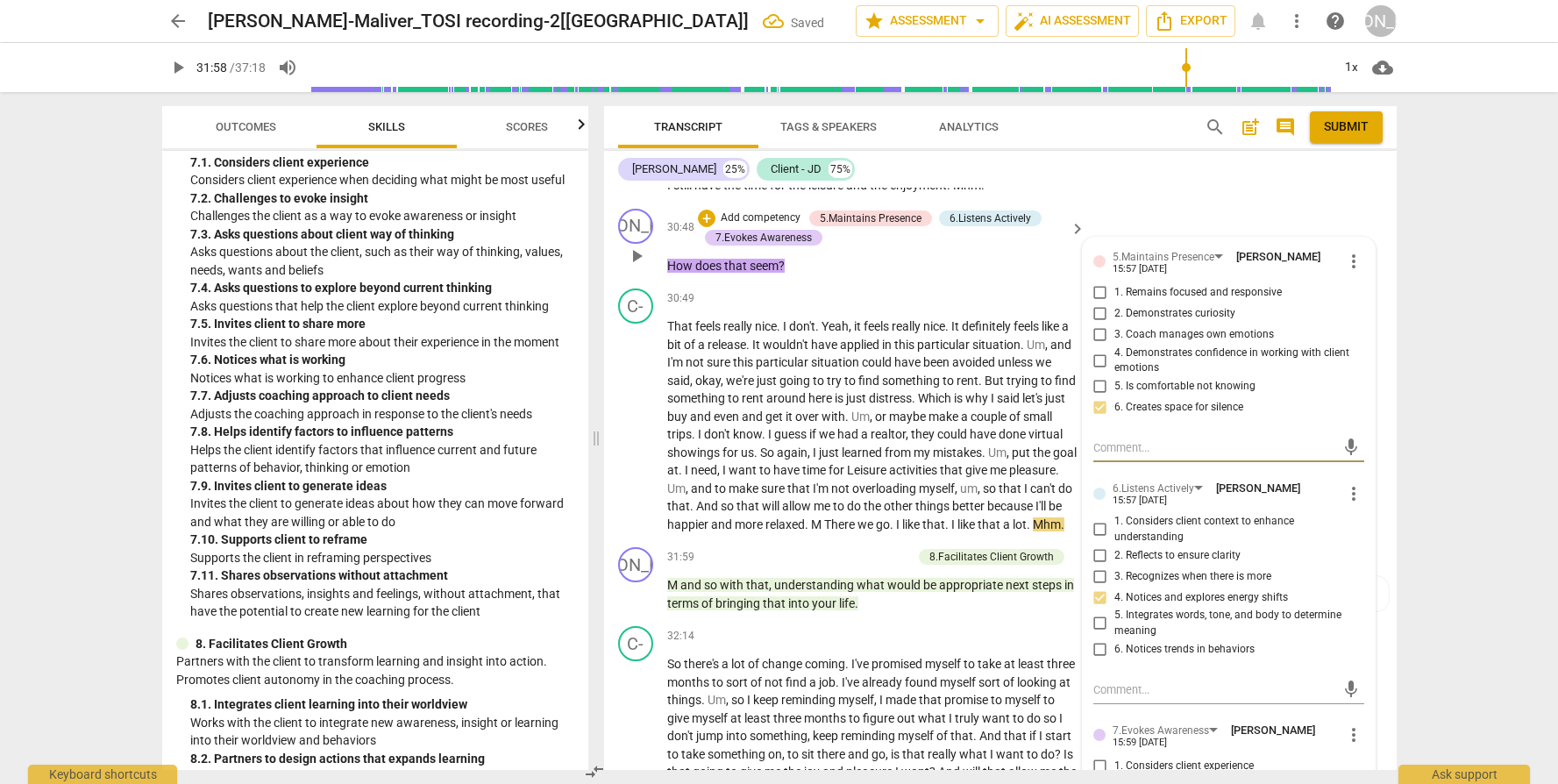
scroll to position [8757, 0]
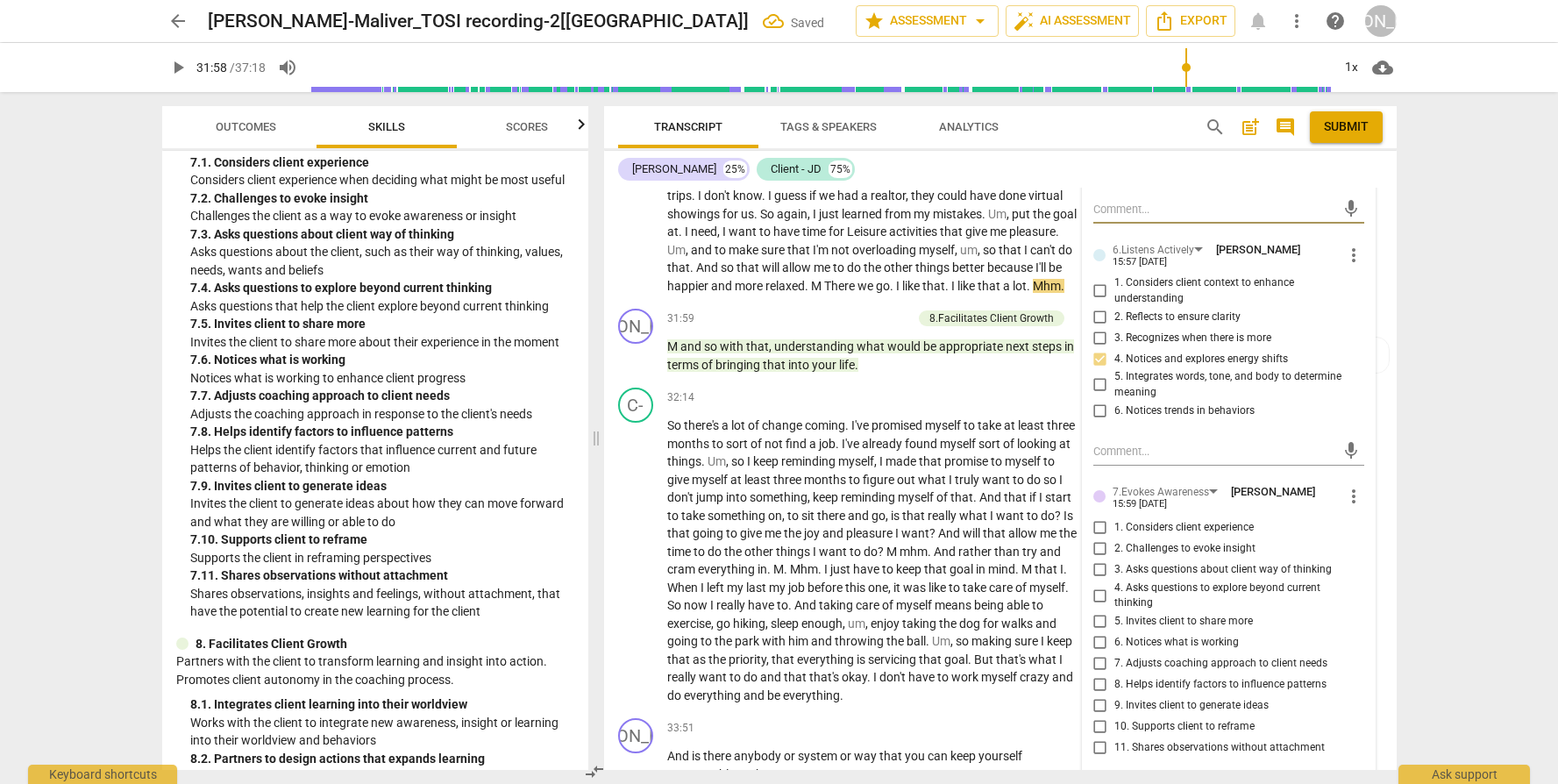
click at [1159, 630] on span "5. Invites client to share more" at bounding box center [1183, 622] width 139 height 16
click at [1115, 632] on input "5. Invites client to share more" at bounding box center [1100, 621] width 29 height 21
click at [861, 620] on p "So there's a lot of change coming . I've promised myself to take at least three…" at bounding box center [873, 560] width 411 height 288
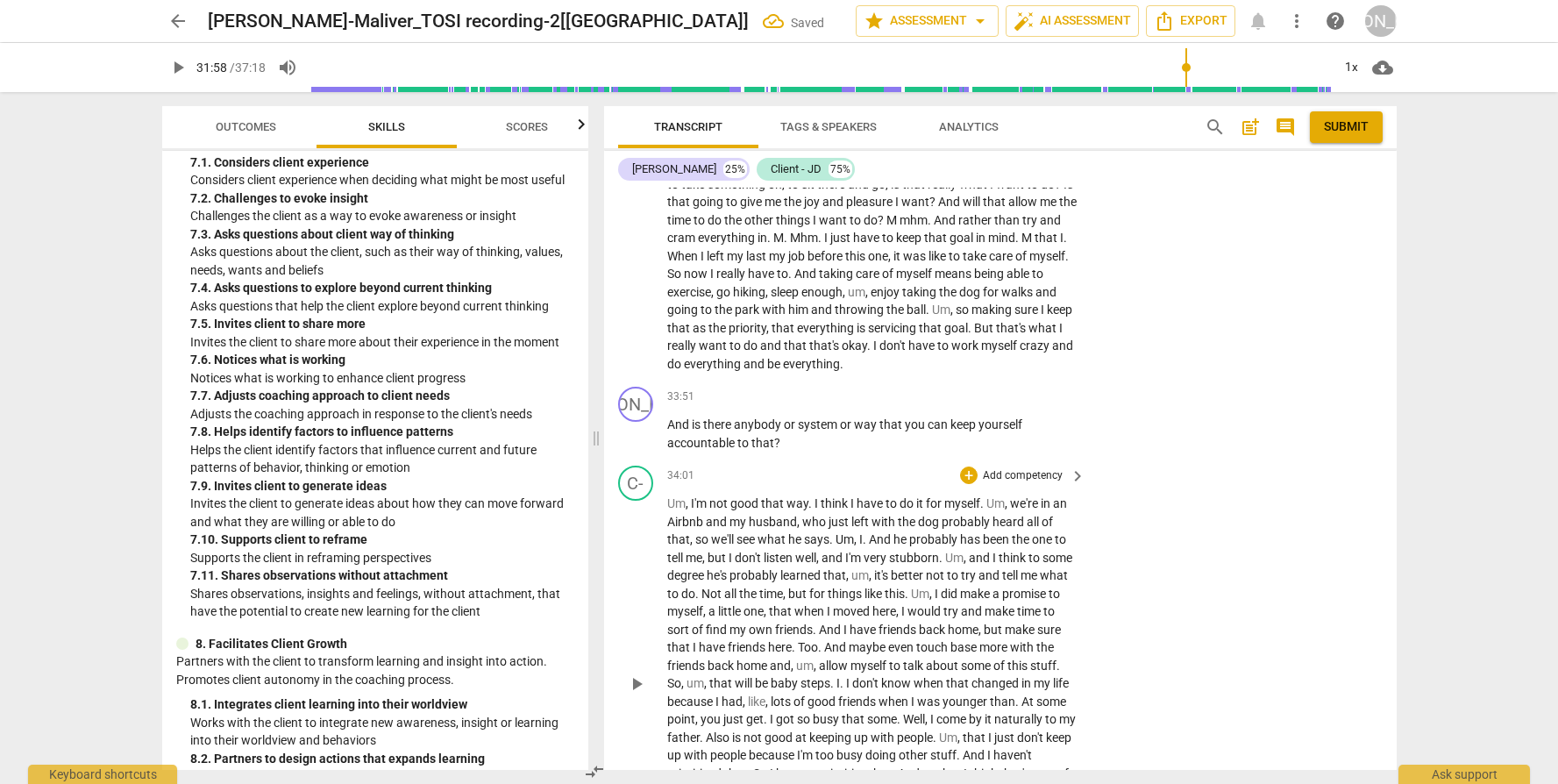
scroll to position [9414, 0]
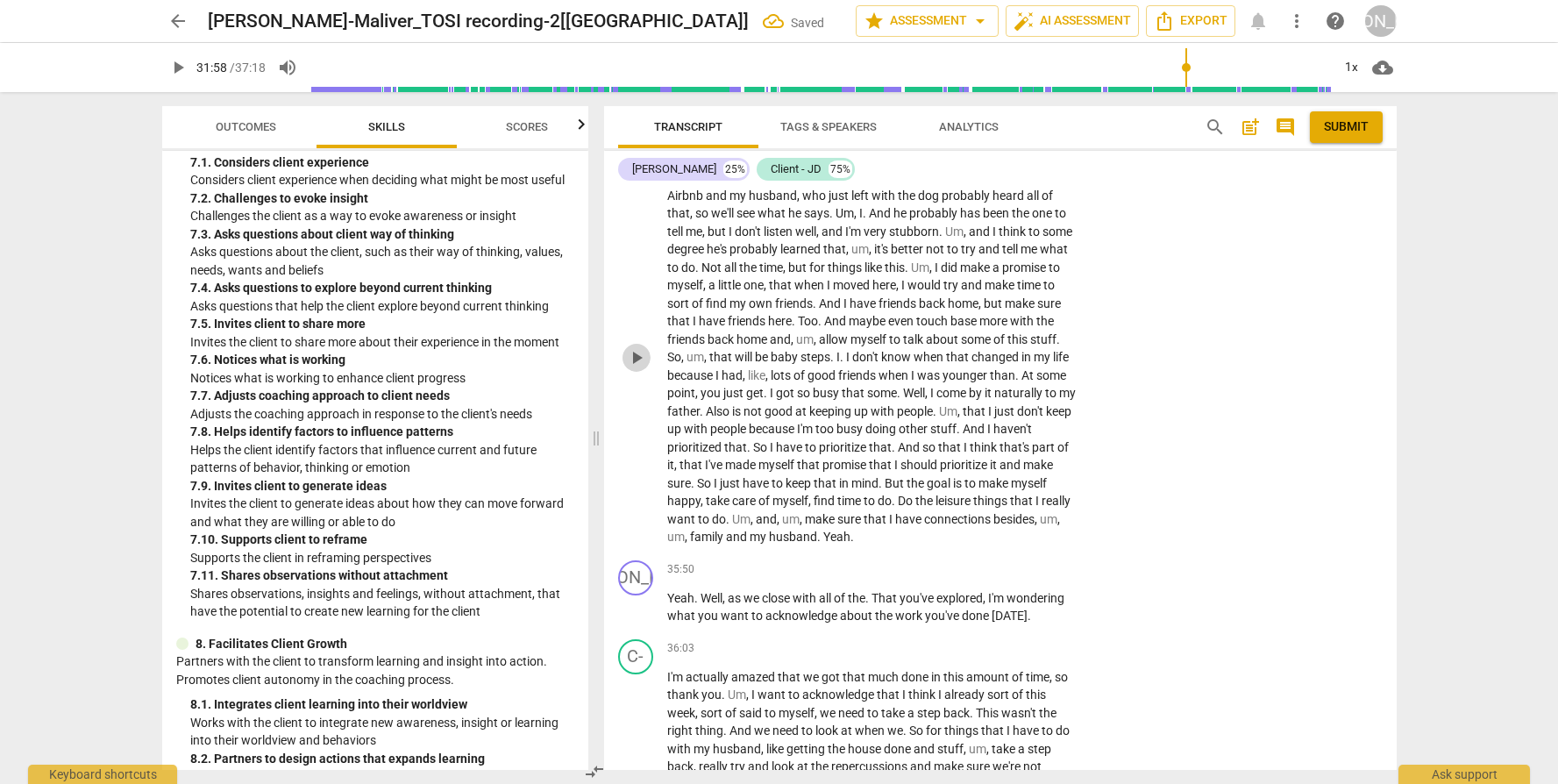
click at [639, 365] on span "play_arrow" at bounding box center [636, 357] width 21 height 21
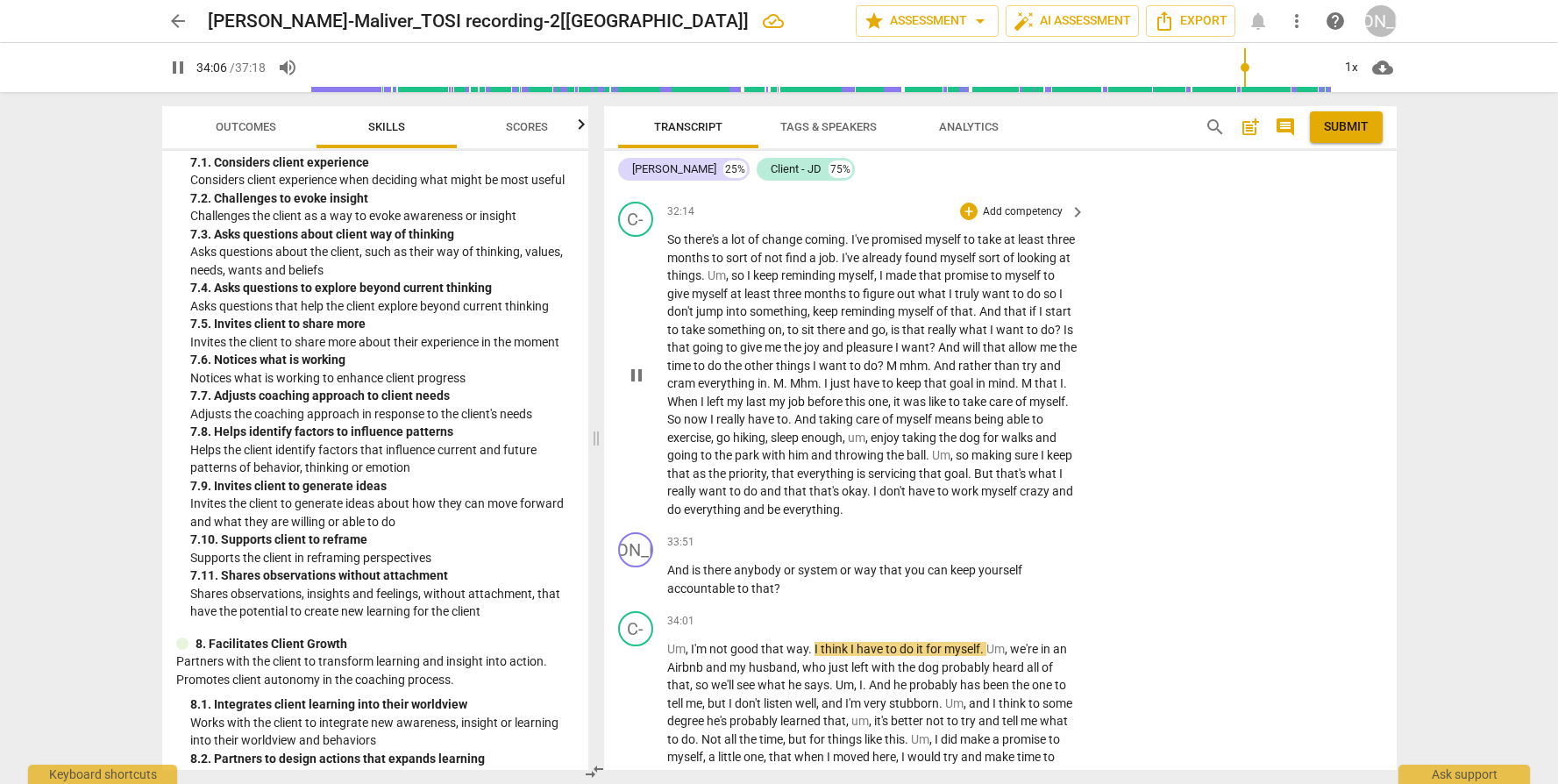
scroll to position [8791, 0]
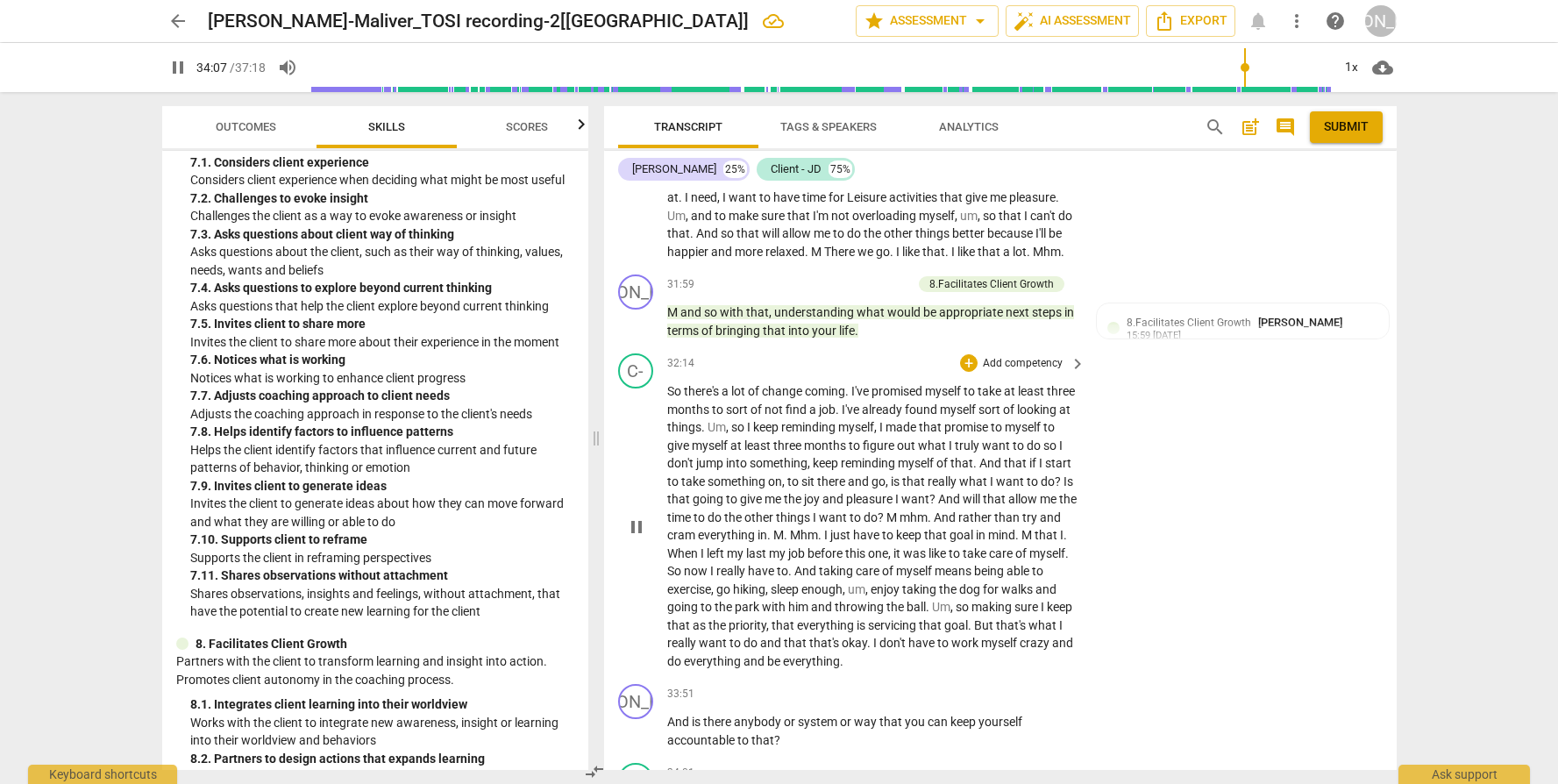
click at [639, 537] on span "pause" at bounding box center [636, 527] width 21 height 21
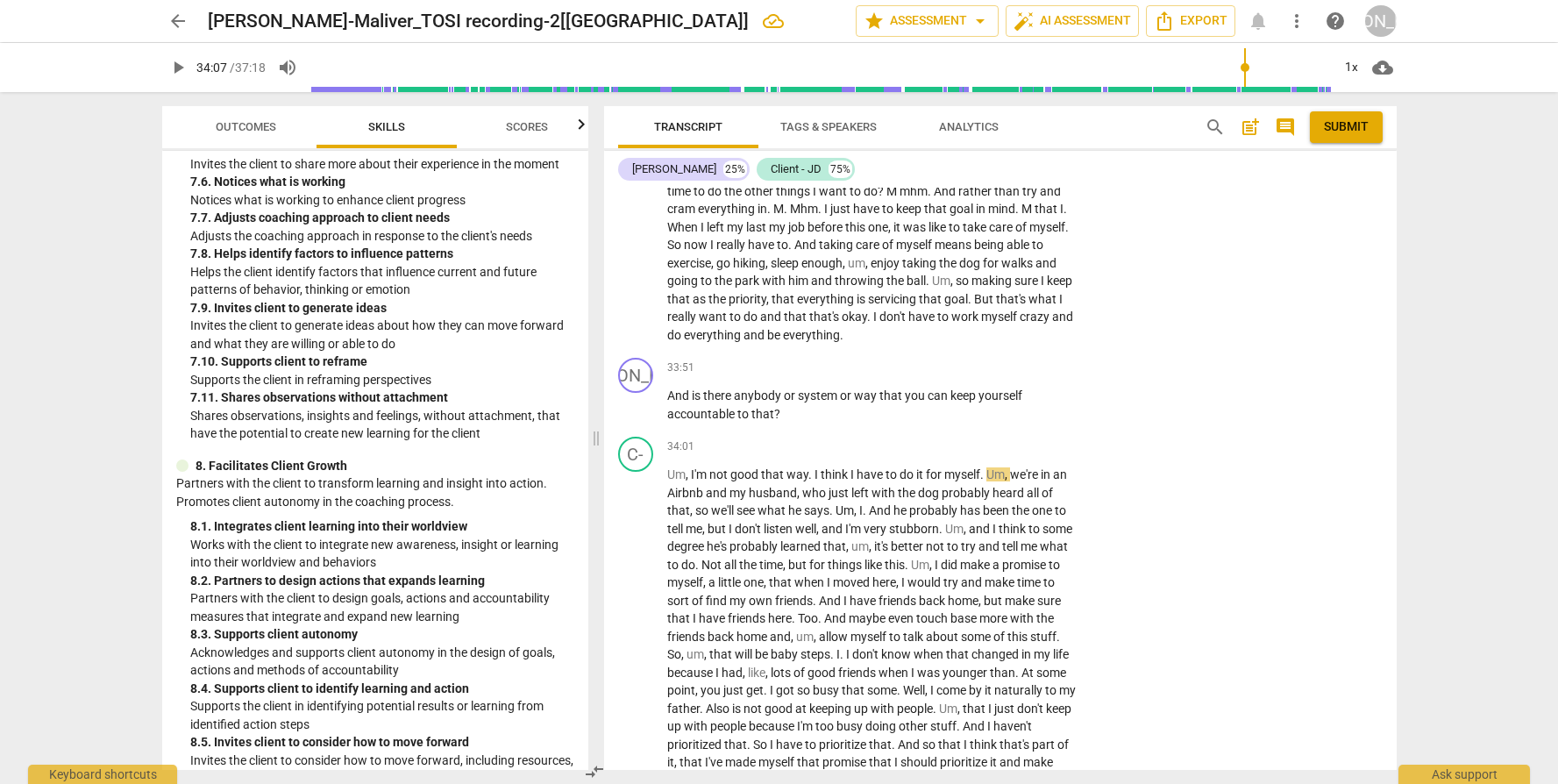
scroll to position [3052, 0]
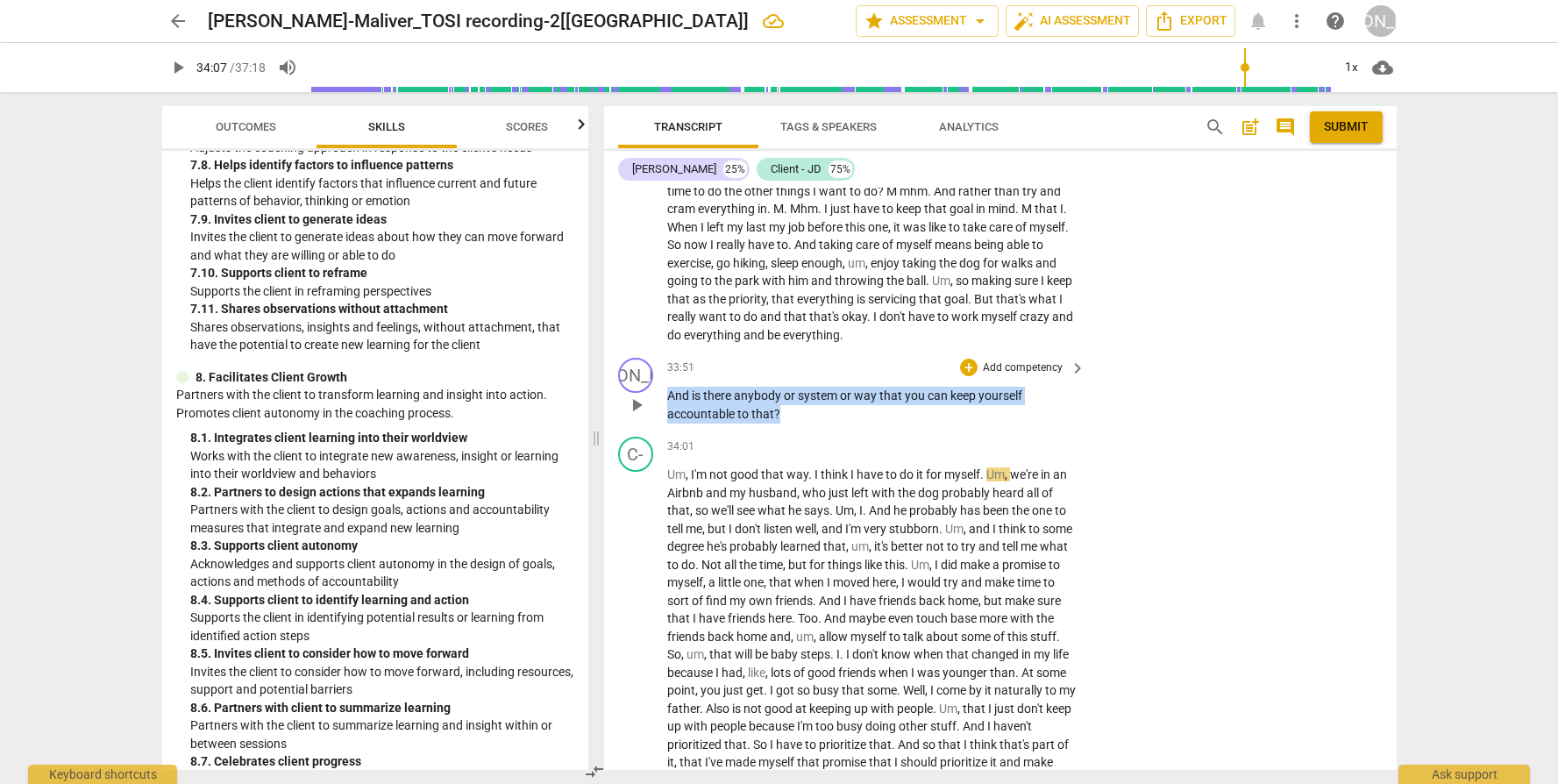
drag, startPoint x: 812, startPoint y: 439, endPoint x: 657, endPoint y: 374, distance: 168.1
click at [657, 374] on div "JO play_arrow pause 33:51 + Add competency keyboard_arrow_right And is there an…" at bounding box center [1001, 390] width 793 height 79
click at [1005, 376] on p "Add competency" at bounding box center [1022, 368] width 84 height 16
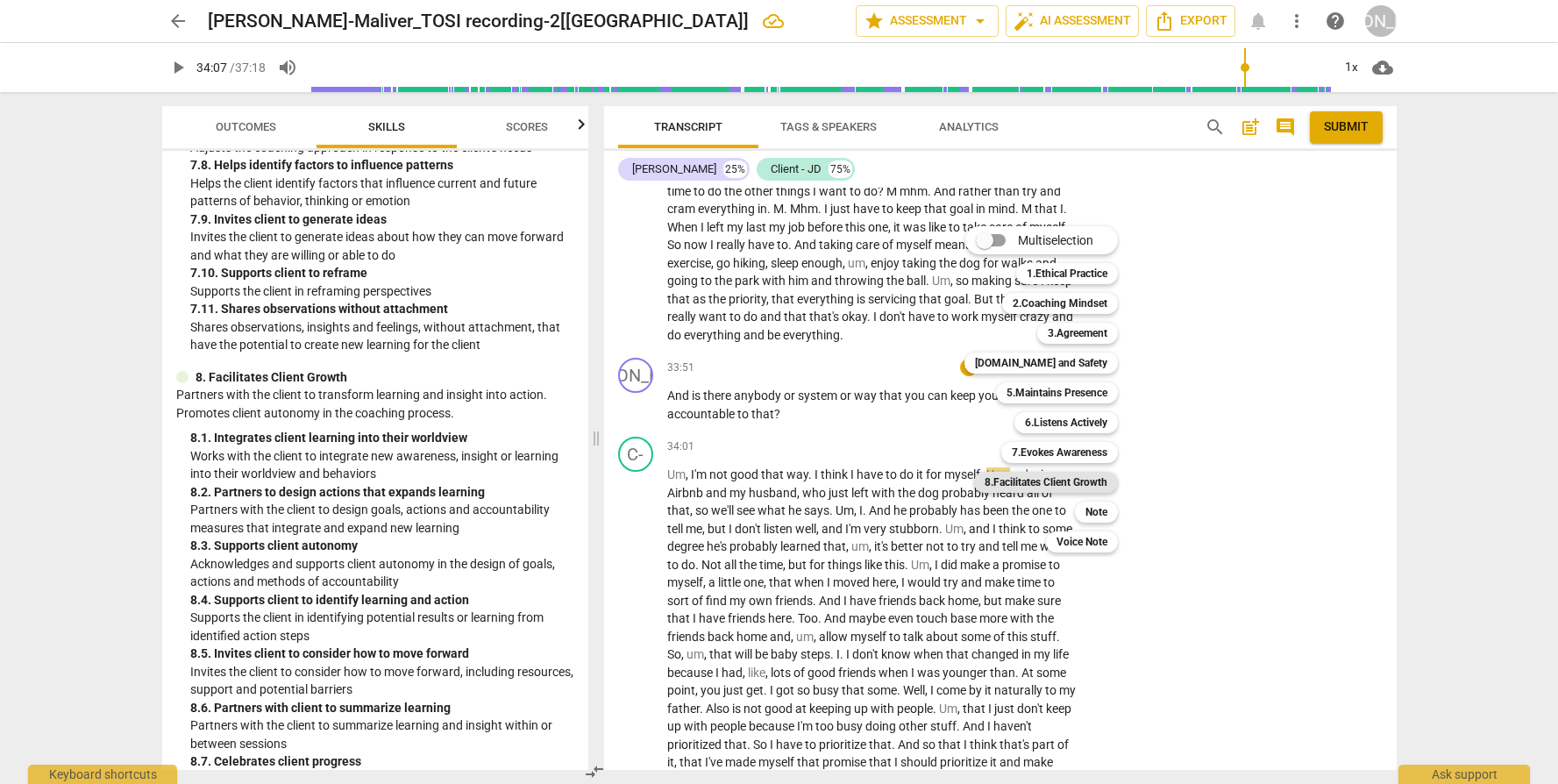
click at [1054, 483] on b "8.Facilitates Client Growth" at bounding box center [1046, 481] width 123 height 21
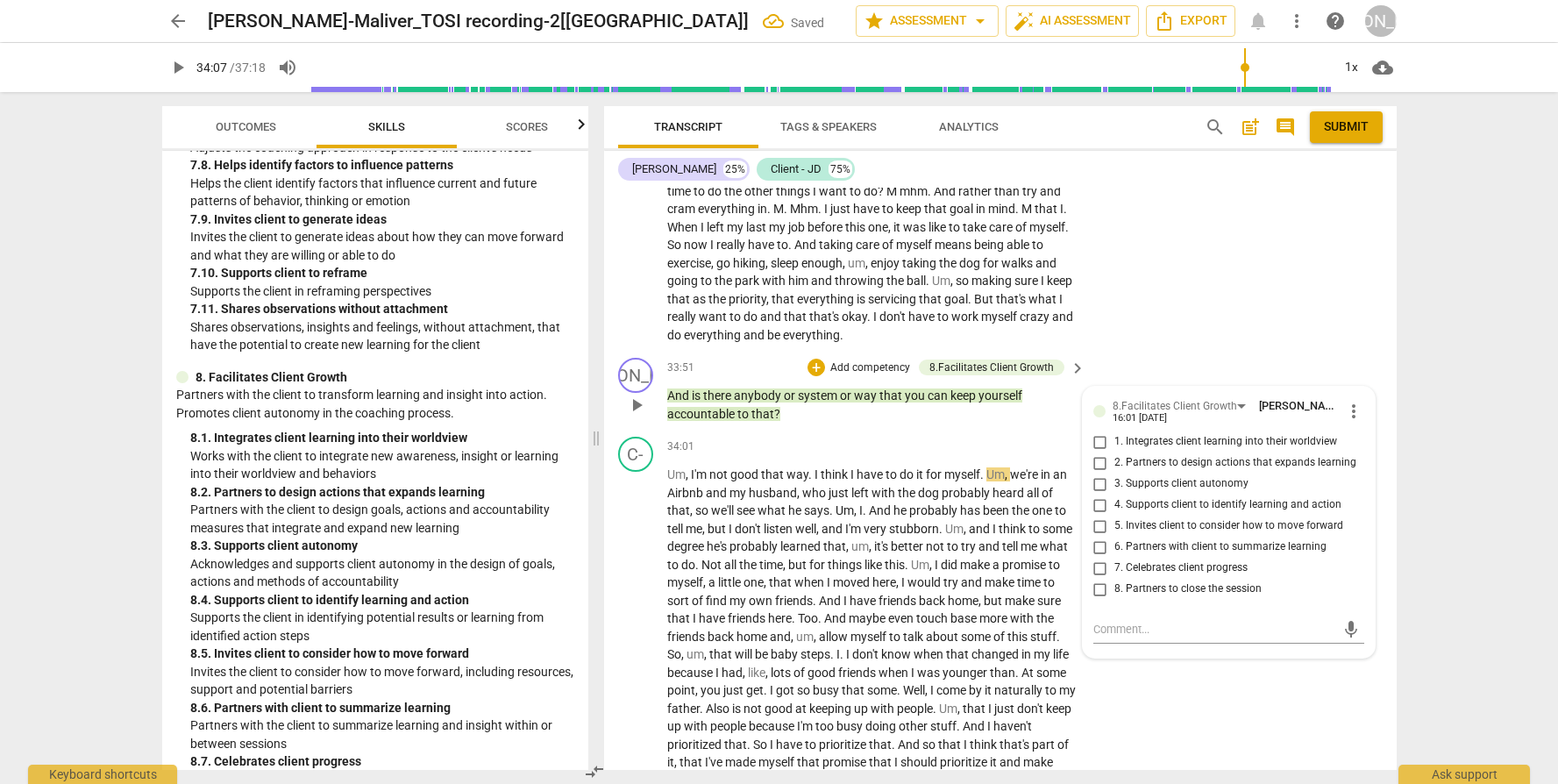
click at [1148, 513] on span "4. Supports client to identify learning and action" at bounding box center [1228, 505] width 227 height 16
click at [1115, 516] on input "4. Supports client to identify learning and action" at bounding box center [1100, 504] width 29 height 21
click at [1159, 533] on span "5. Invites client to consider how to move forward" at bounding box center [1229, 526] width 229 height 16
click at [1115, 536] on input "5. Invites client to consider how to move forward" at bounding box center [1100, 526] width 29 height 21
click at [788, 572] on span "," at bounding box center [785, 564] width 5 height 14
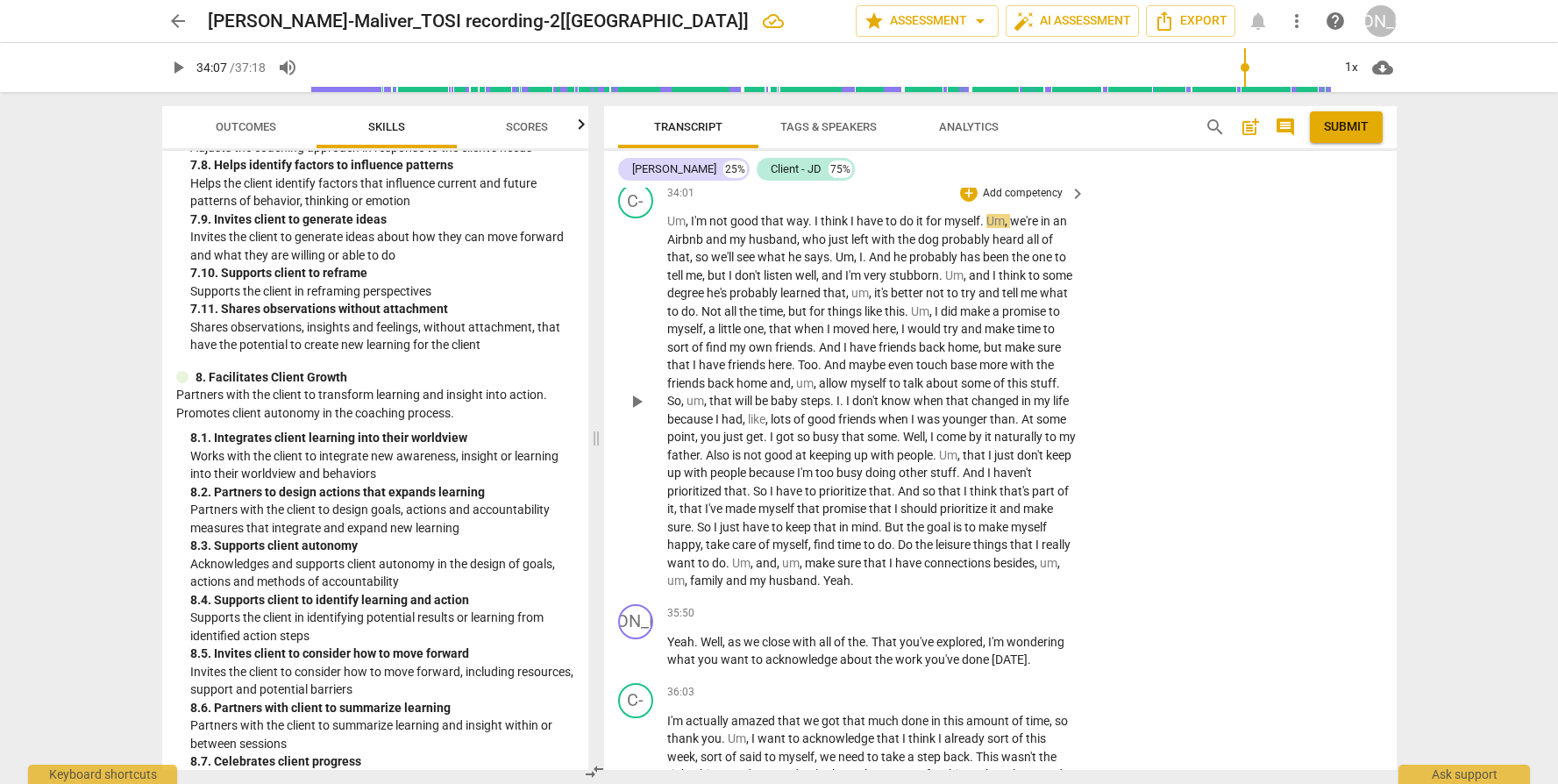
scroll to position [9374, 0]
click at [642, 409] on span "play_arrow" at bounding box center [636, 397] width 21 height 21
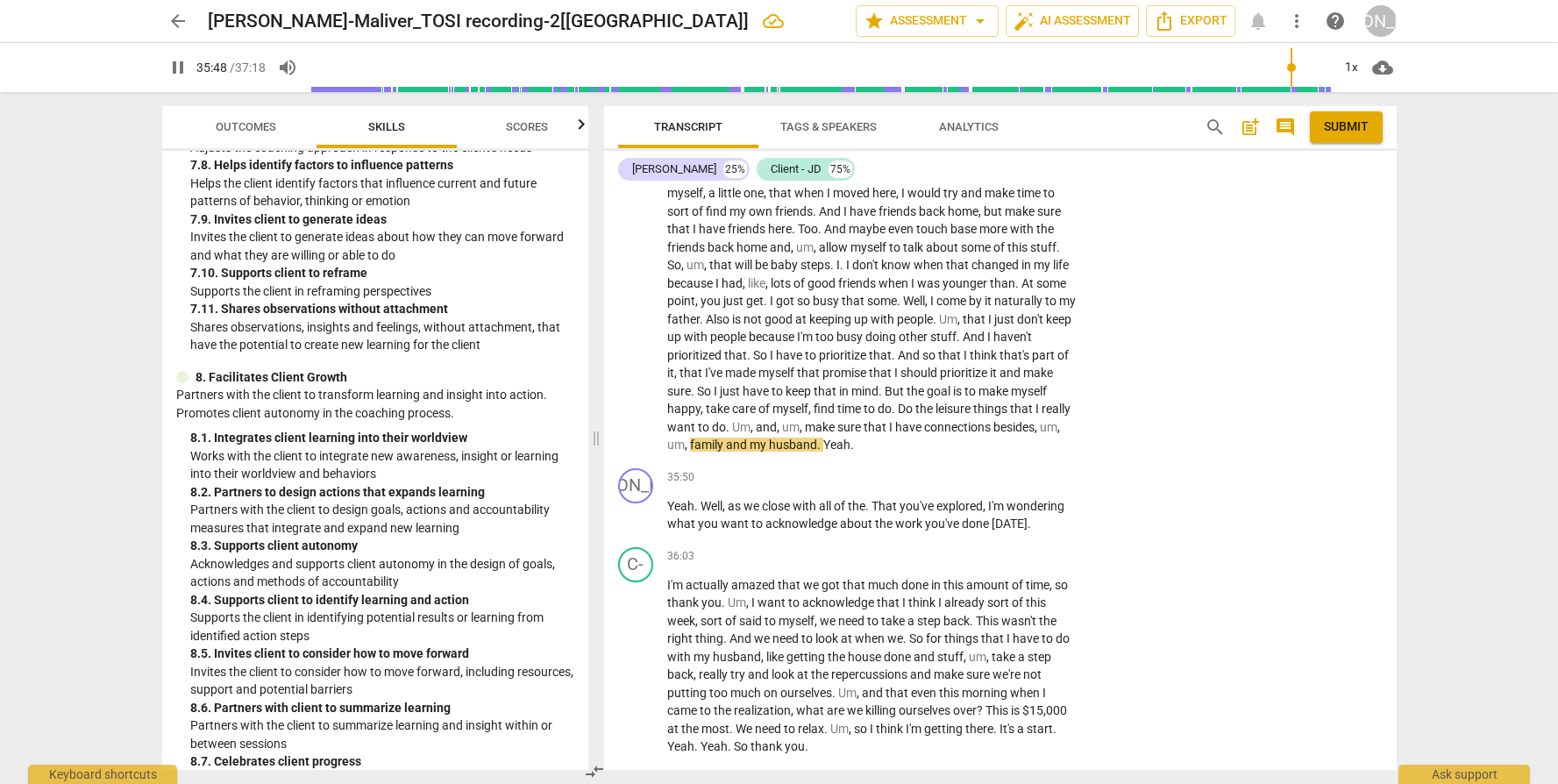
scroll to position [9575, 0]
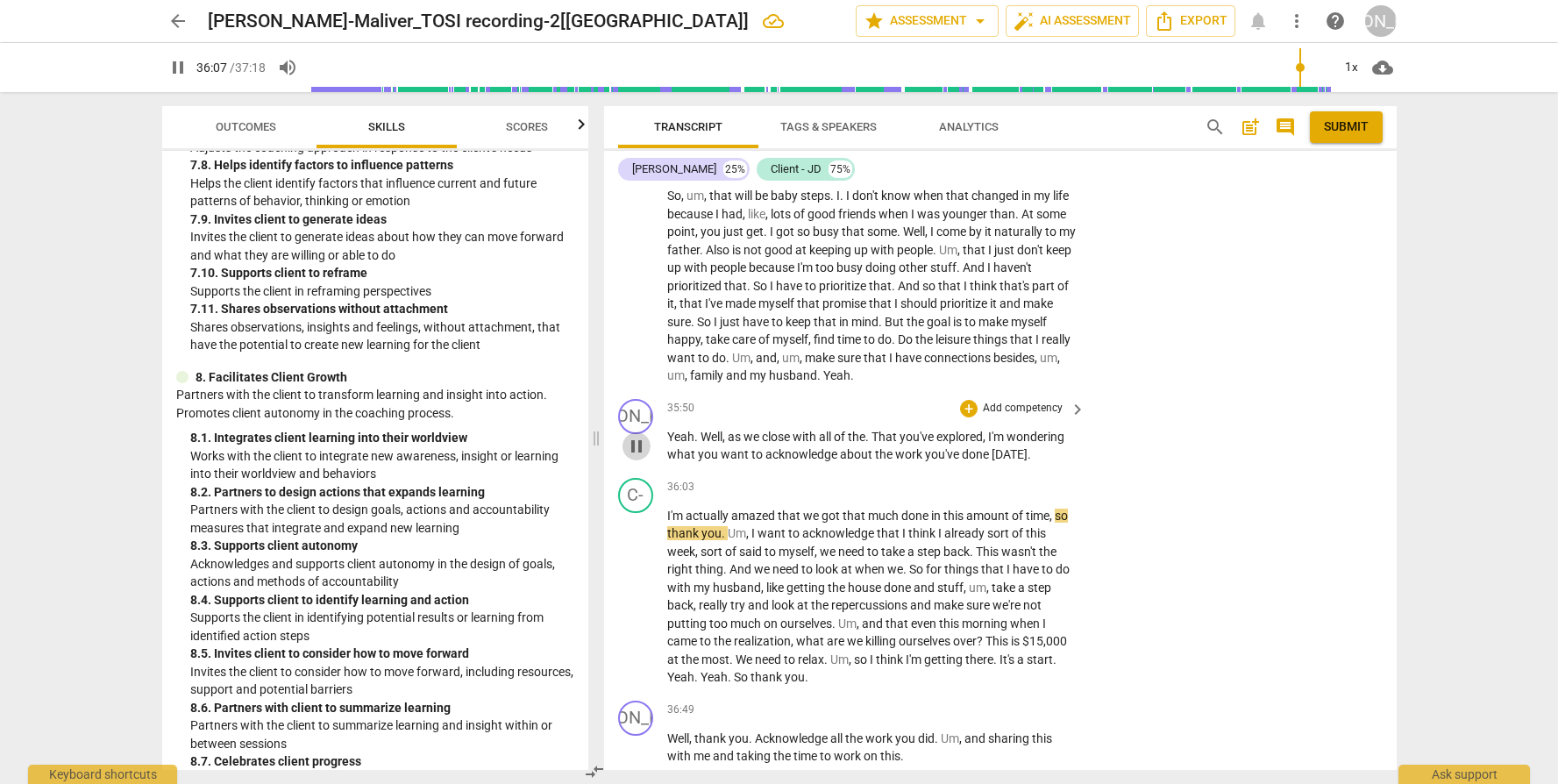
click at [630, 457] on span "pause" at bounding box center [636, 445] width 21 height 21
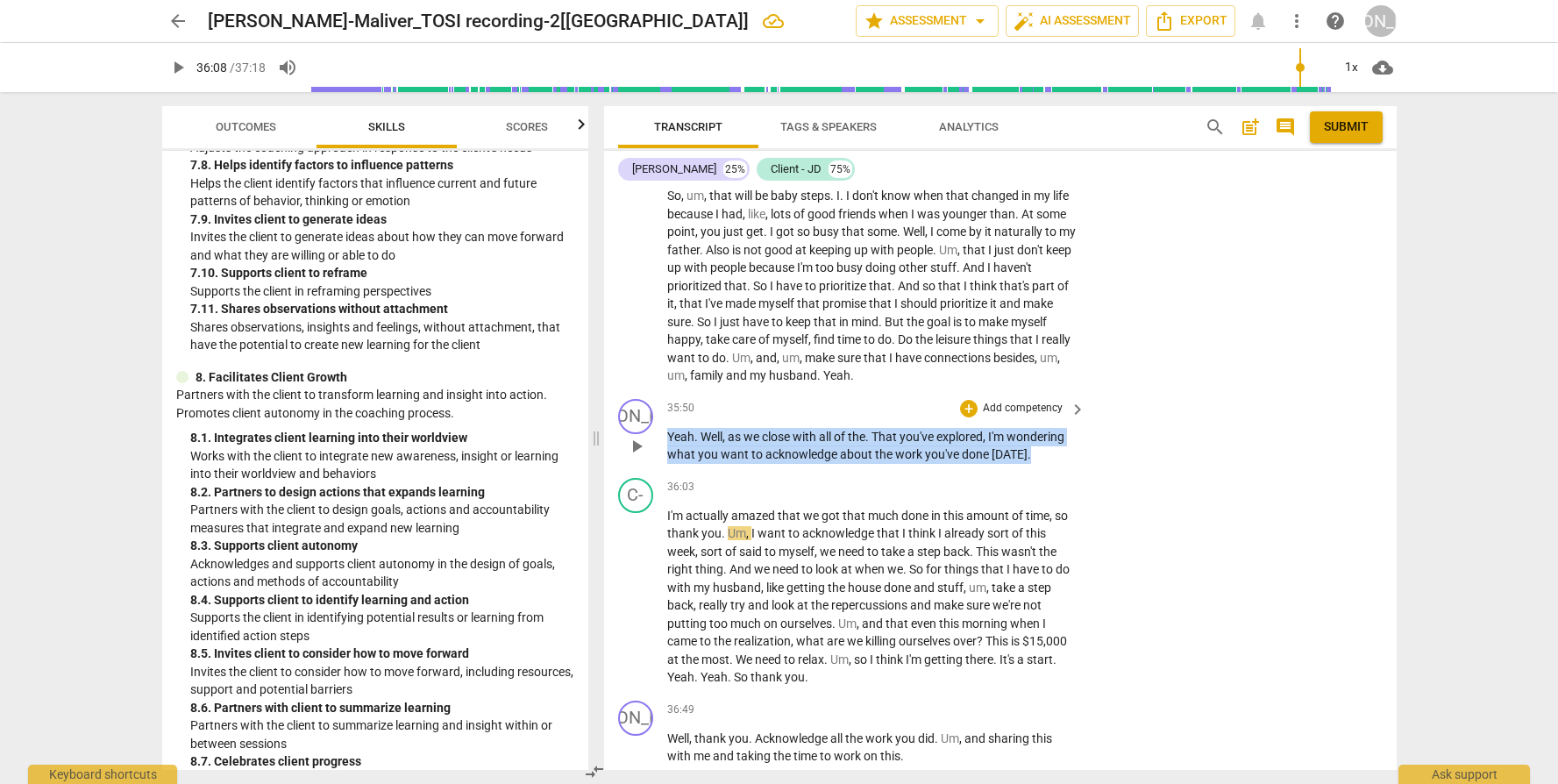
drag, startPoint x: 986, startPoint y: 460, endPoint x: 685, endPoint y: 431, distance: 302.4
click at [685, 431] on div "35:50 + Add competency keyboard_arrow_right Yeah . Well , as we close with all …" at bounding box center [878, 431] width 421 height 65
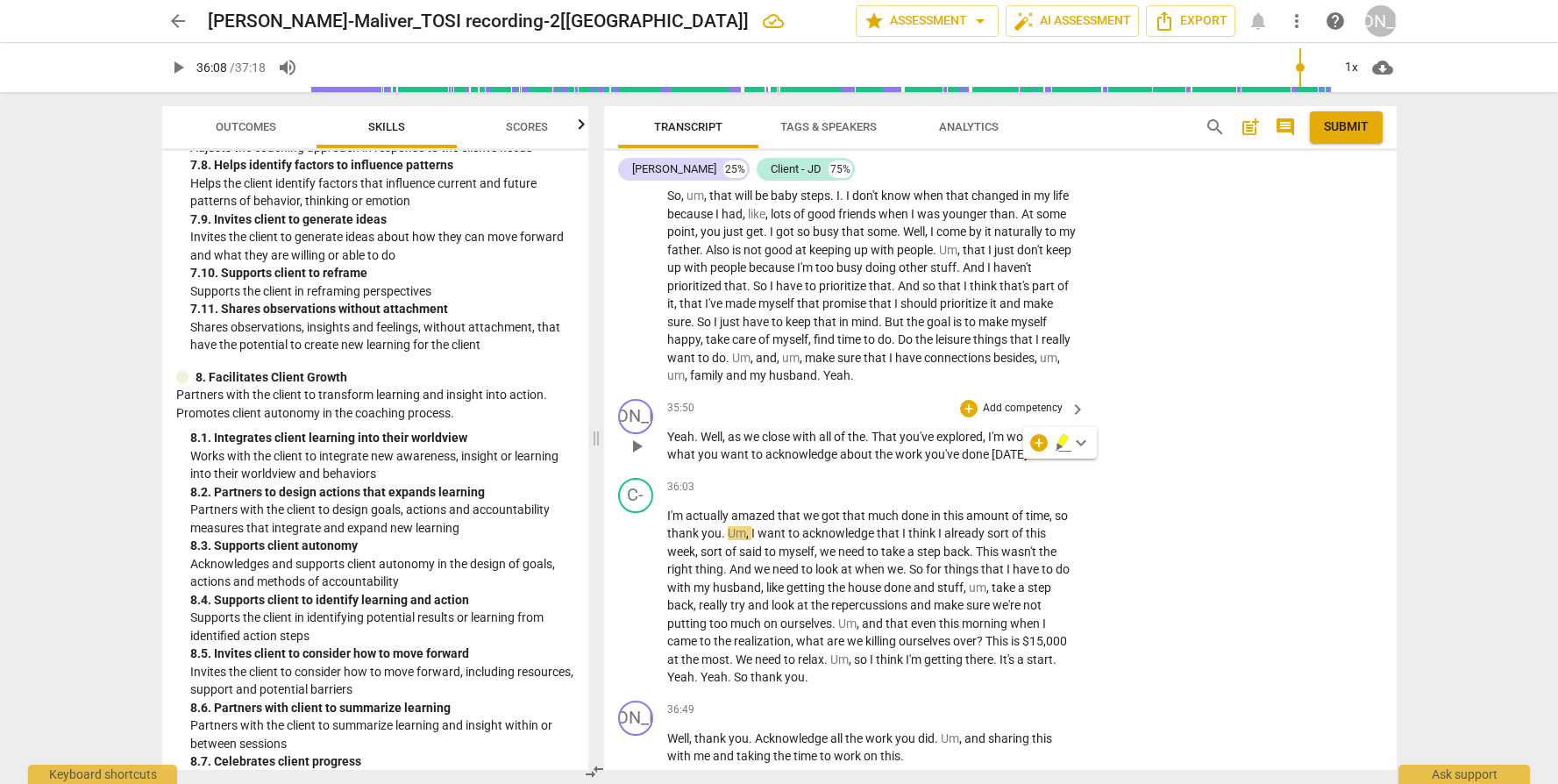
click at [1003, 417] on p "Add competency" at bounding box center [1022, 409] width 84 height 16
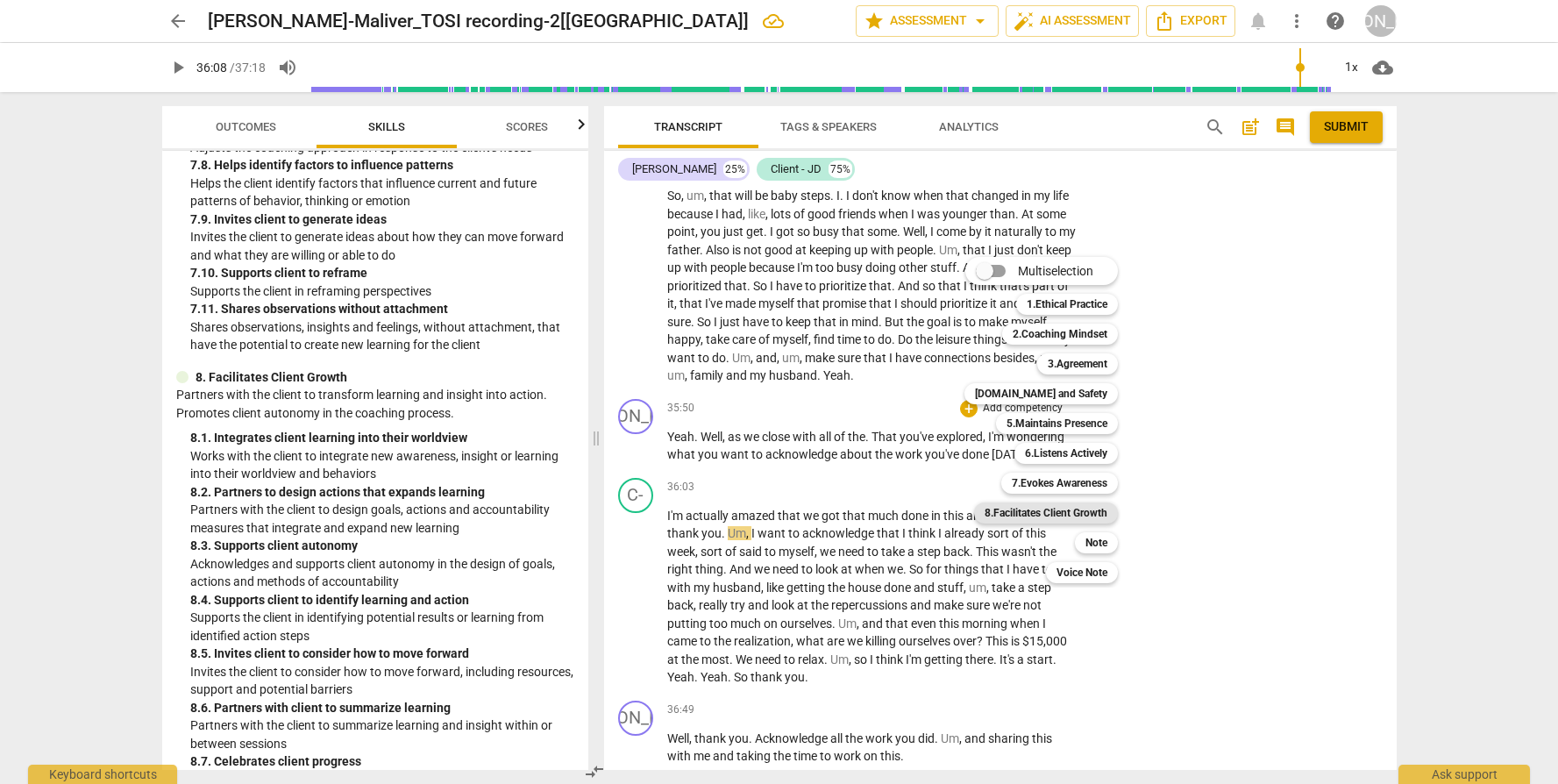
click at [1074, 516] on b "8.Facilitates Client Growth" at bounding box center [1046, 512] width 123 height 21
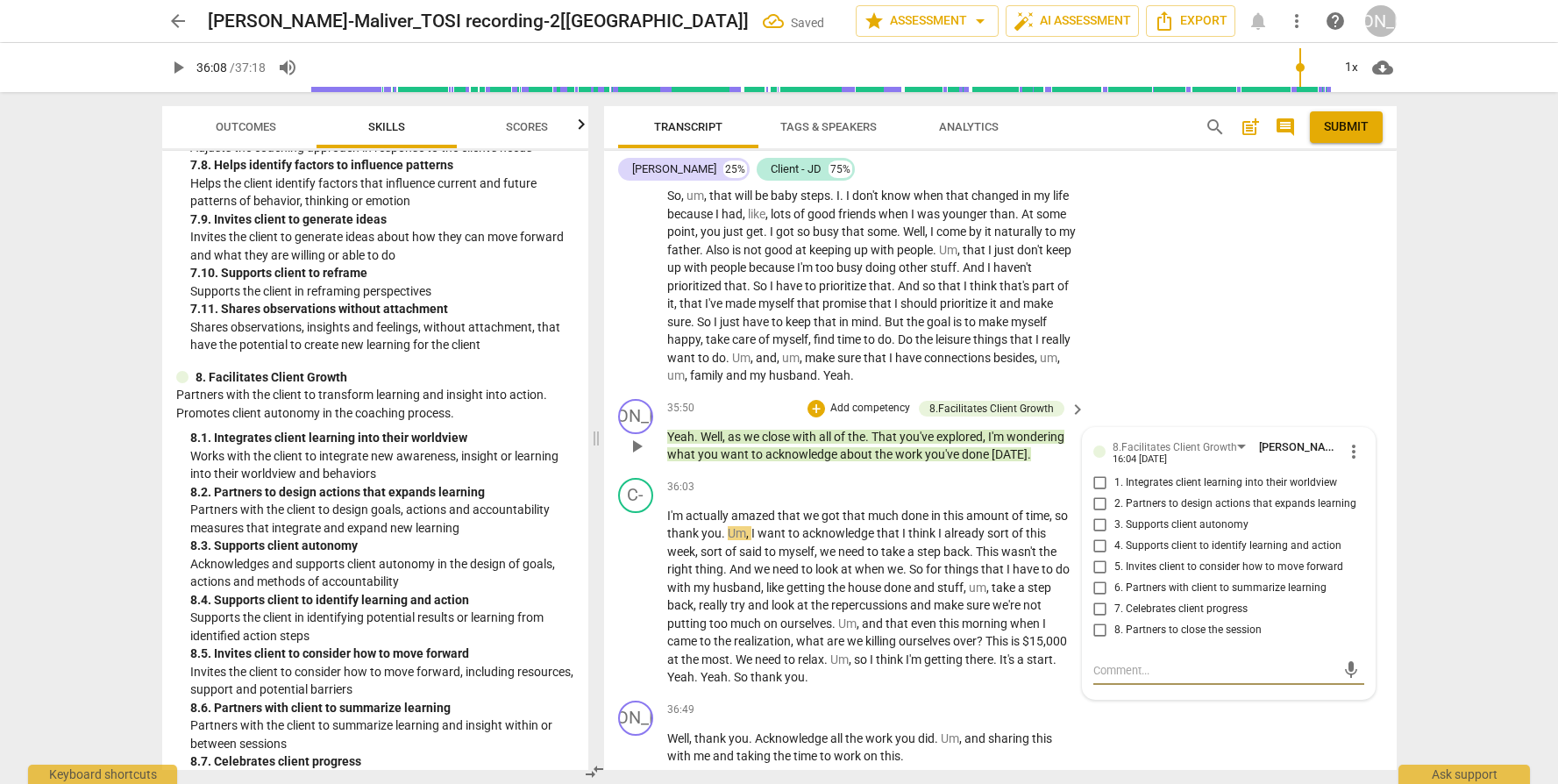
drag, startPoint x: 1176, startPoint y: 600, endPoint x: 1176, endPoint y: 620, distance: 20.0
click at [1176, 596] on span "6. Partners with client to summarize learning" at bounding box center [1221, 588] width 212 height 16
click at [1115, 598] on input "6. Partners with client to summarize learning" at bounding box center [1100, 588] width 29 height 21
drag, startPoint x: 1164, startPoint y: 615, endPoint x: 1170, endPoint y: 623, distance: 10.0
click at [1165, 614] on span "7. Celebrates client progress" at bounding box center [1182, 609] width 134 height 16
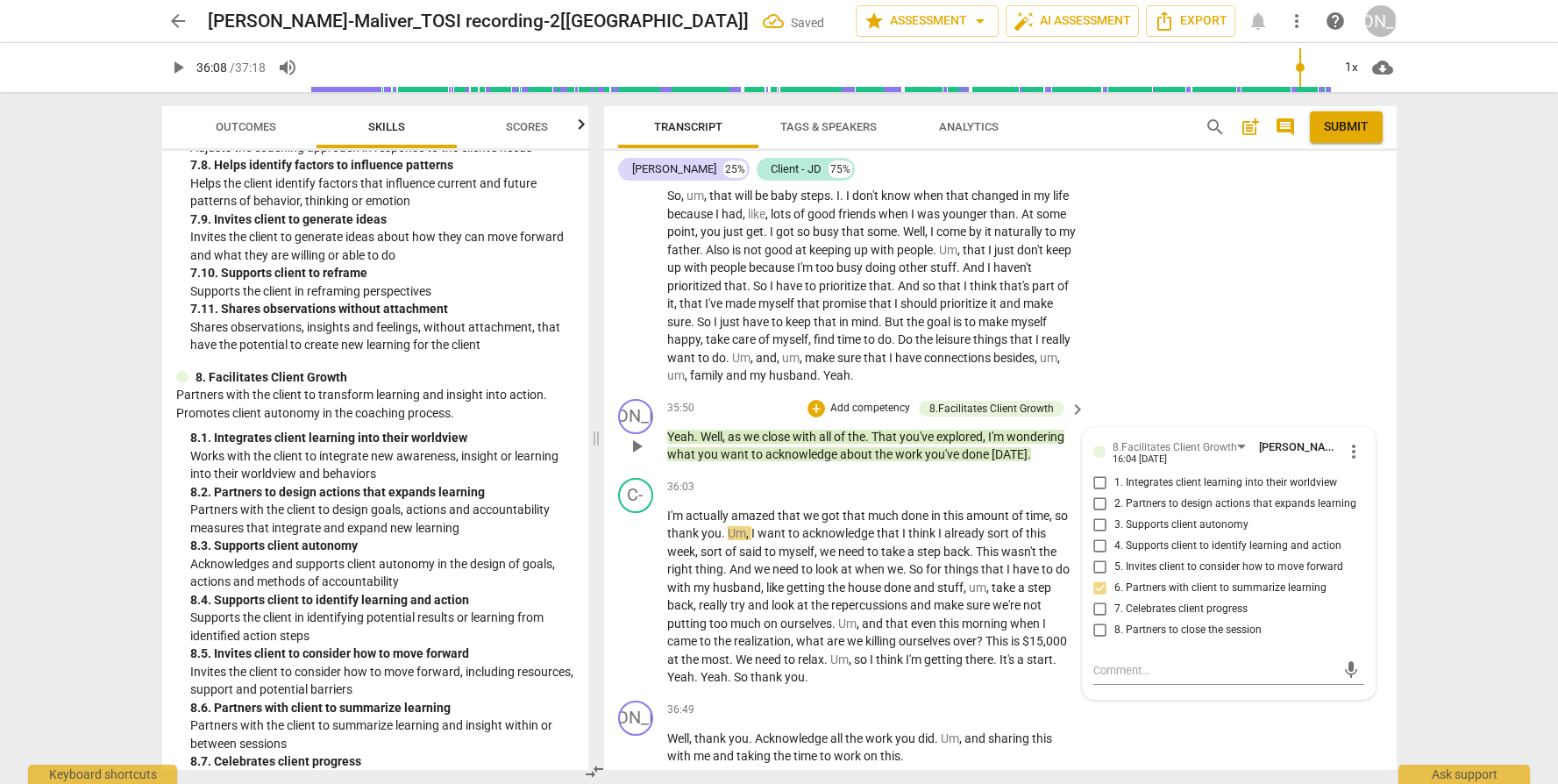
click at [1115, 614] on input "7. Celebrates client progress" at bounding box center [1100, 608] width 29 height 21
click at [1180, 639] on span "8. Partners to close the session" at bounding box center [1188, 630] width 147 height 16
click at [1115, 641] on input "8. Partners to close the session" at bounding box center [1100, 630] width 29 height 21
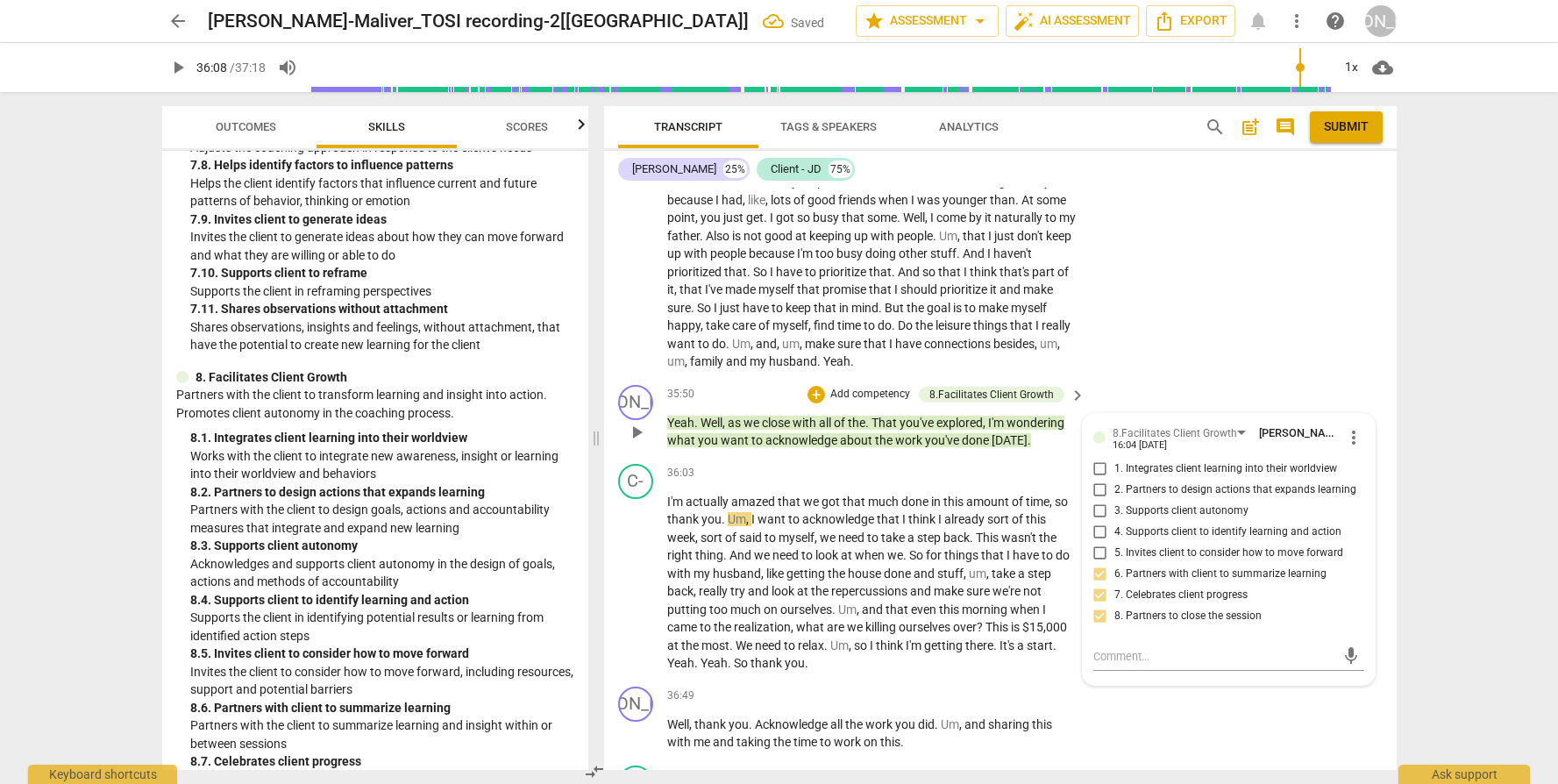
scroll to position [9612, 0]
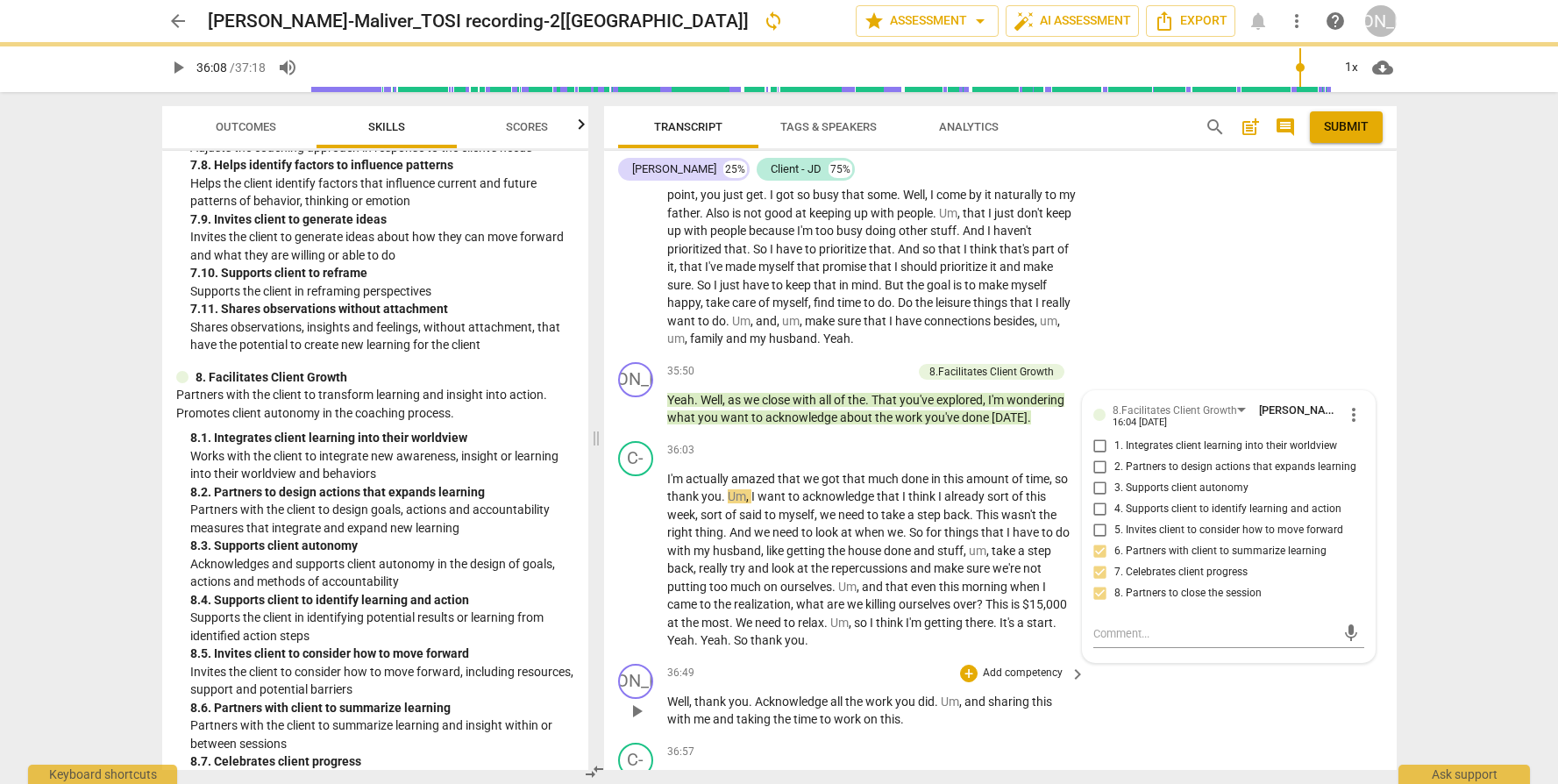
click at [1246, 727] on div "JO play_arrow pause 36:49 + Add competency keyboard_arrow_right Well , thank yo…" at bounding box center [1001, 696] width 793 height 79
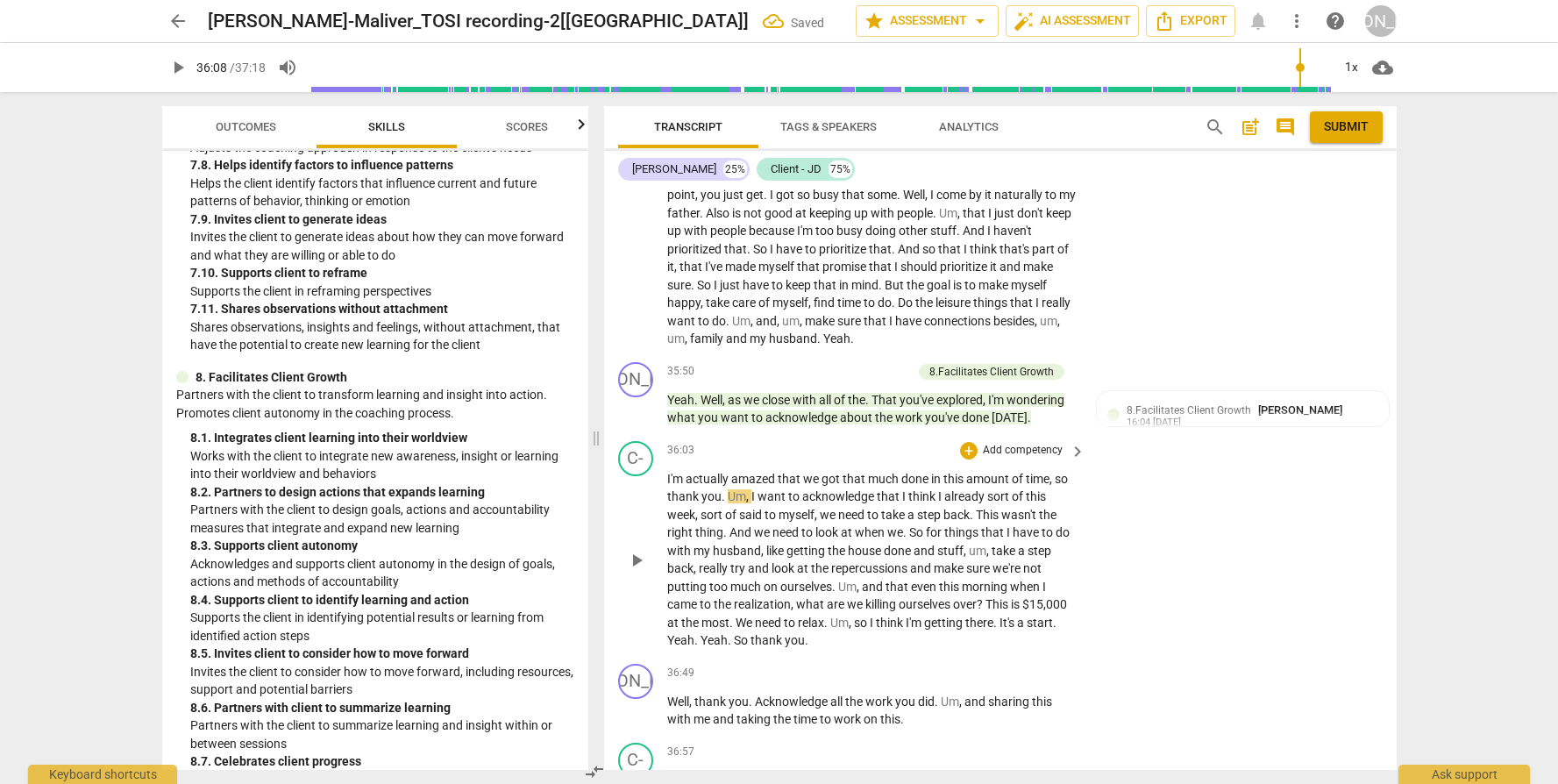
click at [639, 571] on span "play_arrow" at bounding box center [636, 559] width 21 height 21
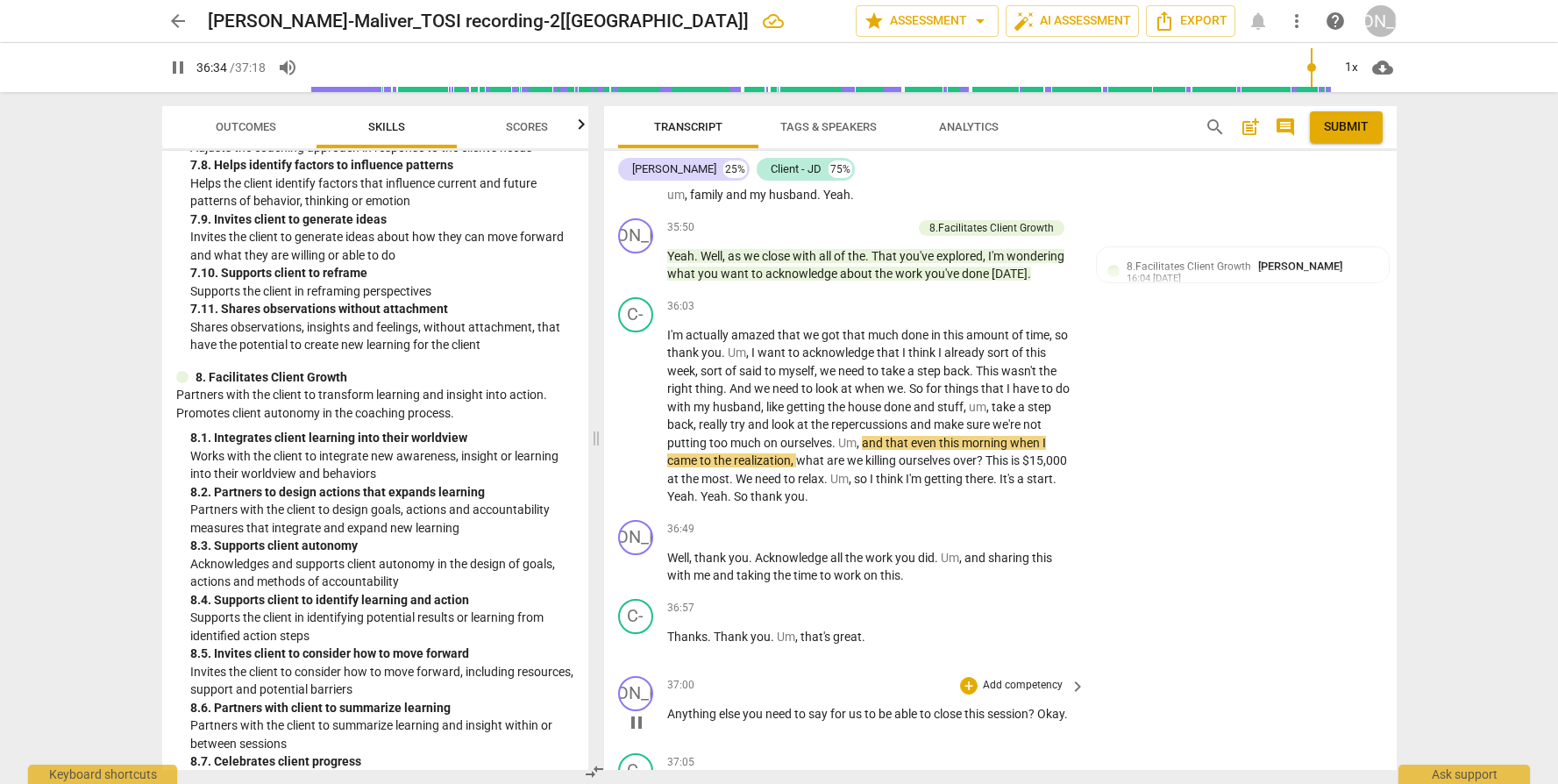
scroll to position [9740, 0]
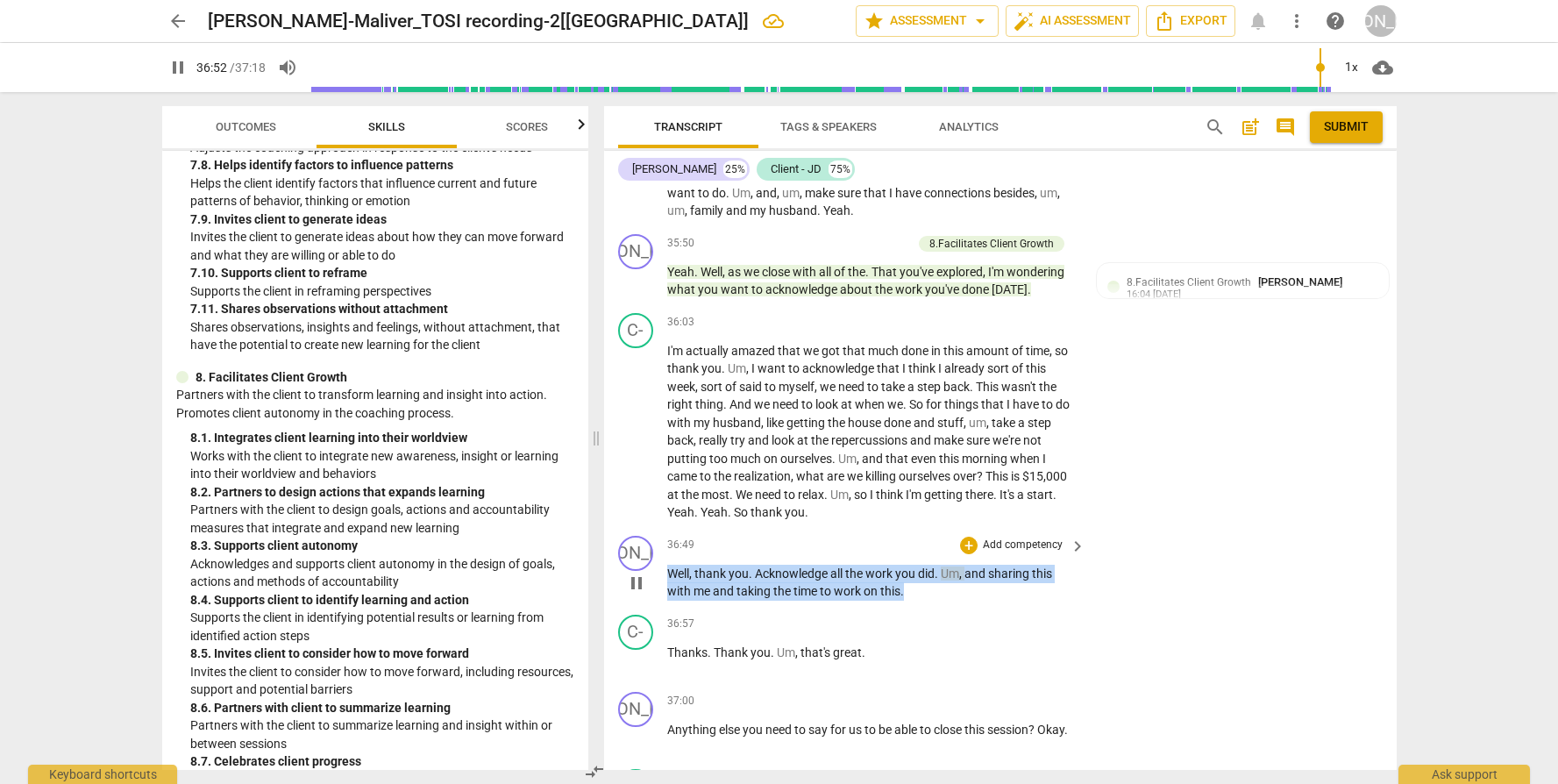
drag, startPoint x: 899, startPoint y: 597, endPoint x: 669, endPoint y: 584, distance: 230.4
click at [669, 584] on p "Well , thank you . Acknowledge all the work you did . Um , and sharing this wit…" at bounding box center [873, 583] width 411 height 36
click at [988, 549] on p "Add competency" at bounding box center [1022, 545] width 84 height 16
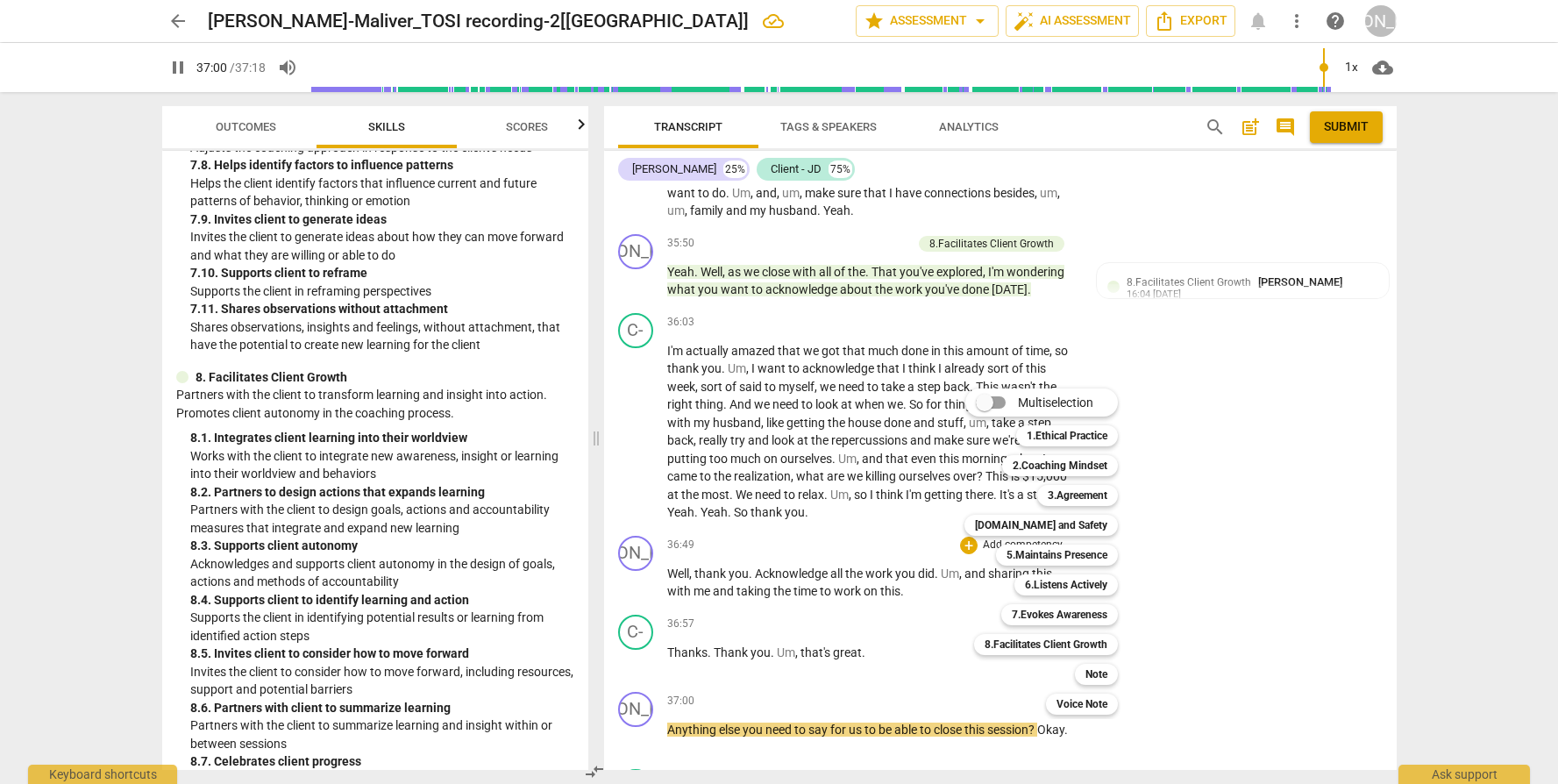
click at [478, 481] on div at bounding box center [779, 392] width 1558 height 784
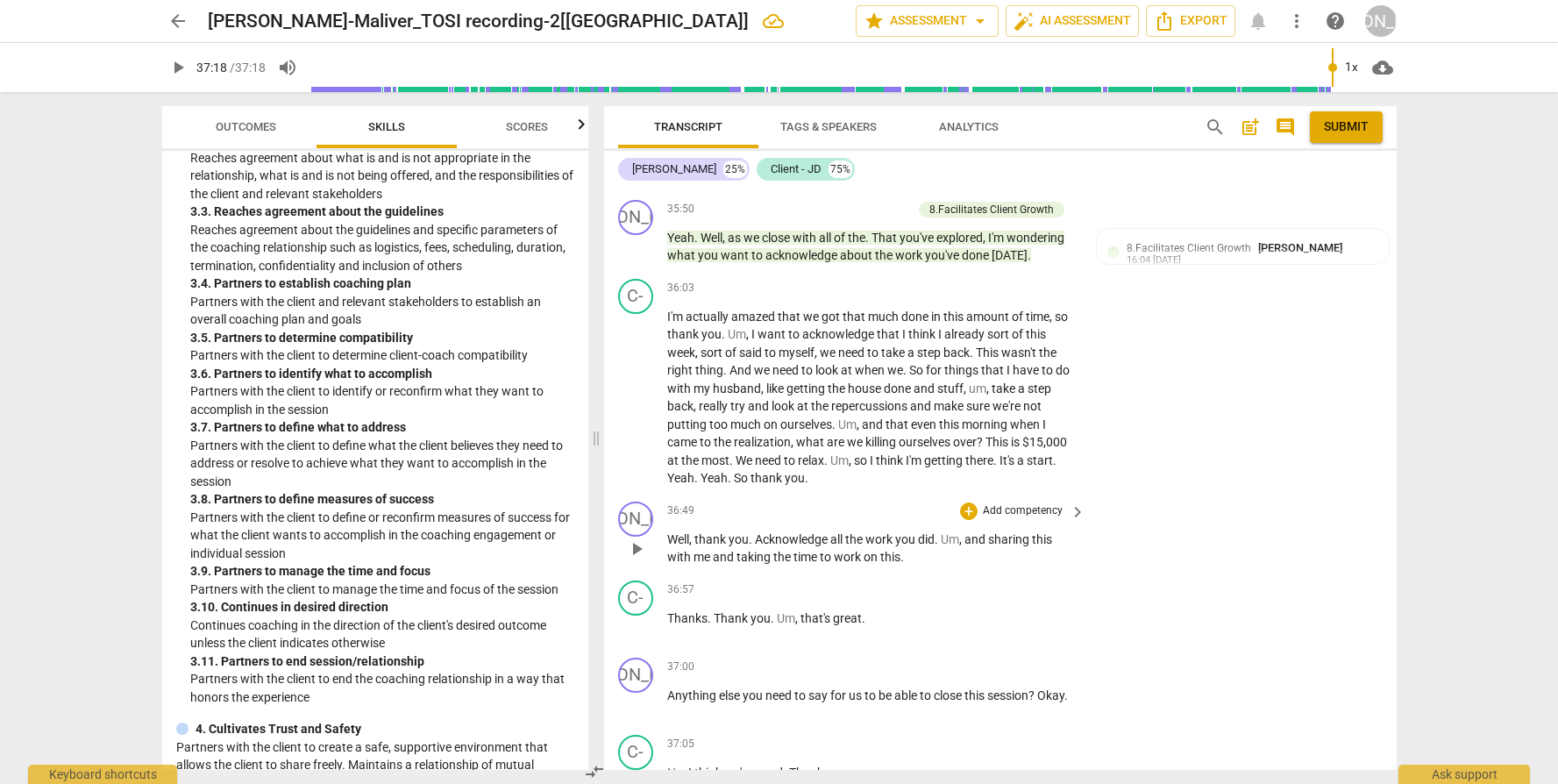
scroll to position [9754, 0]
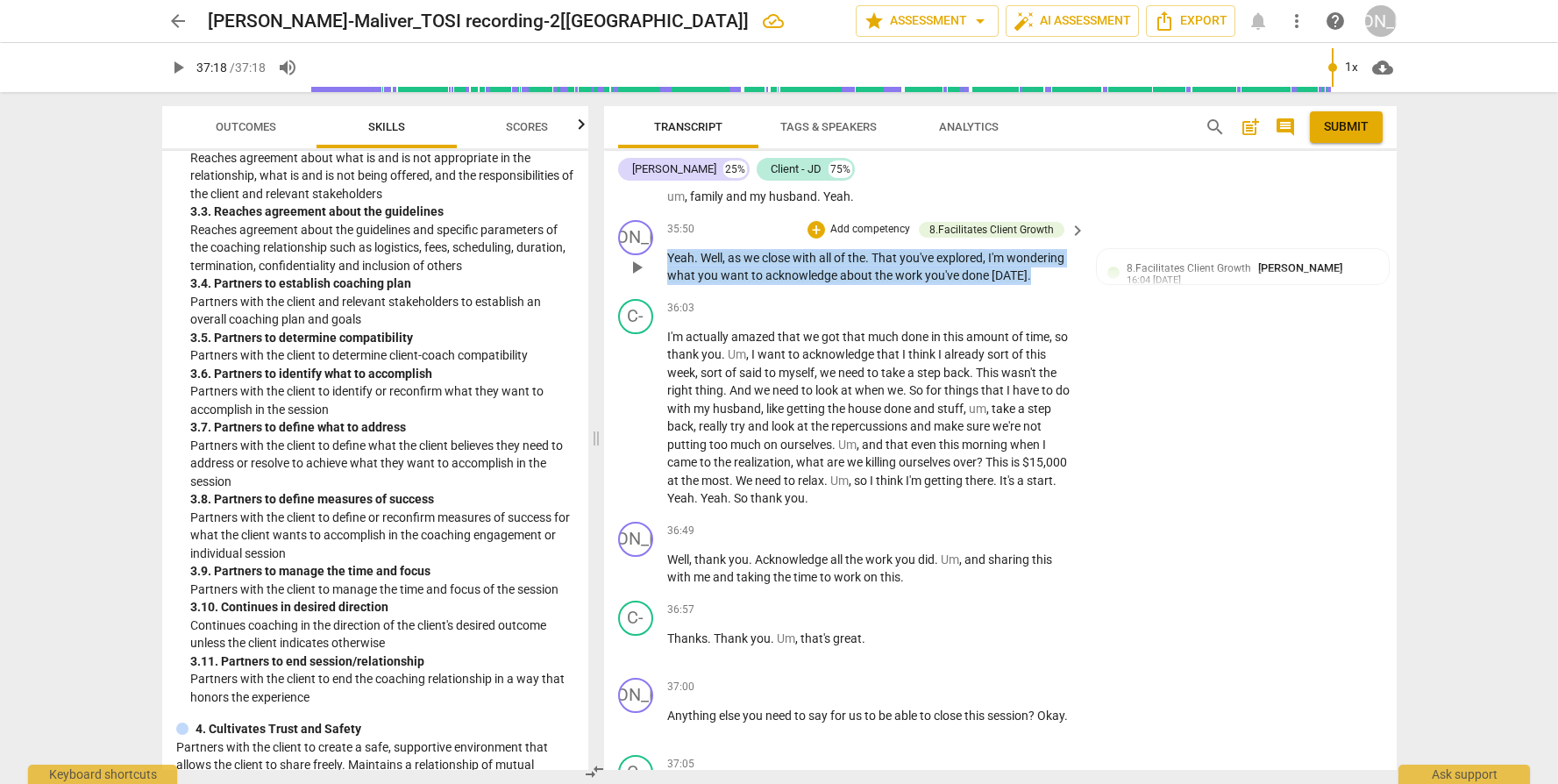
drag, startPoint x: 1040, startPoint y: 288, endPoint x: 666, endPoint y: 271, distance: 374.4
click at [666, 271] on div "JO play_arrow pause 35:50 + Add competency 8.Facilitates Client Growth keyboard…" at bounding box center [1001, 252] width 793 height 79
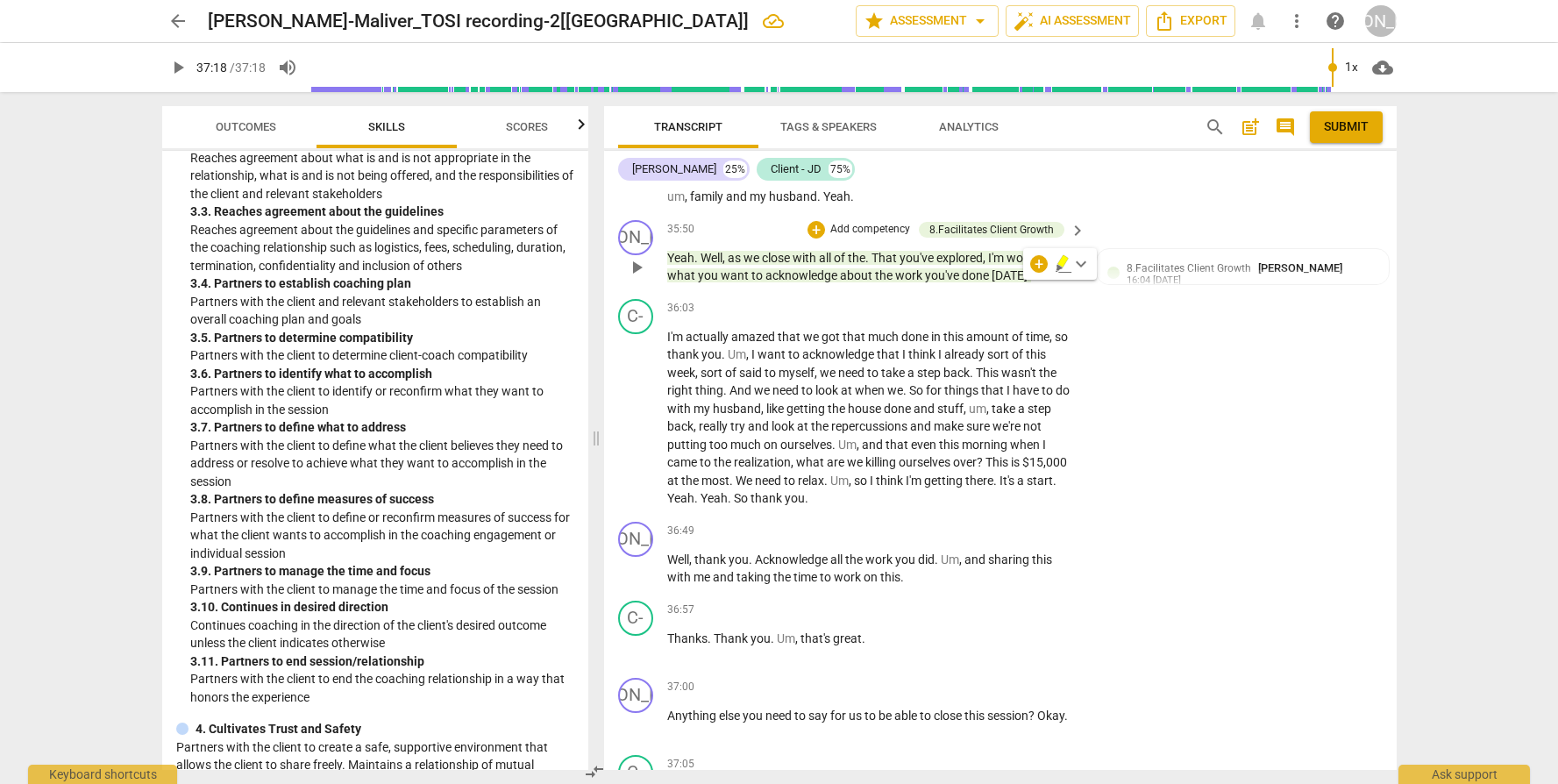
click at [853, 238] on p "Add competency" at bounding box center [870, 230] width 84 height 16
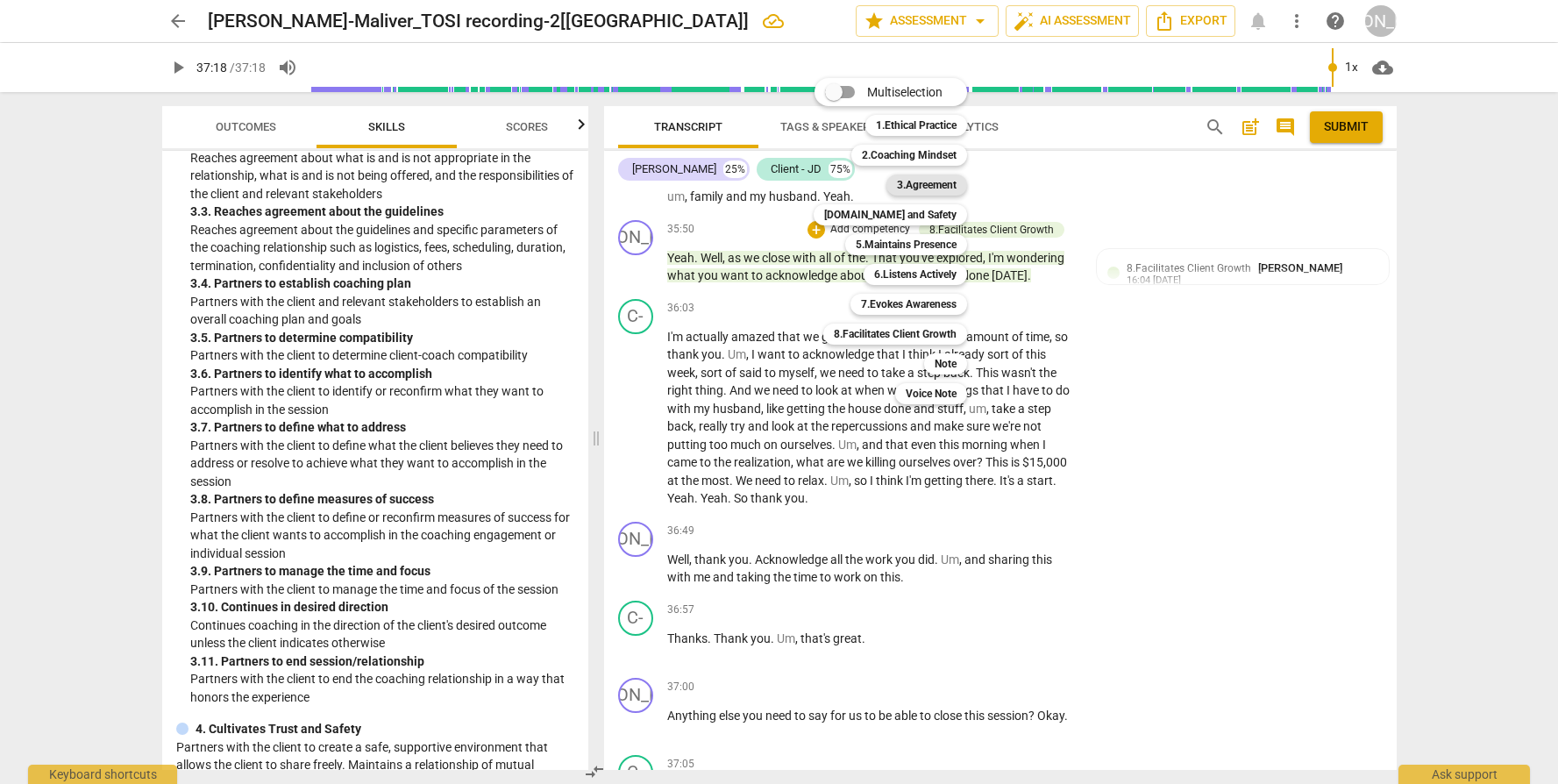
click at [940, 183] on b "3.Agreement" at bounding box center [927, 185] width 60 height 21
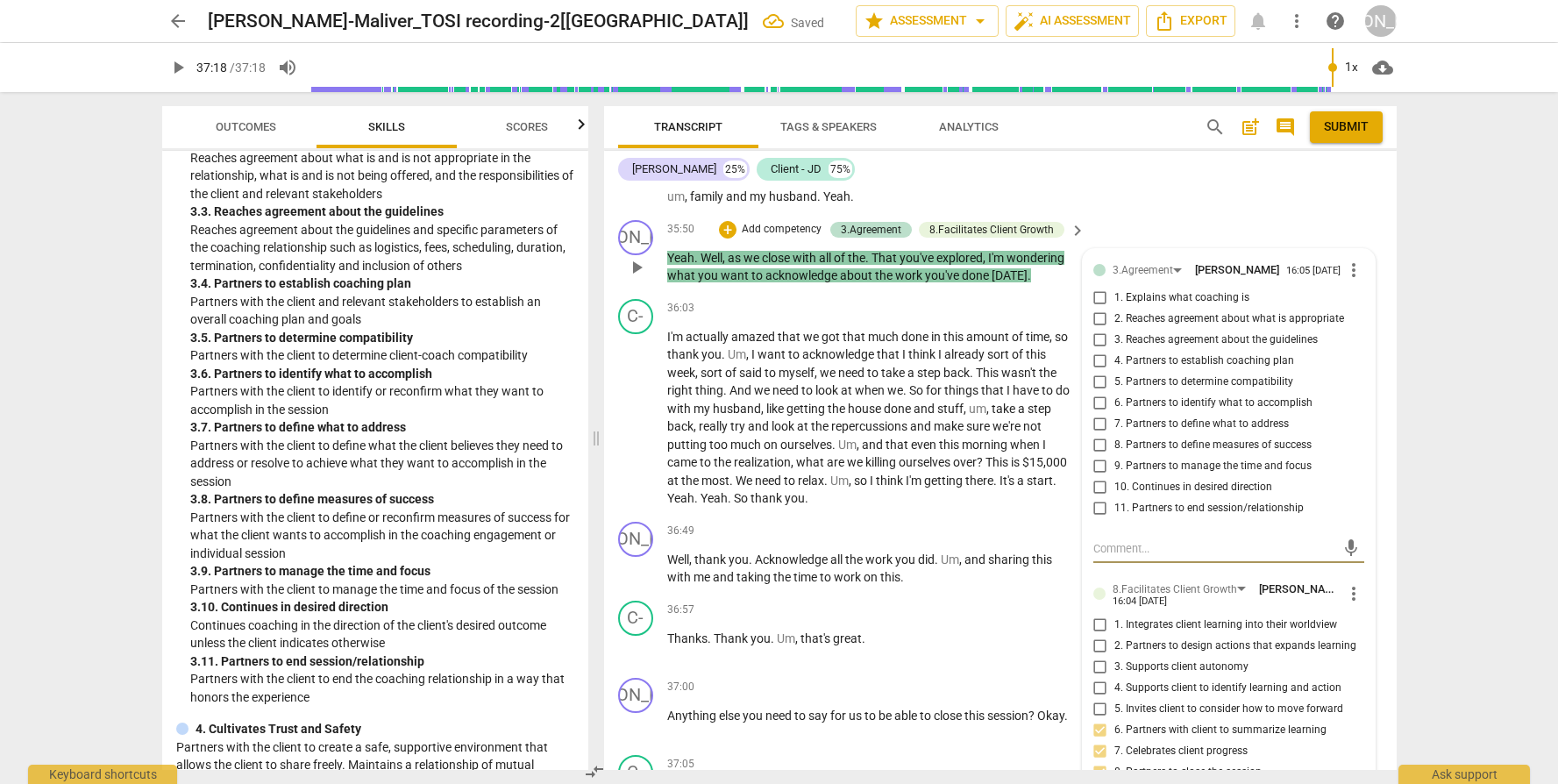
click at [1214, 517] on span "11. Partners to end session/relationship" at bounding box center [1209, 508] width 190 height 16
click at [1115, 519] on input "11. Partners to end session/relationship" at bounding box center [1100, 508] width 29 height 21
click at [943, 433] on span "make" at bounding box center [950, 425] width 32 height 14
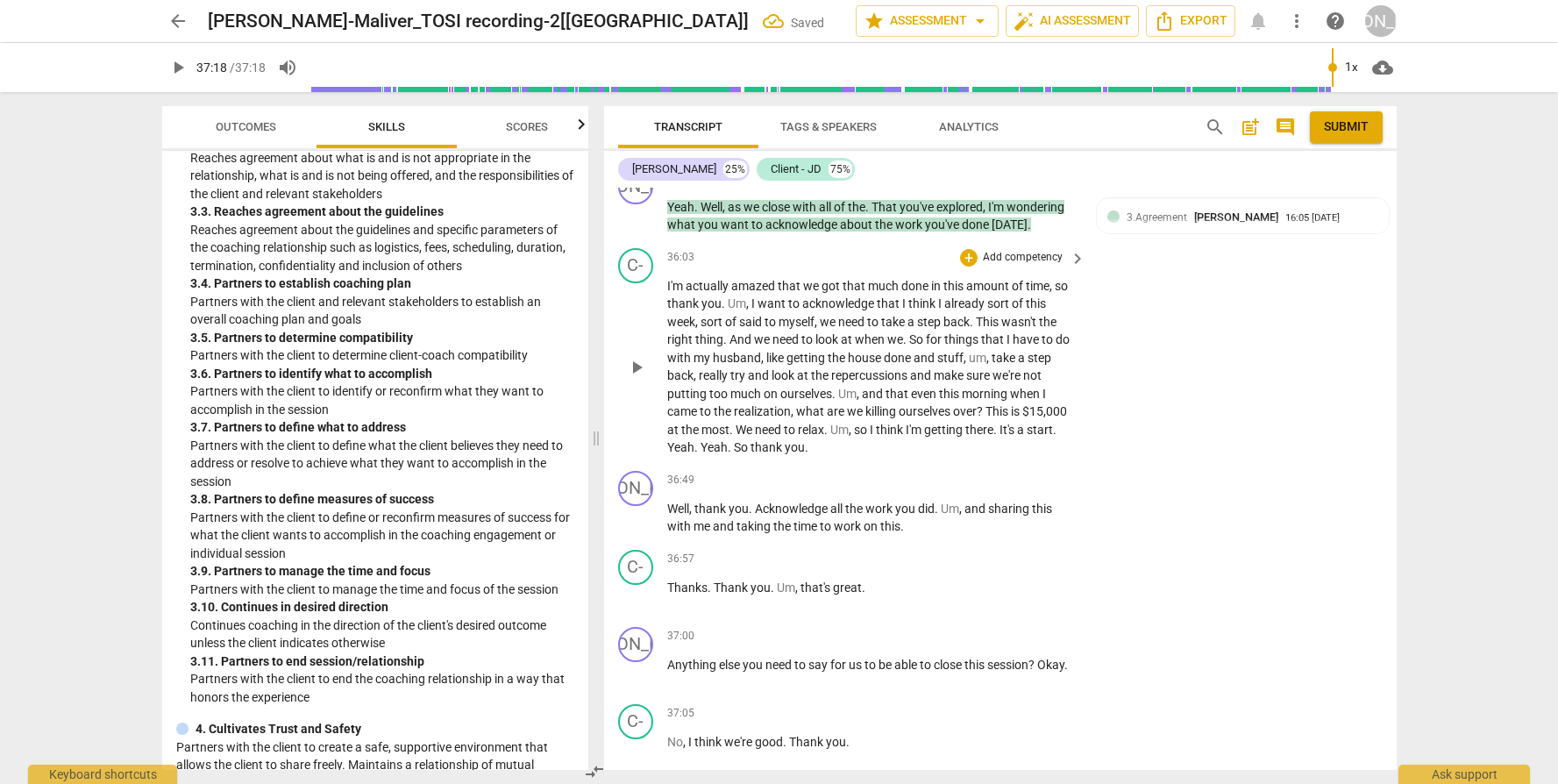
scroll to position [9935, 0]
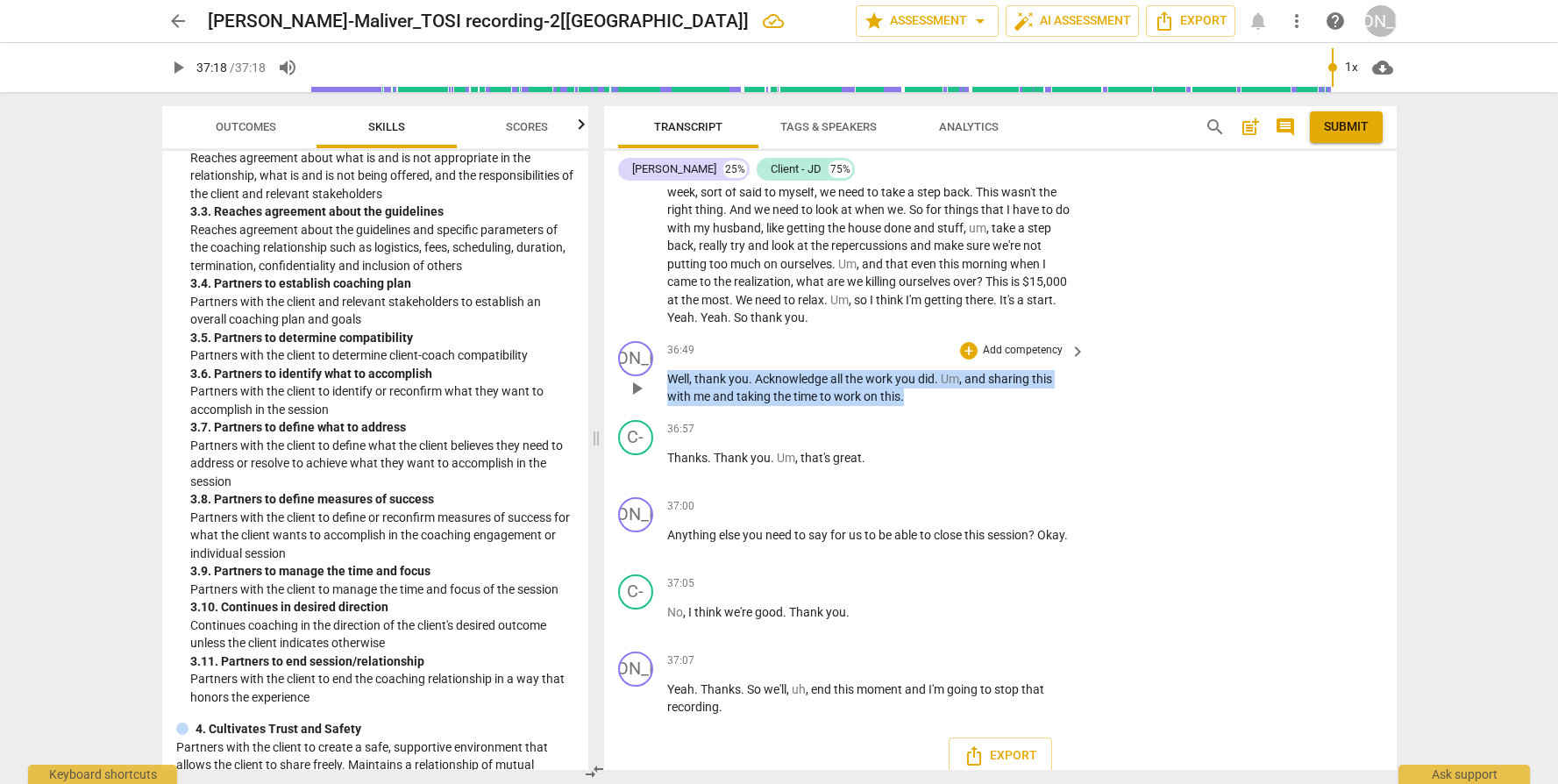
drag, startPoint x: 914, startPoint y: 400, endPoint x: 647, endPoint y: 388, distance: 267.3
click at [647, 388] on div "JO play_arrow pause 36:49 + Add competency keyboard_arrow_right Well , thank yo…" at bounding box center [1001, 373] width 793 height 79
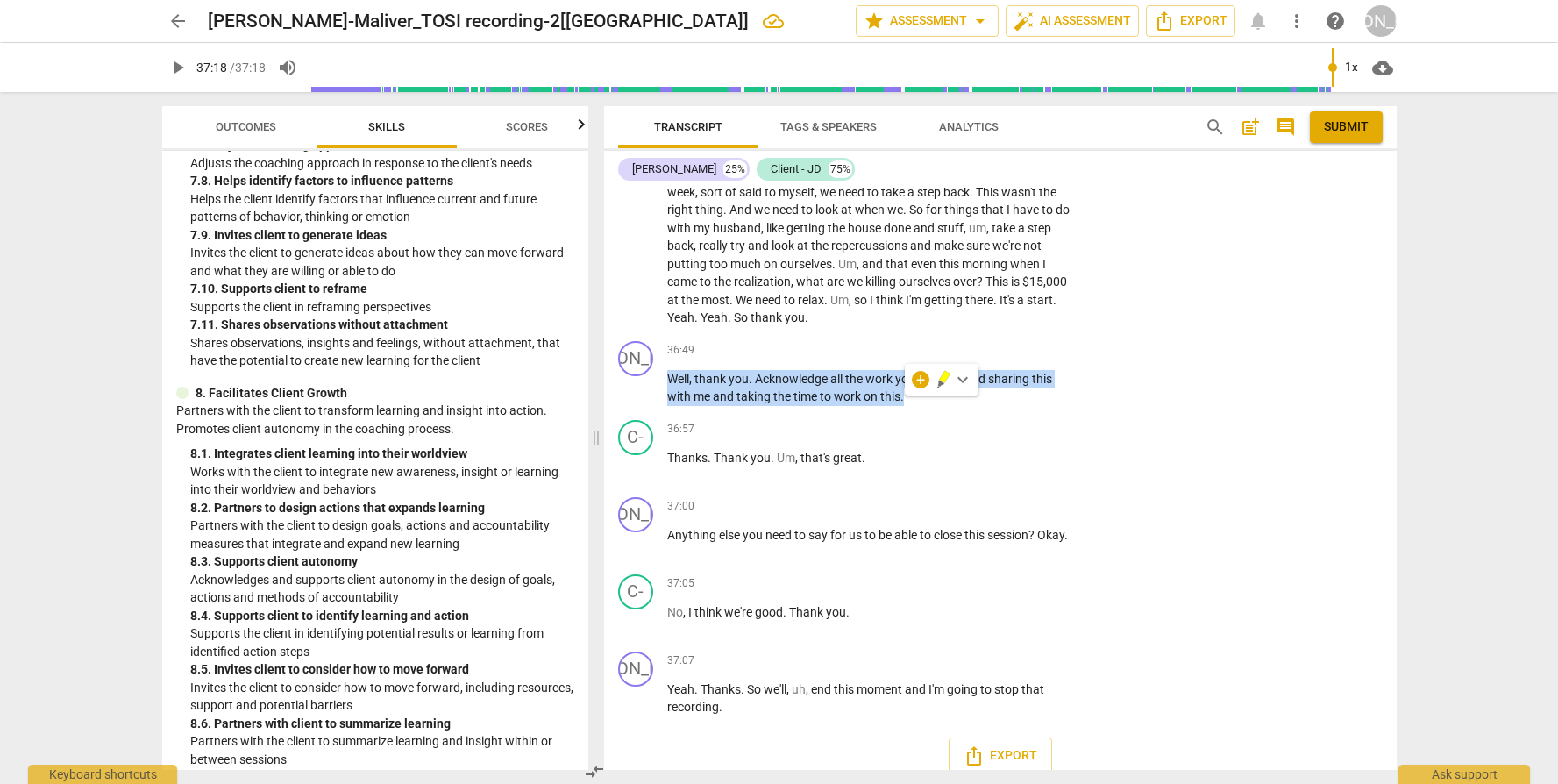
scroll to position [3052, 0]
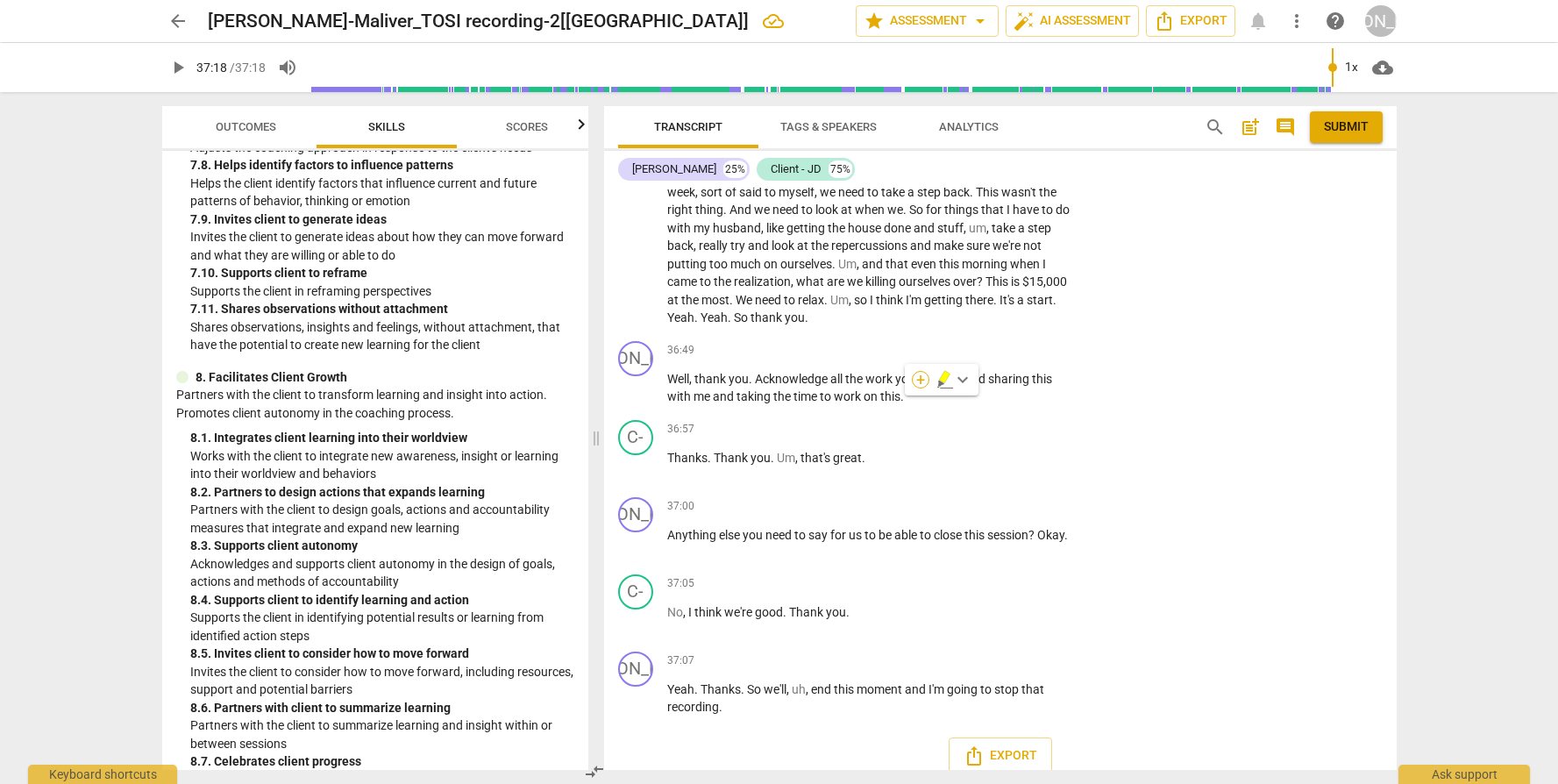
click at [925, 381] on div "+" at bounding box center [921, 379] width 18 height 18
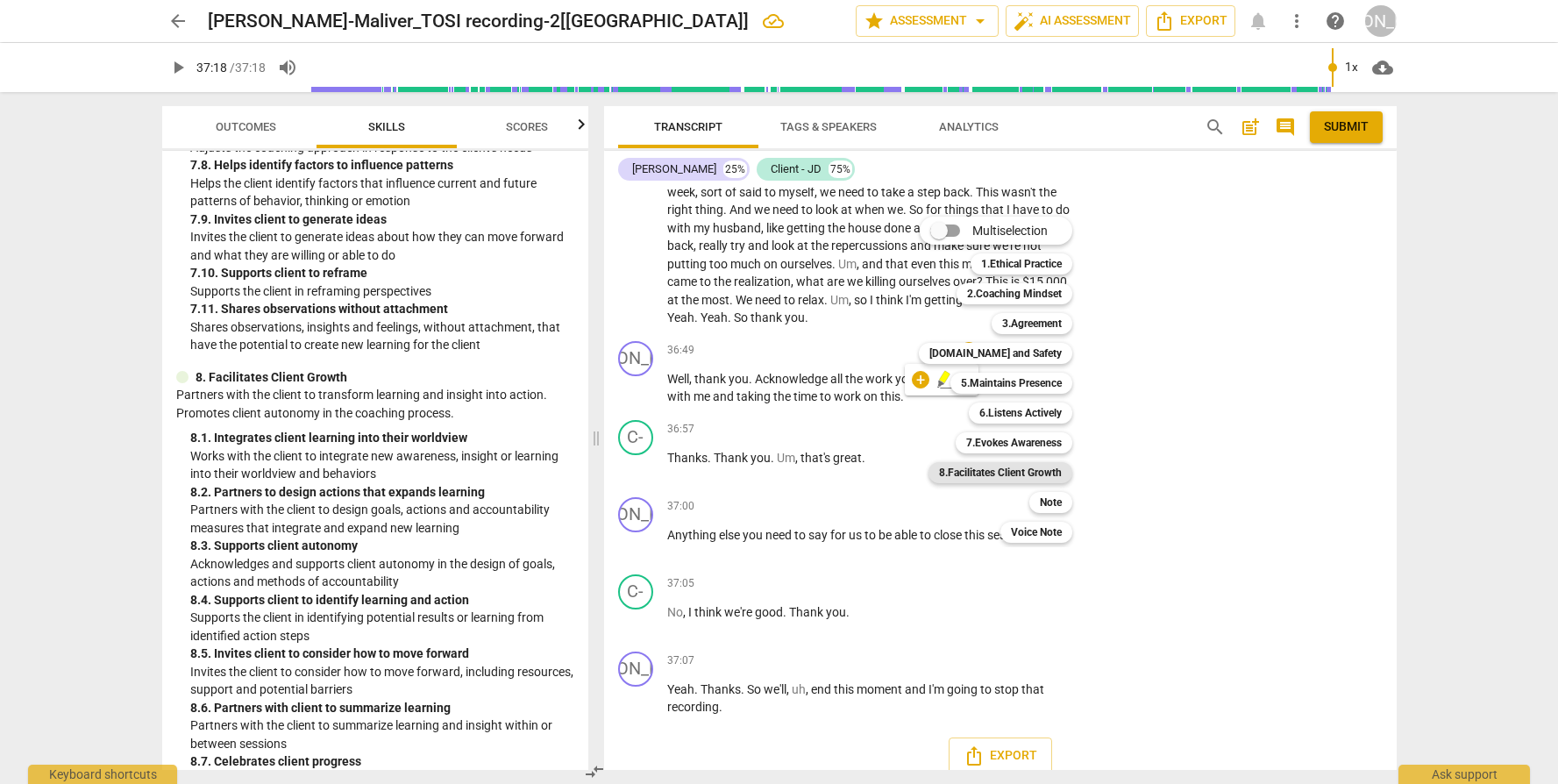
click at [1005, 476] on b "8.Facilitates Client Growth" at bounding box center [1001, 472] width 123 height 21
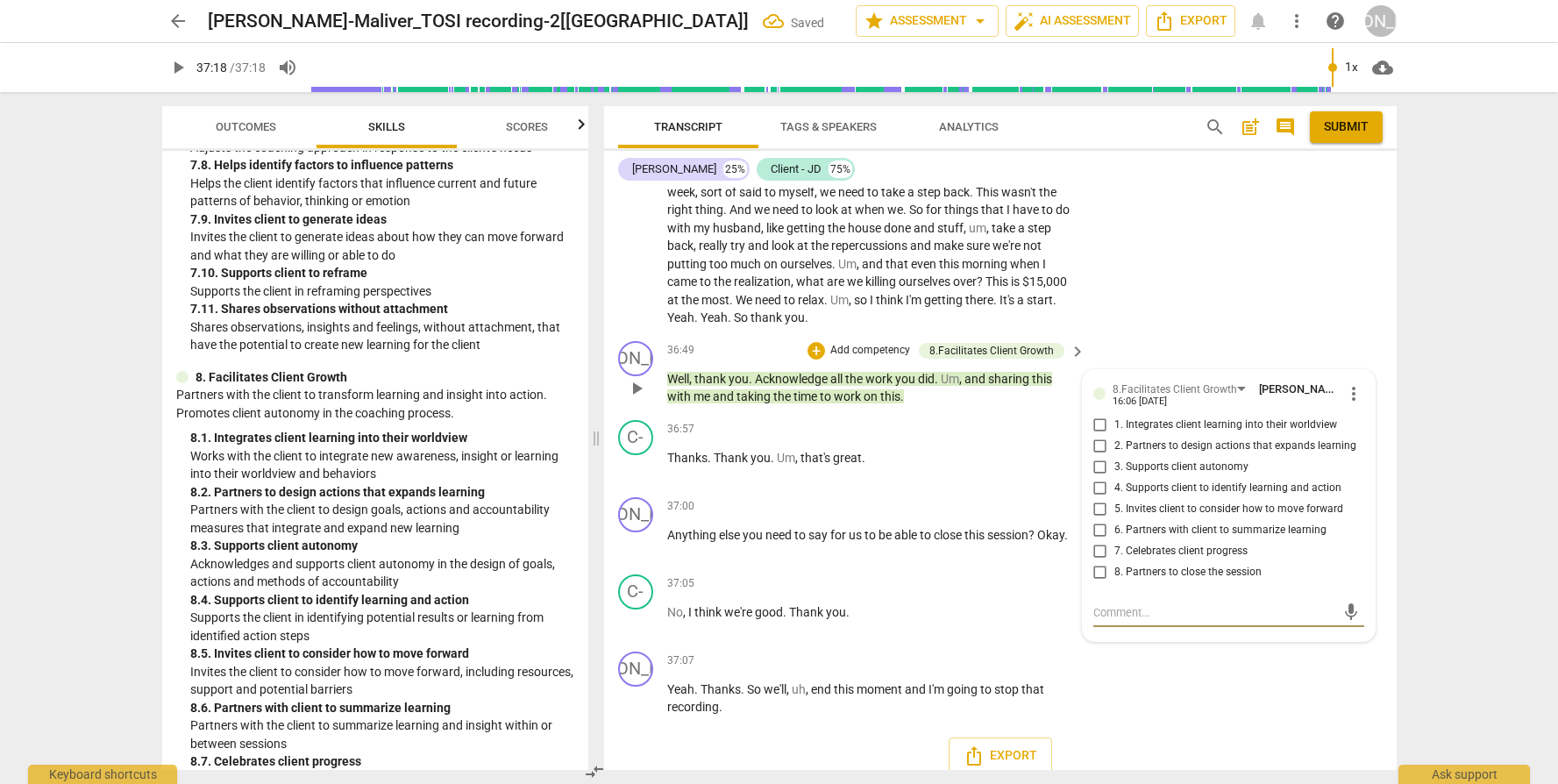
click at [1170, 552] on span "7. Celebrates client progress" at bounding box center [1182, 551] width 134 height 16
click at [1115, 552] on input "7. Celebrates client progress" at bounding box center [1100, 550] width 29 height 21
drag, startPoint x: 1172, startPoint y: 578, endPoint x: 1160, endPoint y: 581, distance: 12.4
click at [1172, 579] on span "8. Partners to close the session" at bounding box center [1188, 573] width 147 height 16
click at [1115, 579] on input "8. Partners to close the session" at bounding box center [1100, 572] width 29 height 21
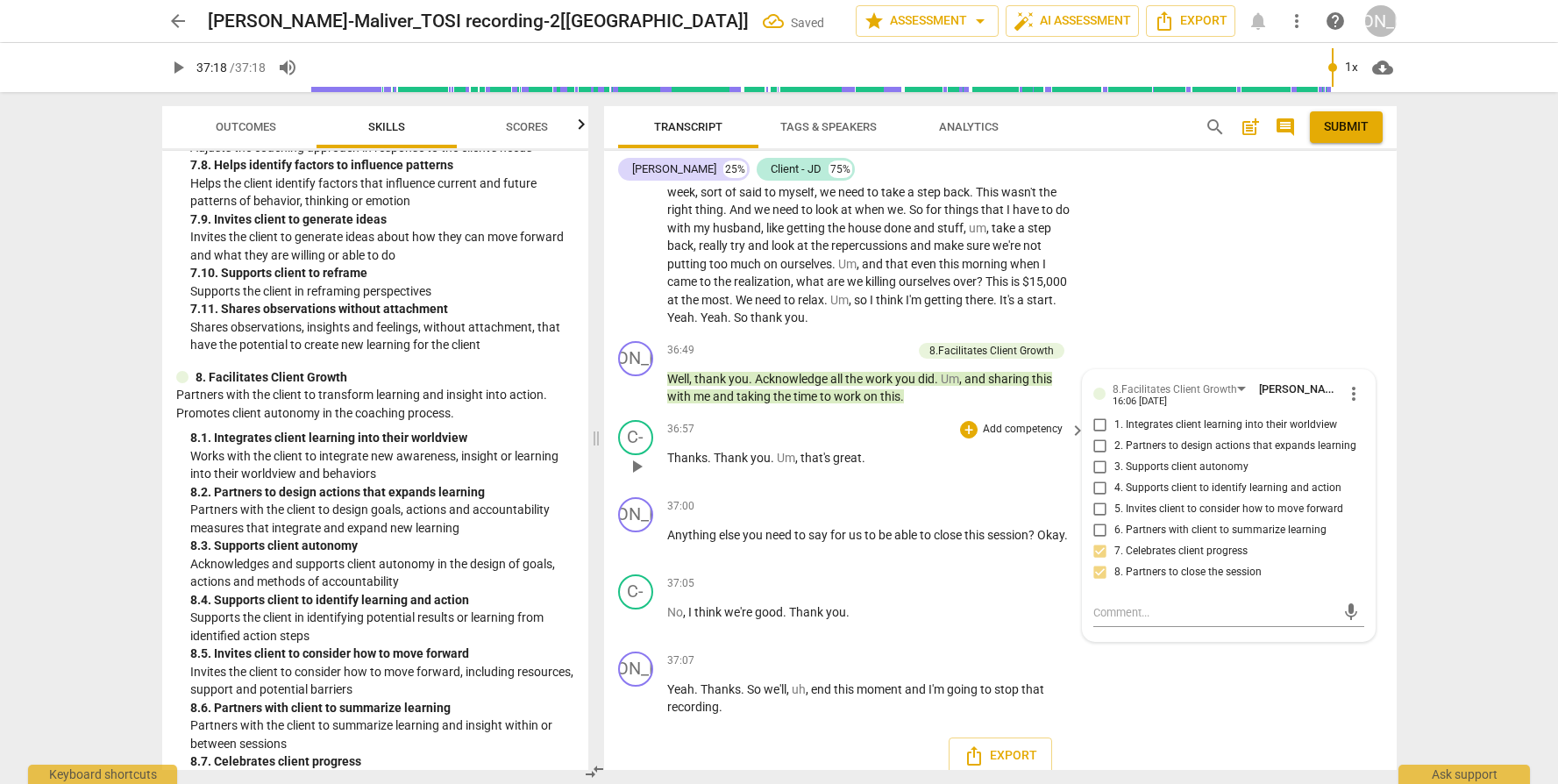
click at [914, 490] on div "C- play_arrow pause 36:57 + Add competency keyboard_arrow_right Thanks . Thank …" at bounding box center [1001, 451] width 793 height 78
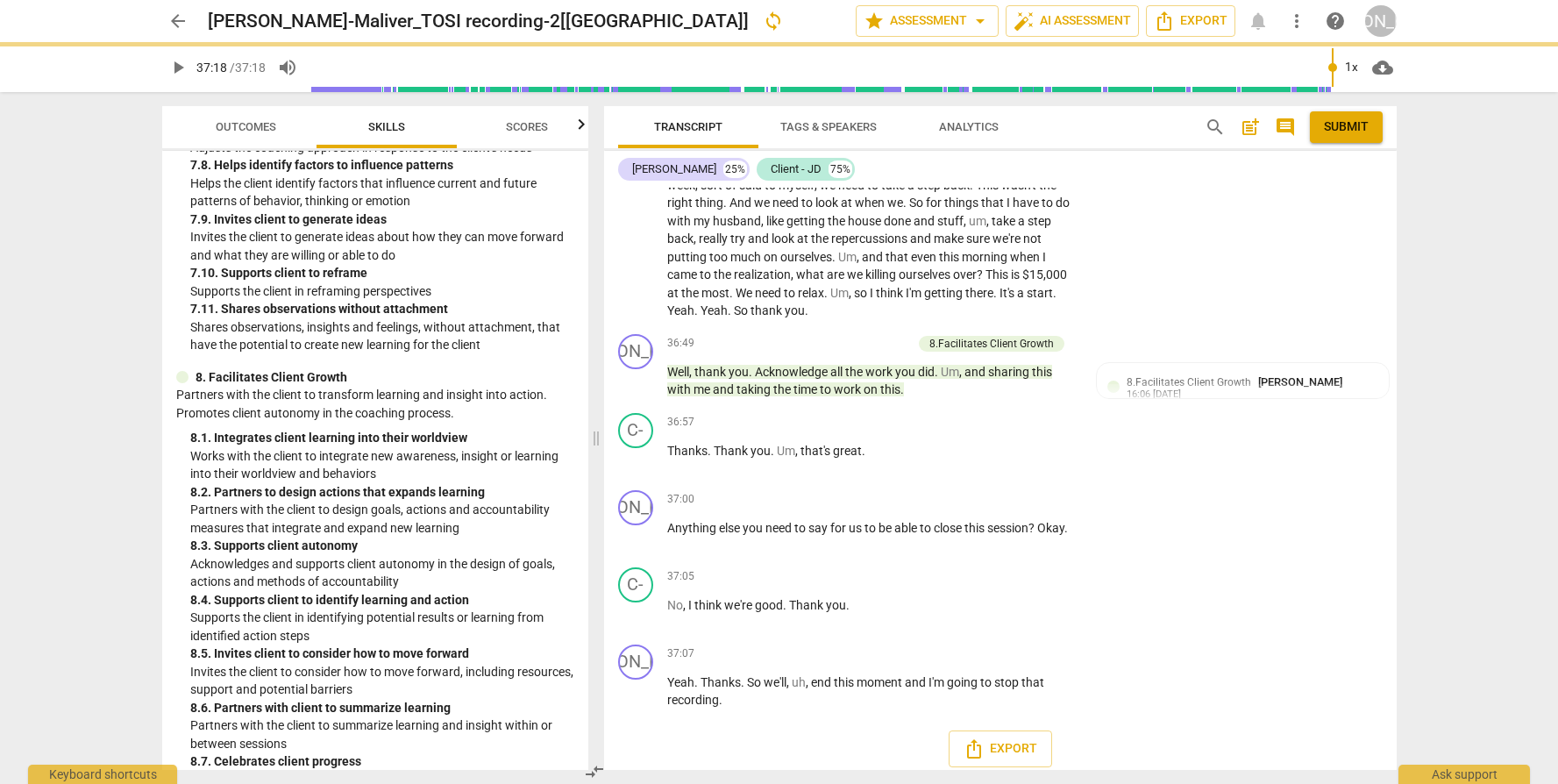
scroll to position [9957, 0]
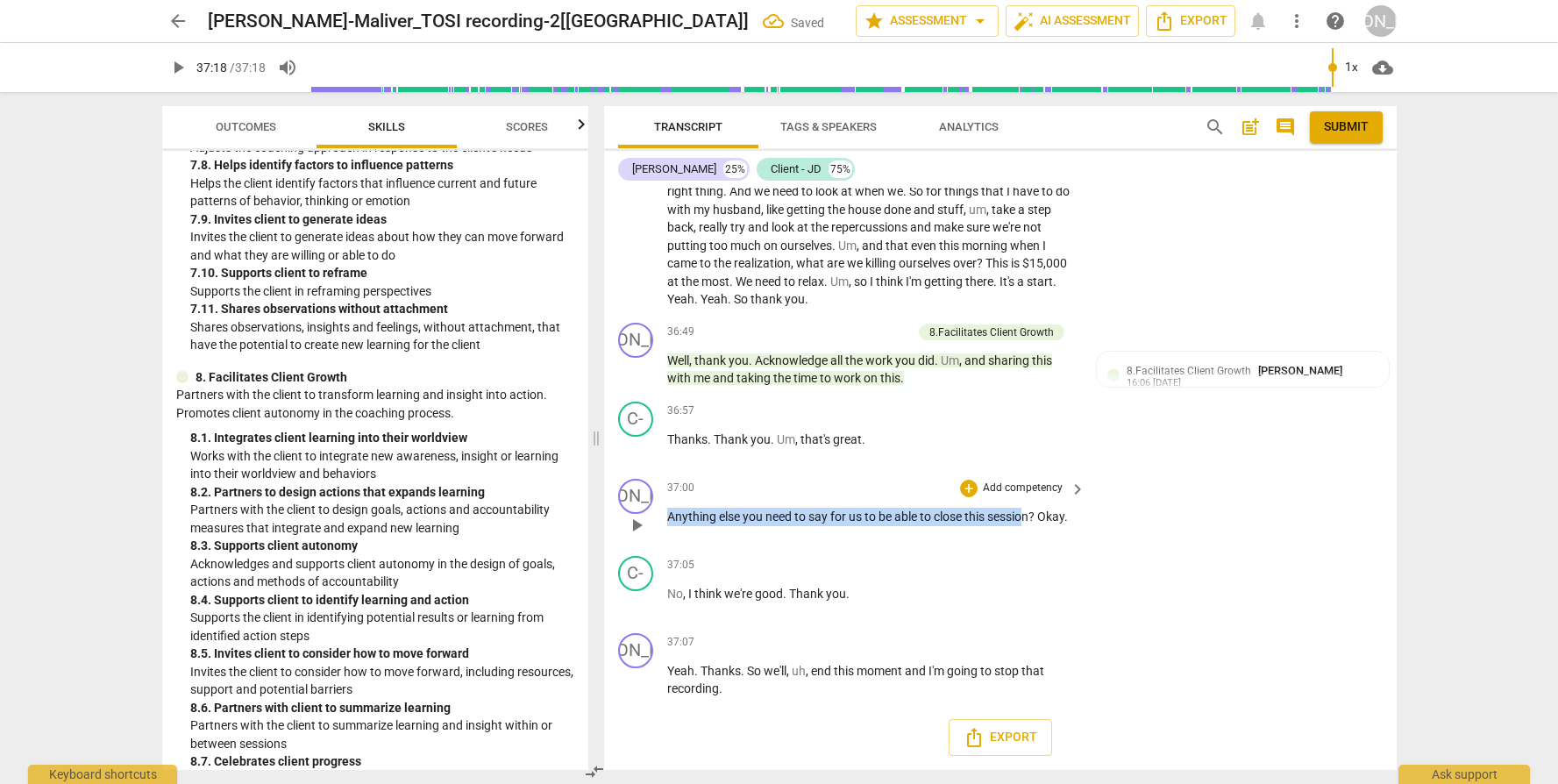
drag, startPoint x: 1010, startPoint y: 515, endPoint x: 664, endPoint y: 519, distance: 346.0
click at [664, 519] on div "JO play_arrow pause 37:00 + Add competency keyboard_arrow_right Anything else y…" at bounding box center [1001, 510] width 793 height 78
click at [1010, 489] on p "Add competency" at bounding box center [1022, 488] width 84 height 16
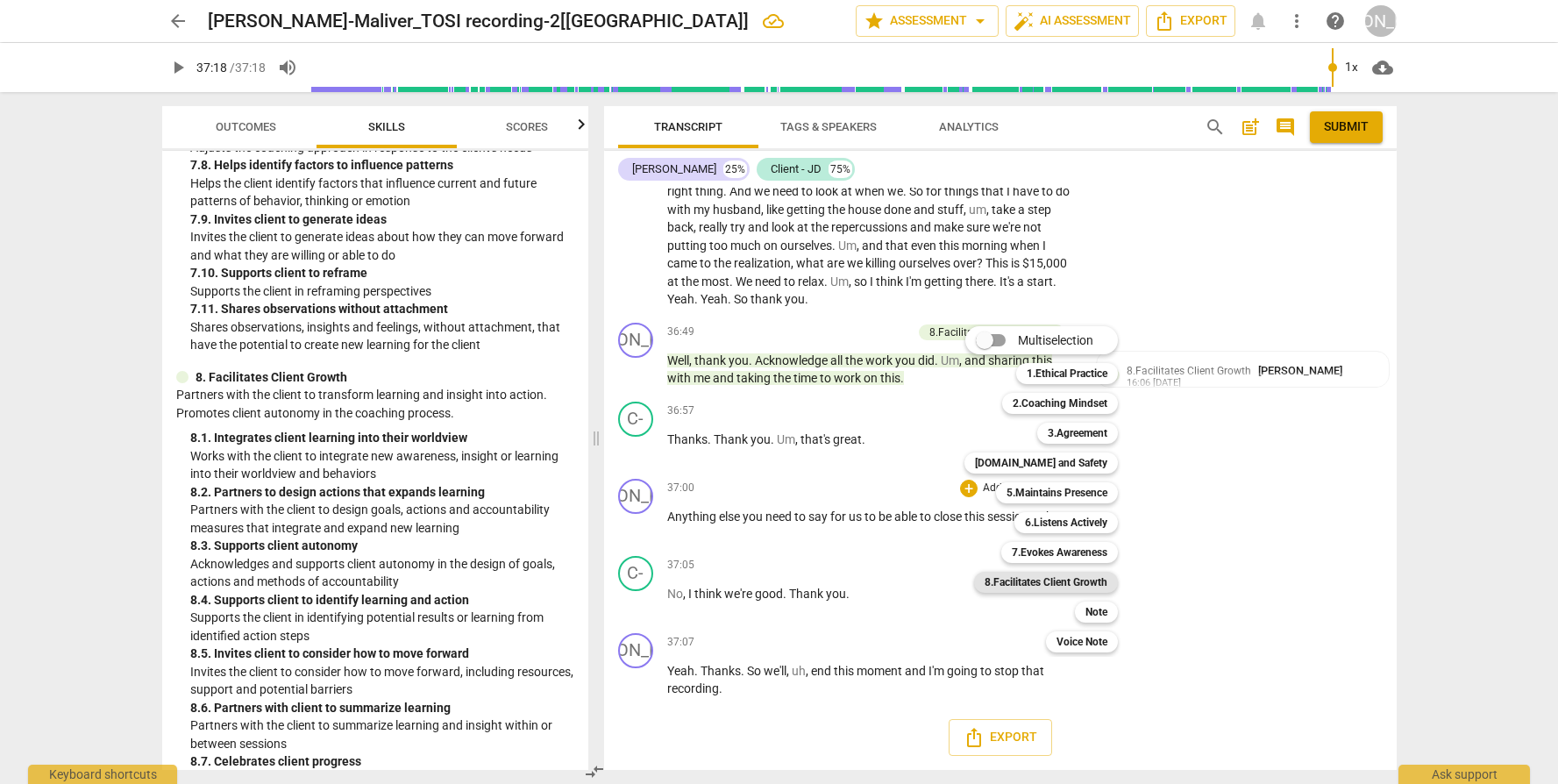
click at [1052, 582] on b "8.Facilitates Client Growth" at bounding box center [1046, 582] width 123 height 21
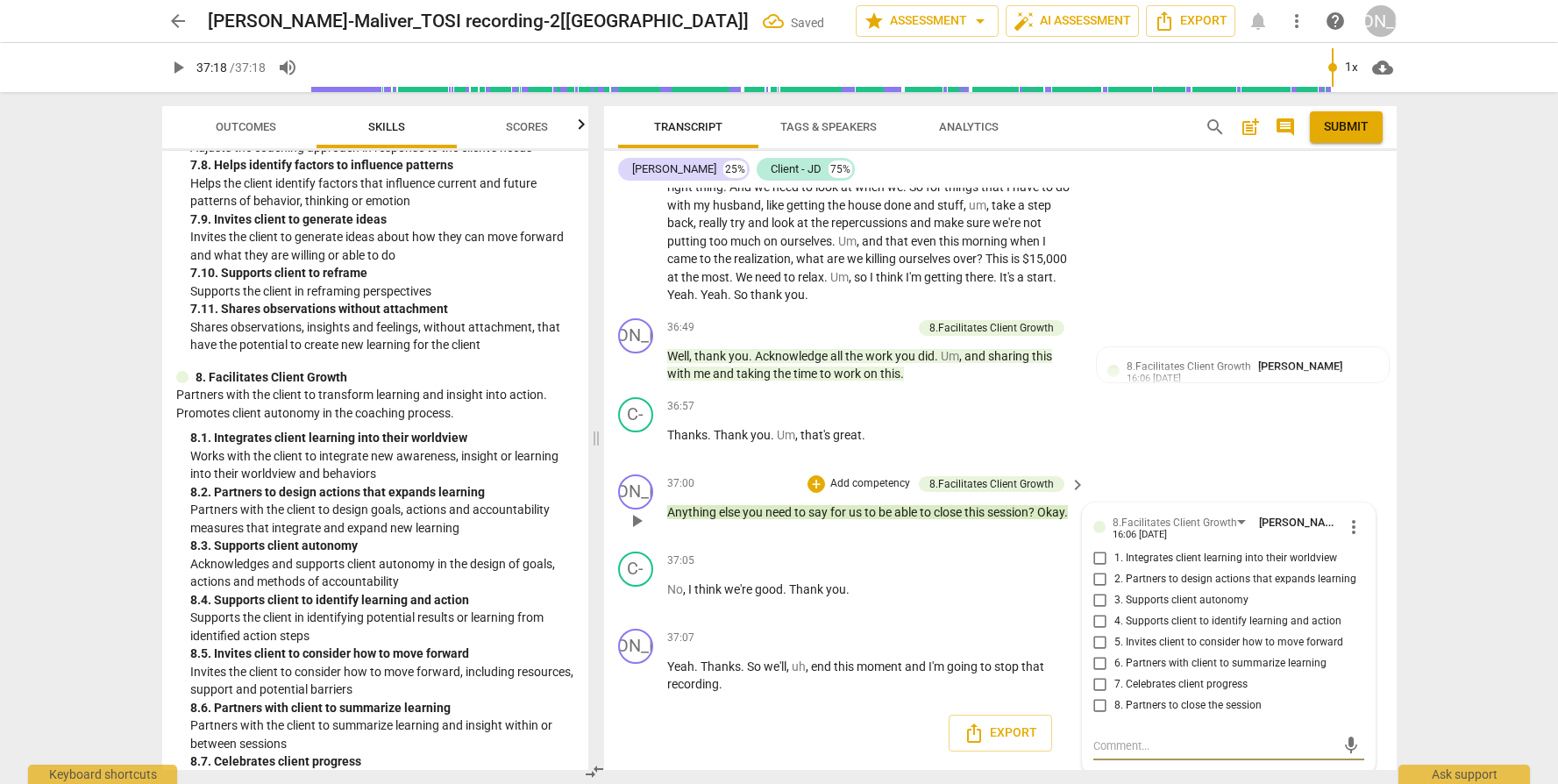
click at [1161, 708] on span "8. Partners to close the session" at bounding box center [1188, 705] width 147 height 16
click at [1115, 708] on input "8. Partners to close the session" at bounding box center [1100, 705] width 29 height 21
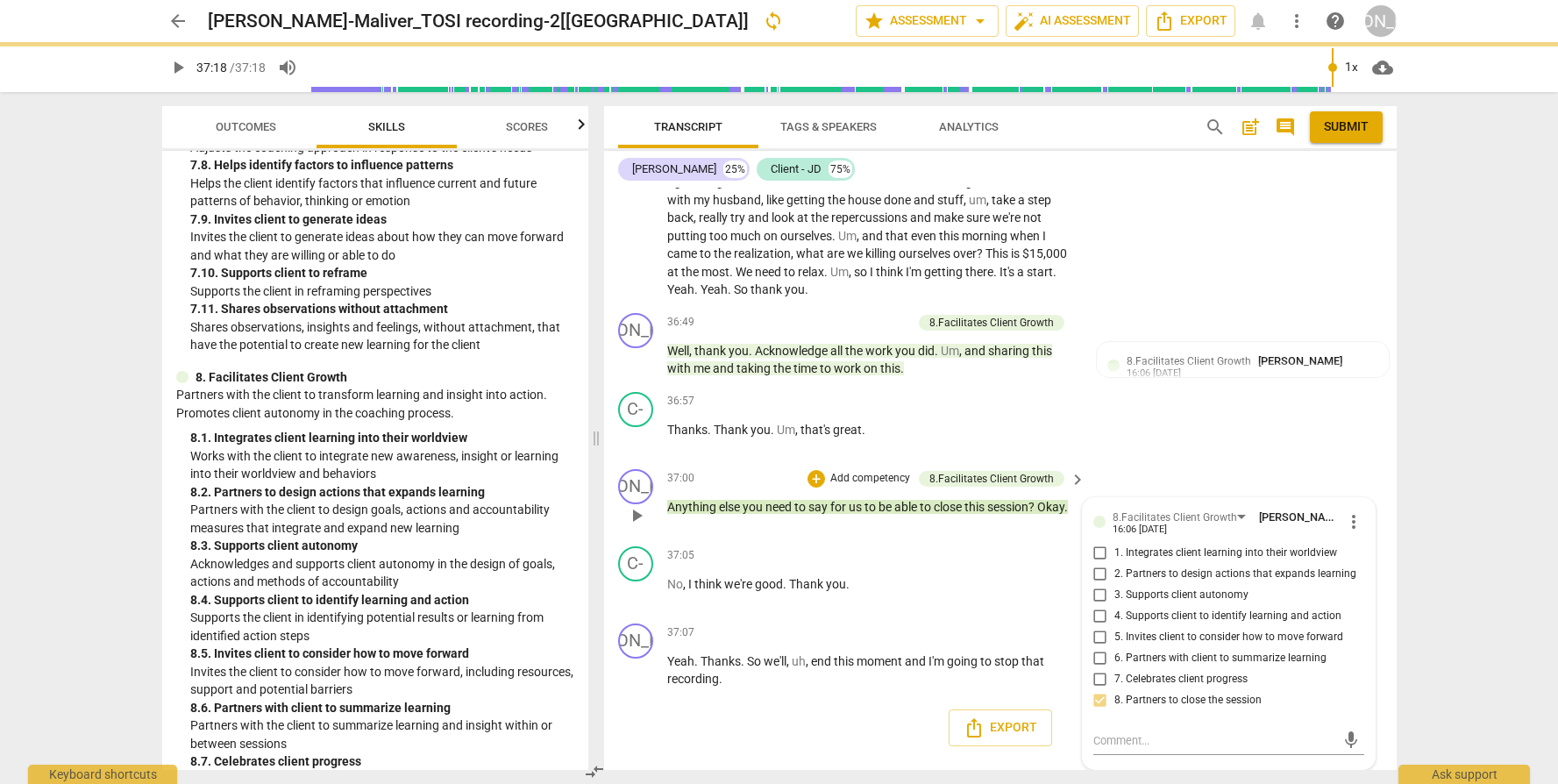
click at [860, 529] on div "37:00 + Add competency 8.Facilitates Client Growth keyboard_arrow_right Anythin…" at bounding box center [878, 500] width 421 height 63
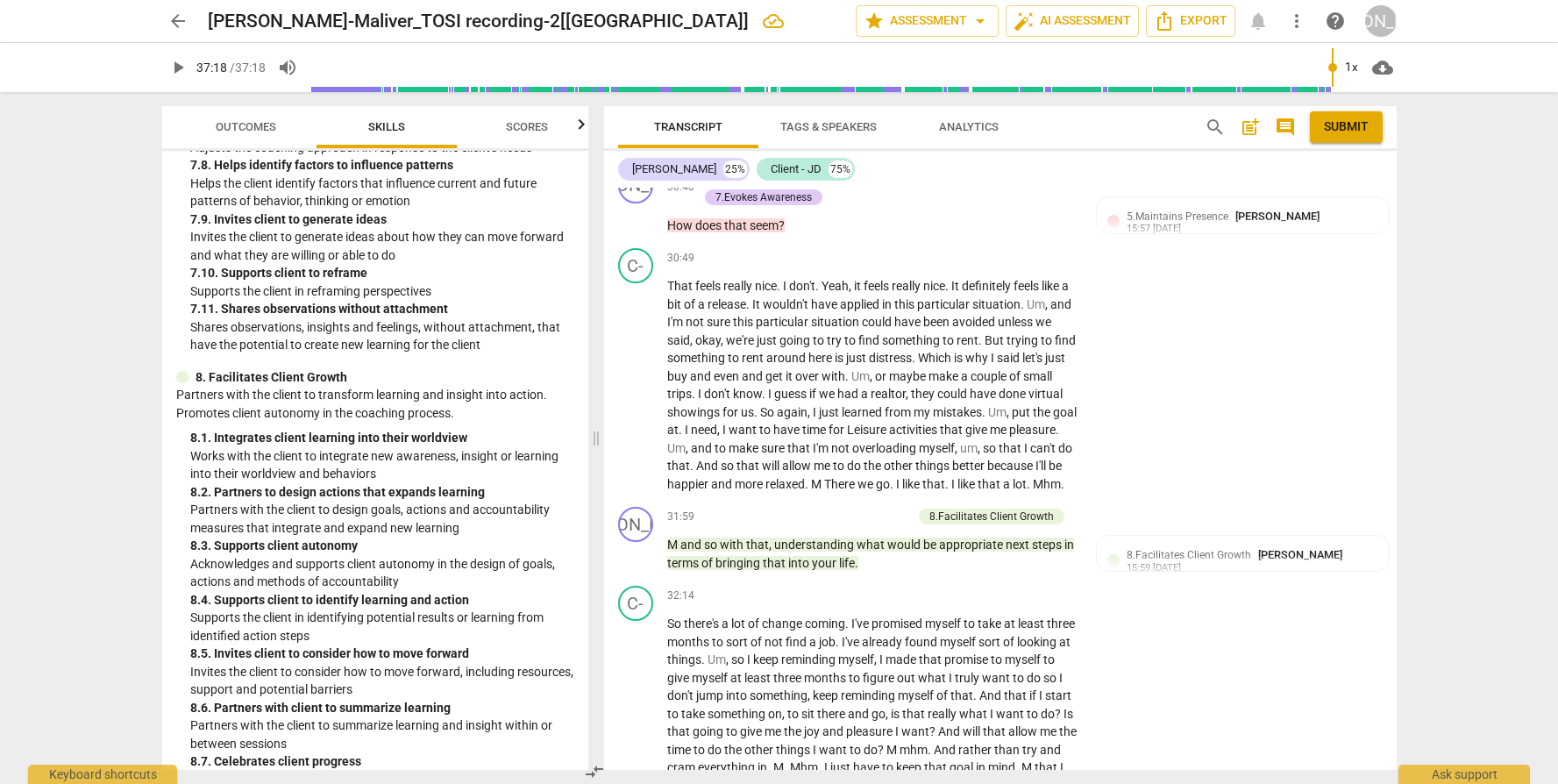
scroll to position [9957, 0]
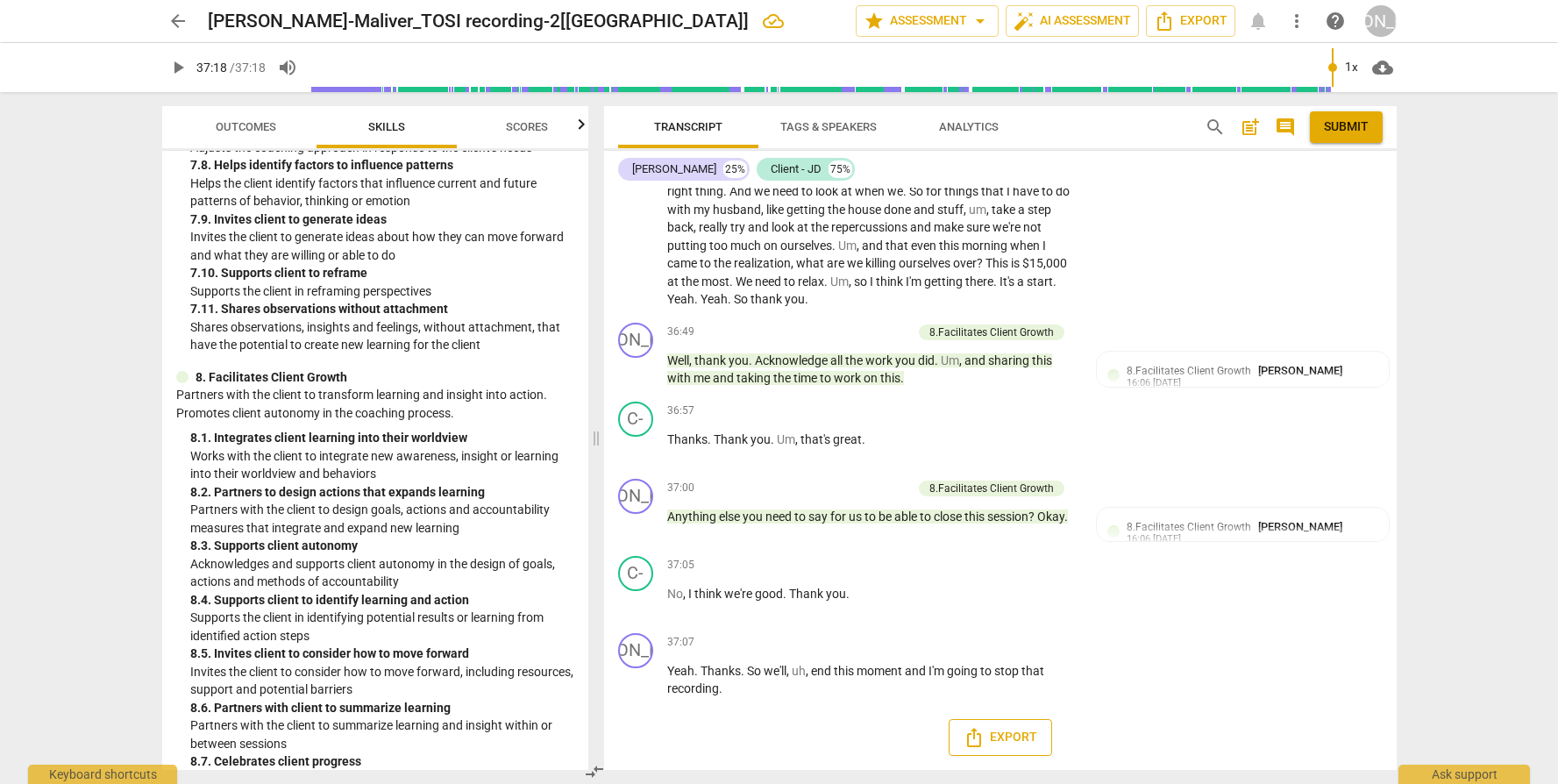
click at [1004, 740] on span "Export" at bounding box center [1001, 737] width 74 height 21
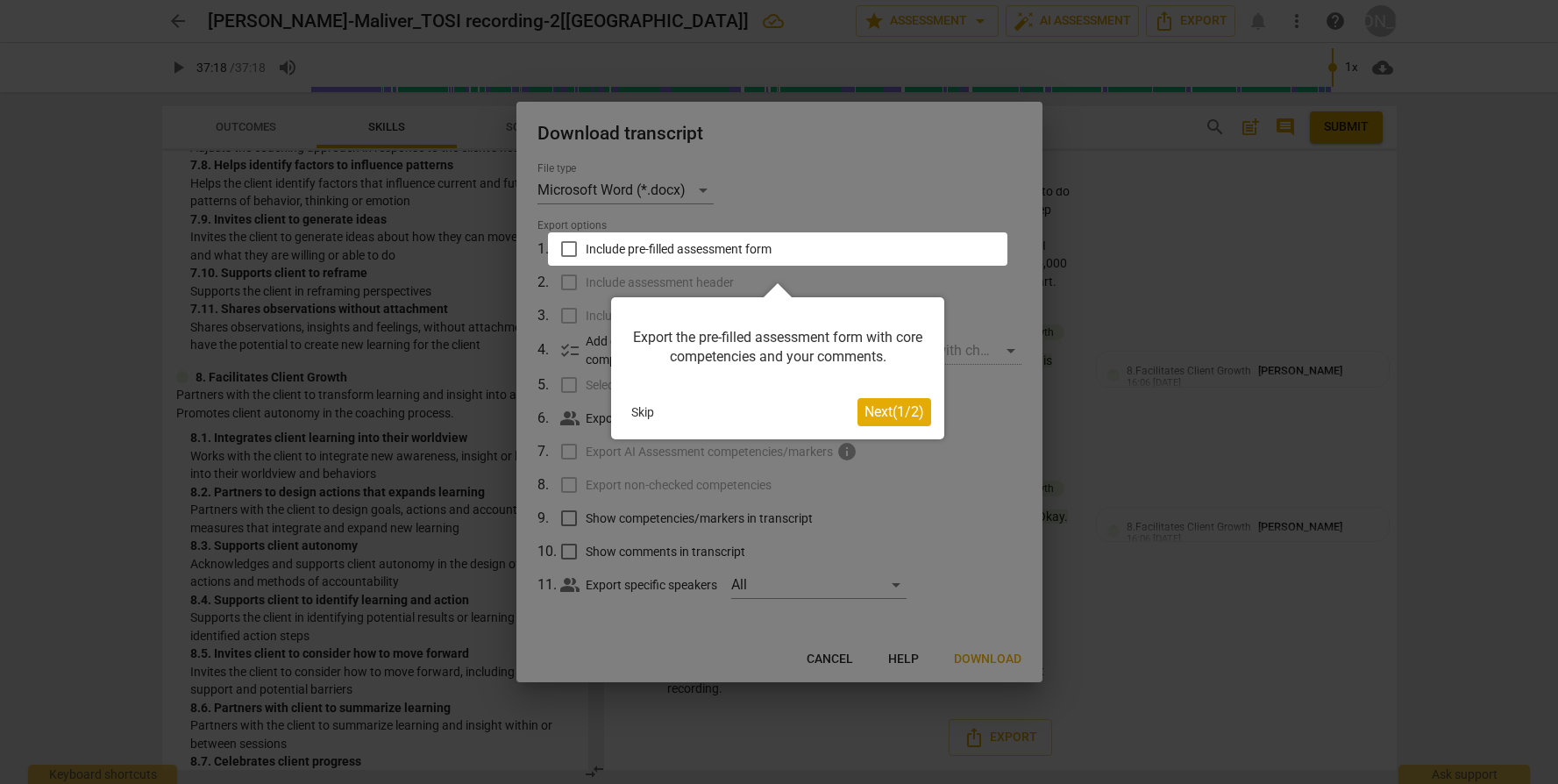
drag, startPoint x: 617, startPoint y: 248, endPoint x: 629, endPoint y: 254, distance: 13.4
click at [618, 248] on div at bounding box center [779, 249] width 460 height 33
click at [568, 248] on div at bounding box center [779, 249] width 460 height 33
click at [891, 413] on span "Next ( 1 / 2 )" at bounding box center [894, 411] width 60 height 17
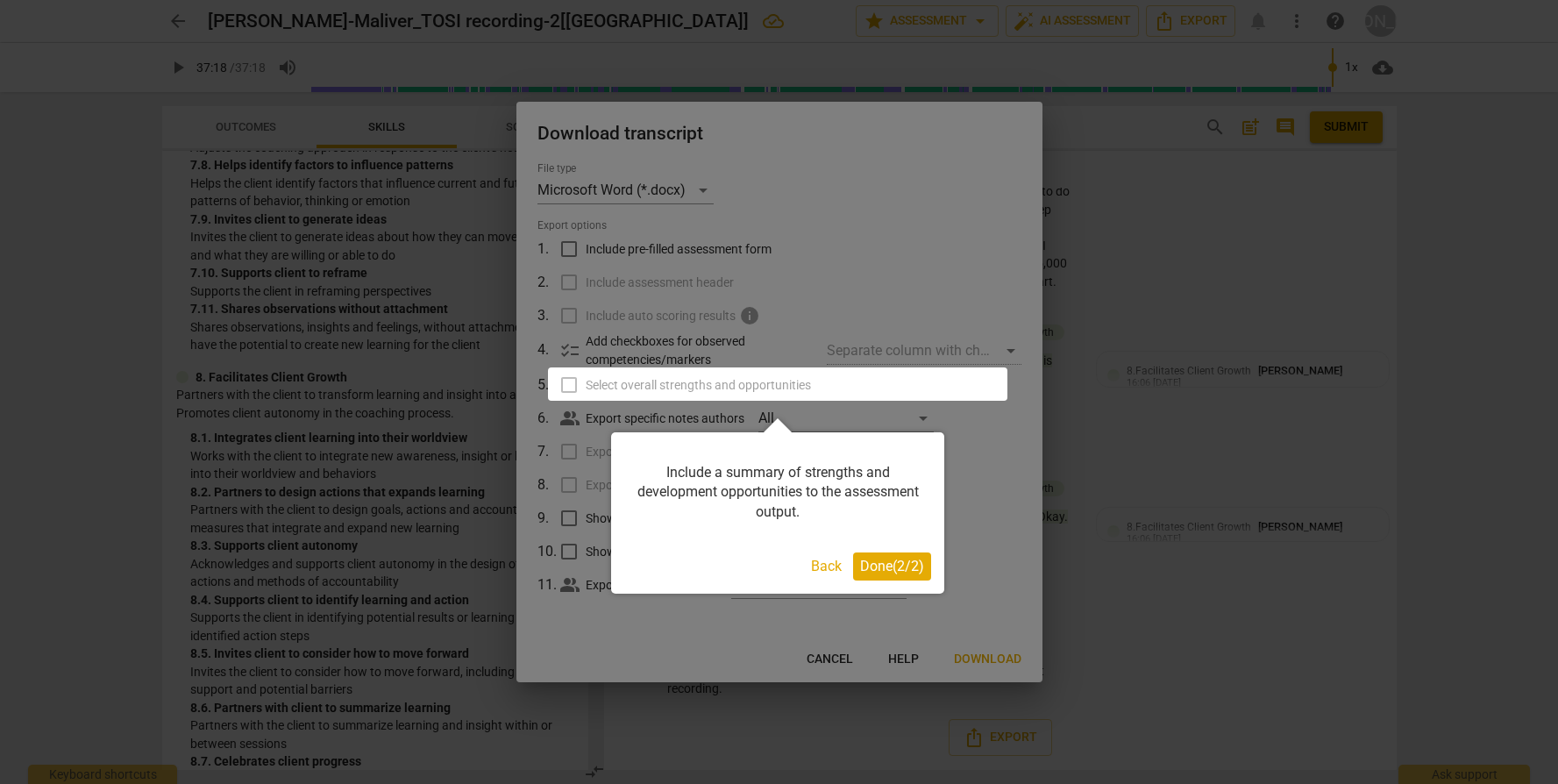
click at [886, 579] on div "Include a summary of strengths and development opportunities to the assessment …" at bounding box center [778, 513] width 333 height 161
click at [883, 557] on span "Done ( 2 / 2 )" at bounding box center [892, 565] width 64 height 17
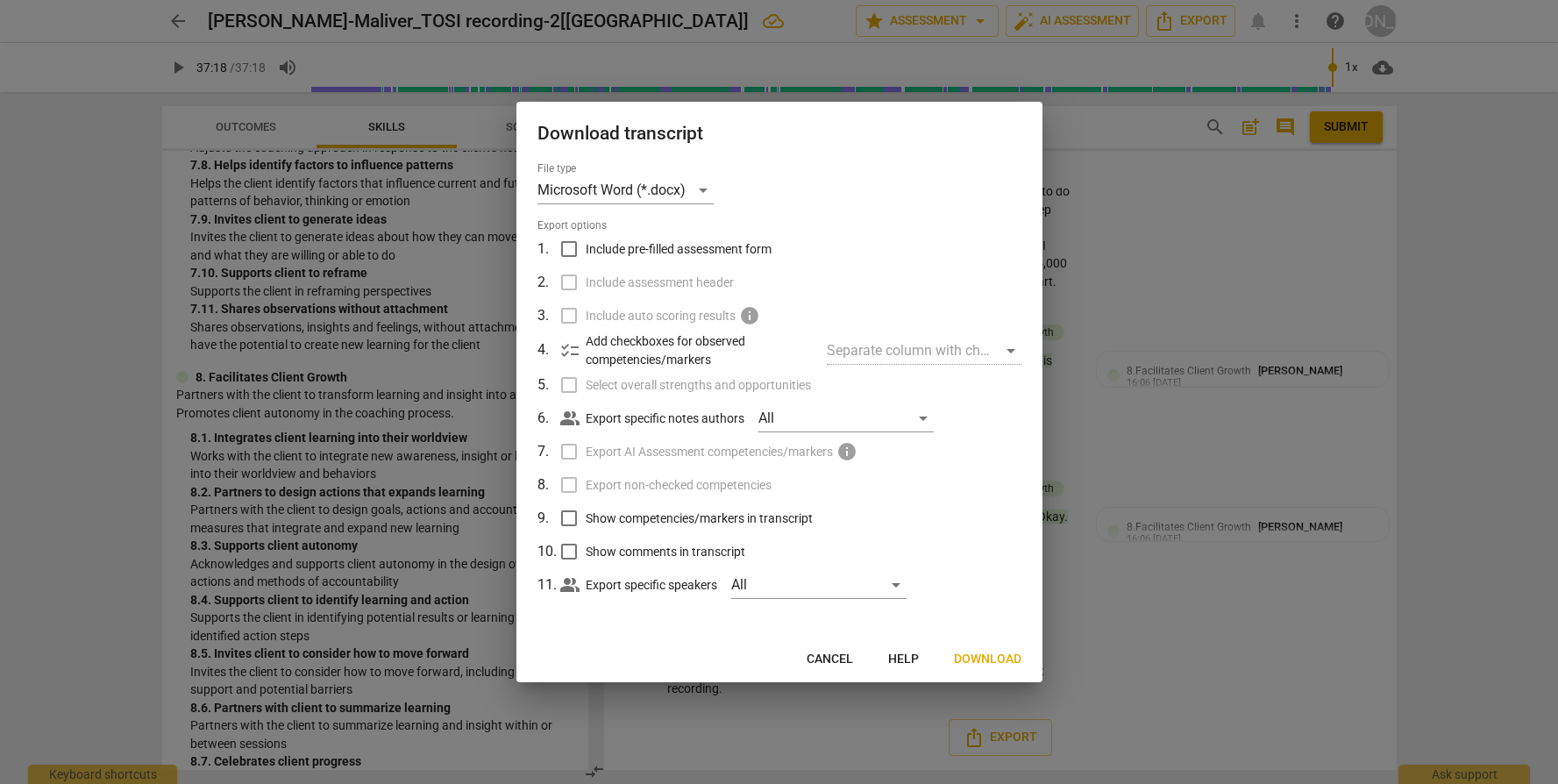
click at [595, 252] on span "Include pre-filled assessment form" at bounding box center [678, 249] width 186 height 19
click at [586, 252] on input "Include pre-filled assessment form" at bounding box center [569, 249] width 33 height 33
click at [574, 385] on input "Select overall strengths and opportunities" at bounding box center [569, 385] width 33 height 33
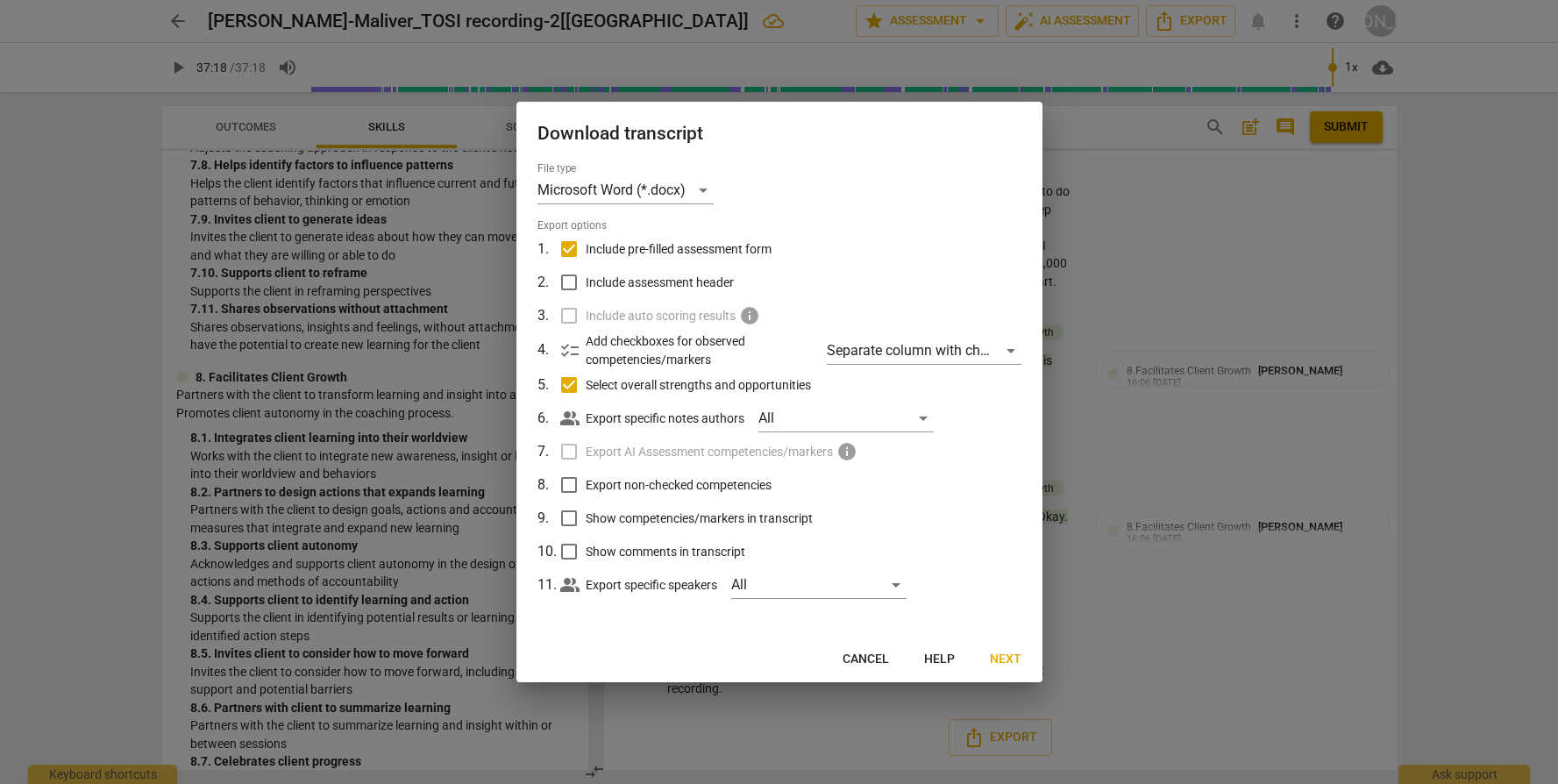
drag, startPoint x: 643, startPoint y: 520, endPoint x: 655, endPoint y: 569, distance: 50.4
click at [643, 522] on span "Show competencies/markers in transcript" at bounding box center [699, 518] width 227 height 19
click at [586, 522] on input "Show competencies/markers in transcript" at bounding box center [569, 518] width 33 height 33
click at [655, 543] on span "Show comments in transcript" at bounding box center [665, 551] width 159 height 19
click at [586, 543] on input "Show comments in transcript" at bounding box center [569, 551] width 33 height 33
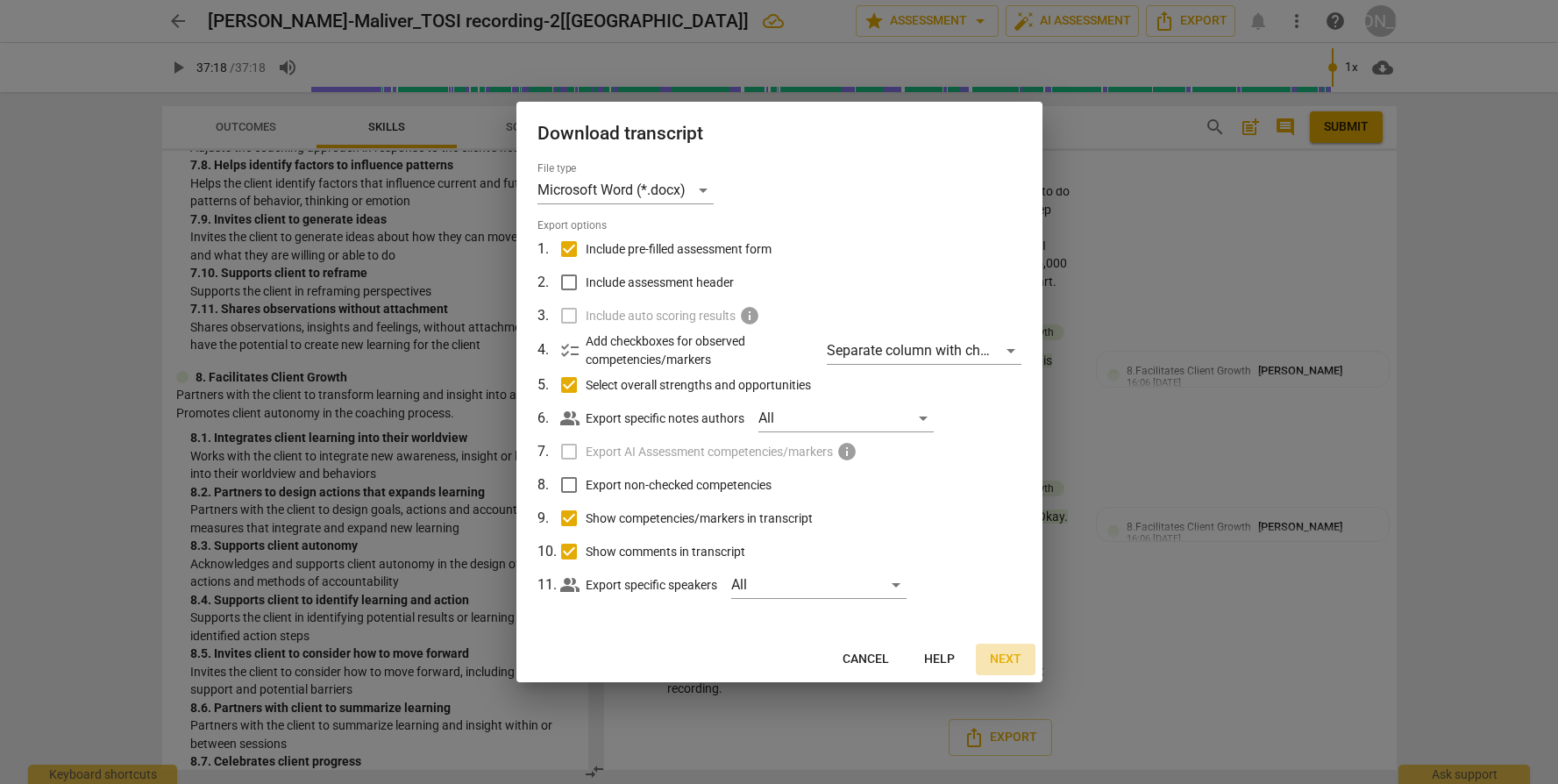
click at [1010, 659] on span "Next" at bounding box center [1006, 659] width 31 height 18
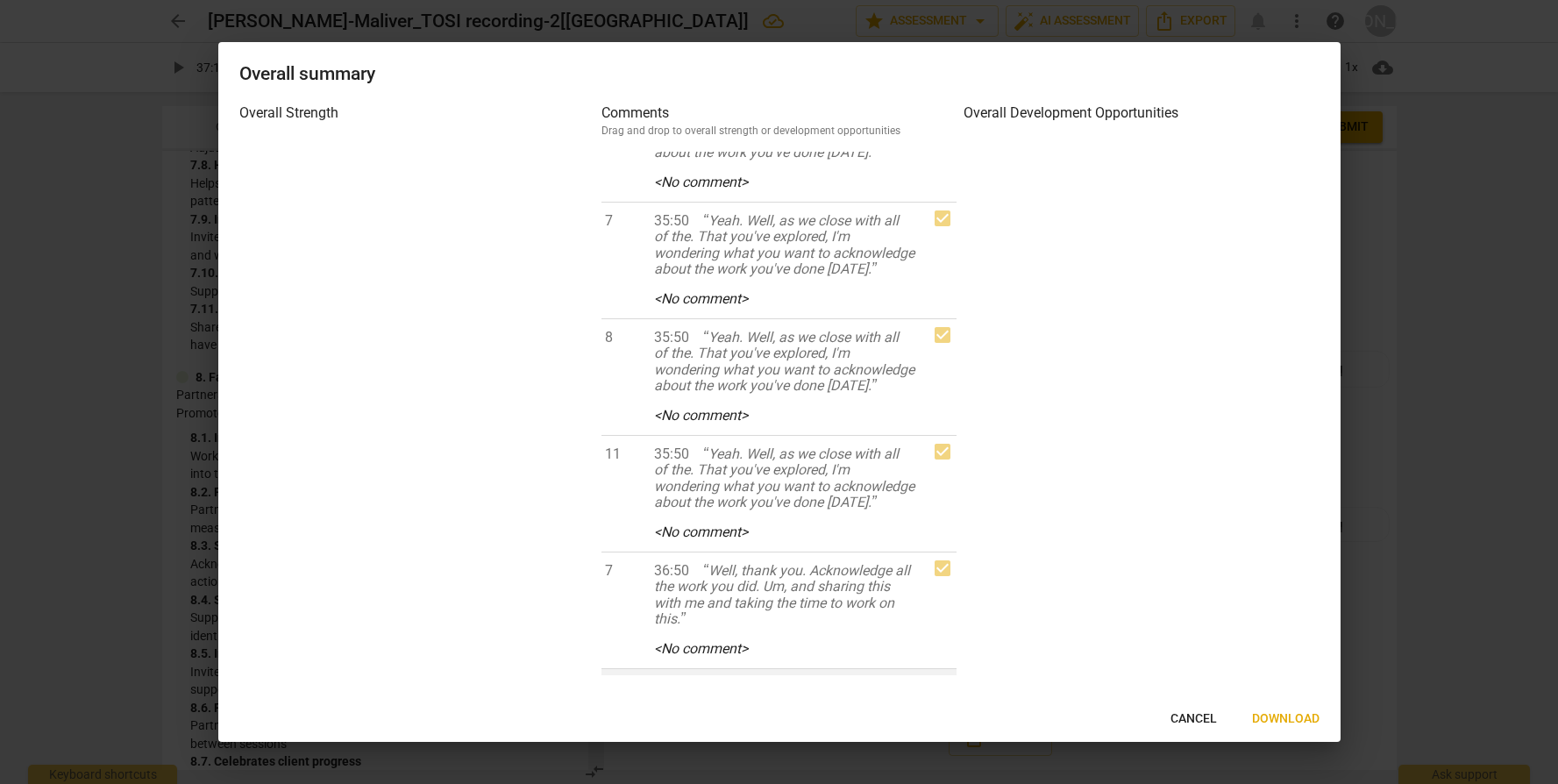
scroll to position [8430, 0]
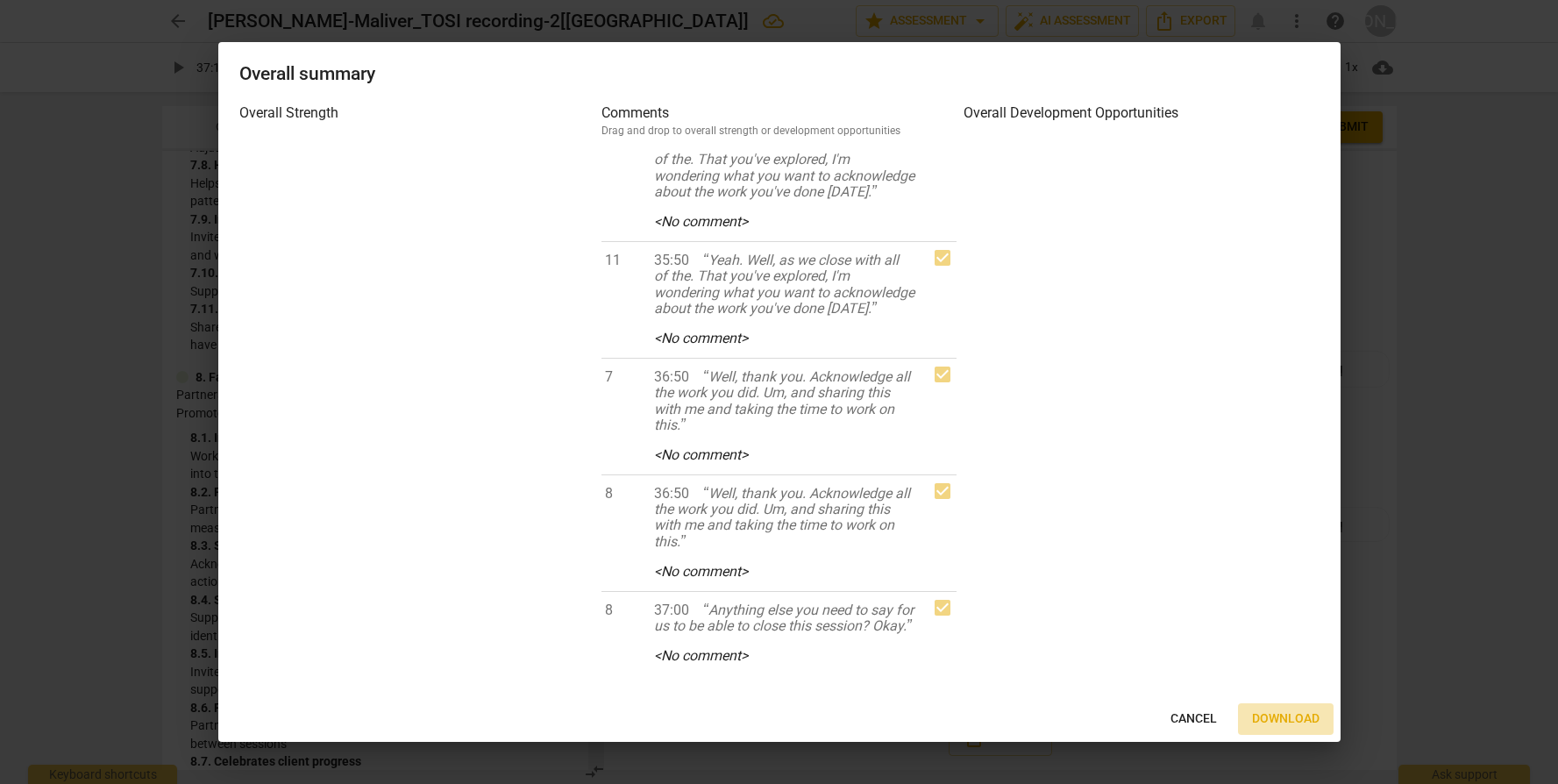
click at [1275, 717] on span "Download" at bounding box center [1286, 719] width 68 height 18
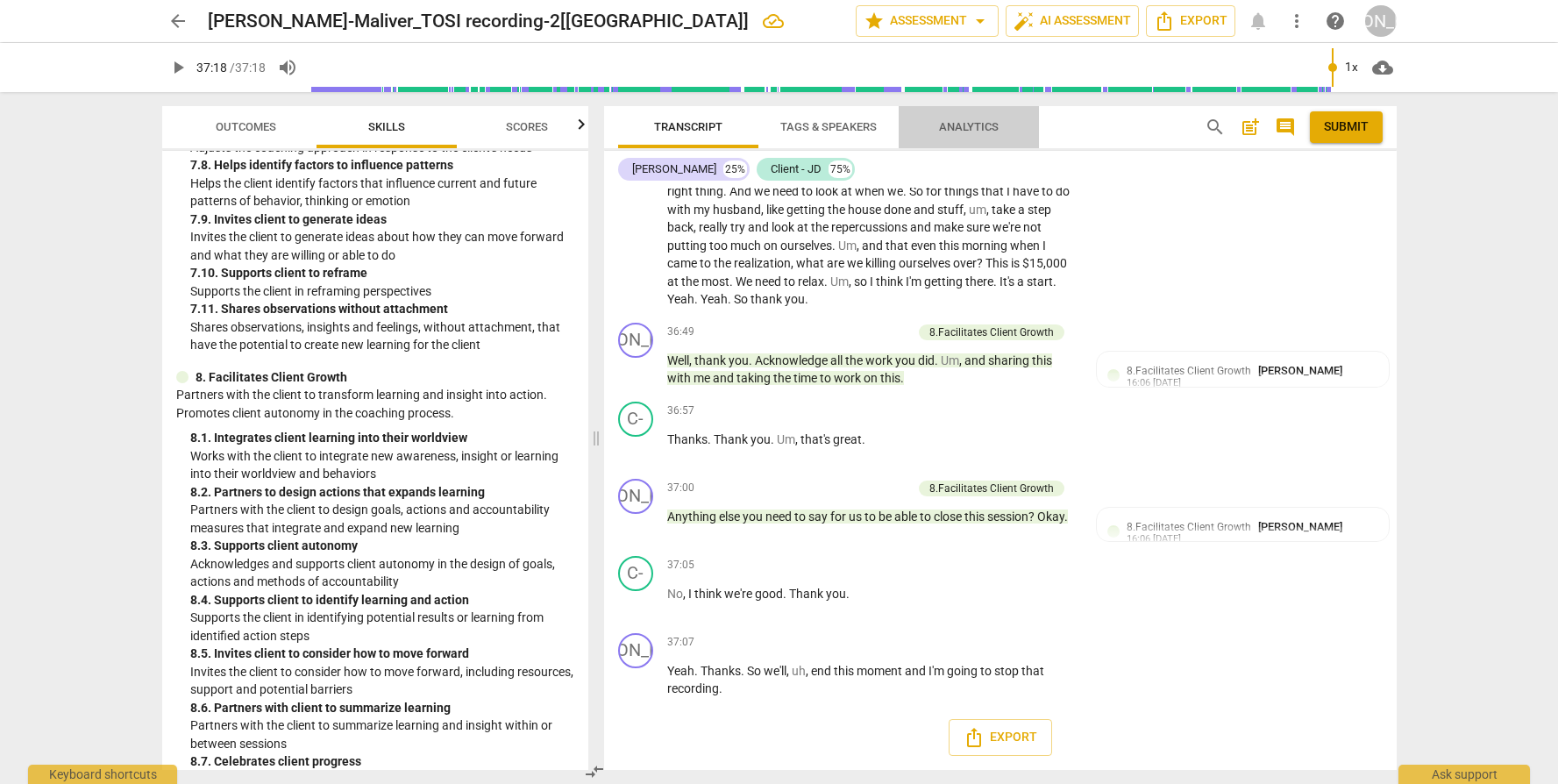
click at [991, 133] on span "Analytics" at bounding box center [969, 126] width 60 height 13
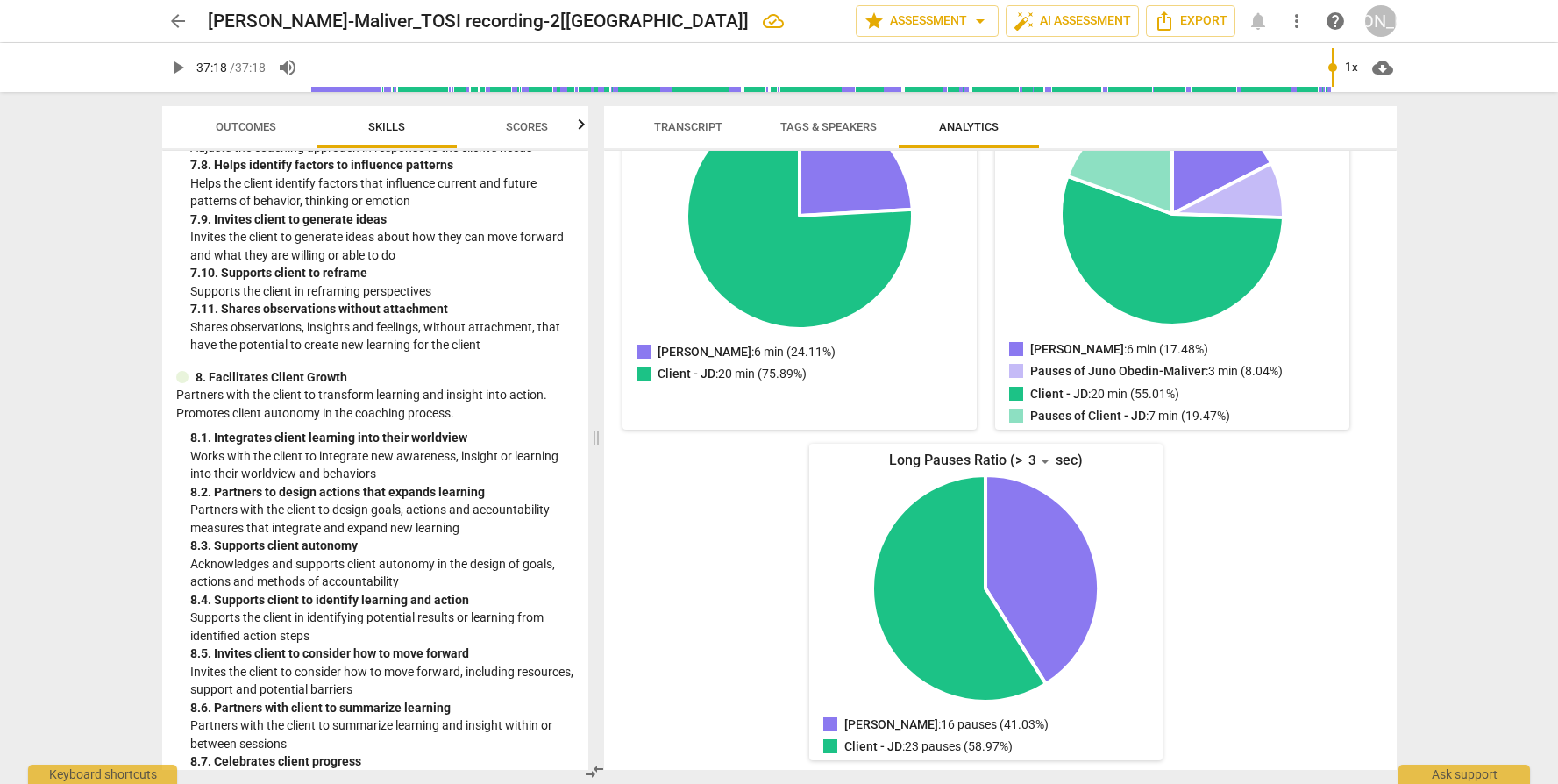
scroll to position [0, 0]
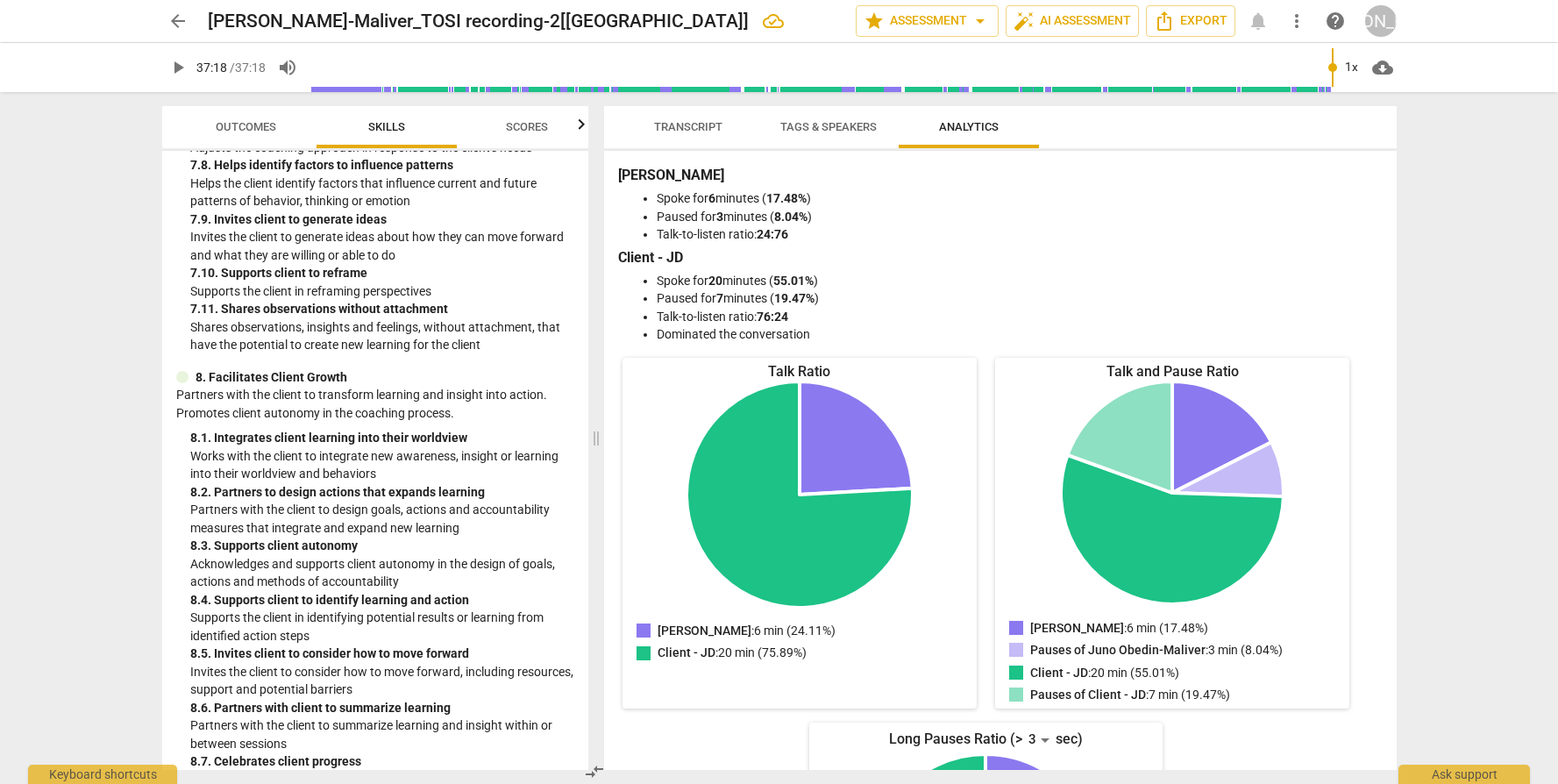
click at [1203, 245] on div "[PERSON_NAME] Spoke for 6 minutes ( 17.48% ) Paused for 3 minutes ( 8.04% ) Tal…" at bounding box center [1001, 254] width 765 height 179
click at [908, 12] on span "star Assessment arrow_drop_down" at bounding box center [927, 21] width 127 height 21
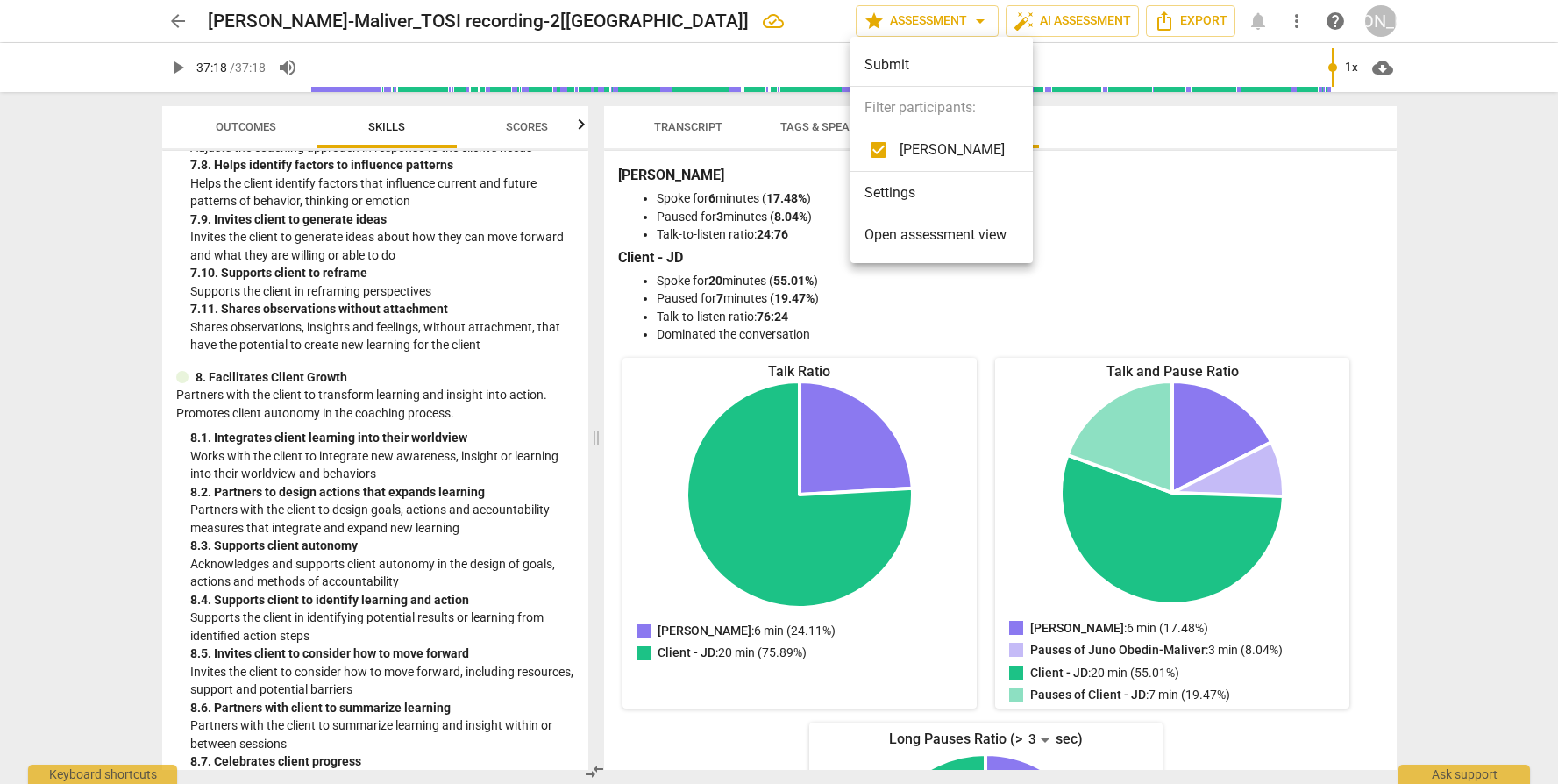
click at [1225, 232] on div at bounding box center [779, 392] width 1558 height 784
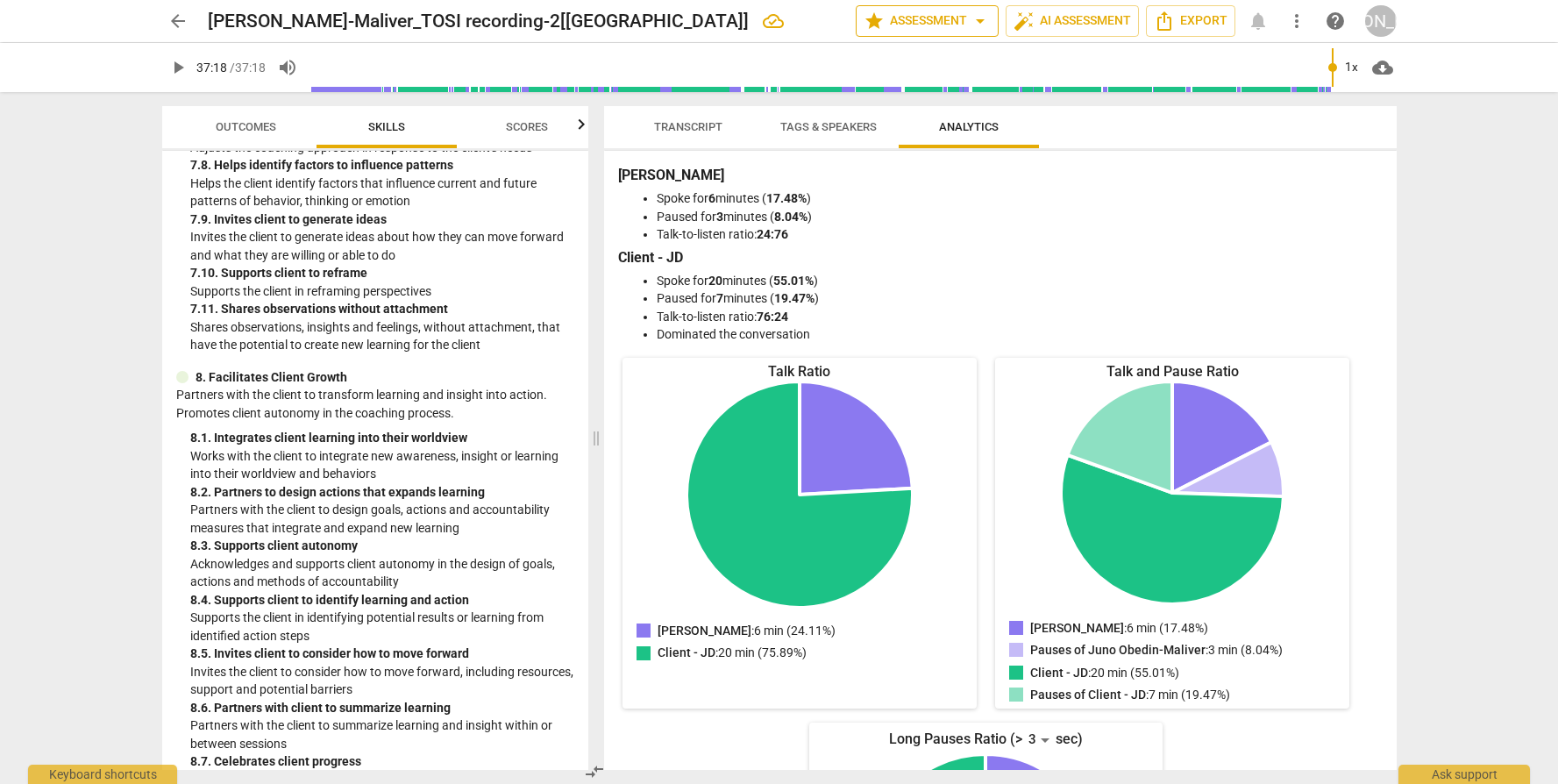
click at [892, 17] on span "star Assessment arrow_drop_down" at bounding box center [927, 21] width 127 height 21
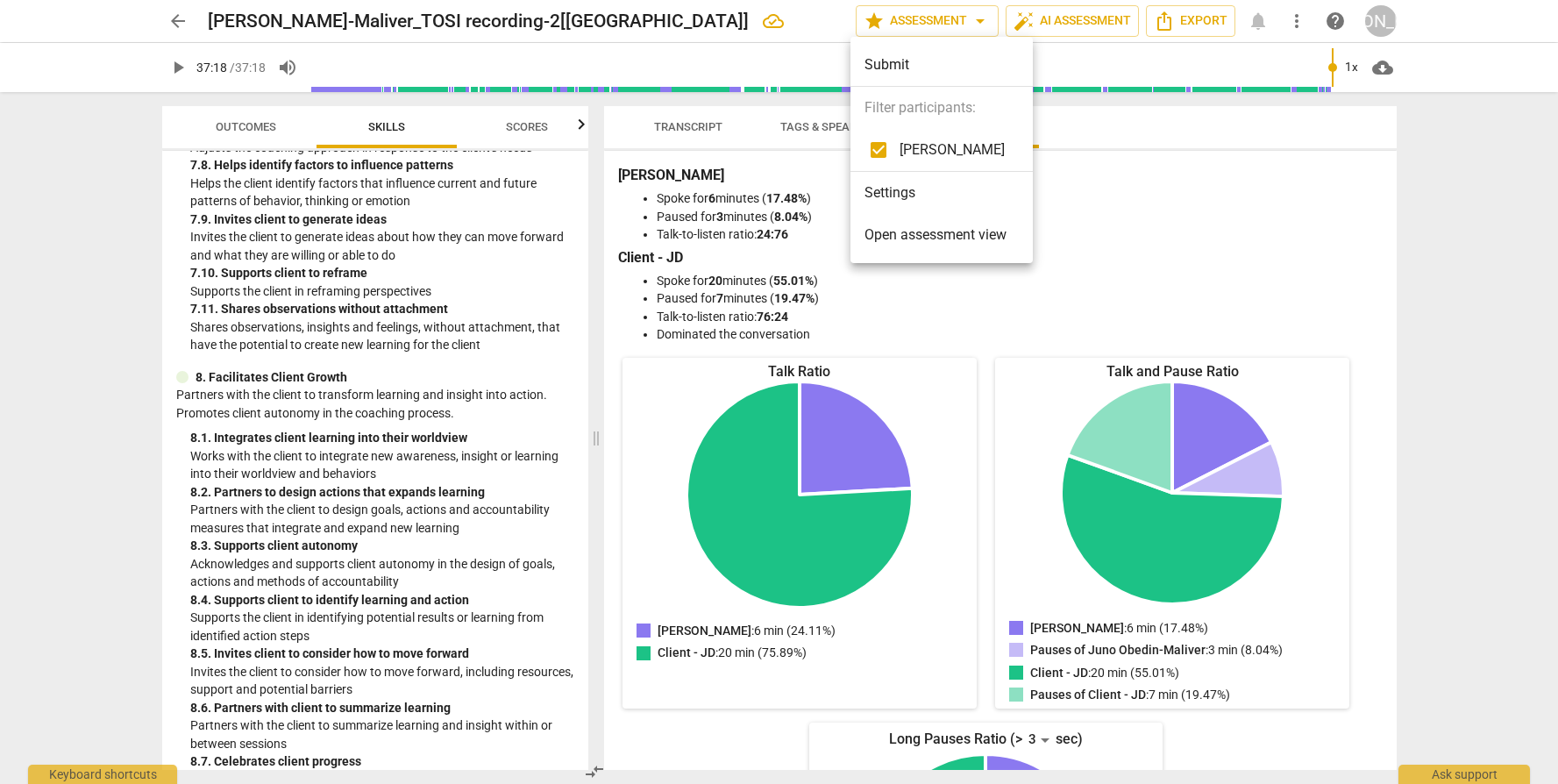
click at [892, 69] on div "Submit" at bounding box center [942, 65] width 183 height 42
click at [904, 60] on div "Submit" at bounding box center [942, 65] width 183 height 42
click at [1211, 274] on div at bounding box center [779, 392] width 1558 height 784
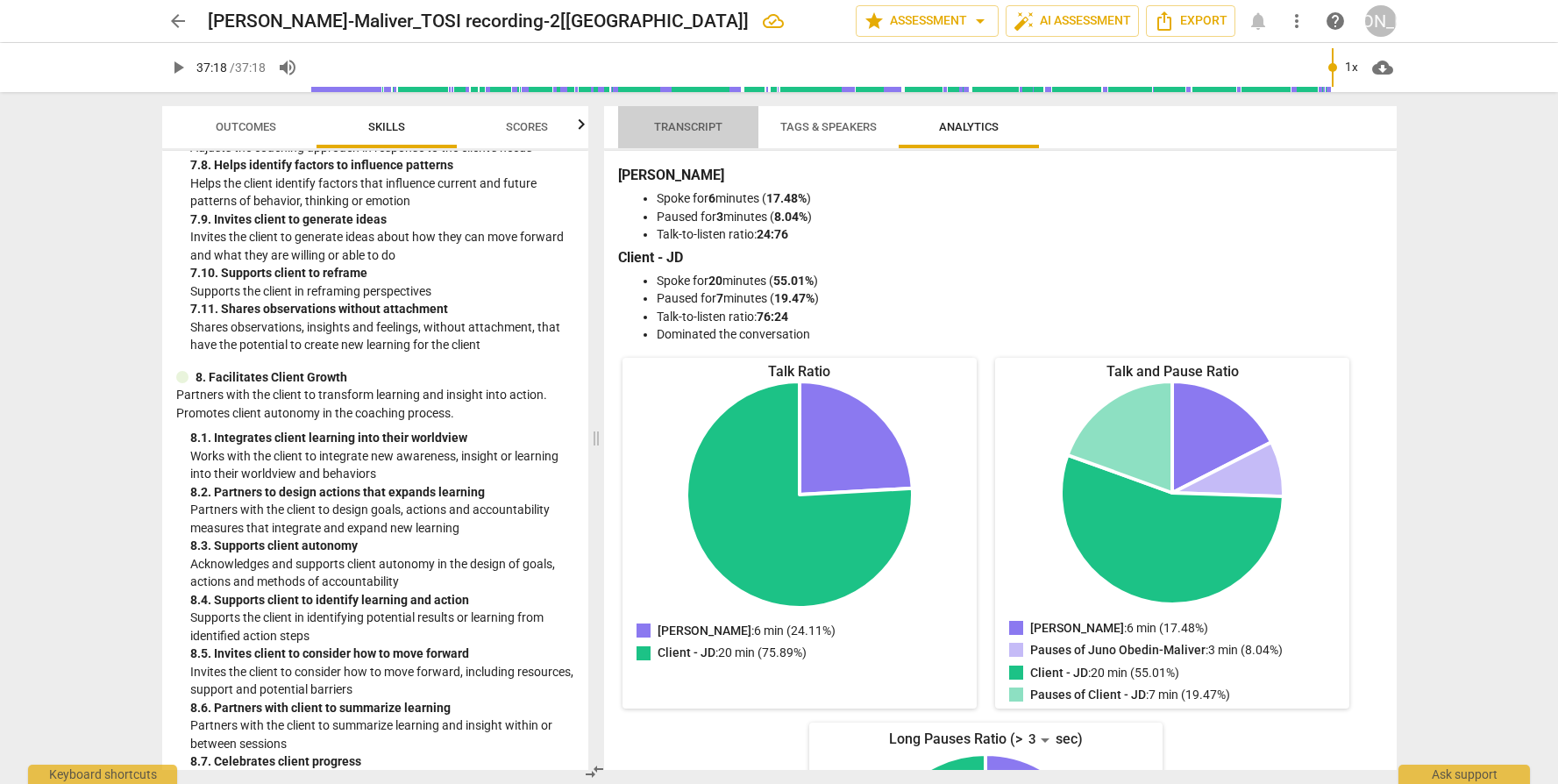
click at [692, 125] on span "Transcript" at bounding box center [689, 126] width 69 height 13
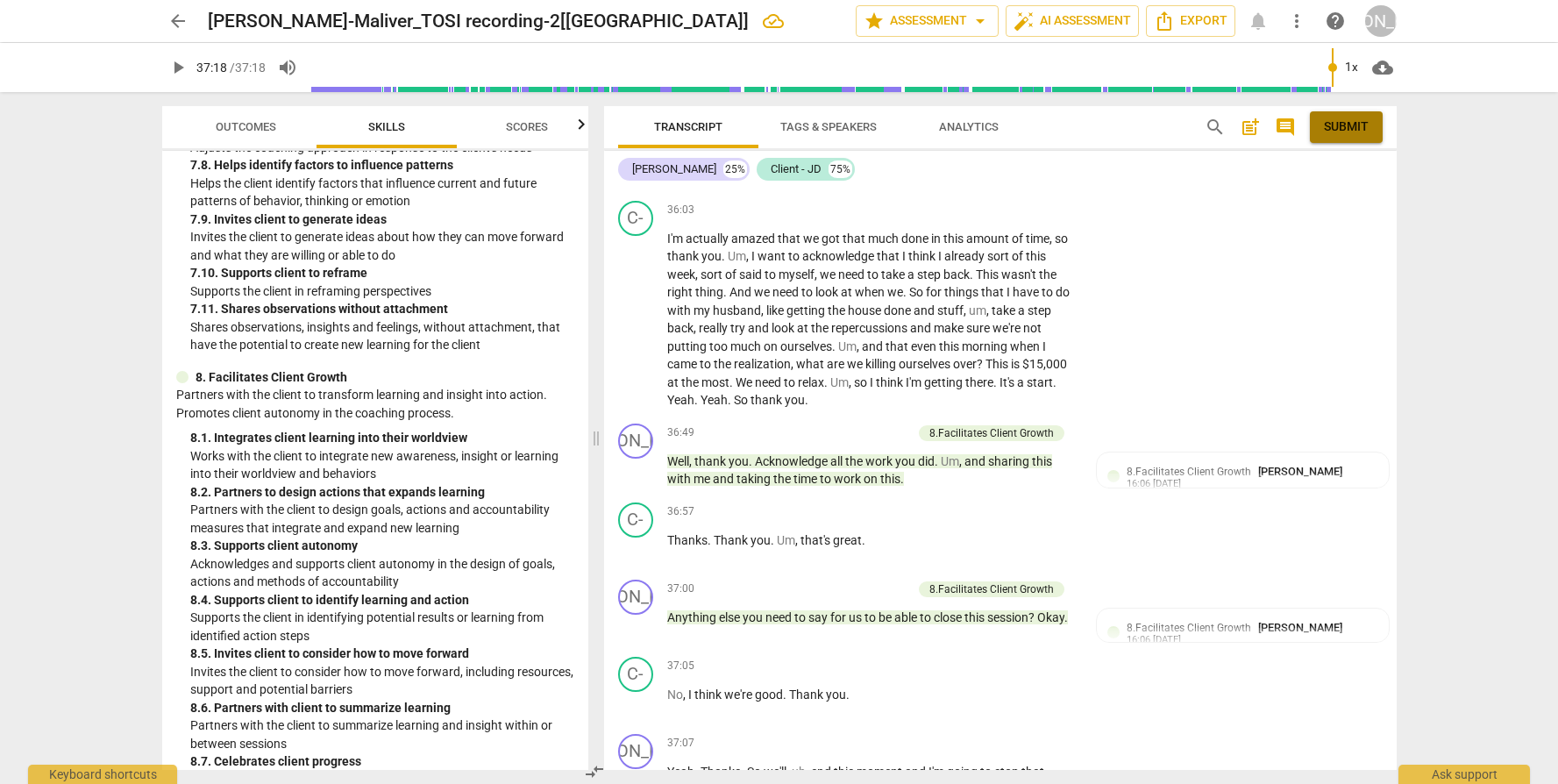
click at [1336, 130] on span "Submit" at bounding box center [1347, 127] width 45 height 18
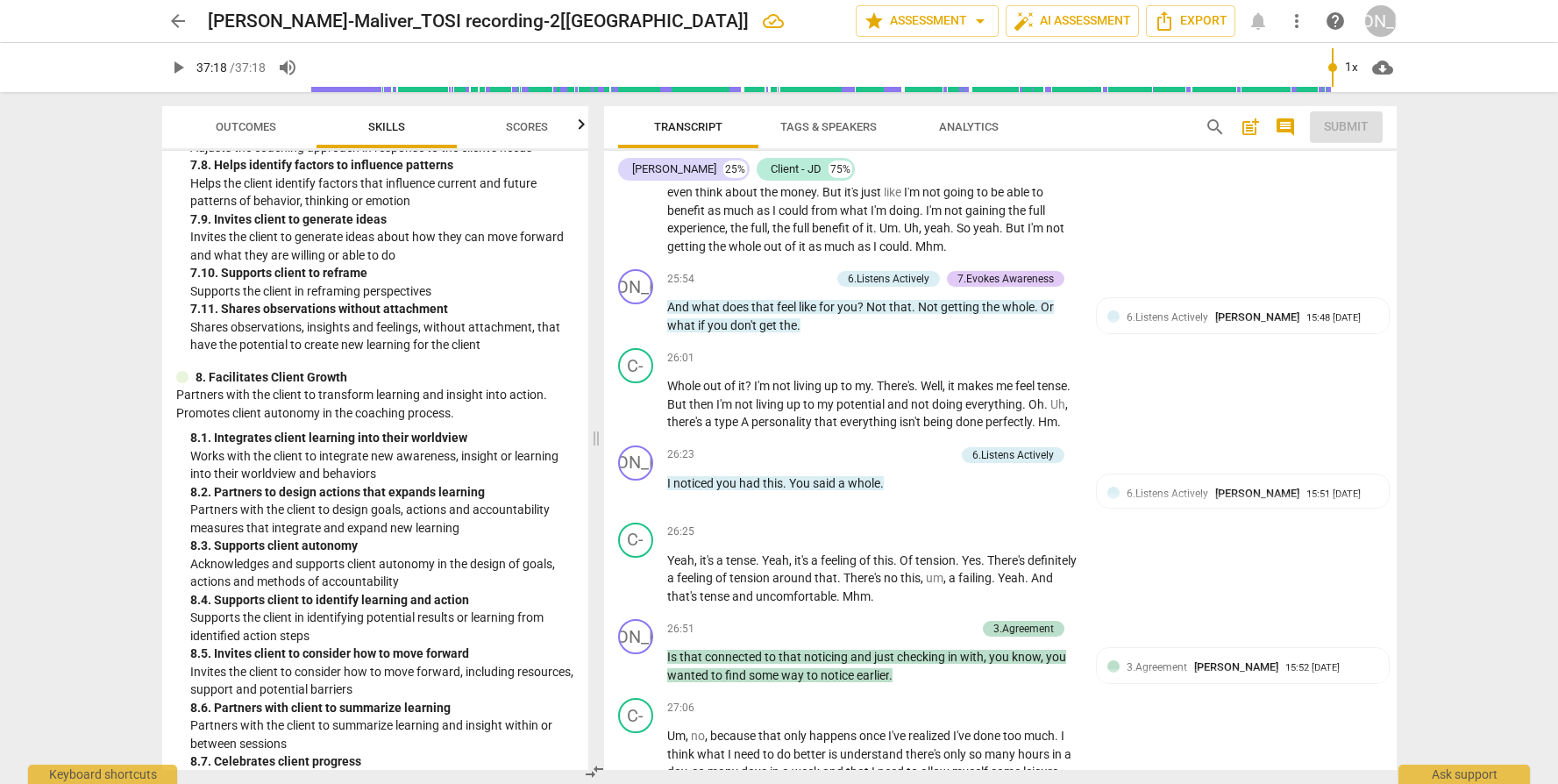
scroll to position [2716, 0]
